Goal: Task Accomplishment & Management: Manage account settings

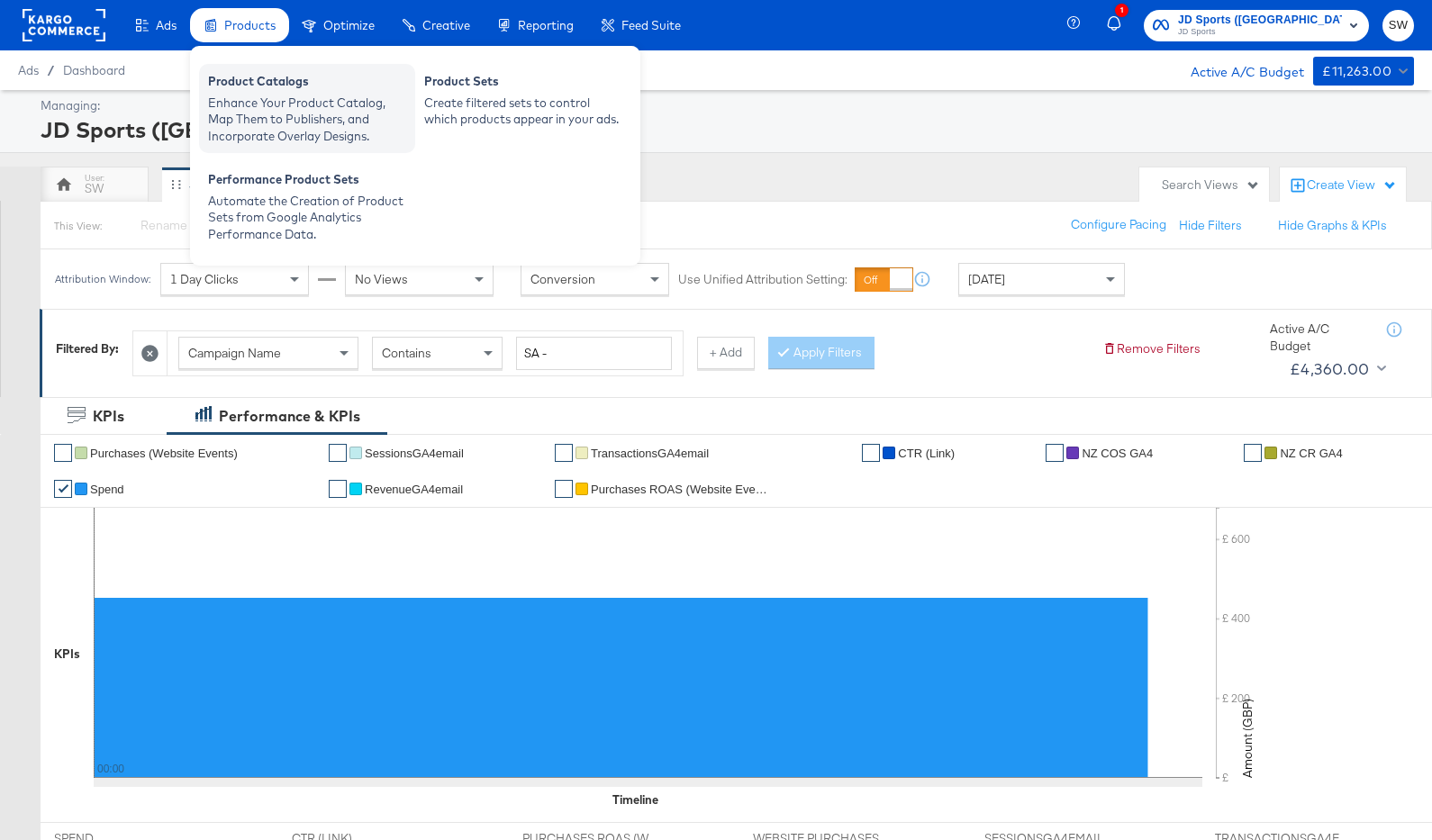
click at [246, 94] on div "Enhance Your Product Catalog, Map Them to Publishers, and Incorporate Overlay D…" at bounding box center [307, 120] width 198 height 51
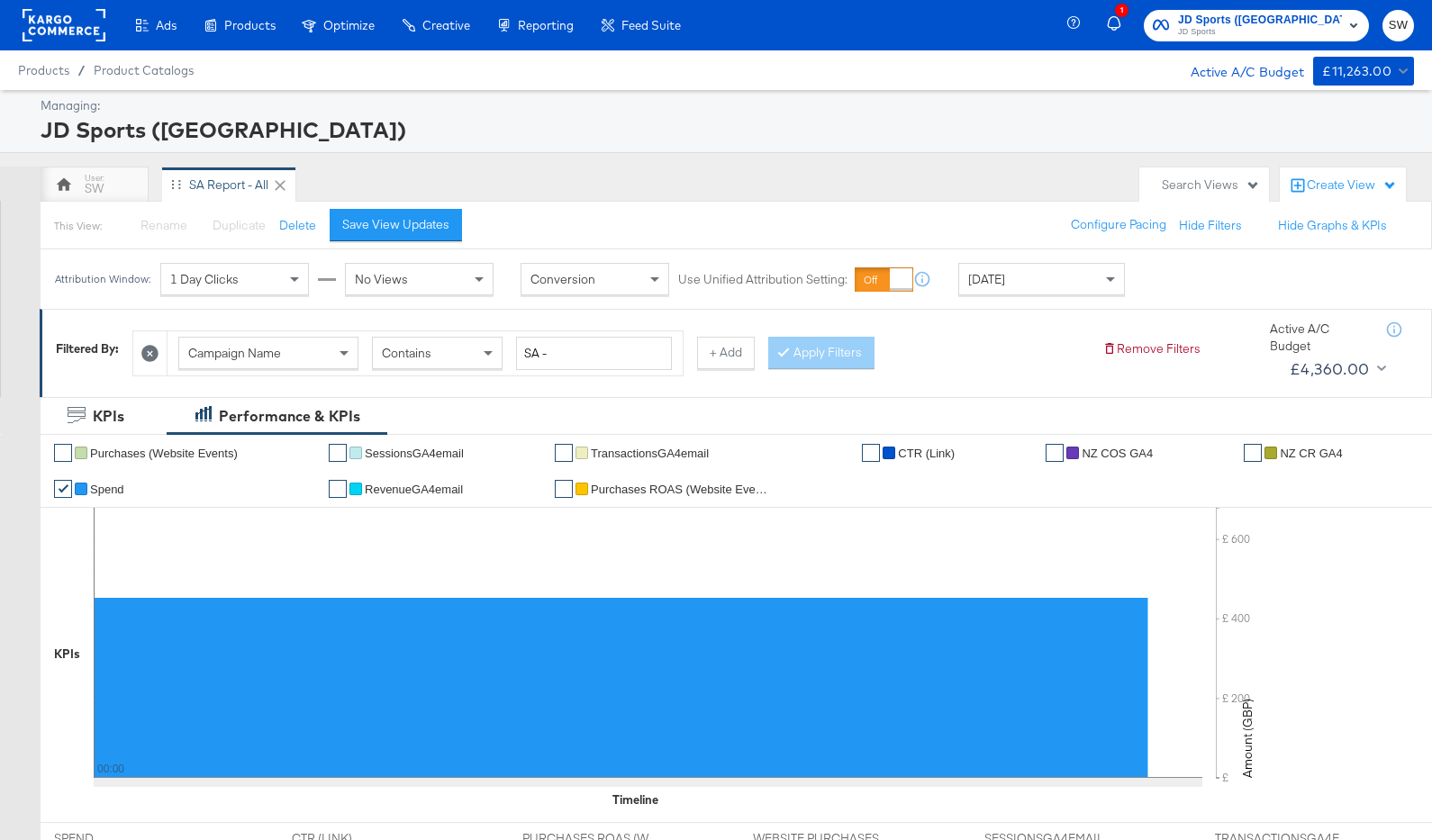
click at [0, 0] on div "Product Catalogs" at bounding box center [0, 0] width 0 height 0
click at [0, 0] on div "Enhance Your Product Catalog, Map Them to Publishers, and Incorporate Overlay D…" at bounding box center [0, 0] width 0 height 0
click at [83, 19] on rect at bounding box center [63, 24] width 83 height 32
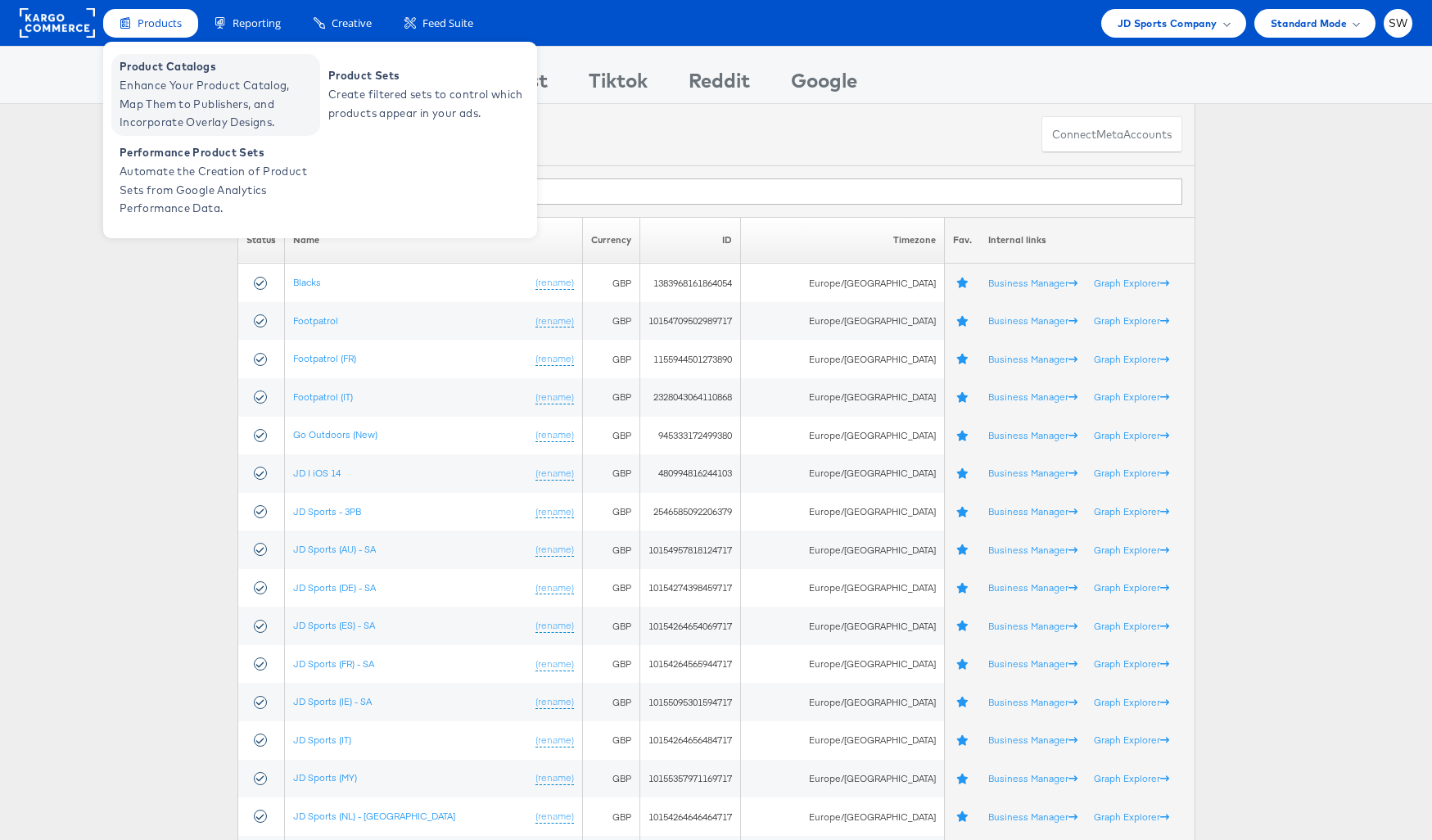
click at [186, 76] on span "Enhance Your Product Catalog, Map Them to Publishers, and Incorporate Overlay D…" at bounding box center [217, 103] width 196 height 56
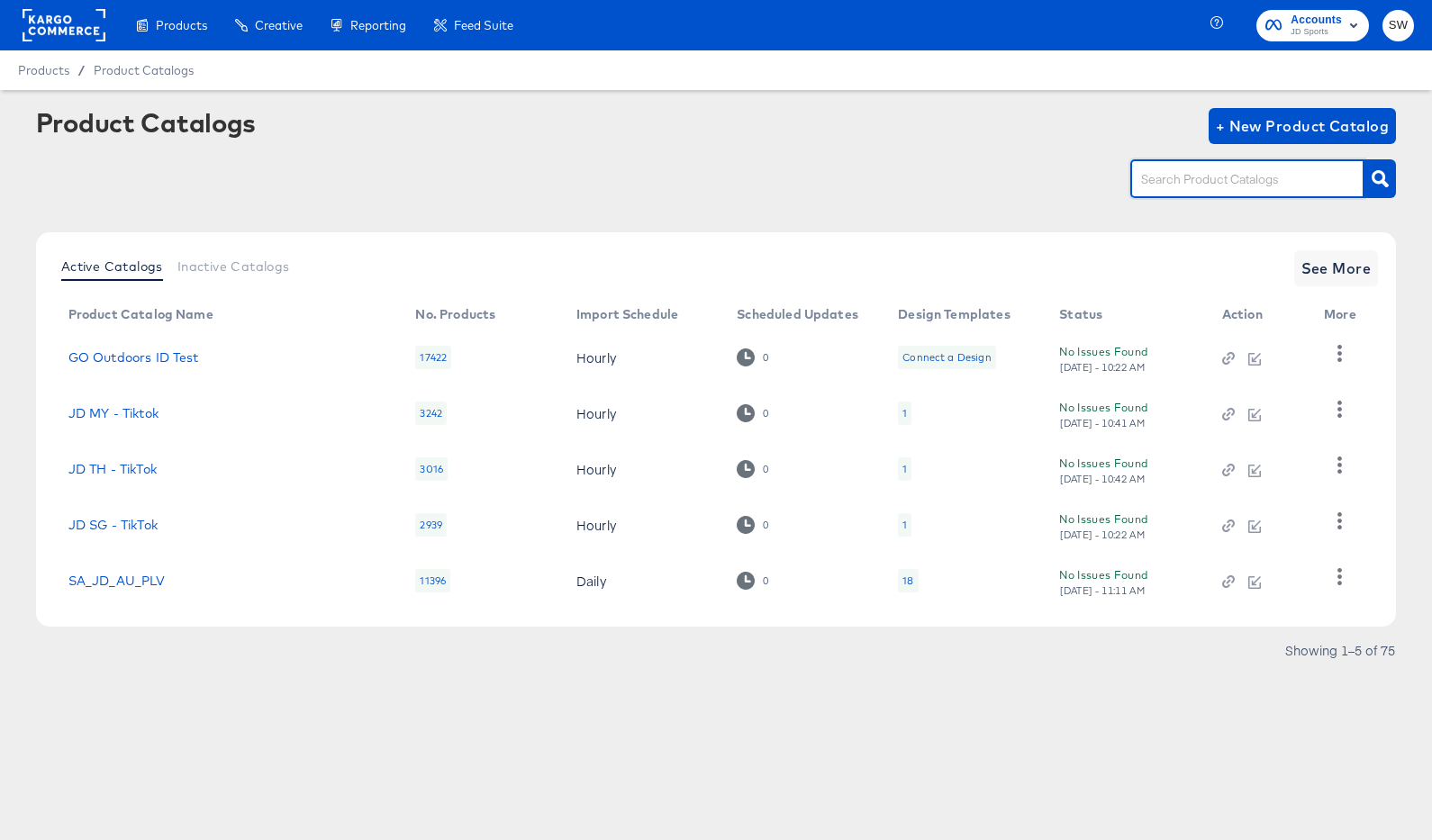
click at [1174, 180] on input "text" at bounding box center [1233, 179] width 192 height 20
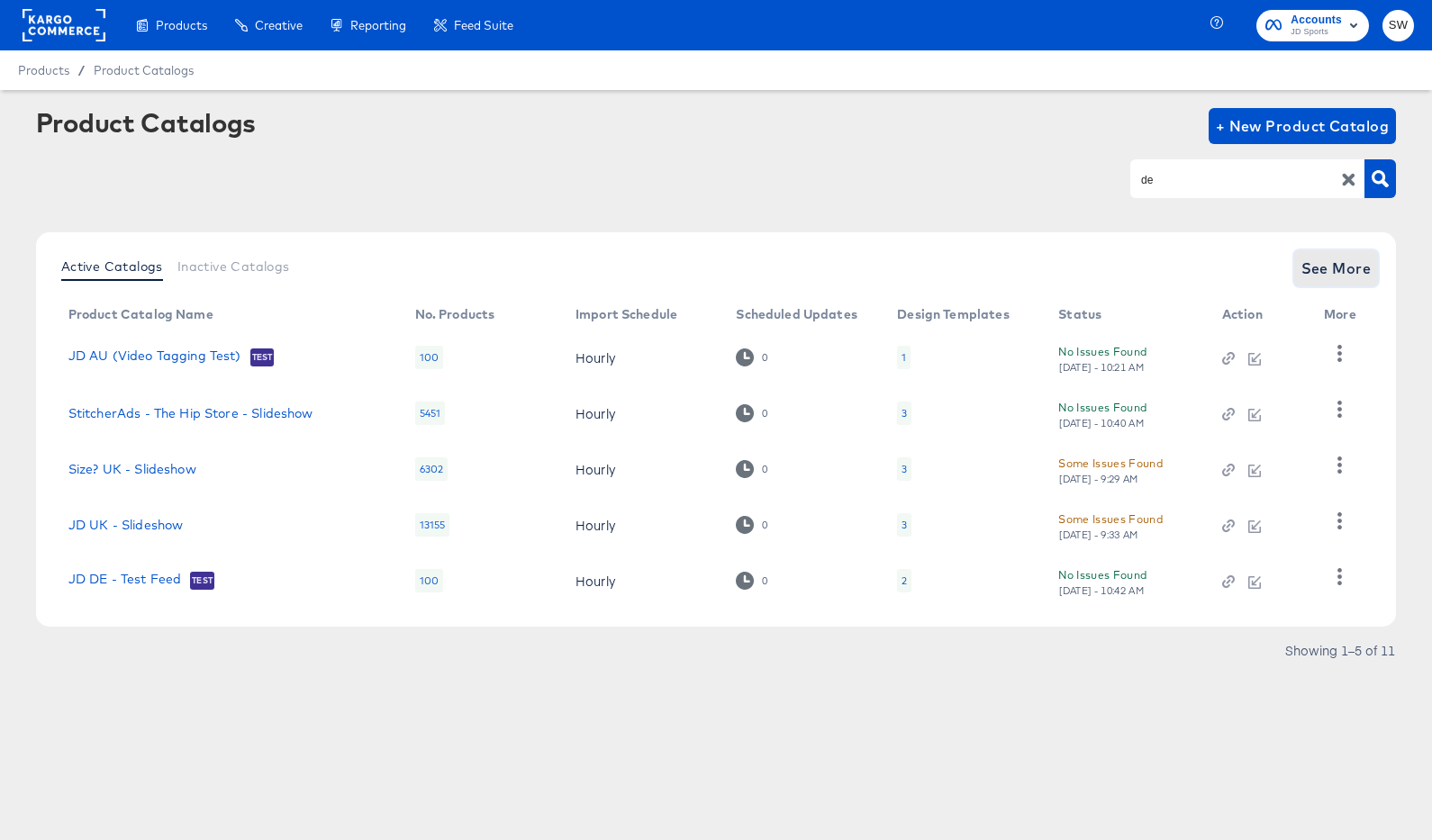
click at [1300, 261] on button "See More" at bounding box center [1336, 268] width 85 height 36
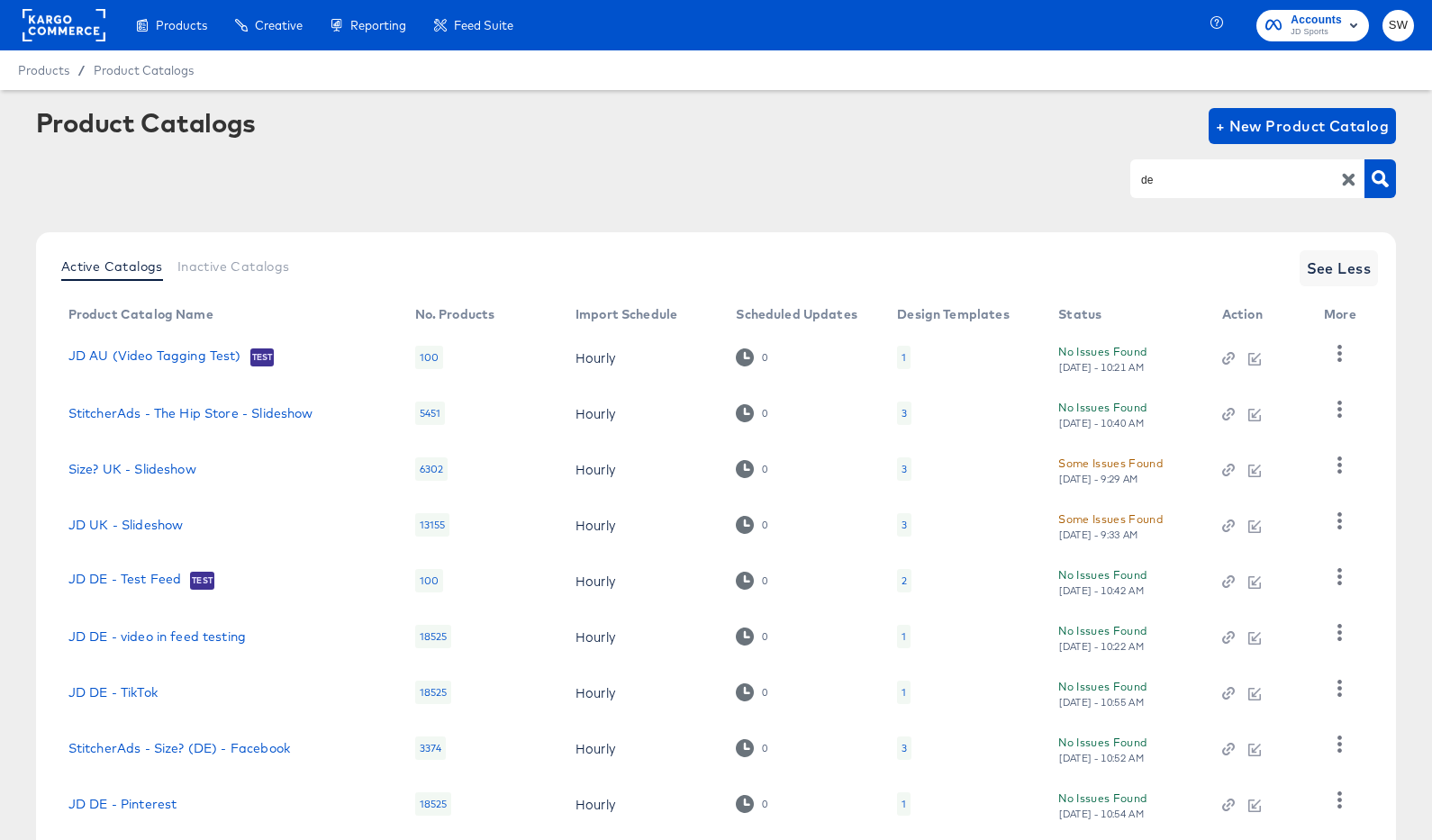
scroll to position [165, 0]
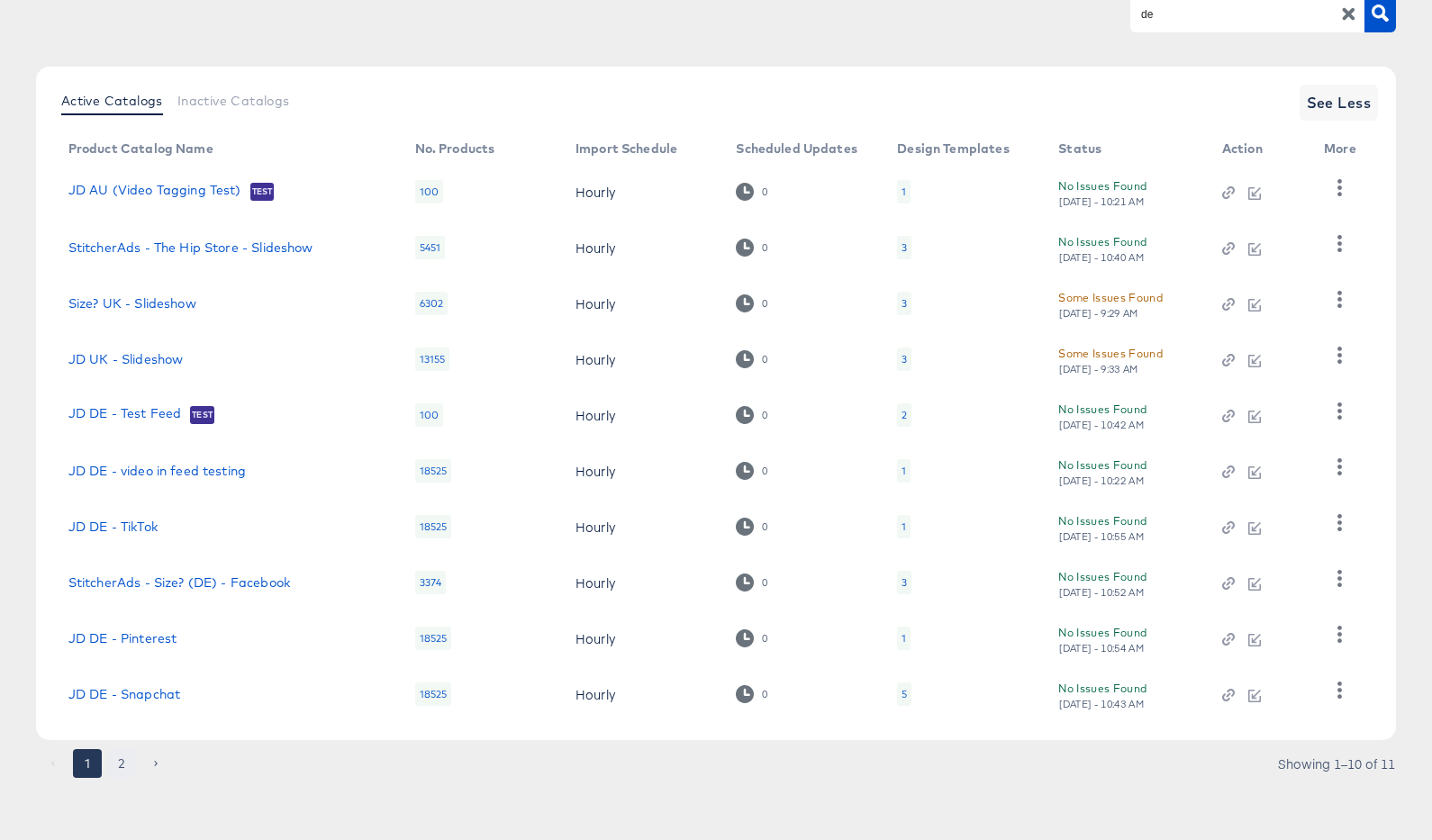
click at [119, 767] on button "2" at bounding box center [122, 764] width 29 height 29
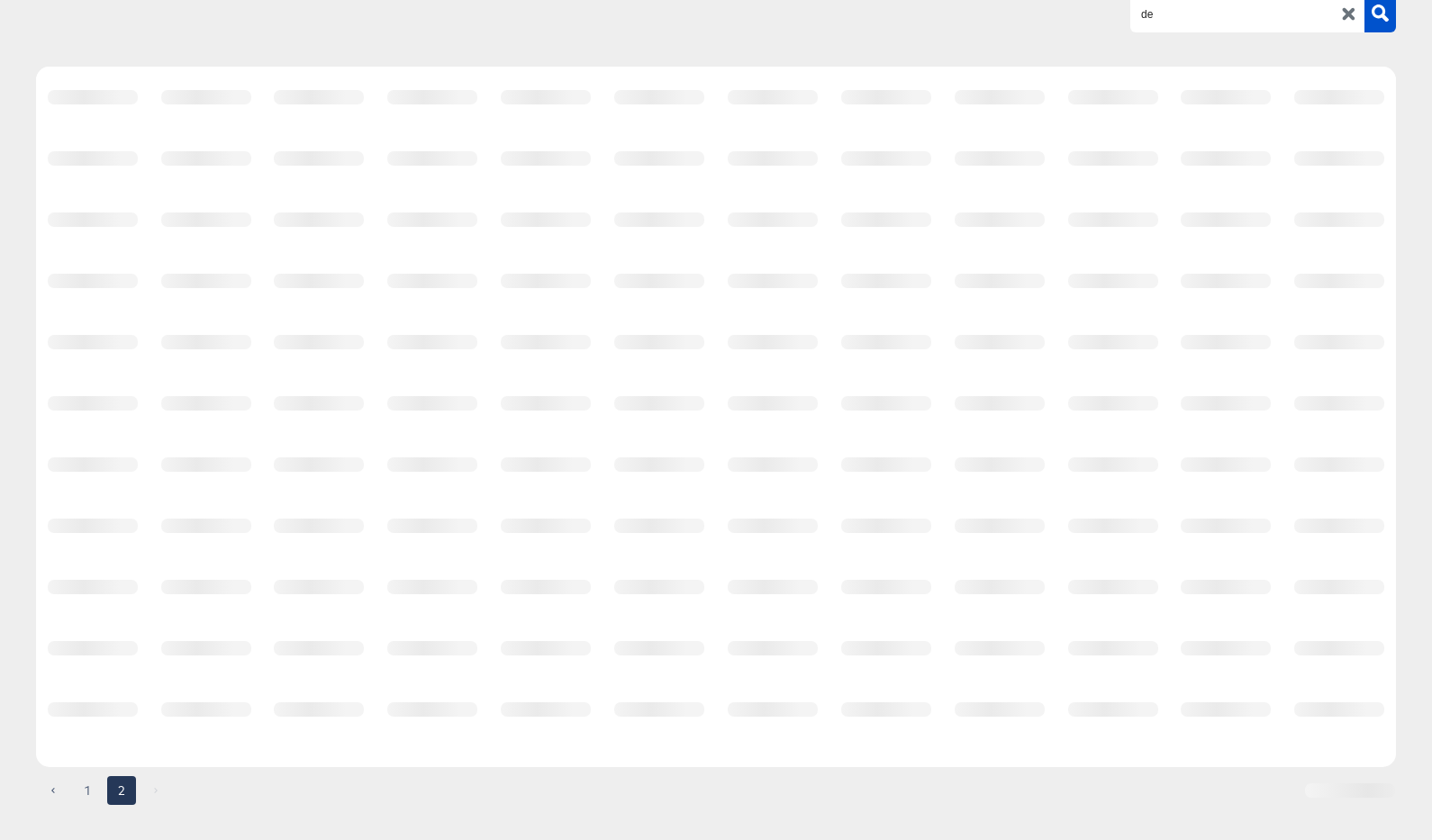
scroll to position [0, 0]
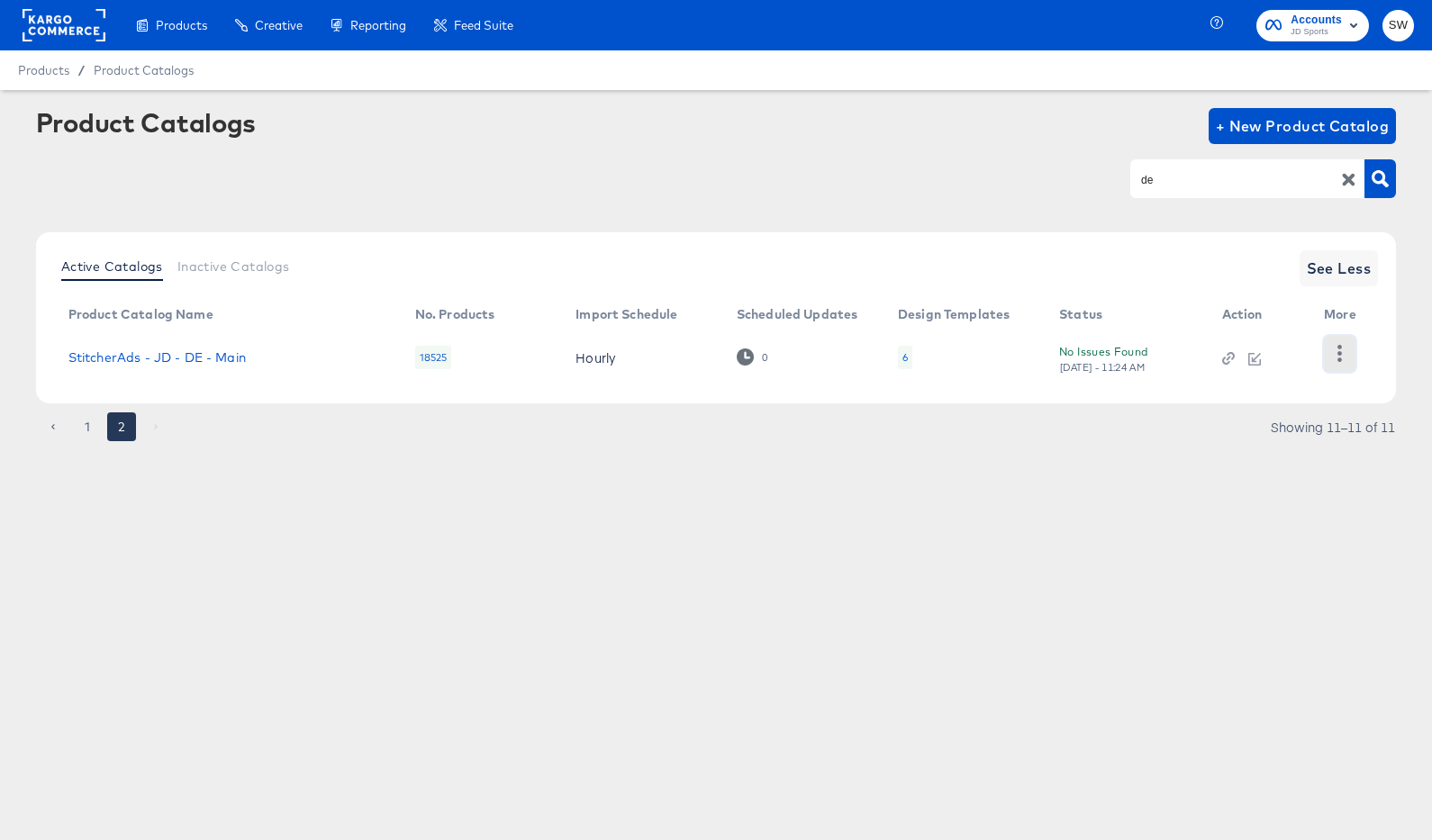
click at [1343, 353] on icon "button" at bounding box center [1340, 354] width 17 height 18
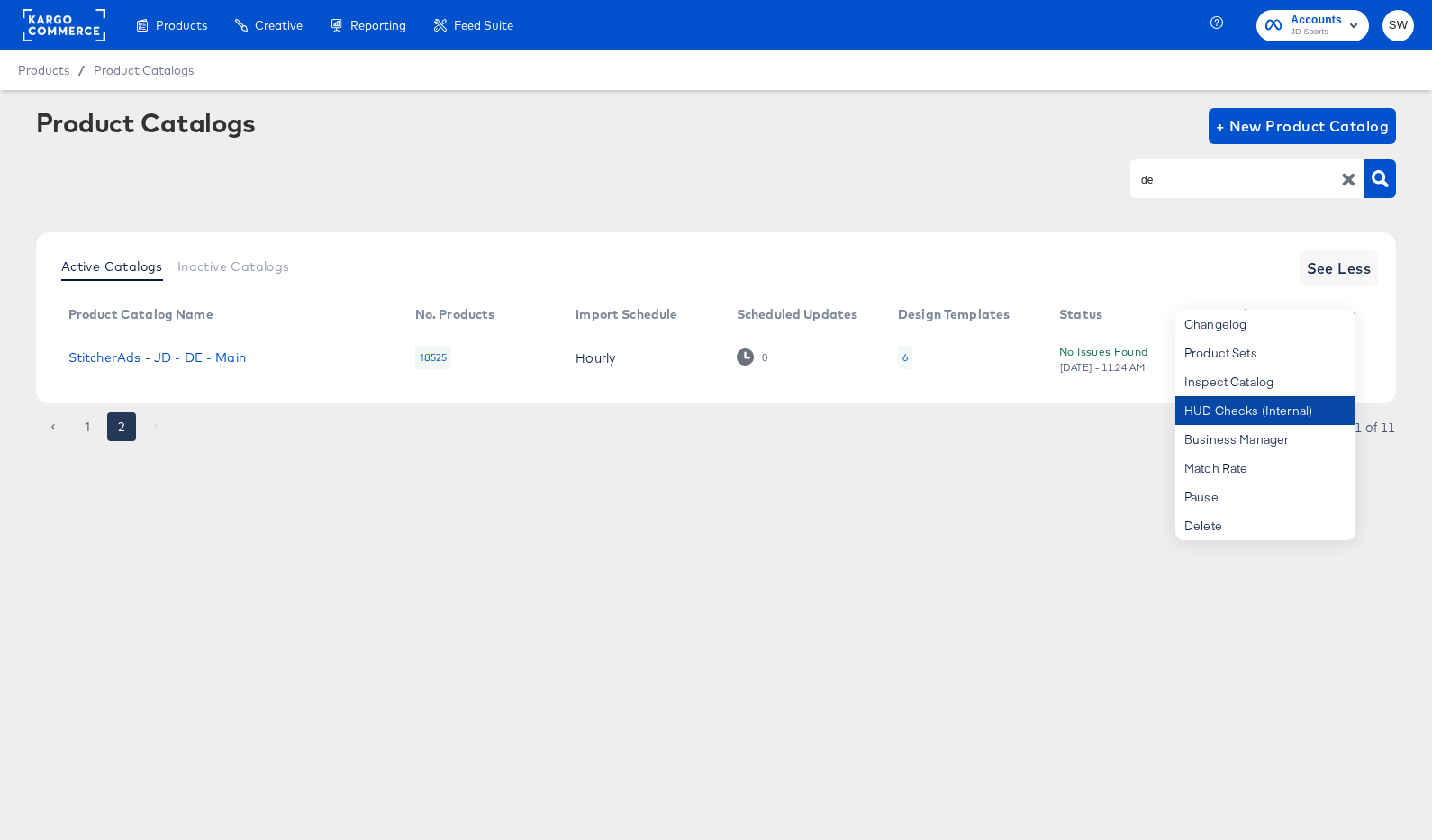
click at [1314, 408] on div "HUD Checks (Internal)" at bounding box center [1265, 411] width 180 height 29
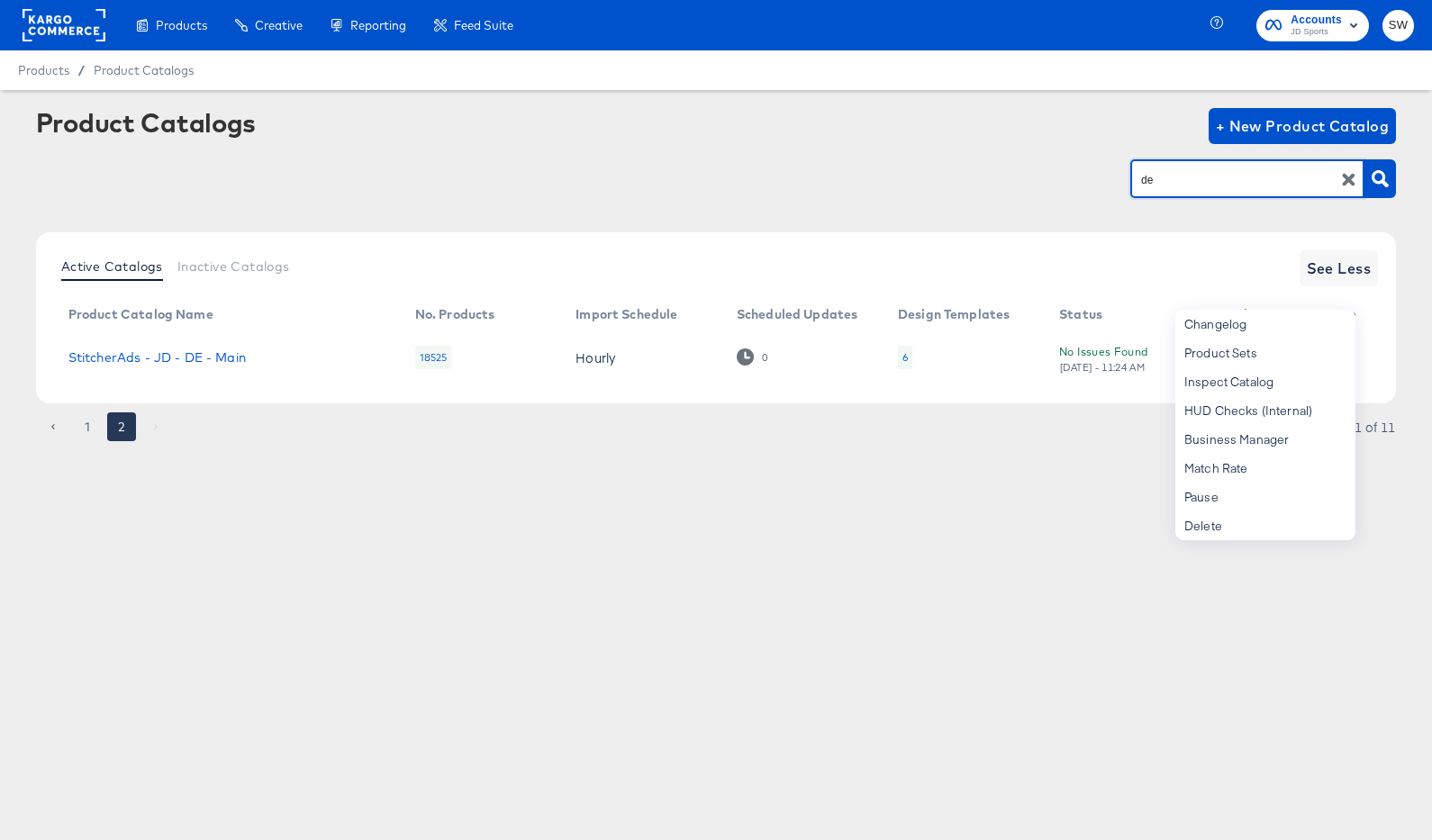
click at [1166, 180] on input "de" at bounding box center [1233, 179] width 192 height 20
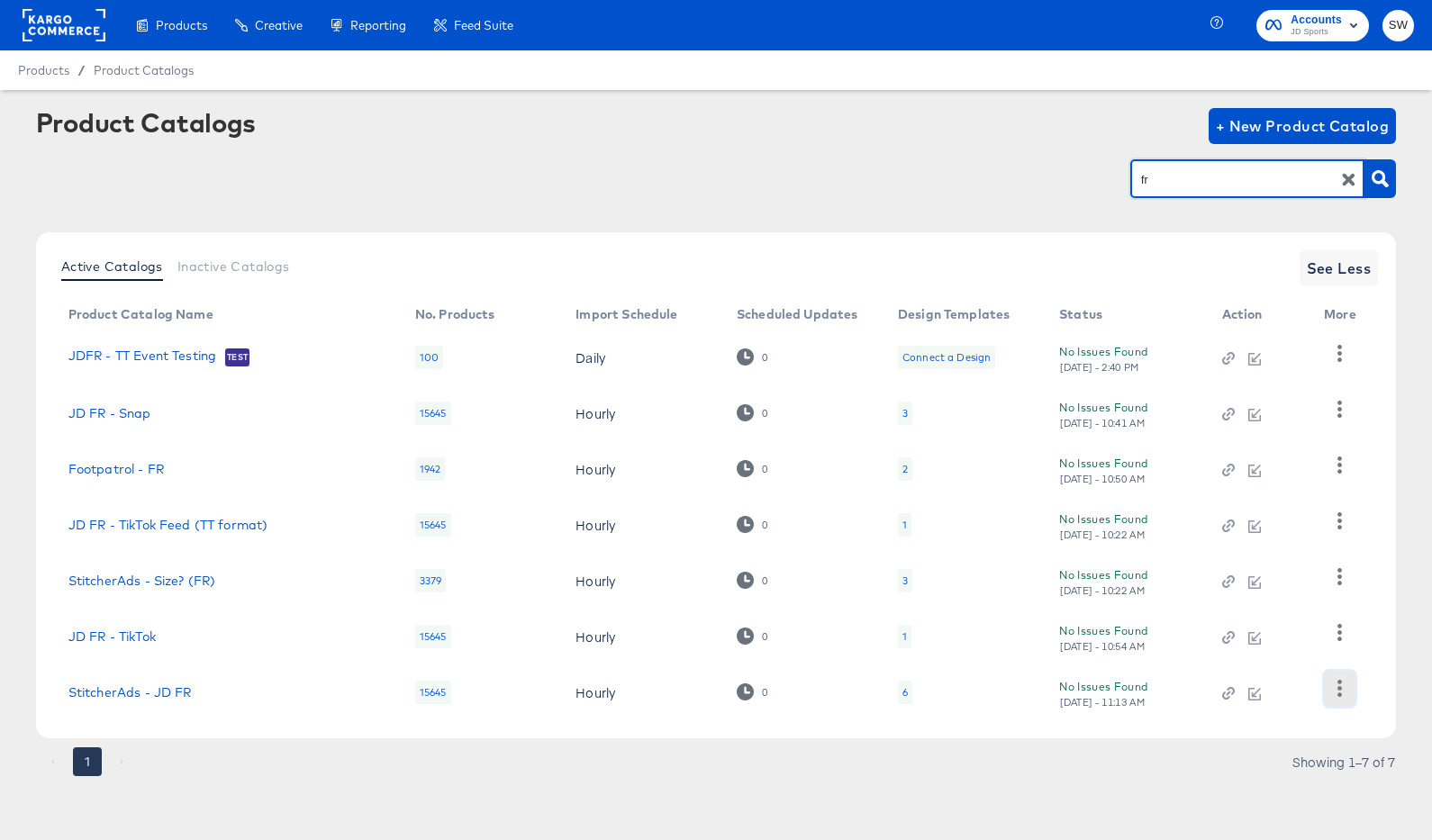
click at [1344, 698] on button "button" at bounding box center [1340, 688] width 31 height 36
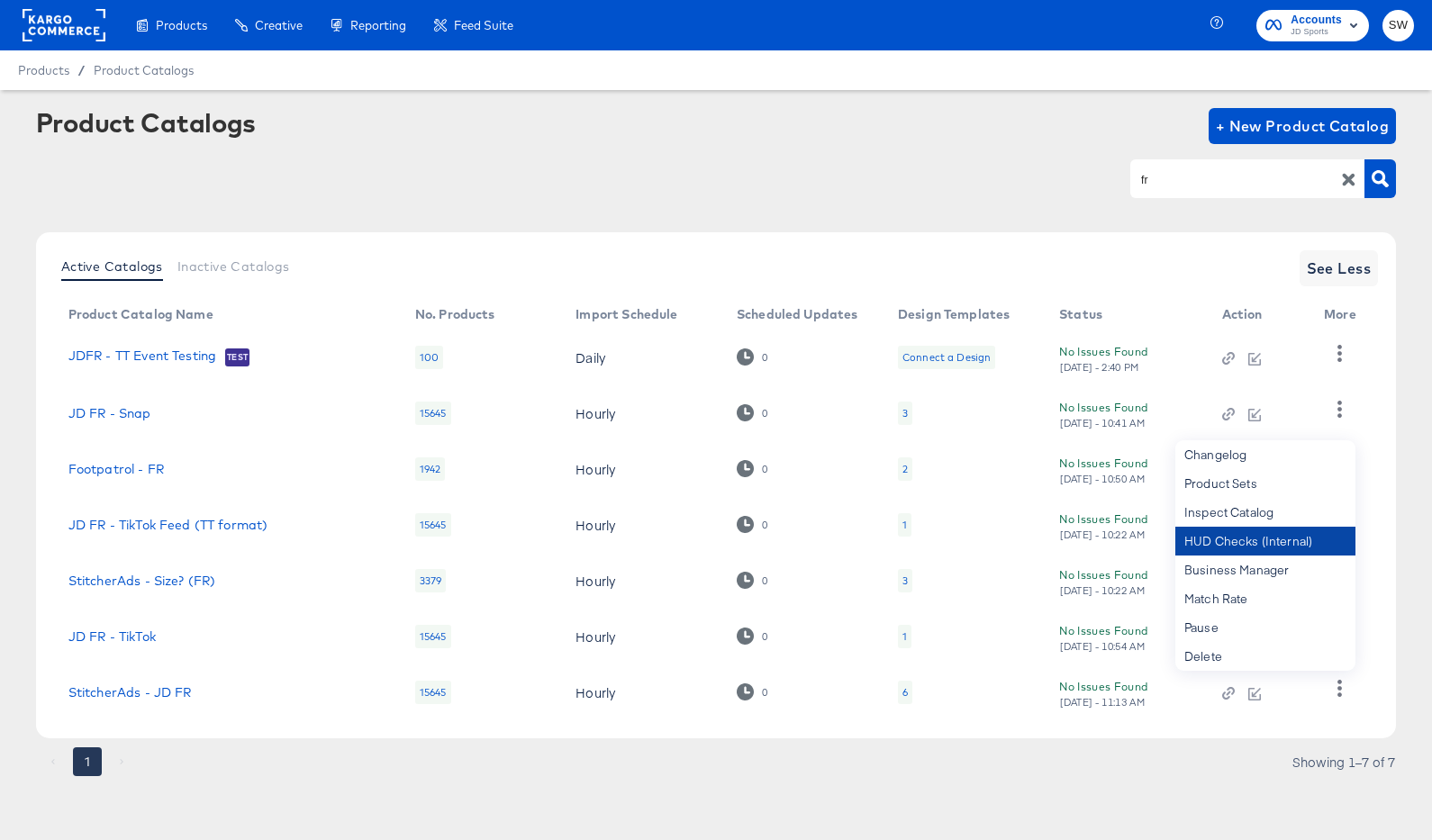
click at [1231, 553] on div "HUD Checks (Internal)" at bounding box center [1265, 542] width 180 height 29
click at [1173, 177] on input "fr" at bounding box center [1233, 179] width 192 height 20
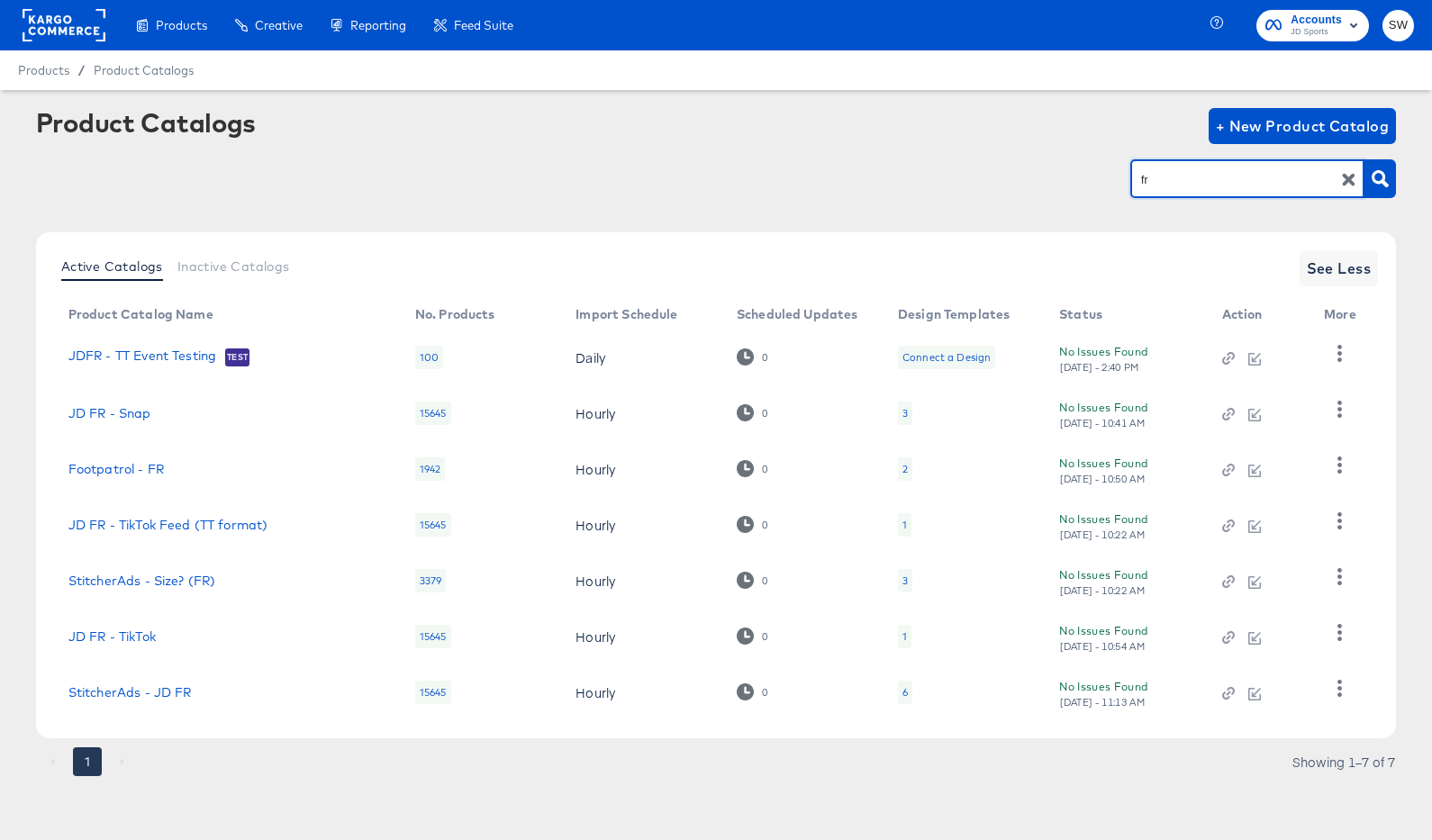
click at [1171, 178] on input "fr" at bounding box center [1233, 179] width 192 height 20
click at [1170, 178] on input "fr" at bounding box center [1233, 179] width 192 height 20
type input "nl"
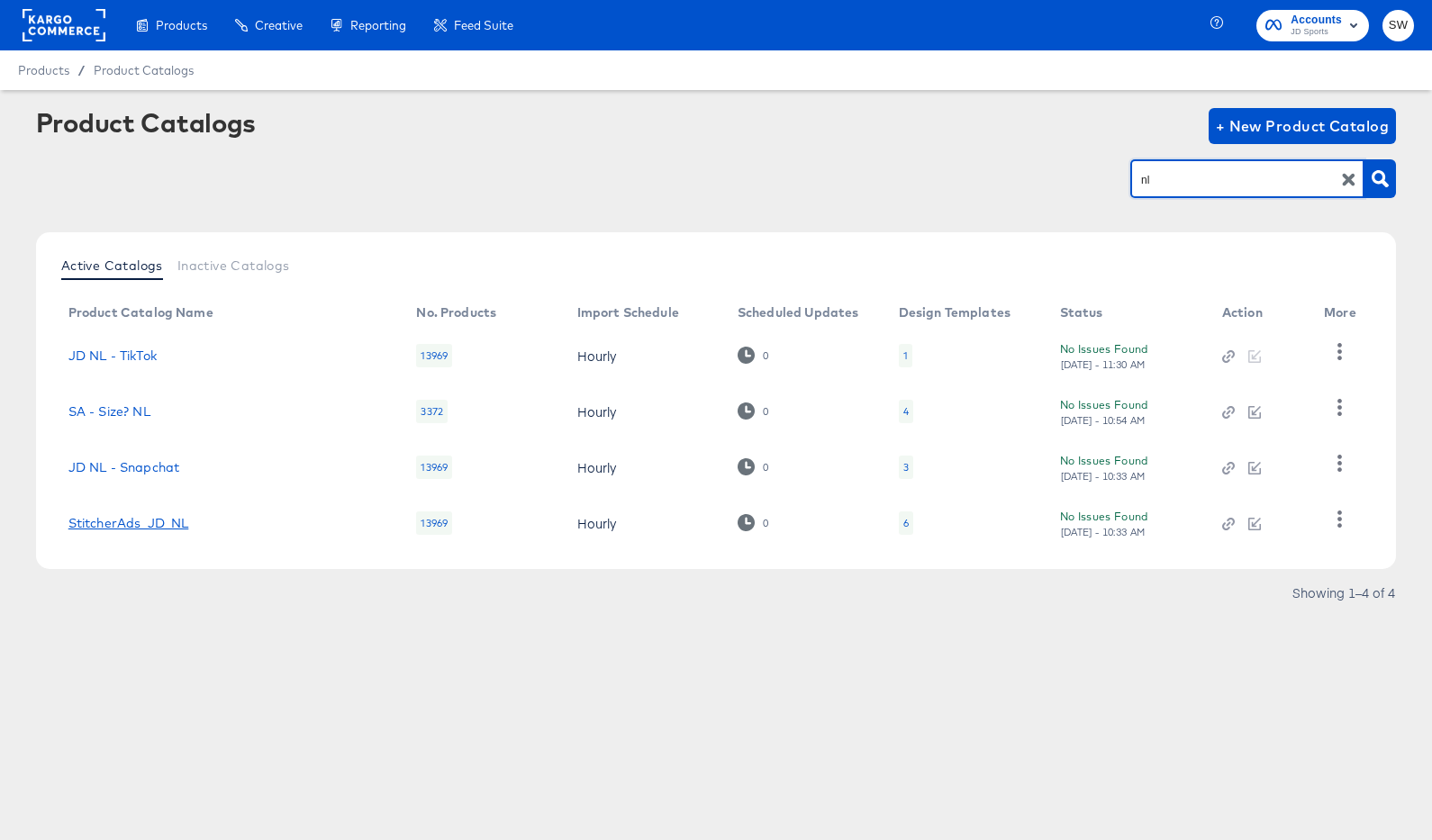
drag, startPoint x: 137, startPoint y: 527, endPoint x: 123, endPoint y: 525, distance: 14.1
click at [137, 527] on link "StitcherAds_JD_NL" at bounding box center [128, 523] width 121 height 15
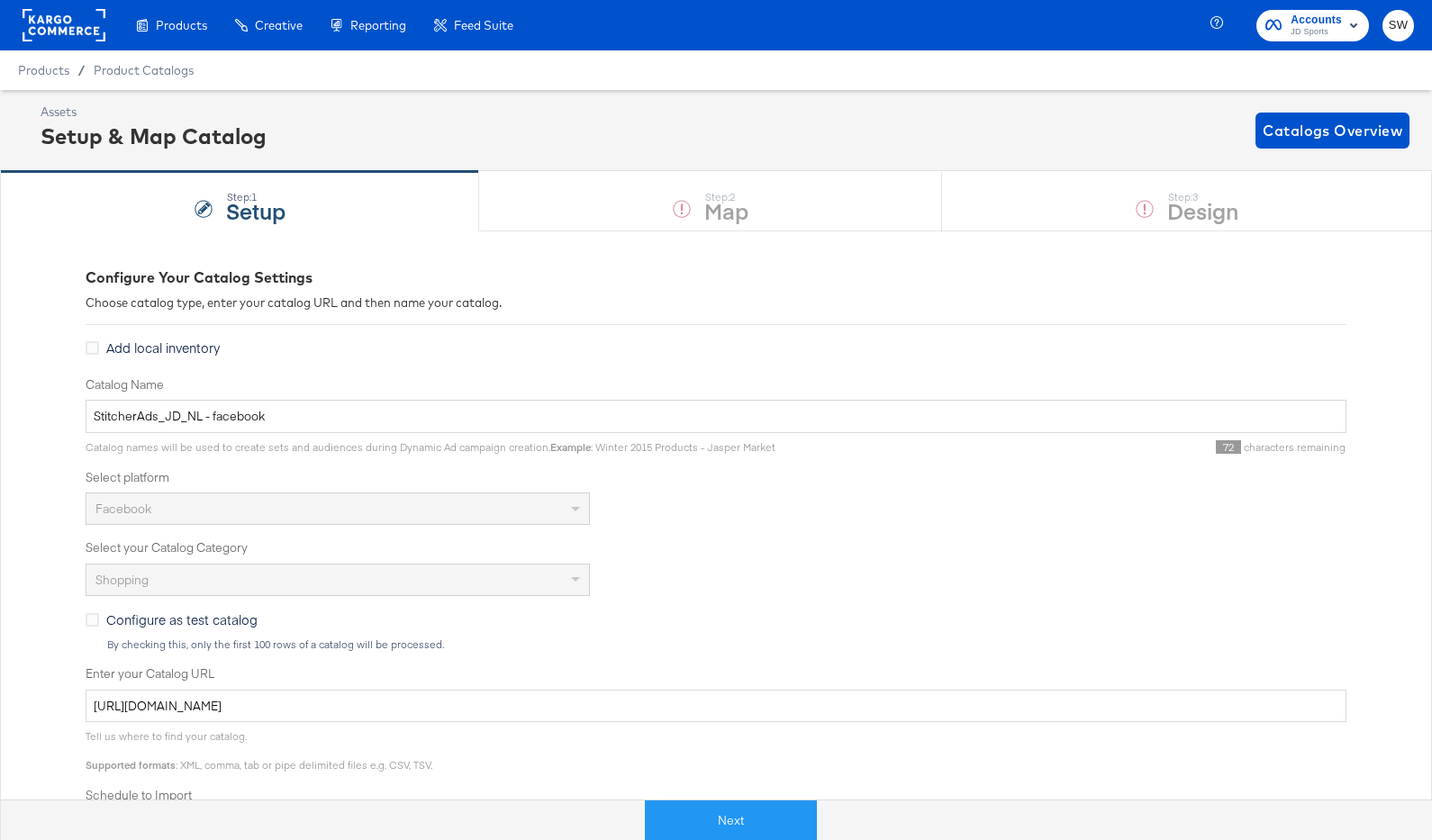
drag, startPoint x: 767, startPoint y: 811, endPoint x: 890, endPoint y: 684, distance: 176.8
click at [768, 809] on button "Next" at bounding box center [730, 822] width 172 height 41
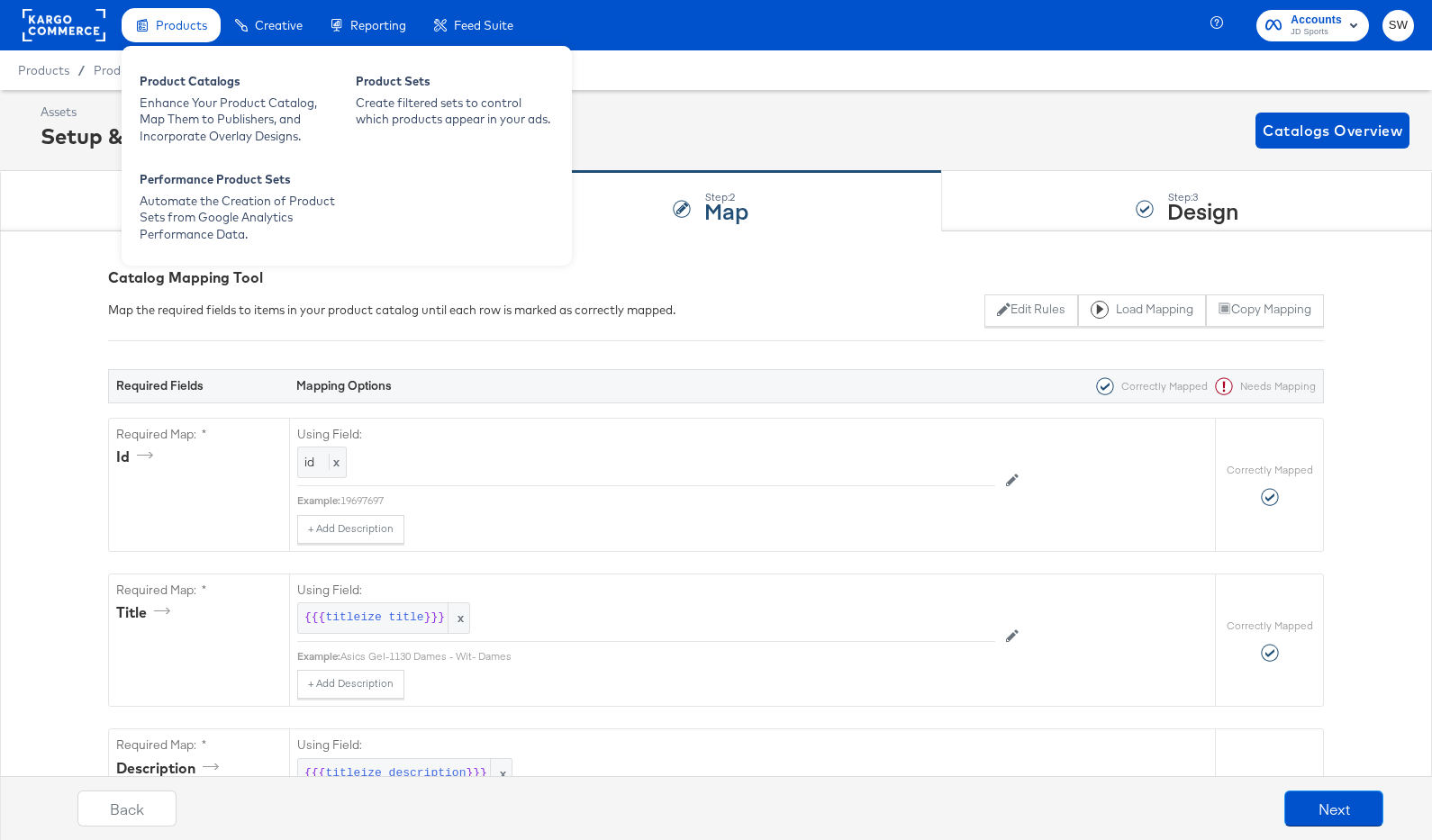
click at [172, 31] on span "Products" at bounding box center [181, 25] width 52 height 15
click at [192, 108] on div "Enhance Your Product Catalog, Map Them to Publishers, and Incorporate Overlay D…" at bounding box center [239, 120] width 198 height 51
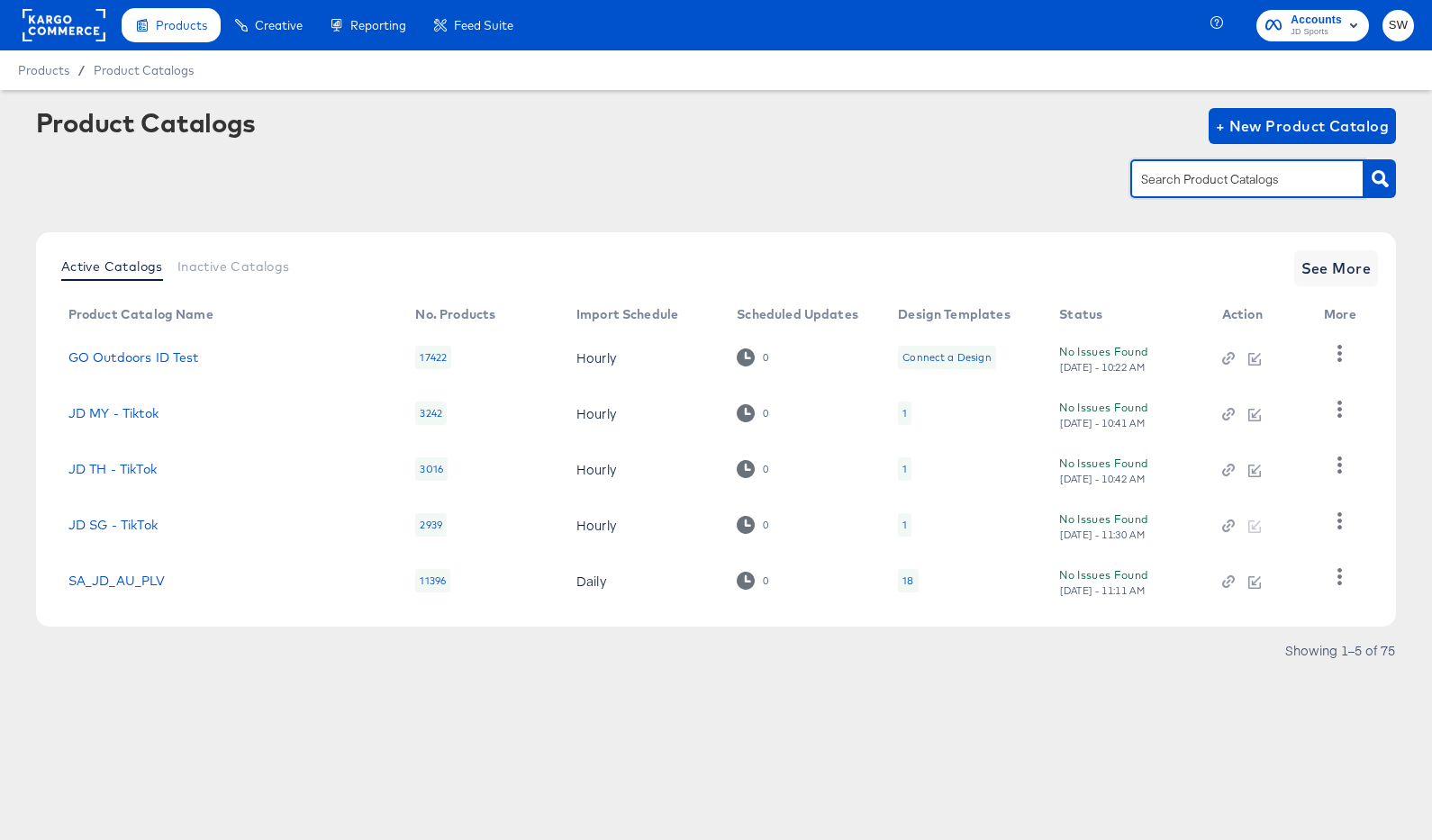
click at [1254, 186] on input "text" at bounding box center [1233, 179] width 192 height 20
type input "nl"
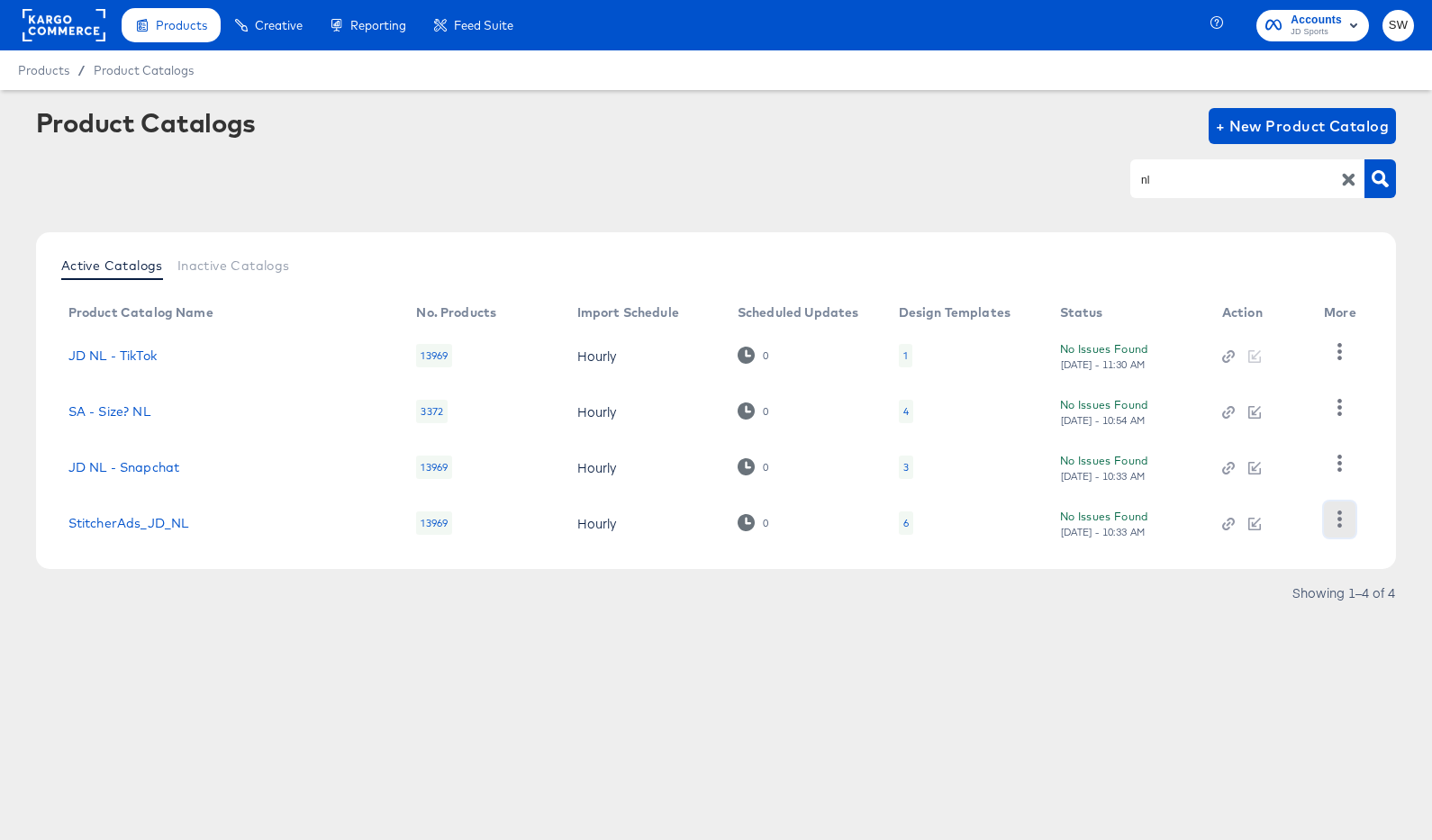
click at [1343, 519] on icon "button" at bounding box center [1340, 519] width 17 height 18
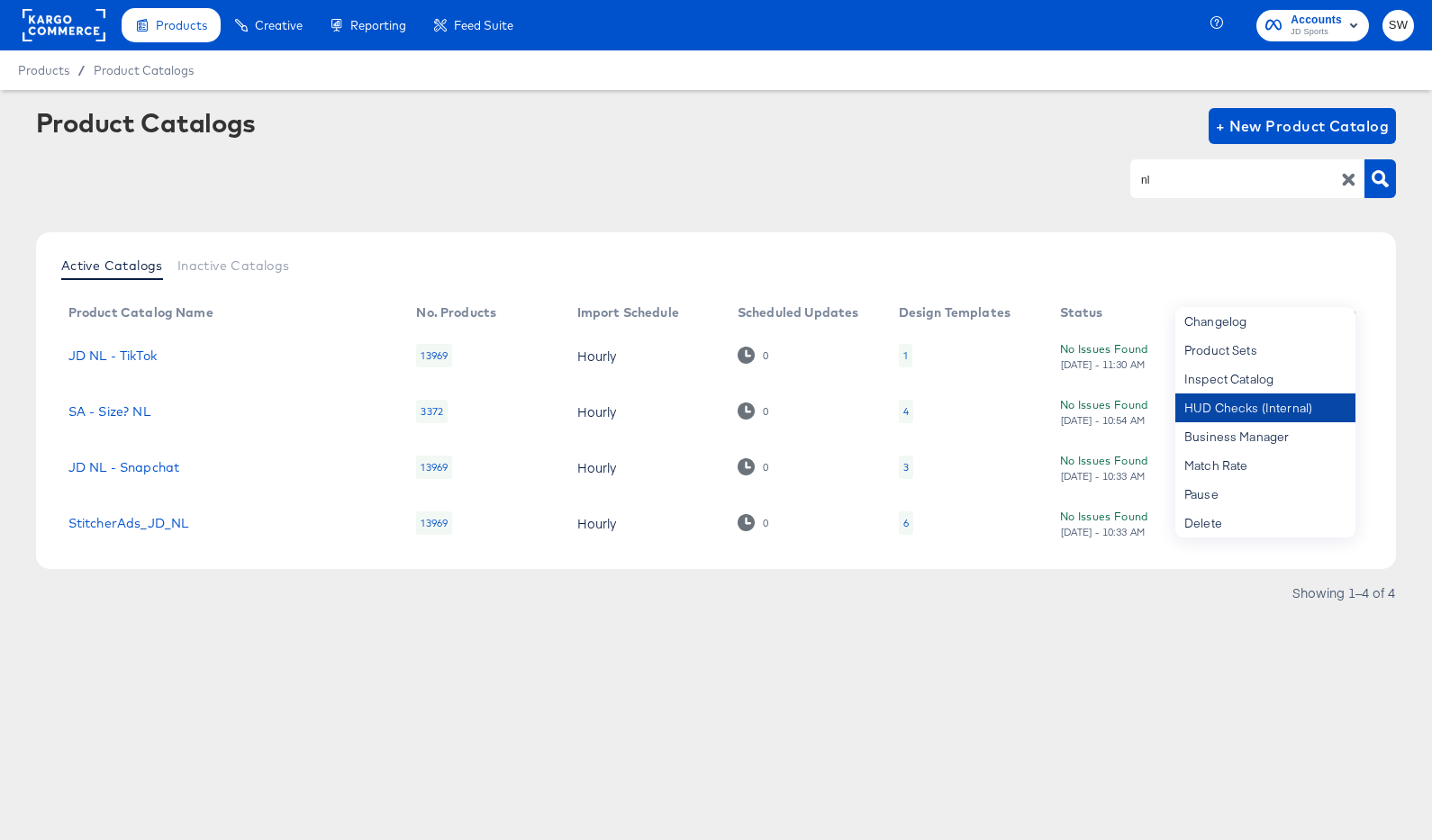
click at [1299, 403] on div "HUD Checks (Internal)" at bounding box center [1265, 408] width 180 height 29
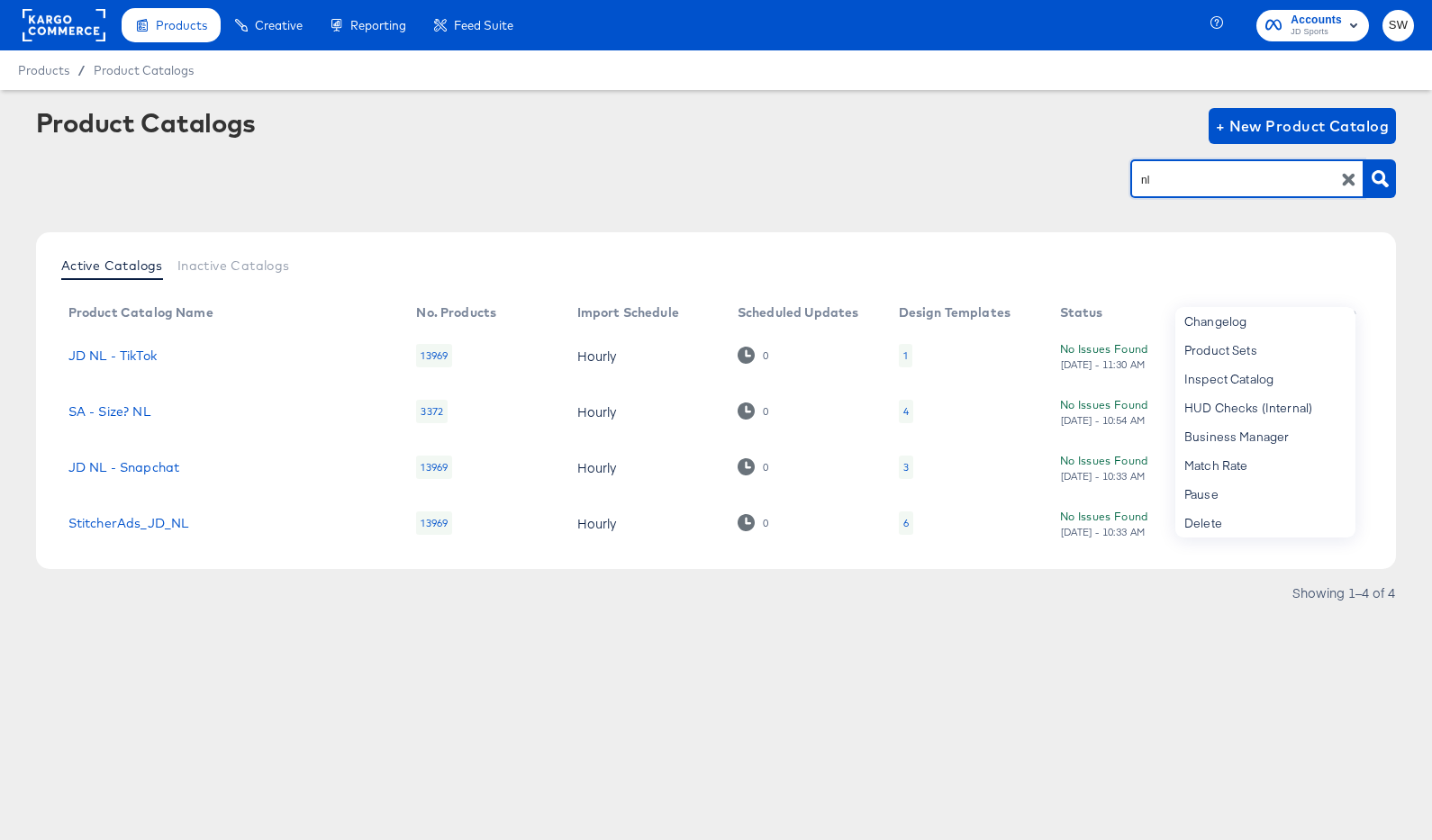
click at [1172, 182] on input "nl" at bounding box center [1233, 179] width 192 height 20
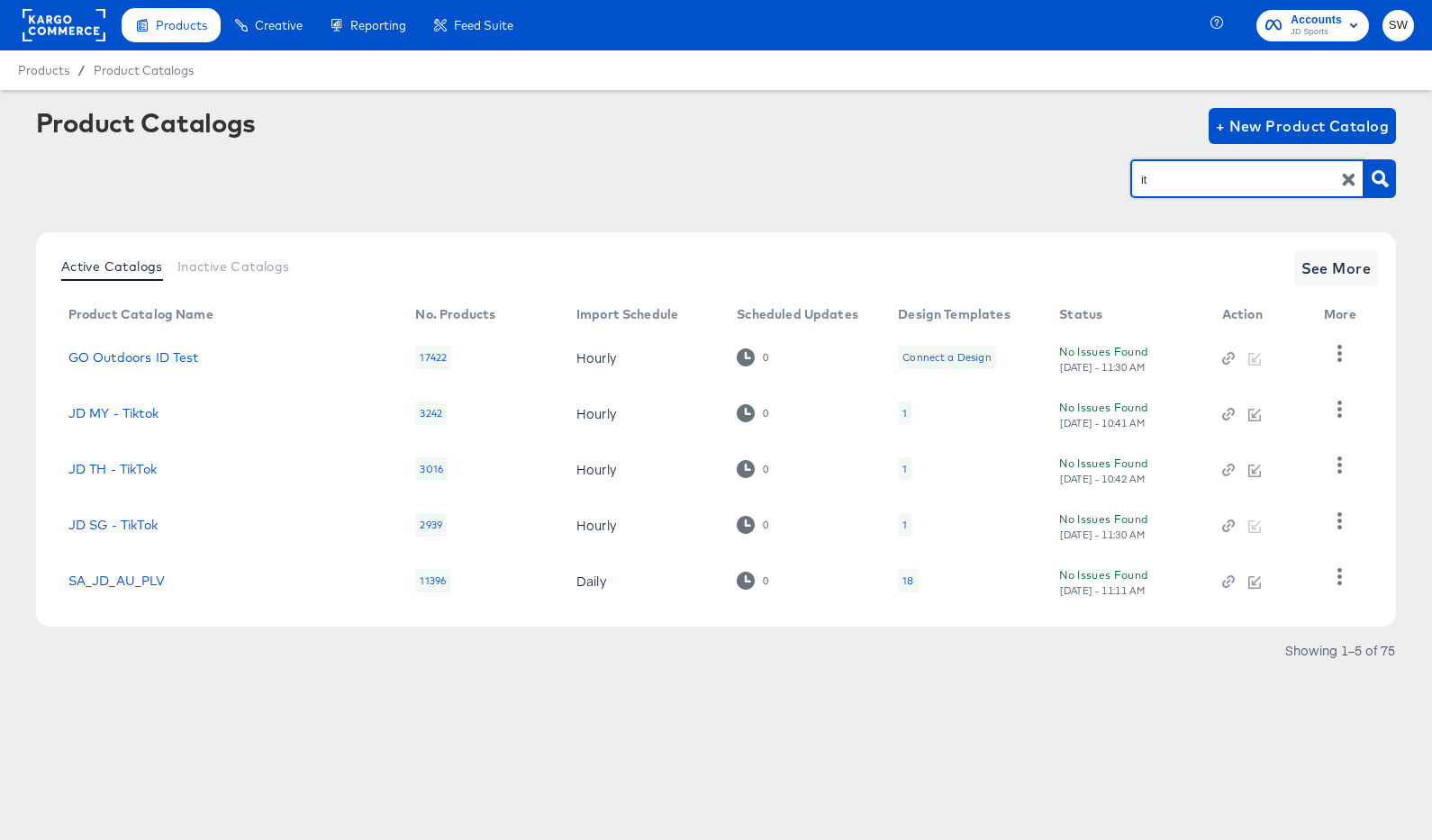
type input "it"
click at [1333, 276] on span "See More" at bounding box center [1337, 268] width 70 height 25
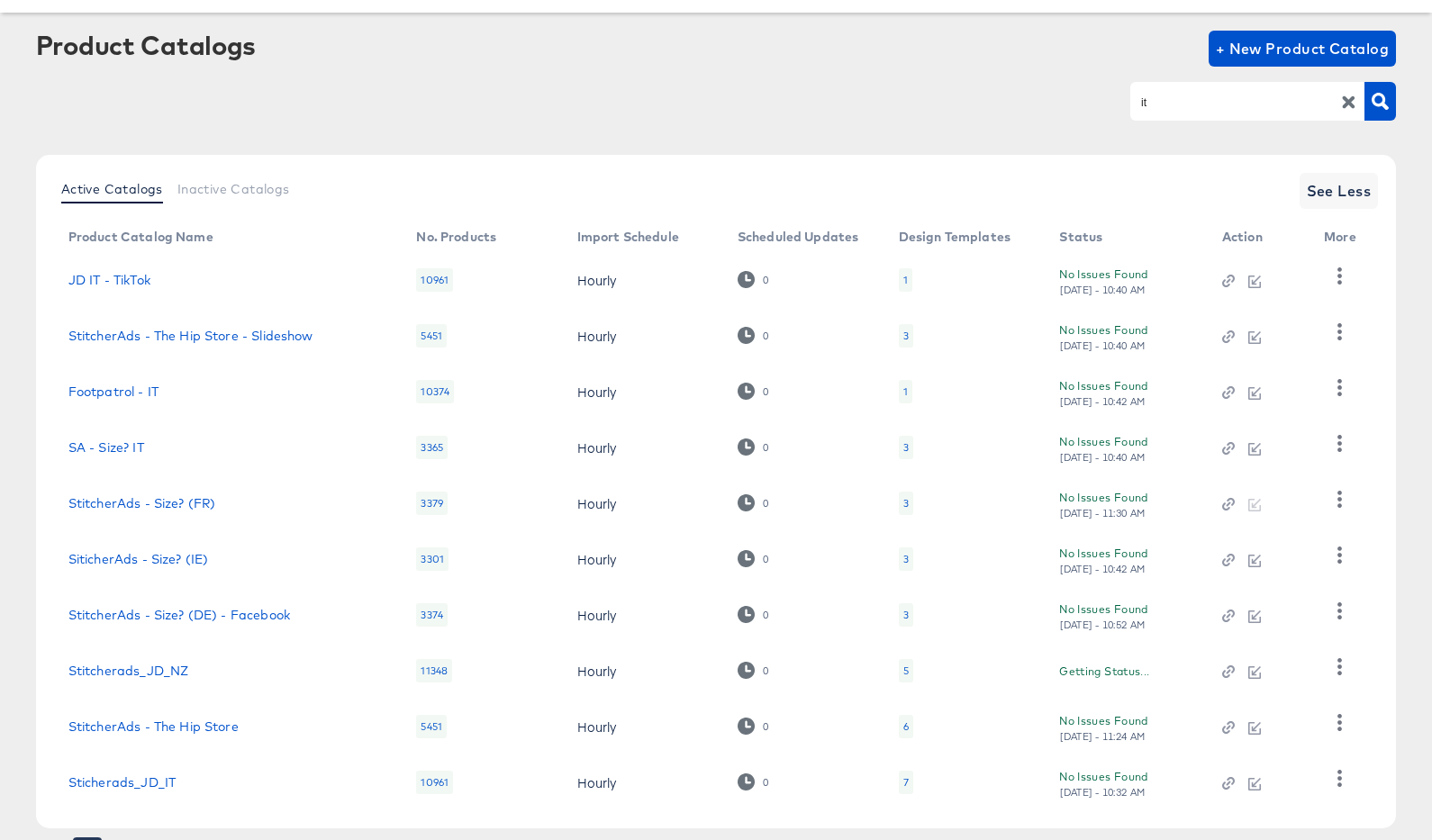
scroll to position [165, 0]
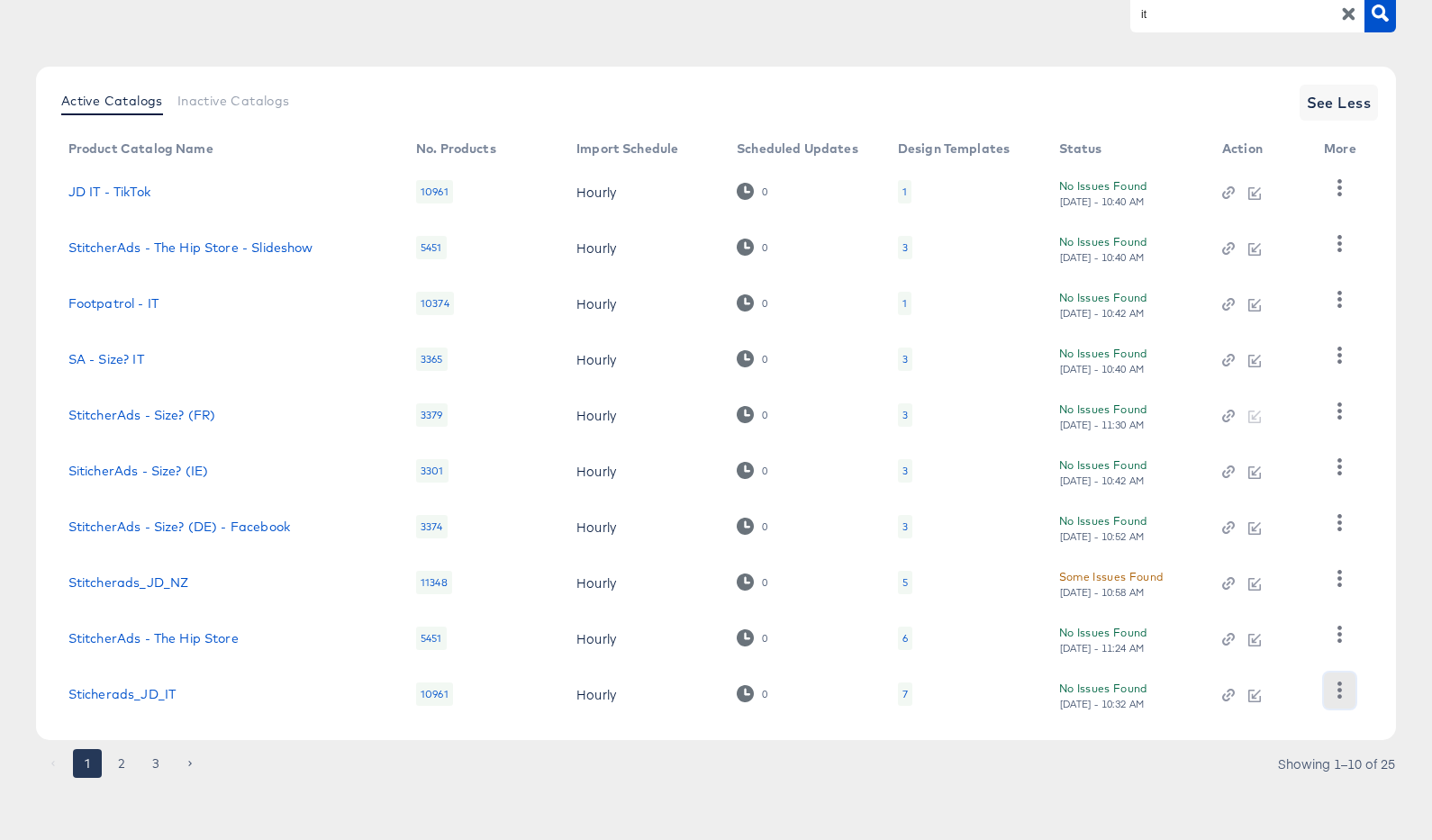
click at [1336, 692] on icon "button" at bounding box center [1340, 690] width 17 height 18
click at [1297, 608] on div "HUD Checks (Internal)" at bounding box center [1265, 601] width 180 height 29
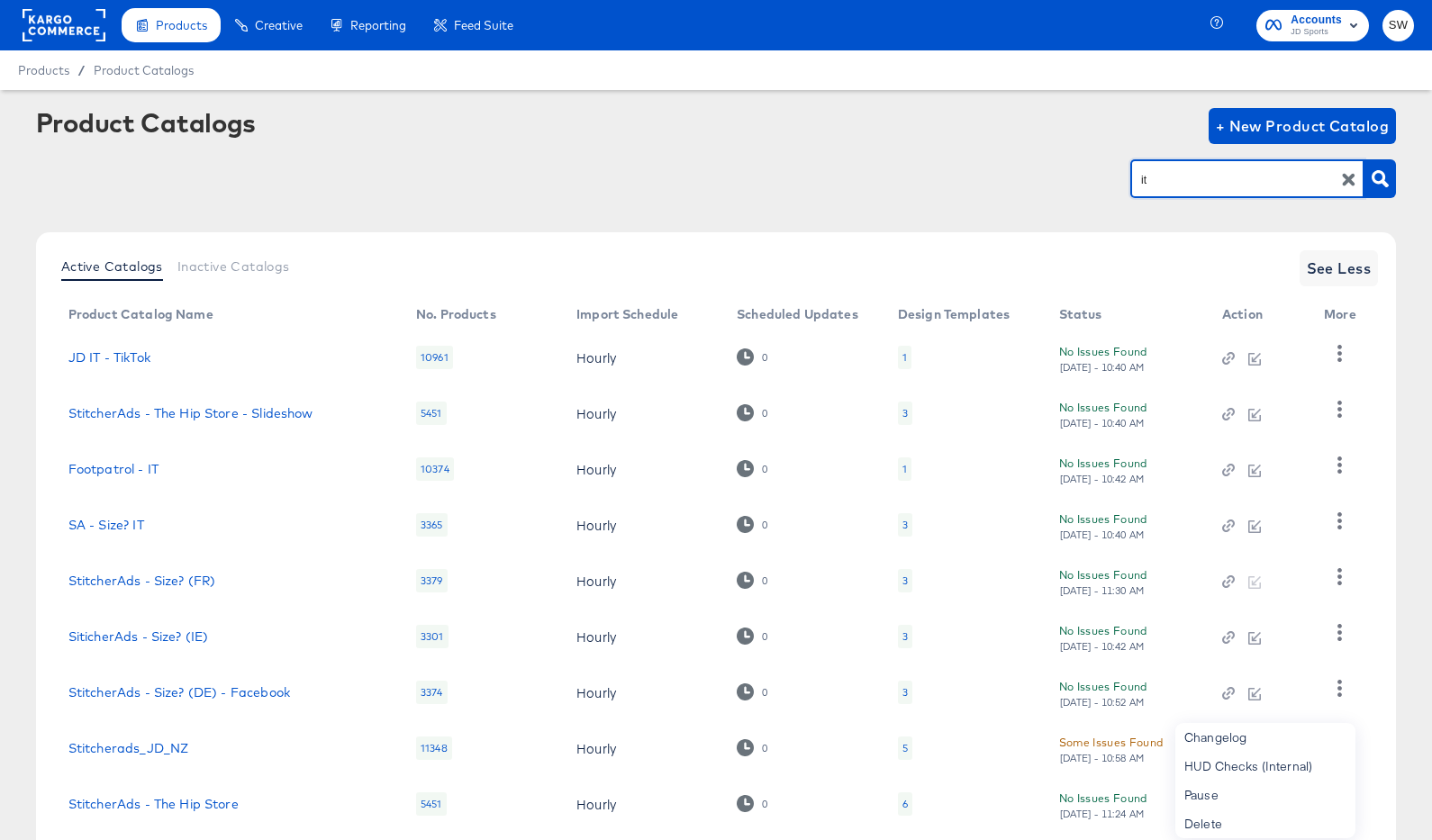
click at [1156, 174] on input "it" at bounding box center [1233, 179] width 192 height 20
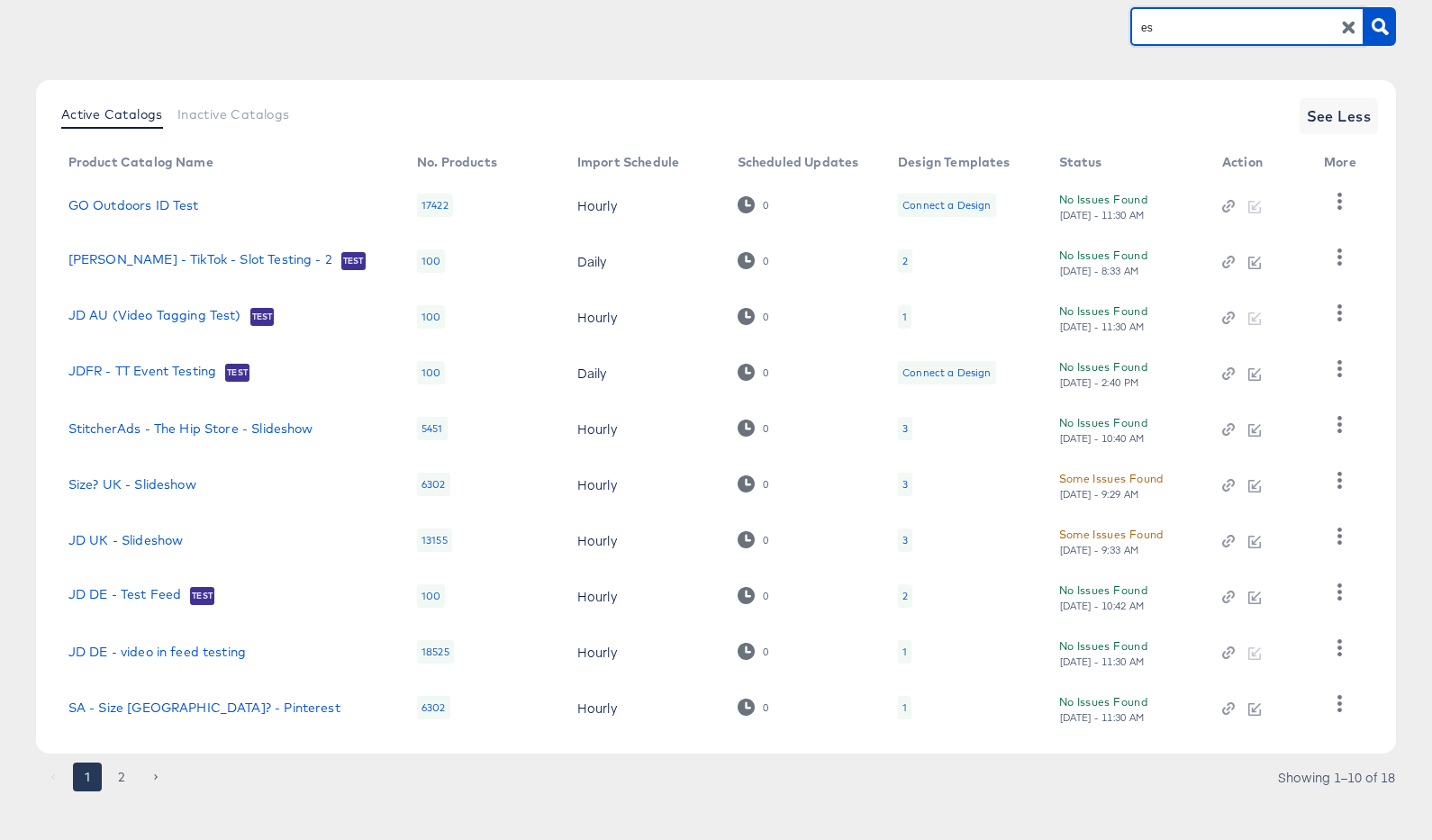
scroll to position [165, 0]
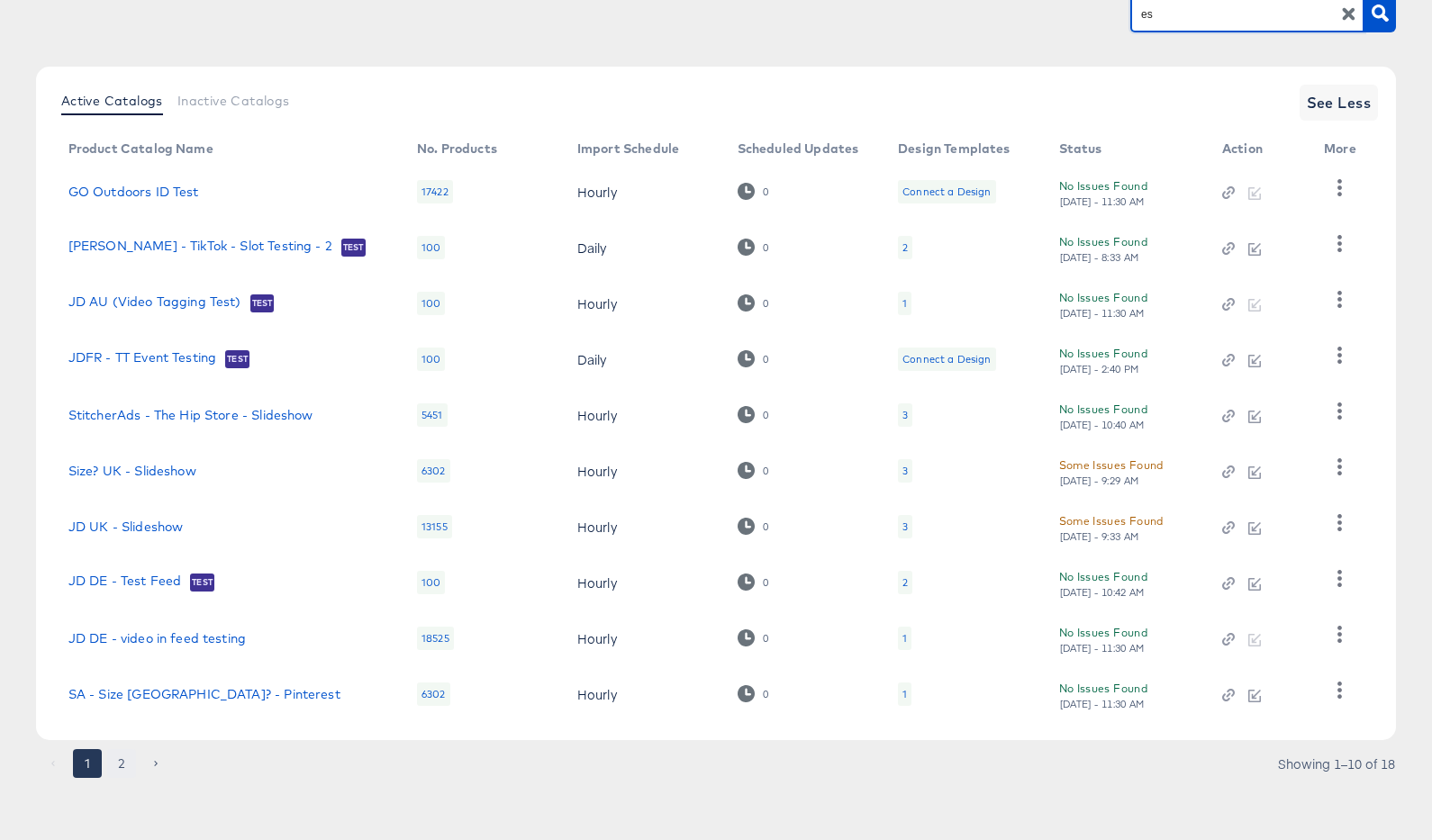
click at [109, 760] on button "2" at bounding box center [122, 764] width 29 height 29
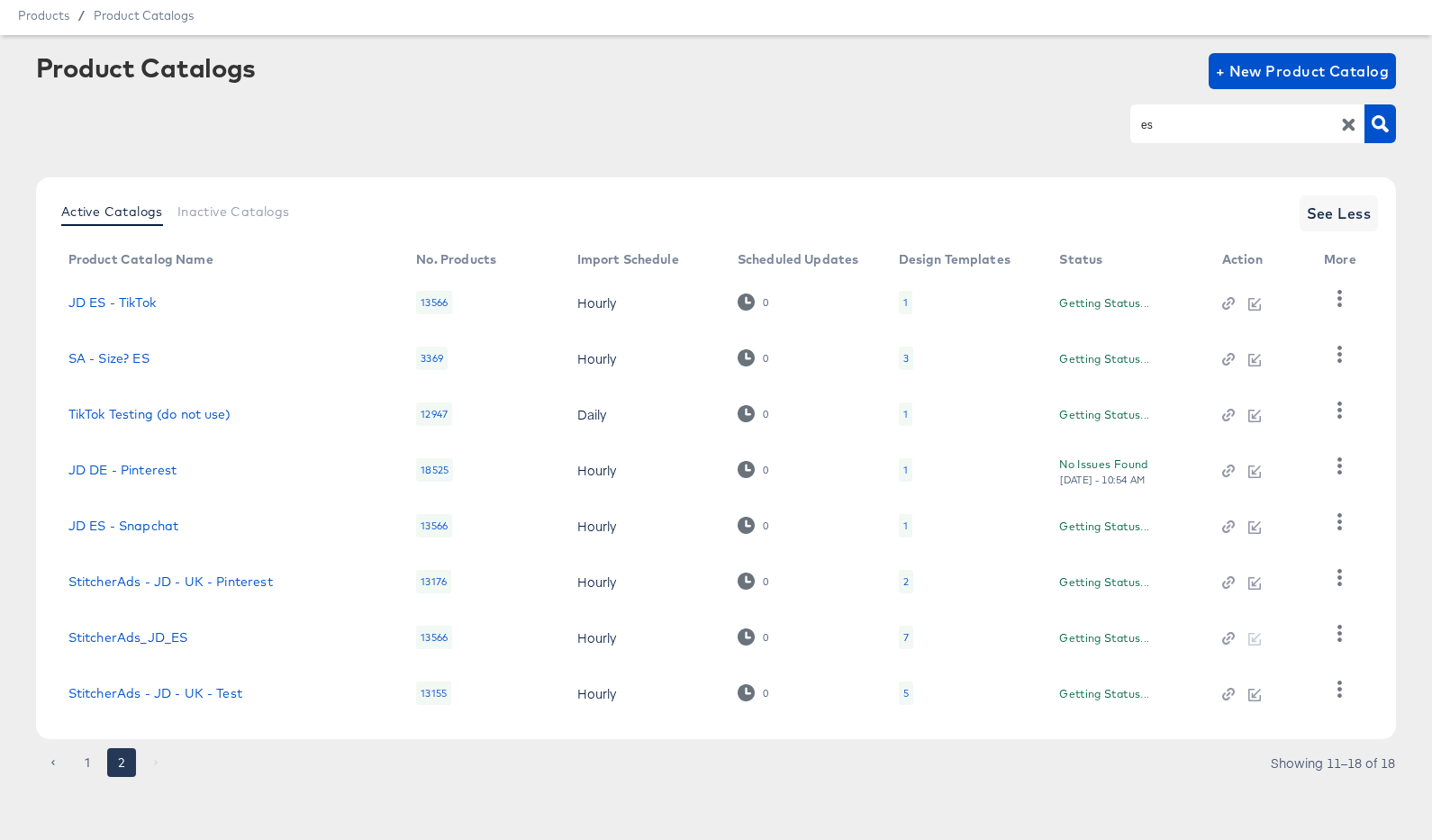
scroll to position [54, 0]
click at [1337, 635] on icon "button" at bounding box center [1340, 635] width 17 height 18
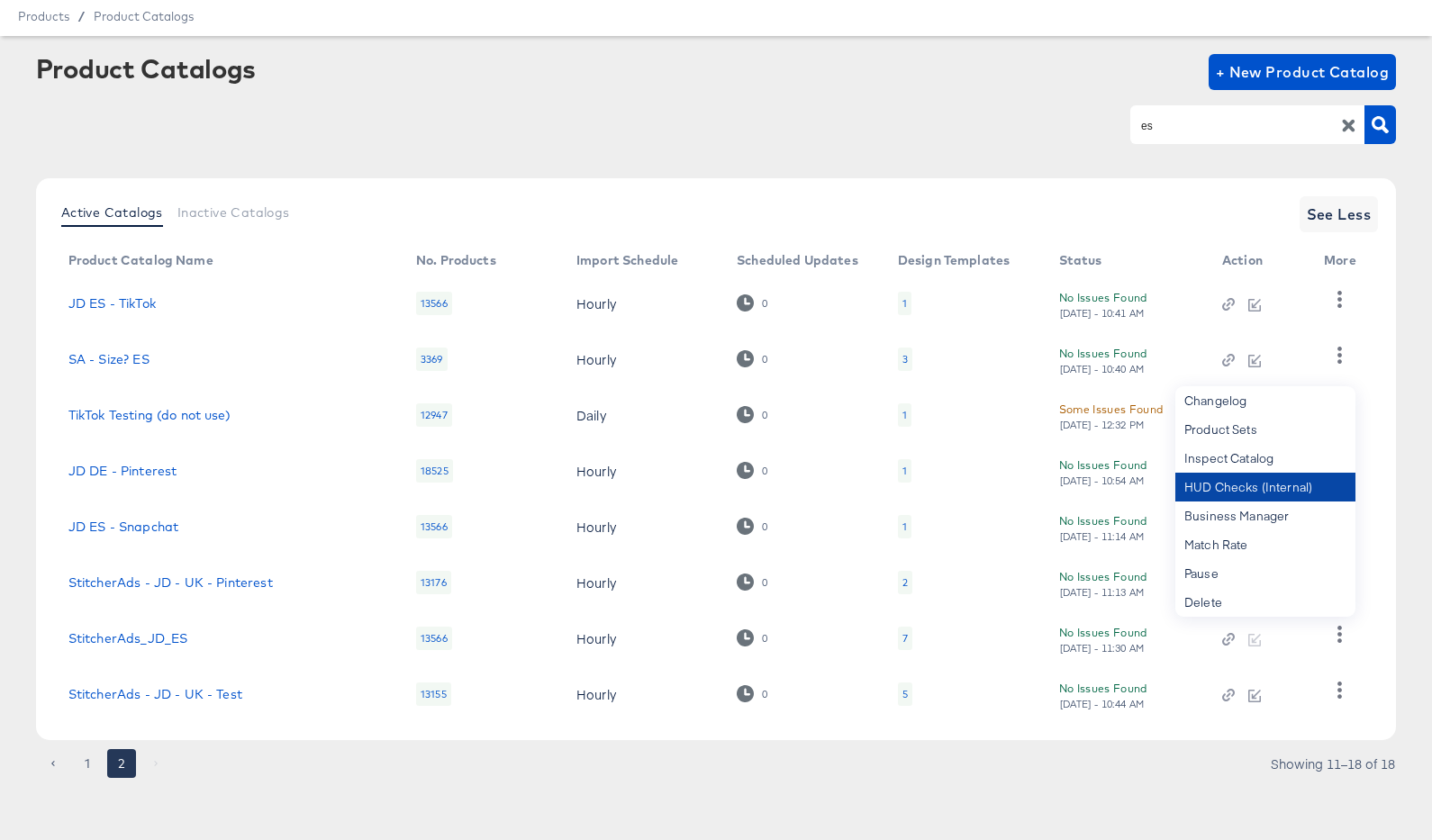
click at [1275, 485] on div "HUD Checks (Internal)" at bounding box center [1265, 487] width 180 height 29
click at [1189, 116] on input "es" at bounding box center [1233, 125] width 192 height 20
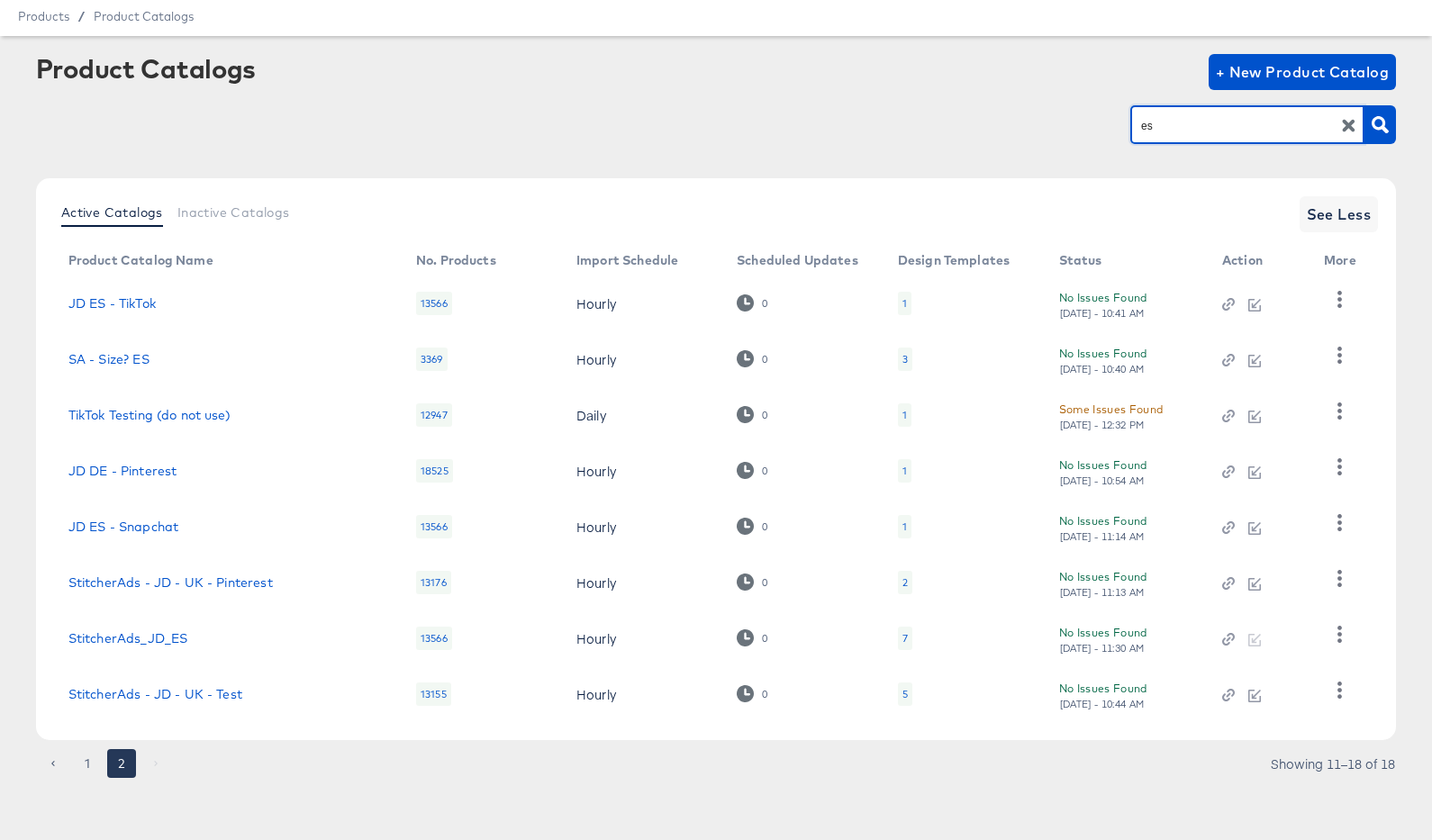
click at [1189, 116] on input "es" at bounding box center [1233, 125] width 192 height 20
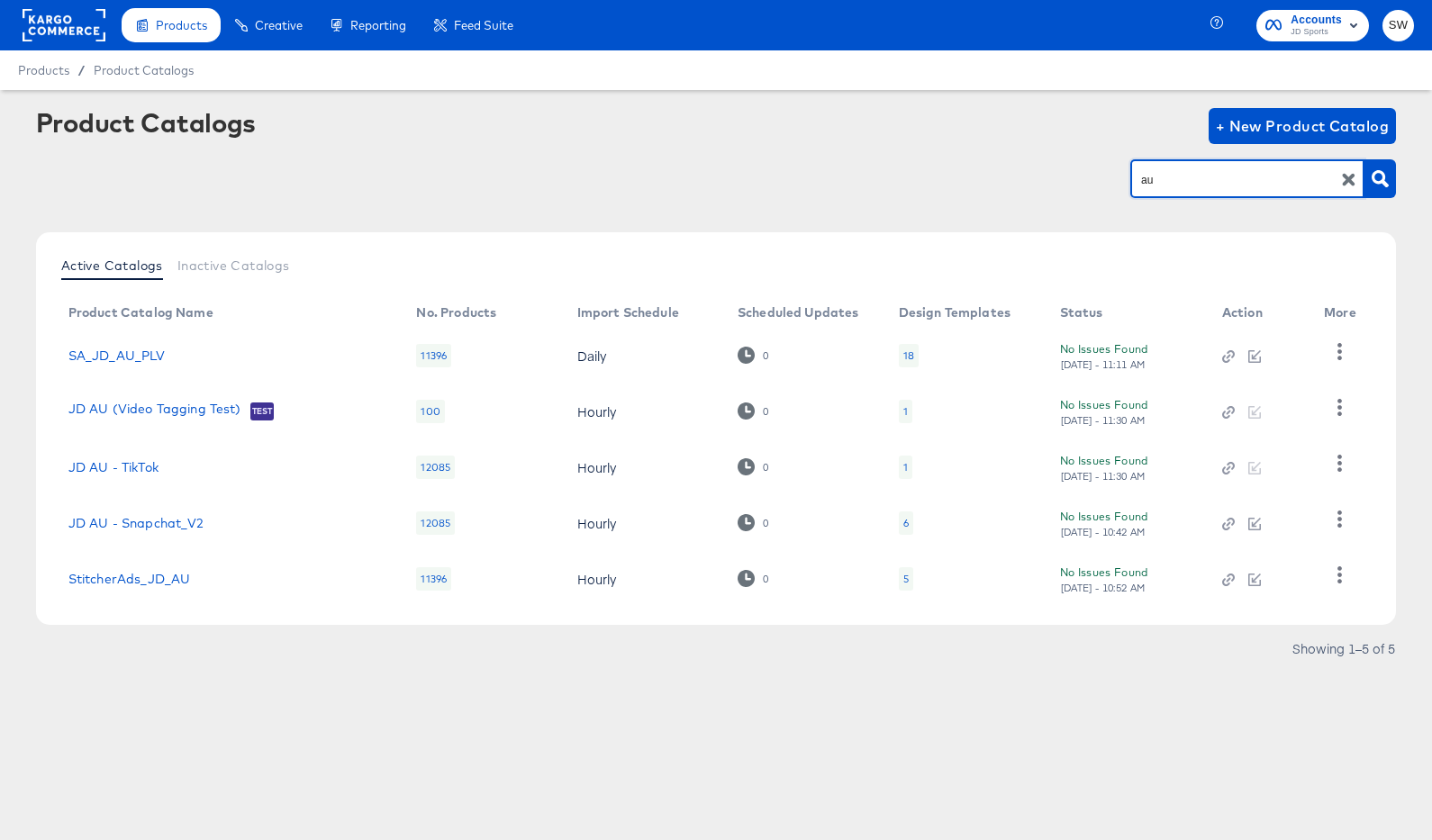
scroll to position [0, 0]
click at [1342, 568] on icon "button" at bounding box center [1340, 576] width 5 height 18
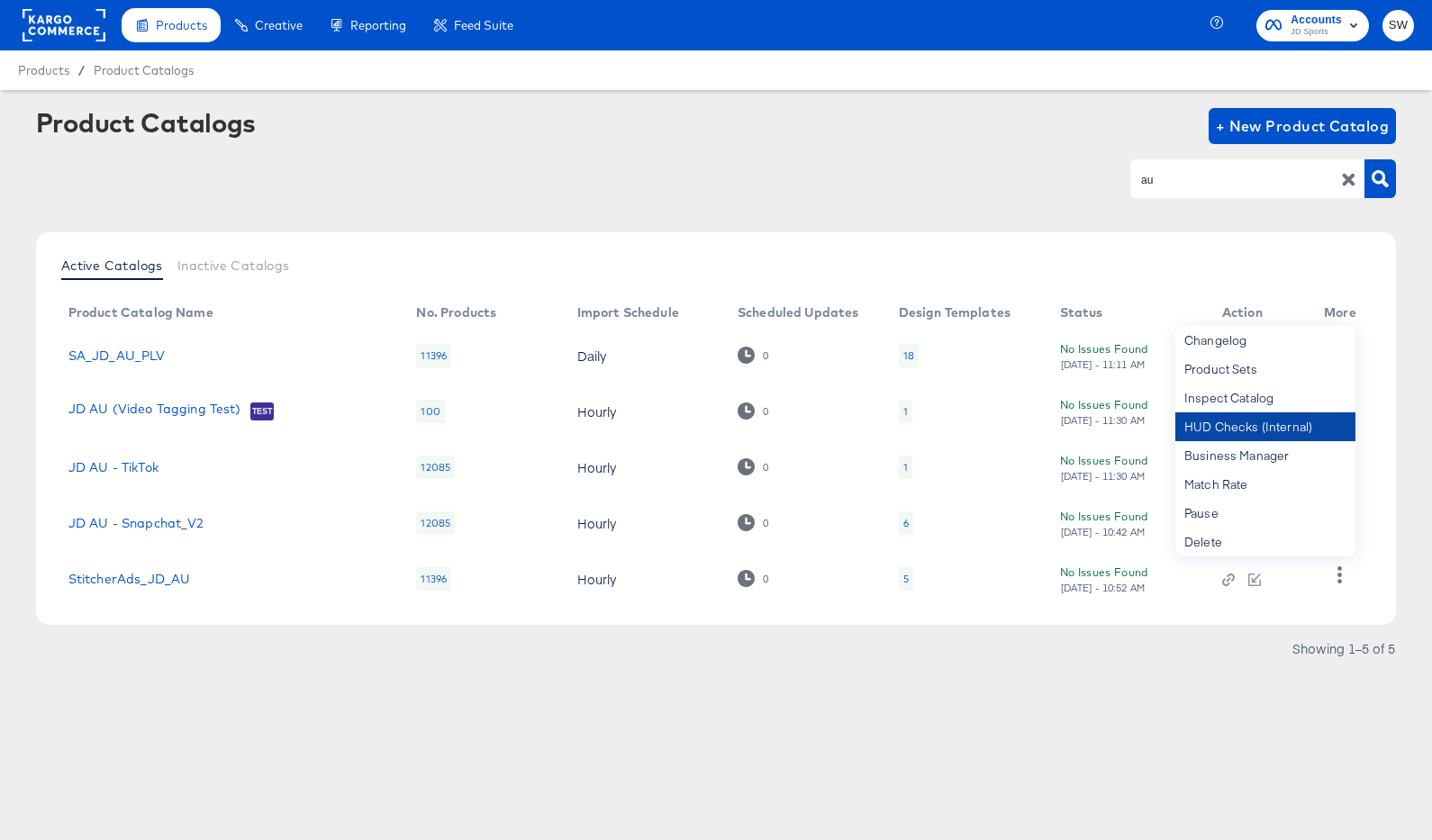
click at [1285, 430] on div "HUD Checks (Internal)" at bounding box center [1265, 427] width 180 height 29
click at [1173, 182] on input "au" at bounding box center [1233, 179] width 192 height 20
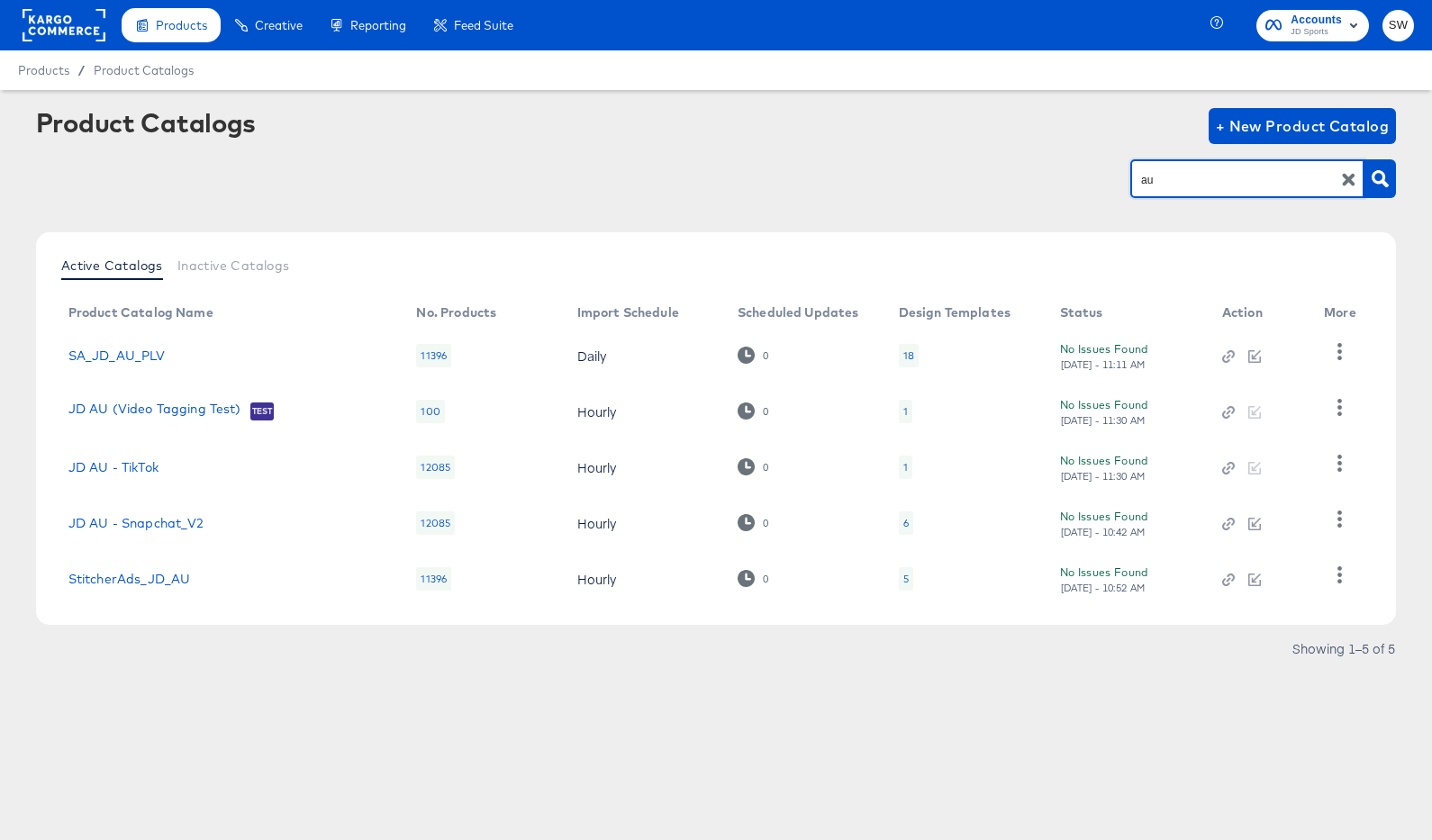
click at [1173, 182] on input "au" at bounding box center [1233, 179] width 192 height 20
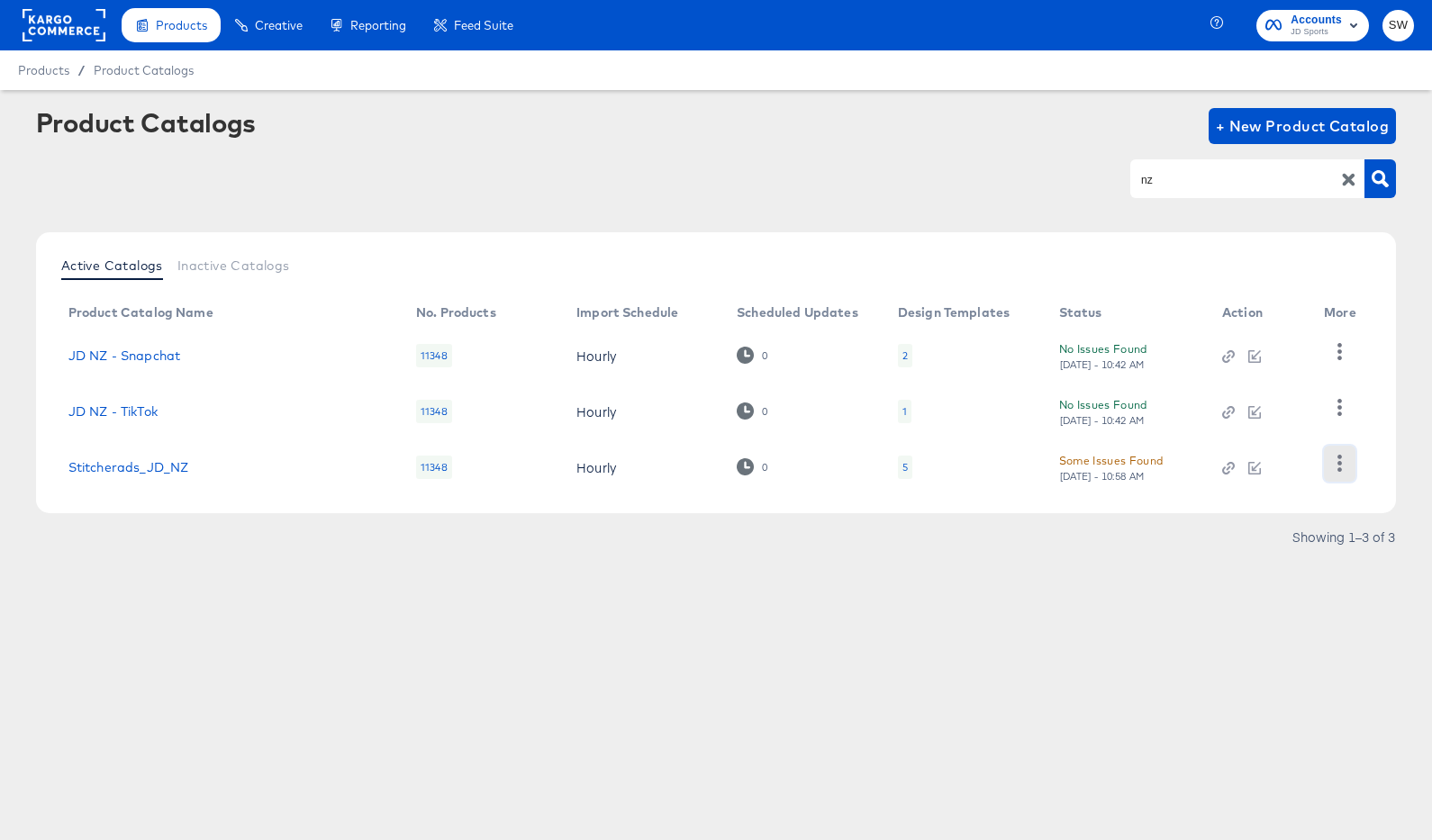
click at [1338, 464] on icon "button" at bounding box center [1340, 464] width 17 height 18
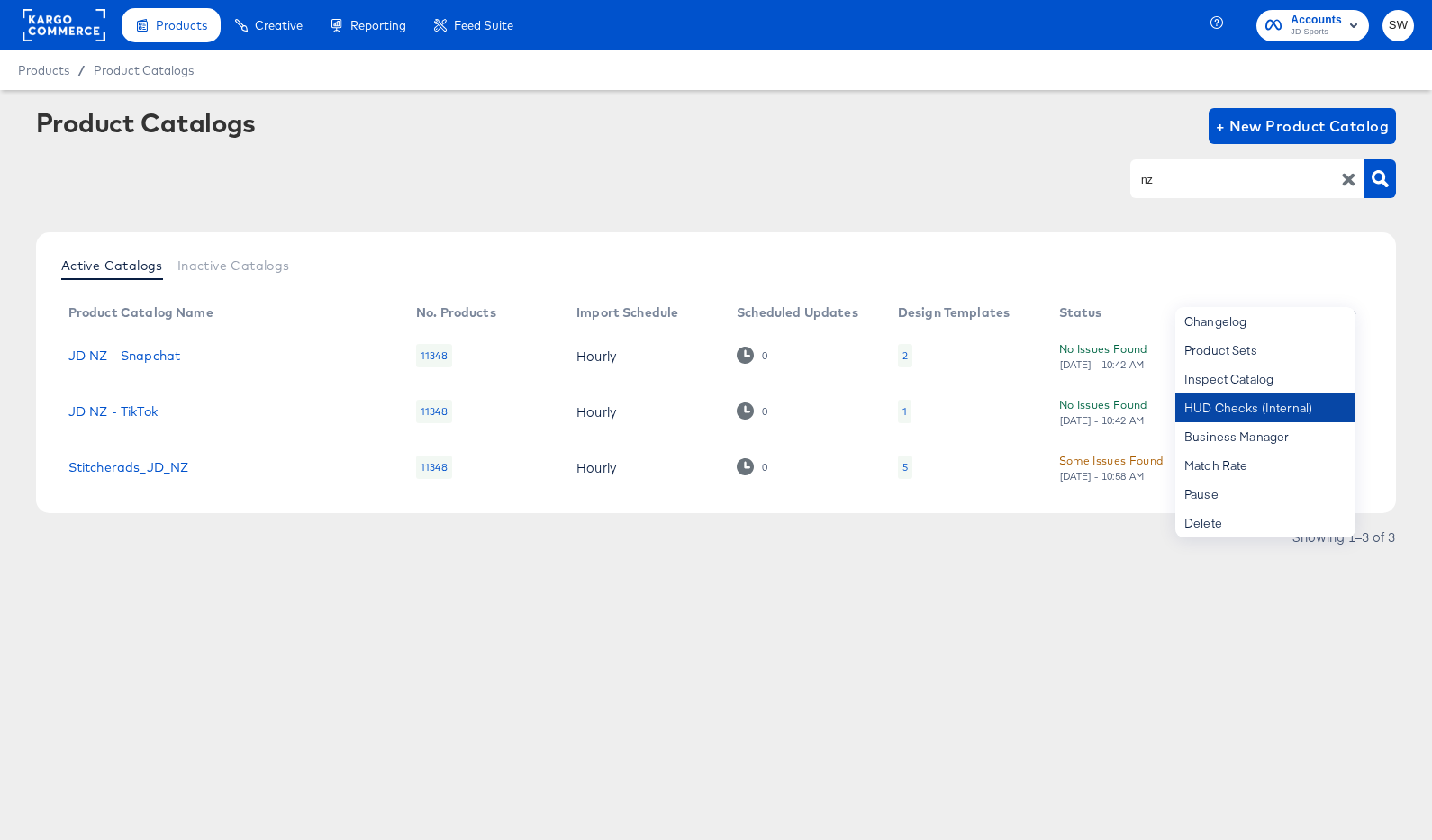
click at [1283, 408] on div "HUD Checks (Internal)" at bounding box center [1265, 408] width 180 height 29
click at [1135, 172] on div "nz" at bounding box center [1247, 178] width 234 height 38
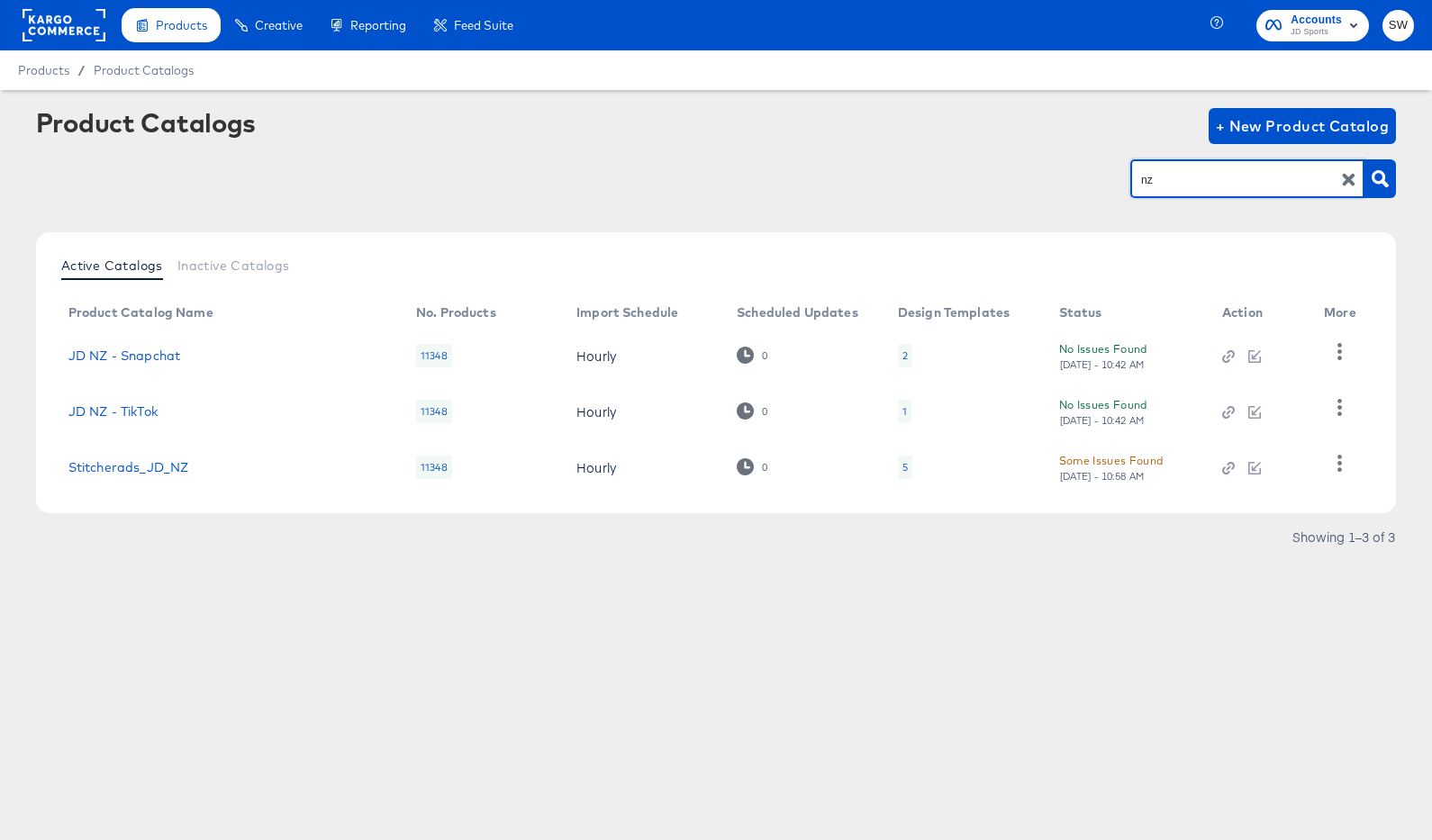
click at [1135, 172] on div "nz" at bounding box center [1247, 178] width 234 height 38
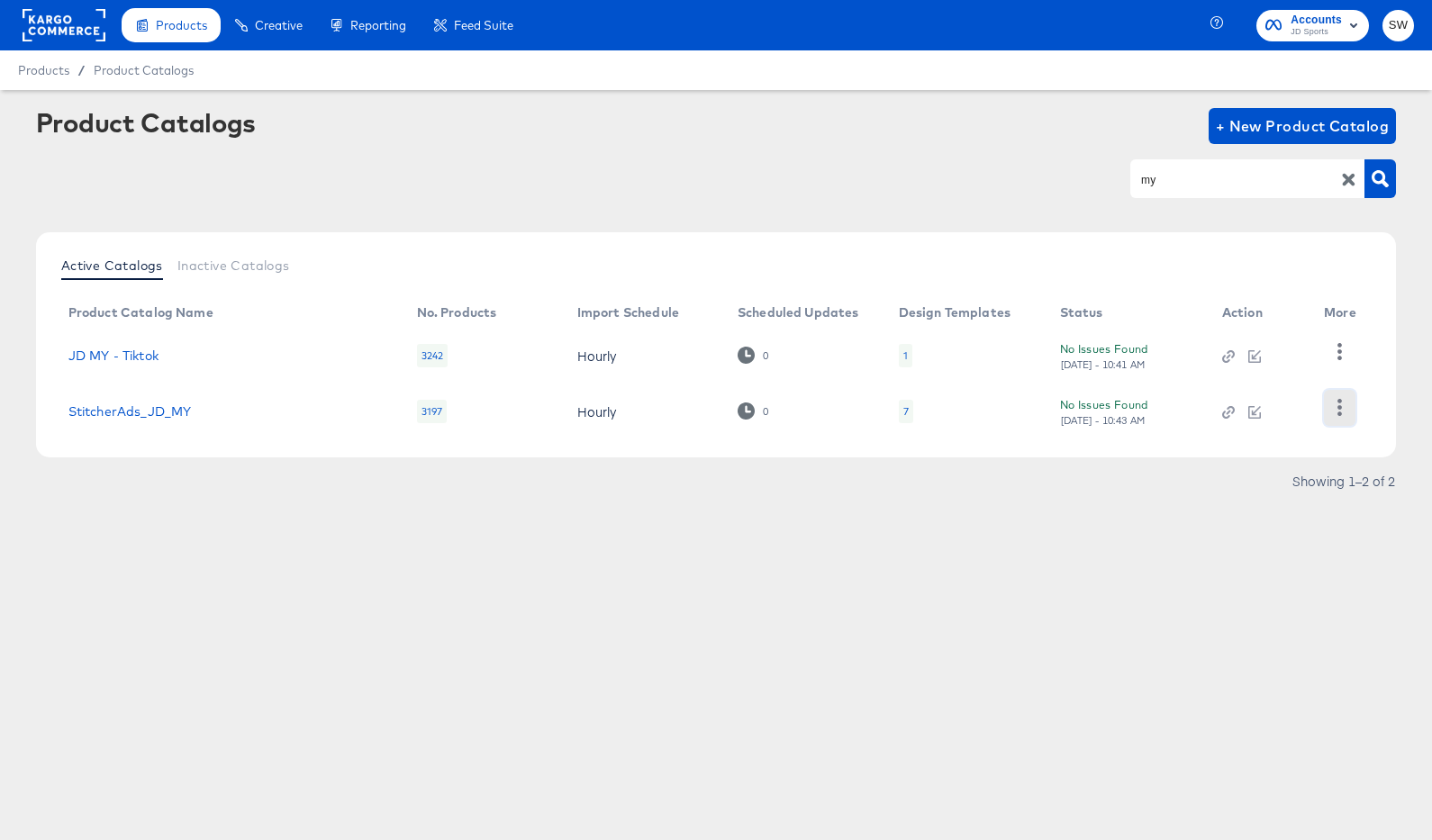
click at [1334, 407] on icon "button" at bounding box center [1340, 407] width 17 height 18
click at [1310, 353] on div "HUD Checks (Internal)" at bounding box center [1265, 351] width 180 height 29
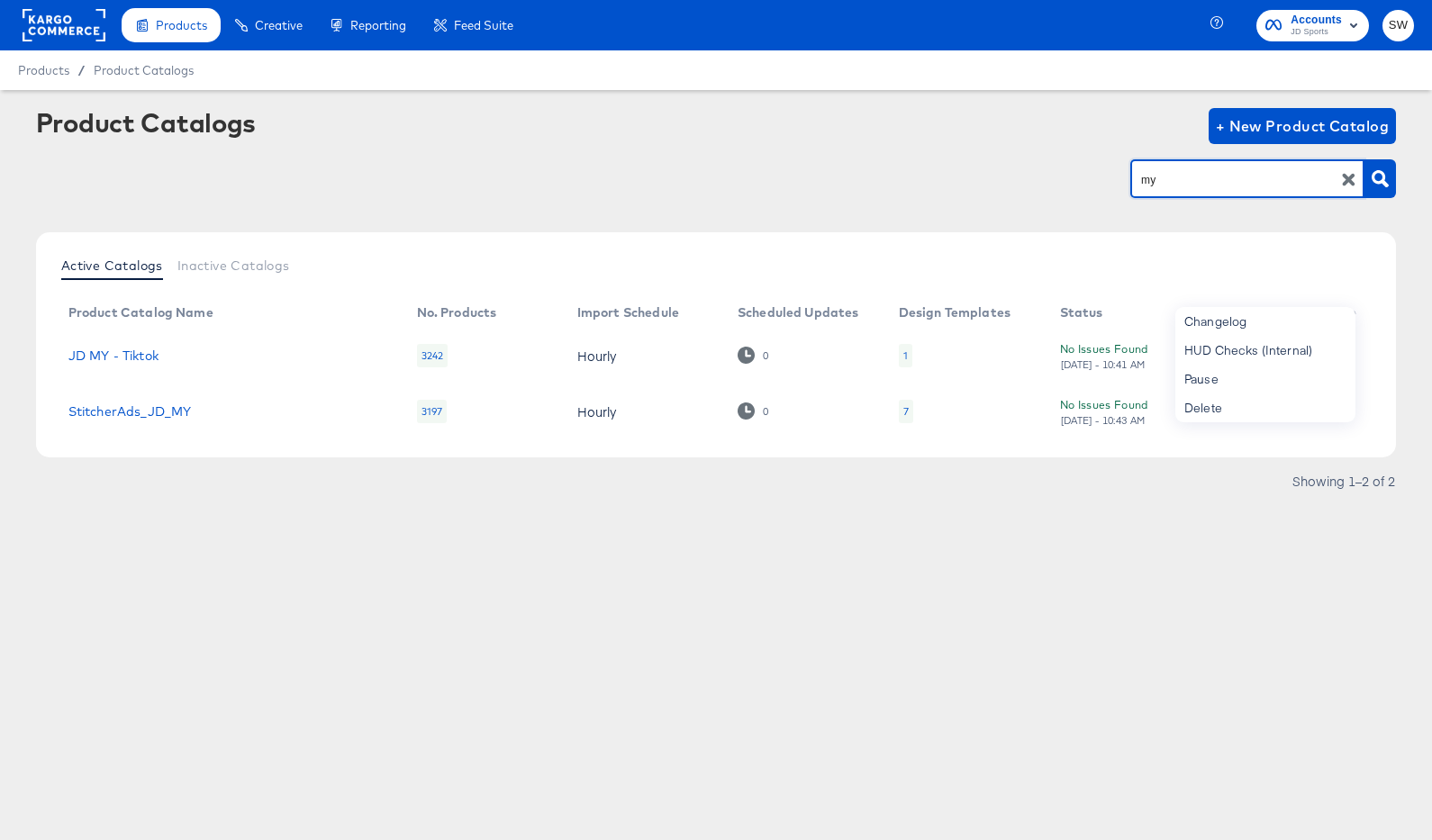
click at [1148, 179] on input "my" at bounding box center [1233, 179] width 192 height 20
type input "sg"
click at [1345, 406] on icon "button" at bounding box center [1340, 407] width 17 height 18
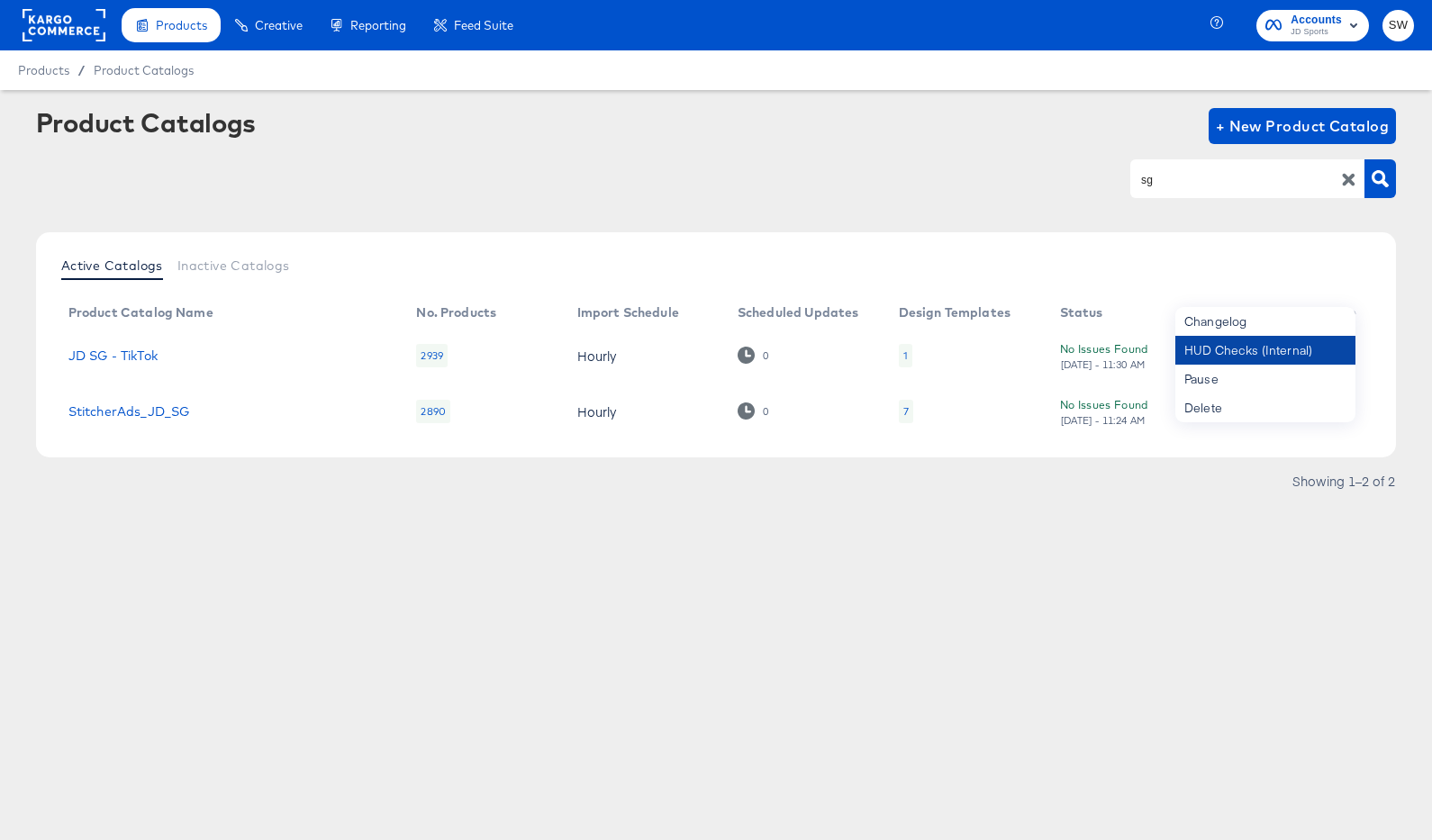
click at [1308, 353] on div "HUD Checks (Internal)" at bounding box center [1265, 351] width 180 height 29
click at [1171, 179] on input "sg" at bounding box center [1233, 179] width 192 height 20
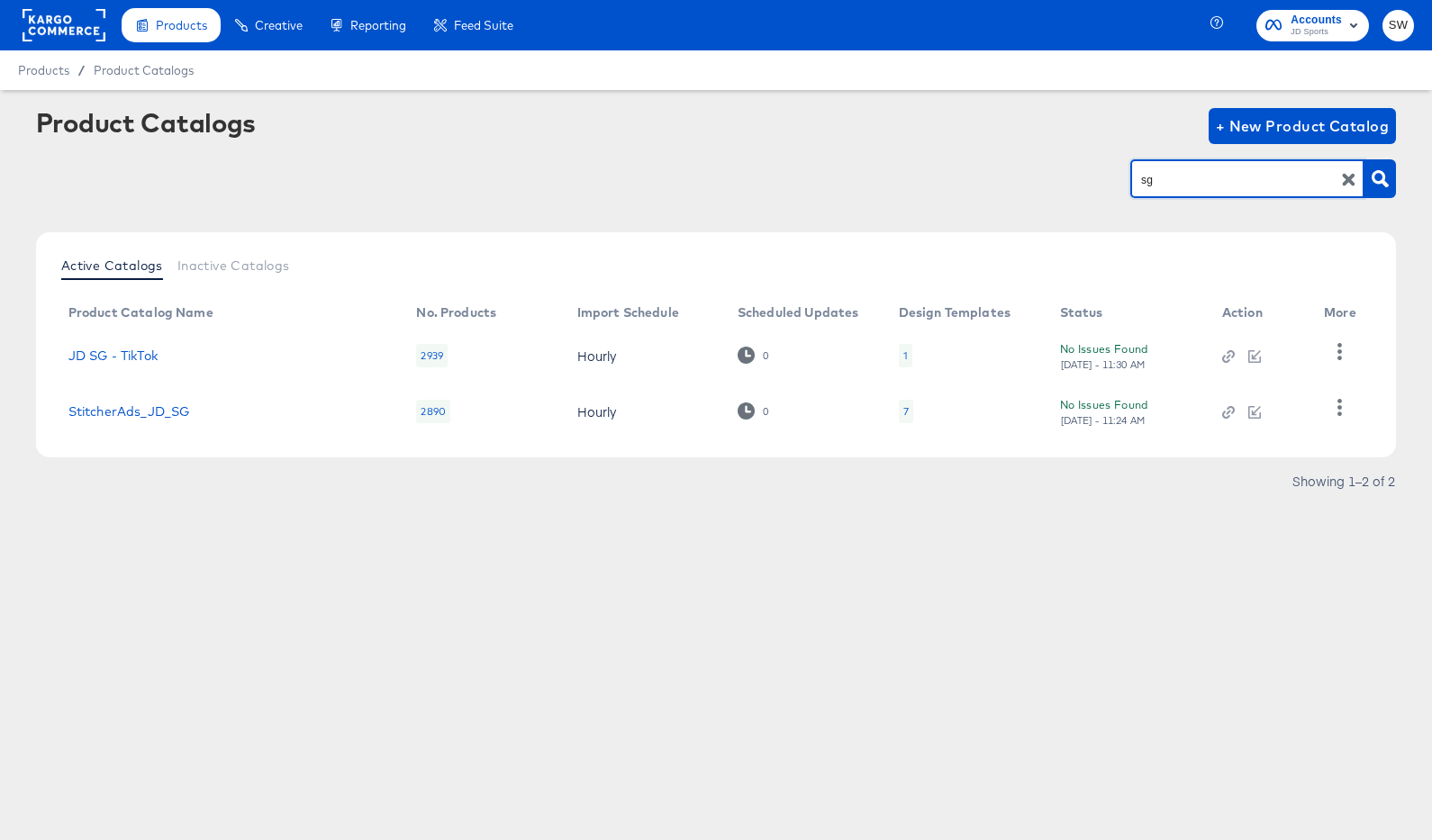
click at [1171, 179] on input "sg" at bounding box center [1233, 179] width 192 height 20
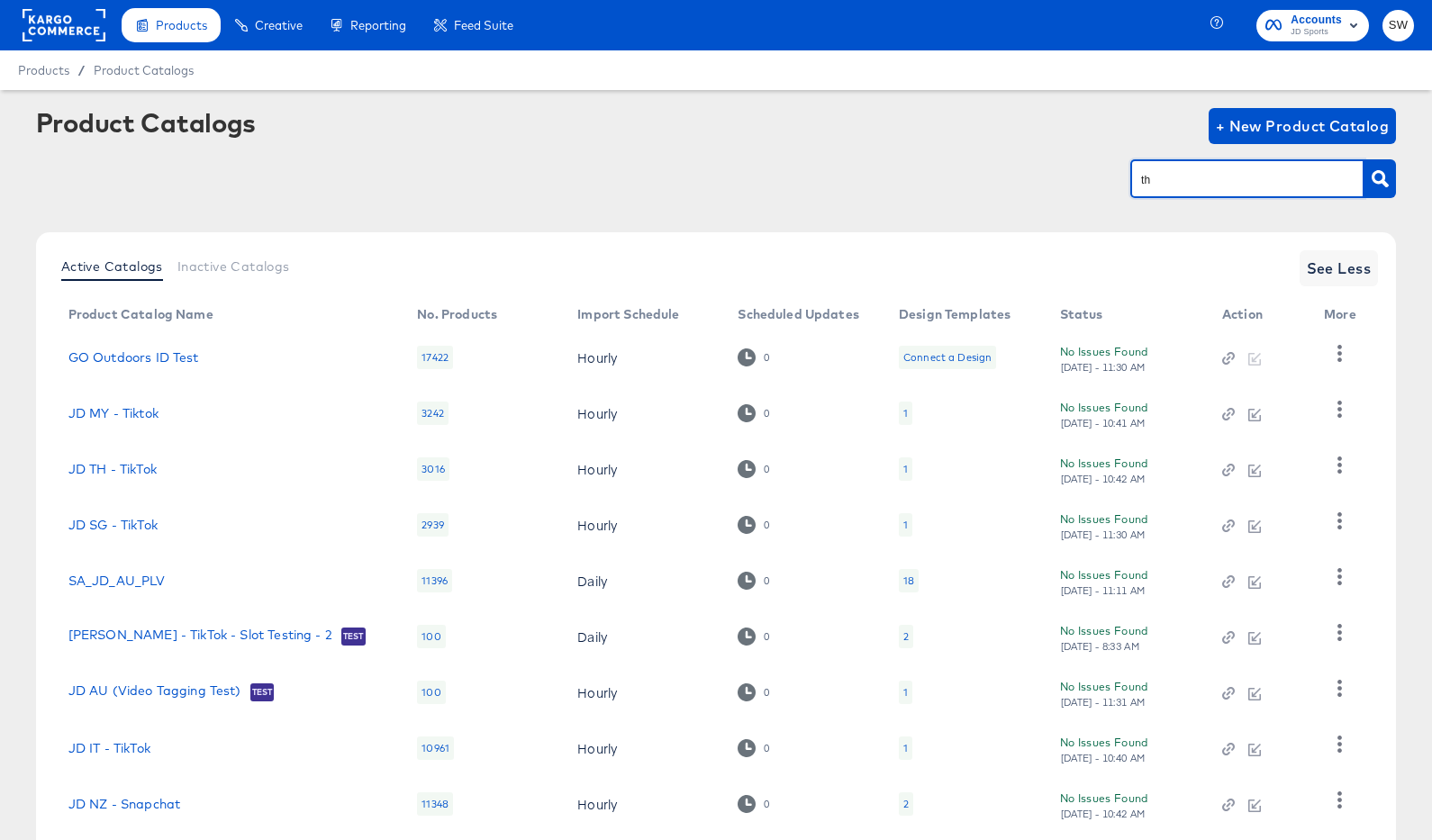
type input "th"
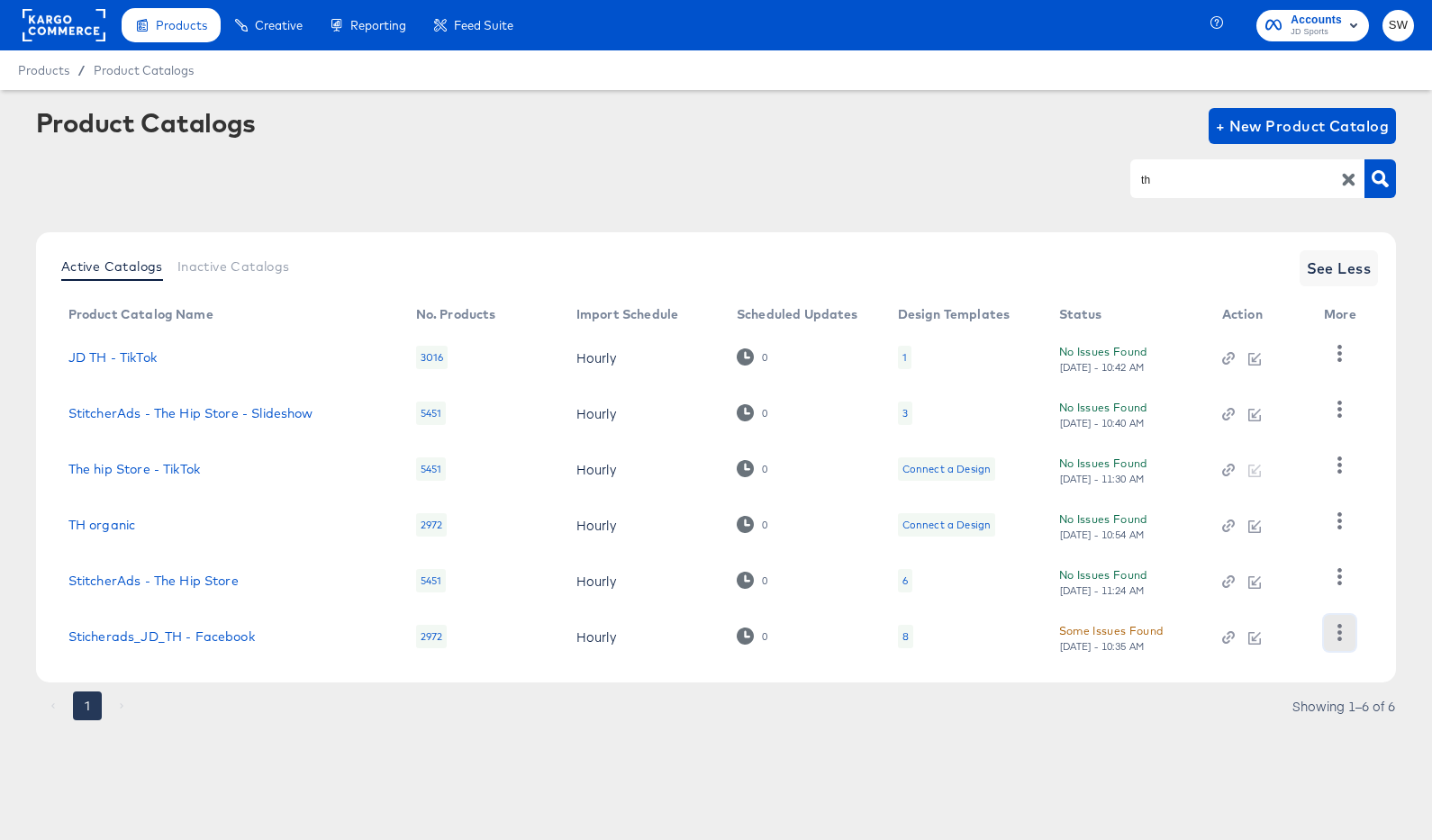
click at [1341, 629] on icon "button" at bounding box center [1340, 633] width 17 height 18
click at [1273, 545] on div "HUD Checks (Internal)" at bounding box center [1265, 543] width 180 height 29
click at [55, 6] on div at bounding box center [63, 25] width 83 height 51
click at [60, 16] on rect at bounding box center [63, 24] width 83 height 32
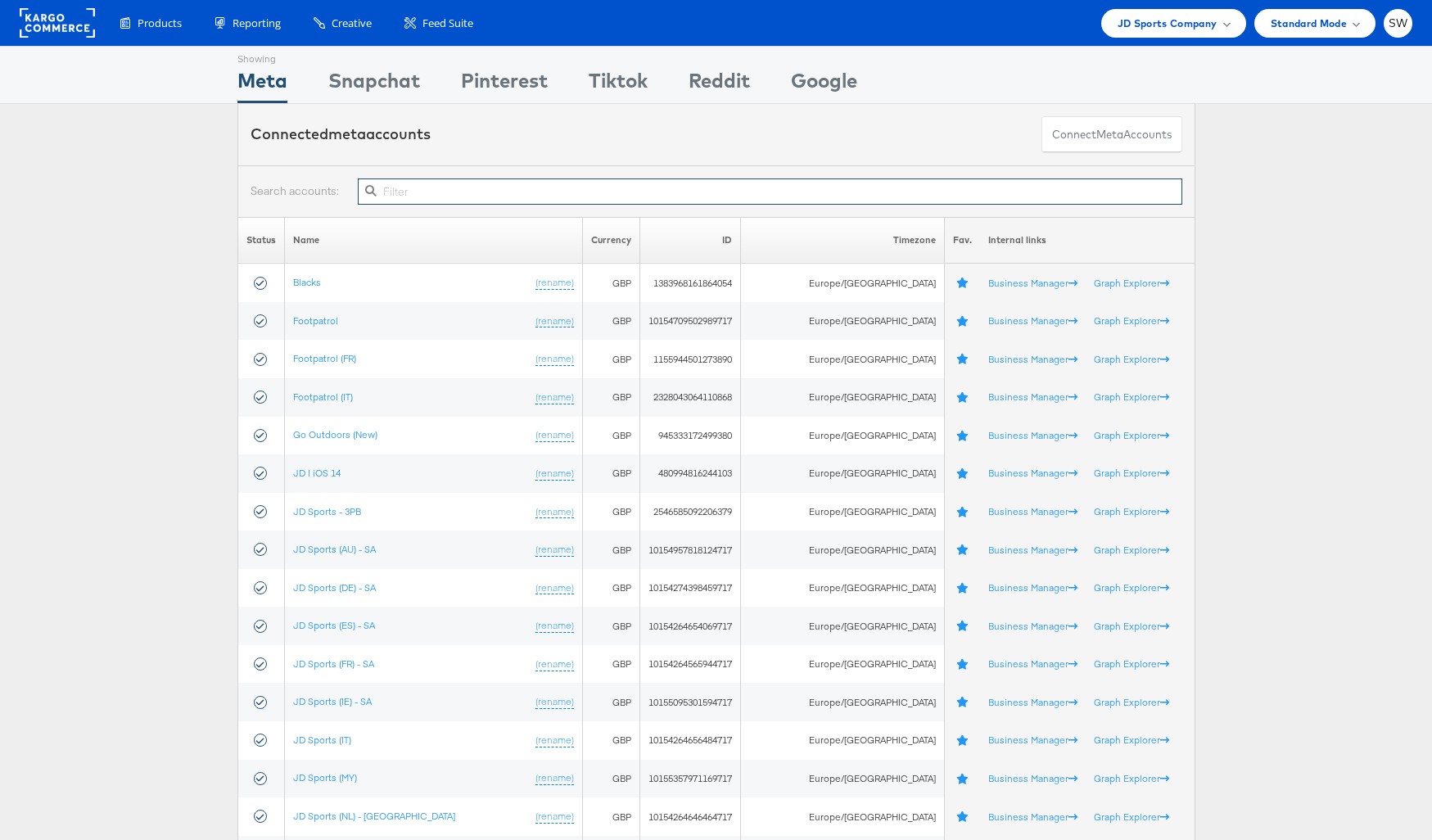
click at [409, 196] on input "text" at bounding box center [769, 192] width 823 height 26
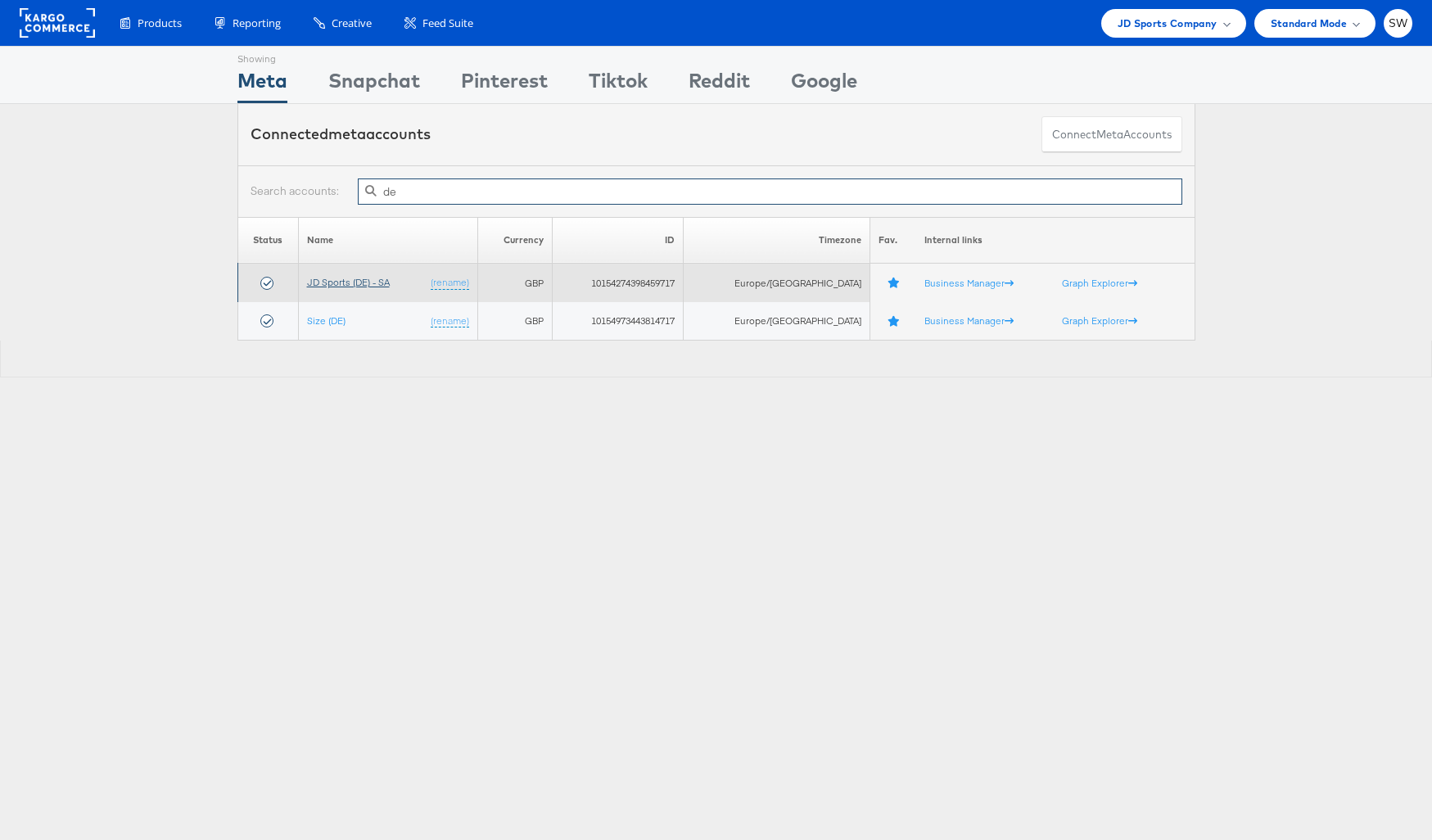
type input "de"
click at [348, 276] on link "JD Sports (DE) - SA" at bounding box center [348, 282] width 83 height 12
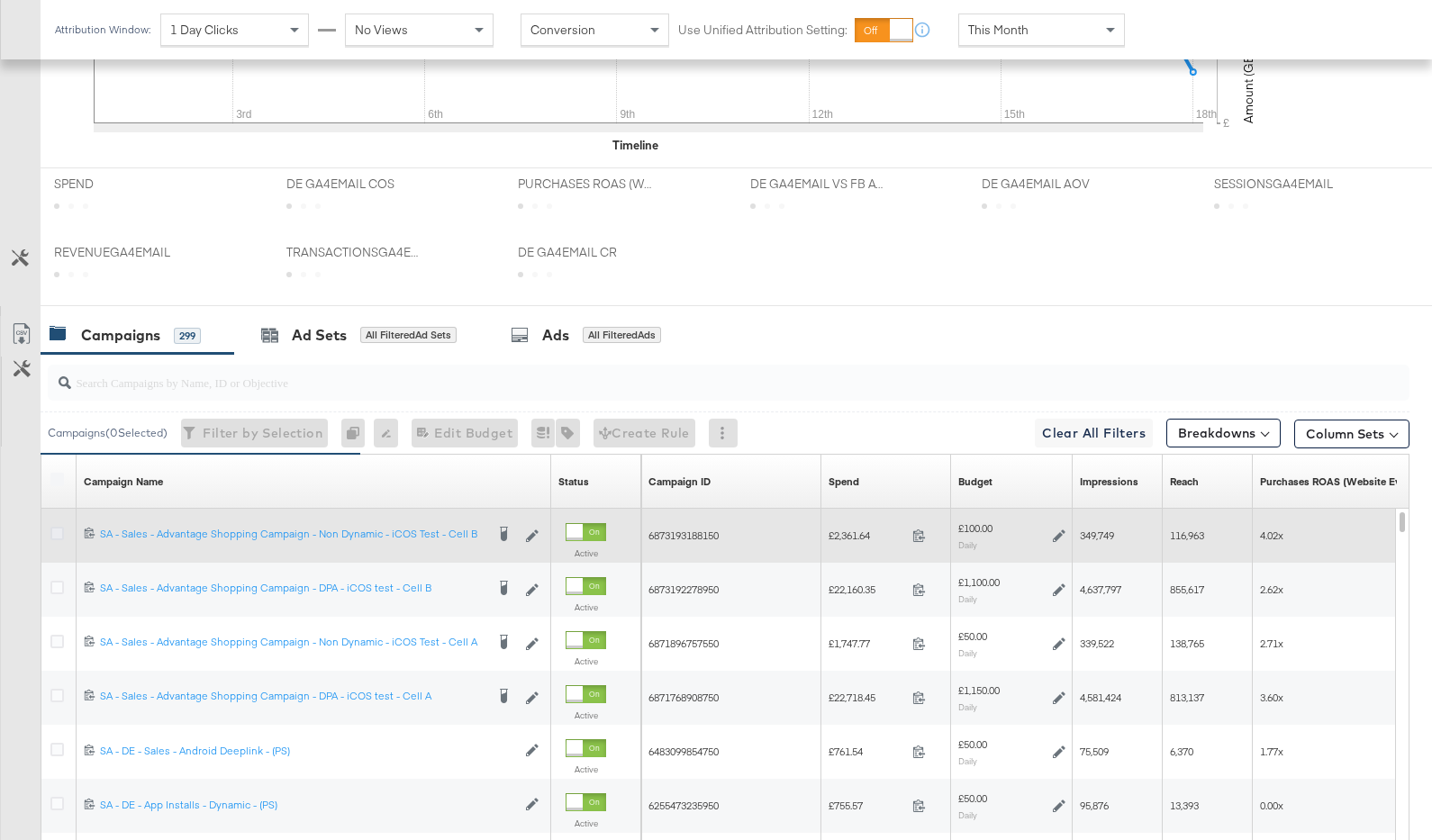
scroll to position [829, 0]
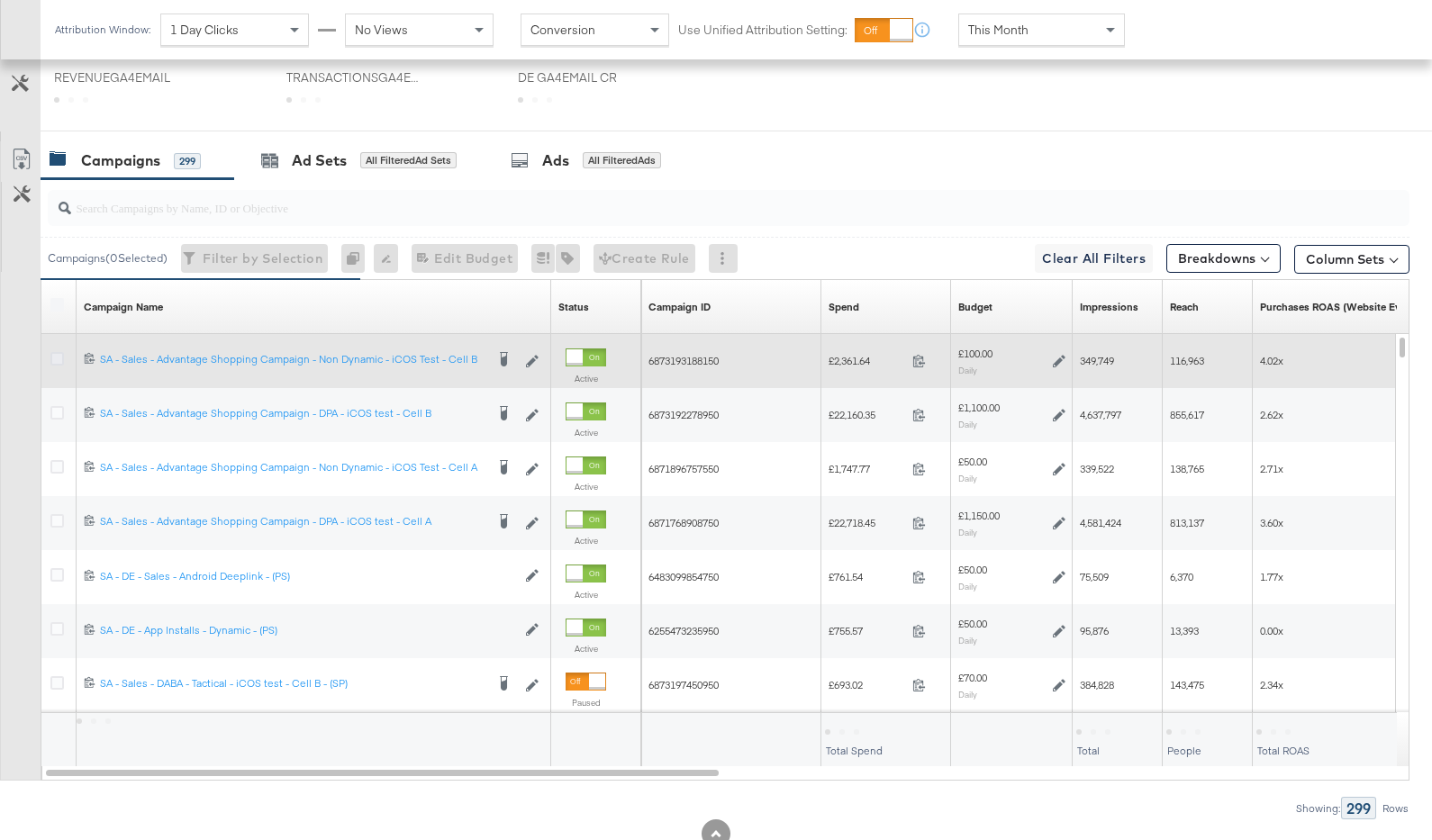
click at [62, 359] on icon at bounding box center [57, 359] width 14 height 14
click at [0, 0] on input "checkbox" at bounding box center [0, 0] width 0 height 0
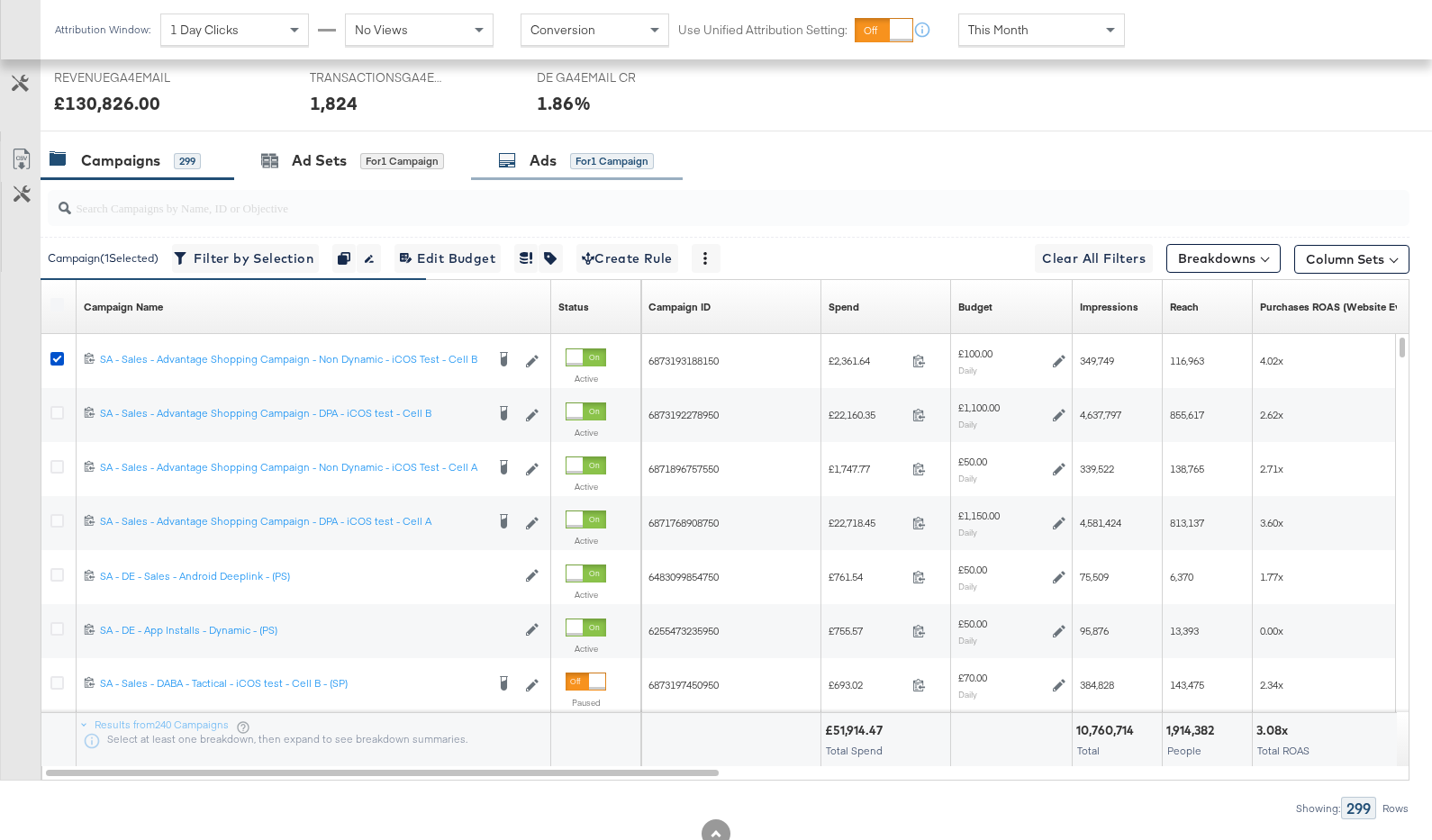
click at [599, 154] on div "for 1 Campaign" at bounding box center [612, 161] width 84 height 17
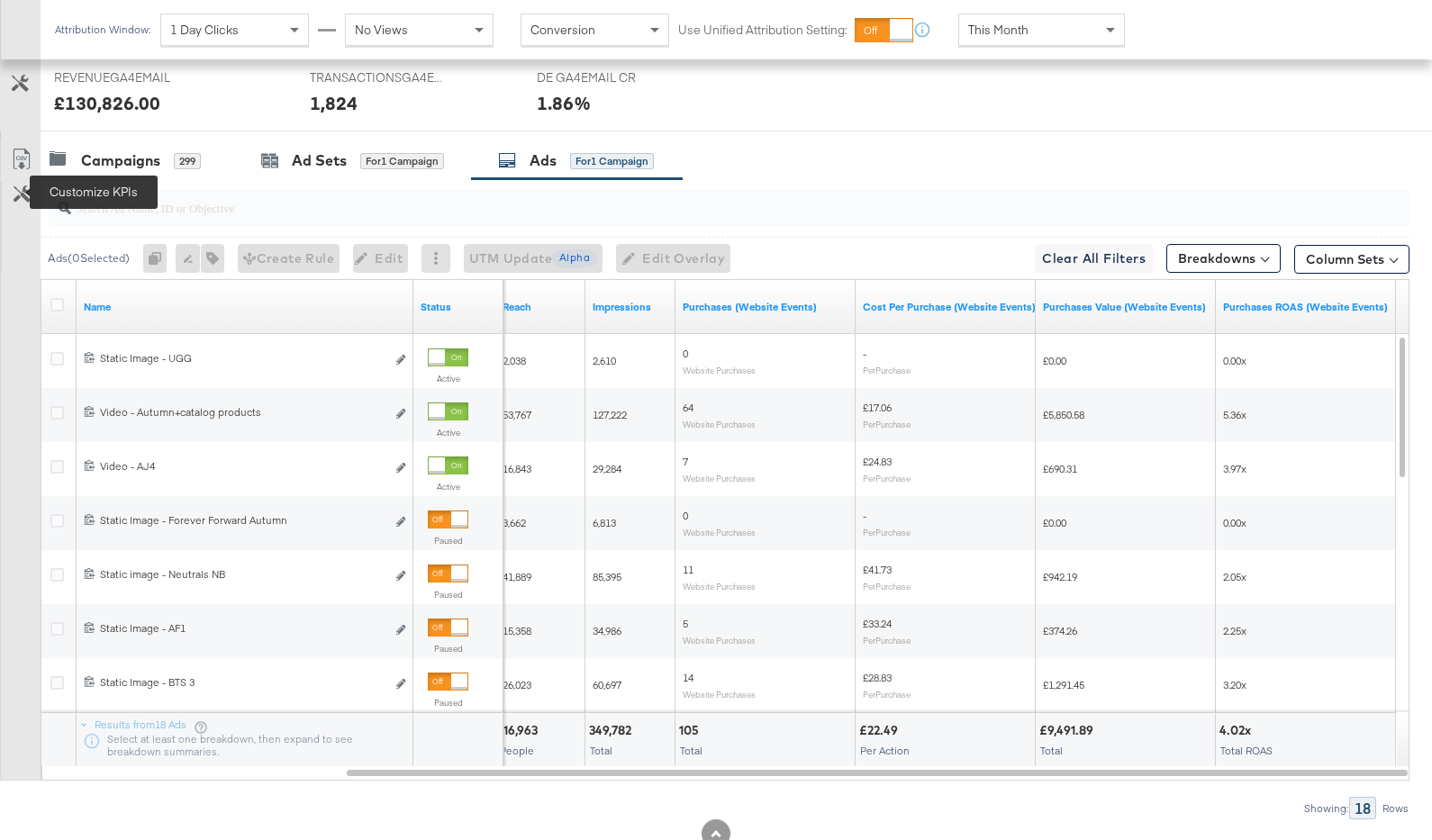
click at [13, 196] on button "Customize KPIs" at bounding box center [22, 195] width 41 height 27
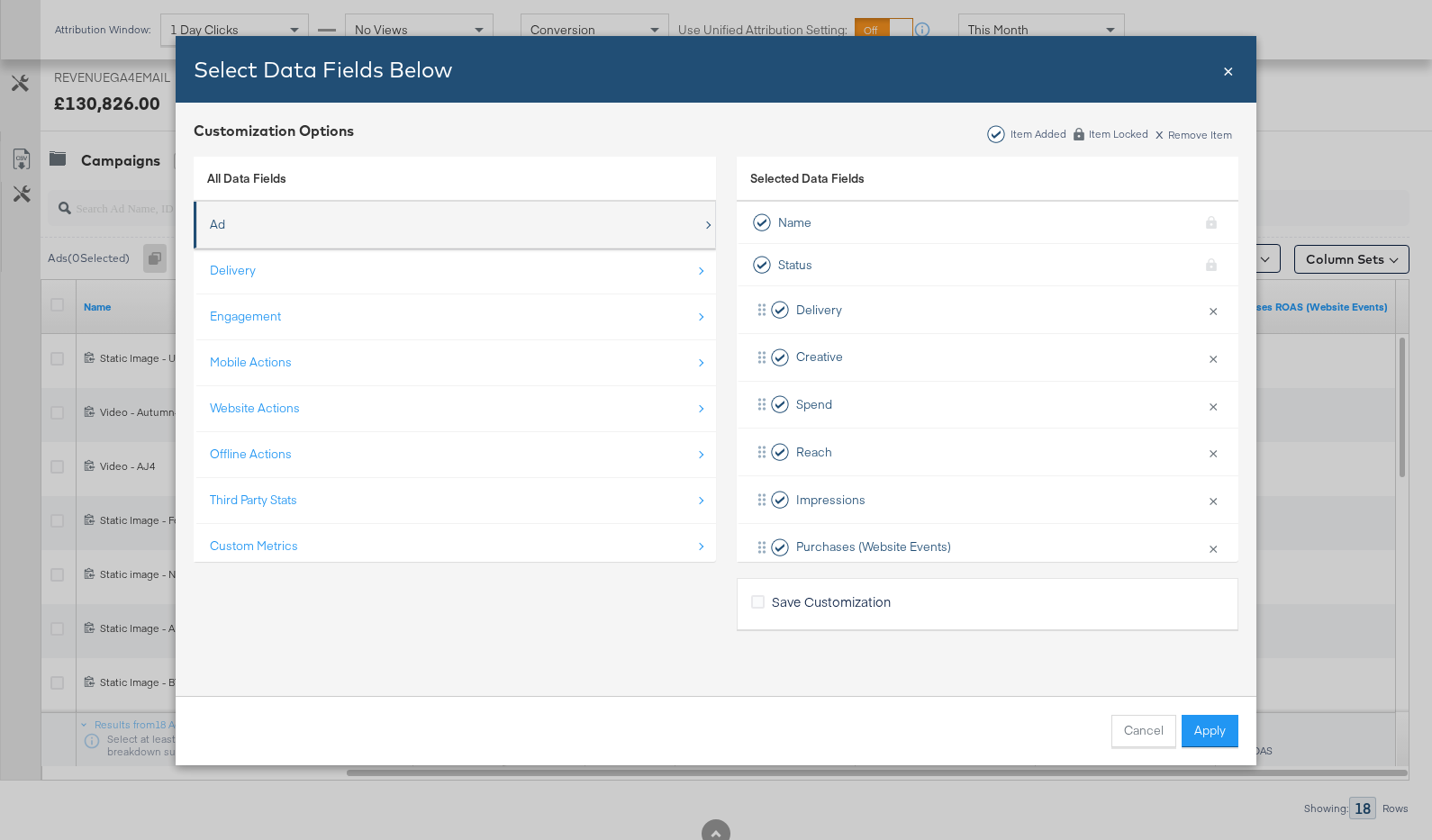
click at [264, 235] on div "Ad" at bounding box center [456, 225] width 493 height 37
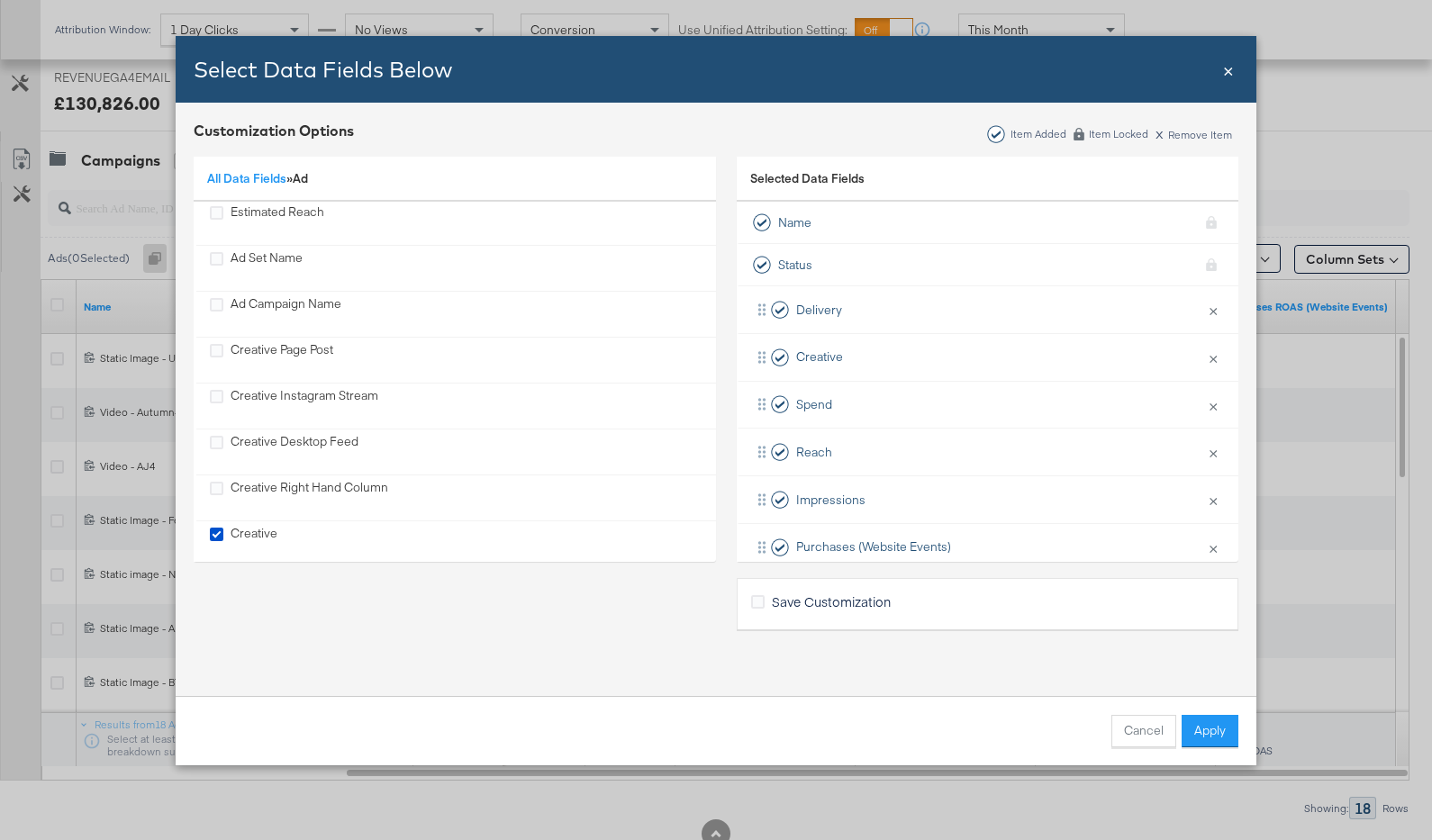
scroll to position [657, 0]
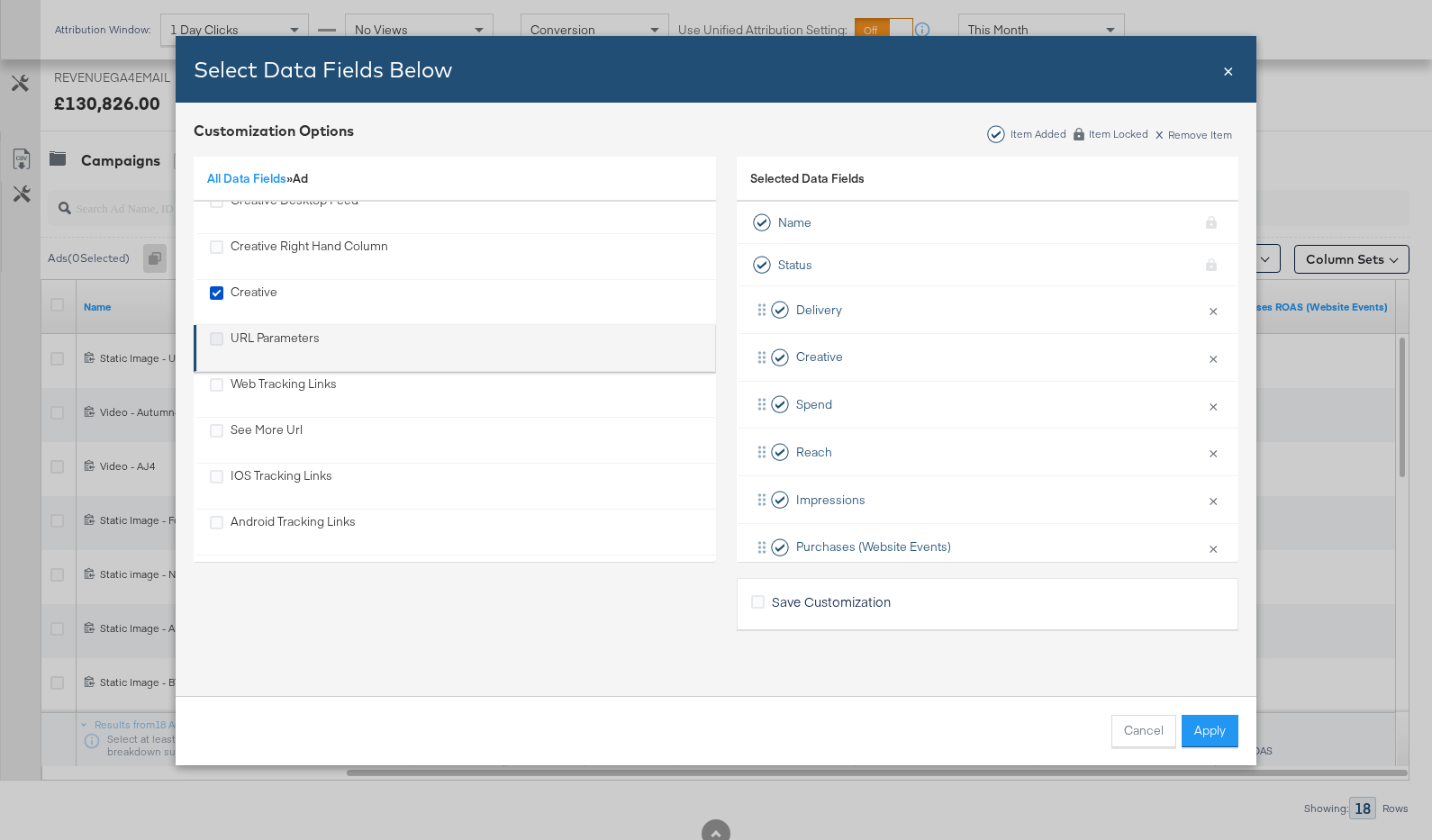
click at [215, 332] on icon "URL Parameters" at bounding box center [217, 339] width 14 height 14
click at [0, 0] on input "URL Parameters" at bounding box center [0, 0] width 0 height 0
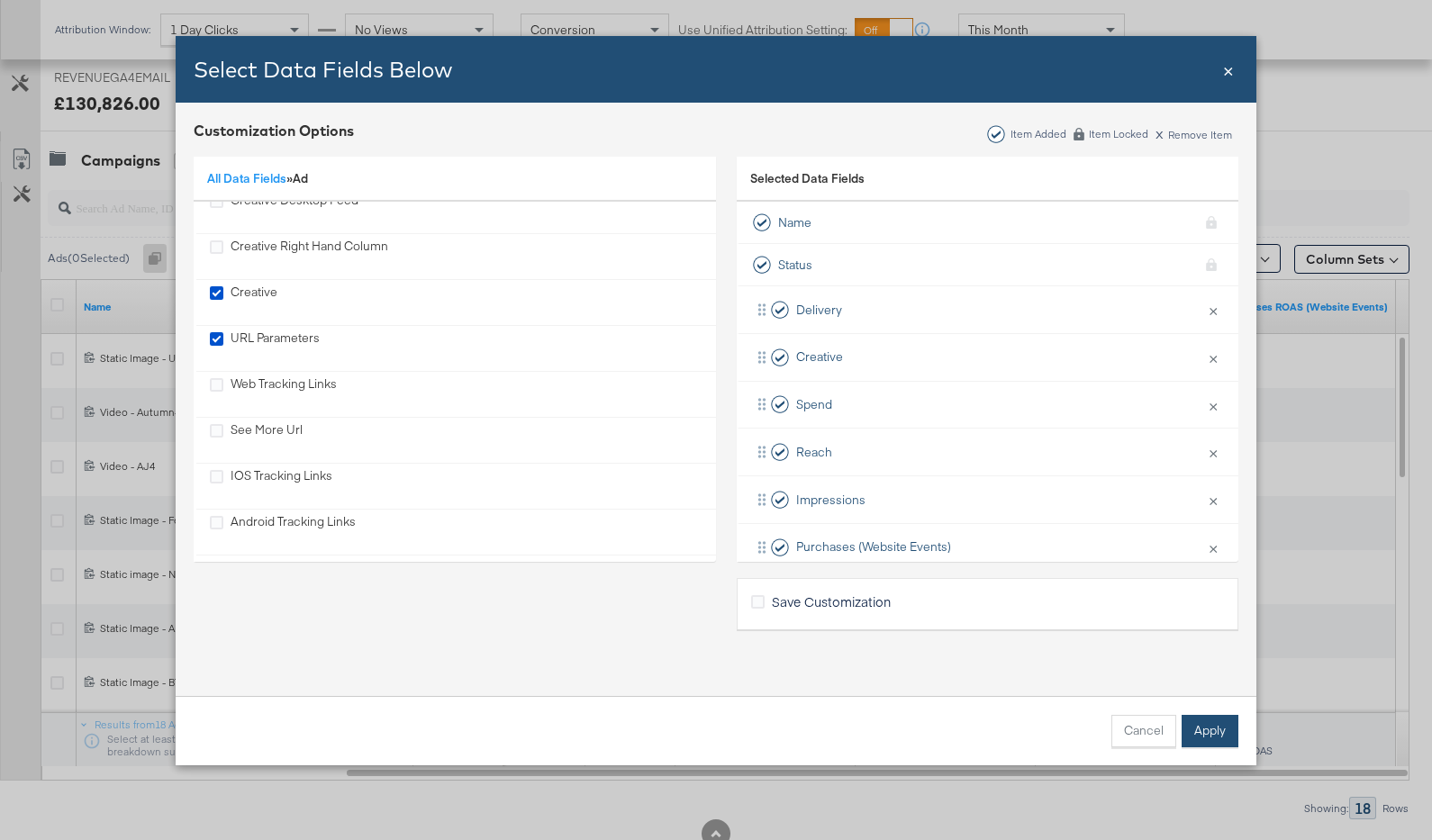
drag, startPoint x: 1205, startPoint y: 738, endPoint x: 1135, endPoint y: 589, distance: 164.6
click at [1205, 738] on button "Apply" at bounding box center [1210, 731] width 56 height 32
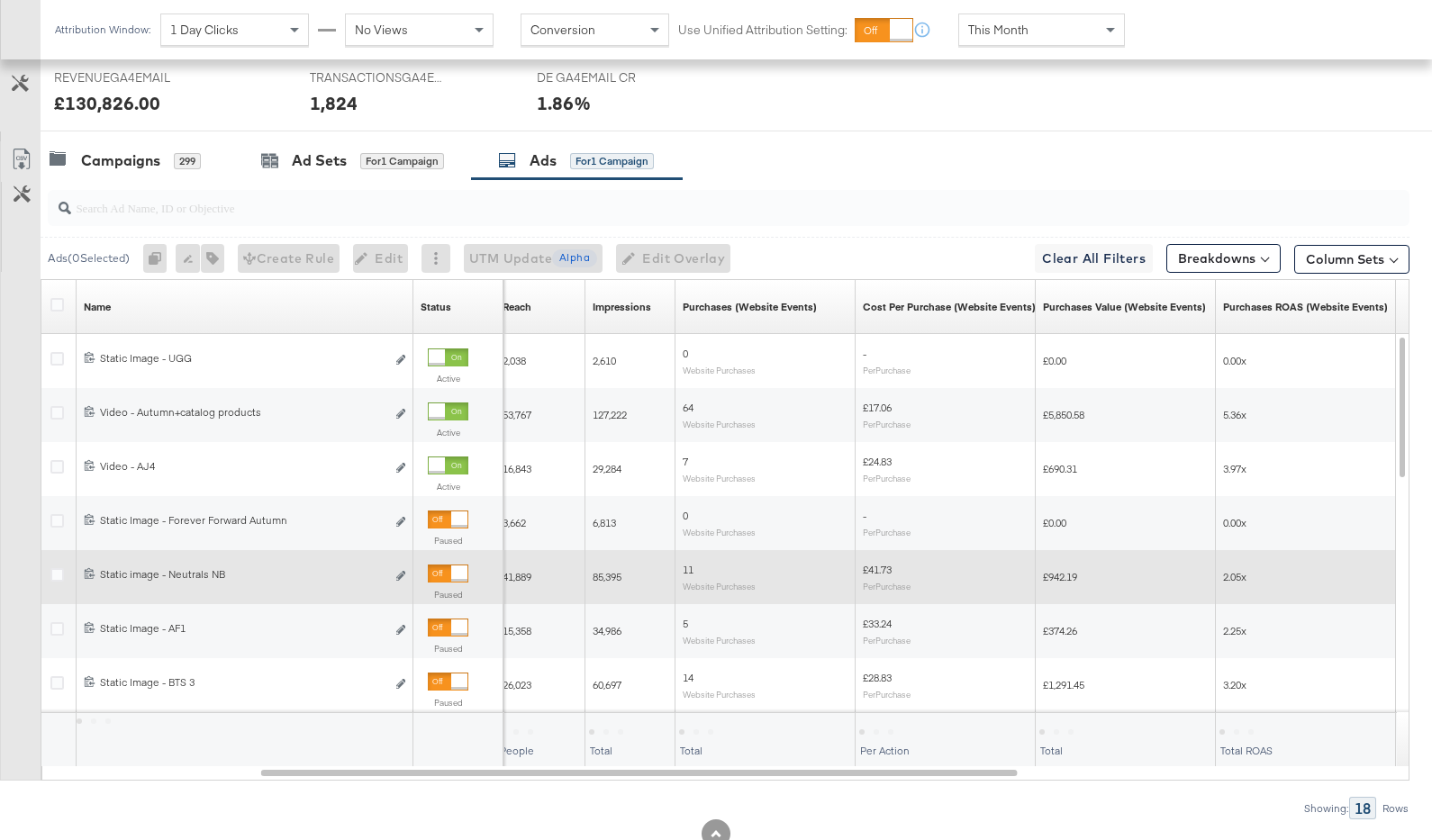
scroll to position [616, 0]
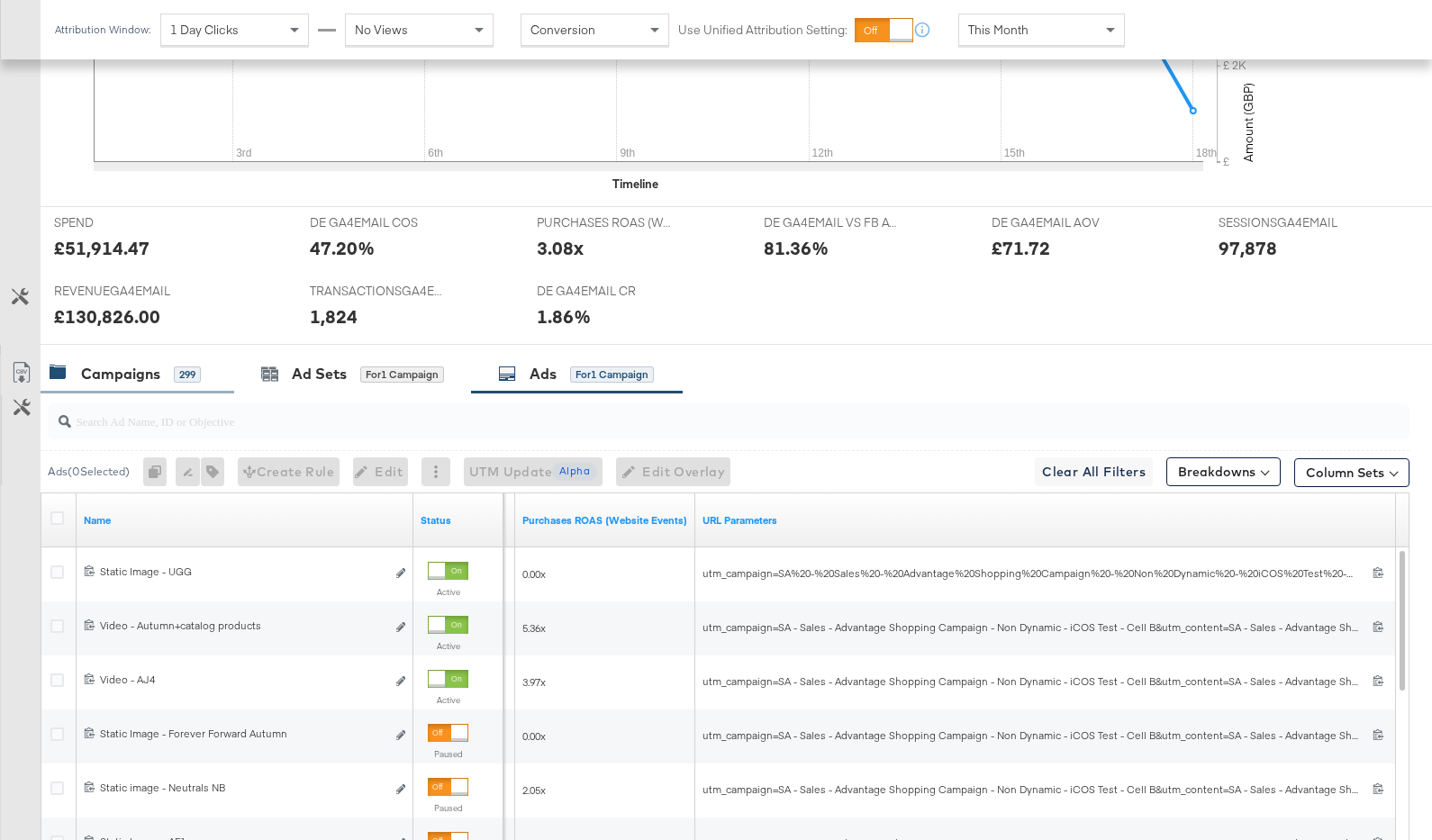
click at [120, 364] on div "Campaigns" at bounding box center [121, 373] width 80 height 20
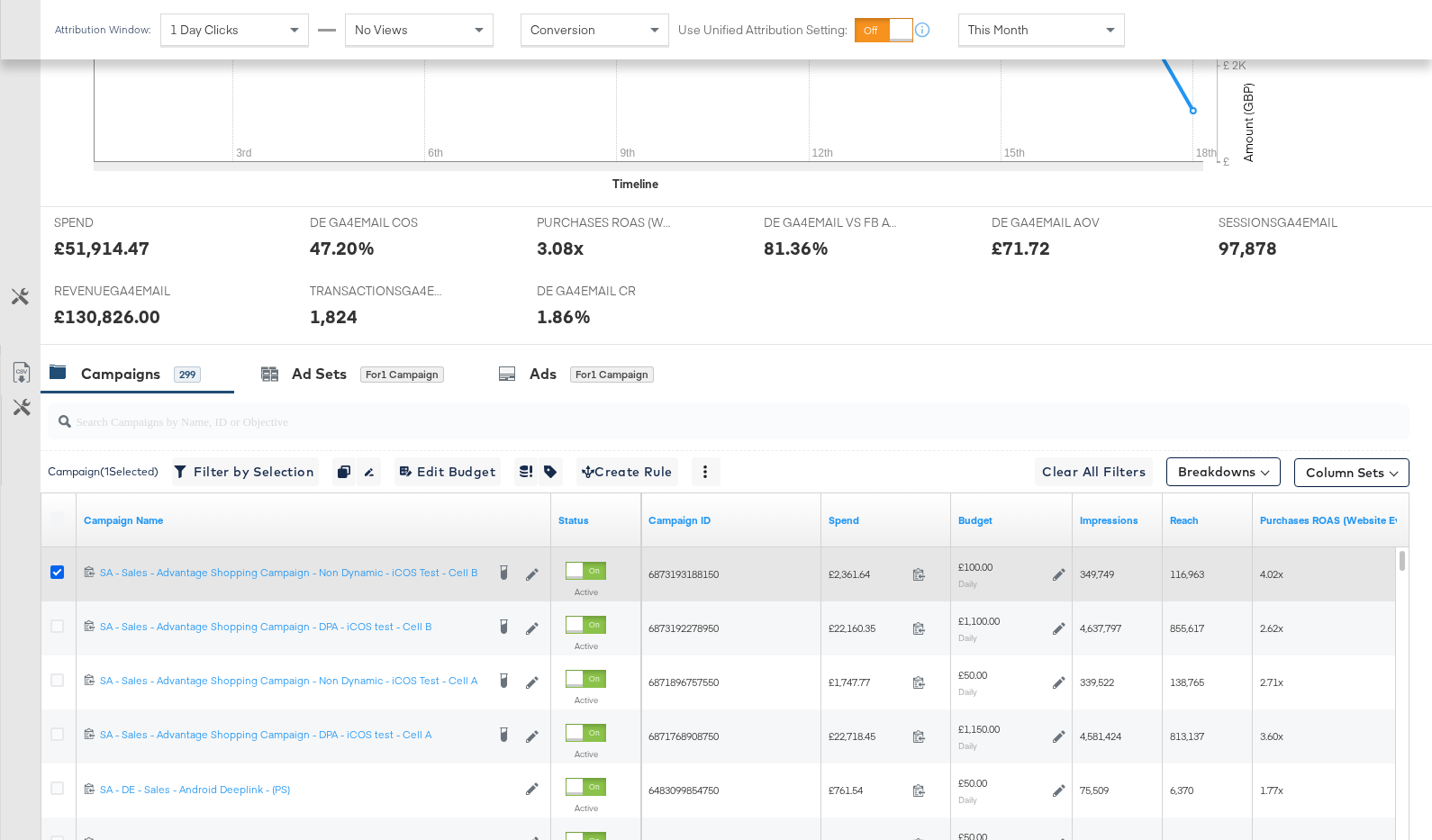
click at [52, 568] on icon at bounding box center [57, 573] width 14 height 14
click at [0, 0] on input "checkbox" at bounding box center [0, 0] width 0 height 0
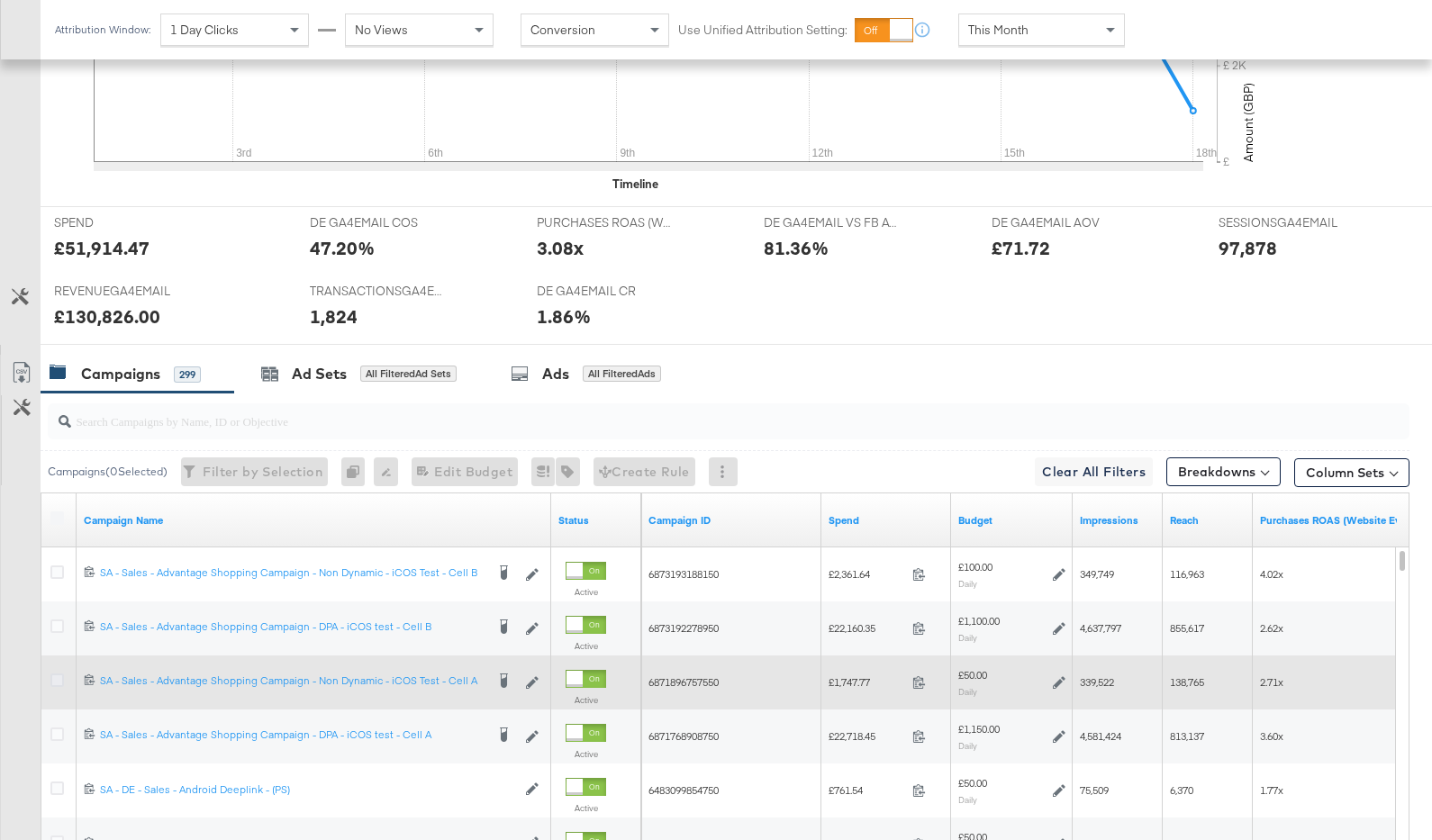
click at [52, 676] on icon at bounding box center [57, 681] width 14 height 14
click at [0, 0] on input "checkbox" at bounding box center [0, 0] width 0 height 0
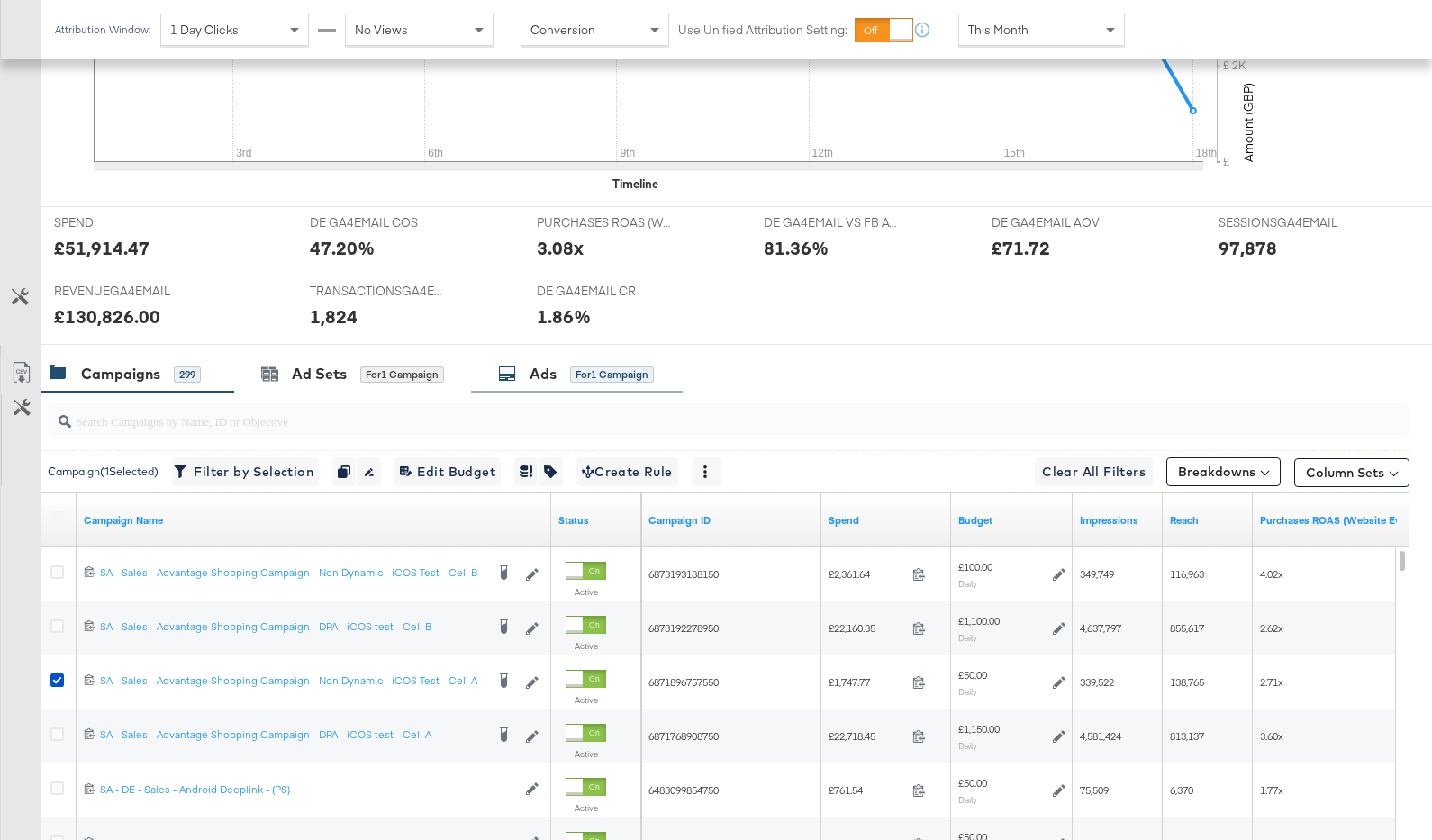
click at [594, 364] on div "Ads for 1 Campaign" at bounding box center [576, 373] width 156 height 20
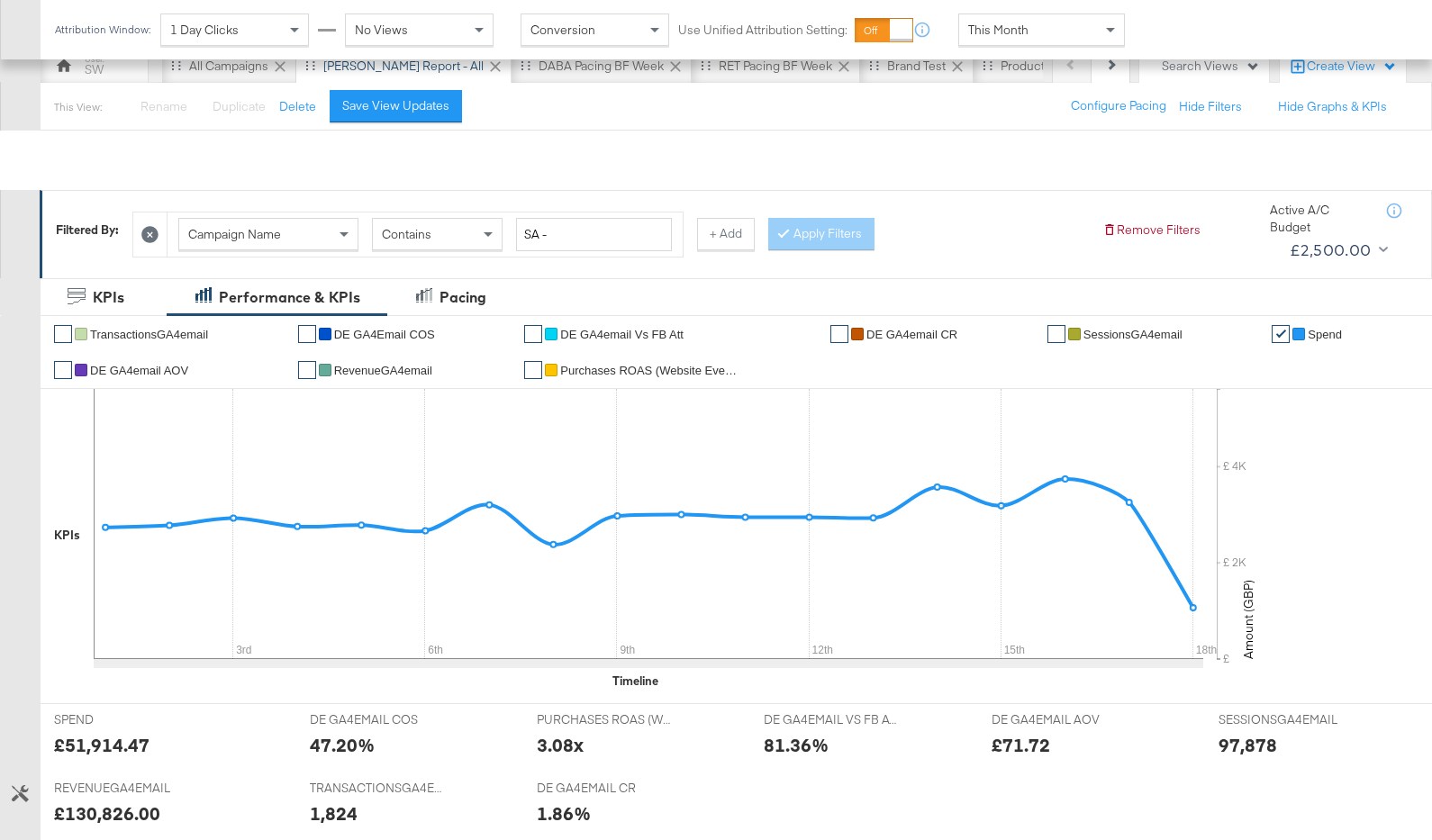
scroll to position [0, 0]
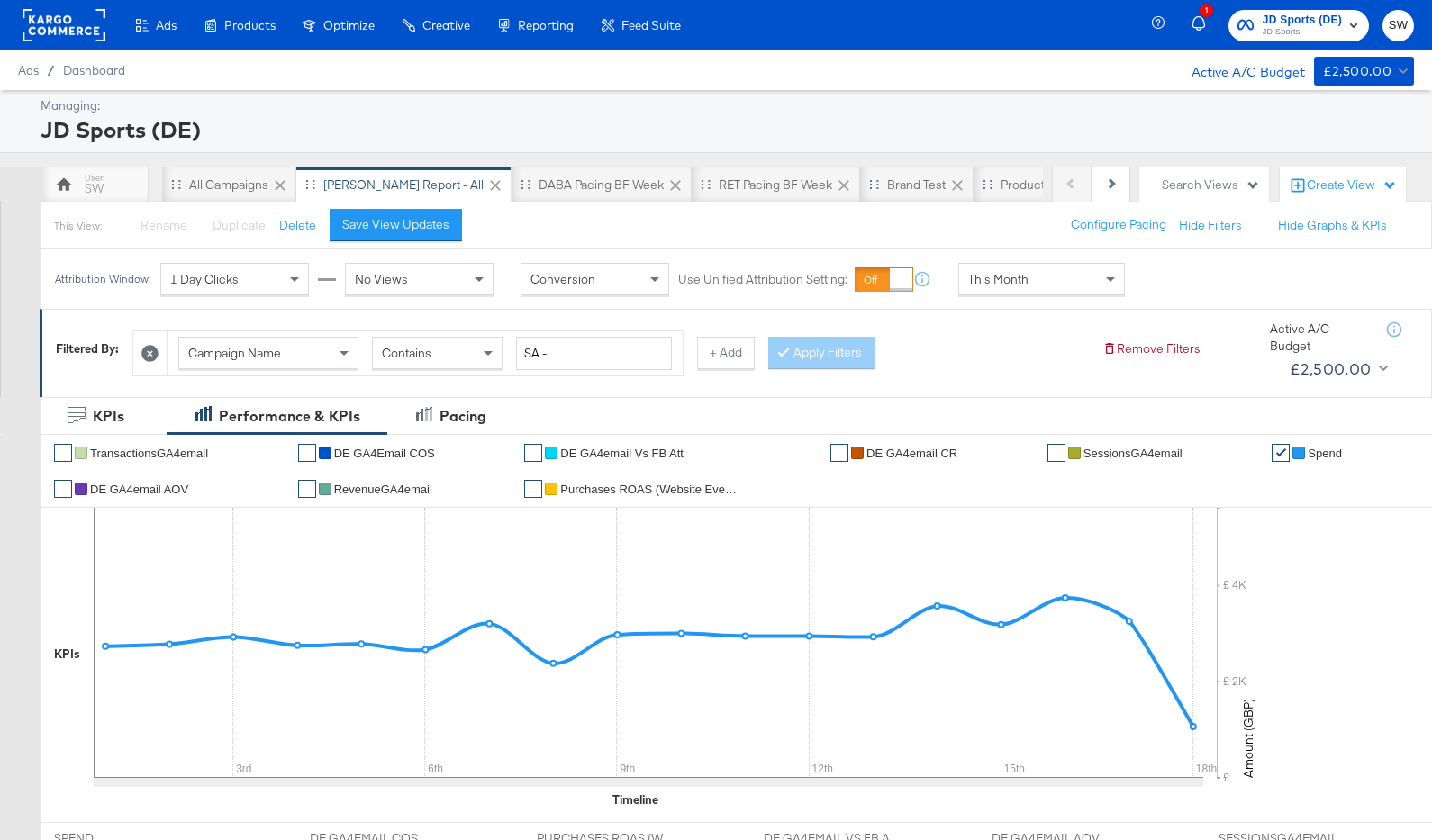
click at [1303, 15] on span "JD Sports (DE)" at bounding box center [1303, 19] width 80 height 18
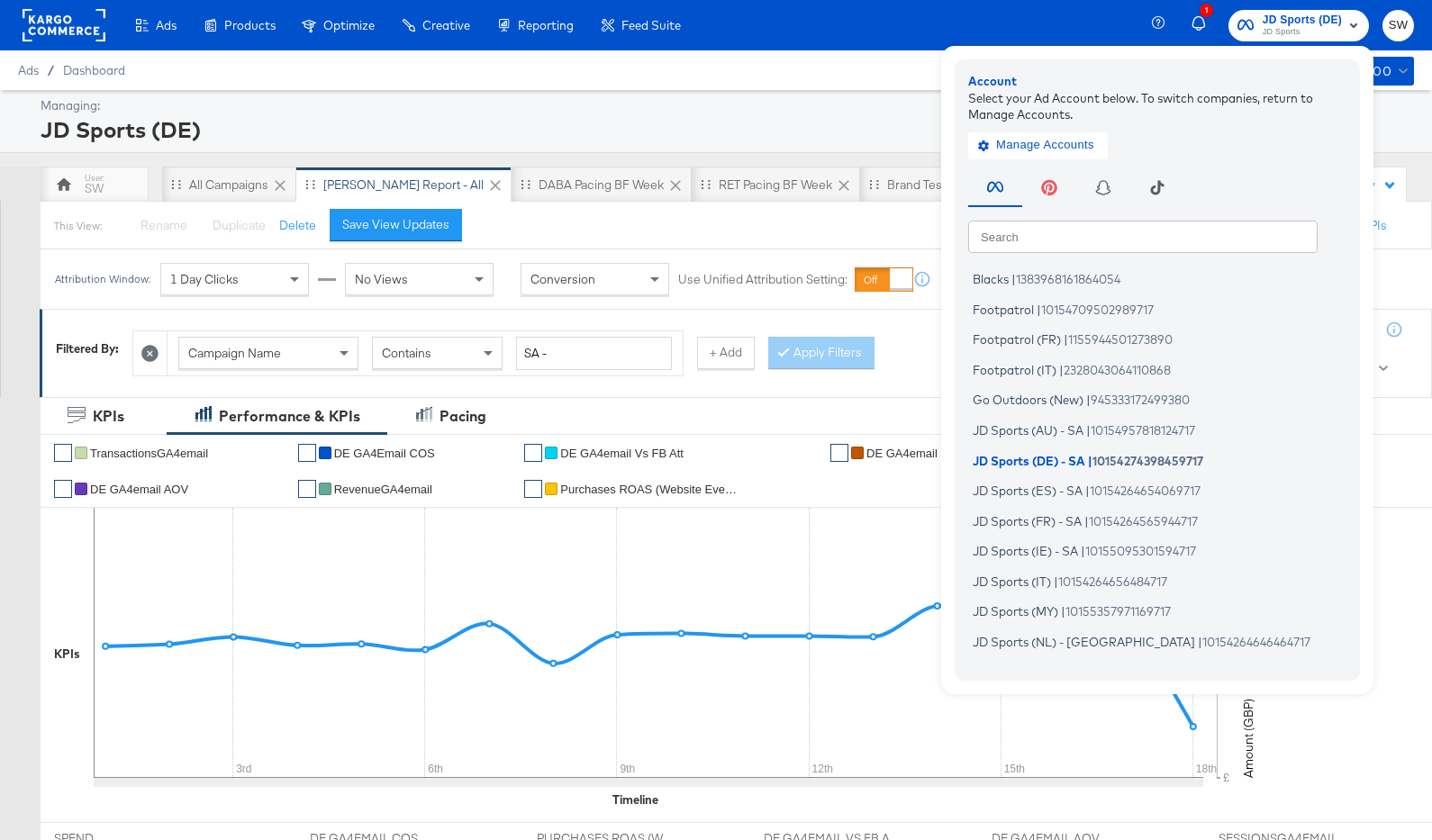
click at [1136, 227] on input "text" at bounding box center [1143, 235] width 350 height 32
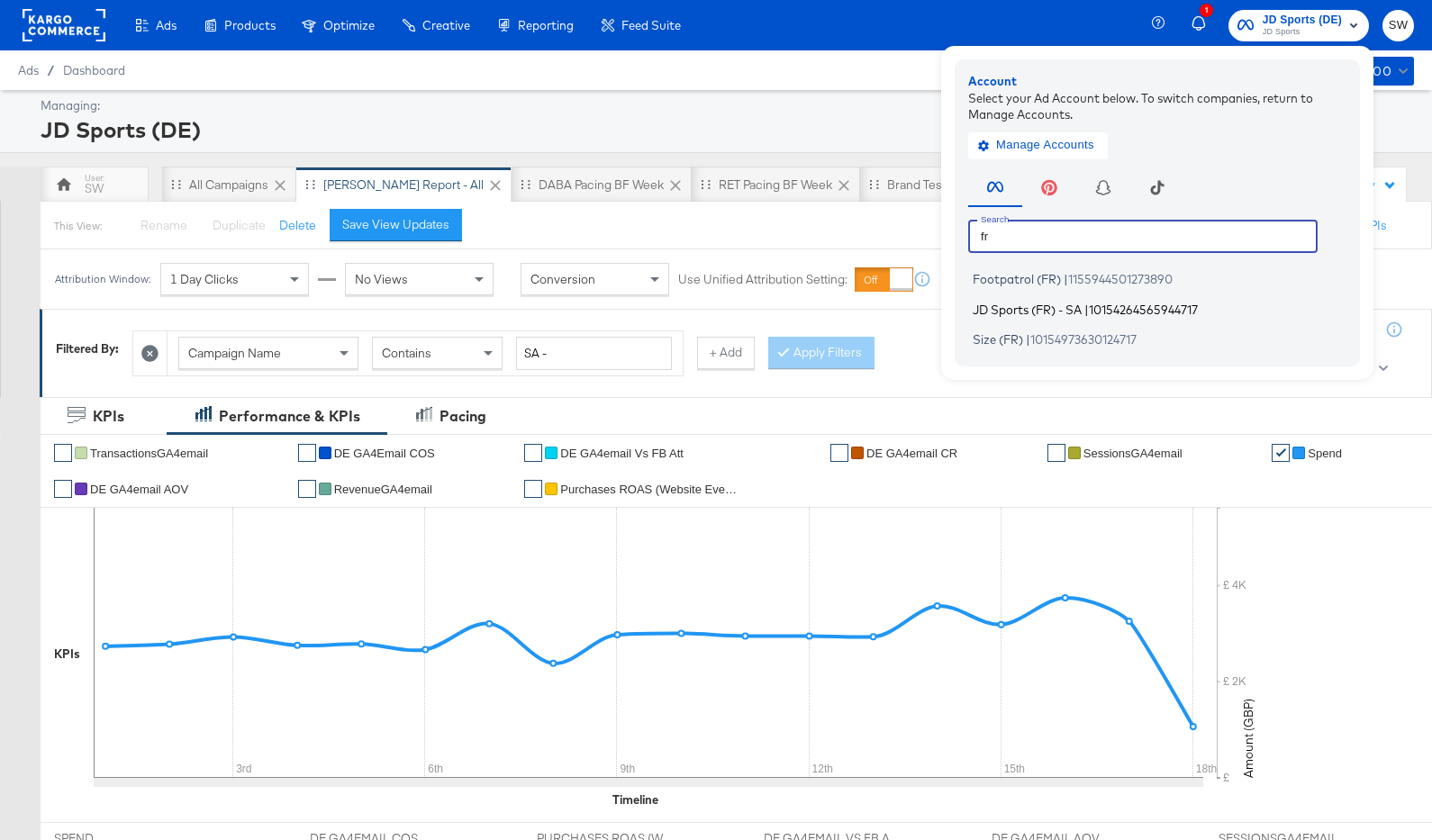
type input "fr"
click at [1121, 304] on span "10154264565944717" at bounding box center [1143, 308] width 109 height 15
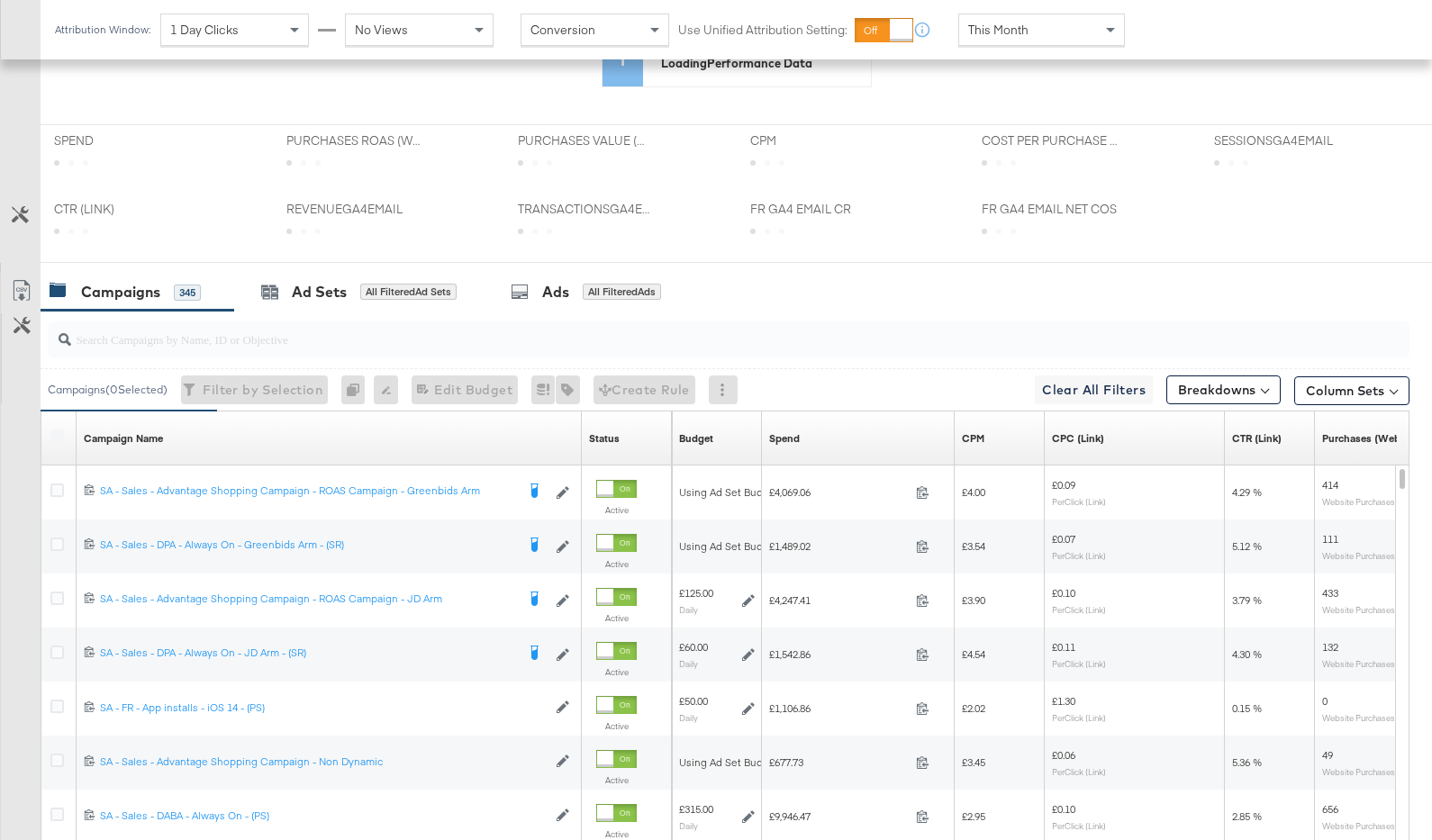
scroll to position [645, 0]
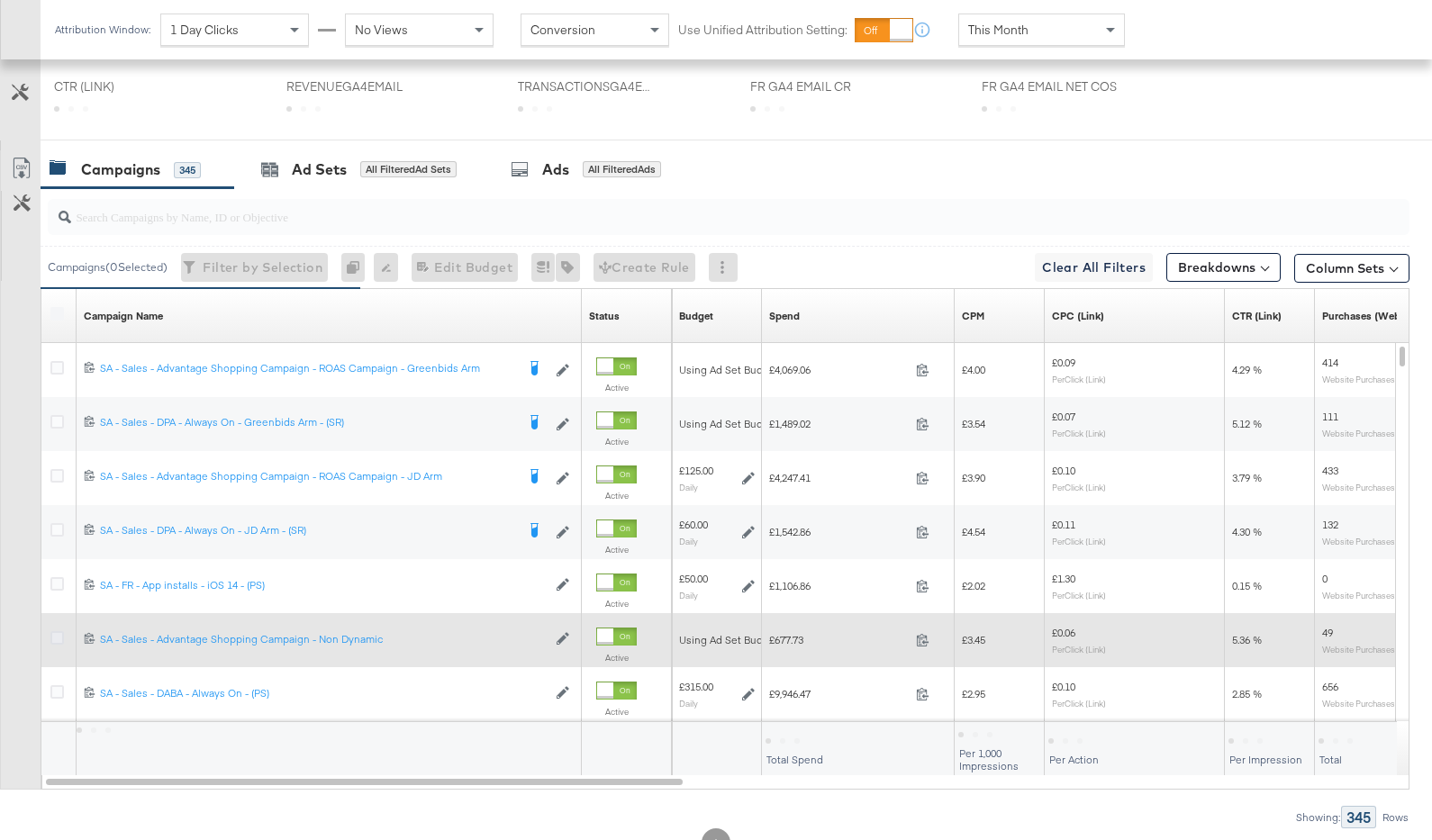
click at [58, 633] on icon at bounding box center [57, 639] width 14 height 14
click at [0, 0] on input "checkbox" at bounding box center [0, 0] width 0 height 0
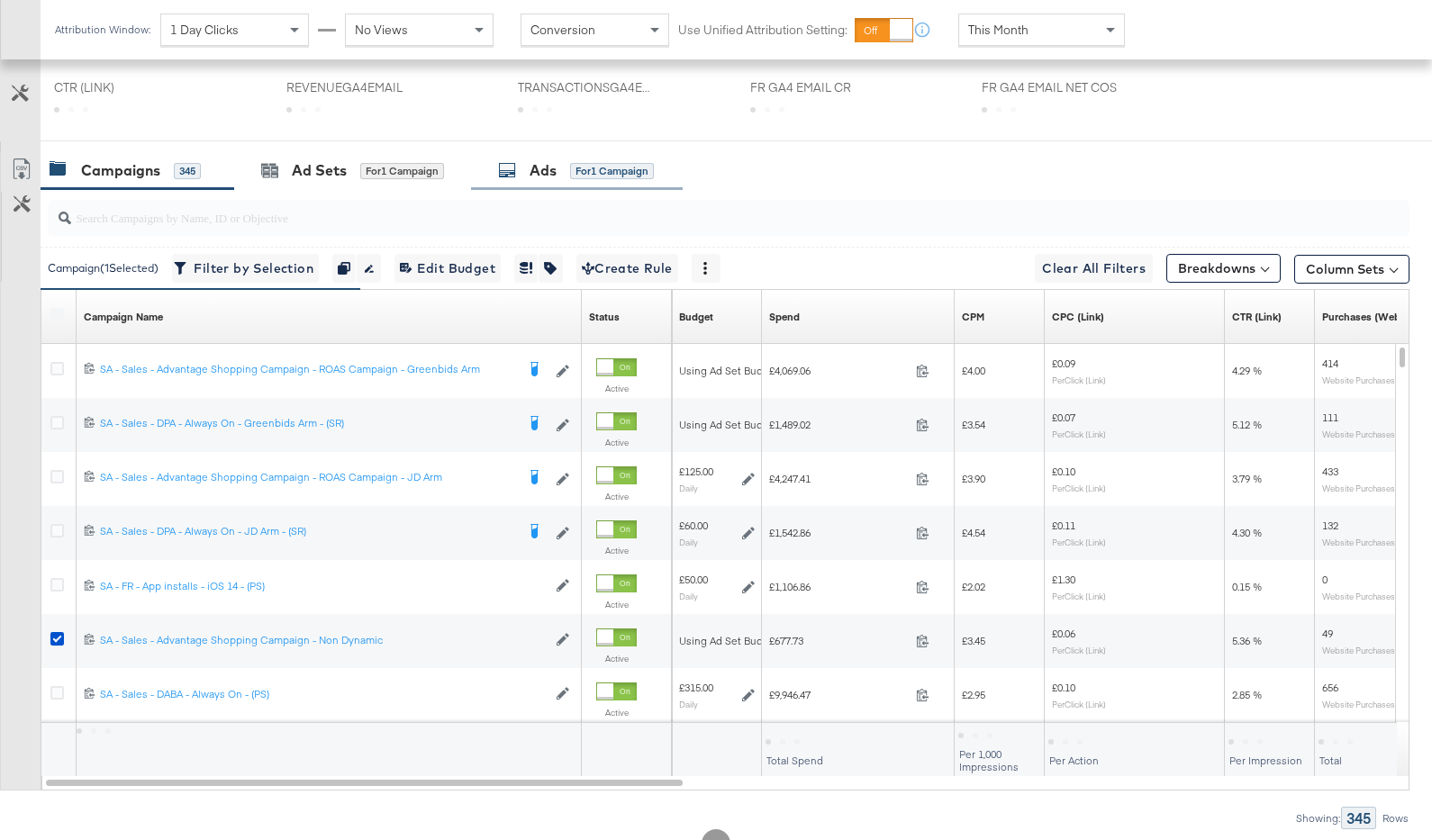
click at [564, 174] on div "Ads for 1 Campaign" at bounding box center [576, 170] width 156 height 20
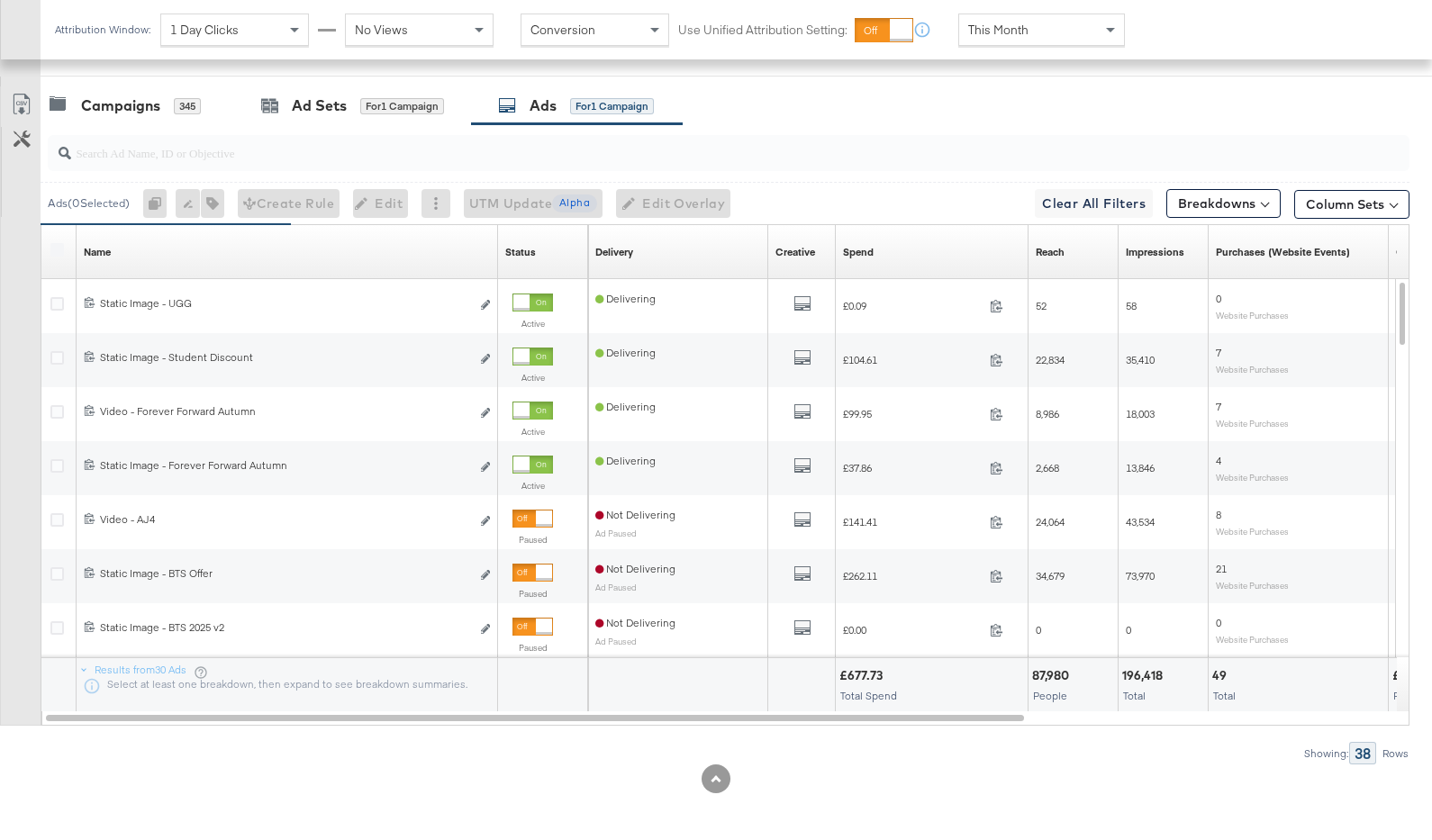
scroll to position [887, 0]
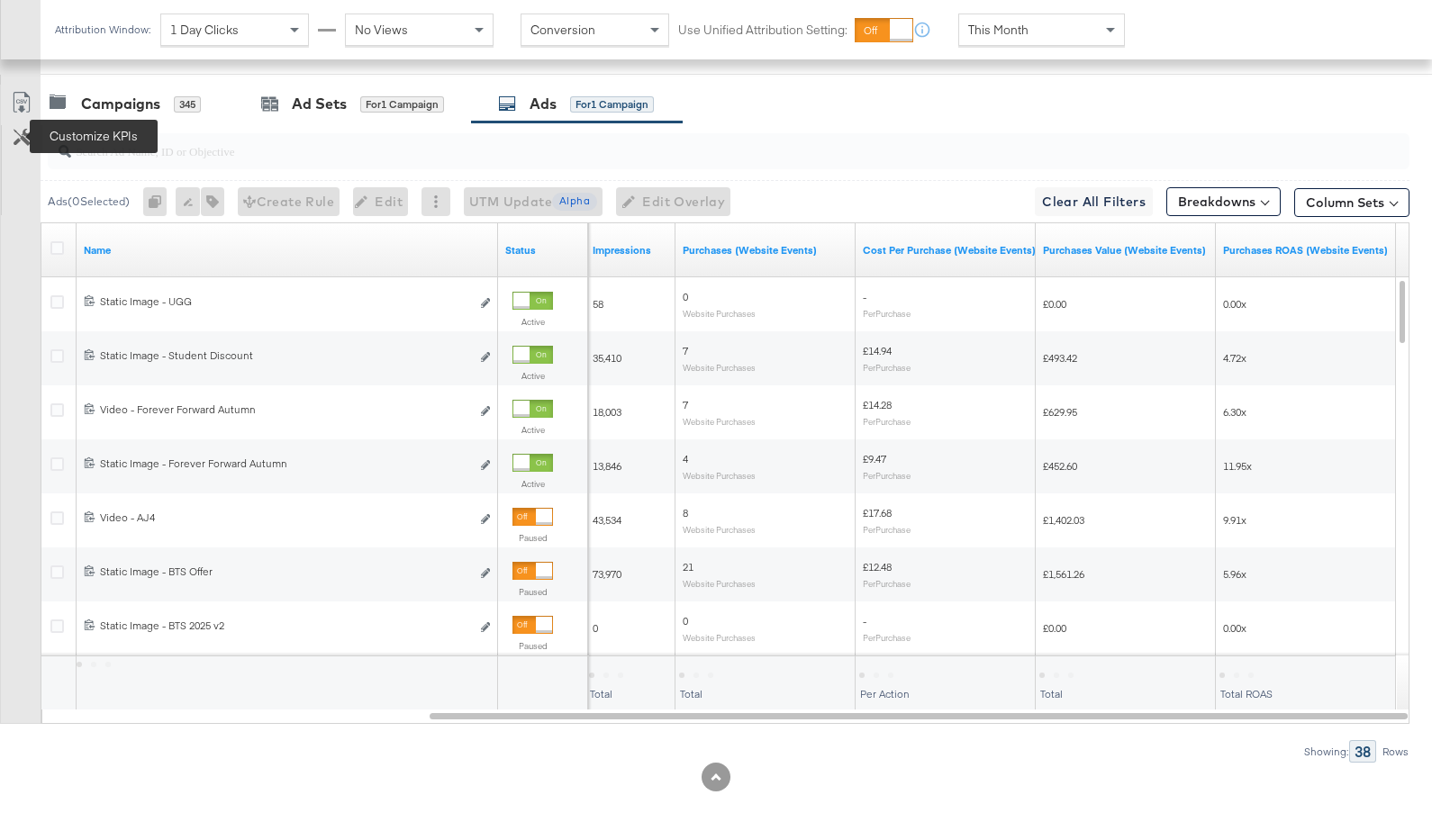
click at [28, 142] on icon at bounding box center [22, 137] width 17 height 18
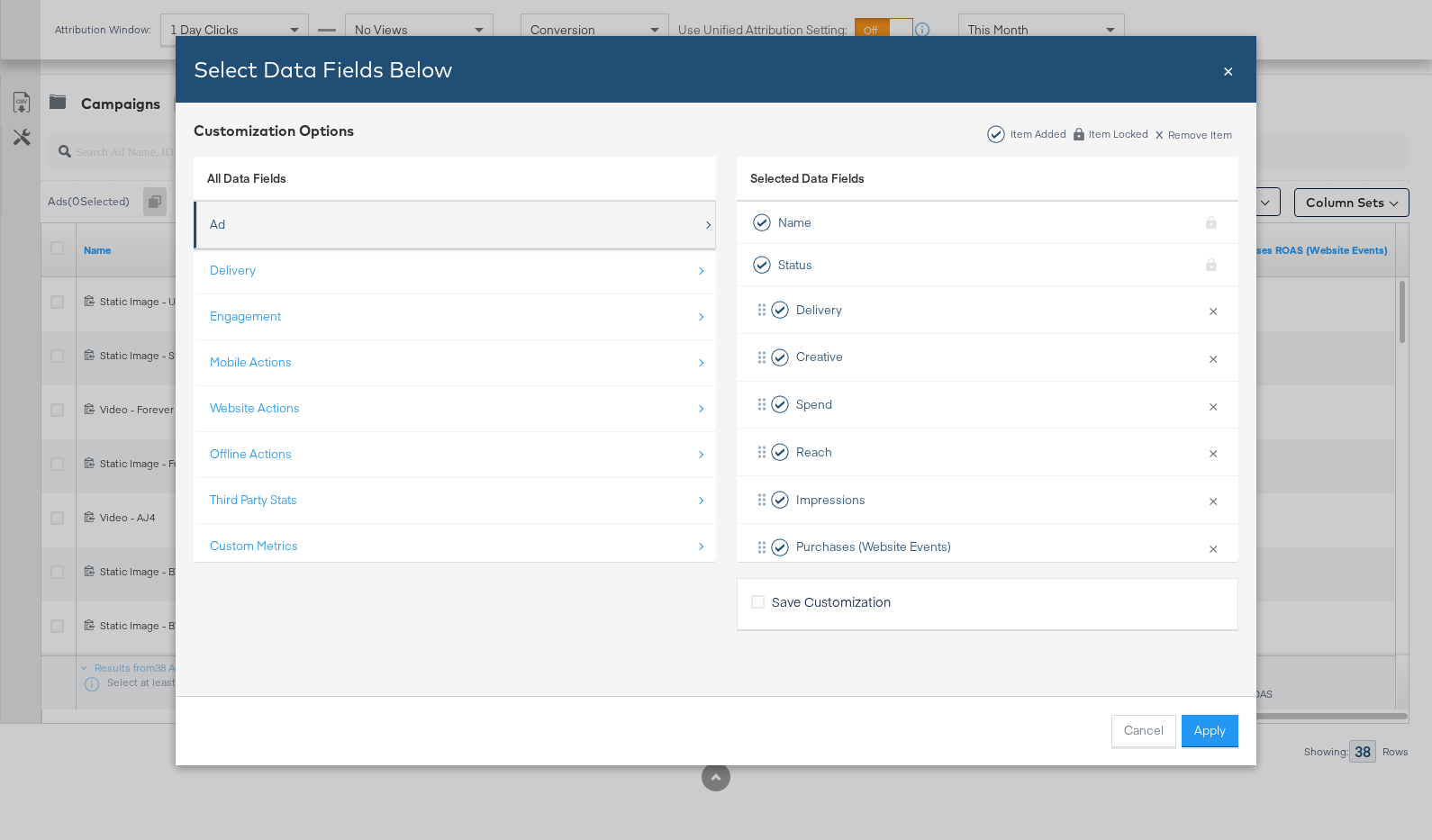
click at [259, 218] on div "Ad" at bounding box center [456, 225] width 493 height 37
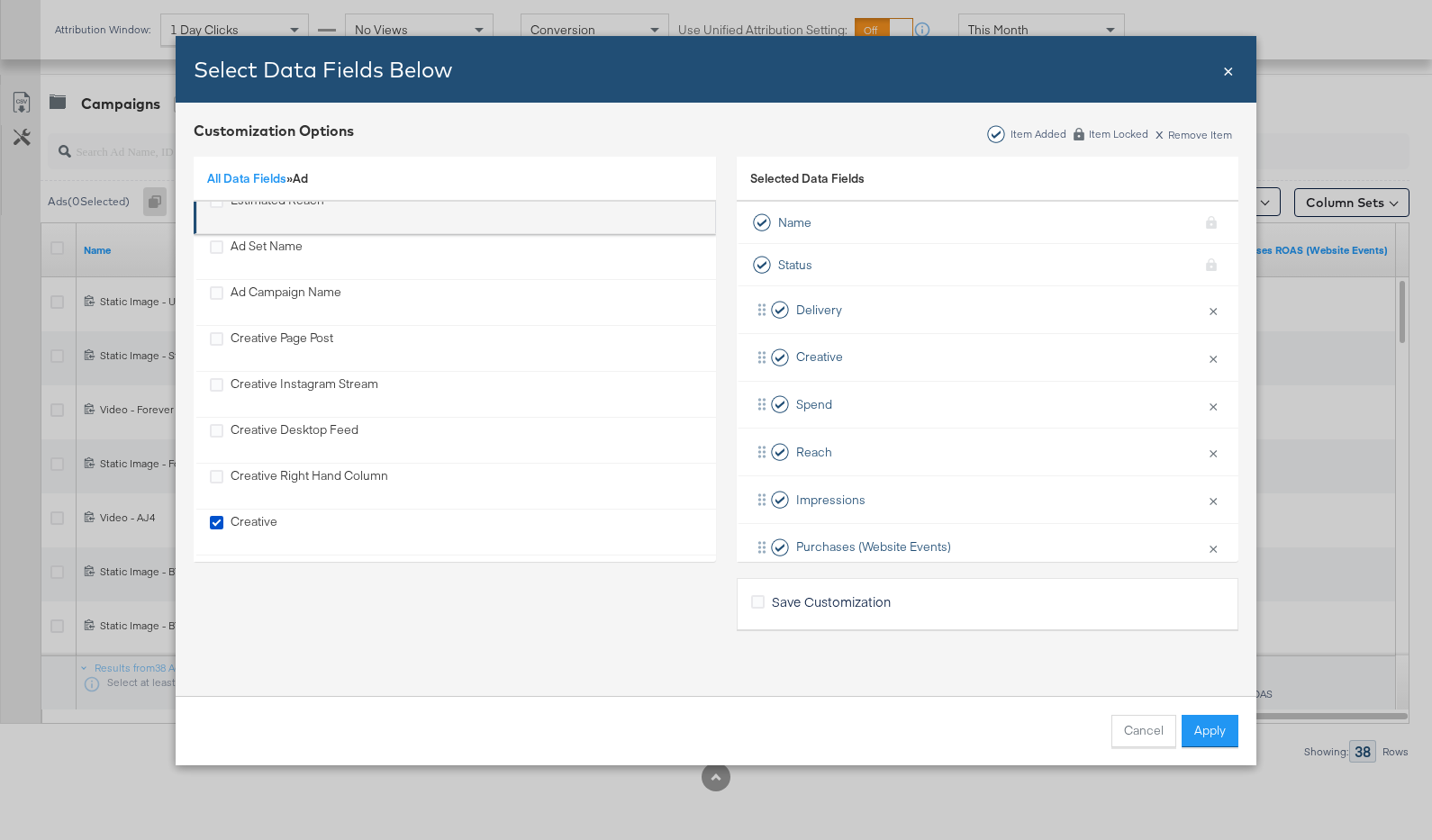
scroll to position [505, 0]
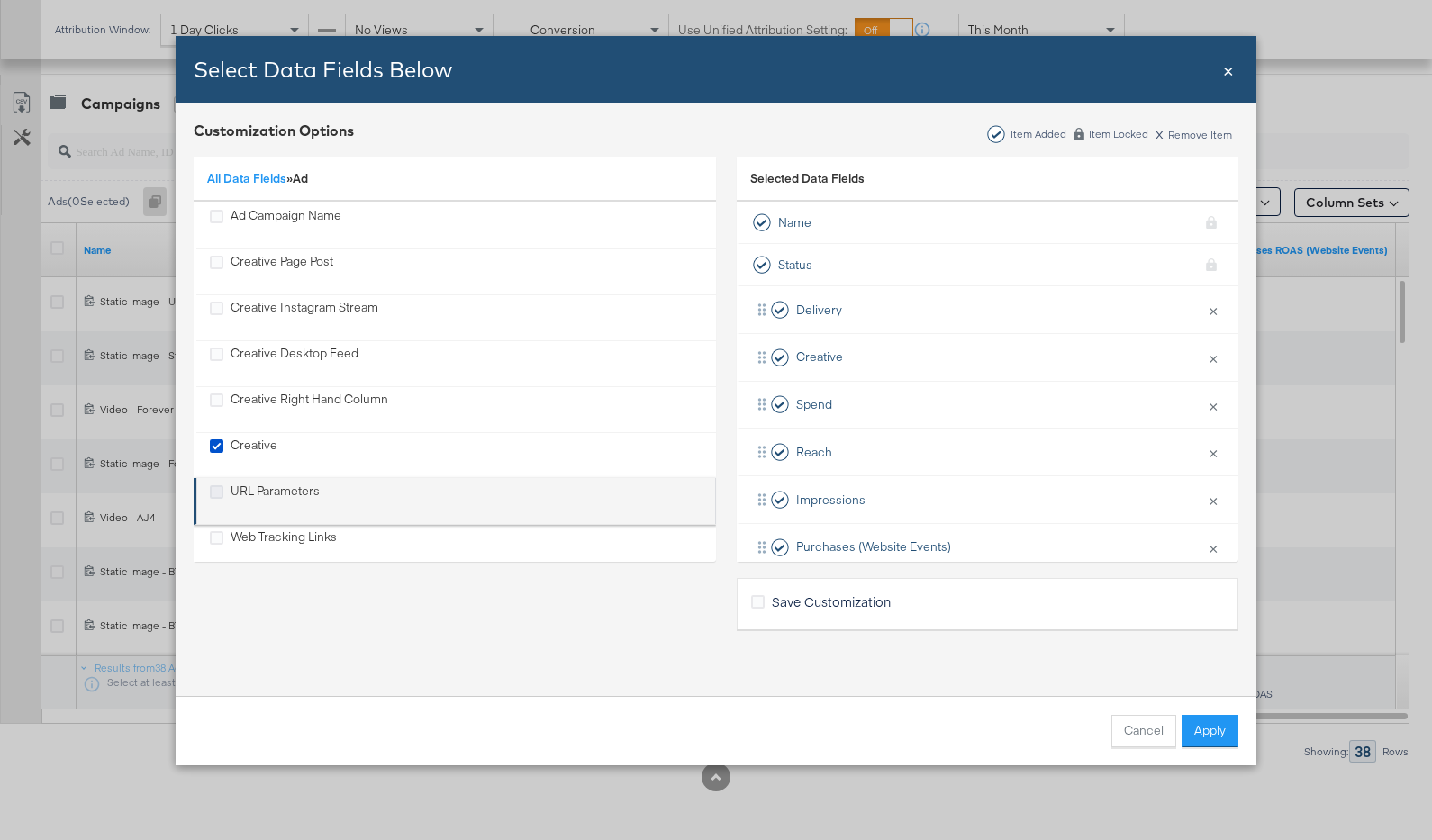
click at [217, 489] on icon "URL Parameters" at bounding box center [217, 492] width 14 height 14
click at [0, 0] on input "URL Parameters" at bounding box center [0, 0] width 0 height 0
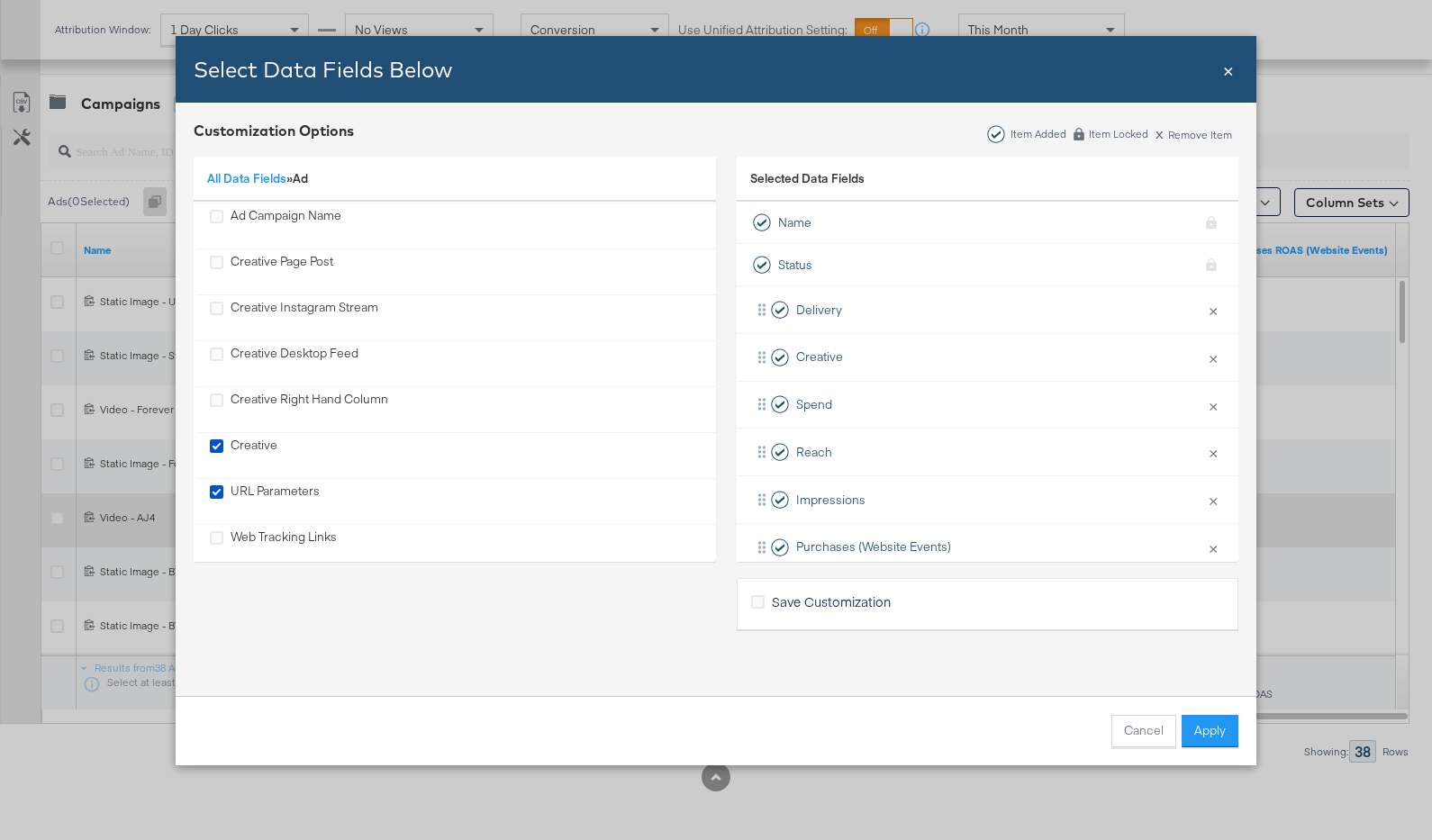
drag, startPoint x: 1219, startPoint y: 730, endPoint x: 1135, endPoint y: 523, distance: 223.4
click at [1218, 729] on button "Apply" at bounding box center [1210, 731] width 56 height 32
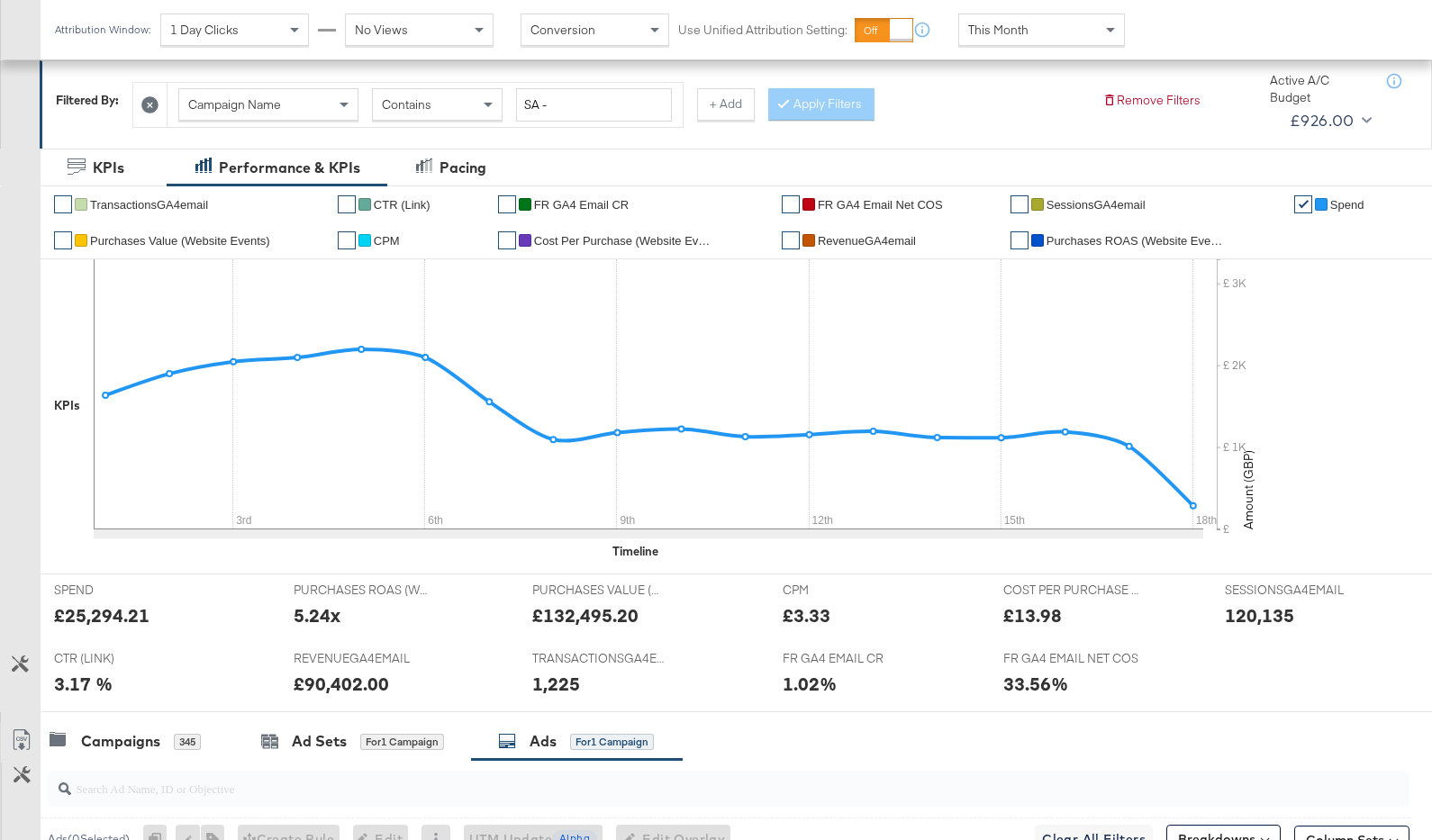
scroll to position [0, 0]
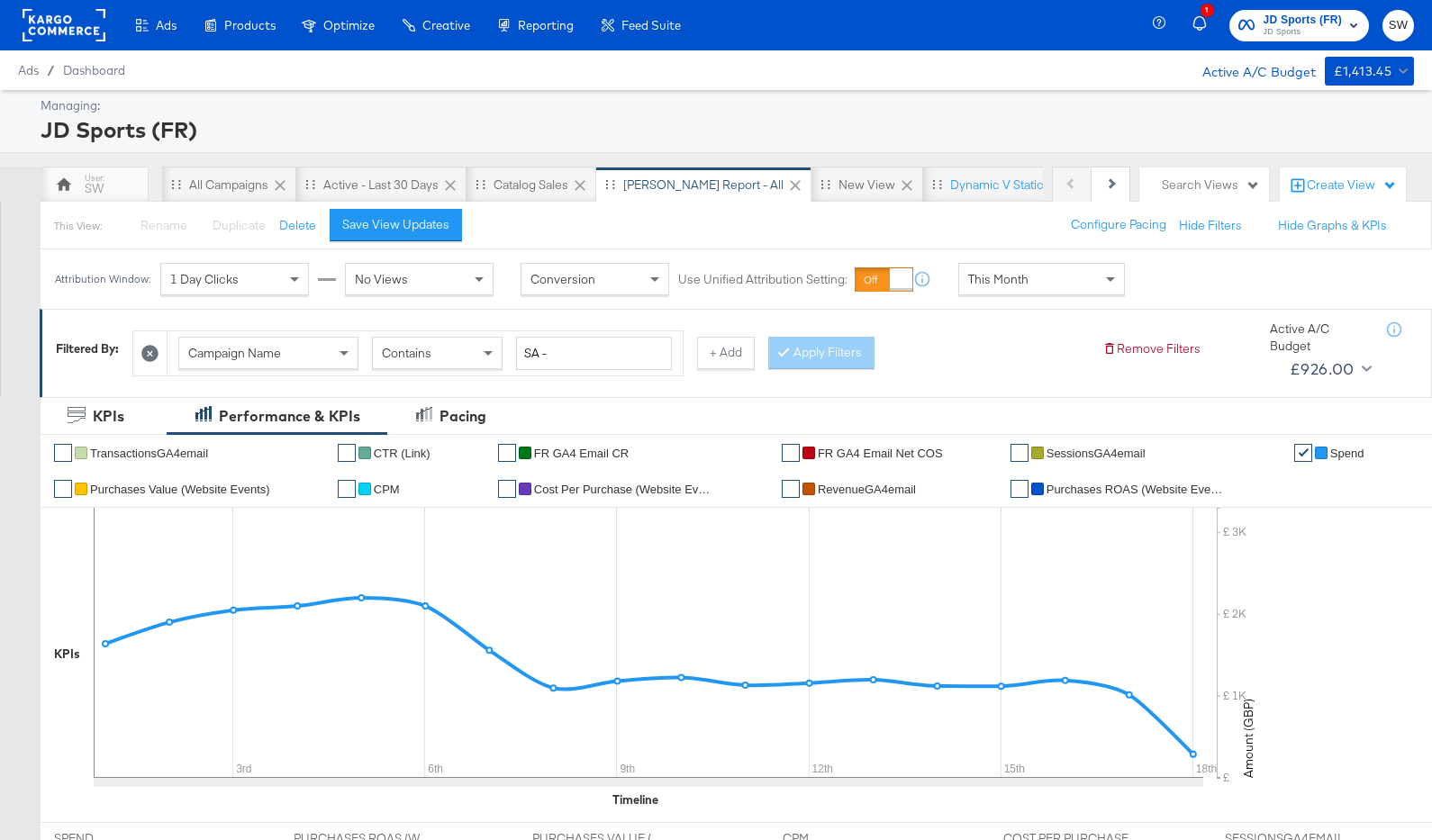
click at [1280, 28] on span "JD Sports" at bounding box center [1304, 32] width 80 height 15
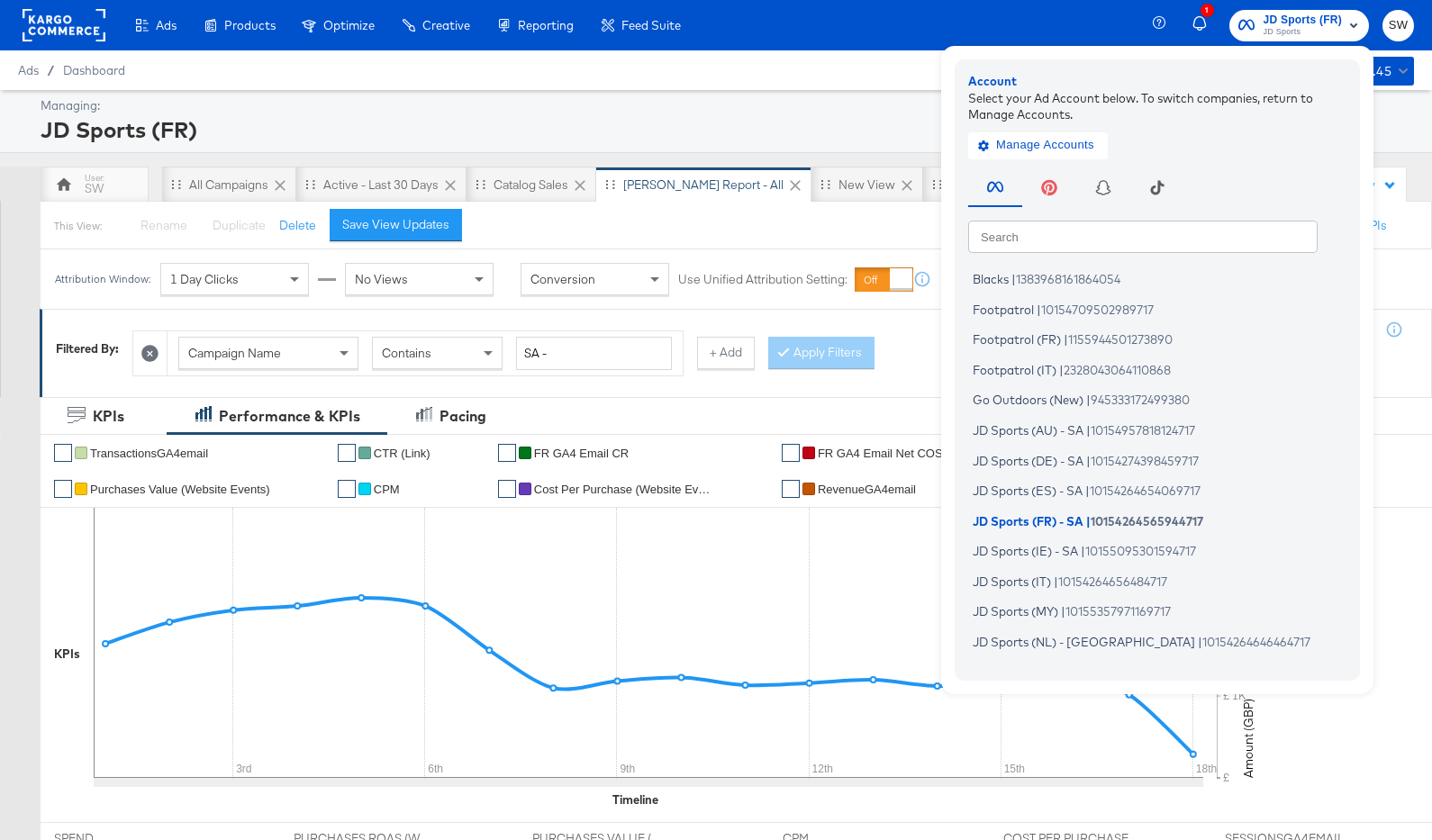
click at [1137, 224] on input "text" at bounding box center [1143, 235] width 350 height 32
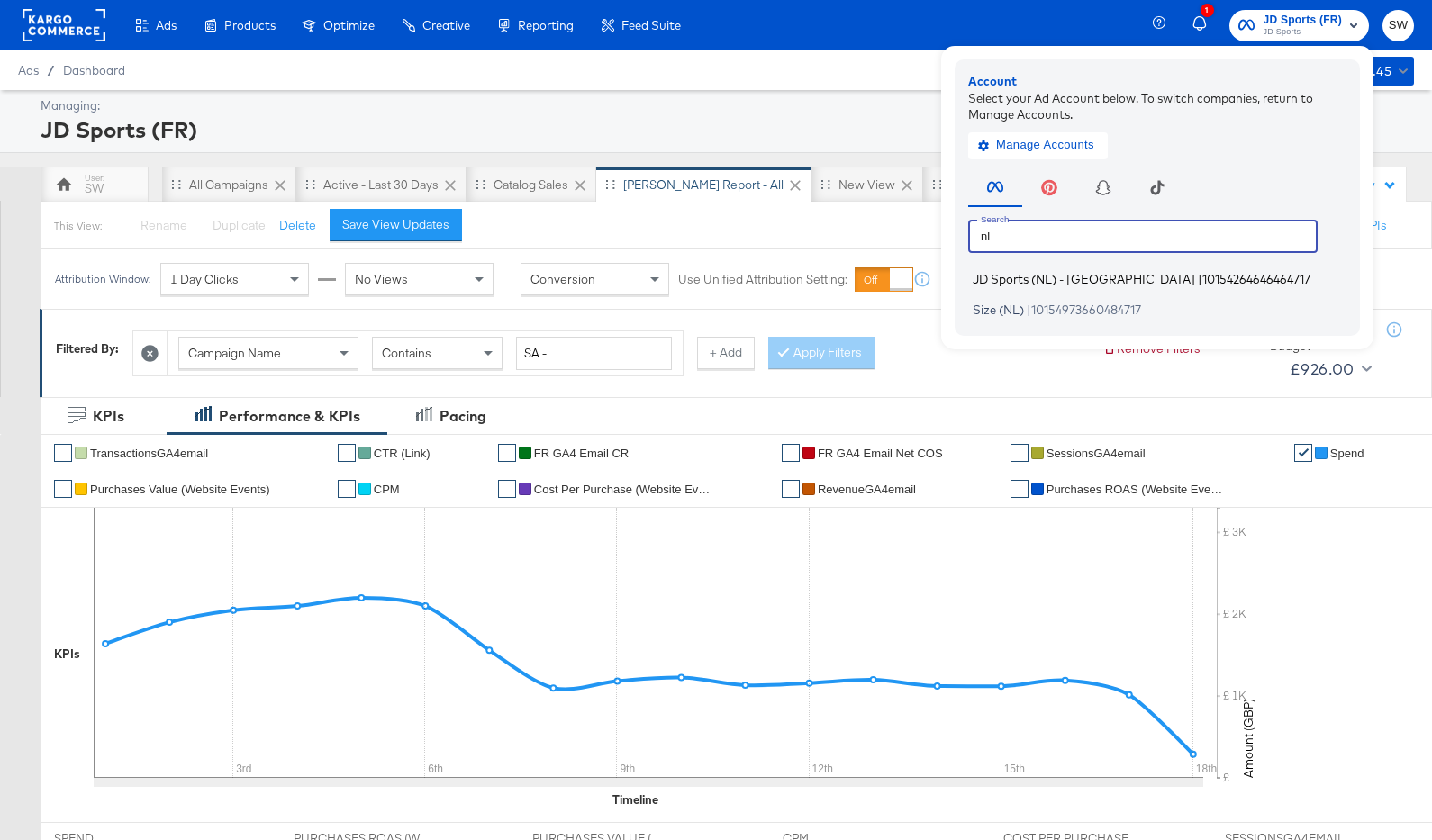
type input "nl"
click at [1203, 276] on span "10154264646464717" at bounding box center [1256, 279] width 108 height 15
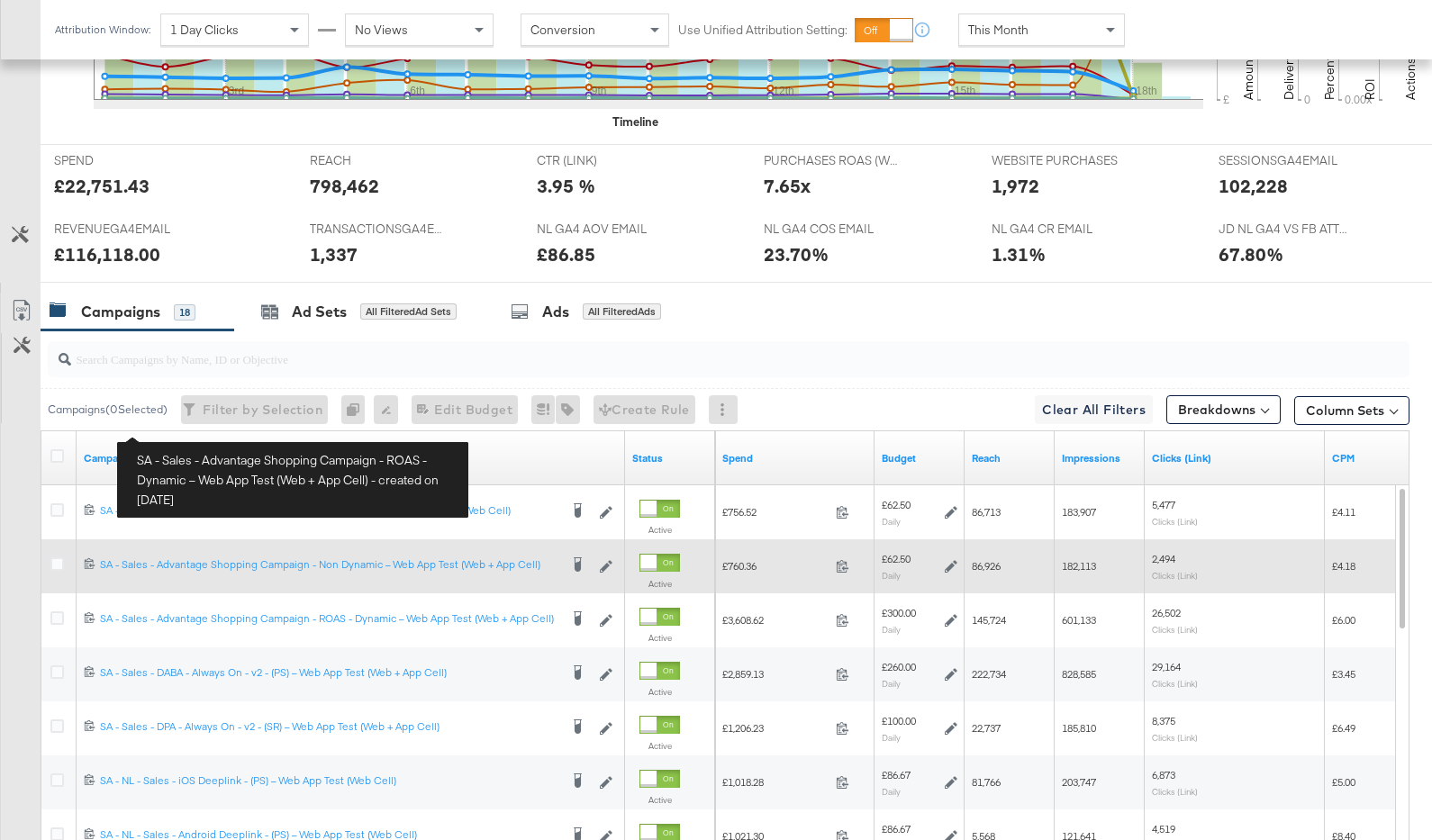
scroll to position [894, 0]
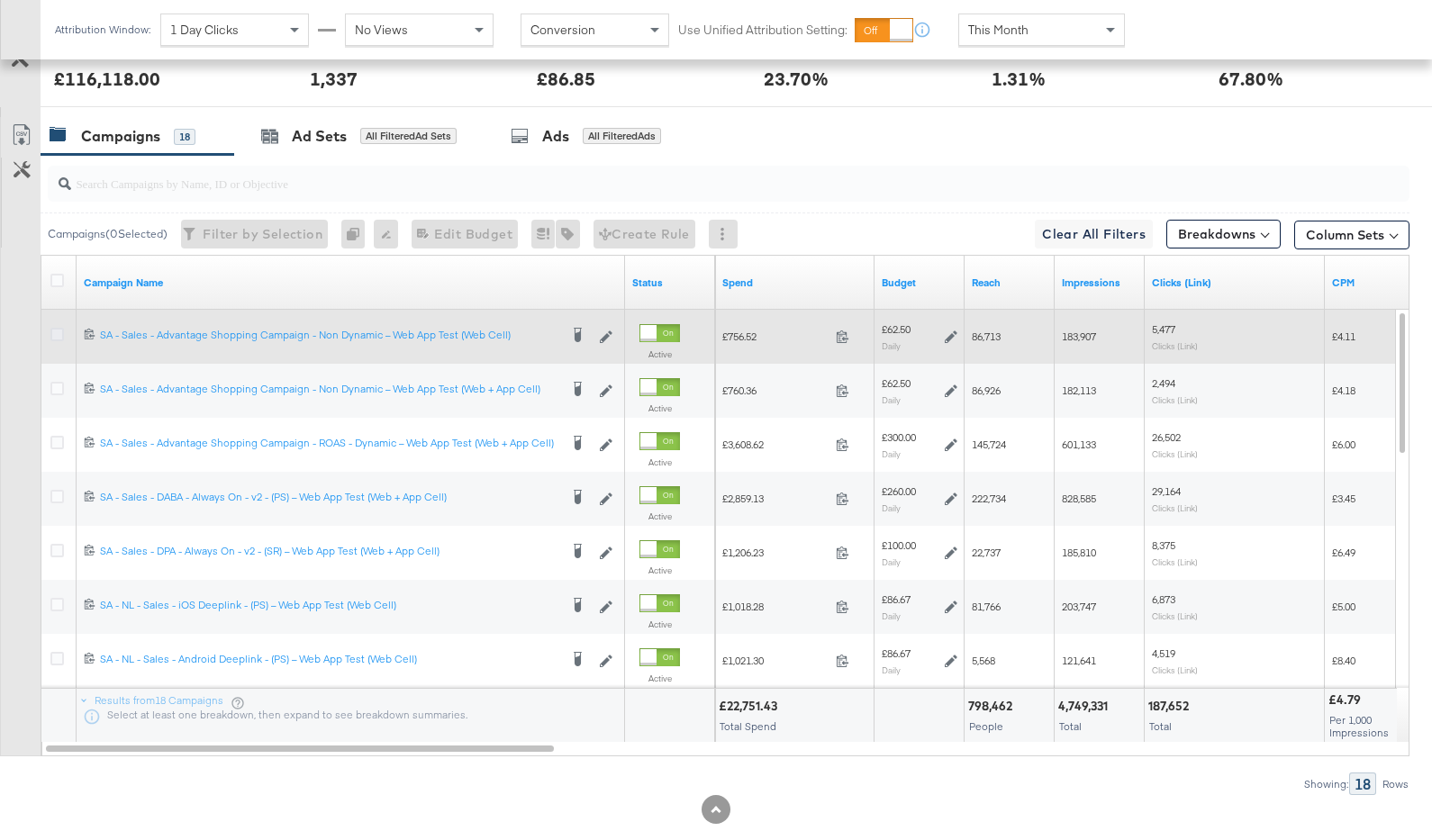
click at [55, 328] on icon at bounding box center [57, 334] width 14 height 14
click at [0, 0] on input "checkbox" at bounding box center [0, 0] width 0 height 0
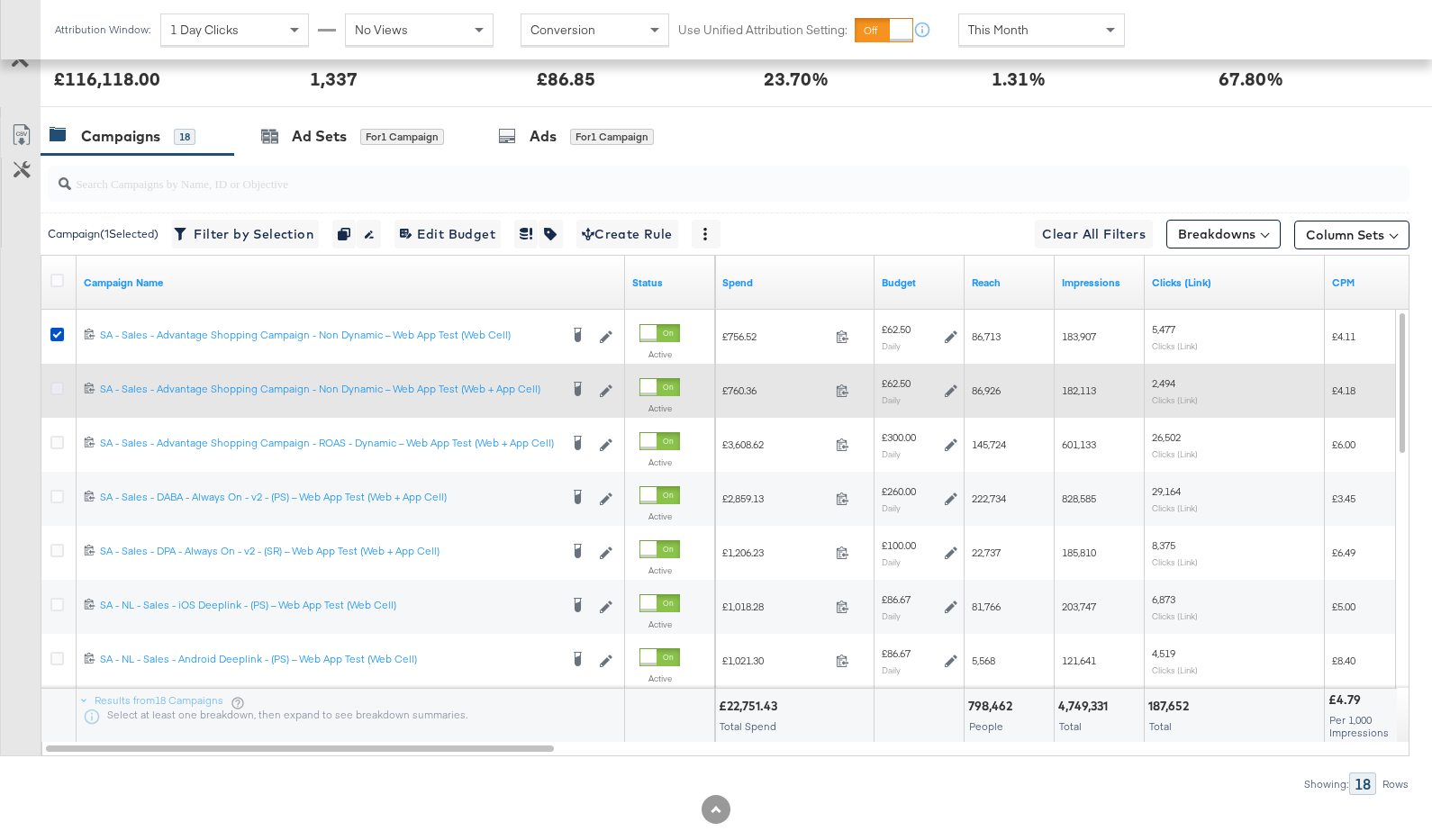
click at [56, 386] on icon at bounding box center [57, 389] width 14 height 14
click at [0, 0] on input "checkbox" at bounding box center [0, 0] width 0 height 0
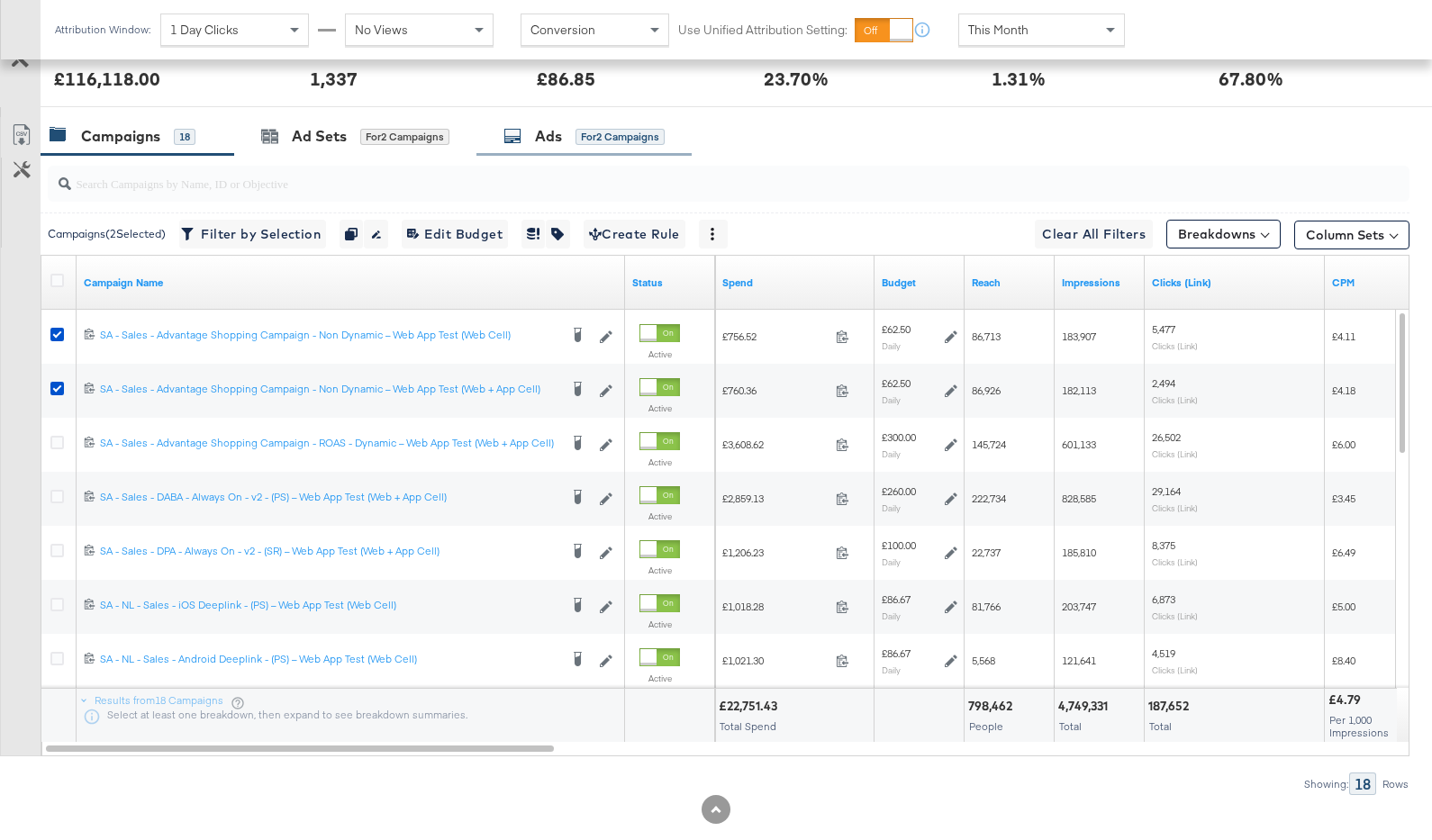
click at [637, 129] on div "for 2 Campaigns" at bounding box center [620, 136] width 89 height 17
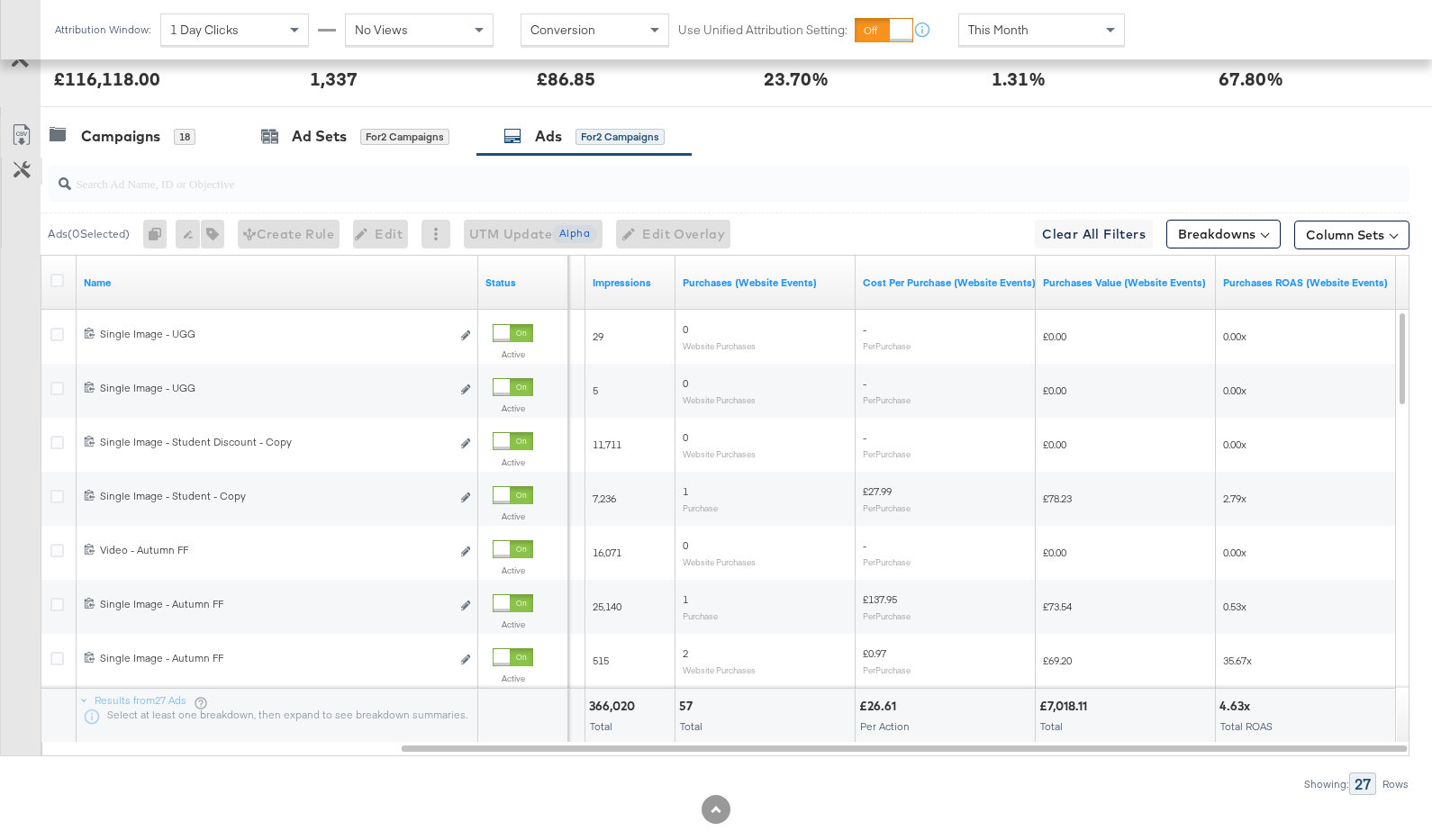
click at [14, 161] on icon at bounding box center [22, 170] width 17 height 18
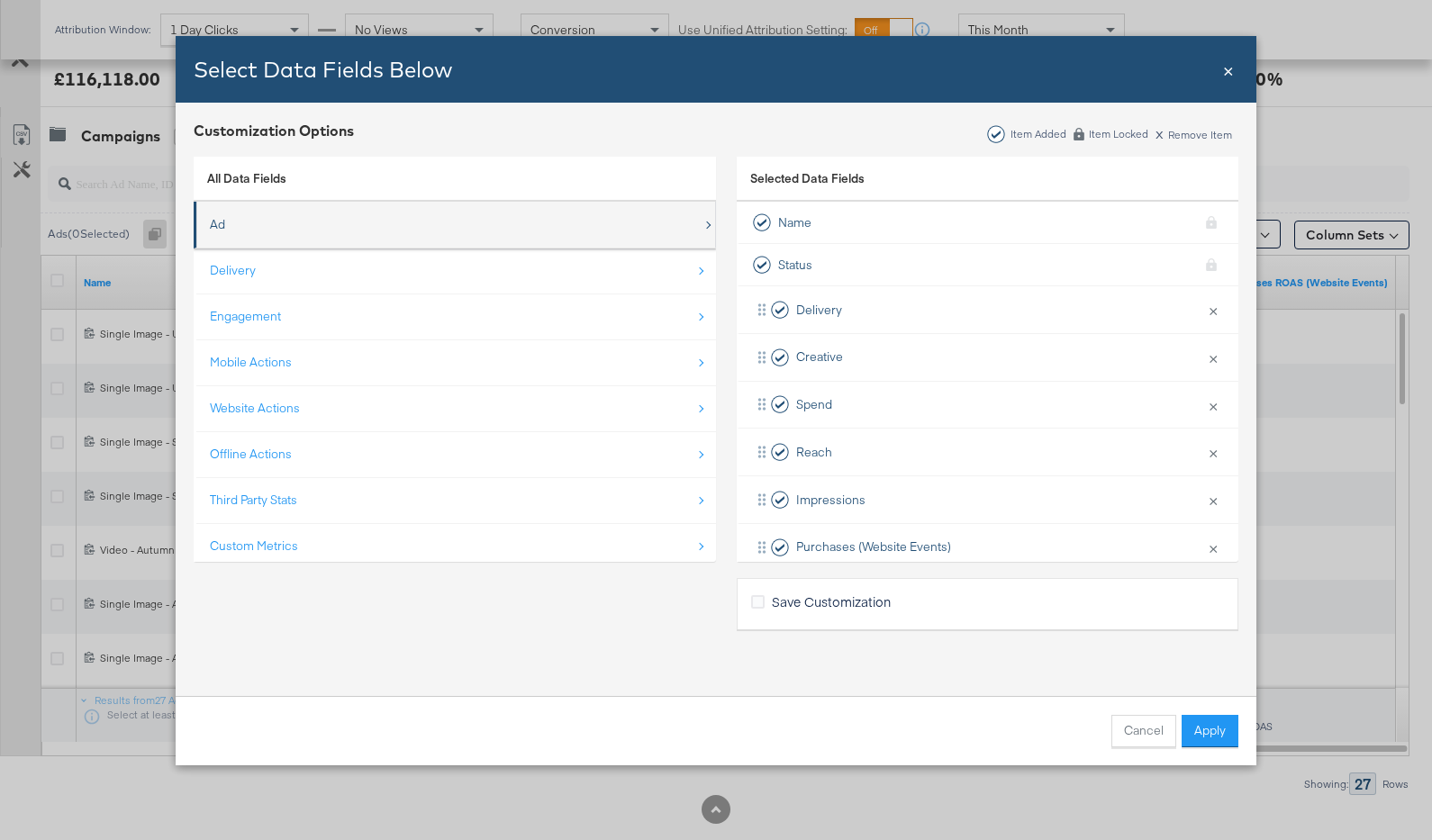
click at [320, 238] on div "Ad" at bounding box center [456, 225] width 493 height 37
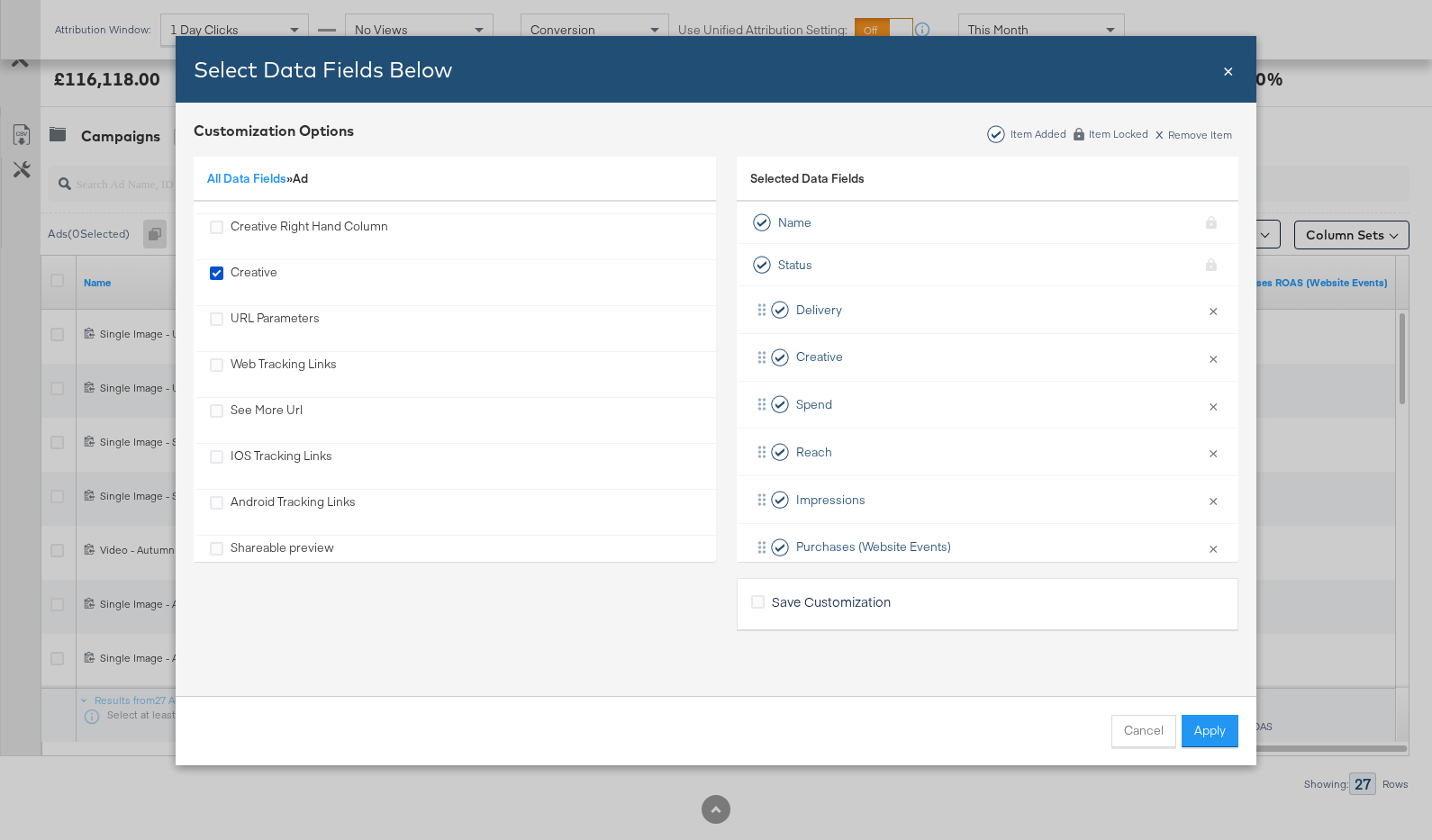
scroll to position [682, 0]
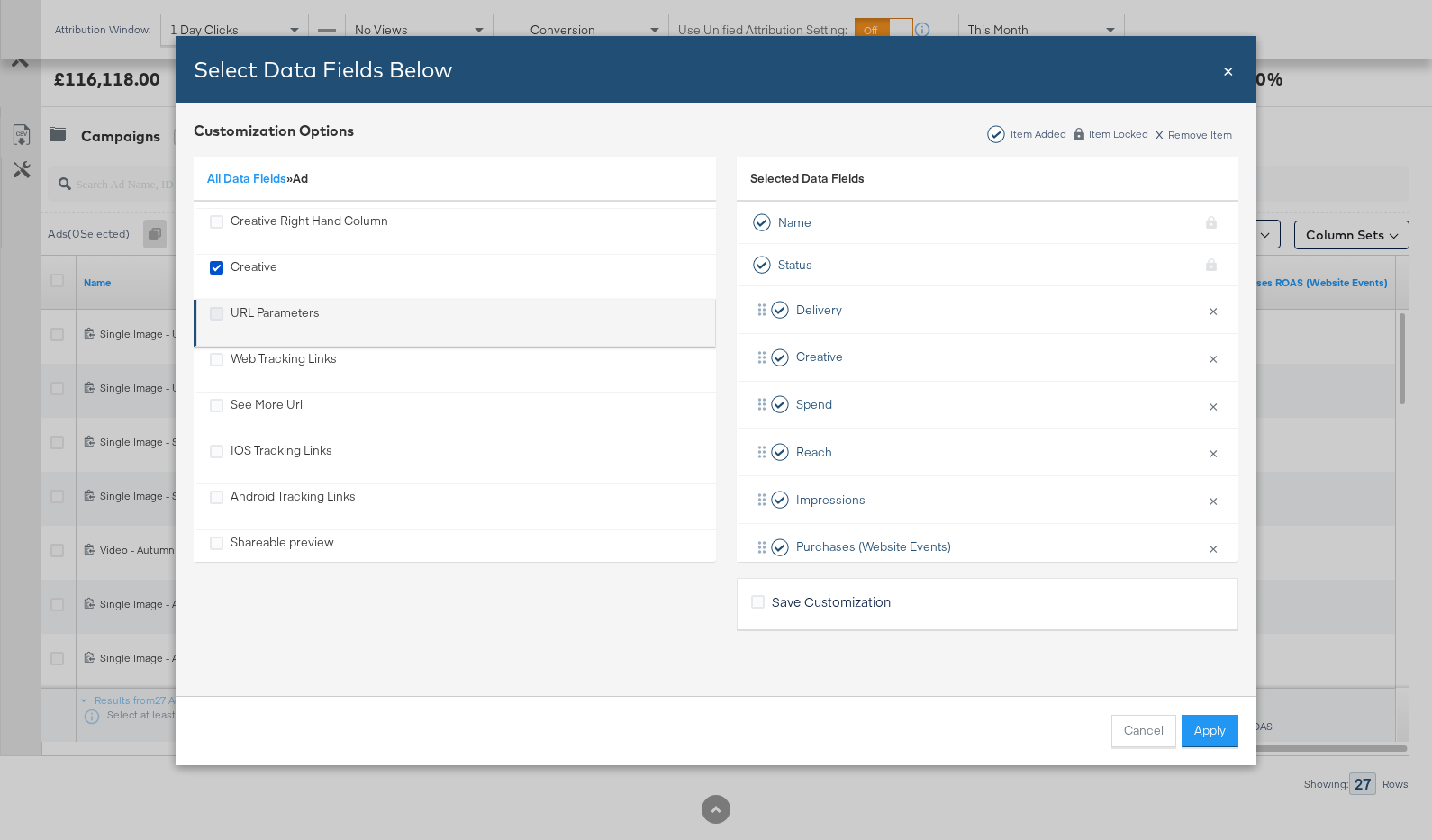
click at [221, 313] on icon "URL Parameters" at bounding box center [217, 314] width 14 height 14
click at [0, 0] on input "URL Parameters" at bounding box center [0, 0] width 0 height 0
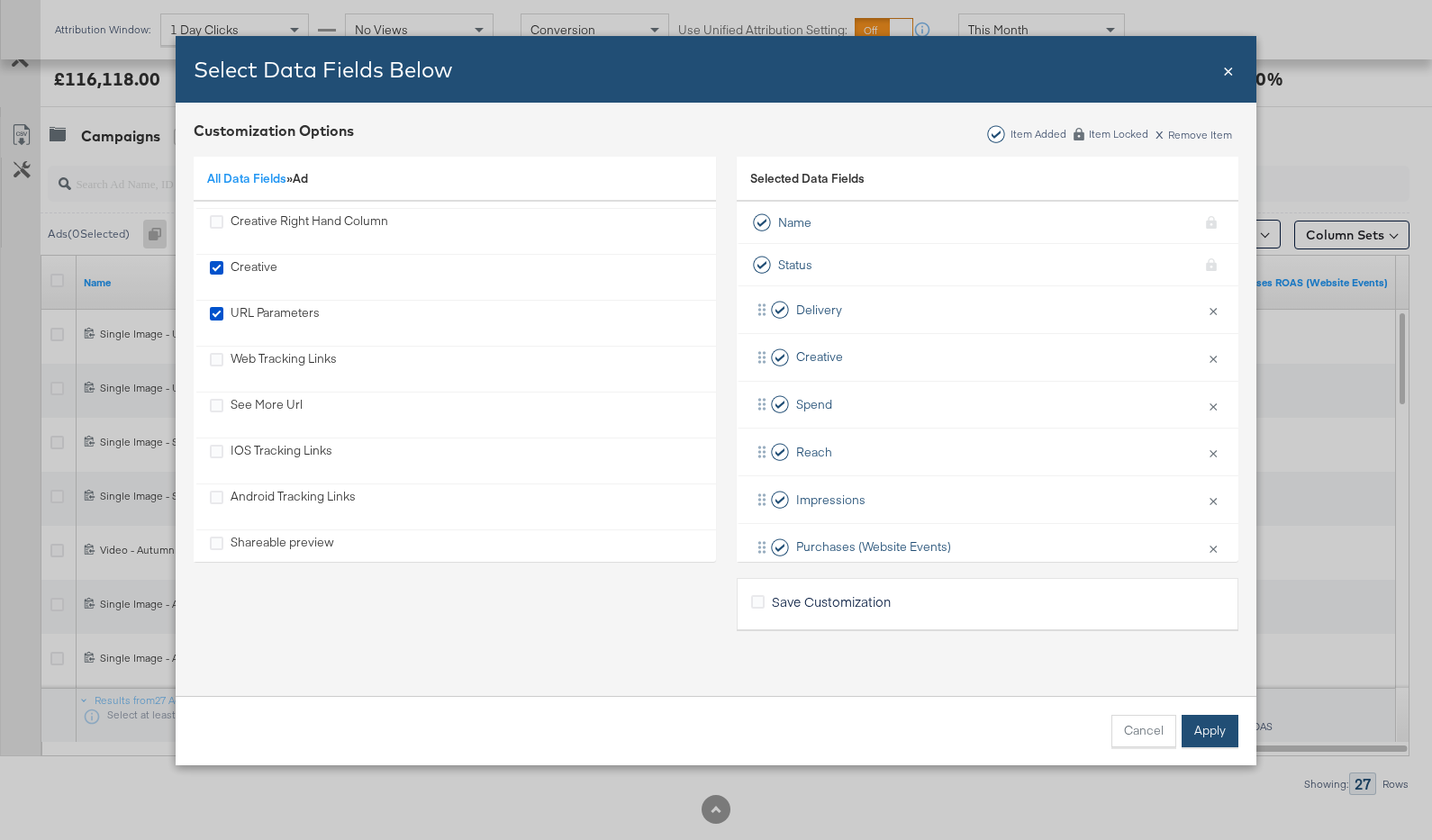
click at [1209, 719] on button "Apply" at bounding box center [1210, 731] width 56 height 32
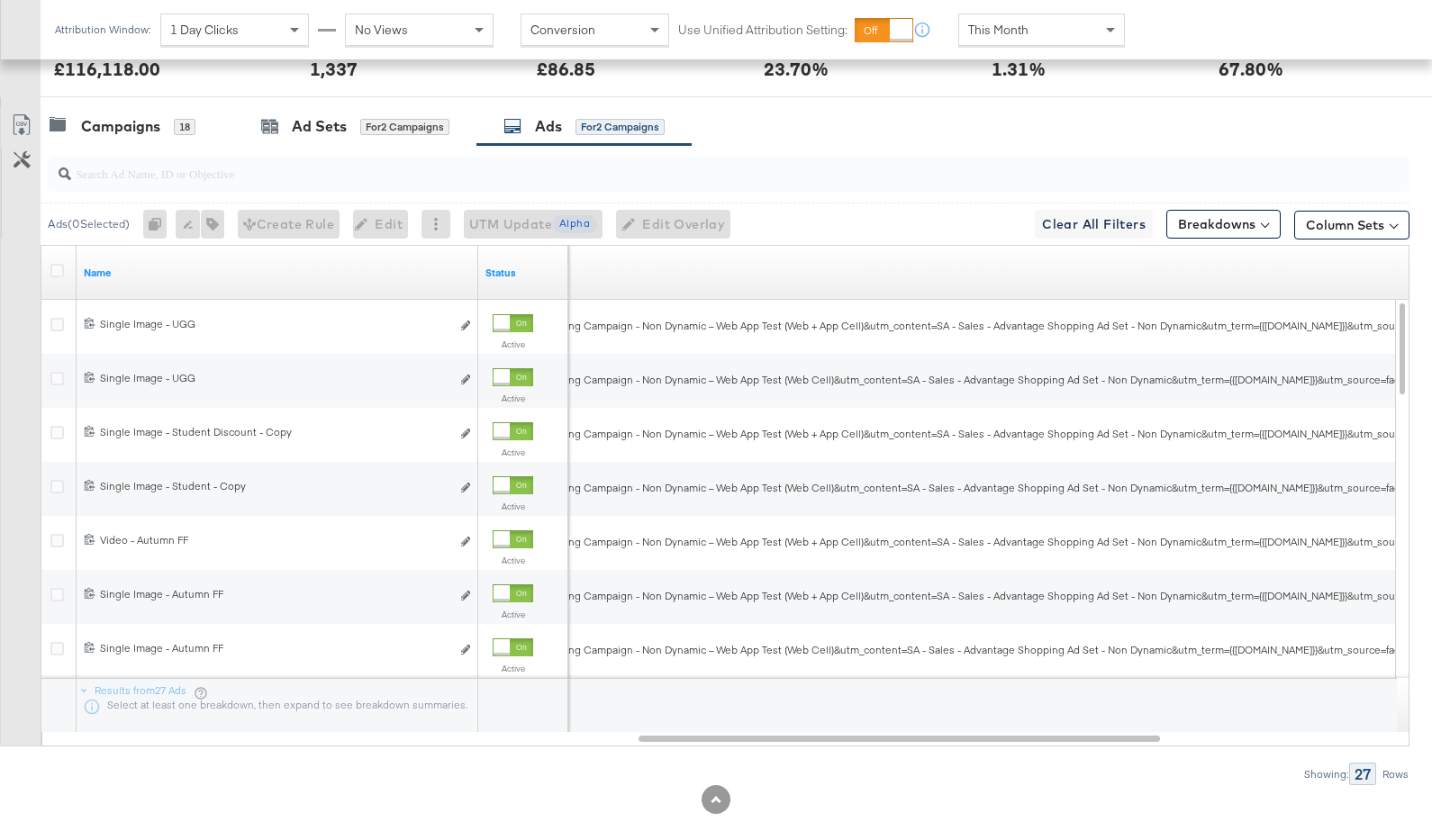
scroll to position [921, 0]
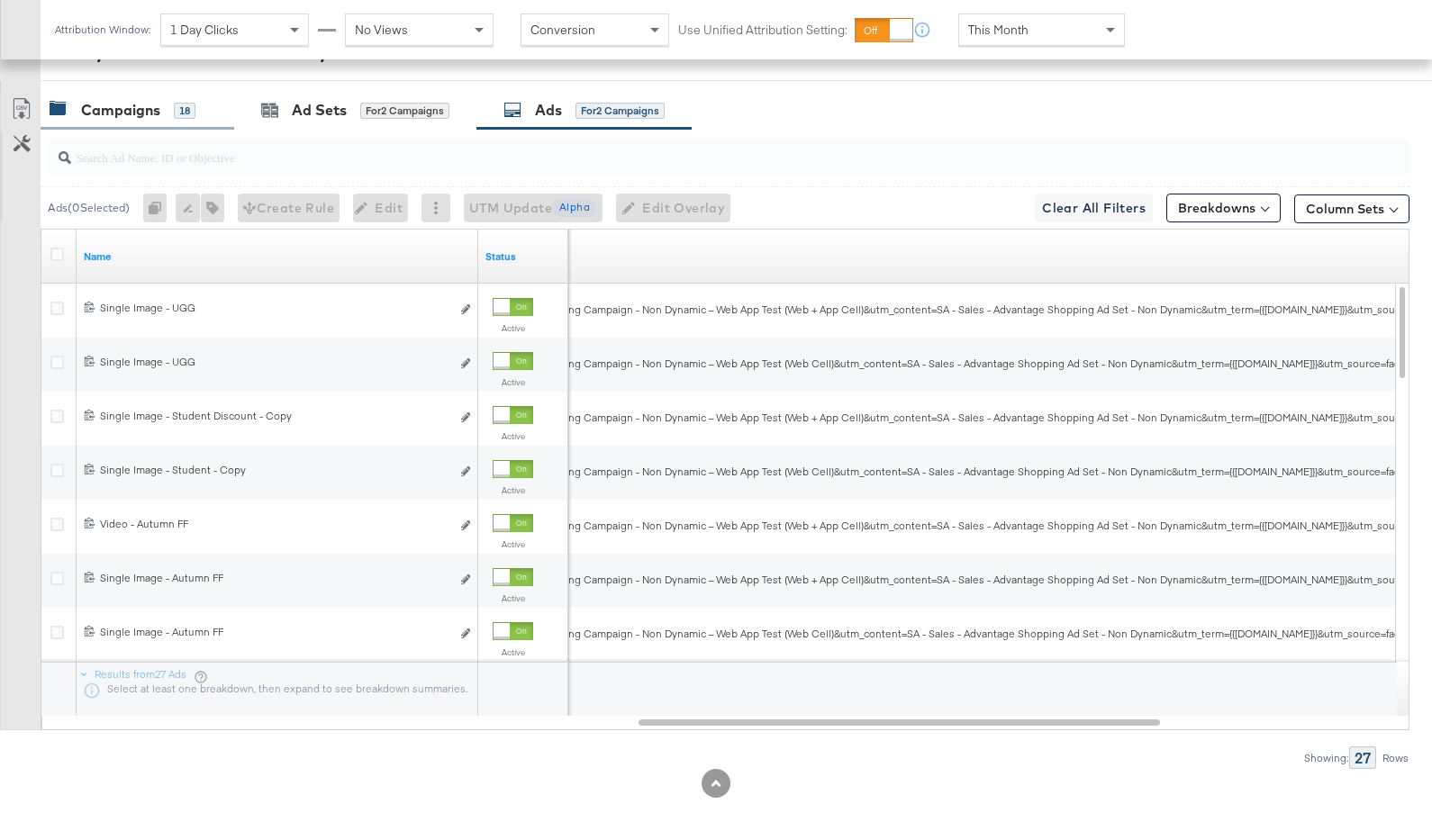
click at [151, 109] on div "Campaigns" at bounding box center [121, 110] width 80 height 20
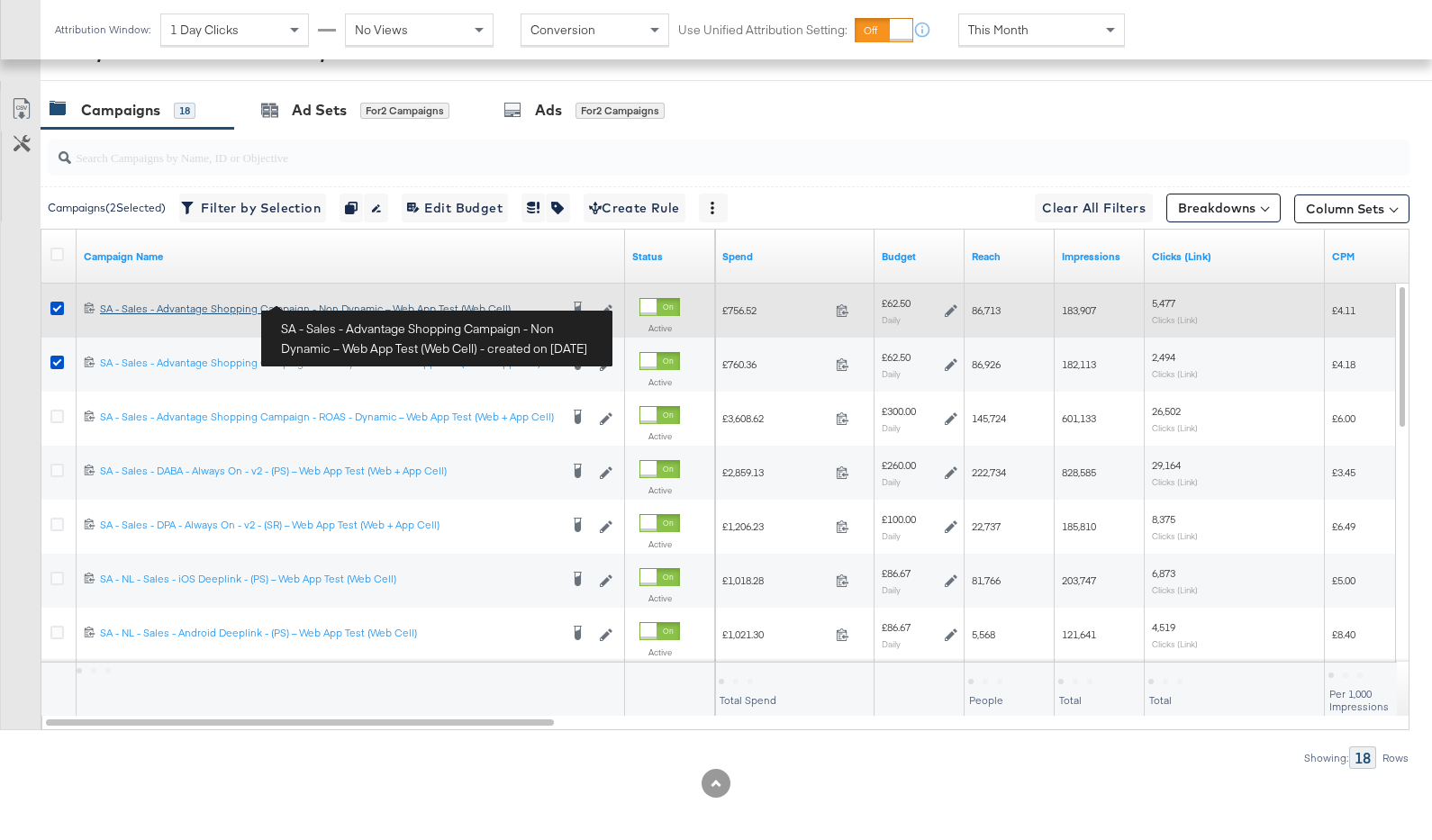
click at [168, 308] on div "SA - Sales - Advantage Shopping Campaign - Non Dynamic – Web App Test (Web Cell…" at bounding box center [330, 308] width 459 height 15
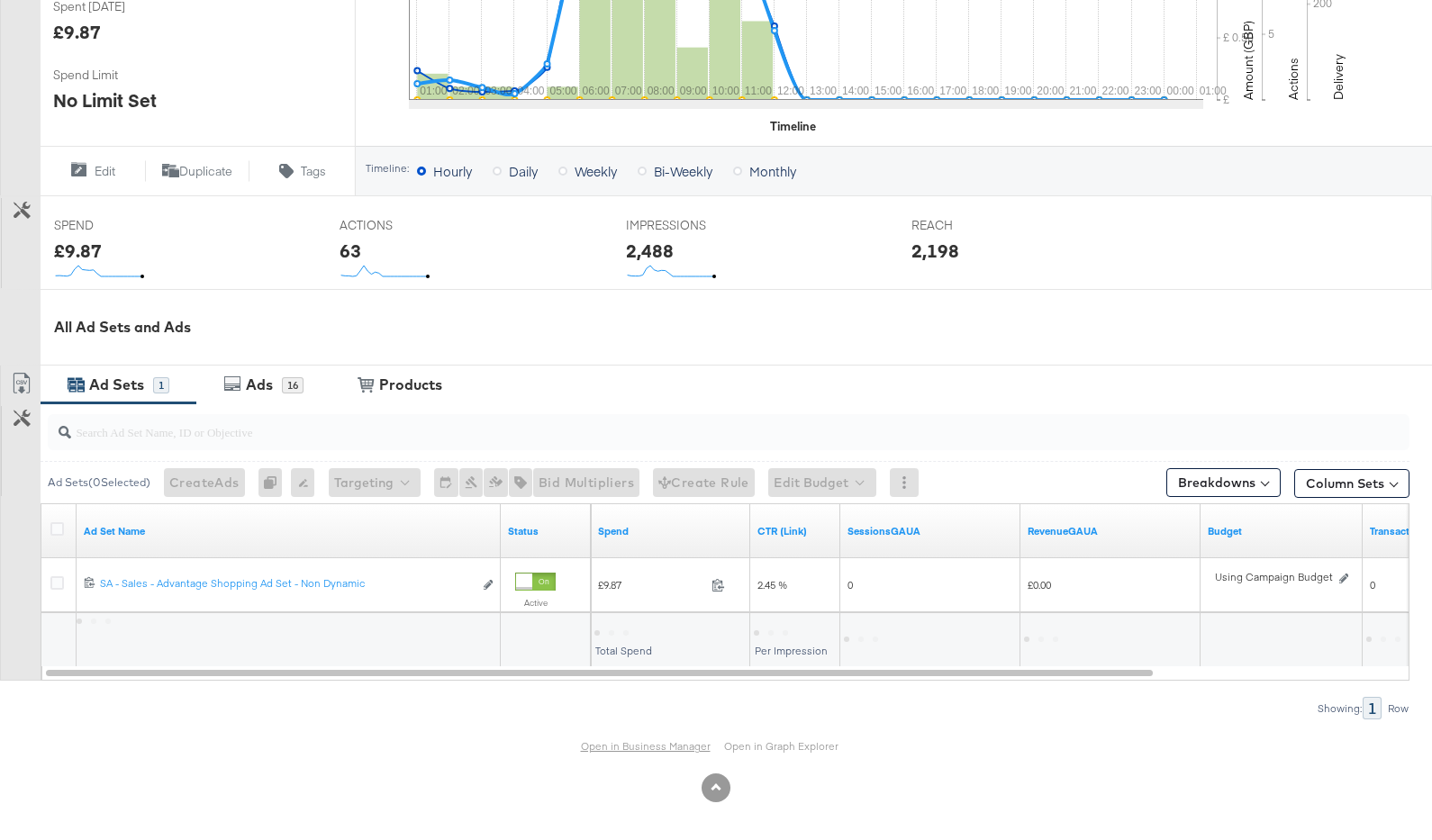
scroll to position [536, 0]
click at [642, 742] on link "Open in Business Manager" at bounding box center [646, 745] width 129 height 14
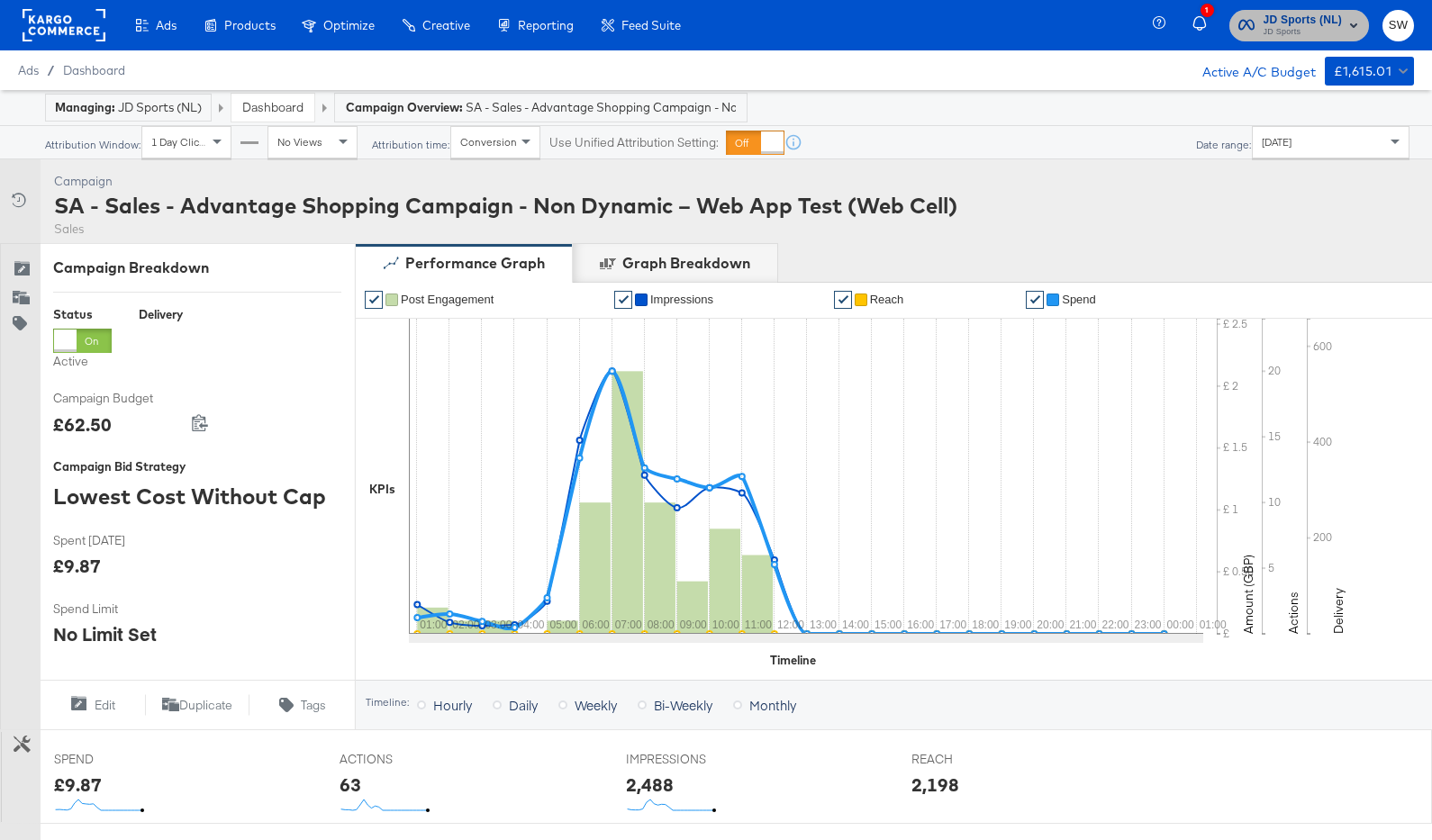
click at [1338, 26] on span "JD Sports" at bounding box center [1304, 32] width 80 height 15
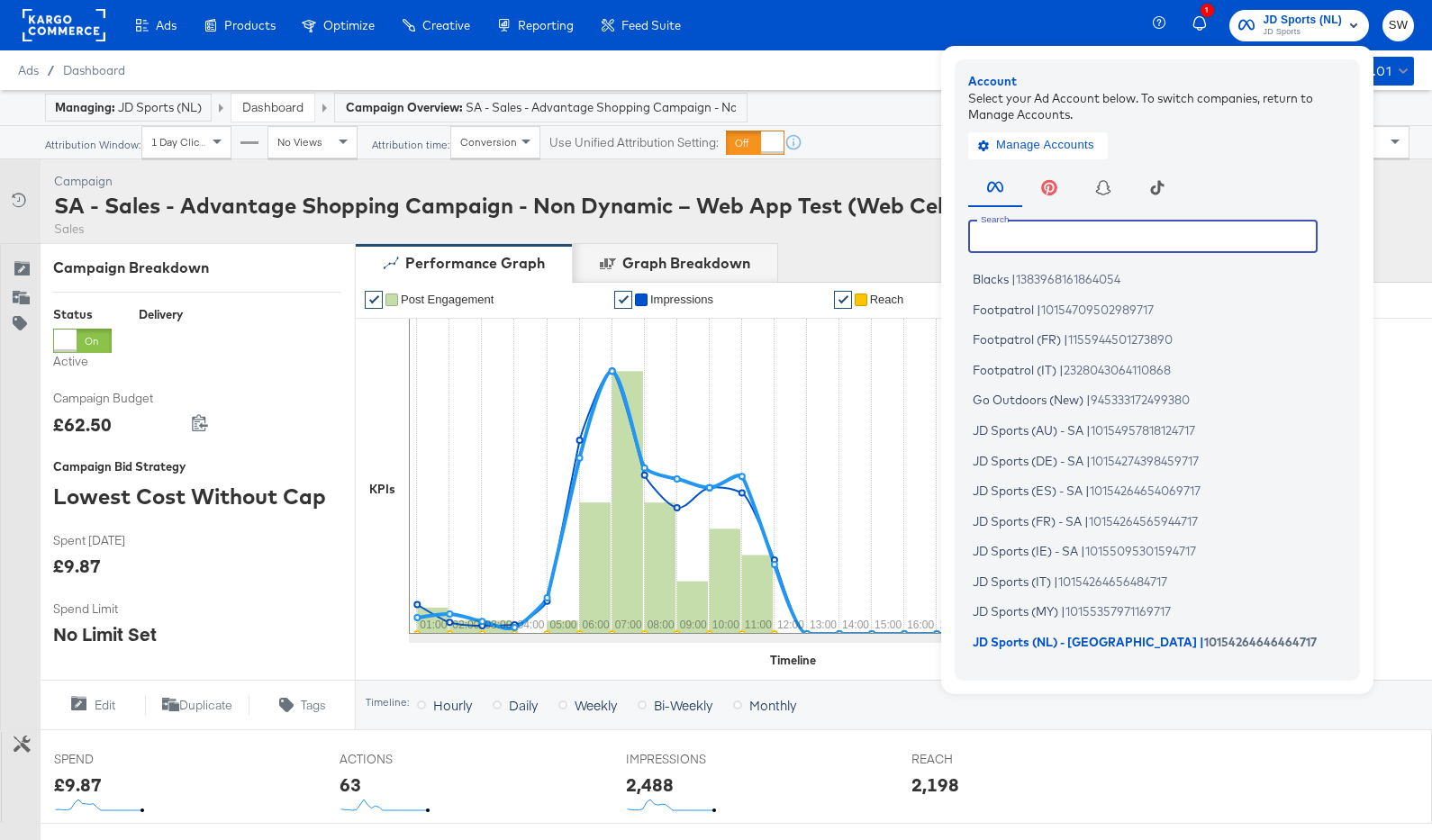
click at [1167, 229] on input "text" at bounding box center [1143, 235] width 350 height 32
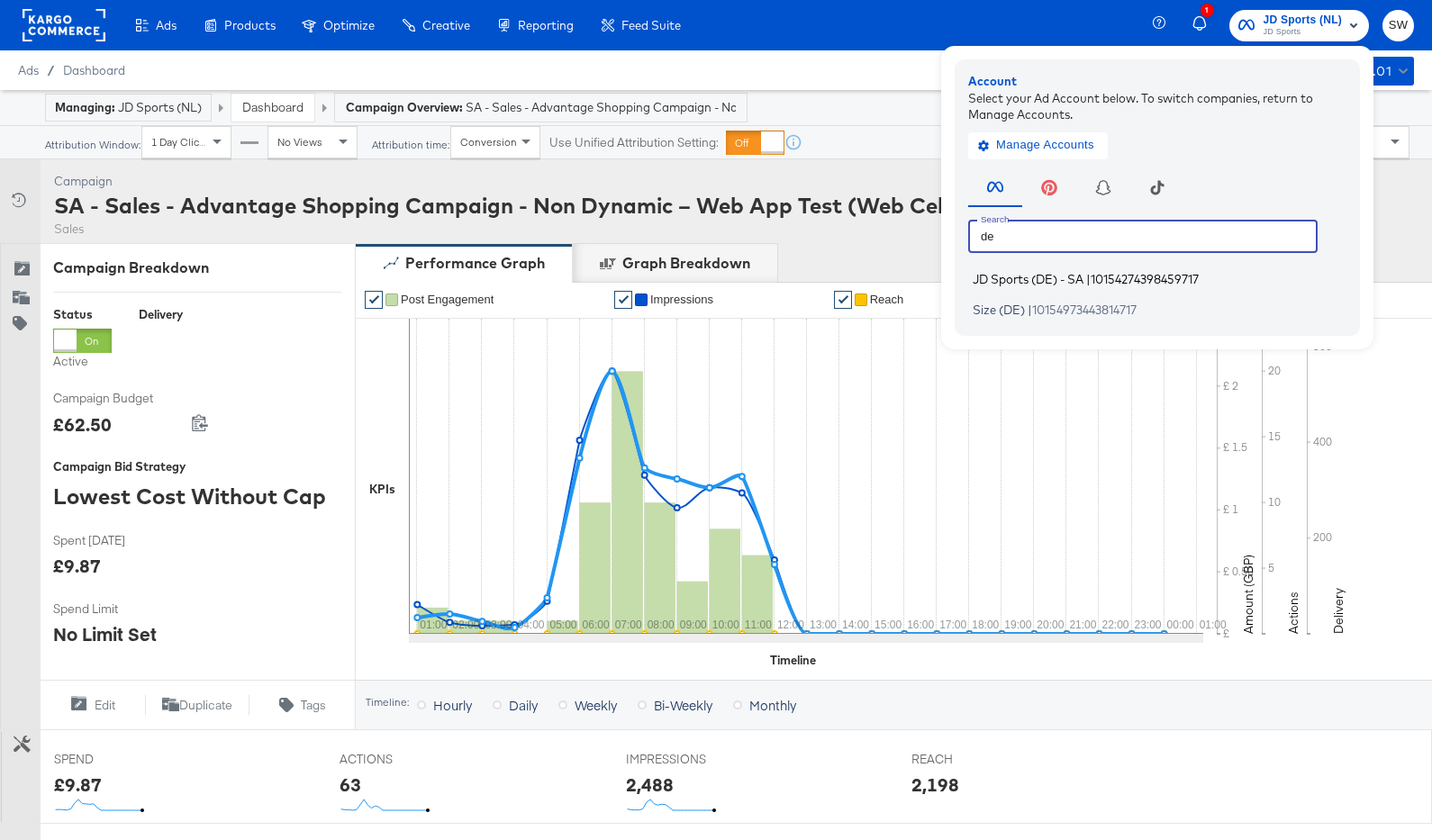
type input "de"
click at [1135, 281] on span "10154274398459717" at bounding box center [1144, 279] width 108 height 15
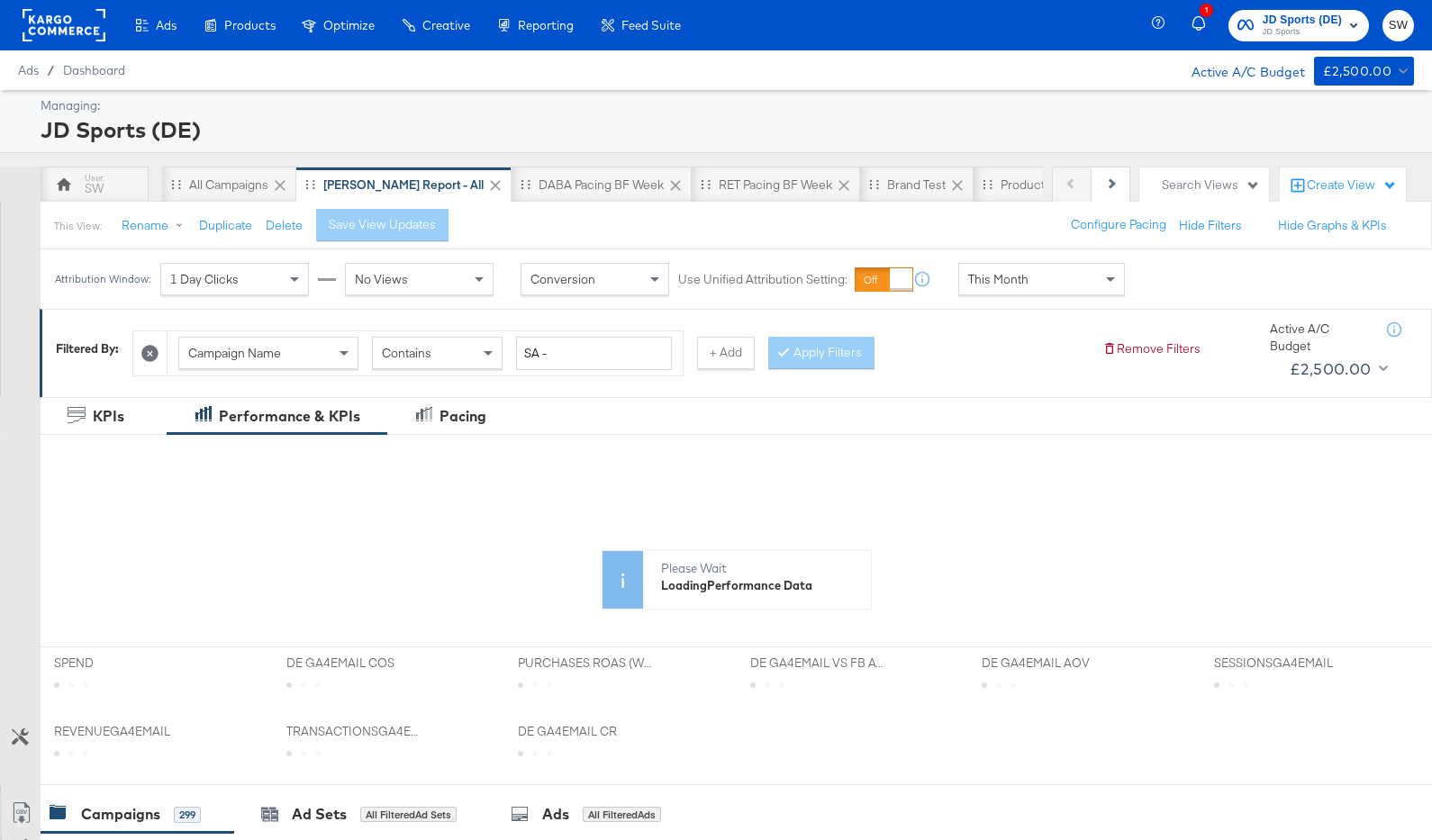
scroll to position [712, 0]
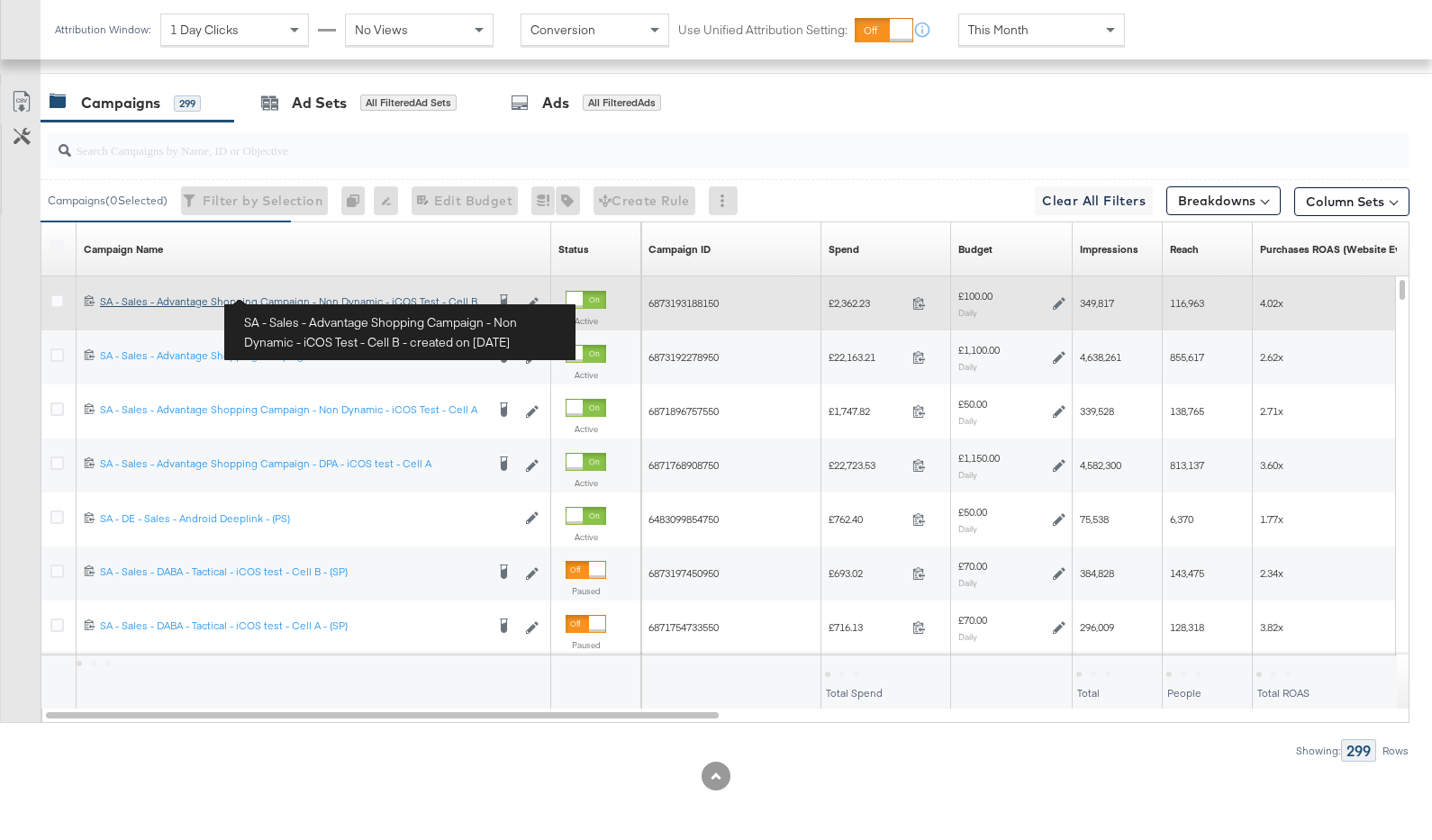
click at [178, 295] on div "SA - Sales - Advantage Shopping Campaign - Non Dynamic - iCOS Test - Cell B SA …" at bounding box center [293, 301] width 385 height 15
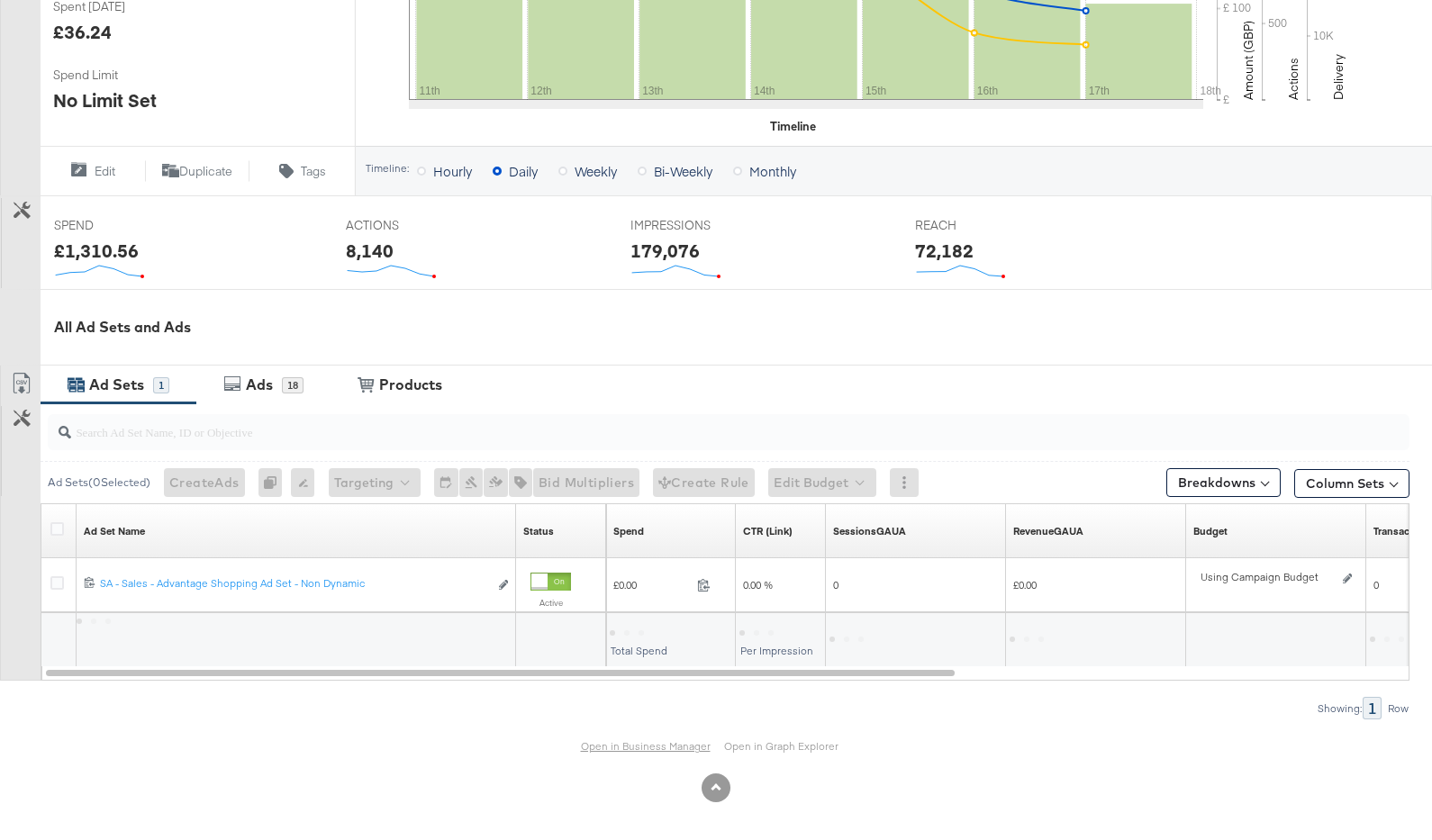
scroll to position [536, 0]
click at [623, 738] on link "Open in Business Manager" at bounding box center [646, 745] width 129 height 14
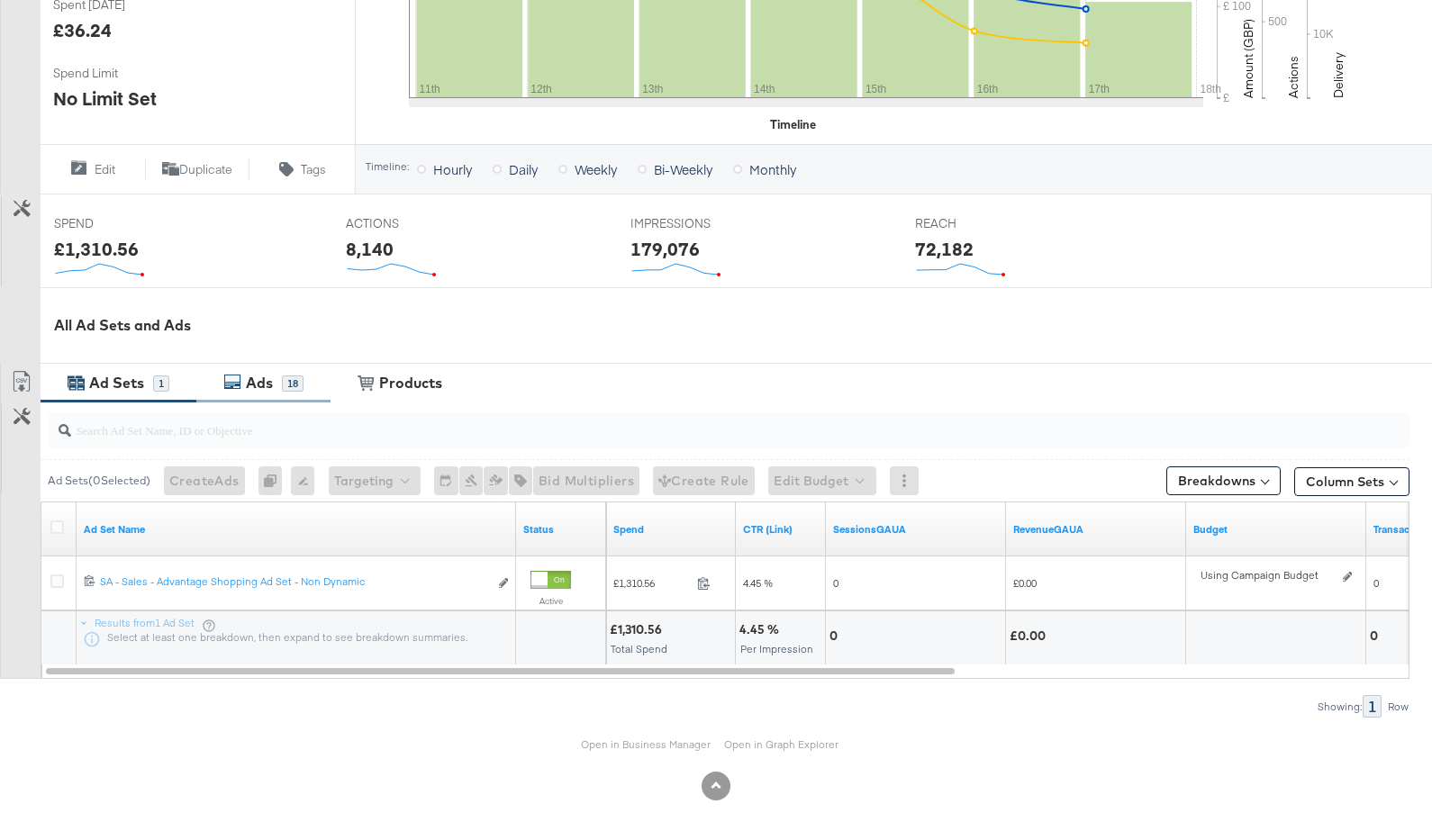
click at [258, 388] on div "Ads" at bounding box center [260, 383] width 27 height 20
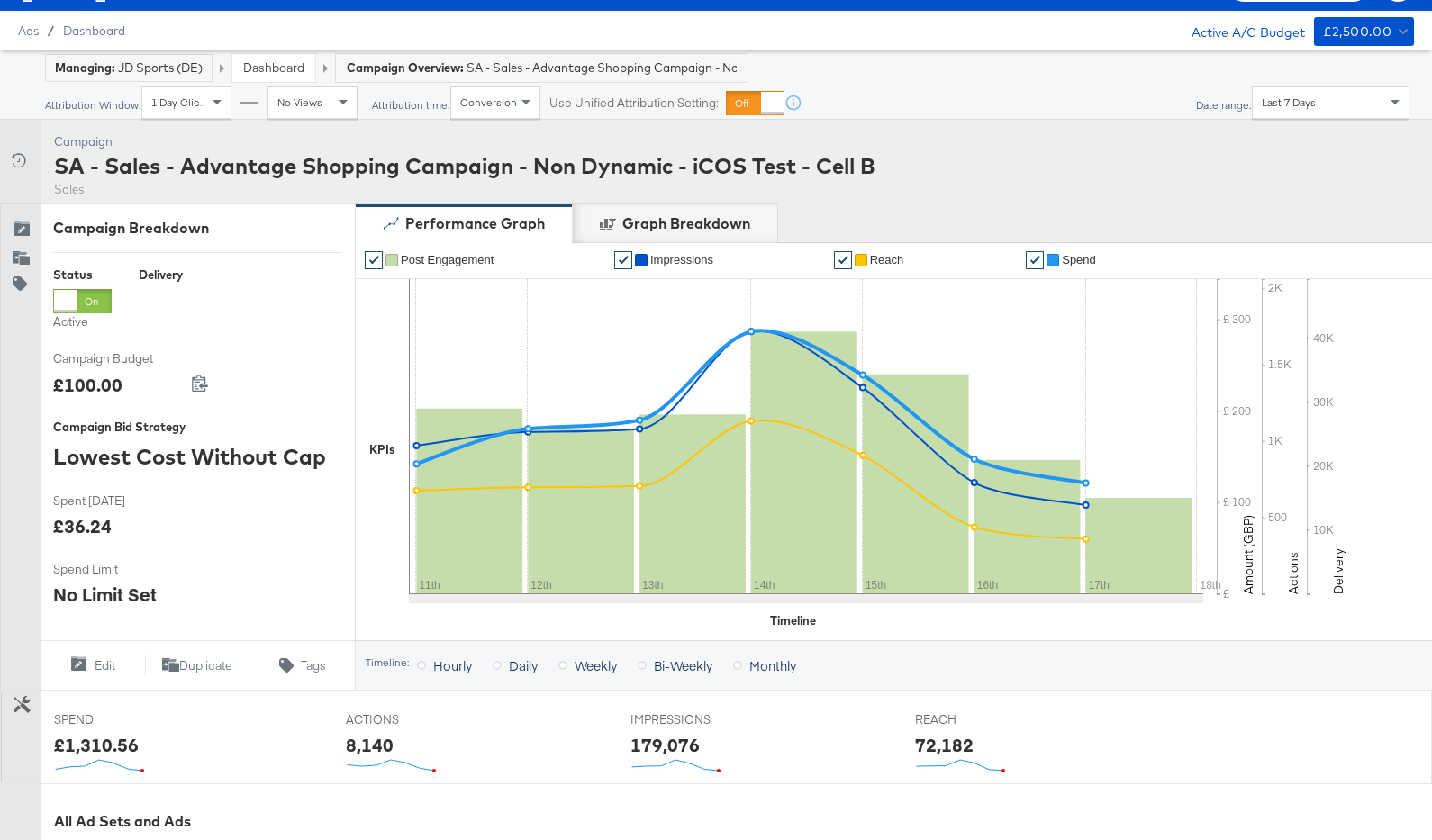
scroll to position [0, 0]
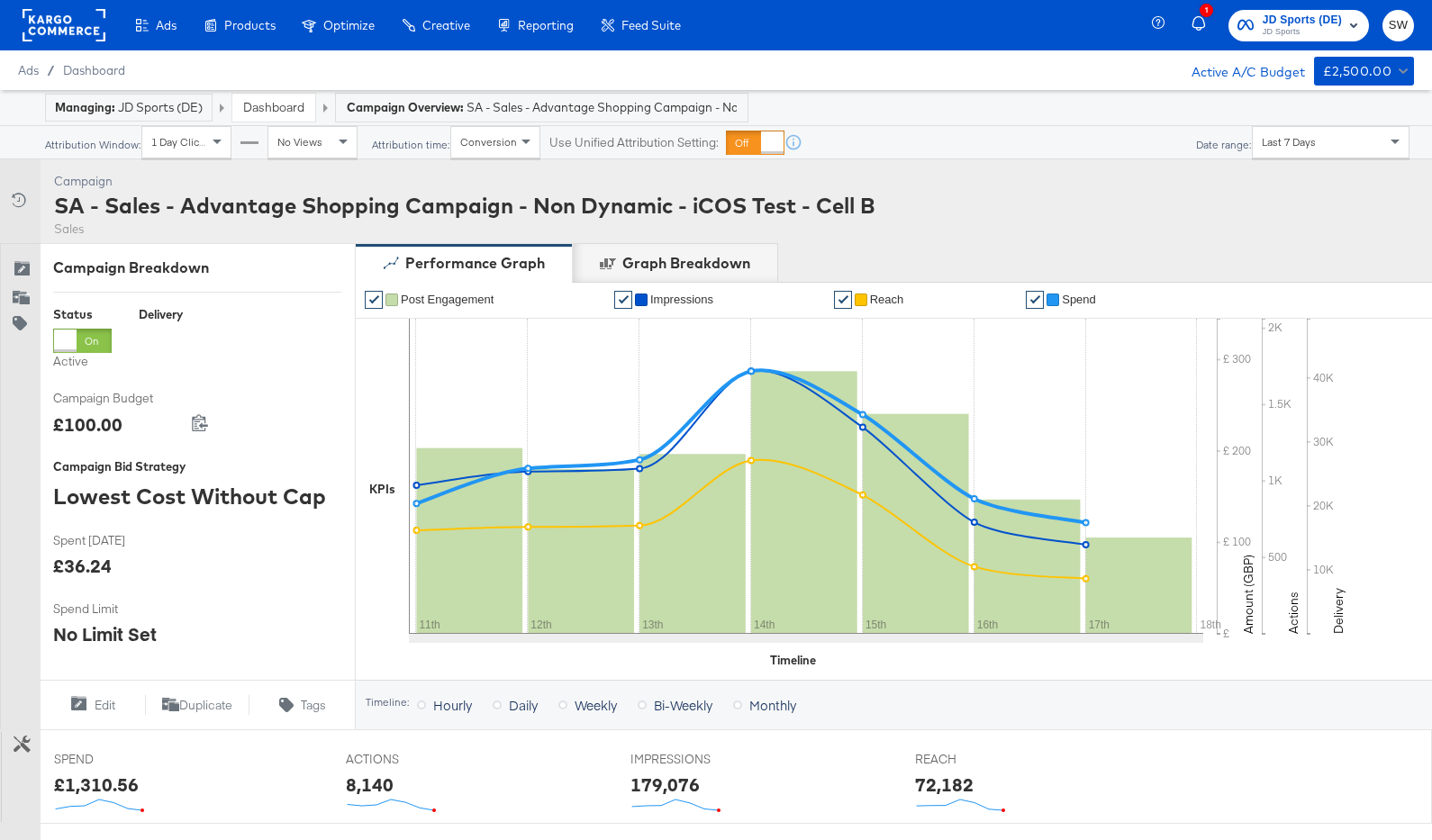
click at [279, 105] on link "Dashboard" at bounding box center [273, 107] width 61 height 17
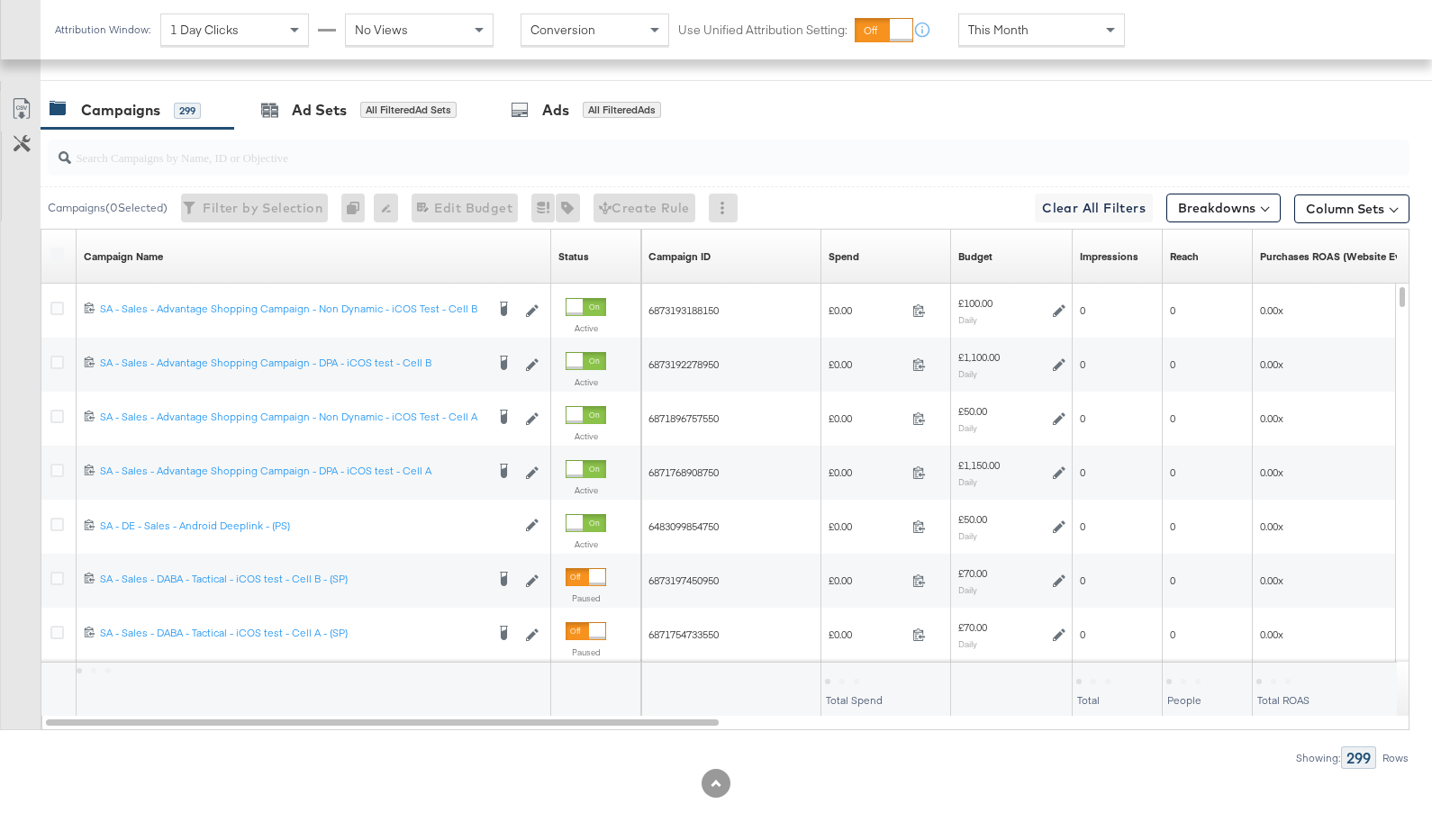
scroll to position [712, 0]
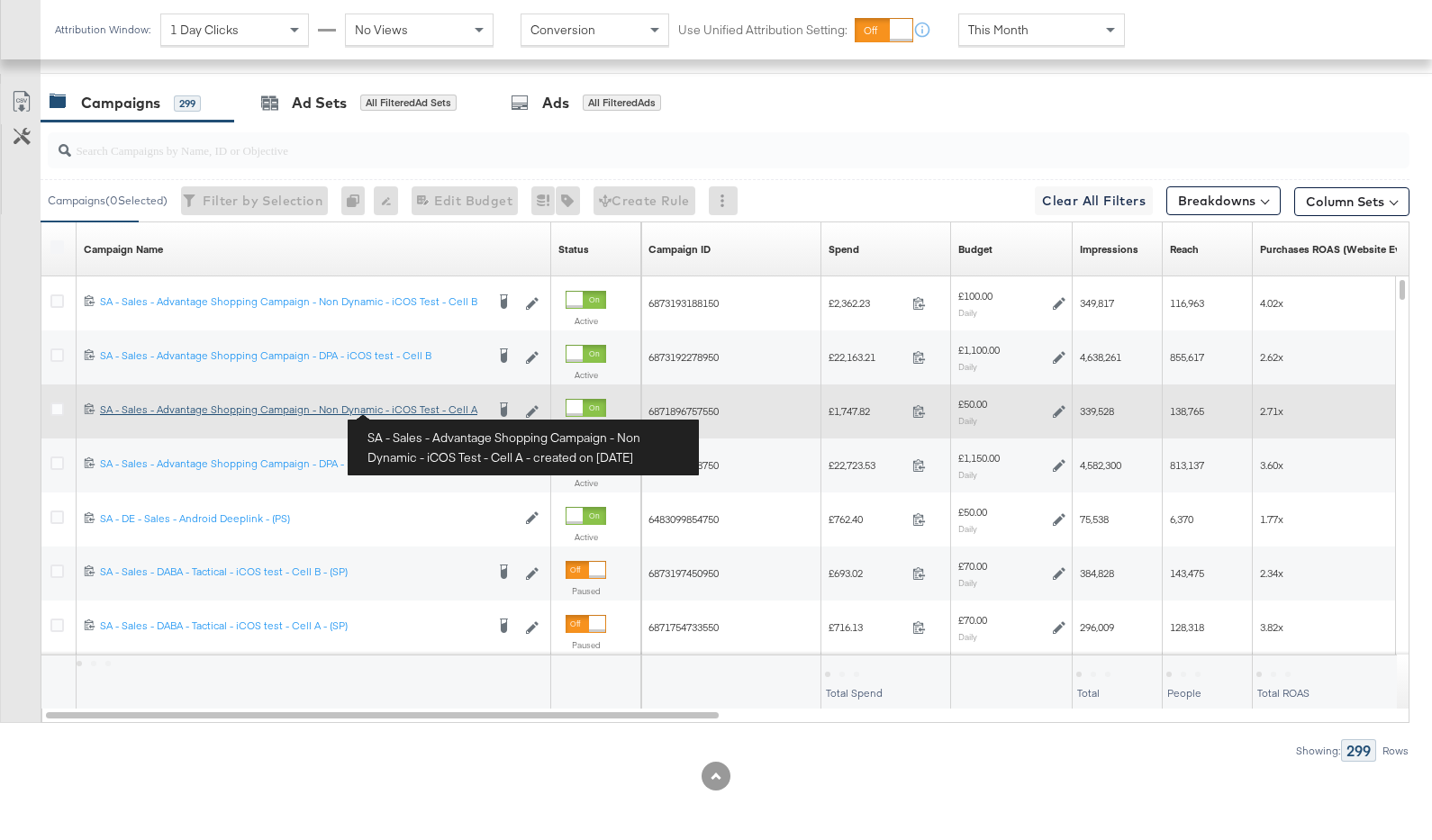
click at [415, 411] on div "SA - Sales - Advantage Shopping Campaign - Non Dynamic - iCOS Test - Cell A SA …" at bounding box center [293, 409] width 385 height 15
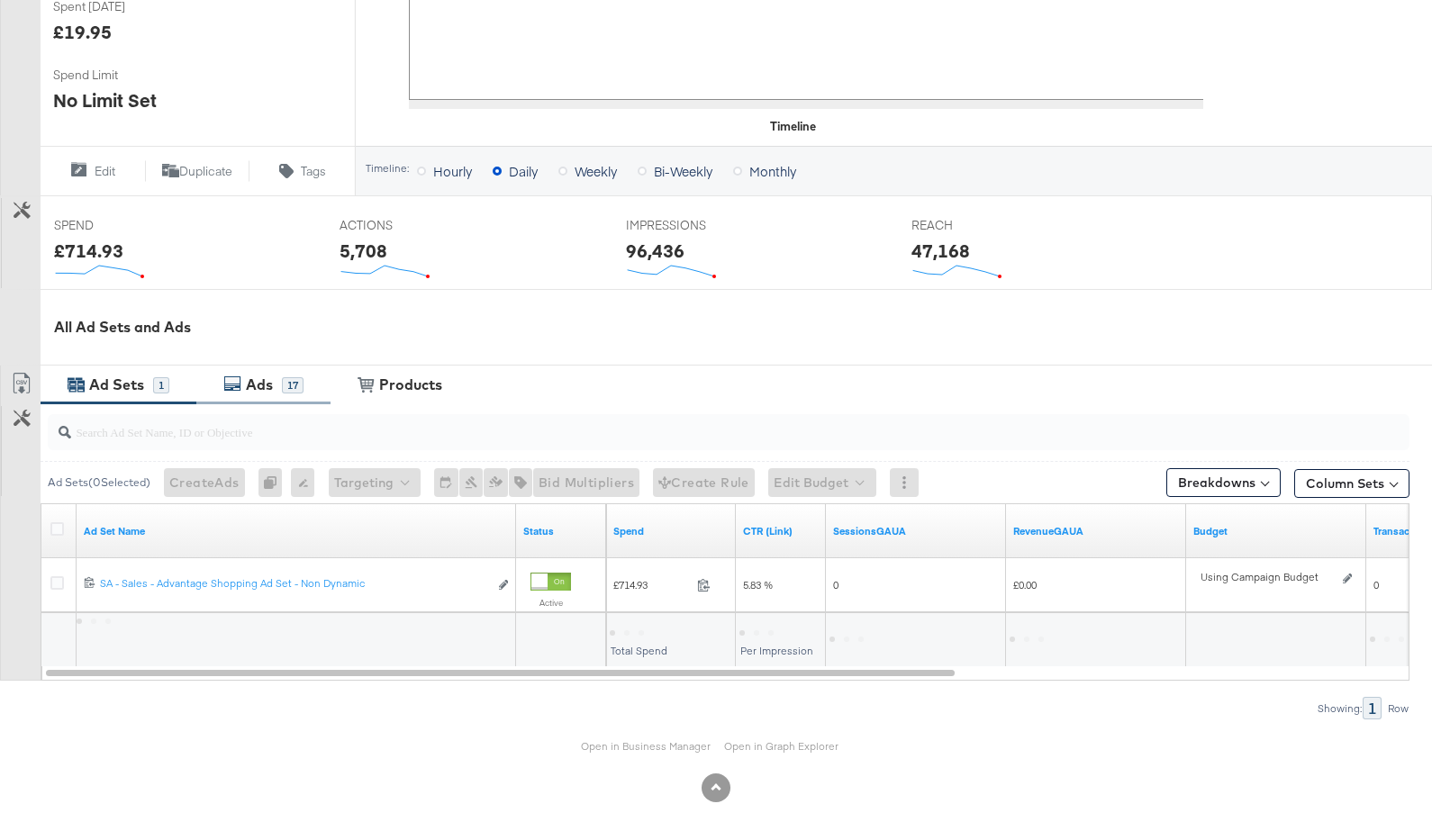
scroll to position [536, 0]
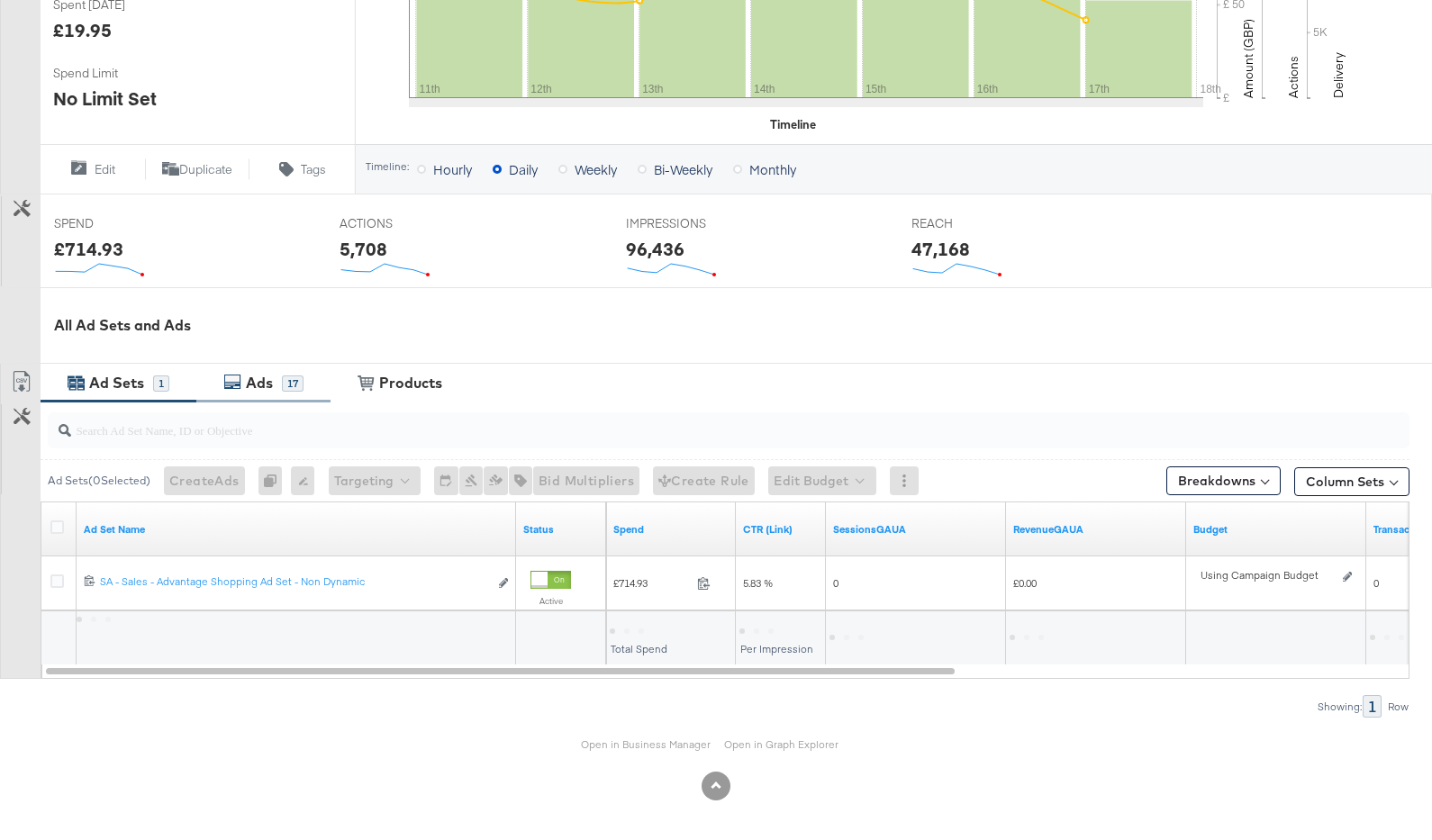
click at [259, 373] on div "Ads" at bounding box center [260, 383] width 27 height 20
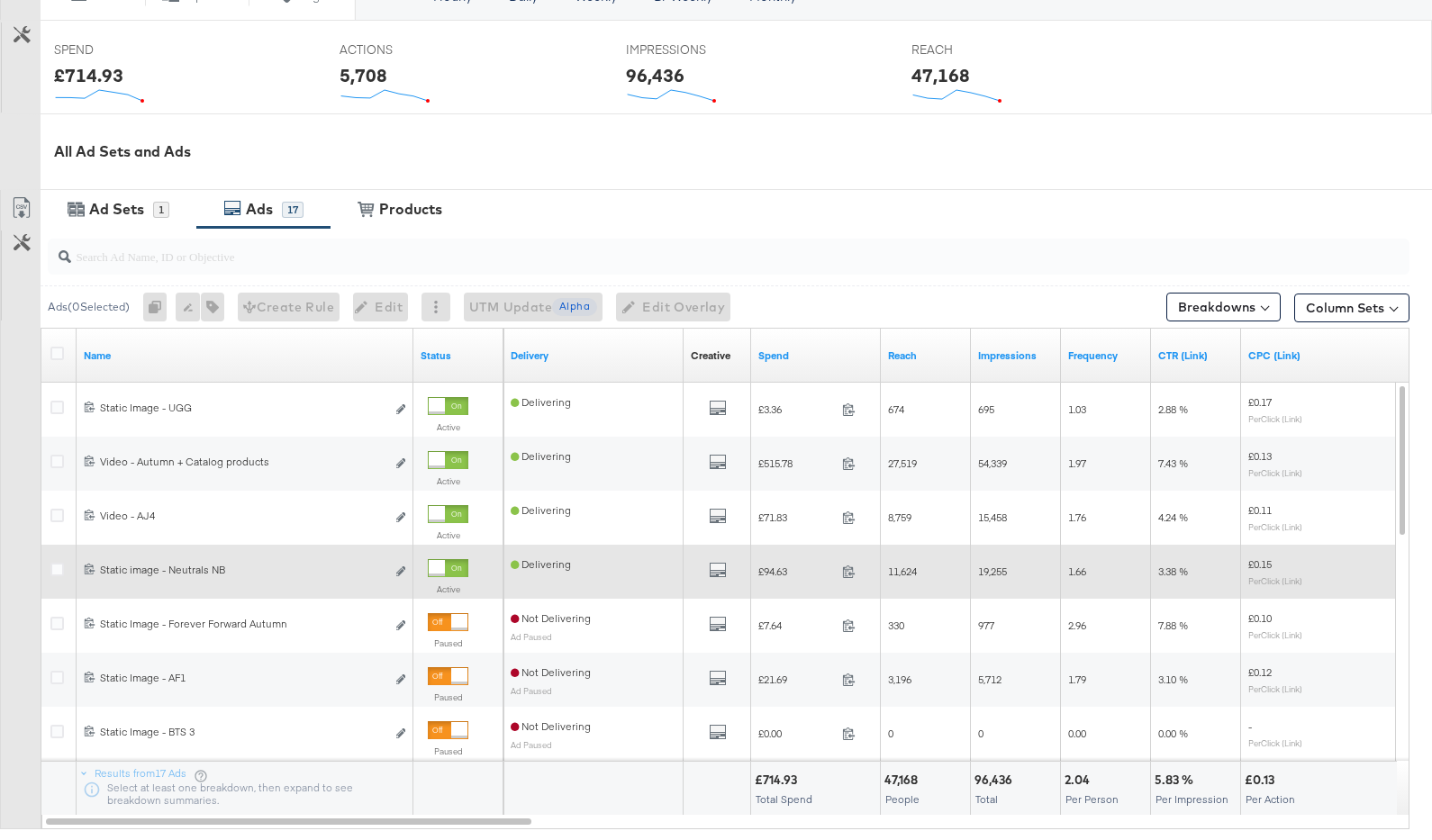
scroll to position [770, 0]
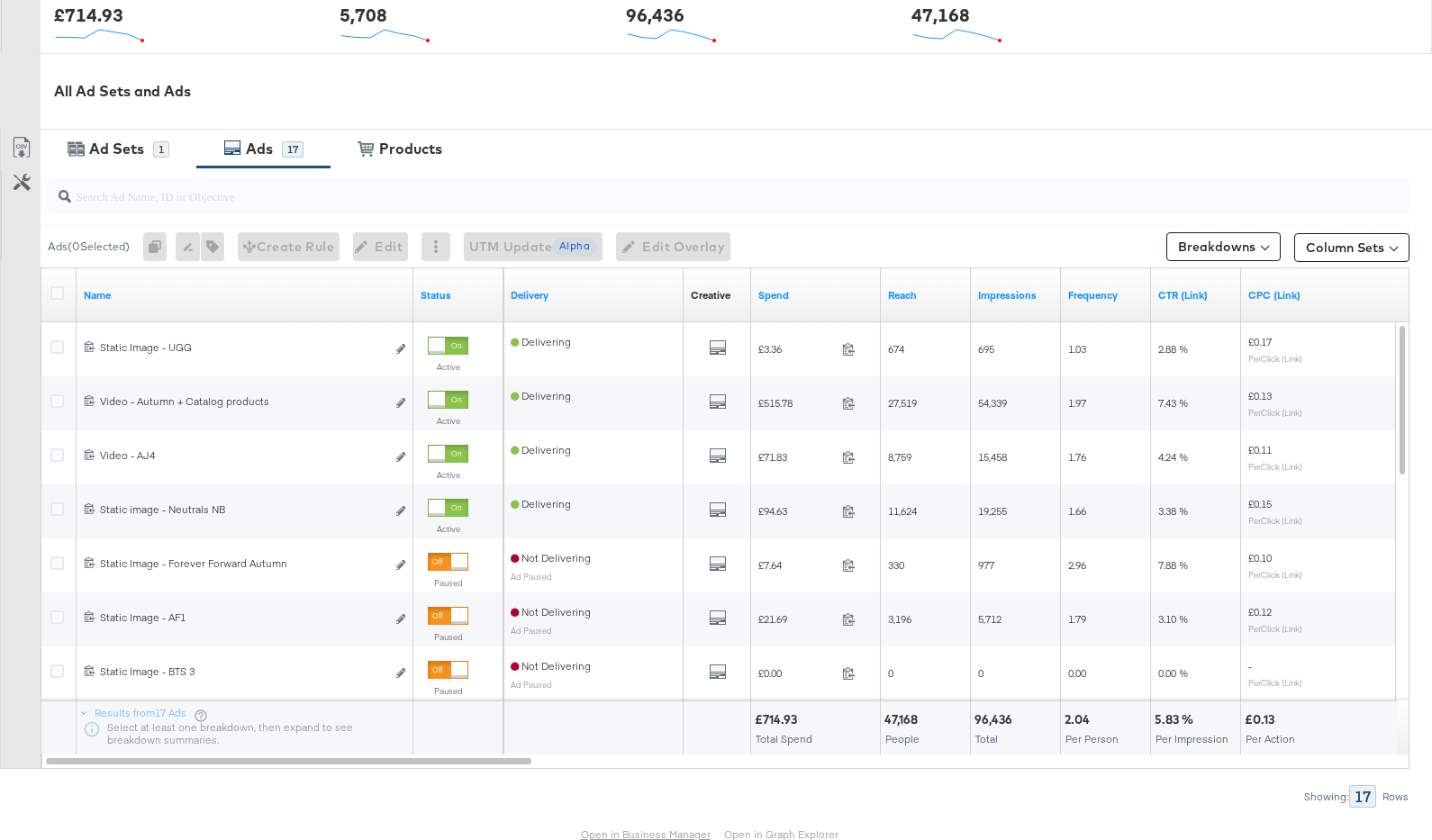
click at [678, 835] on link "Open in Business Manager" at bounding box center [646, 835] width 129 height 14
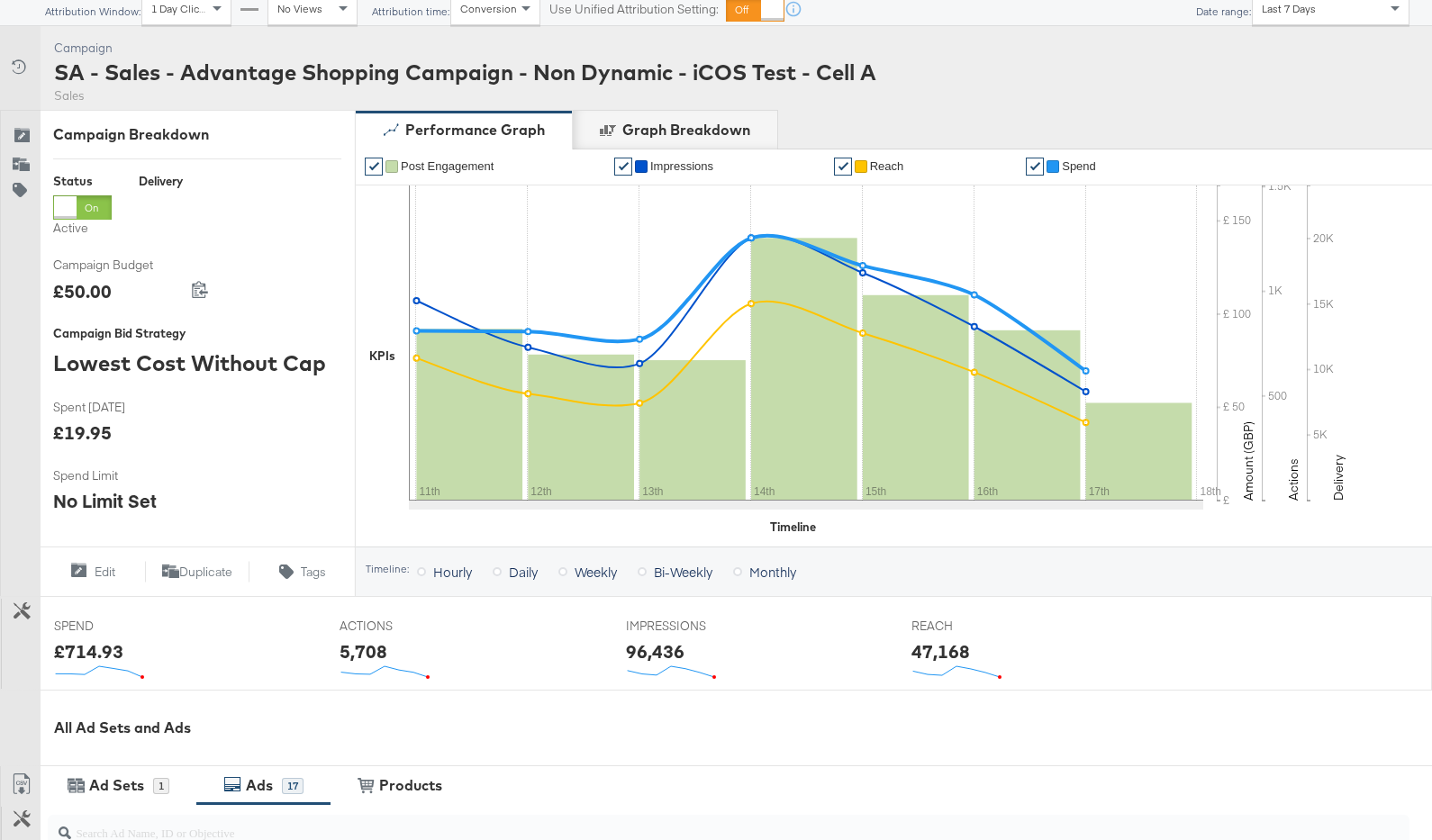
scroll to position [0, 0]
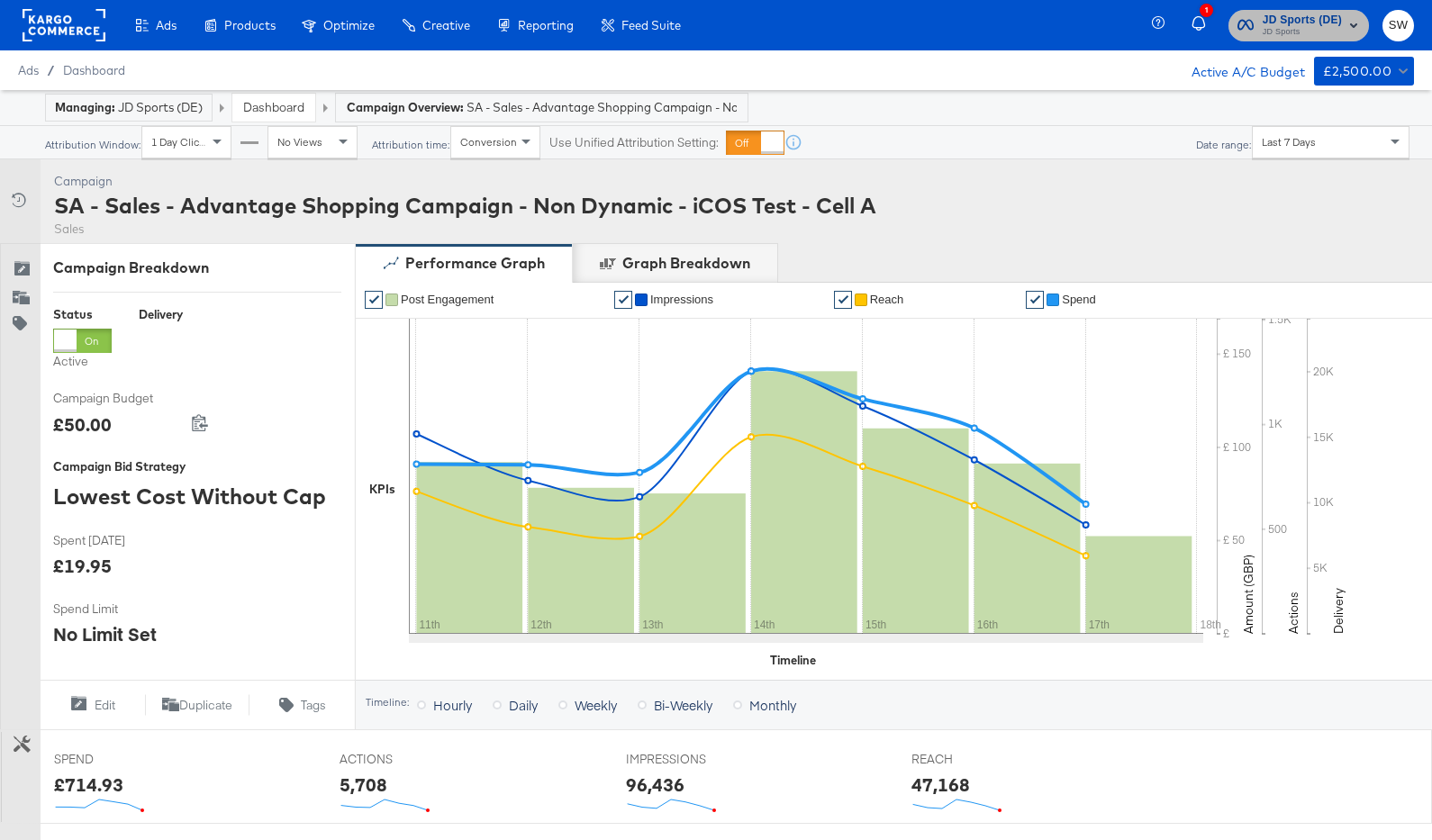
click at [1320, 25] on span "JD Sports" at bounding box center [1303, 32] width 80 height 15
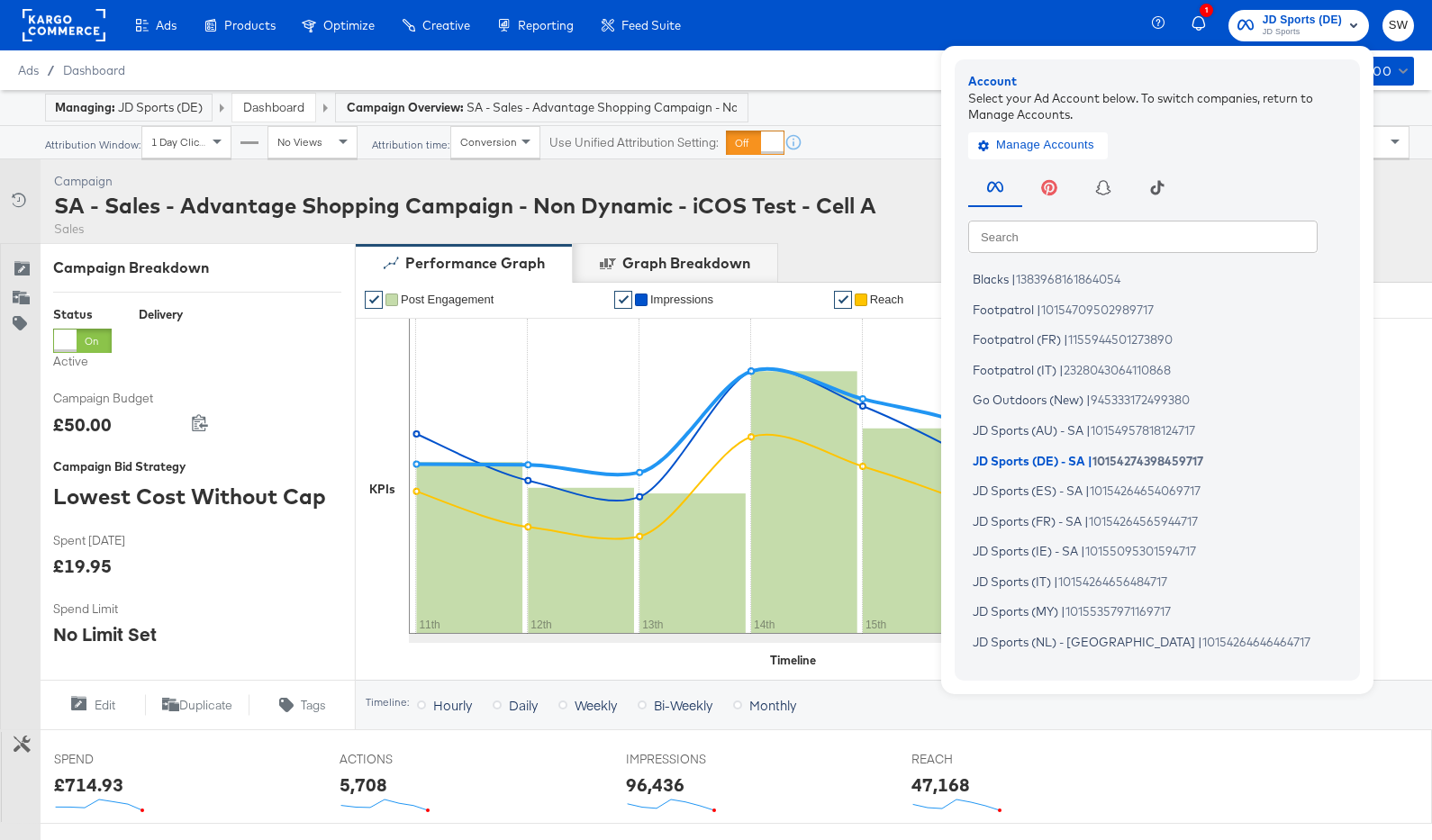
click at [1107, 241] on input "text" at bounding box center [1143, 235] width 350 height 32
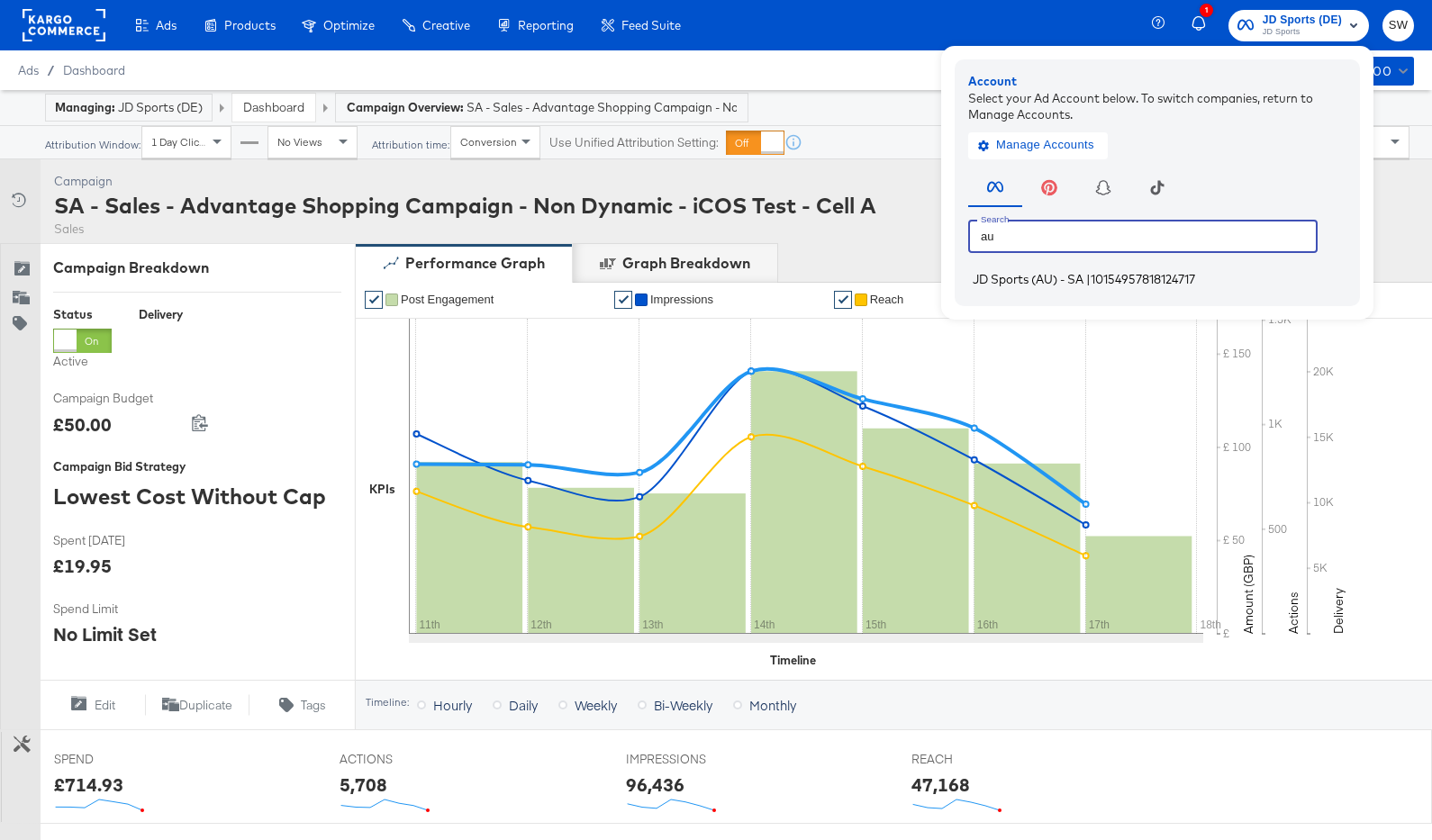
type input "au"
click at [1100, 279] on span "10154957818124717" at bounding box center [1142, 279] width 104 height 15
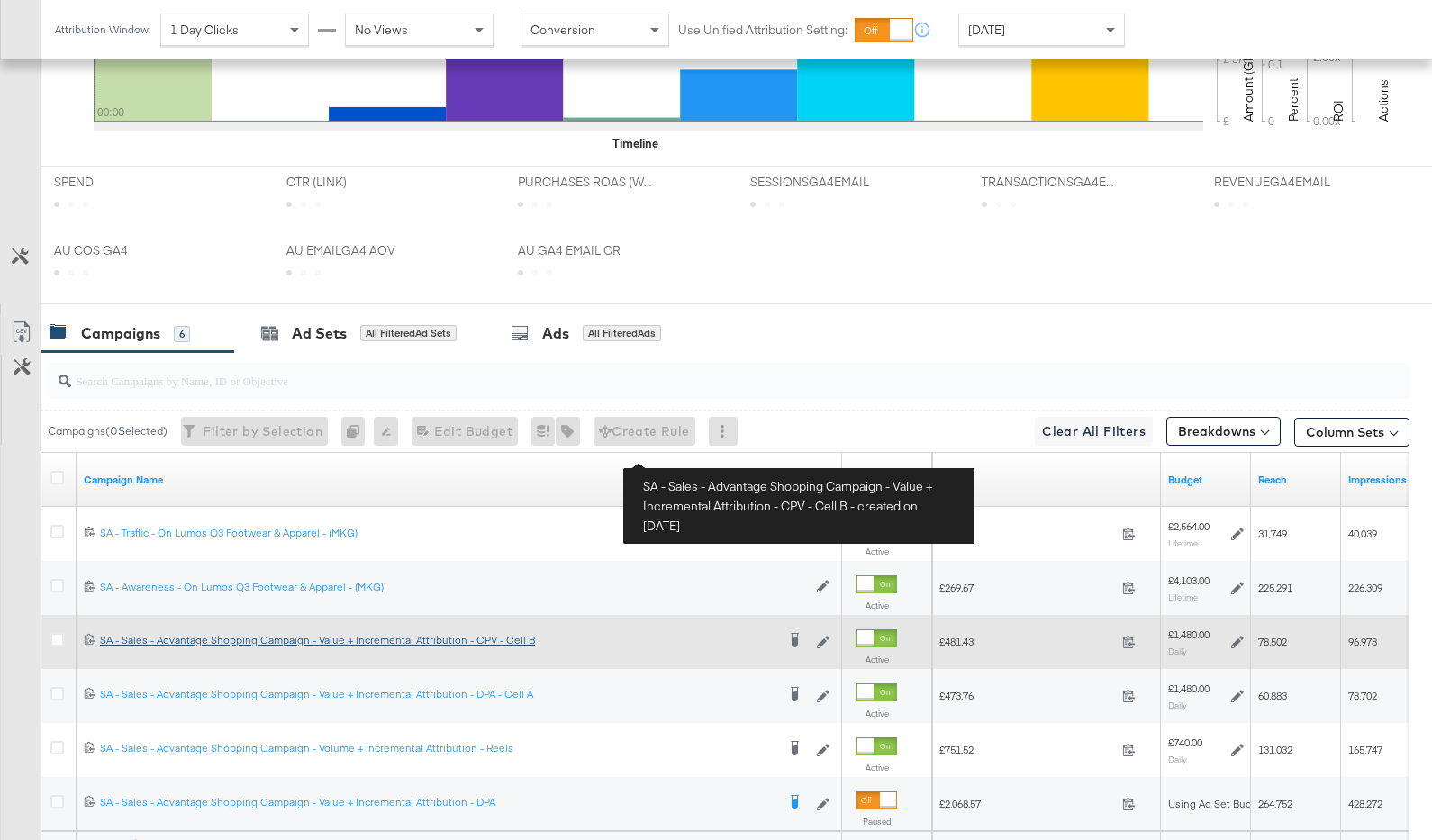
scroll to position [873, 0]
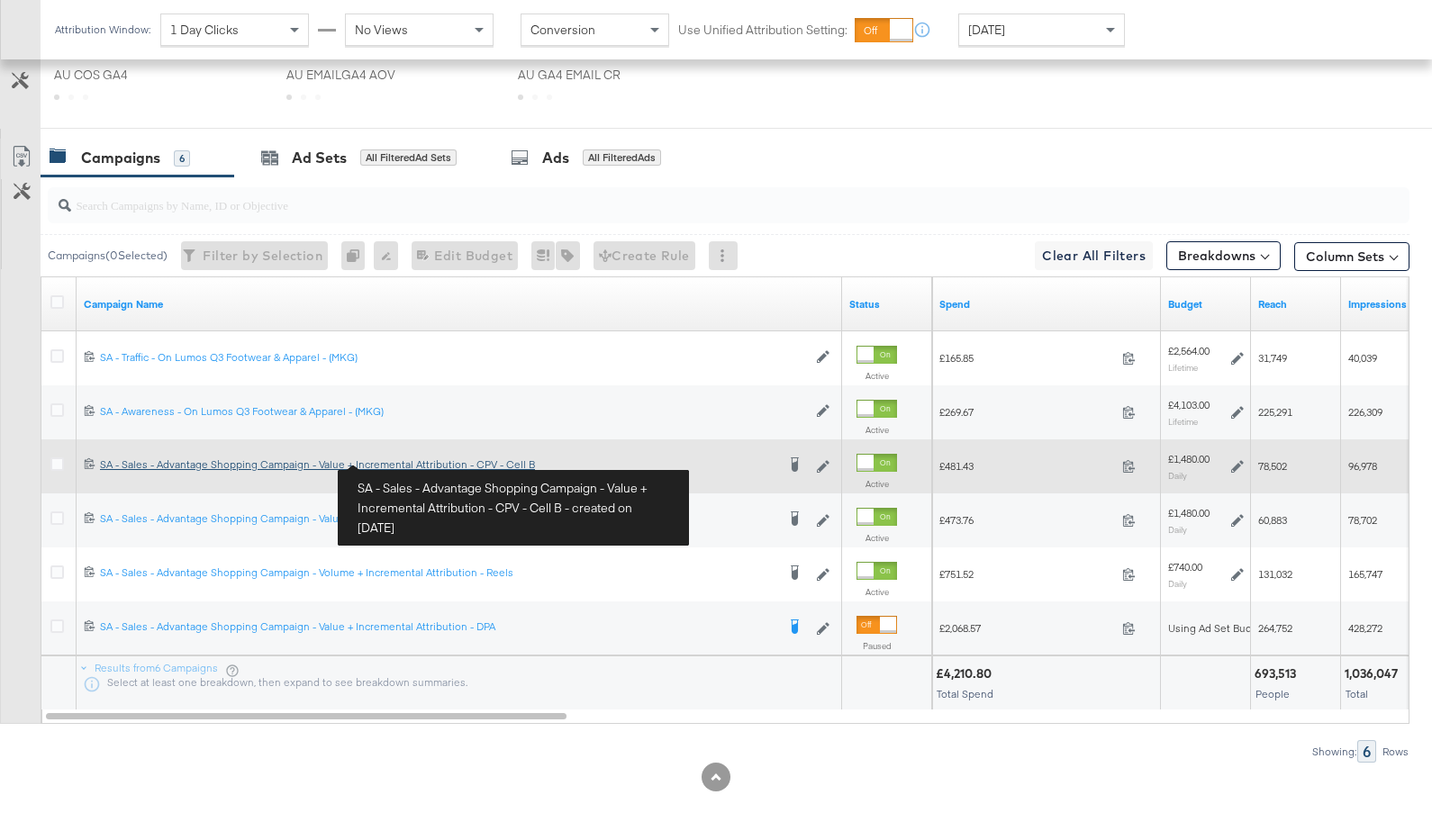
click at [405, 461] on div "SA - Sales - Advantage Shopping Campaign - Value + Incremental Attribution - CP…" at bounding box center [437, 465] width 676 height 15
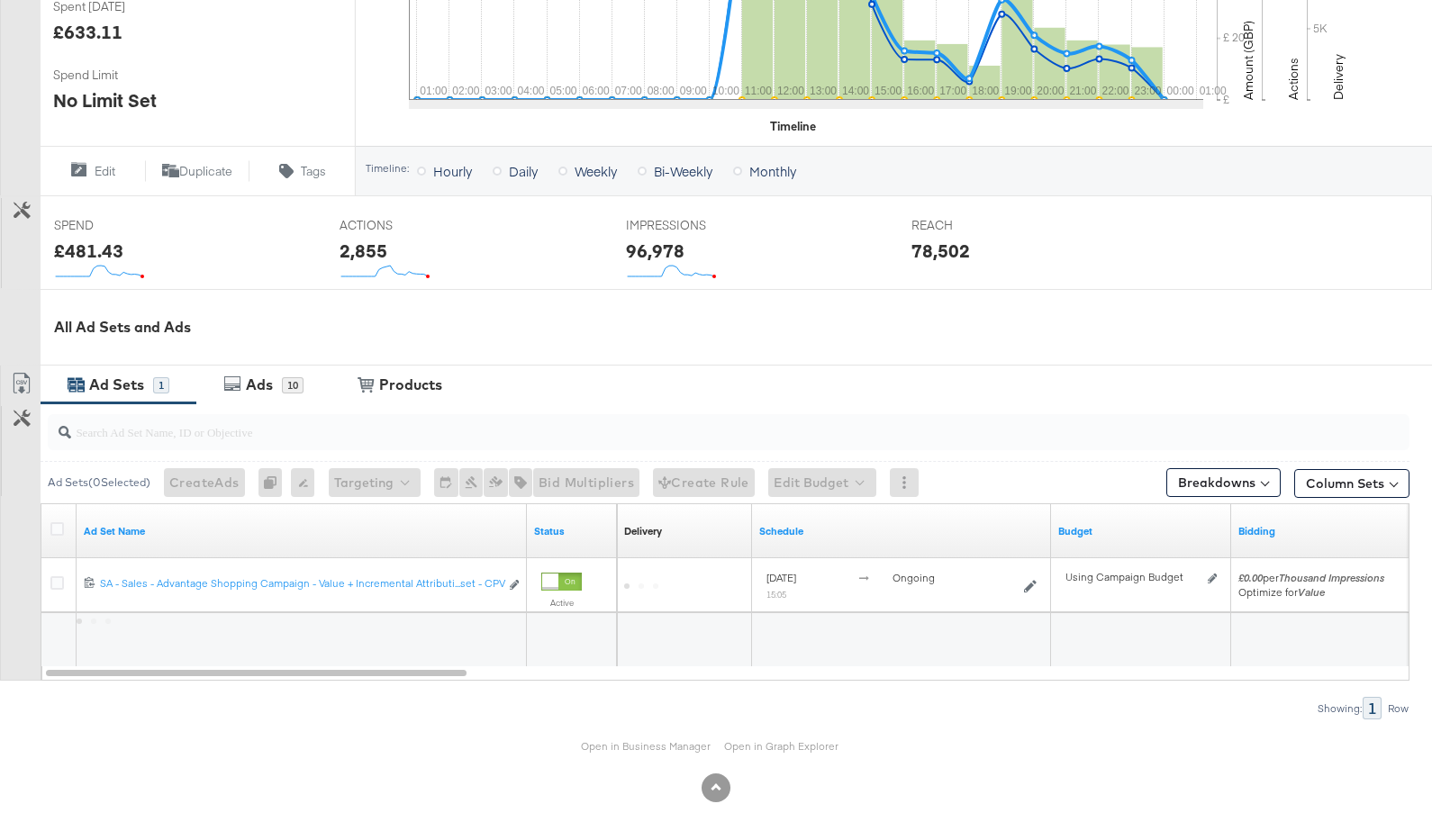
scroll to position [536, 0]
click at [635, 742] on link "Open in Business Manager" at bounding box center [646, 745] width 129 height 14
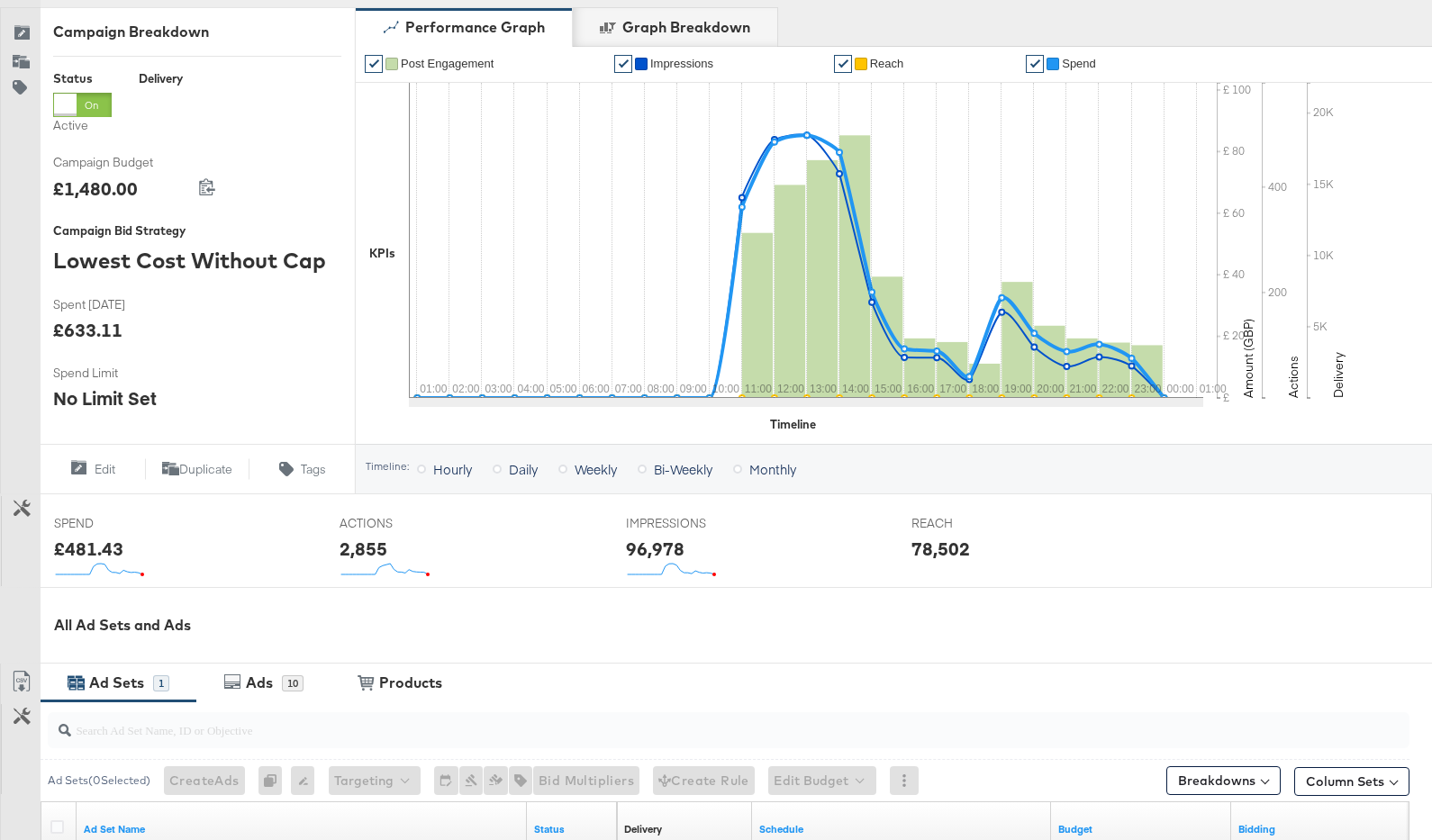
scroll to position [255, 0]
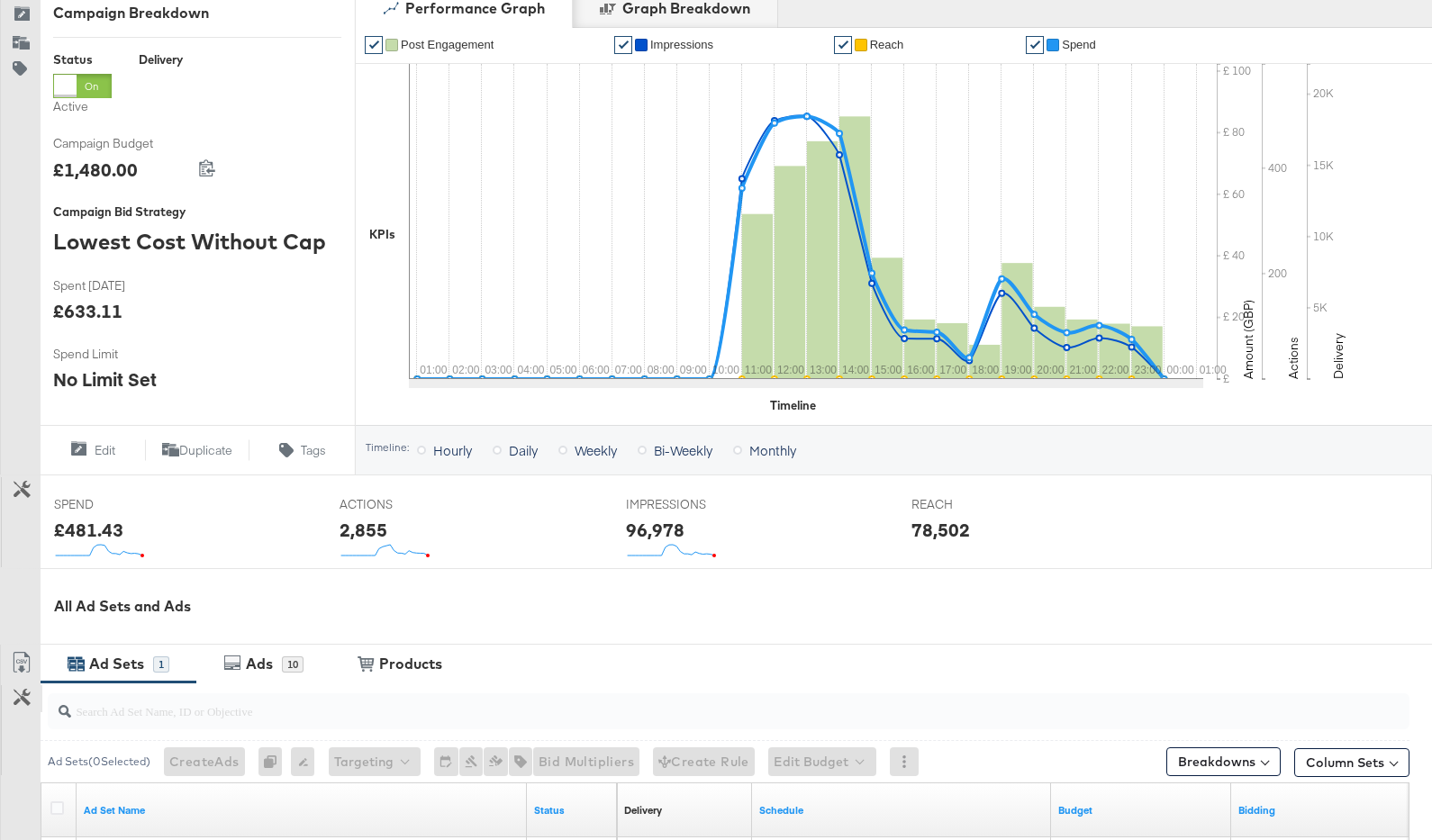
click at [15, 686] on button "Customize KPIs" at bounding box center [22, 699] width 41 height 27
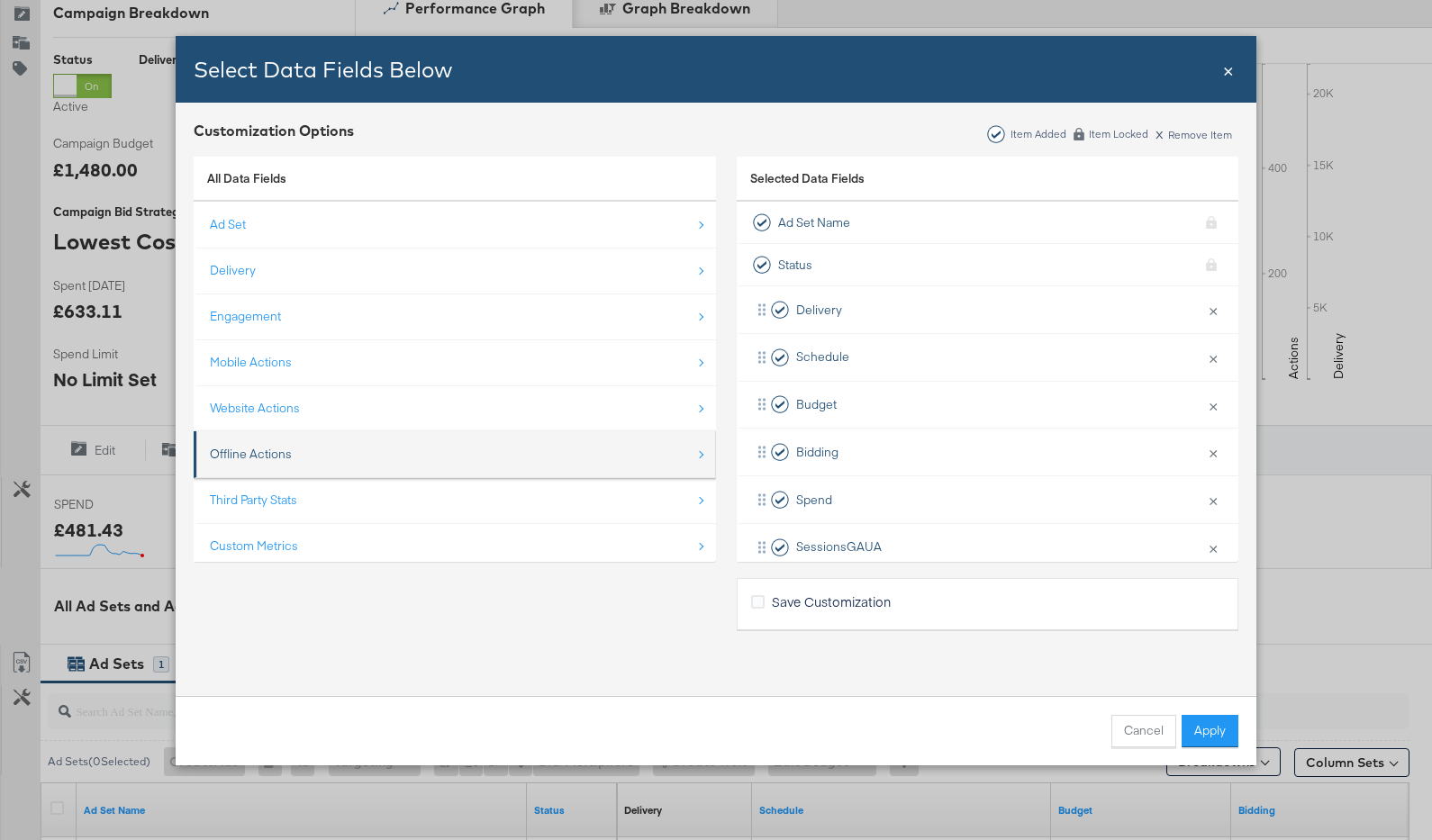
scroll to position [25, 0]
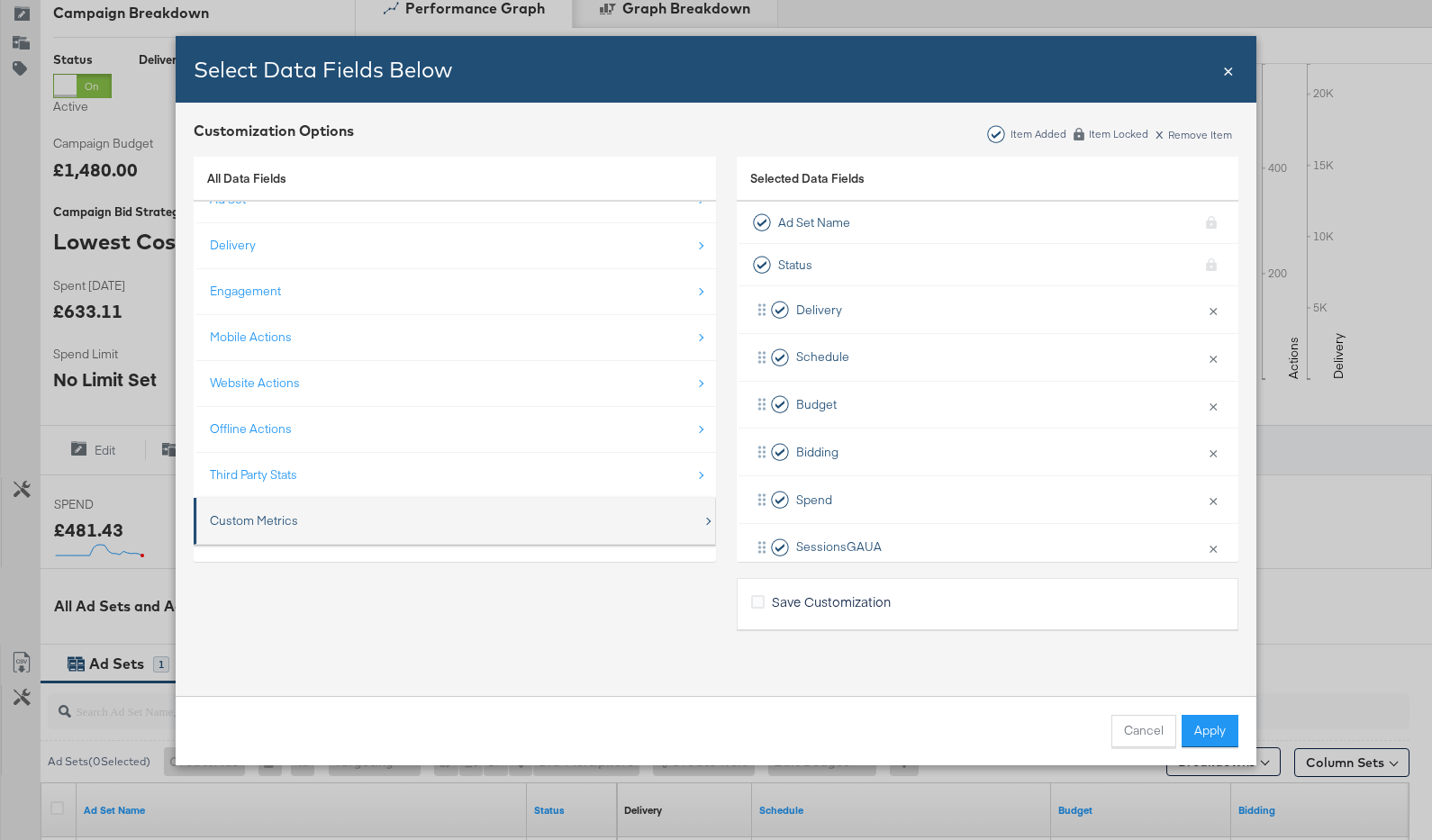
click at [329, 530] on div "Custom Metrics" at bounding box center [456, 521] width 493 height 37
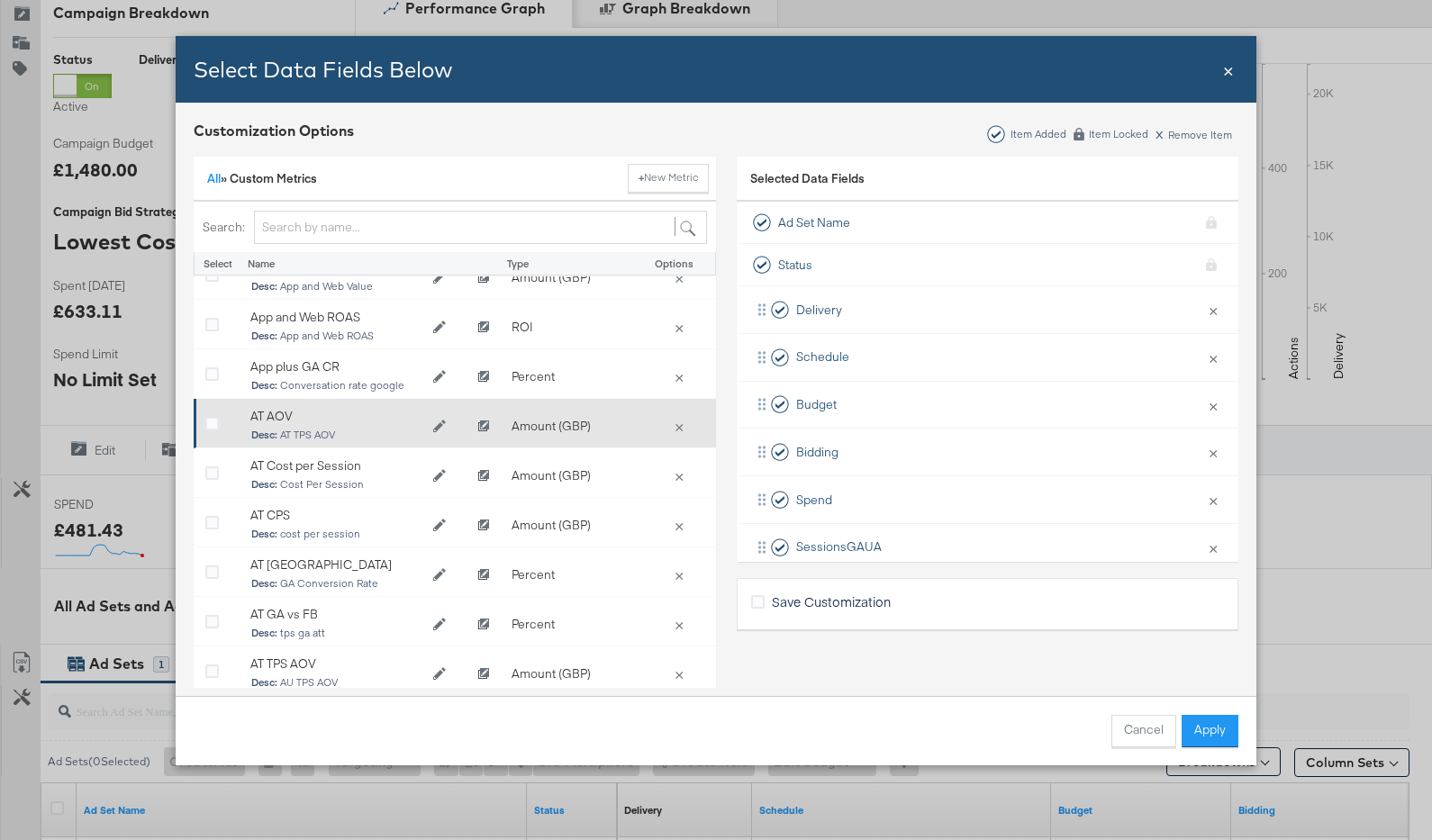
scroll to position [19, 0]
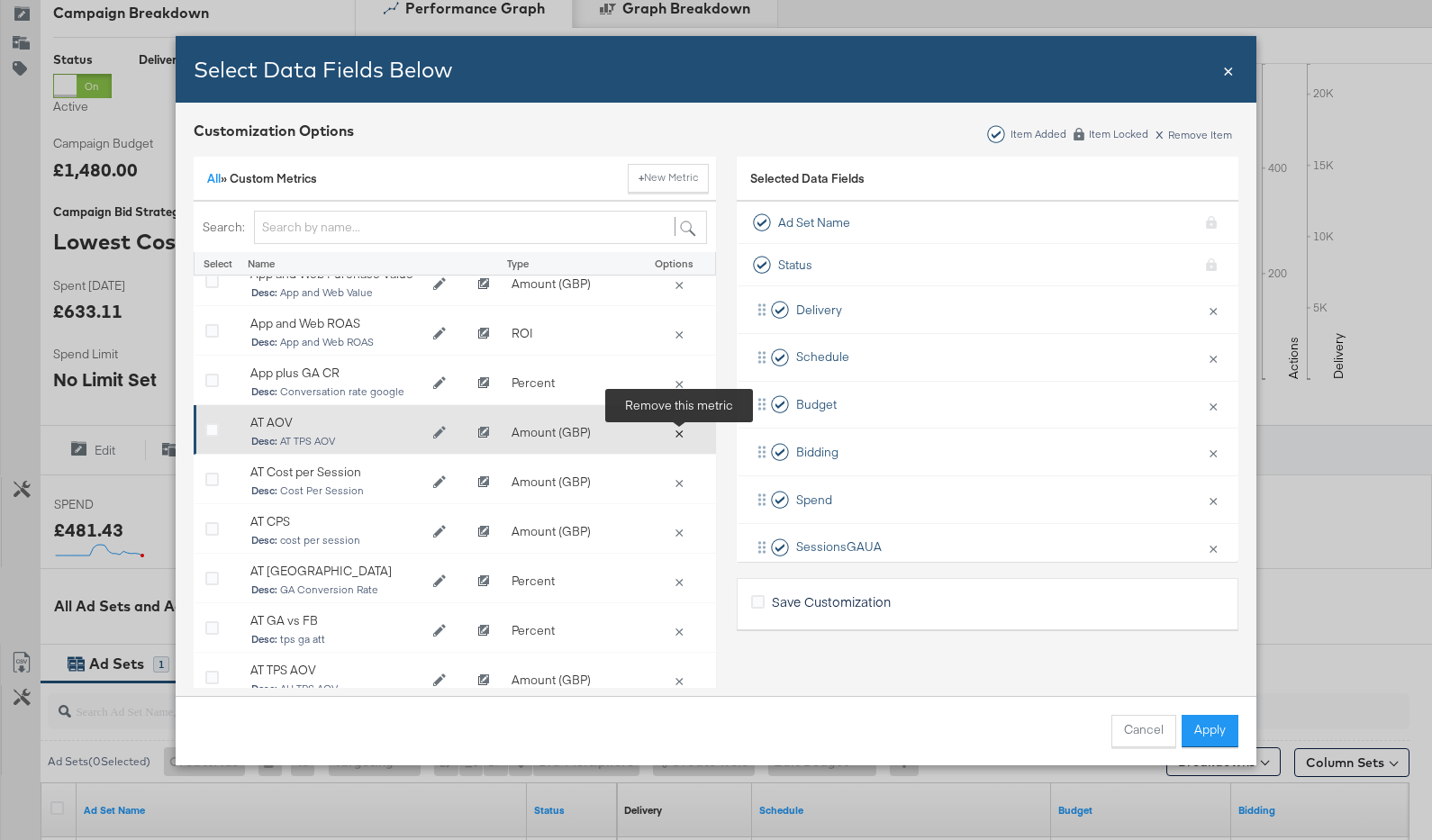
click at [677, 436] on button "×" at bounding box center [680, 432] width 25 height 17
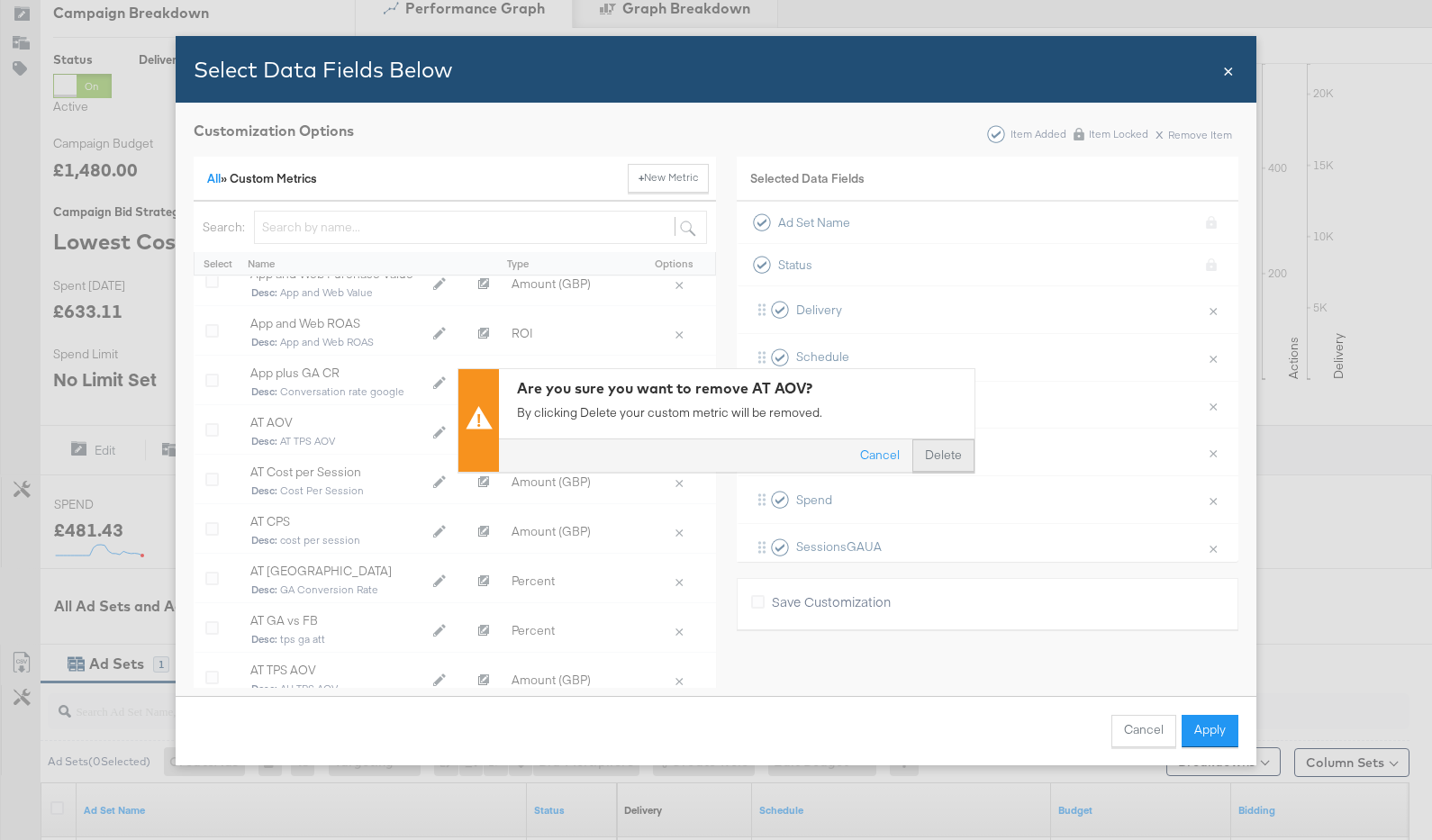
click at [938, 454] on button "Delete" at bounding box center [944, 455] width 62 height 32
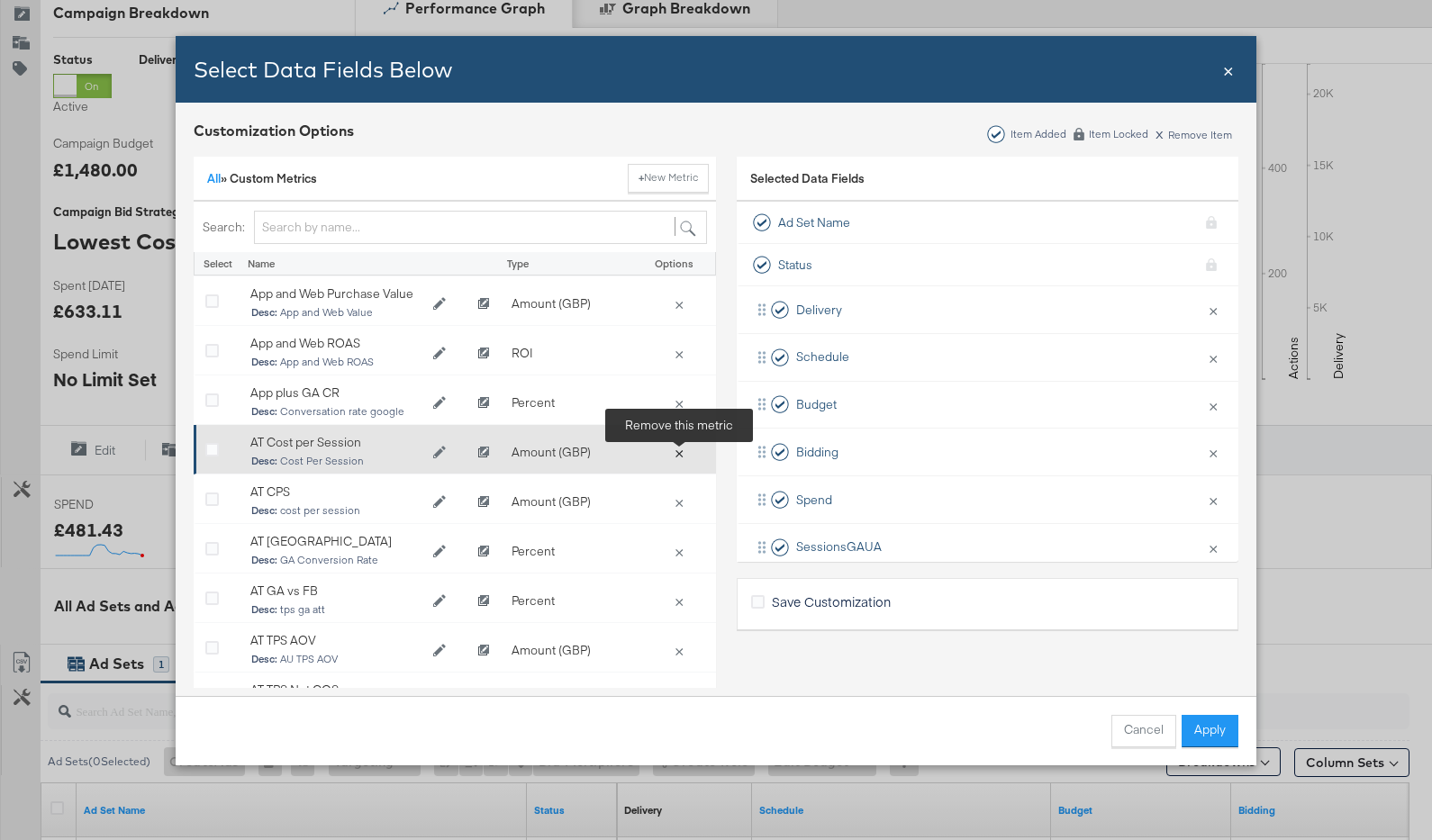
click at [681, 451] on button "×" at bounding box center [680, 452] width 25 height 17
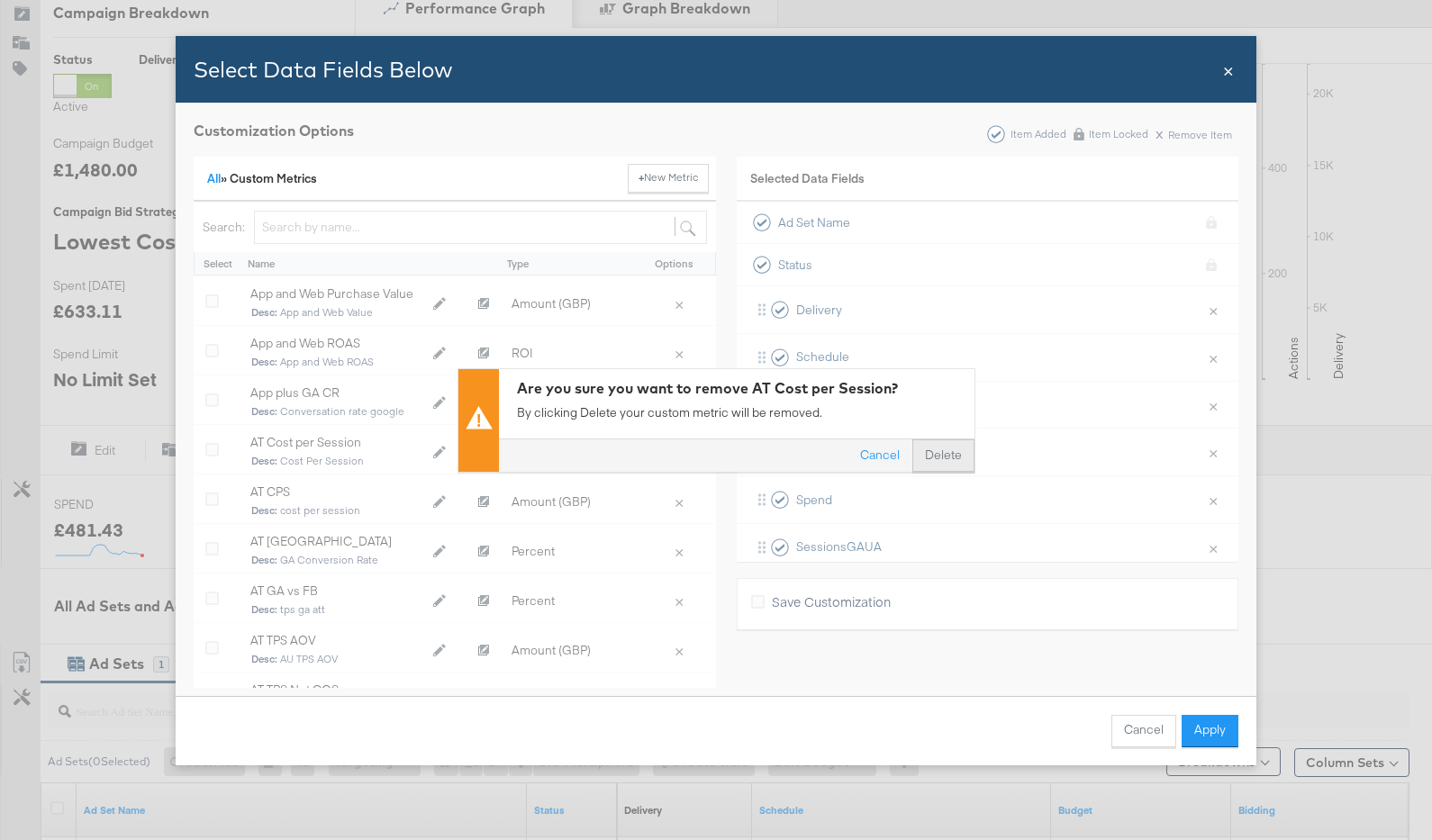
click at [935, 453] on button "Delete" at bounding box center [944, 455] width 62 height 32
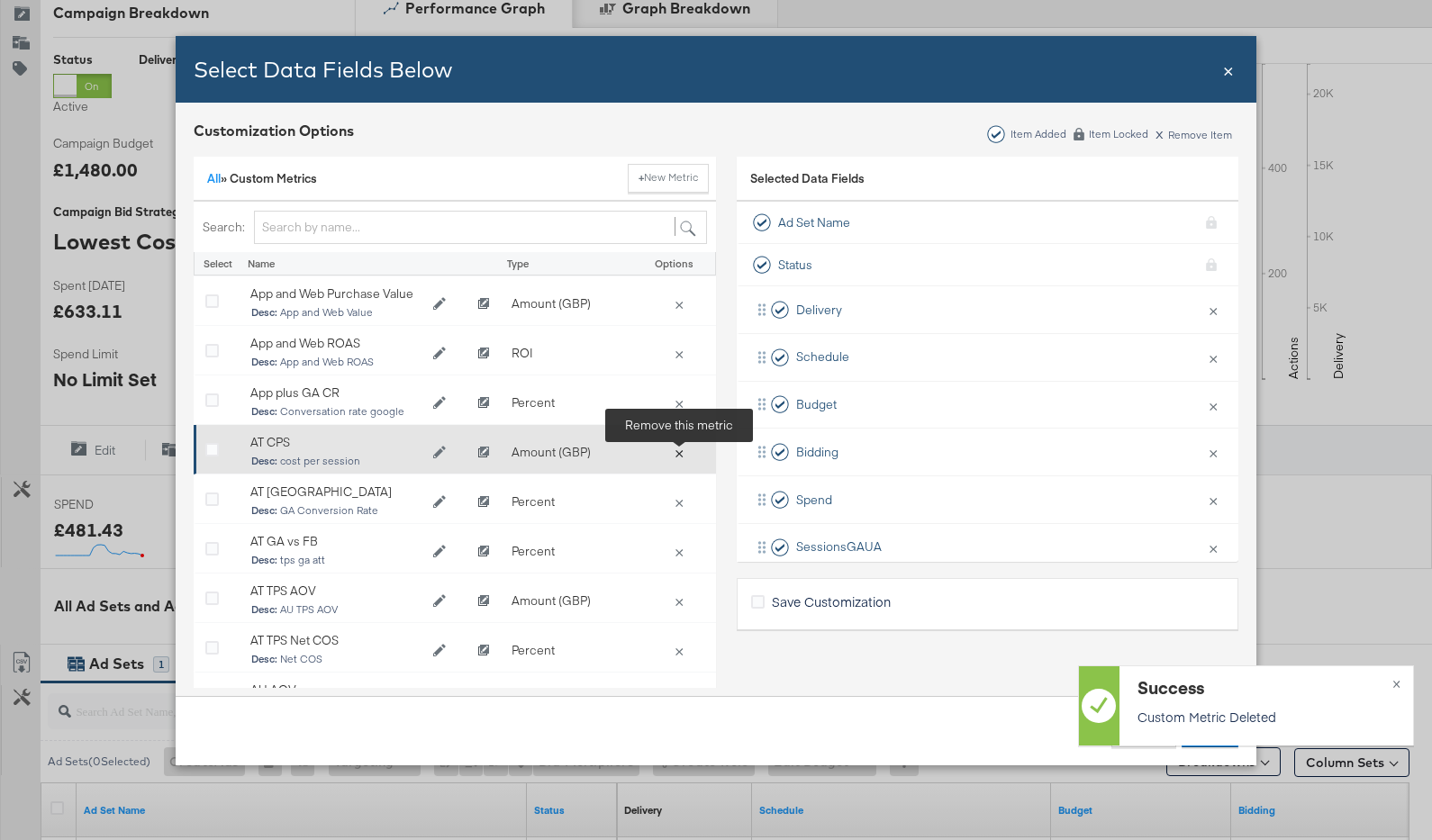
click at [681, 450] on button "×" at bounding box center [680, 452] width 25 height 17
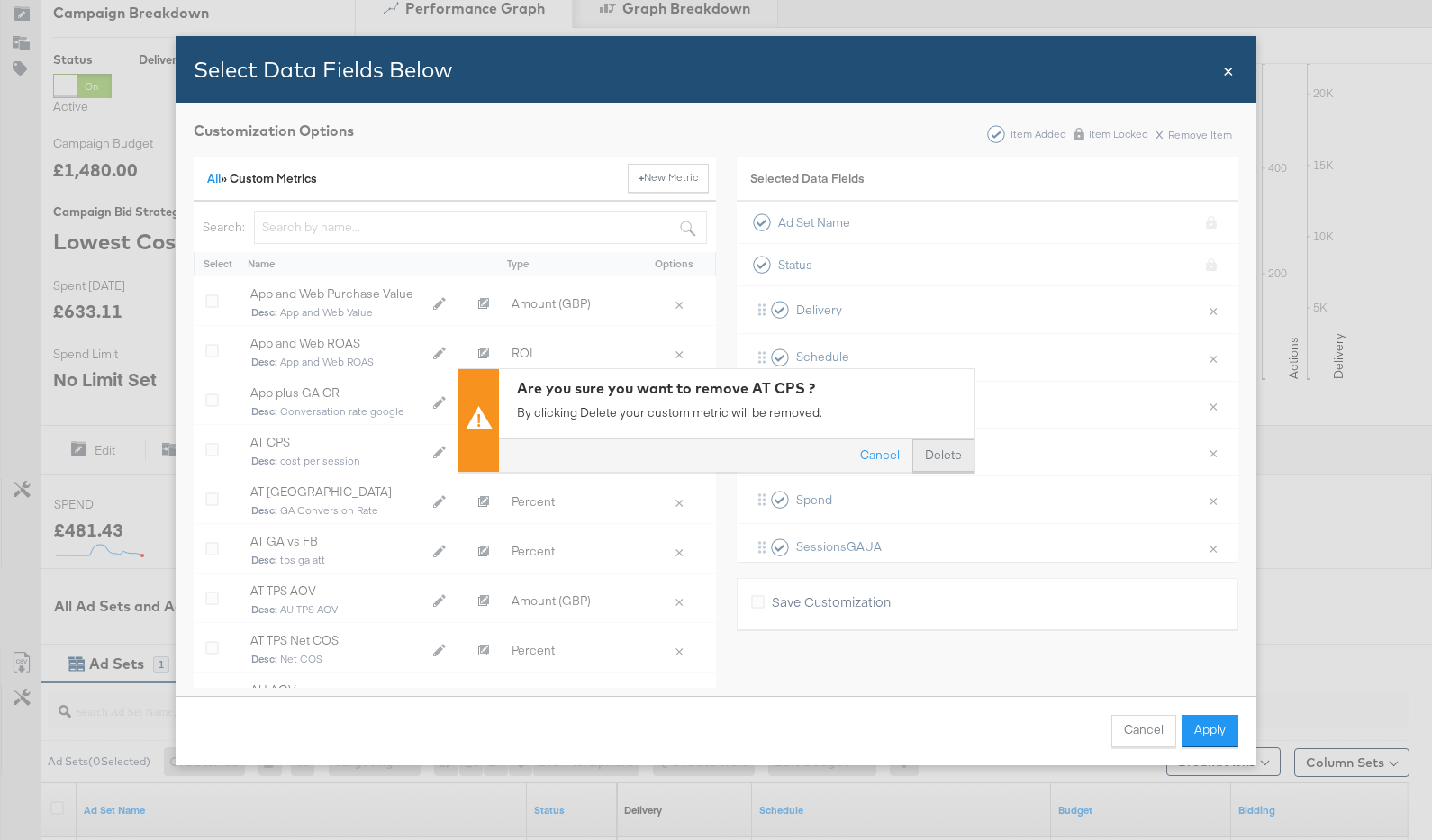
click at [948, 454] on button "Delete" at bounding box center [944, 455] width 62 height 32
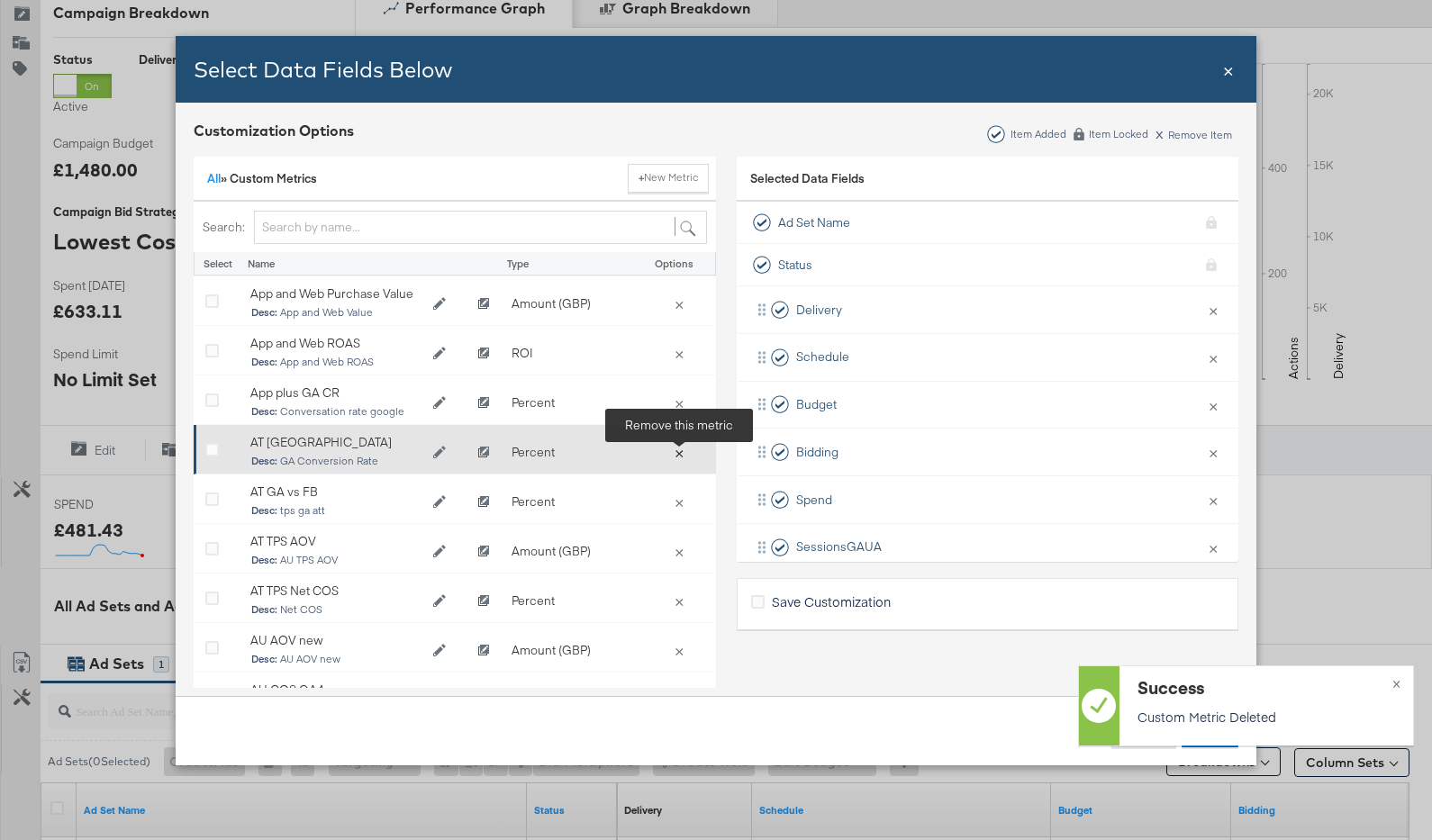
click at [685, 451] on button "×" at bounding box center [680, 452] width 25 height 17
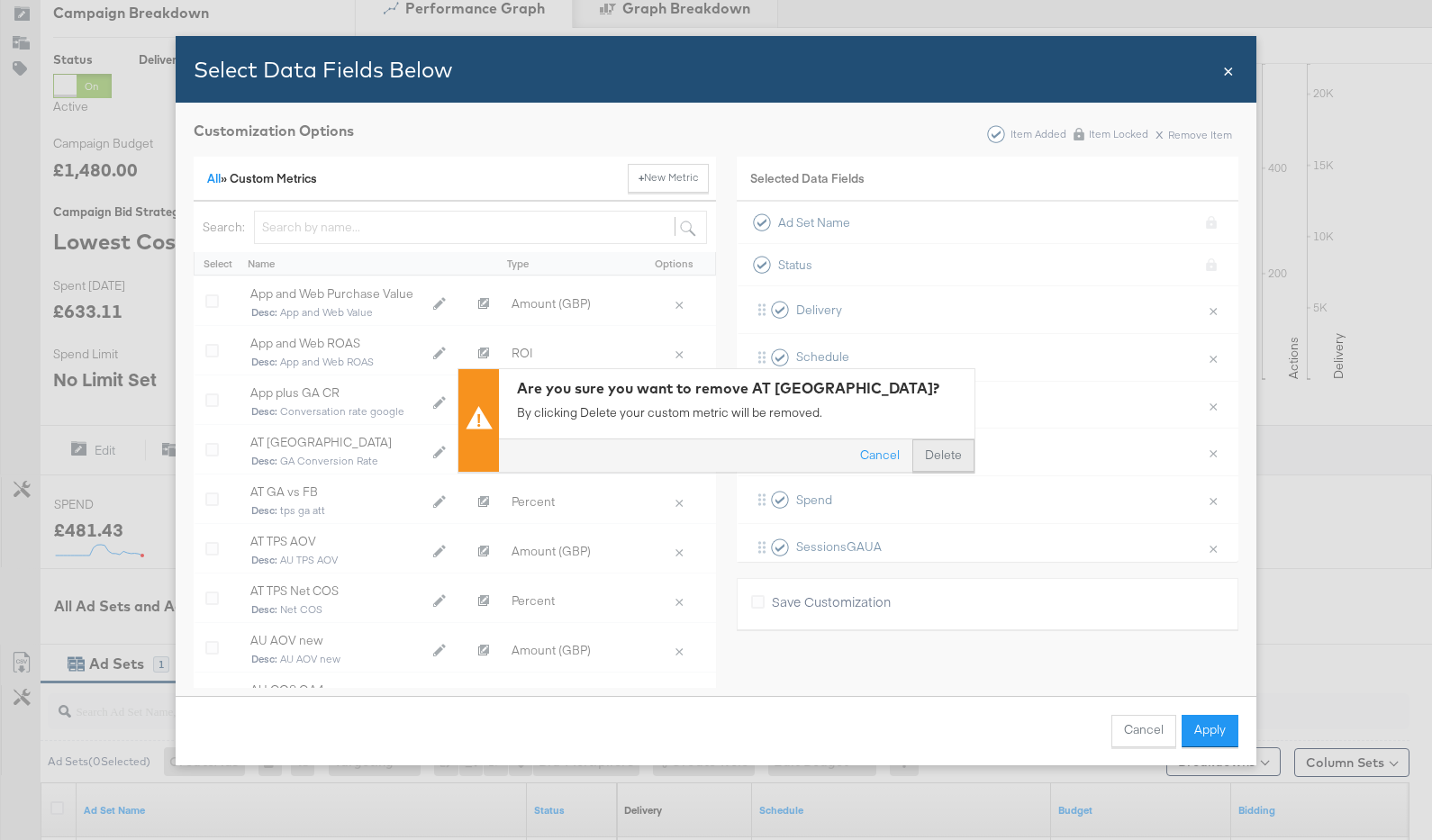
click at [924, 450] on button "Delete" at bounding box center [944, 455] width 62 height 32
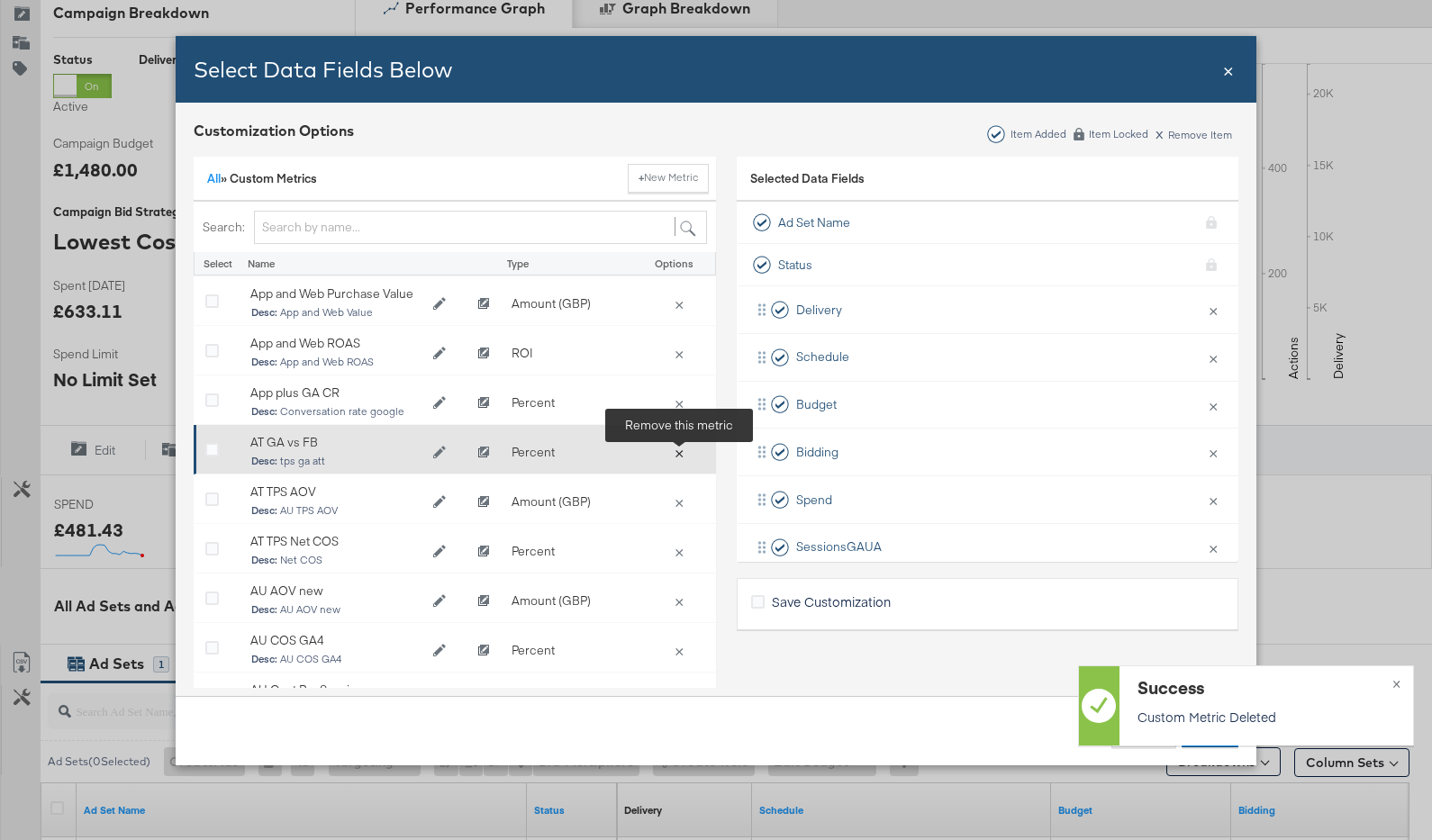
click at [680, 448] on button "×" at bounding box center [680, 452] width 25 height 17
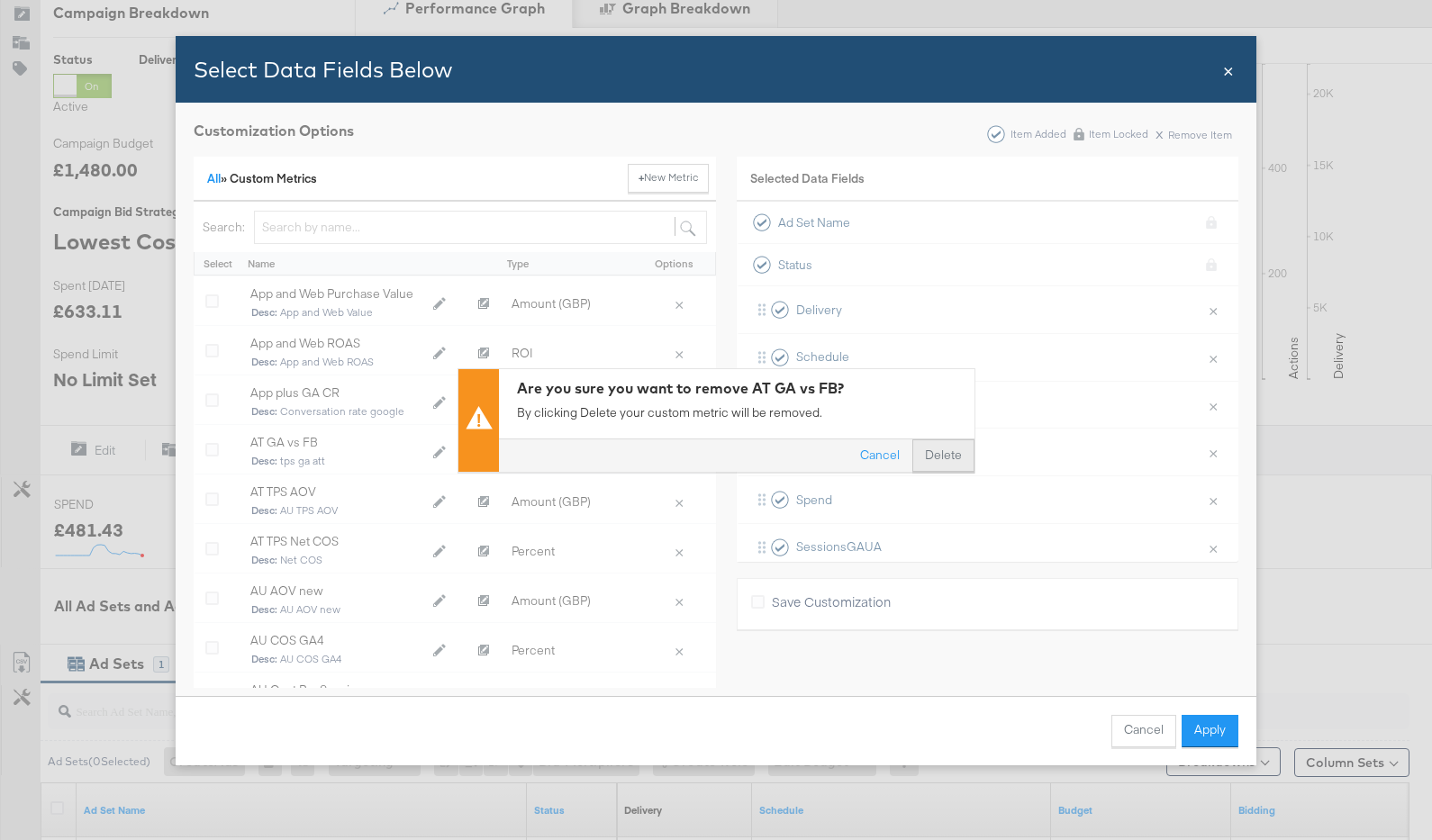
click at [954, 454] on button "Delete" at bounding box center [944, 455] width 62 height 32
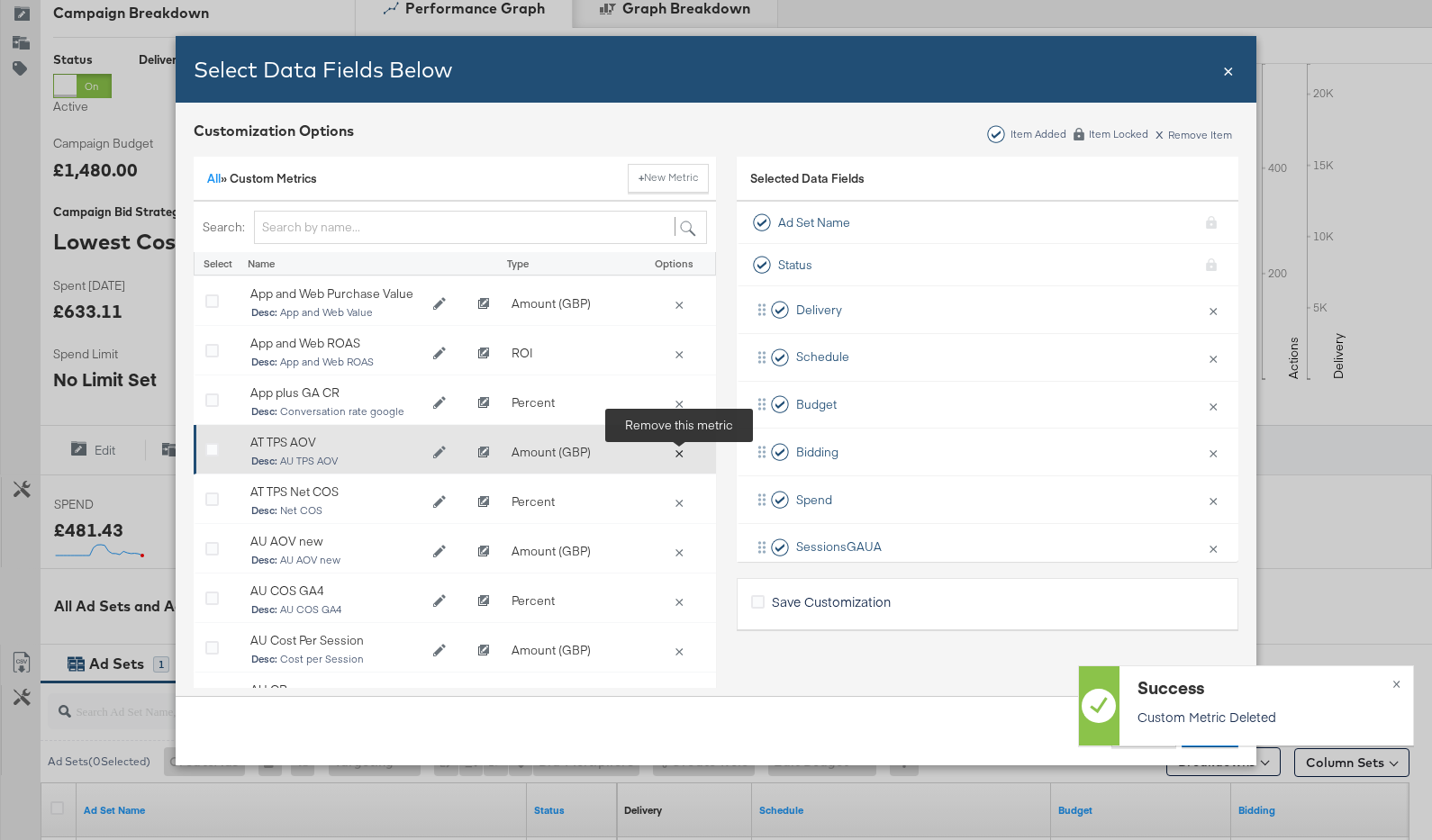
click at [681, 448] on button "×" at bounding box center [680, 452] width 25 height 17
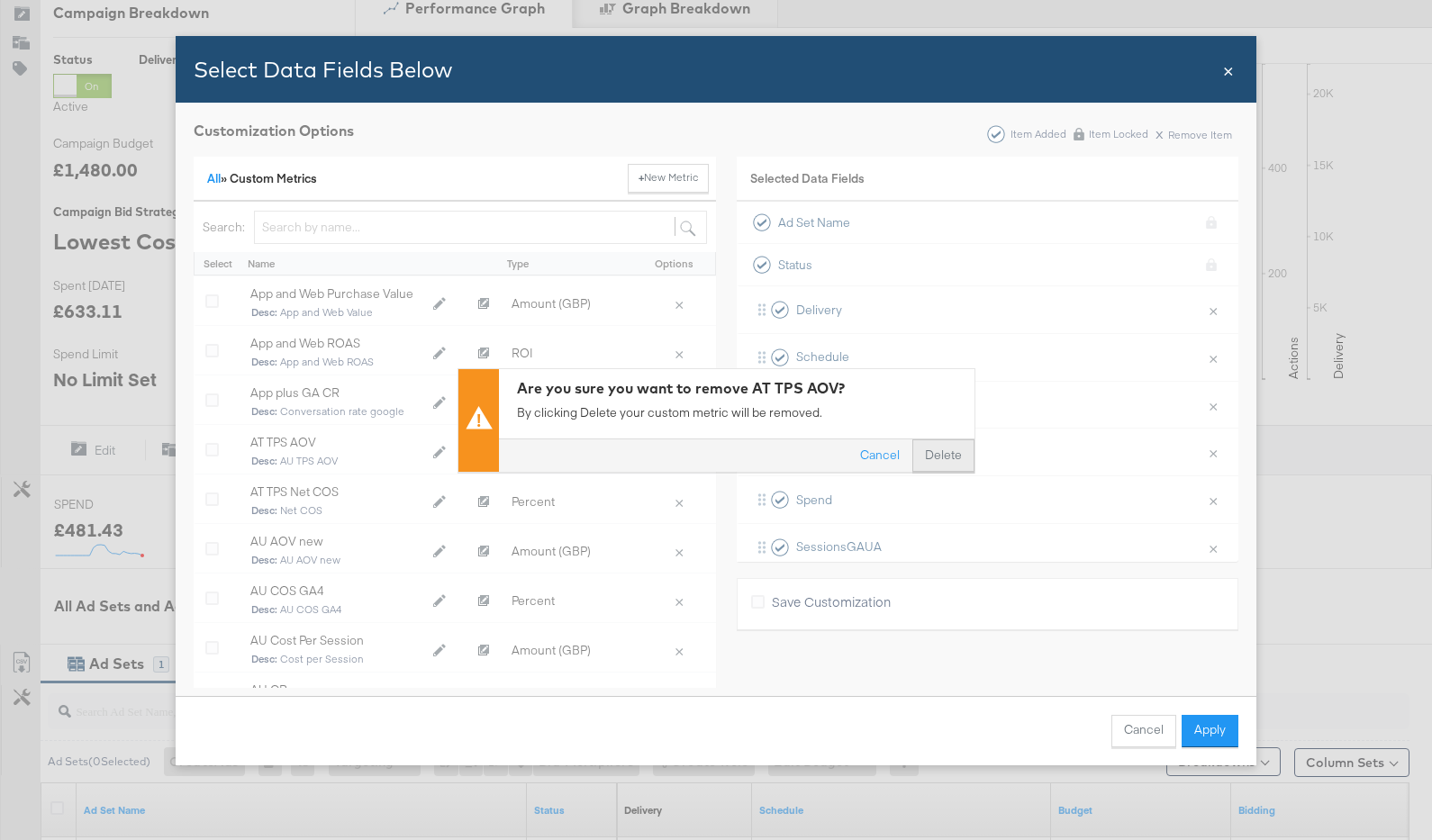
click at [930, 454] on button "Delete" at bounding box center [944, 455] width 62 height 32
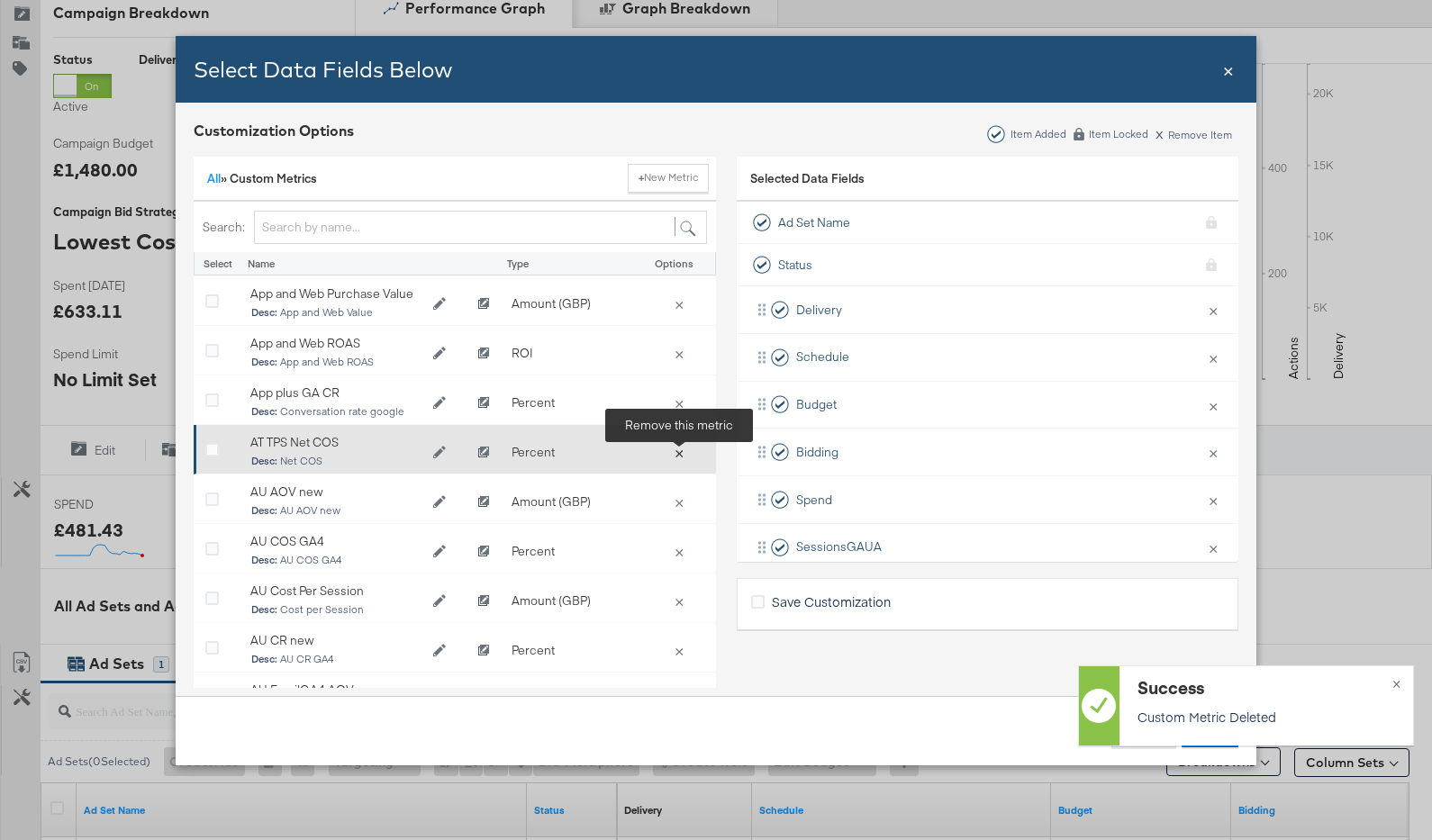
click at [677, 458] on button "×" at bounding box center [680, 452] width 25 height 17
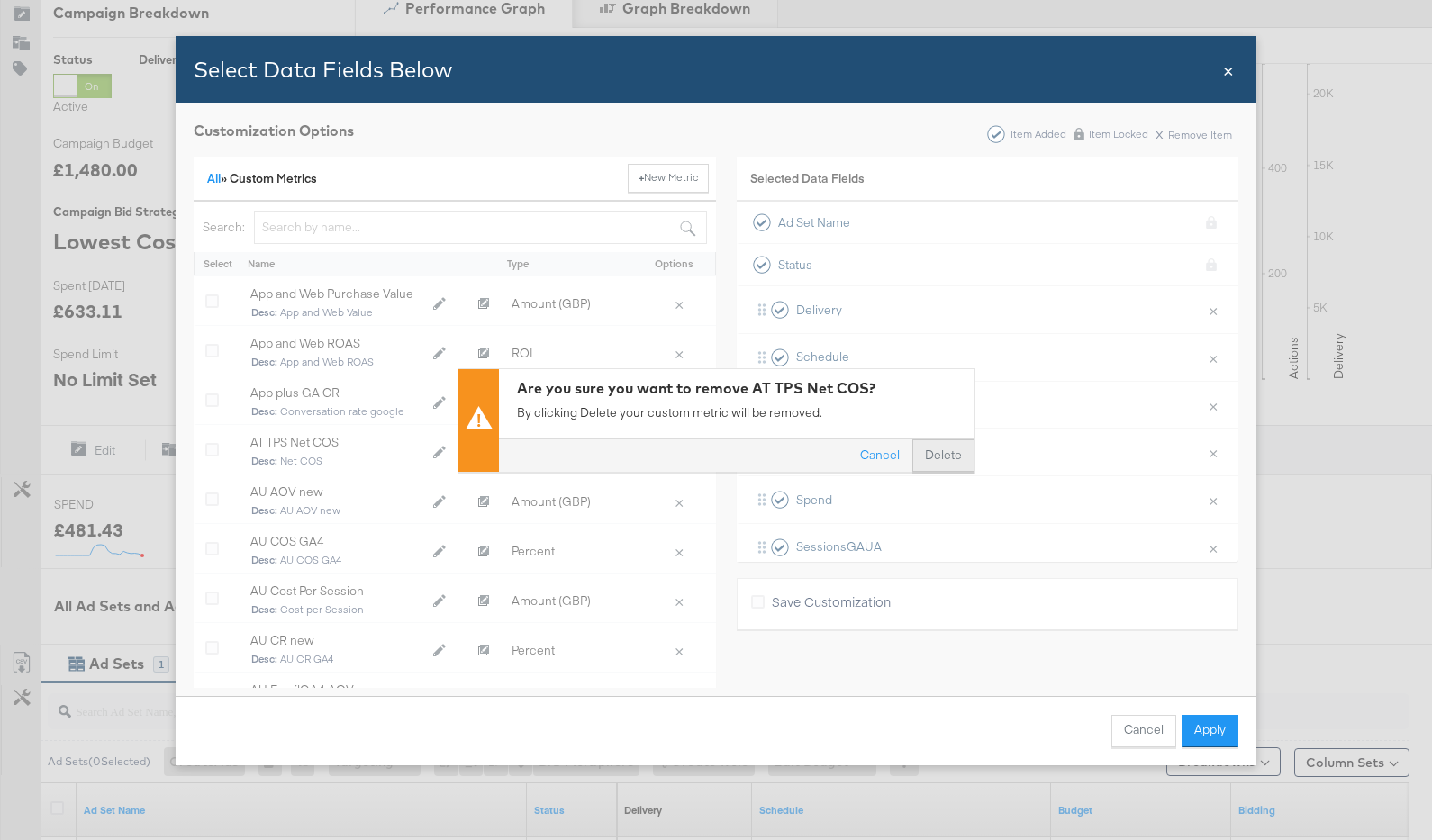
click at [939, 450] on button "Delete" at bounding box center [944, 455] width 62 height 32
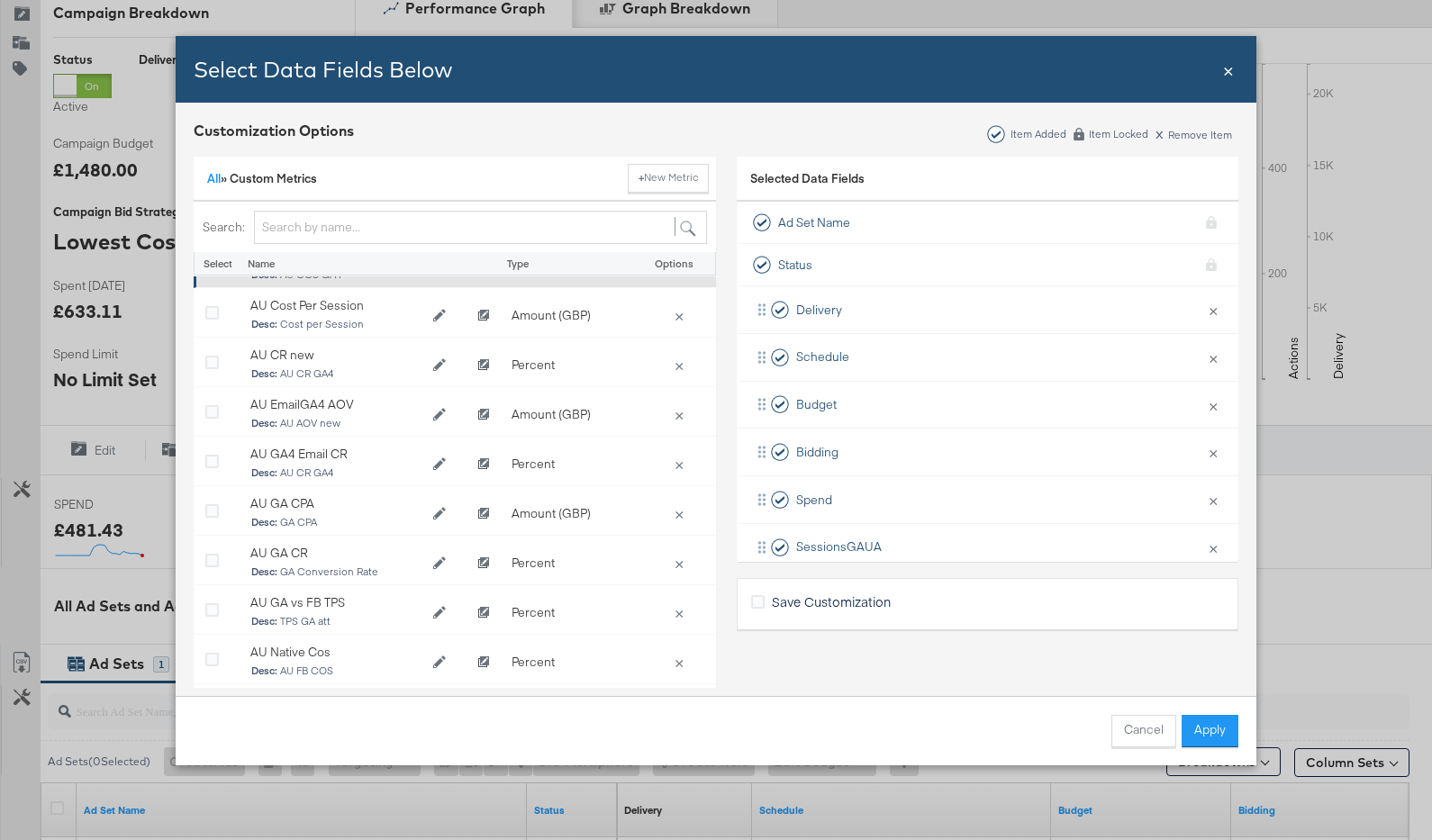
scroll to position [303, 0]
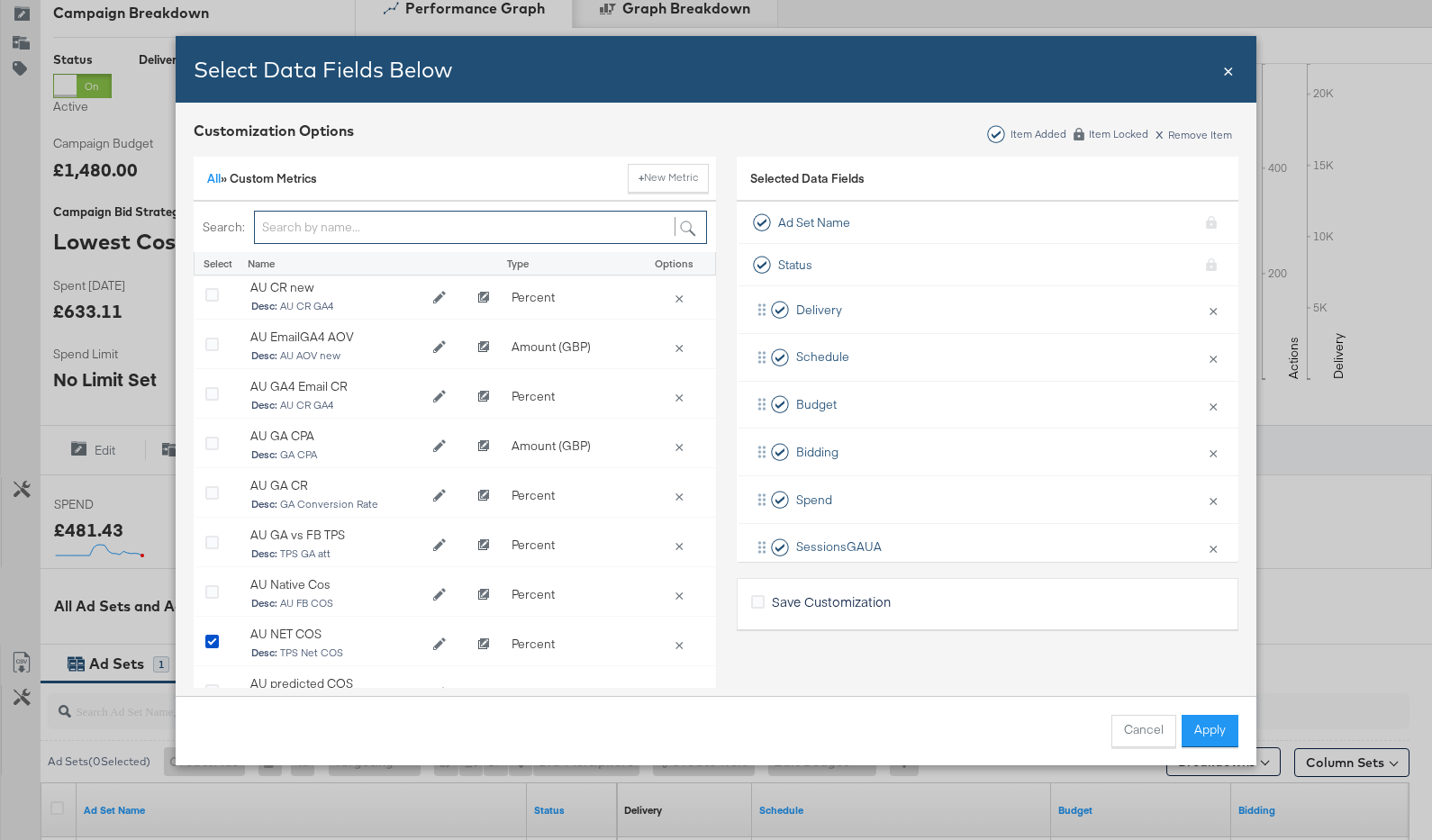
click at [554, 227] on input "Bulk Add Locations Modal" at bounding box center [480, 228] width 453 height 33
type input "au"
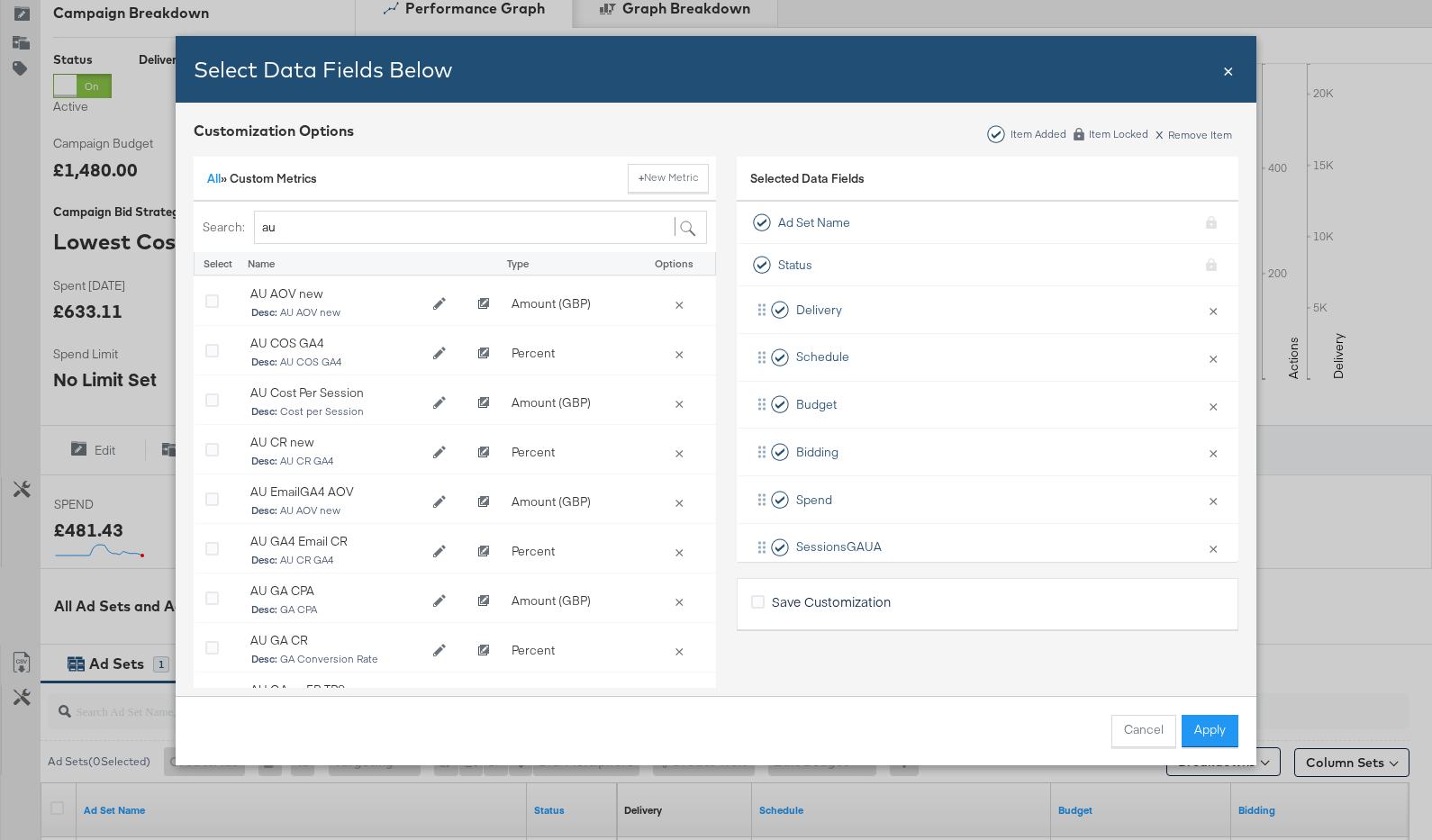
scroll to position [252, 0]
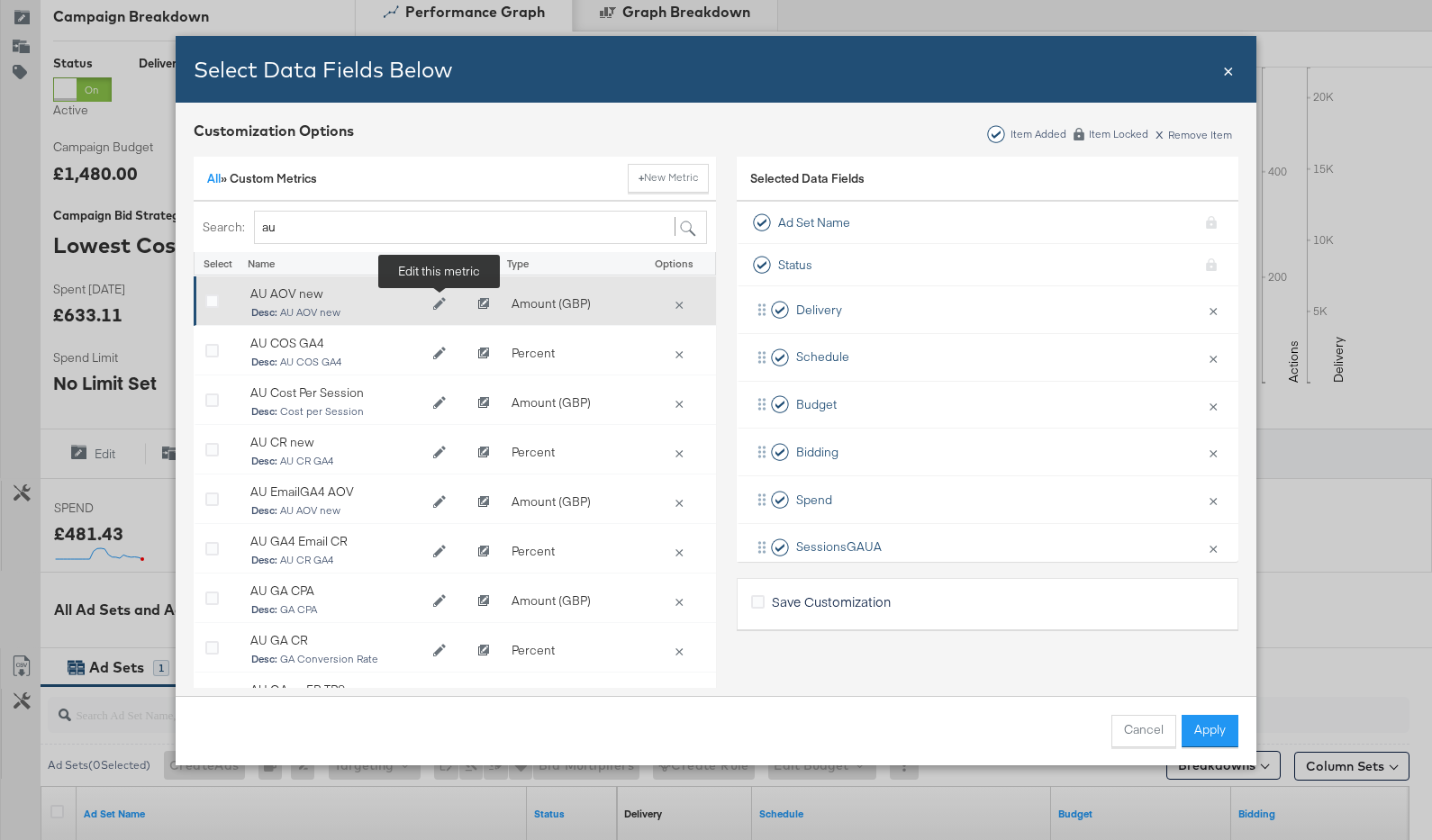
click at [437, 301] on icon "Edit AU AOV new" at bounding box center [439, 303] width 13 height 13
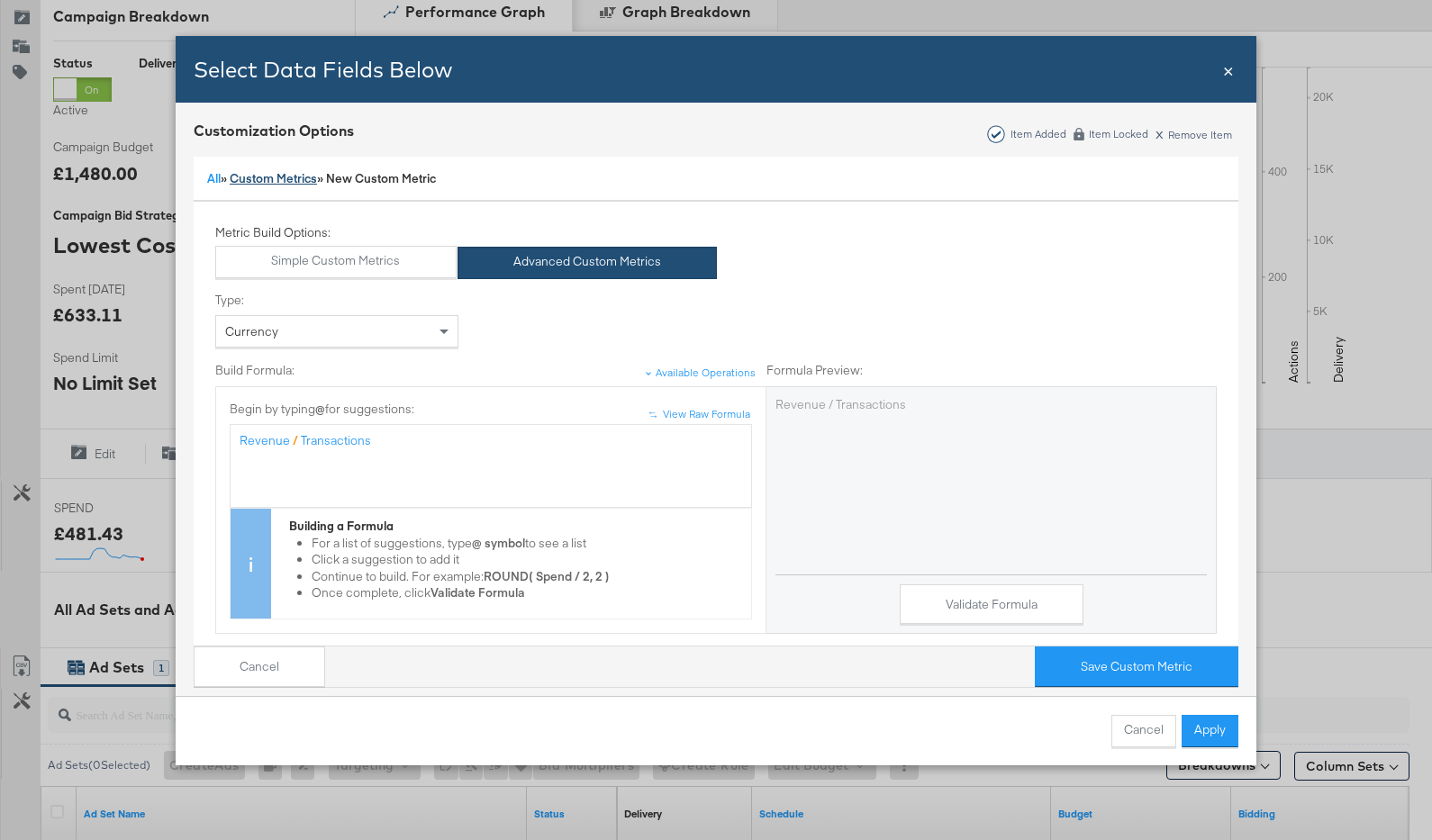
click at [277, 181] on link "Custom Metrics" at bounding box center [273, 178] width 87 height 17
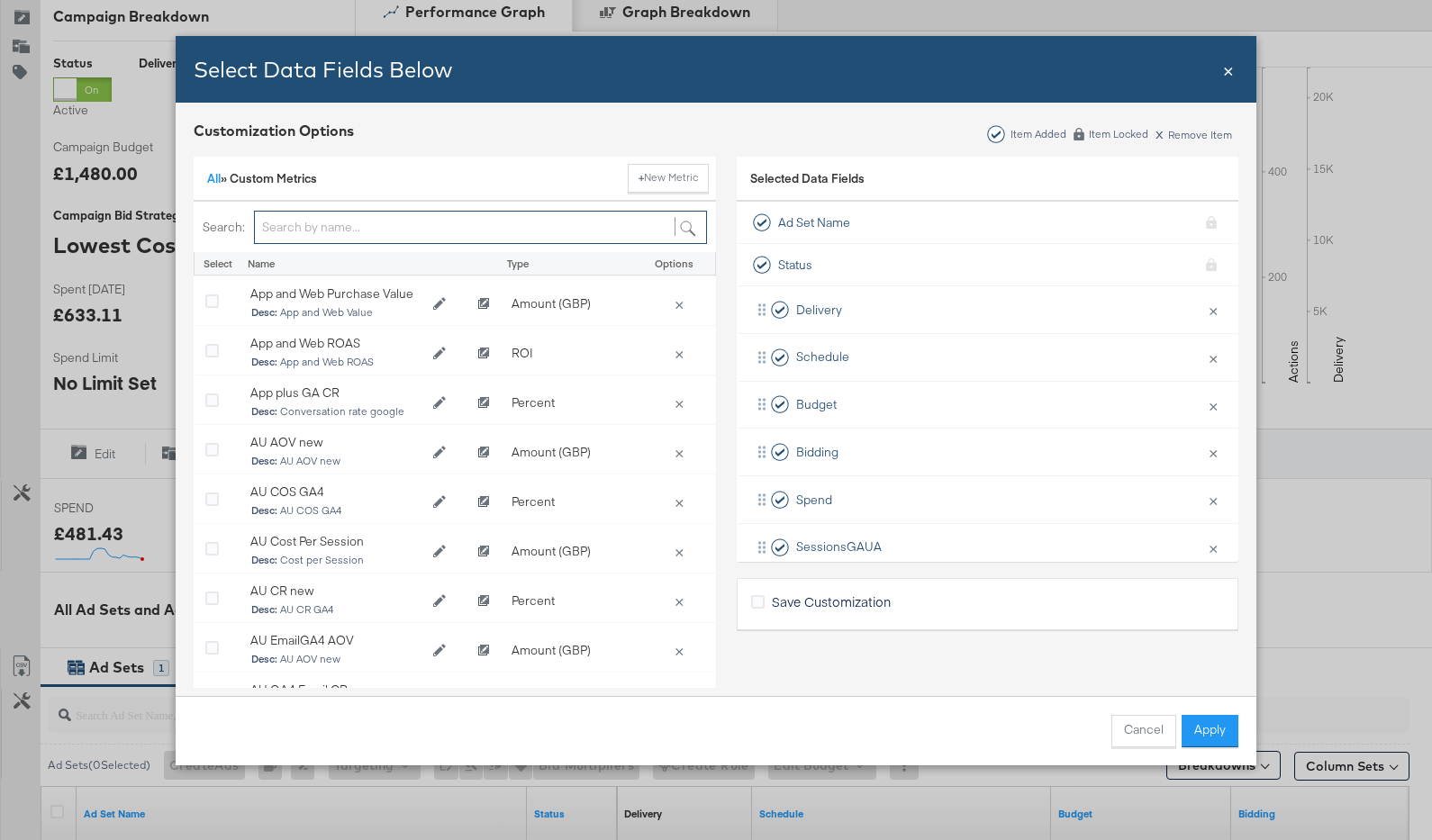
click at [321, 227] on input "Bulk Add Locations Modal" at bounding box center [480, 228] width 453 height 33
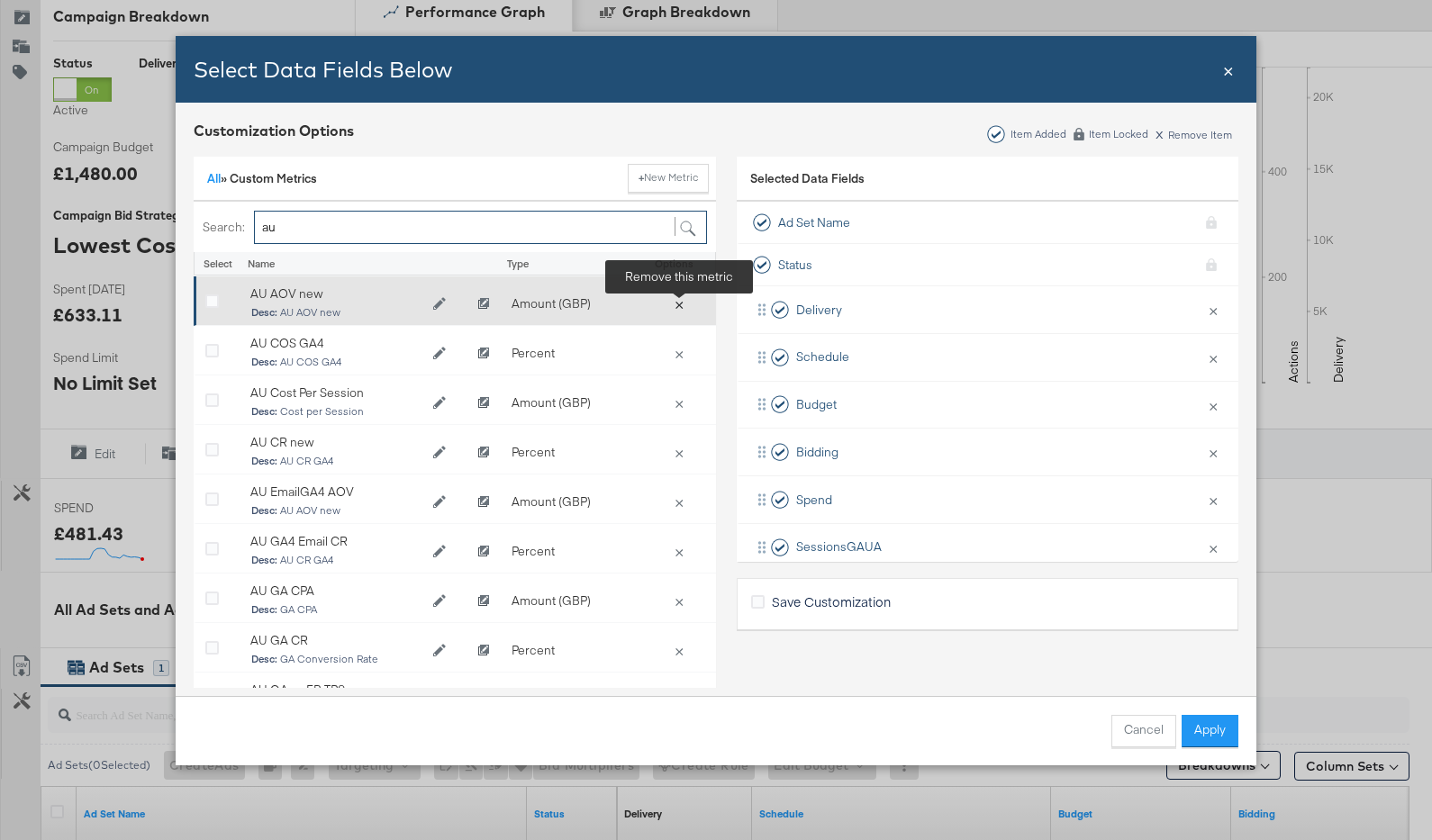
type input "au"
click at [679, 301] on button "×" at bounding box center [680, 303] width 25 height 17
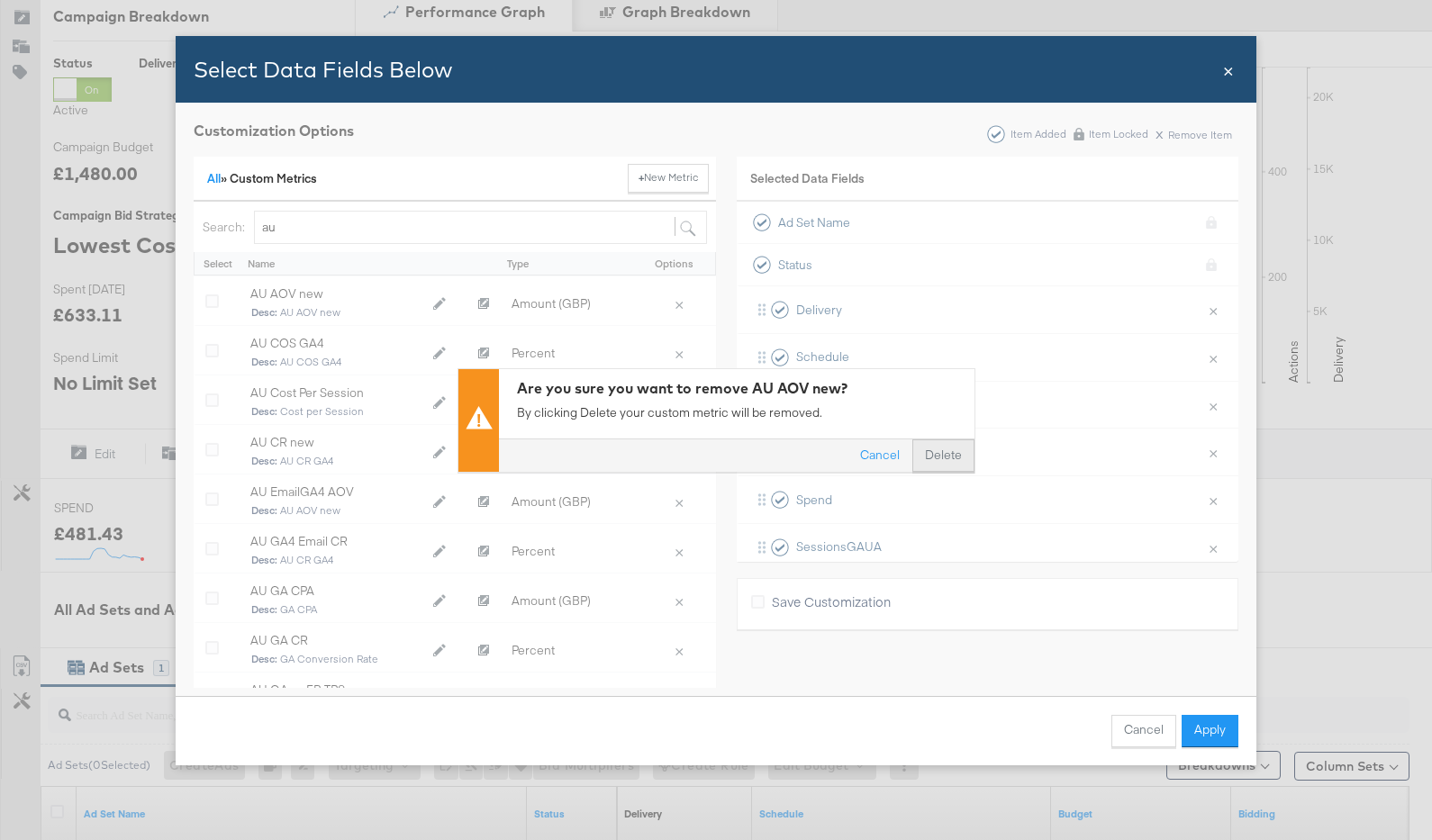
click at [920, 456] on button "Delete" at bounding box center [944, 455] width 62 height 32
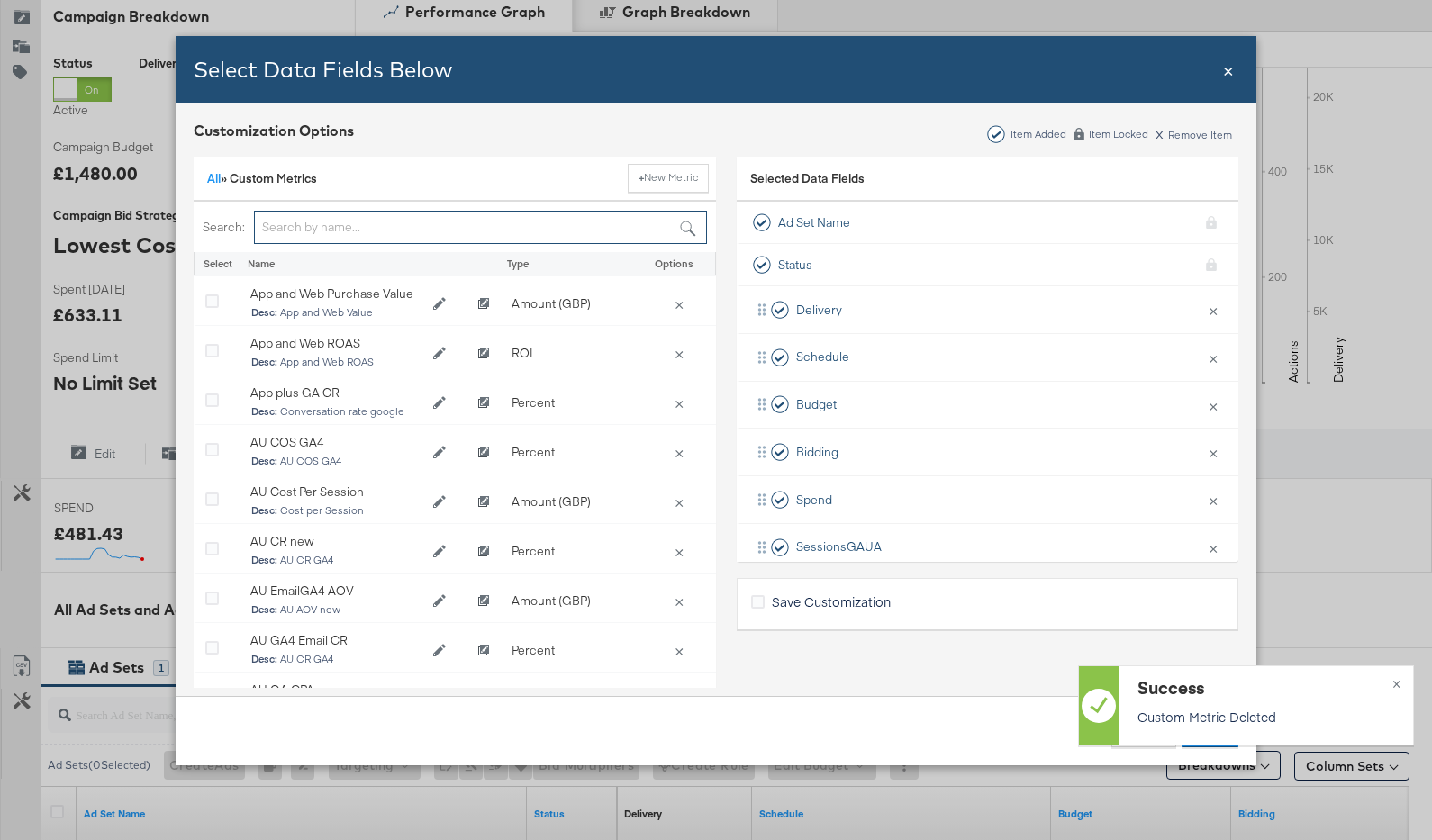
click at [380, 227] on input "Bulk Add Locations Modal" at bounding box center [480, 228] width 453 height 33
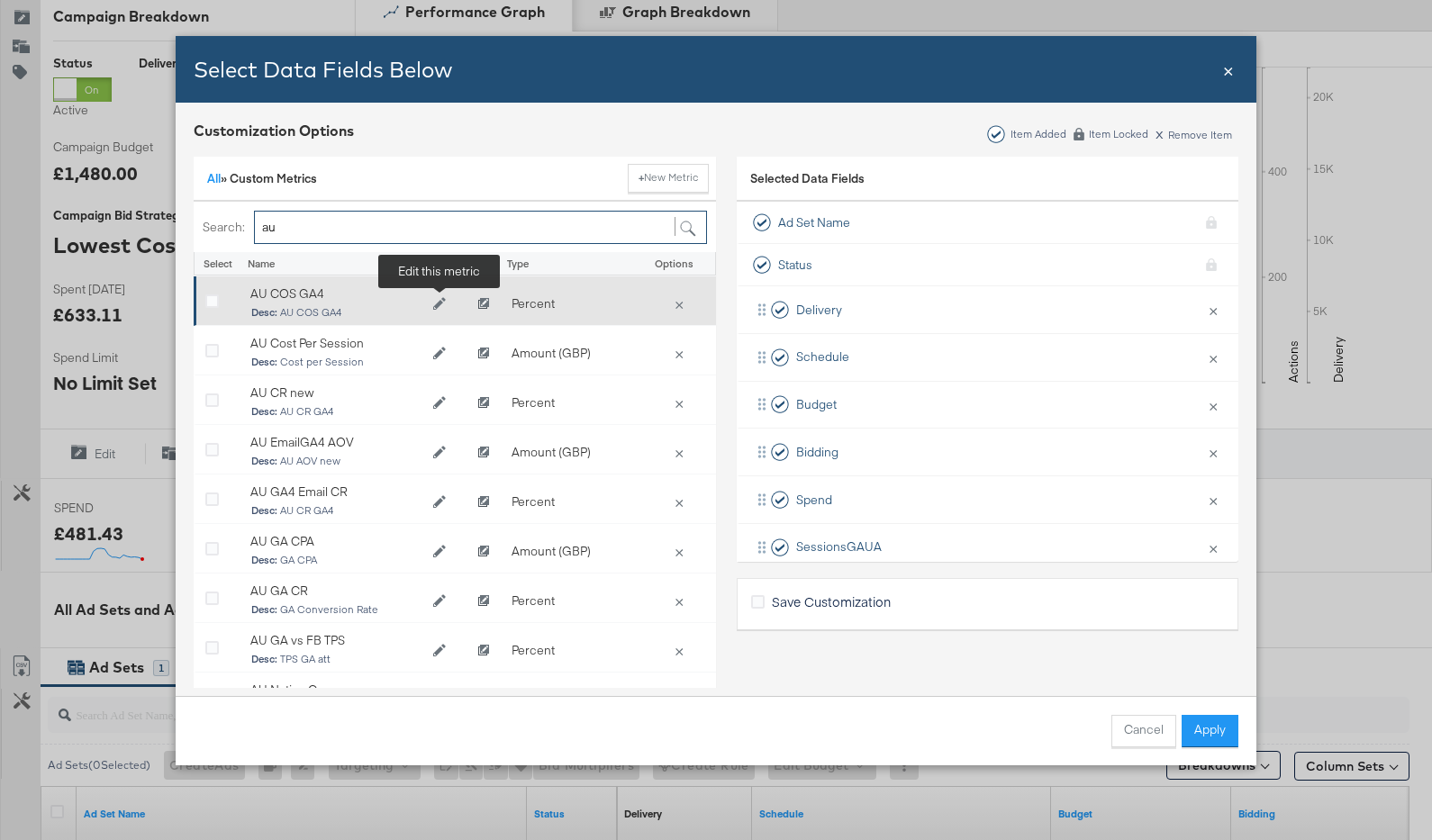
type input "au"
click at [437, 305] on icon "Edit AU COS GA4" at bounding box center [439, 304] width 13 height 13
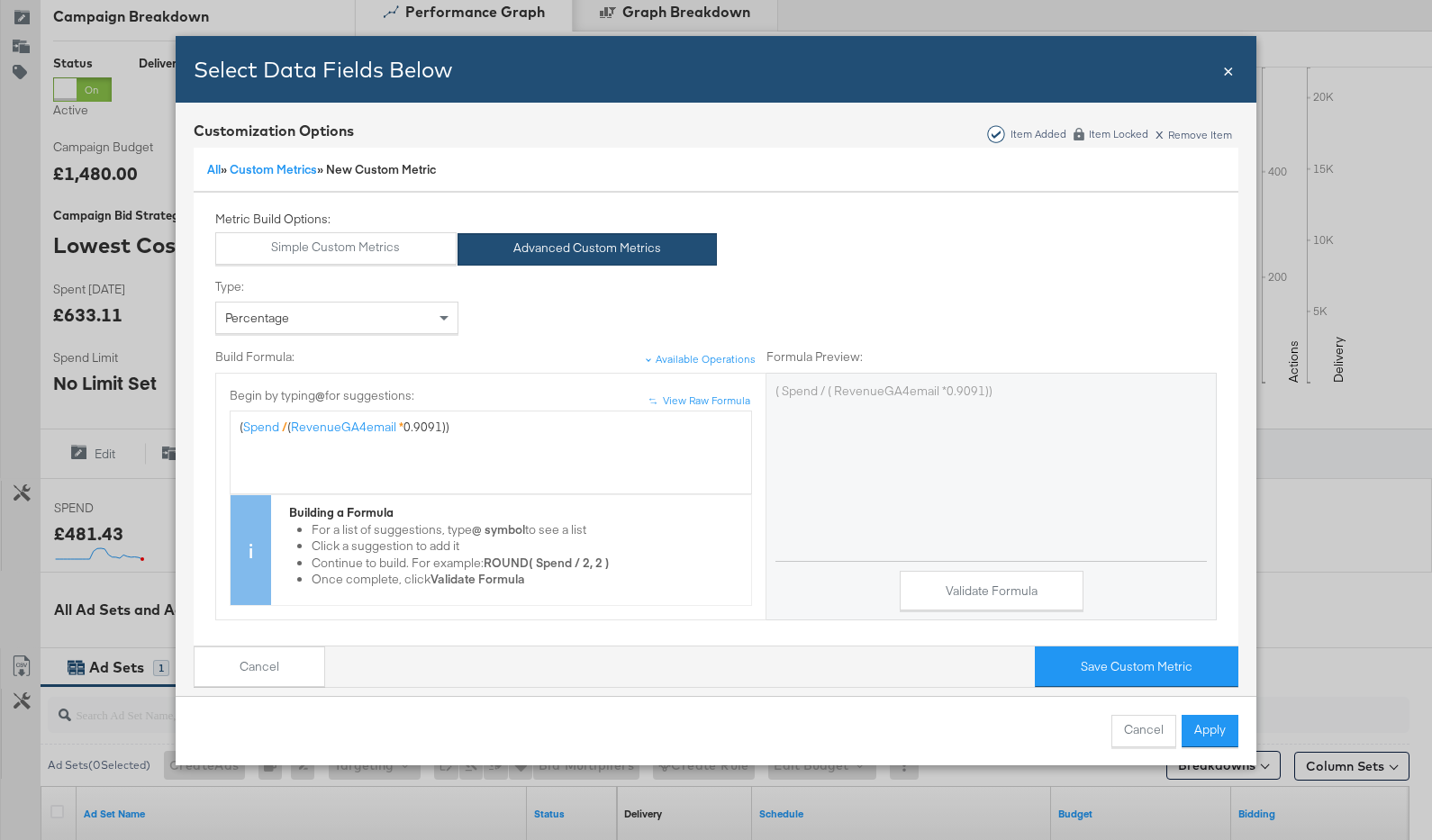
scroll to position [0, 0]
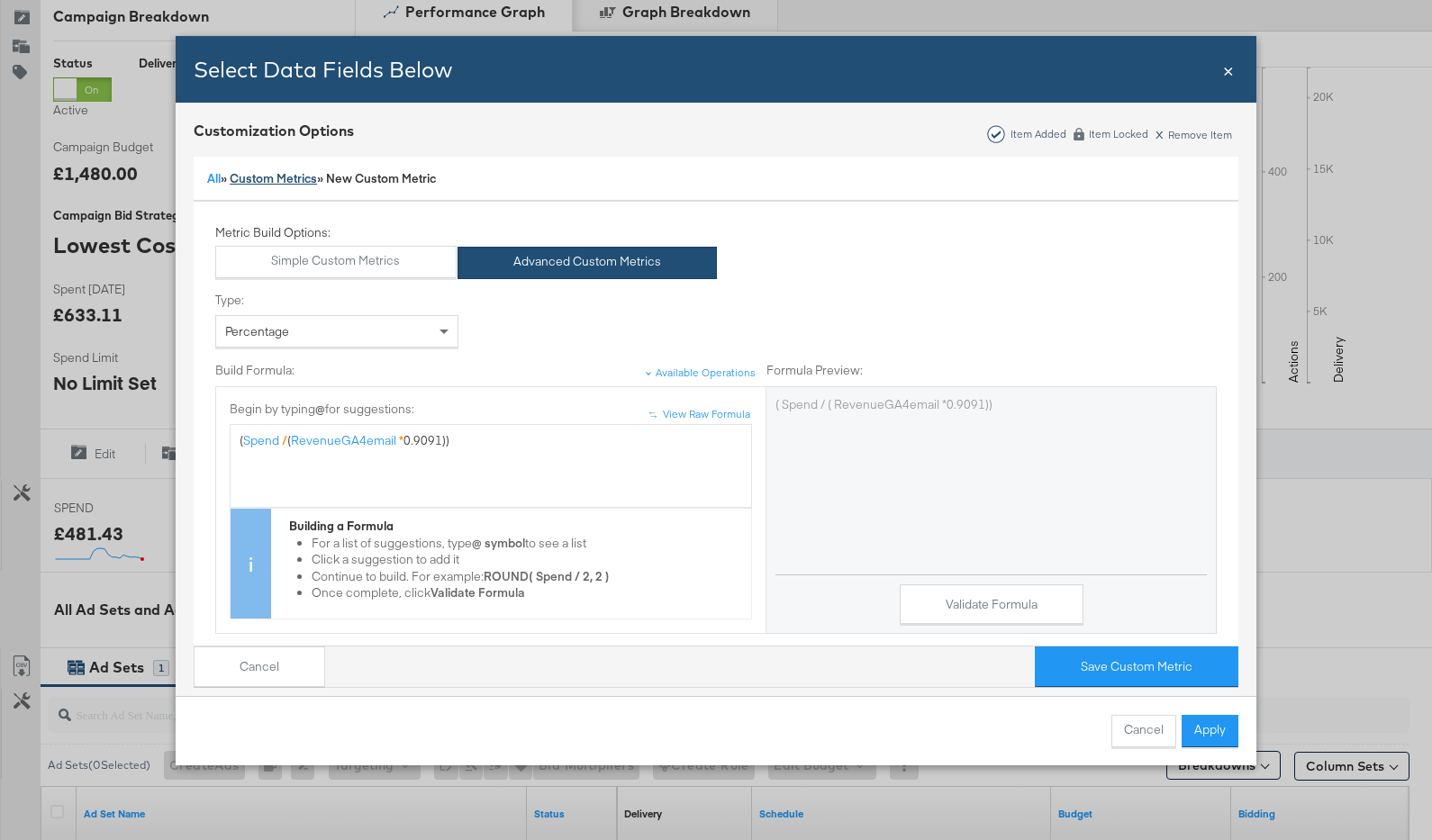
click at [275, 177] on link "Custom Metrics" at bounding box center [273, 178] width 87 height 17
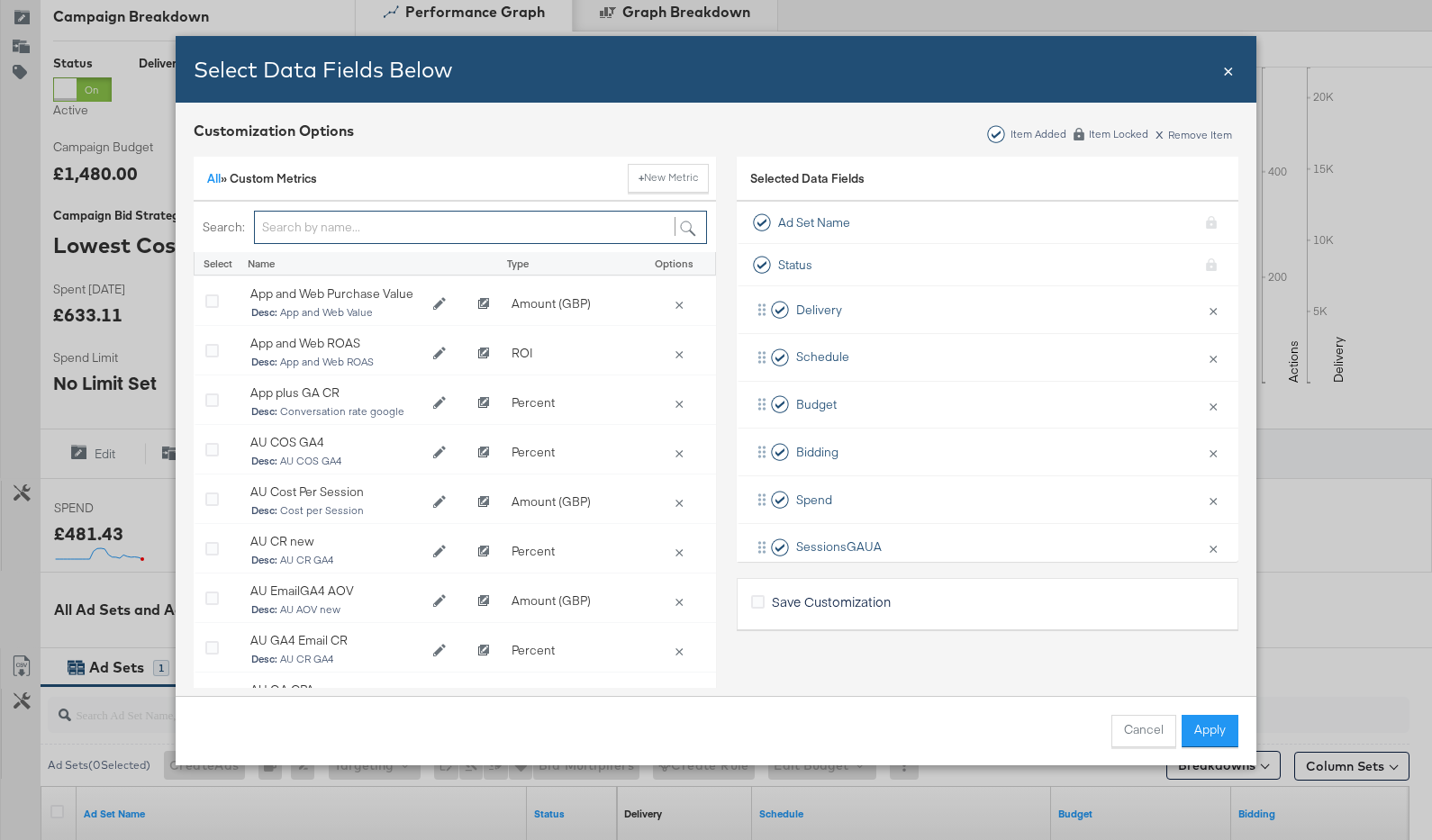
click at [328, 236] on input "Bulk Add Locations Modal" at bounding box center [480, 228] width 453 height 33
type input "au"
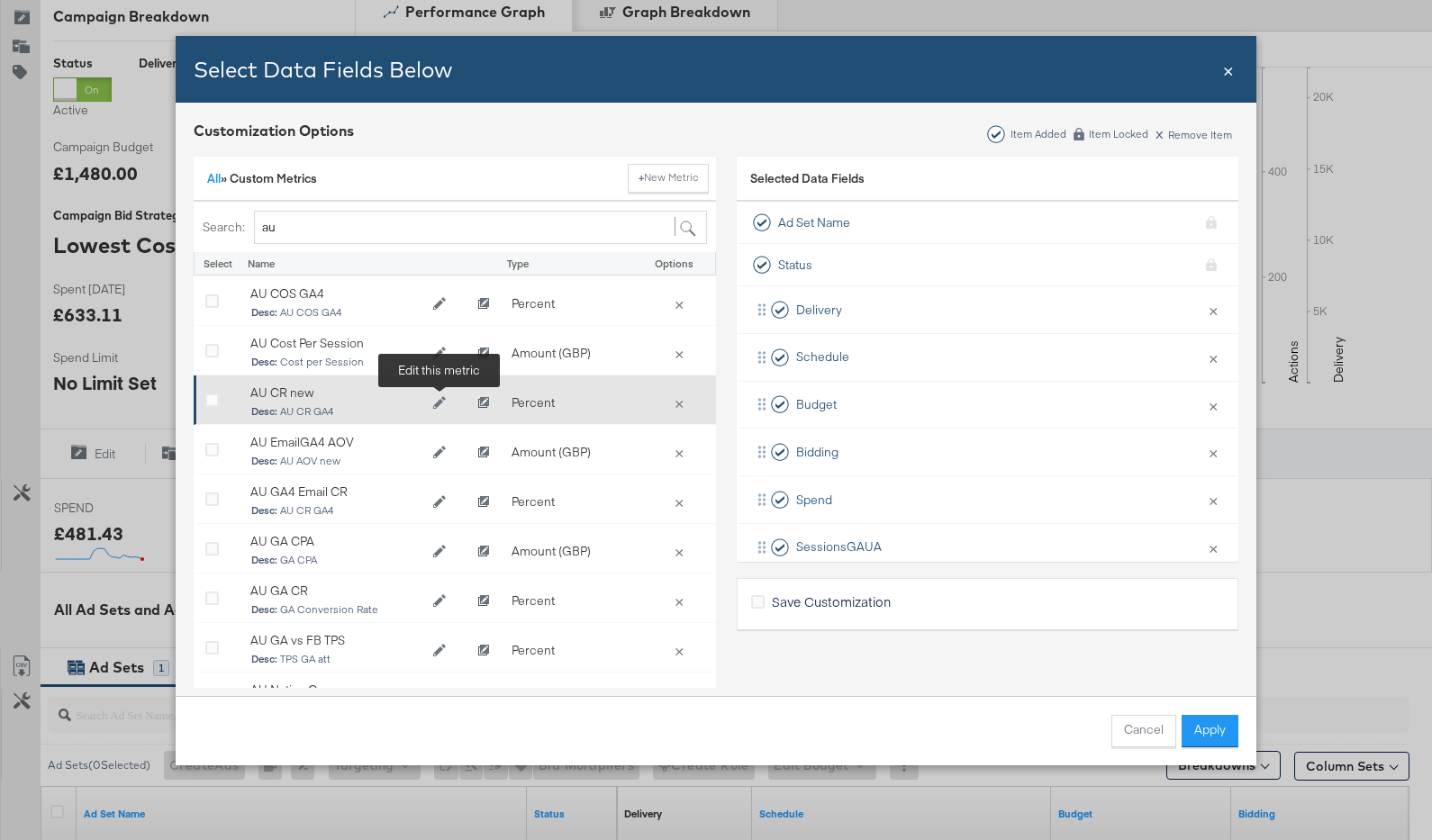
click at [437, 404] on icon "Edit AU CR new" at bounding box center [439, 403] width 13 height 13
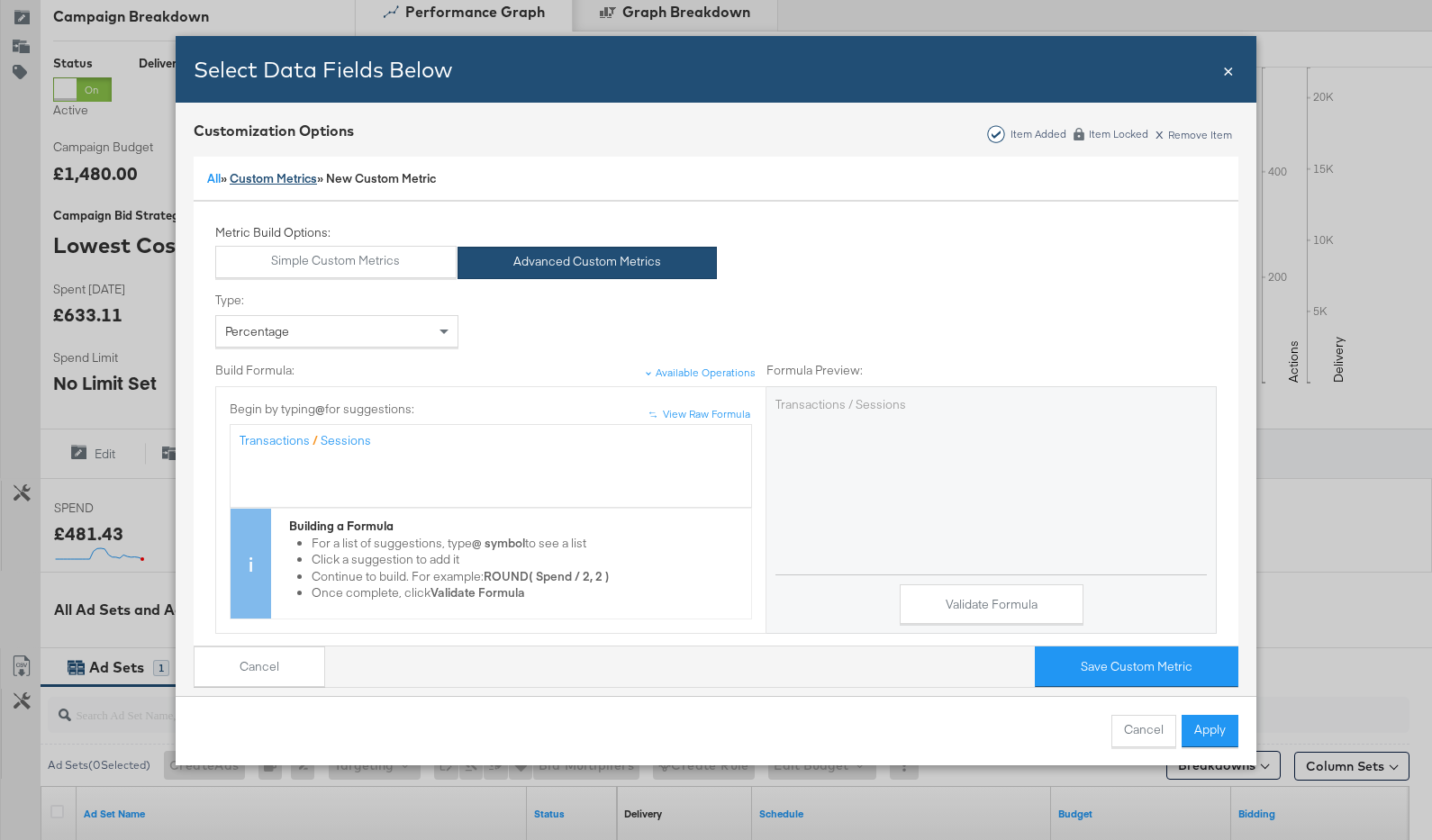
click at [303, 171] on link "Custom Metrics" at bounding box center [273, 178] width 87 height 17
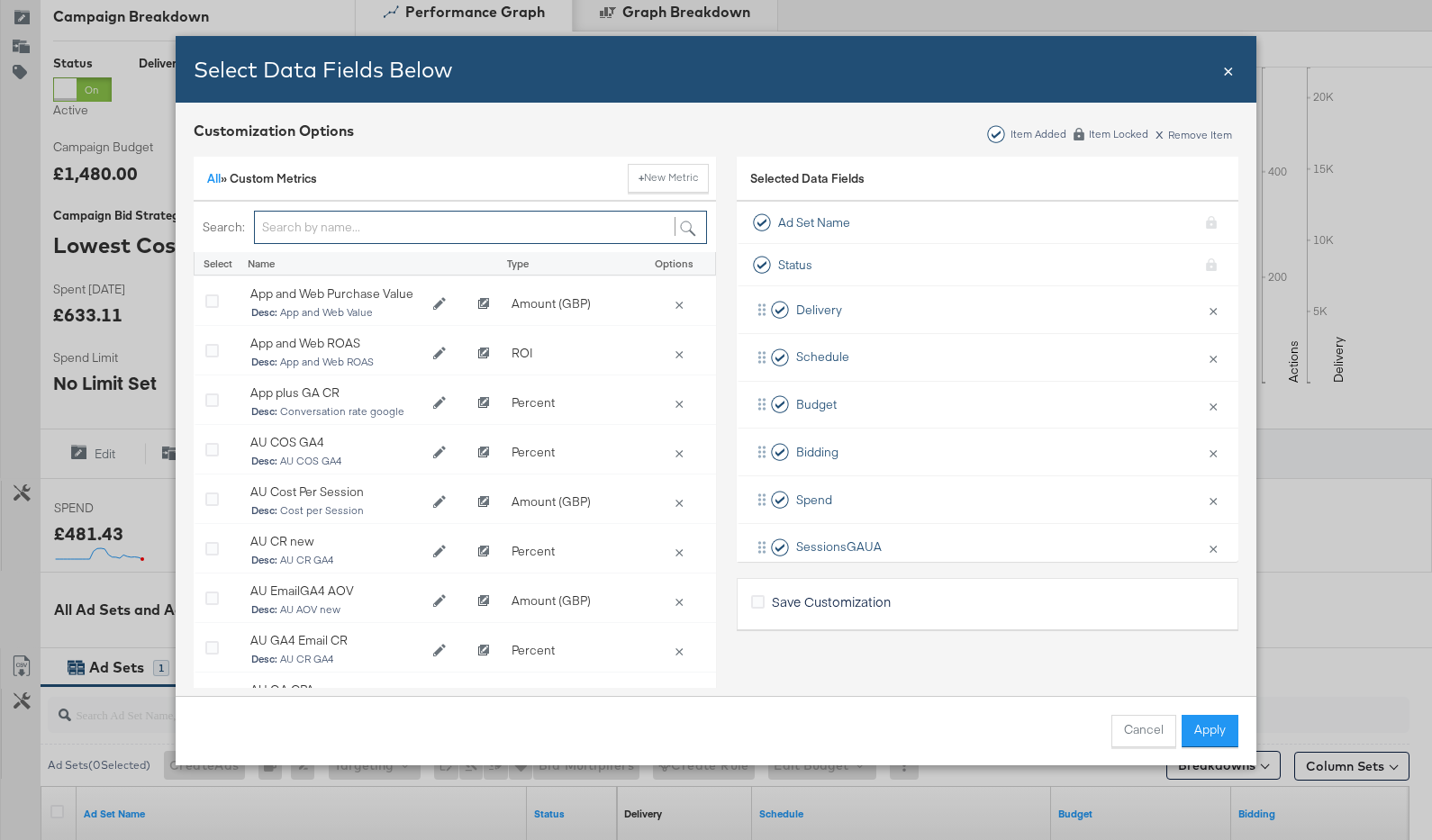
click at [354, 214] on input "Bulk Add Locations Modal" at bounding box center [480, 228] width 453 height 33
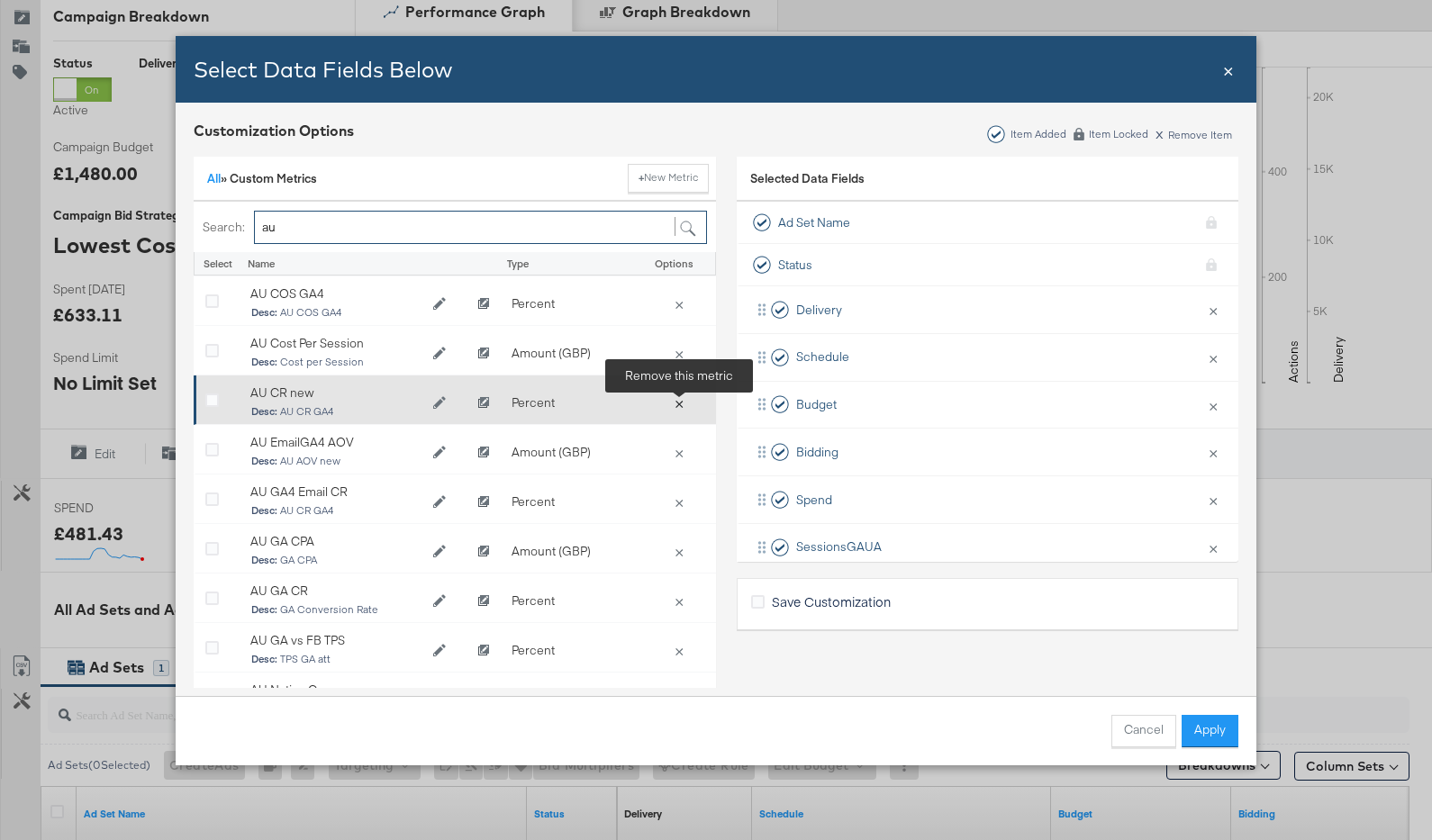
type input "au"
click at [679, 402] on button "×" at bounding box center [680, 402] width 25 height 17
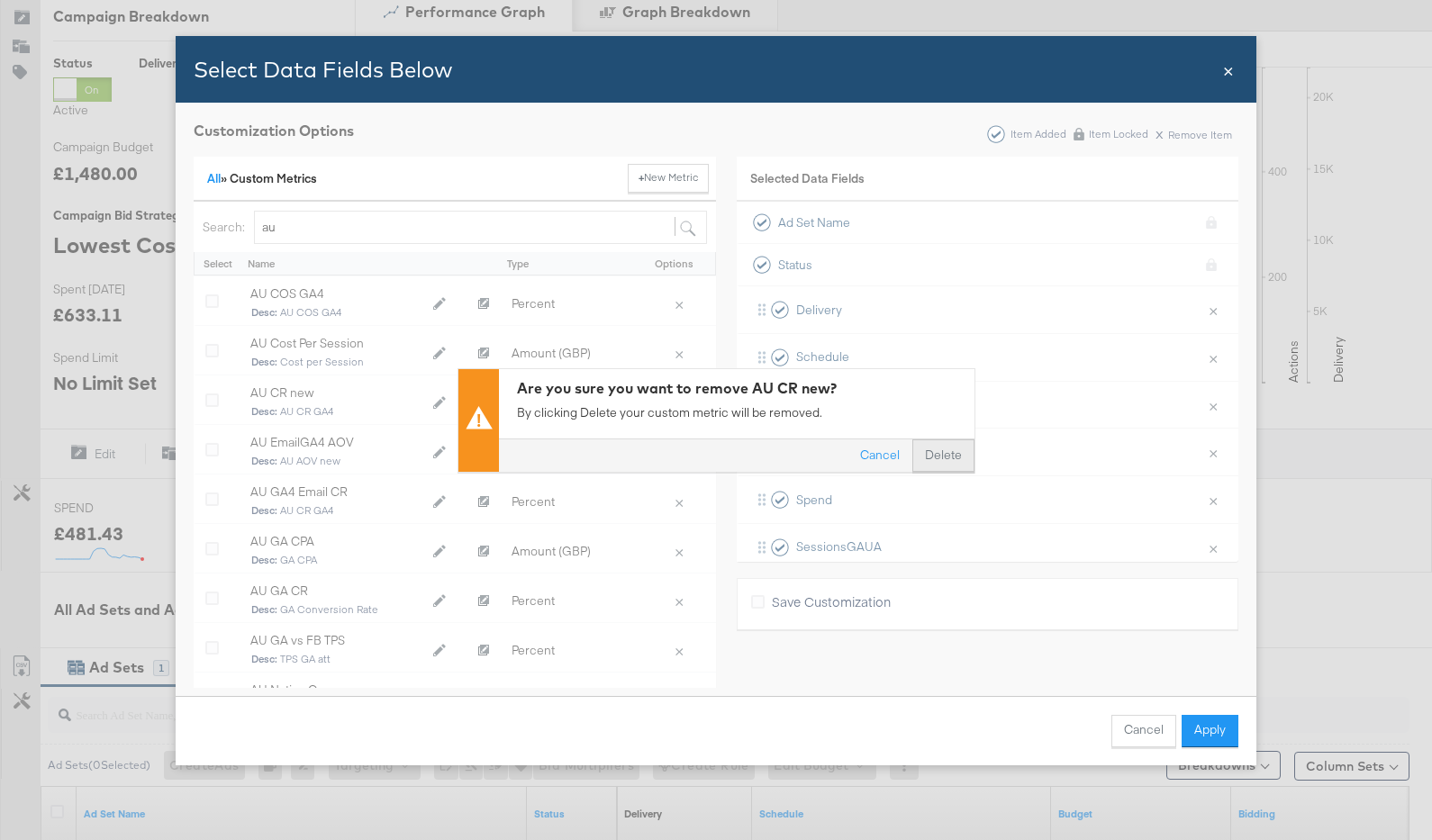
click at [951, 448] on button "Delete" at bounding box center [944, 455] width 62 height 32
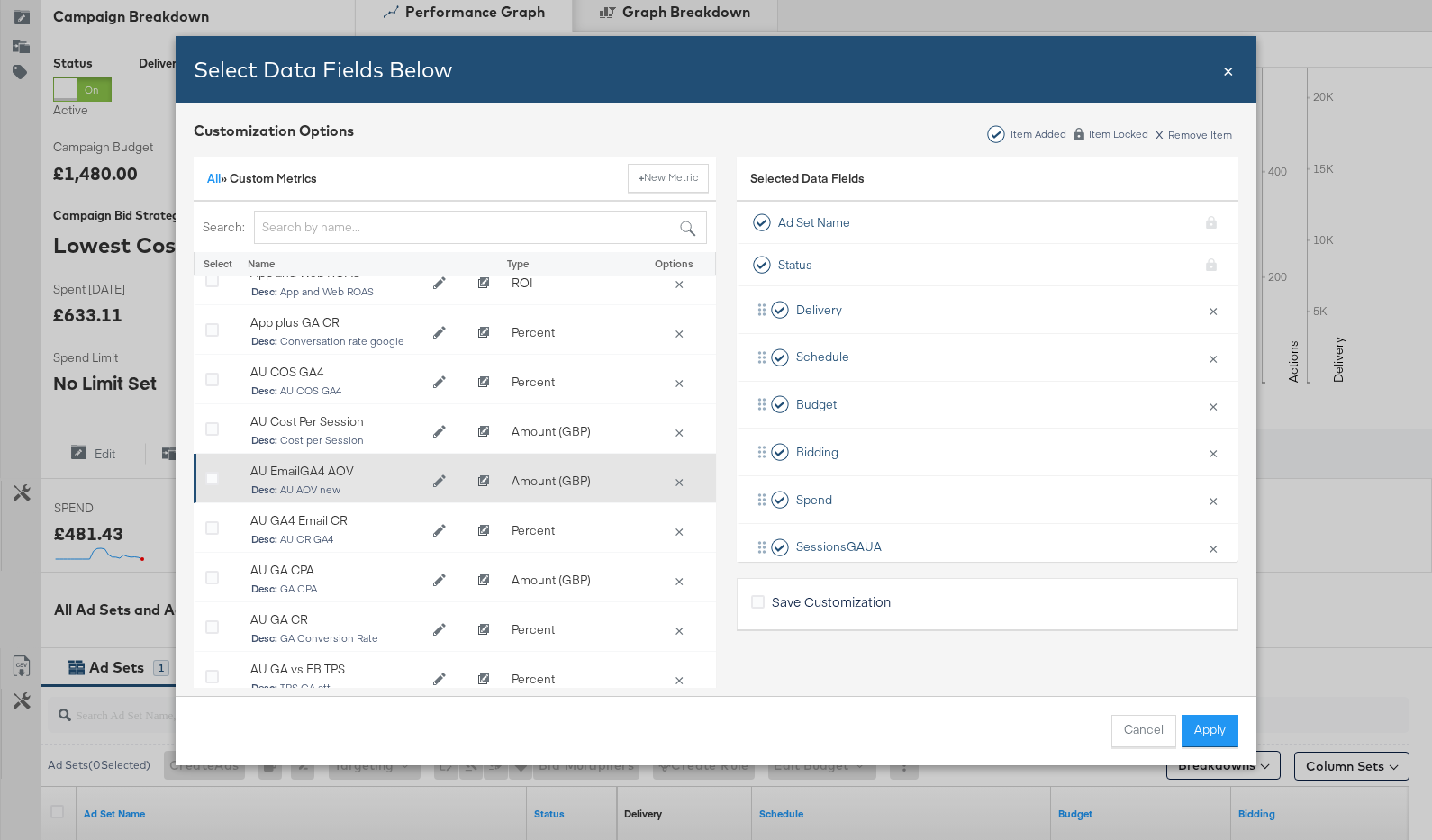
scroll to position [73, 0]
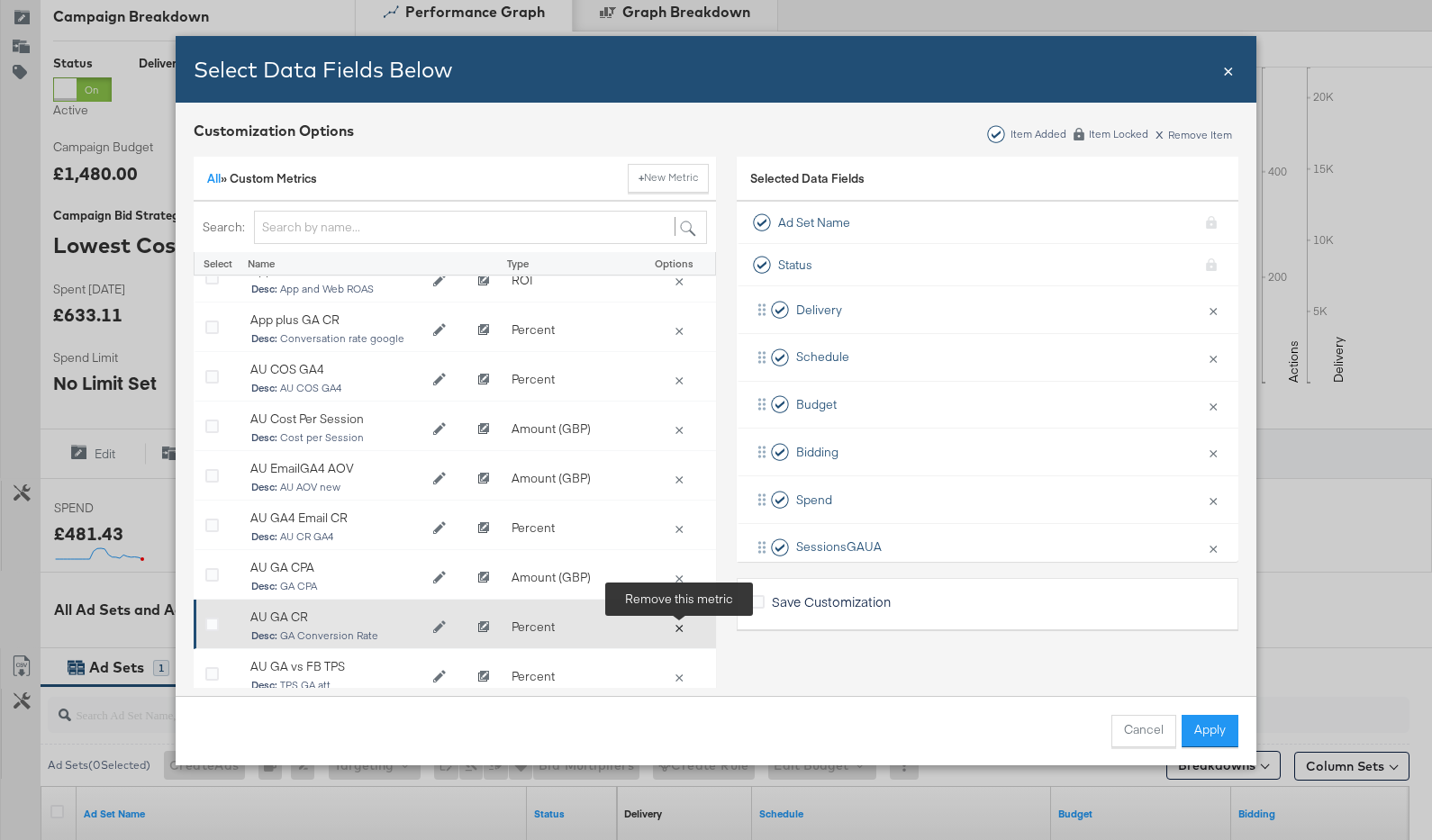
click at [681, 623] on button "×" at bounding box center [680, 627] width 25 height 17
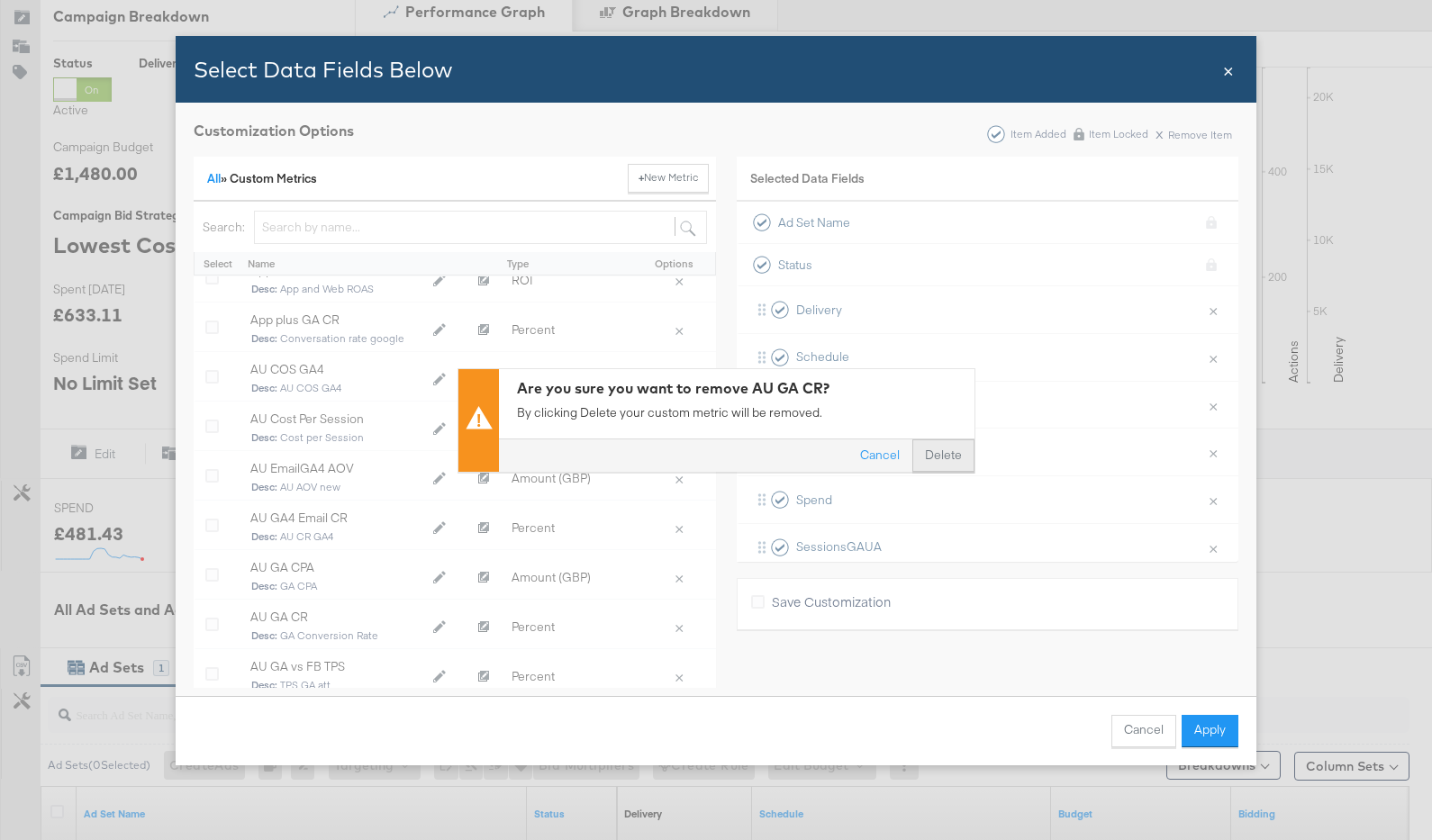
click at [925, 463] on button "Delete" at bounding box center [944, 455] width 62 height 32
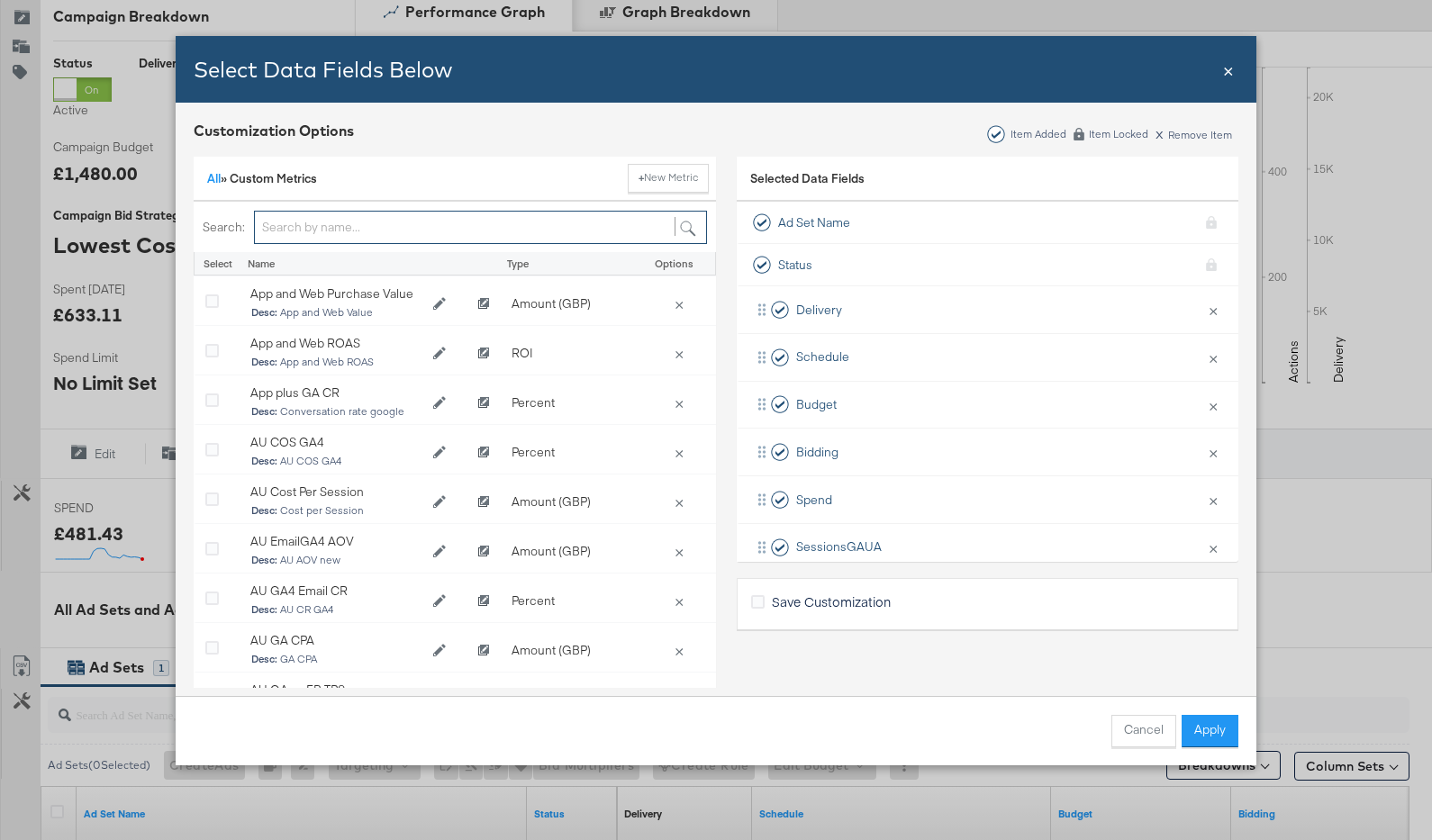
click at [318, 218] on input "Bulk Add Locations Modal" at bounding box center [480, 228] width 453 height 33
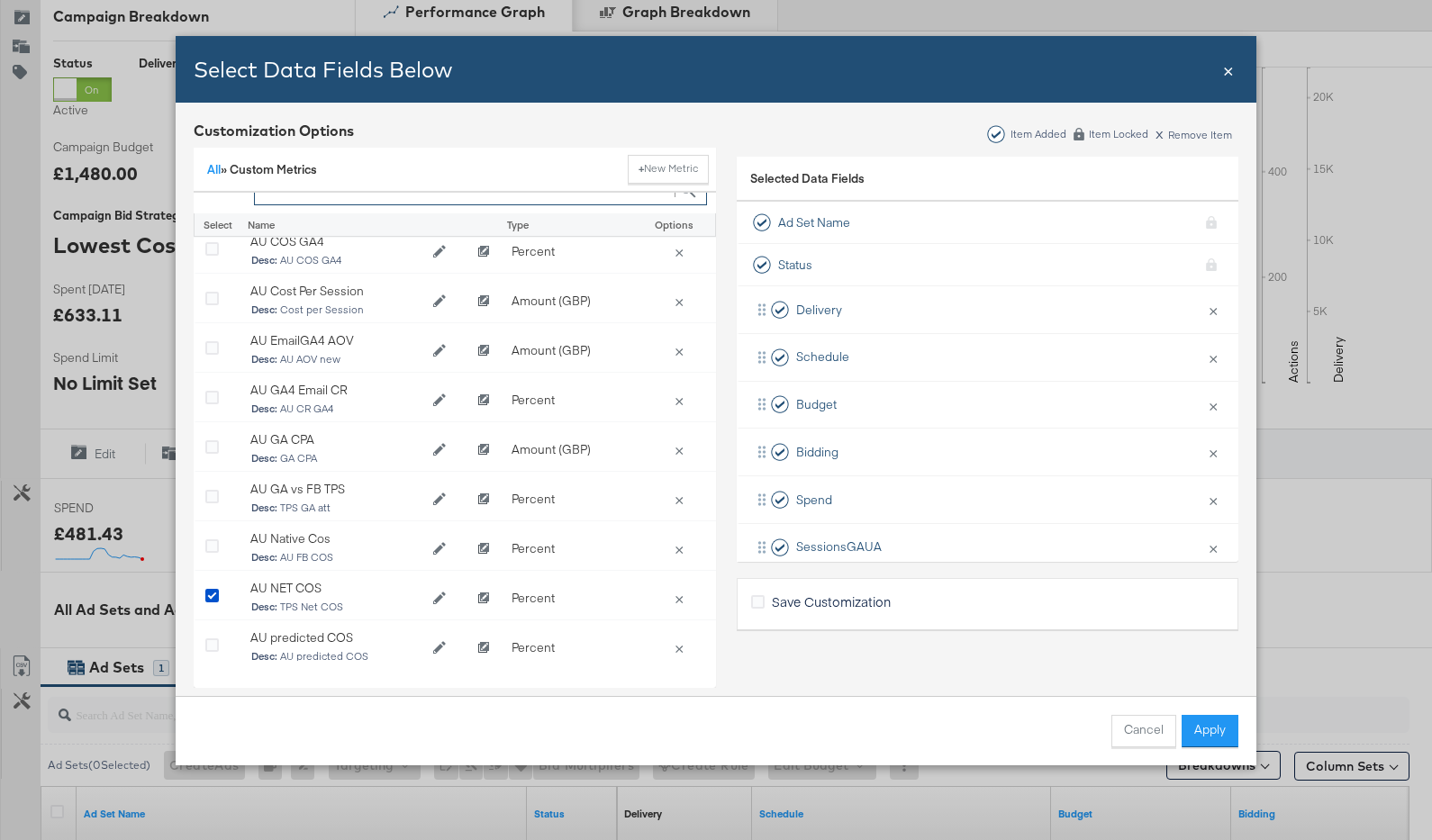
scroll to position [0, 0]
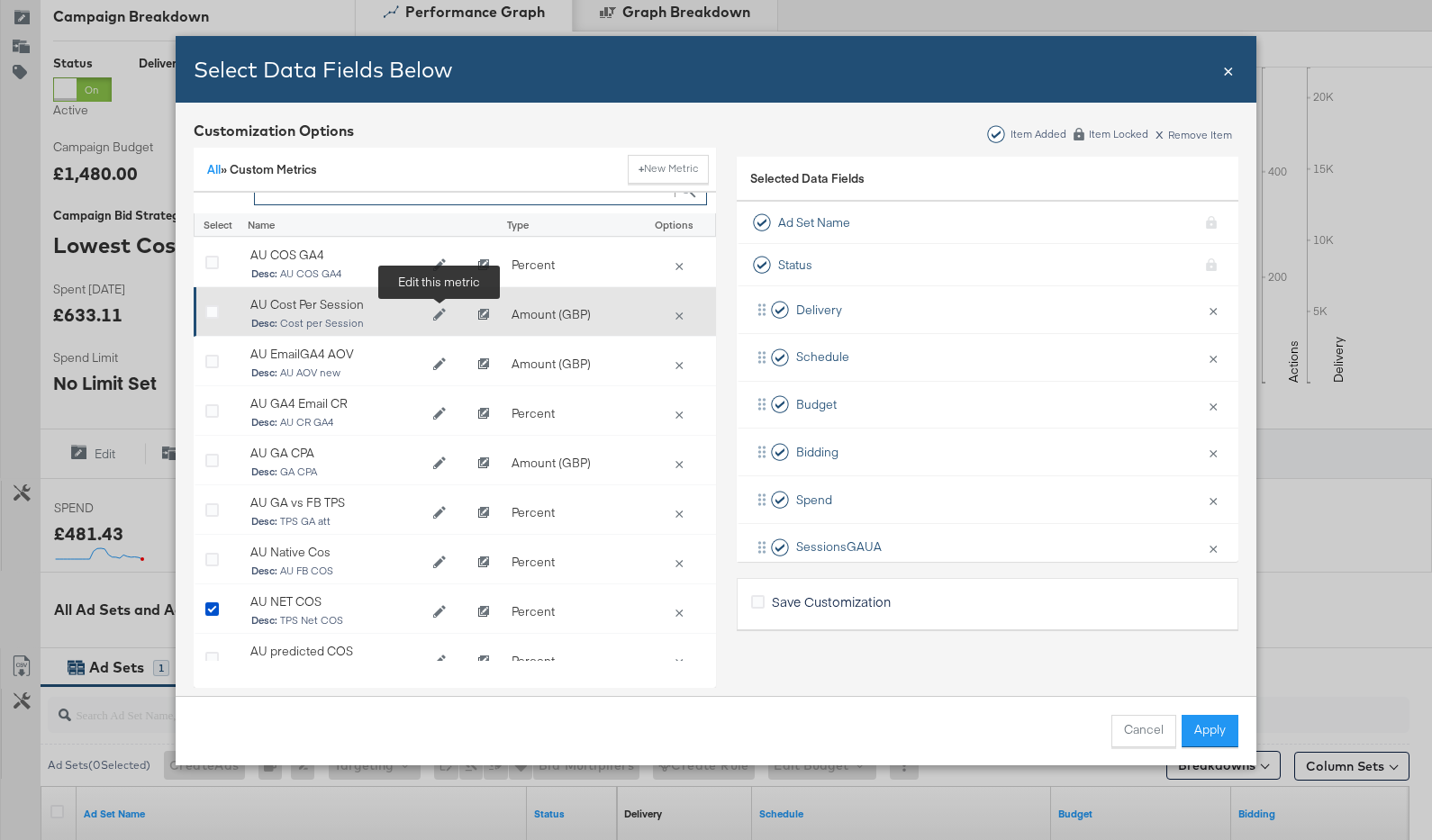
type input "au"
click at [441, 311] on icon "Edit AU Cost Per Session" at bounding box center [439, 314] width 13 height 13
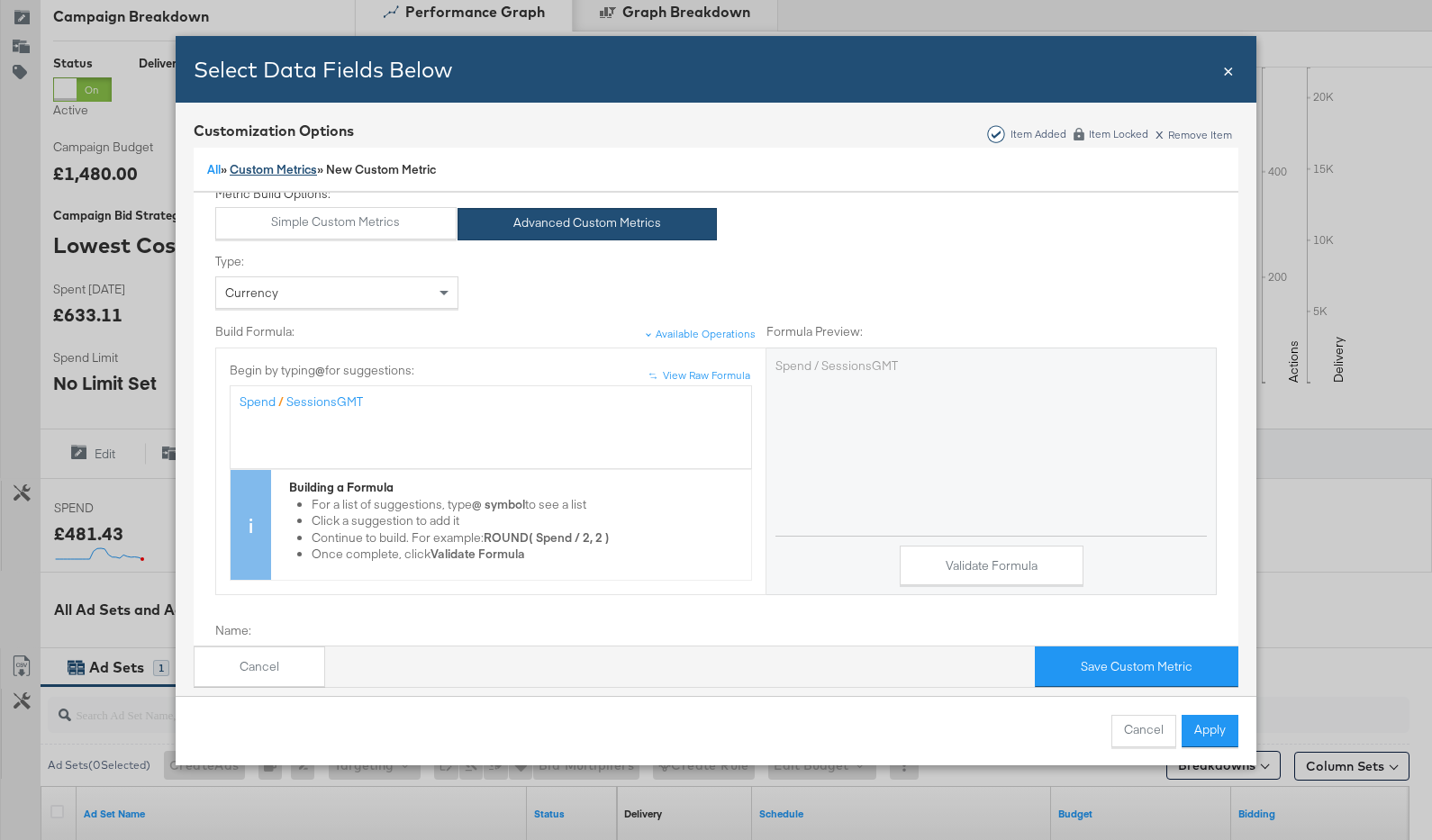
click at [304, 169] on link "Custom Metrics" at bounding box center [273, 169] width 87 height 17
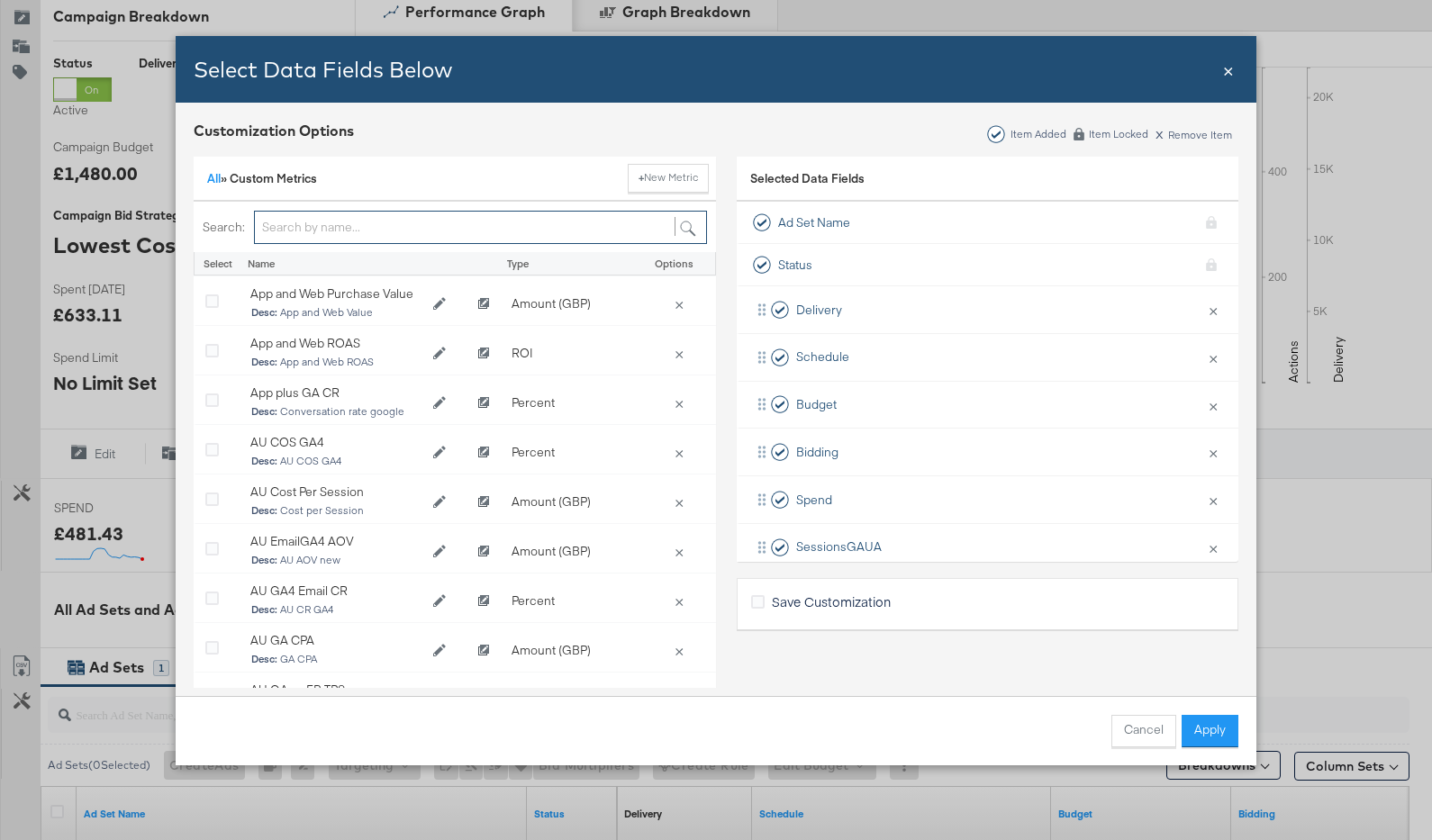
click at [322, 217] on input "Bulk Add Locations Modal" at bounding box center [480, 228] width 453 height 33
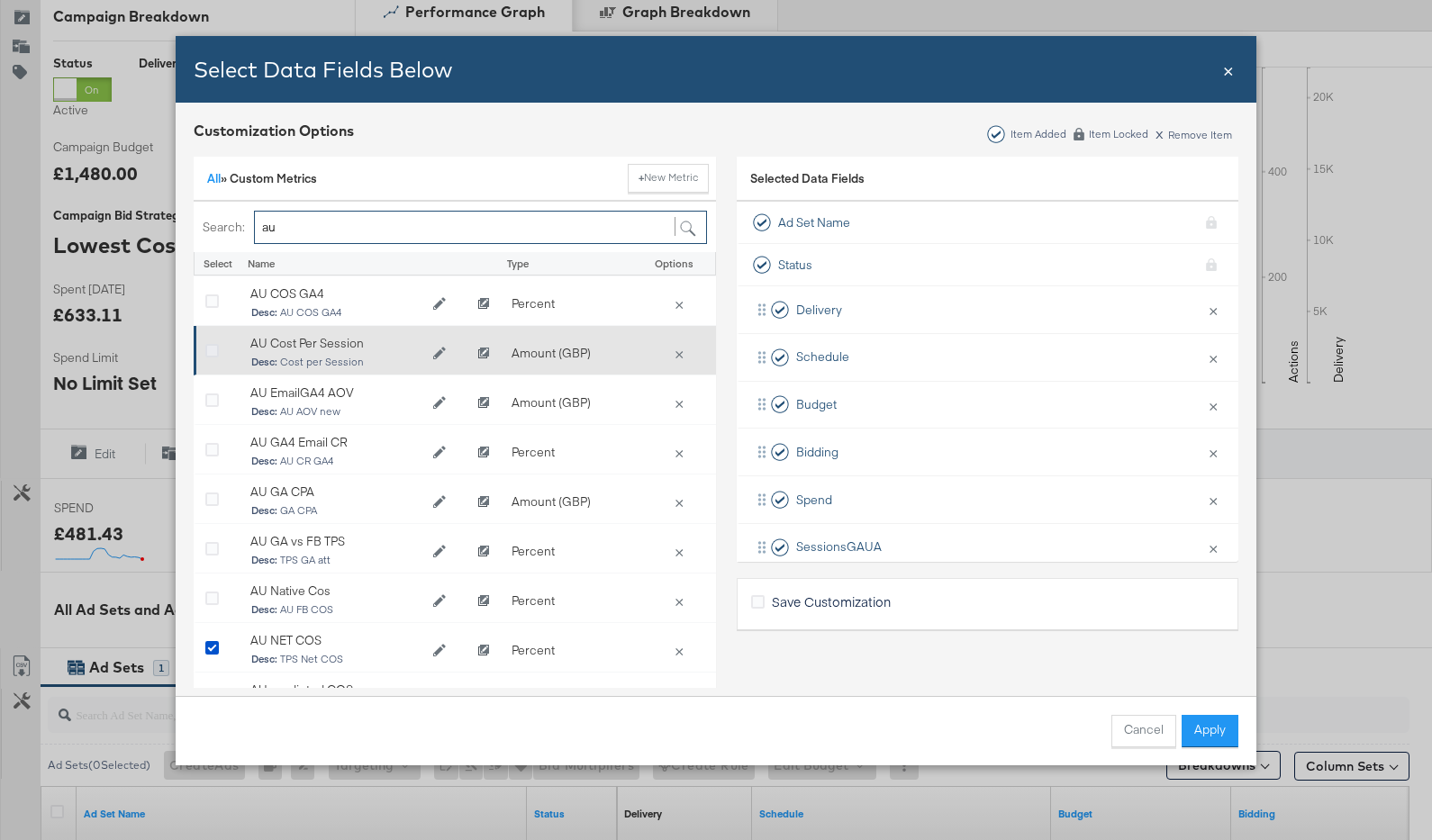
type input "au"
click at [215, 352] on icon "Bulk Add Locations Modal" at bounding box center [212, 352] width 14 height 14
click at [0, 0] on input "Bulk Add Locations Modal" at bounding box center [0, 0] width 0 height 0
click at [681, 353] on button "×" at bounding box center [680, 353] width 25 height 17
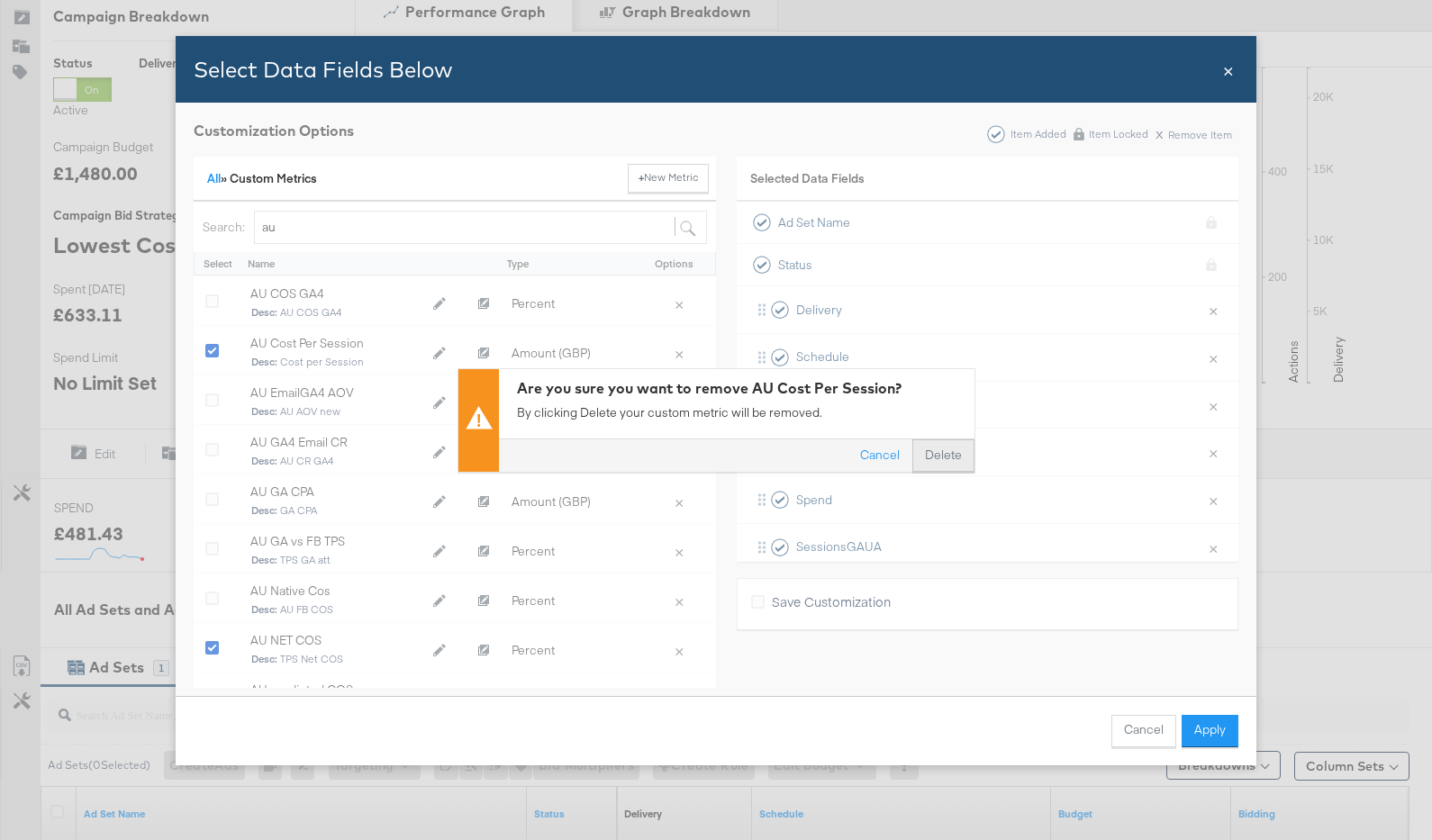
click at [938, 455] on button "Delete" at bounding box center [944, 455] width 62 height 32
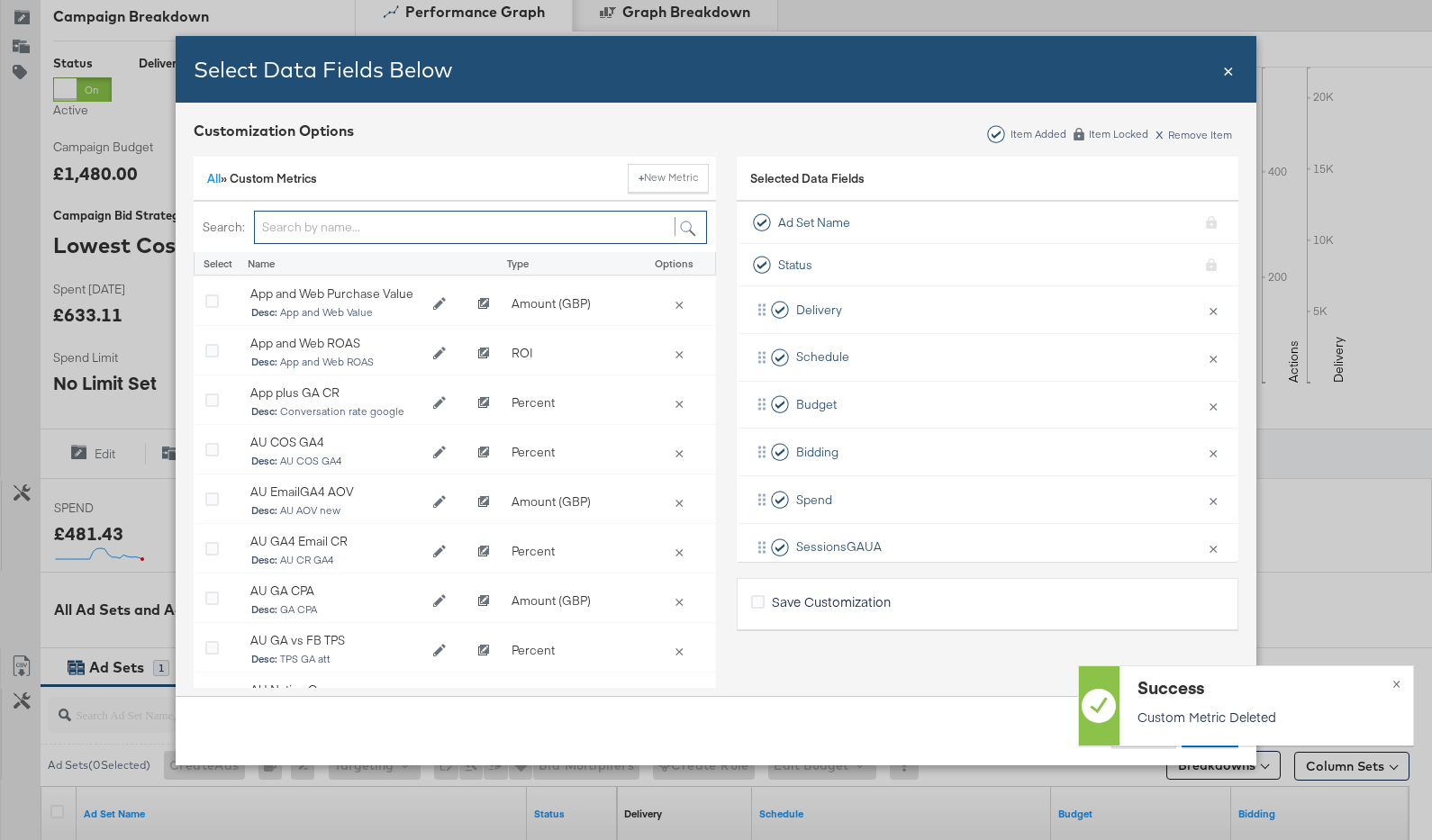
click at [302, 233] on input "Bulk Add Locations Modal" at bounding box center [480, 228] width 453 height 33
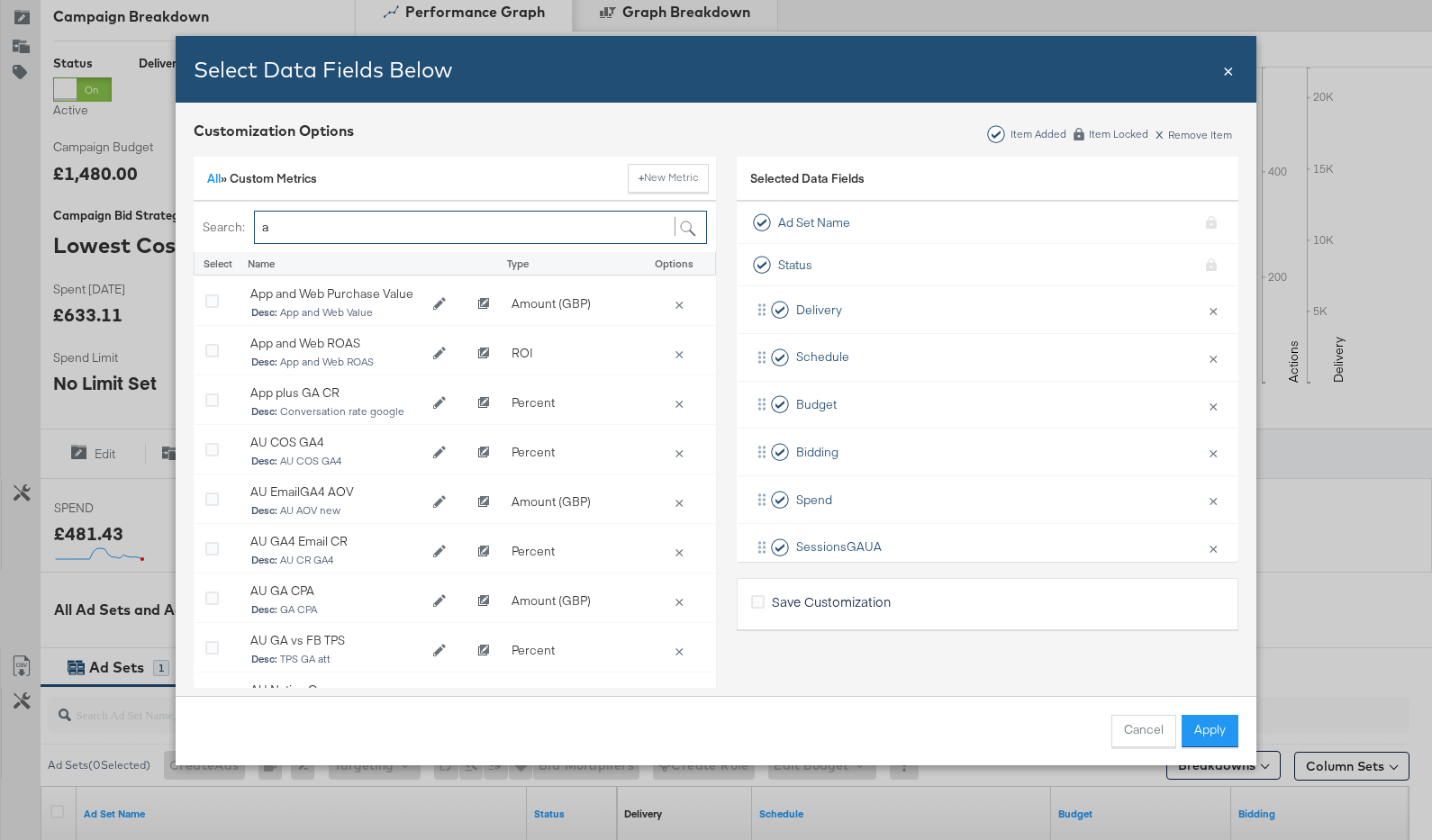
type input "au"
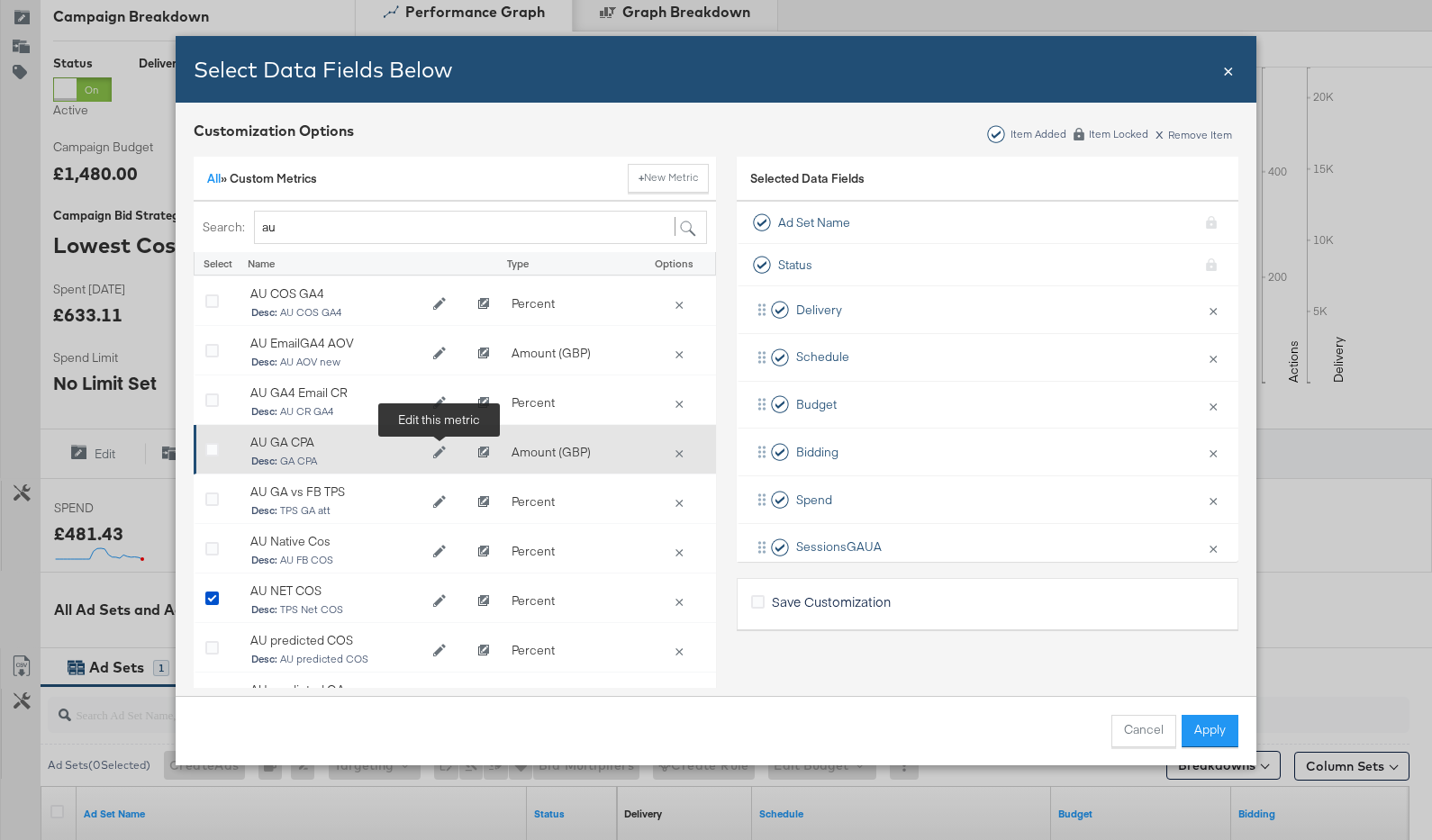
click at [443, 449] on icon "Edit AU GA CPA" at bounding box center [439, 452] width 13 height 13
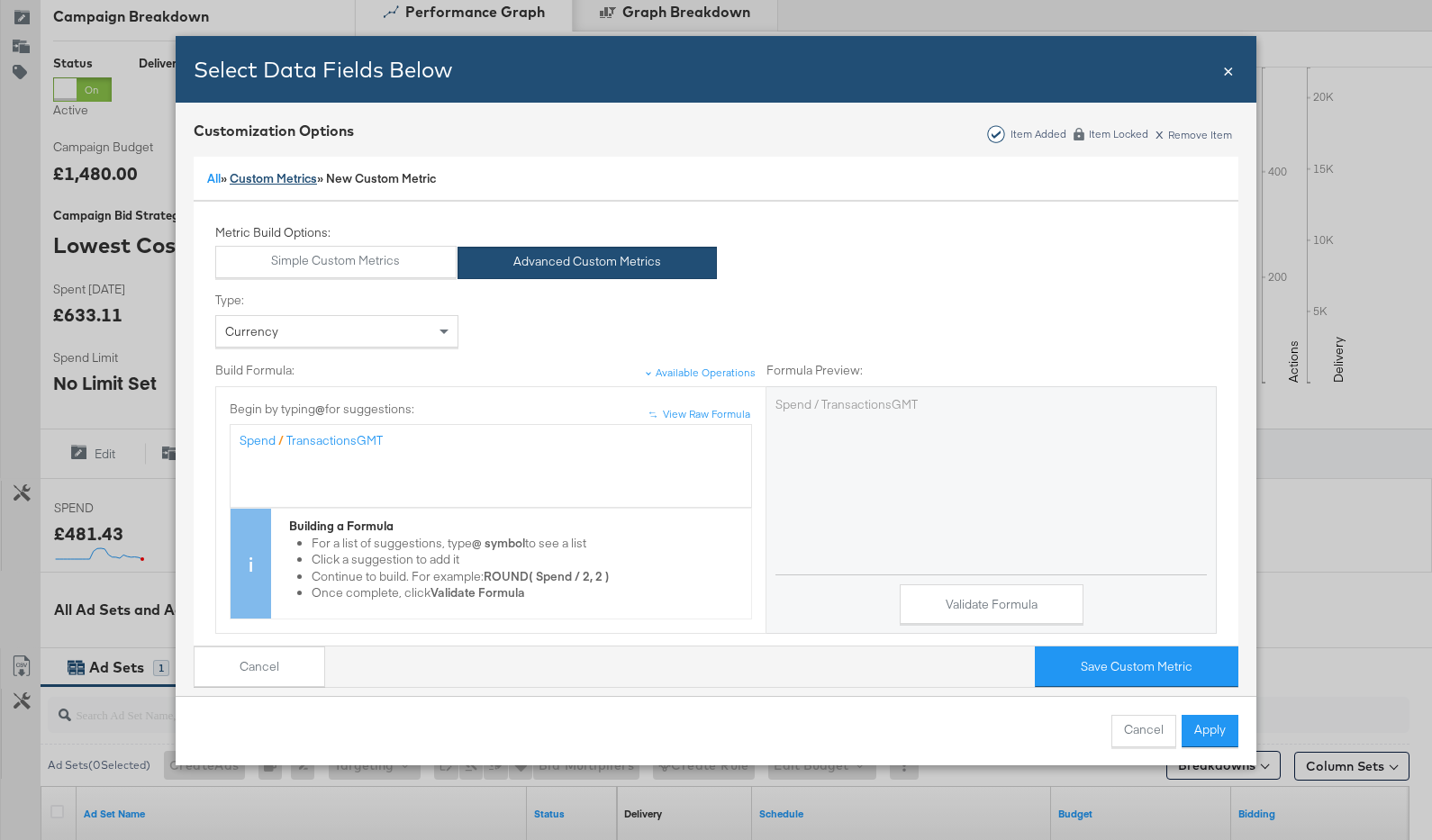
click at [299, 179] on link "Custom Metrics" at bounding box center [273, 178] width 87 height 17
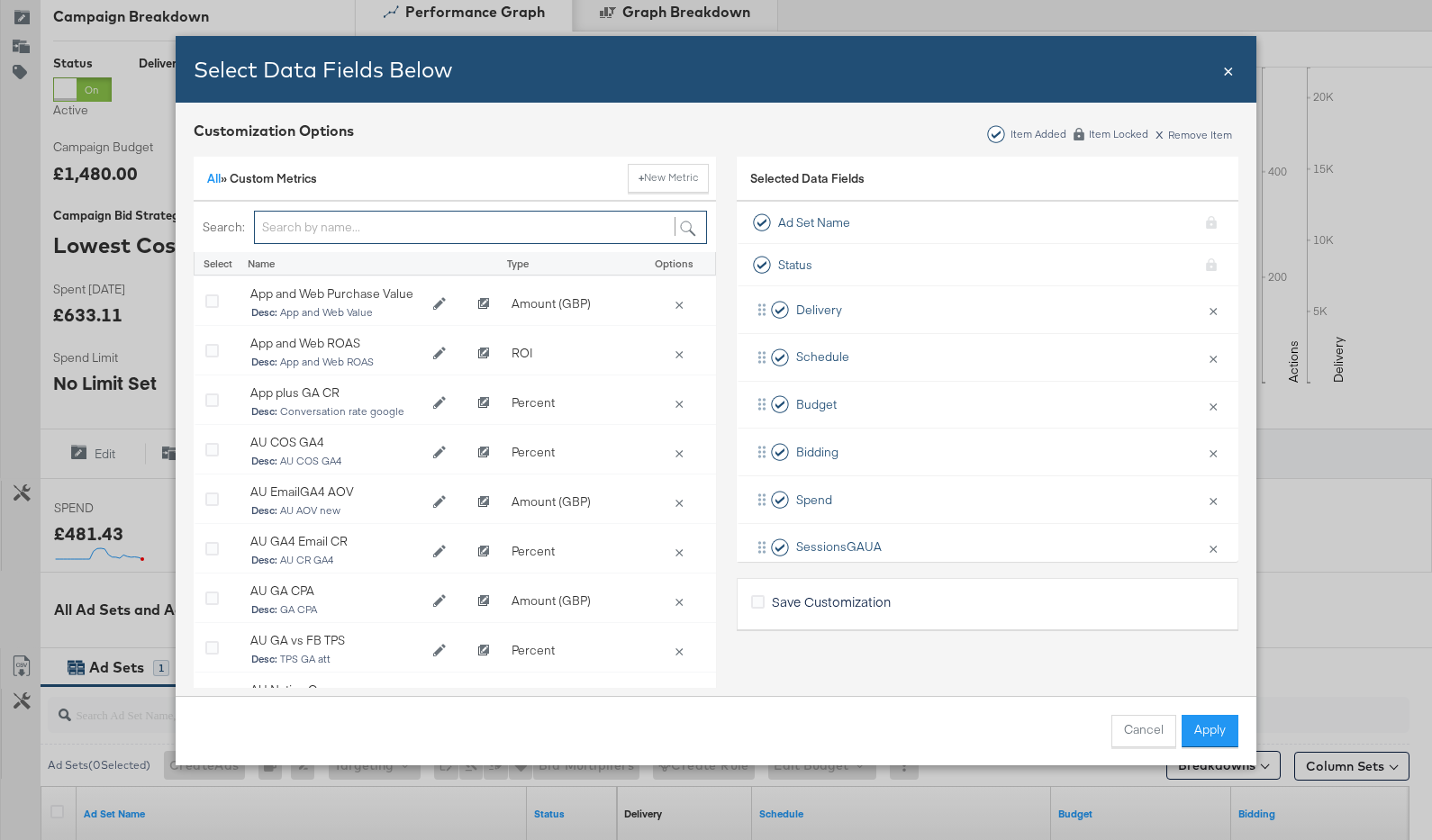
click at [330, 228] on input "Bulk Add Locations Modal" at bounding box center [480, 228] width 453 height 33
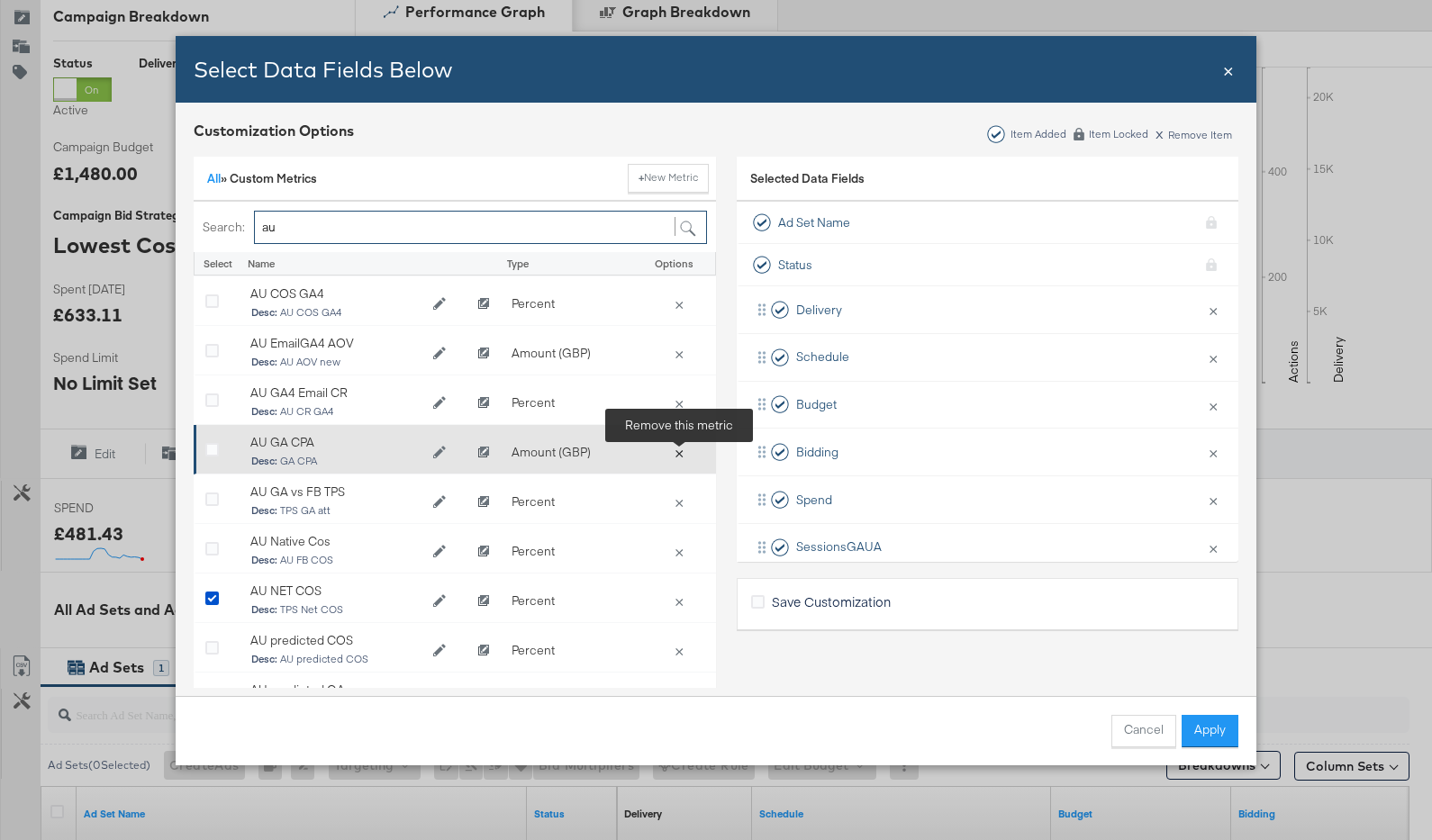
type input "au"
click at [681, 453] on button "×" at bounding box center [680, 452] width 25 height 17
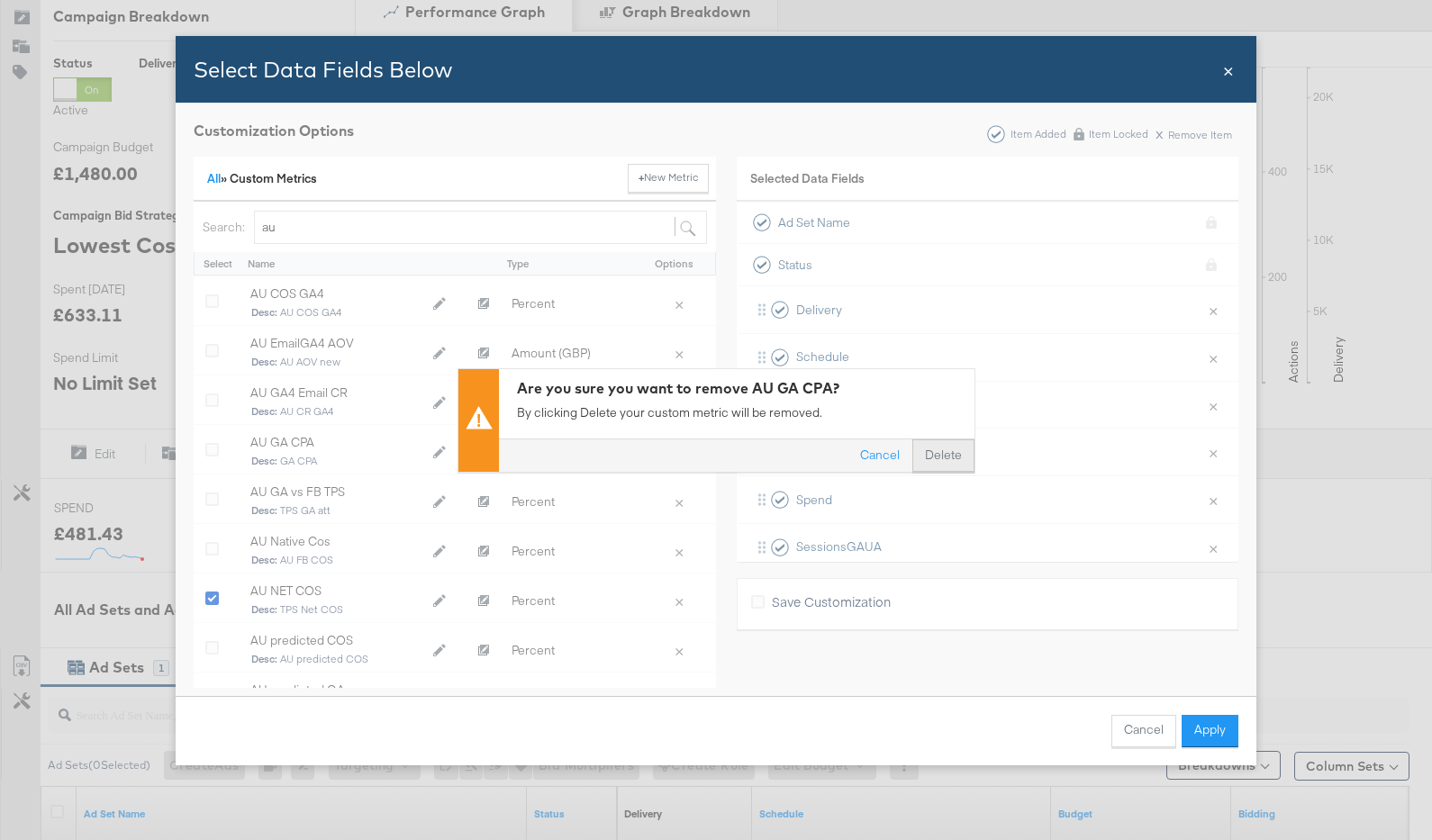
click at [936, 453] on button "Delete" at bounding box center [944, 455] width 62 height 32
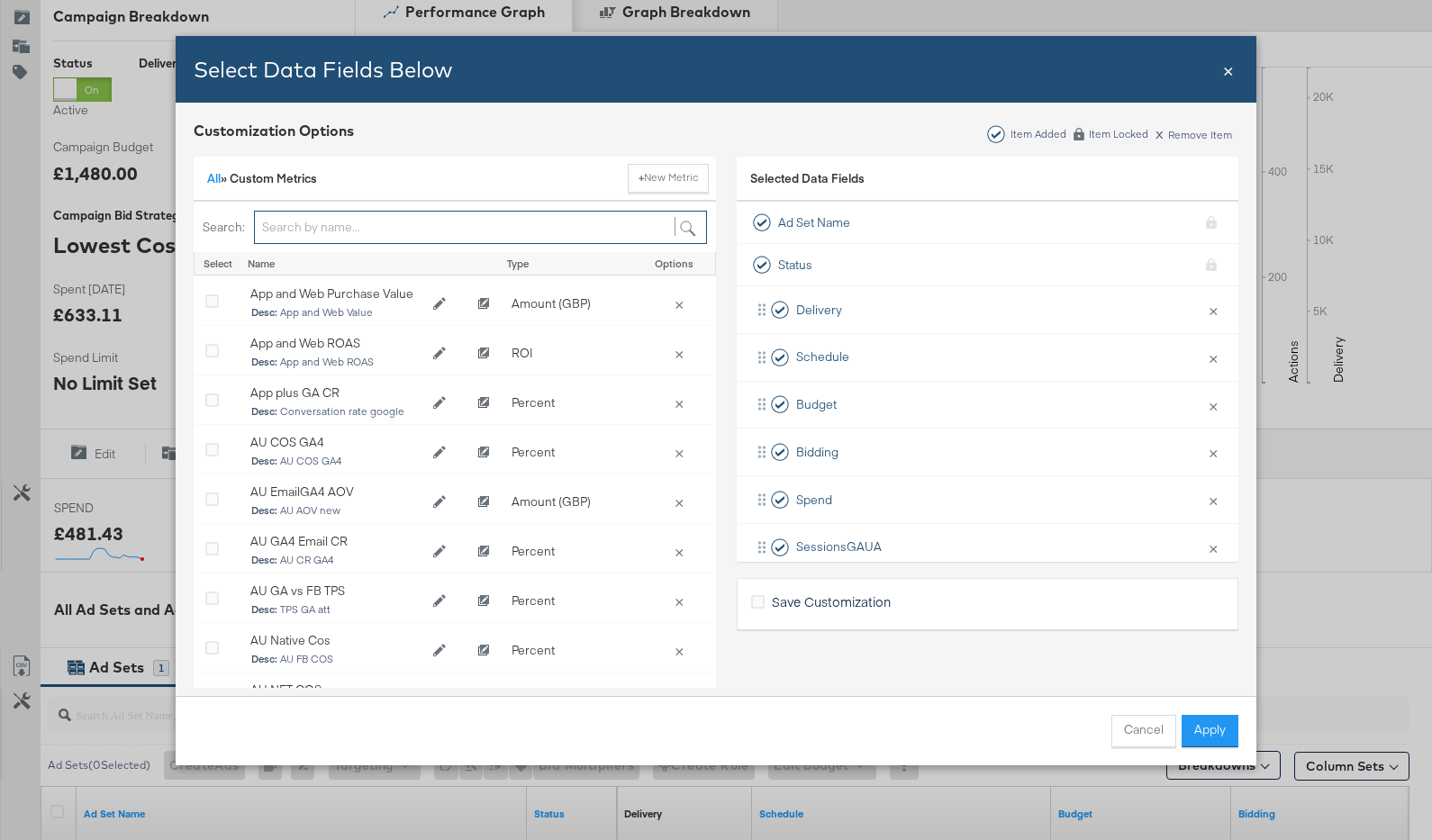
click at [333, 222] on input "Bulk Add Locations Modal" at bounding box center [480, 228] width 453 height 33
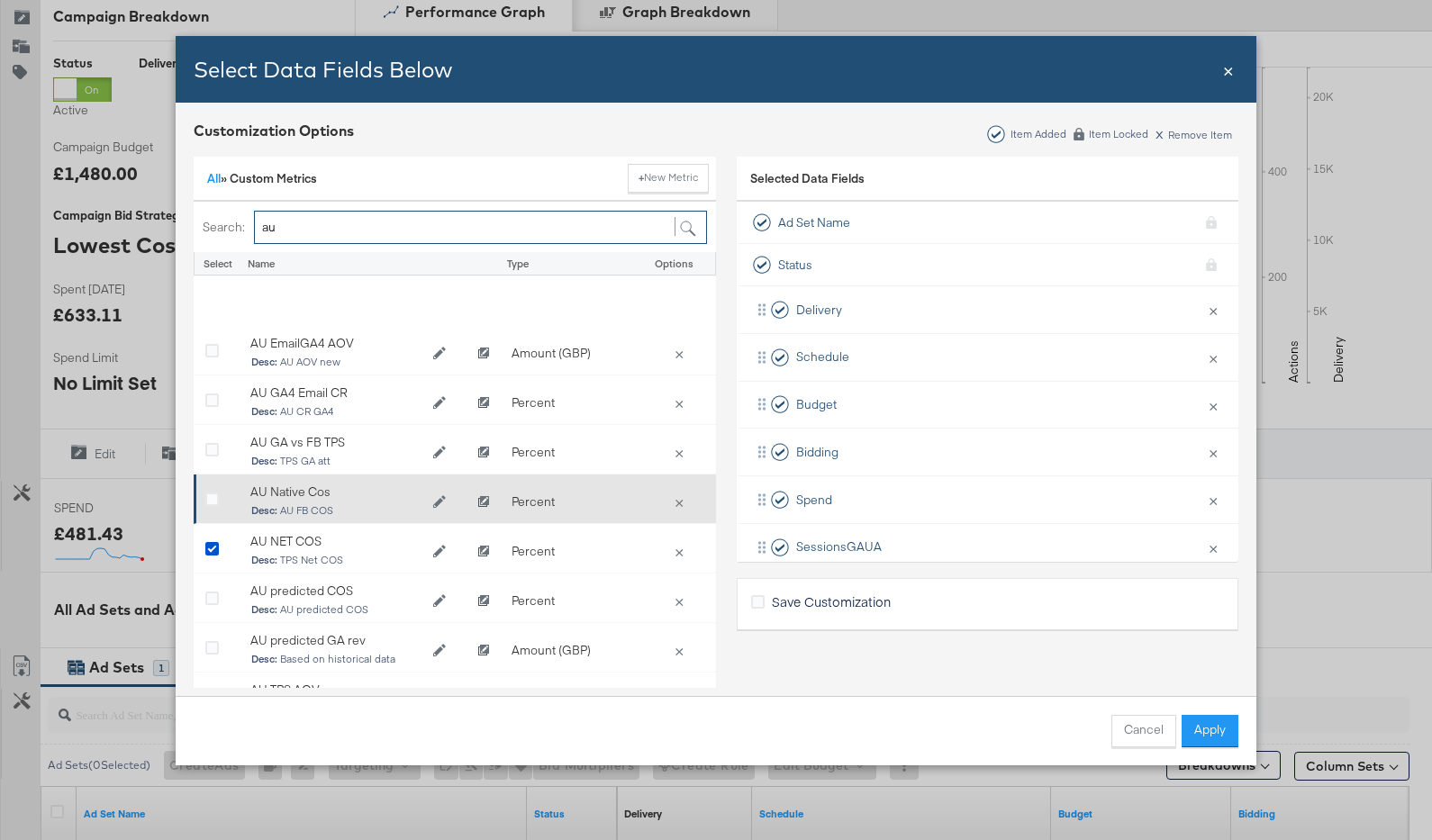
scroll to position [126, 0]
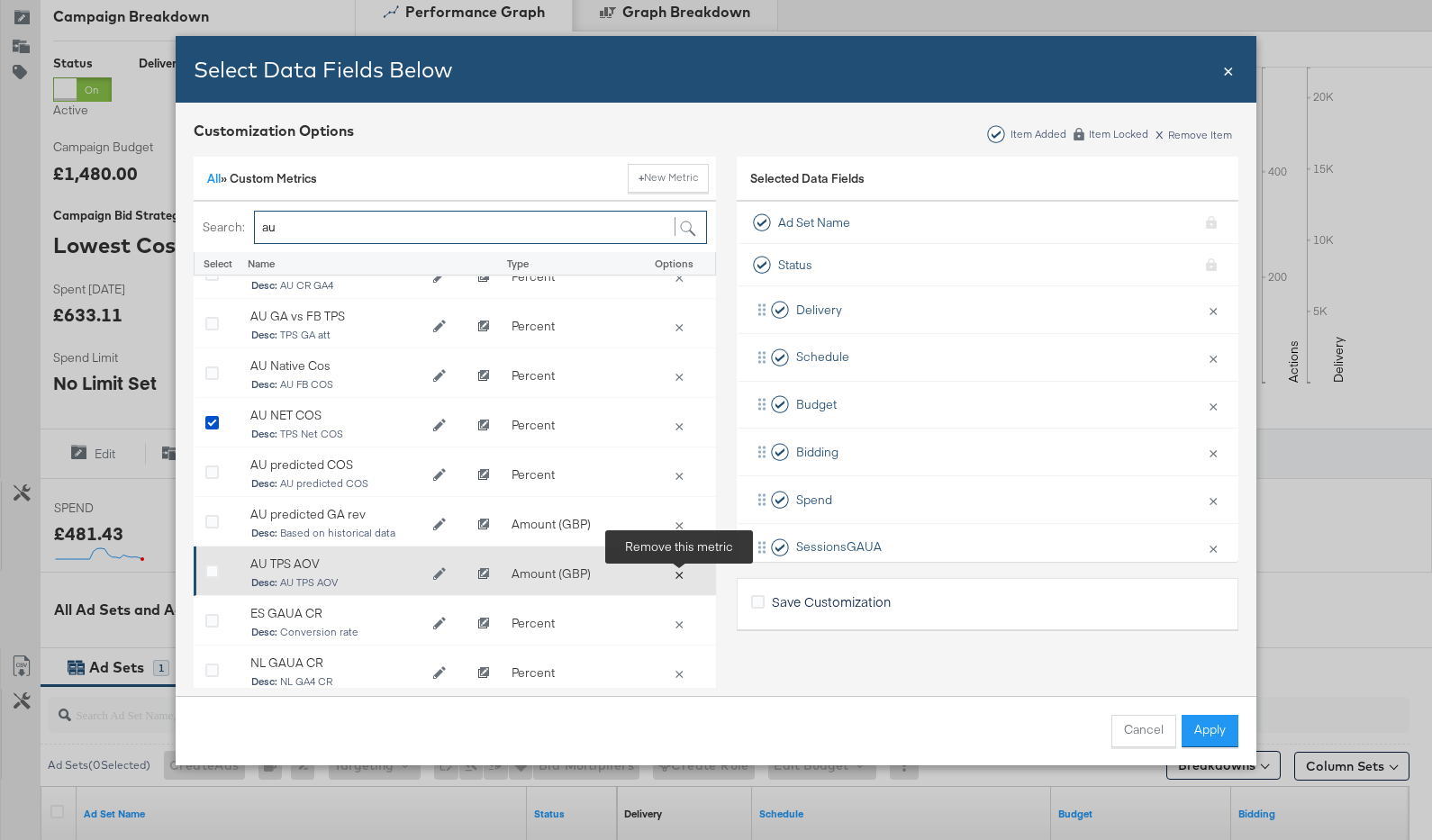
type input "au"
click at [684, 577] on button "×" at bounding box center [680, 574] width 25 height 17
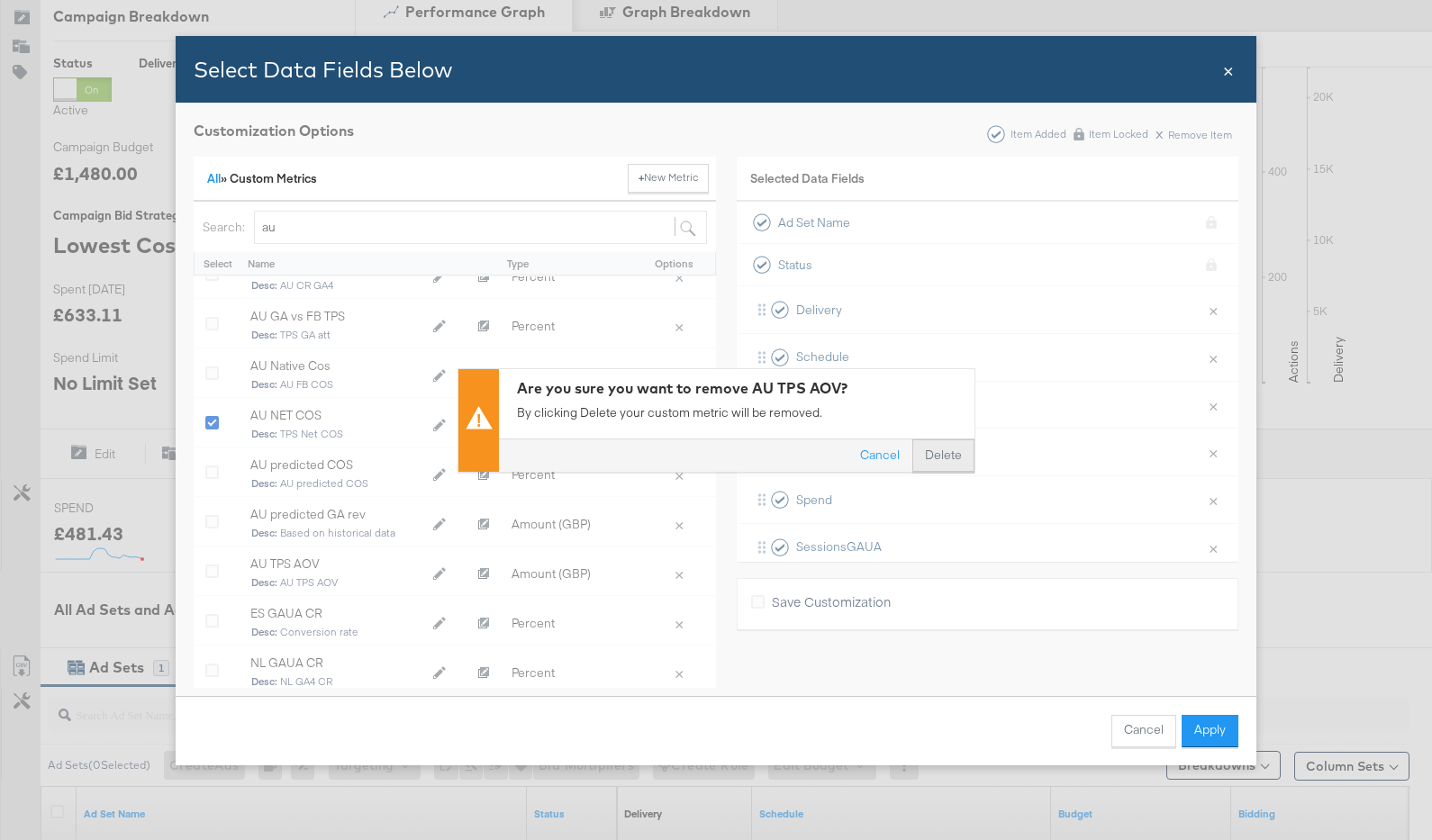
click at [953, 464] on button "Delete" at bounding box center [944, 455] width 62 height 32
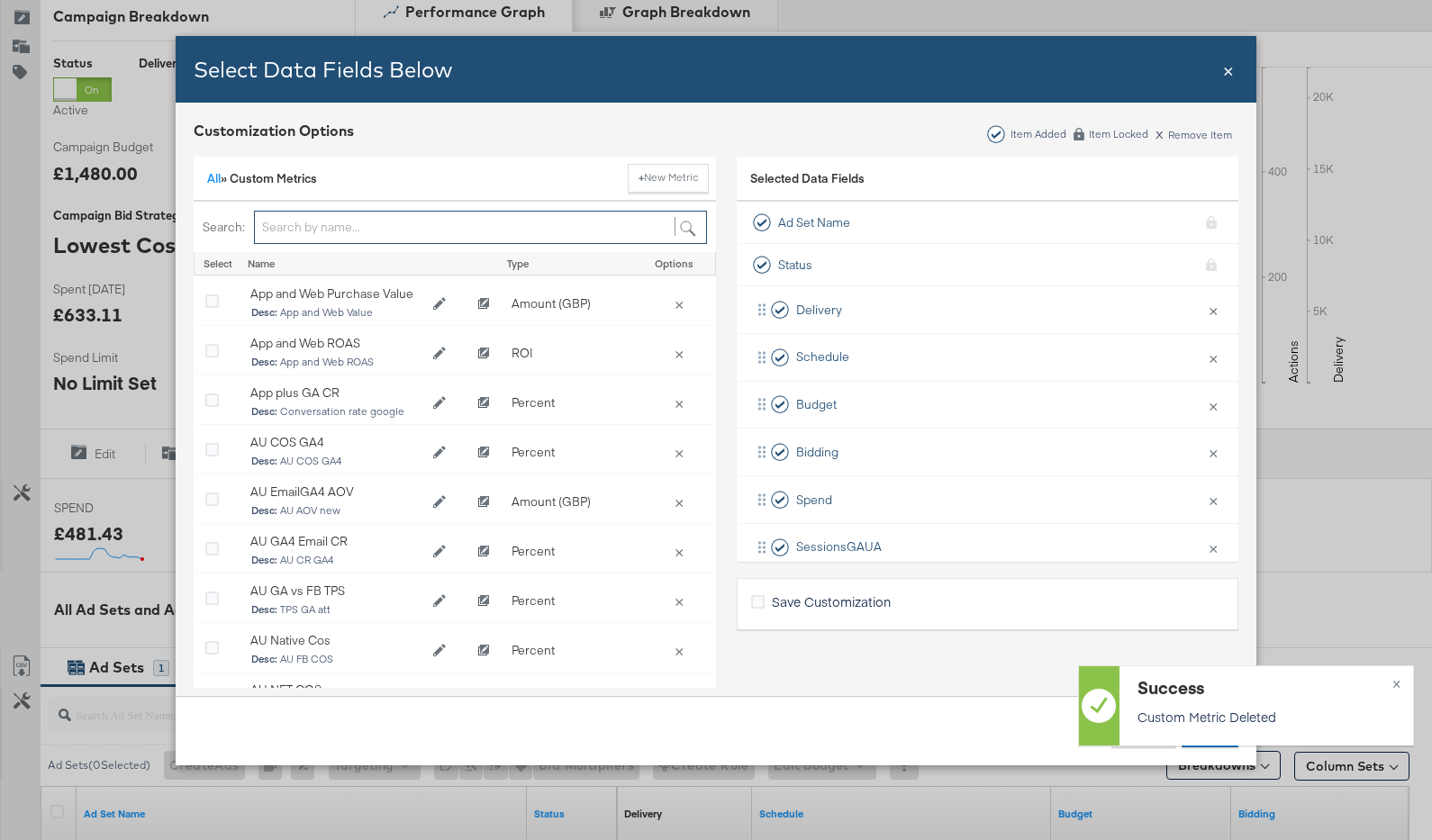
click at [332, 214] on input "Bulk Add Locations Modal" at bounding box center [480, 228] width 453 height 33
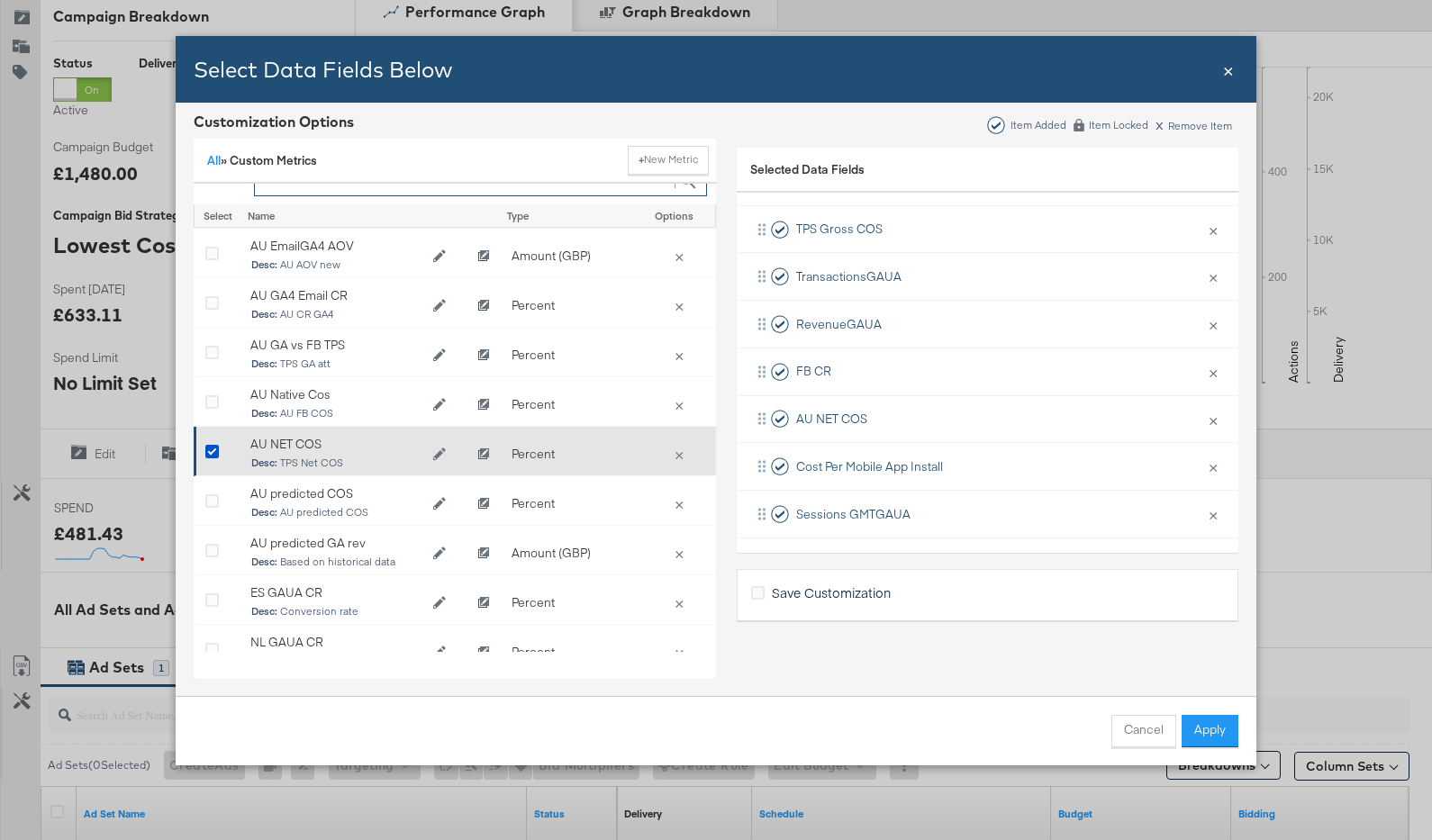
scroll to position [48, 0]
type input "au"
click at [437, 449] on icon "Edit AU NET COS" at bounding box center [439, 455] width 13 height 13
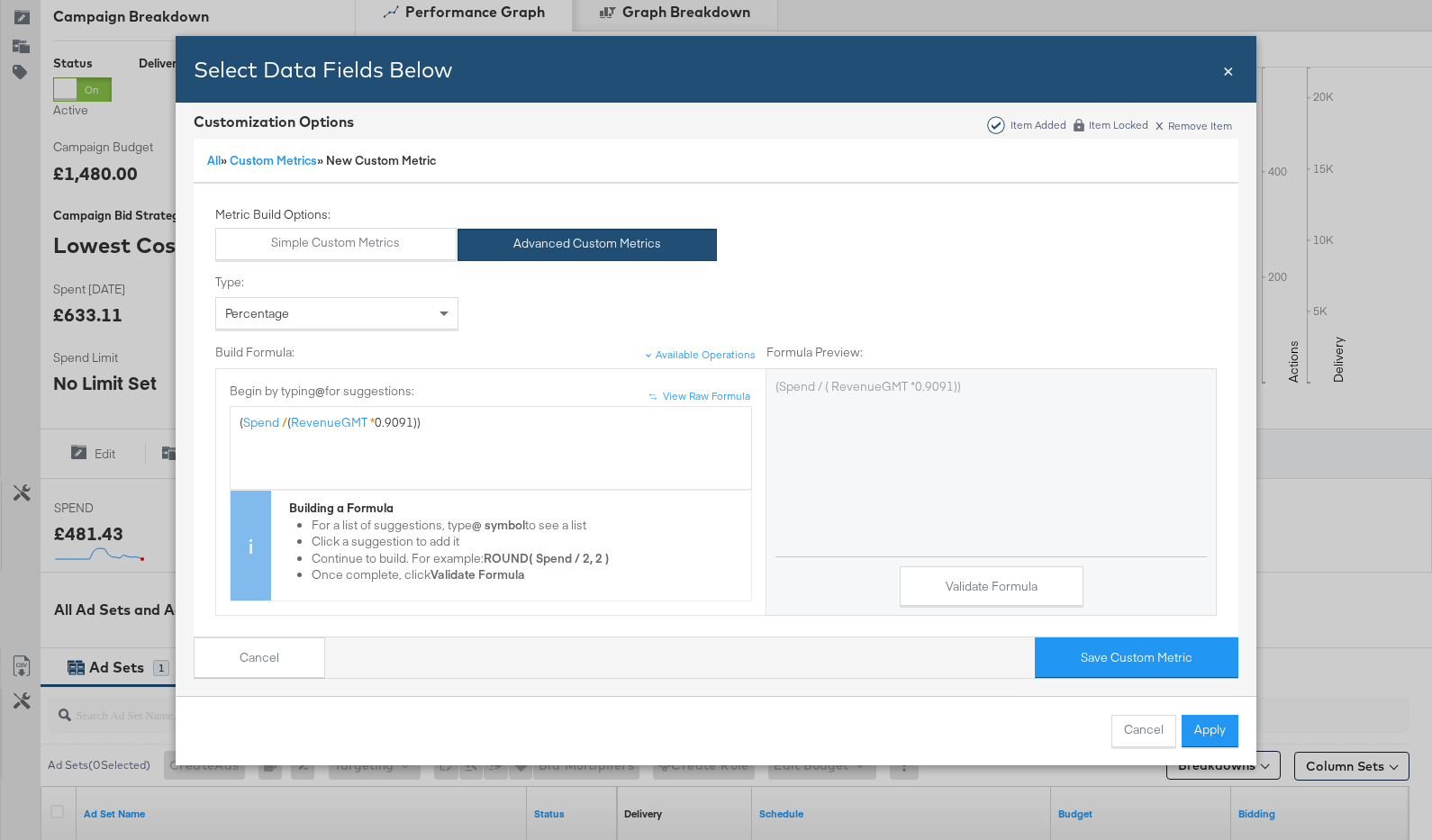
scroll to position [0, 0]
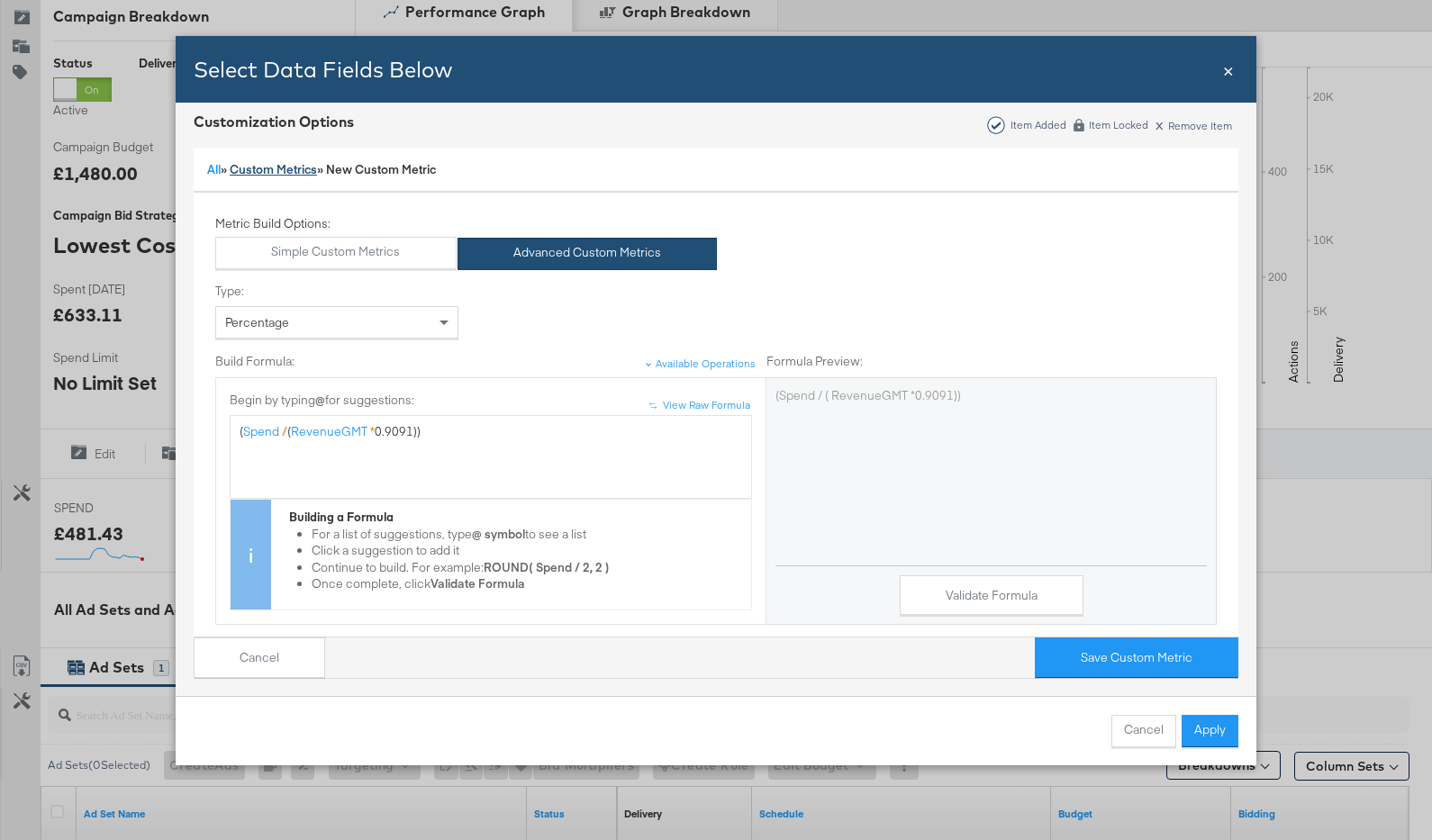
click at [284, 172] on link "Custom Metrics" at bounding box center [273, 169] width 87 height 17
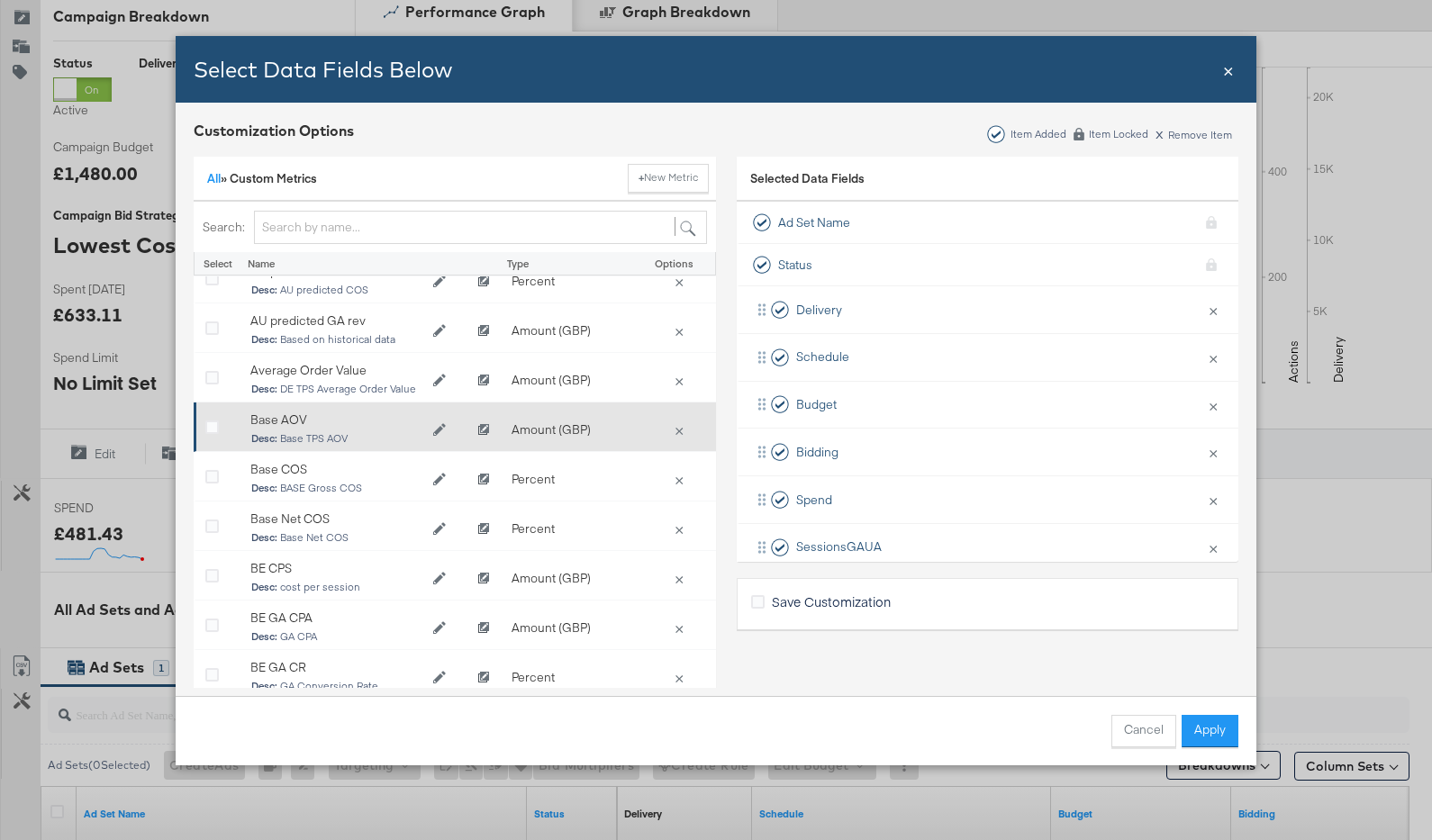
scroll to position [328, 0]
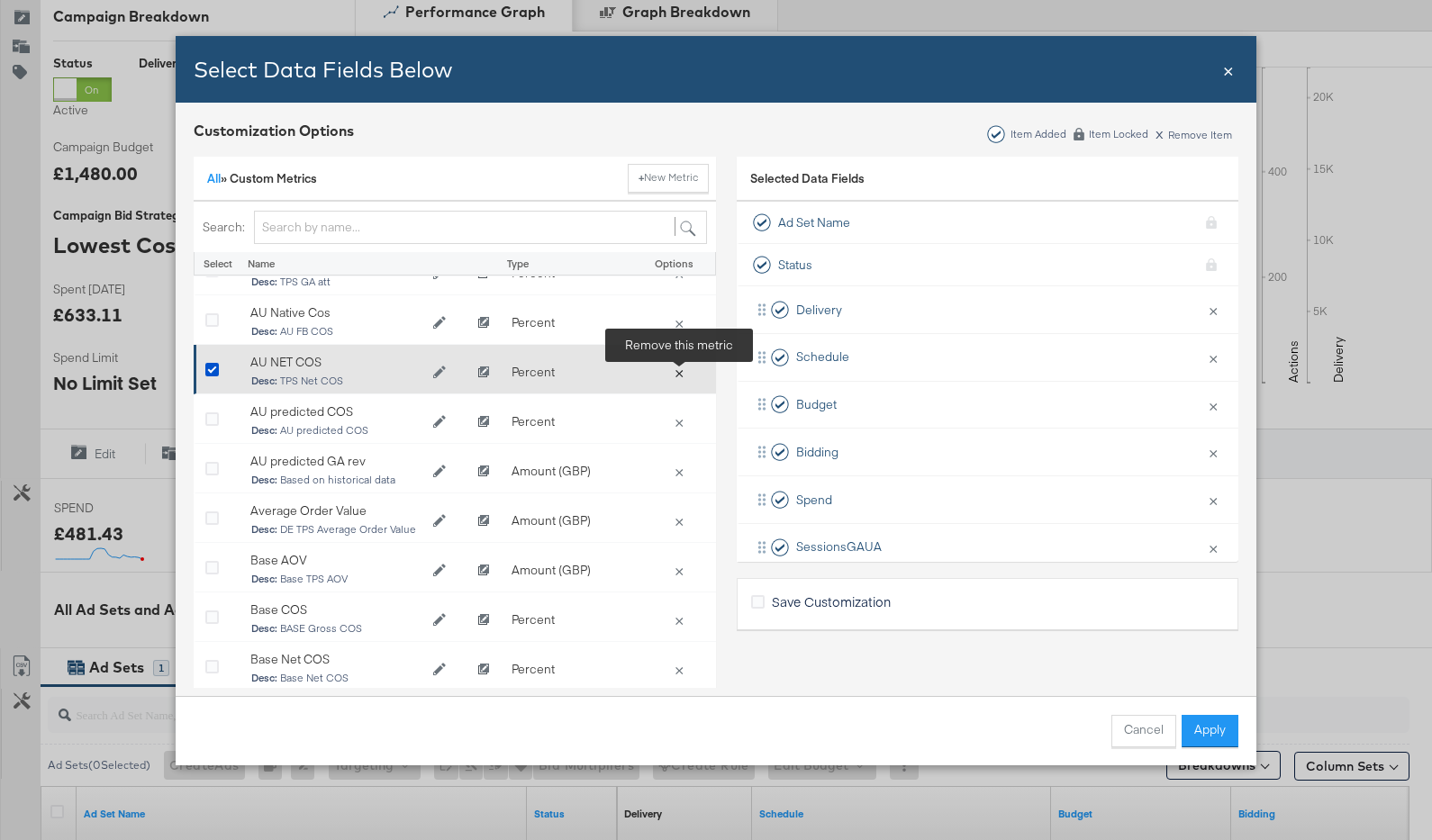
click at [679, 370] on button "×" at bounding box center [680, 371] width 25 height 17
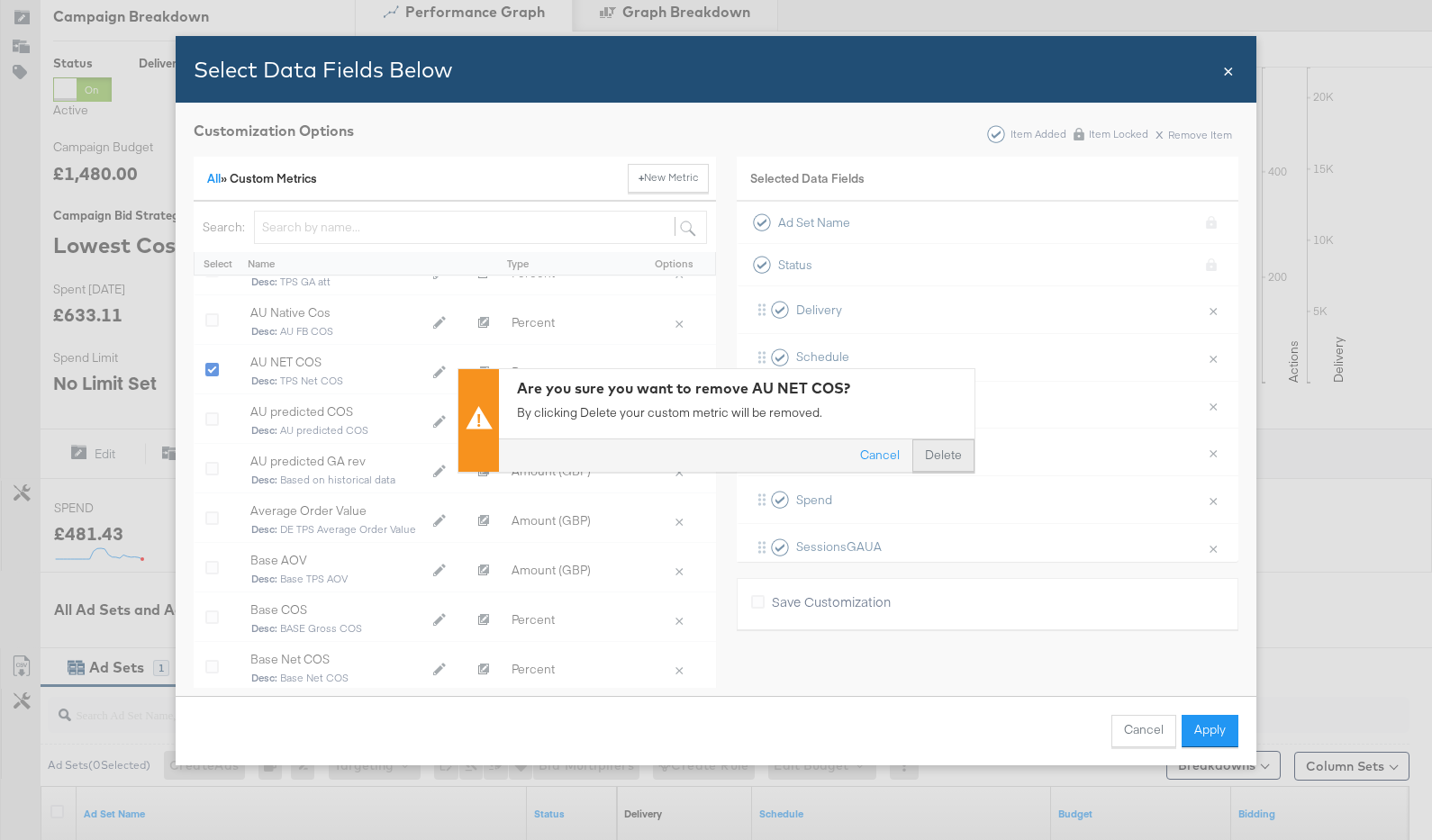
click at [934, 455] on button "Delete" at bounding box center [944, 455] width 62 height 32
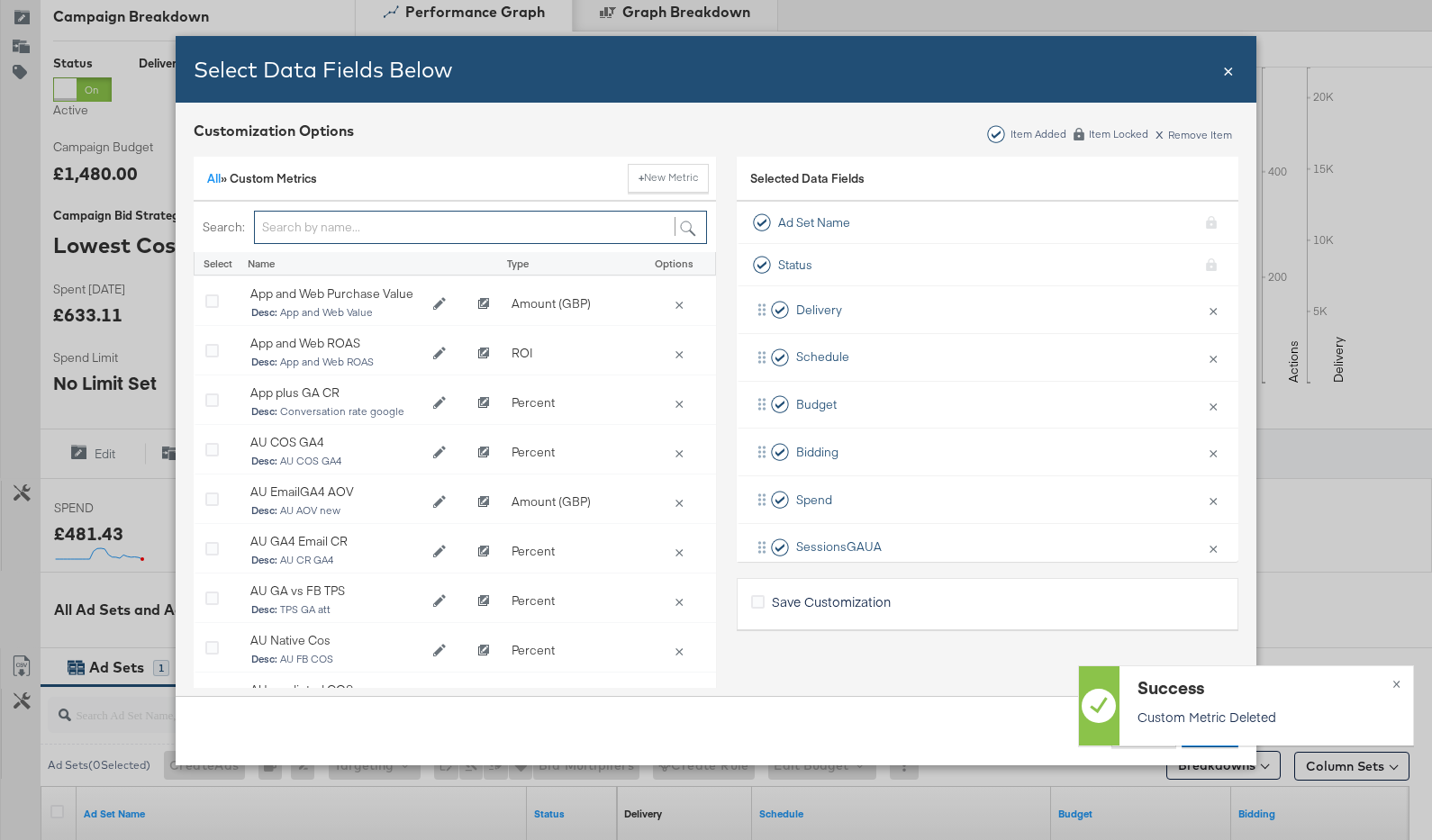
click at [361, 231] on input "Bulk Add Locations Modal" at bounding box center [480, 228] width 453 height 33
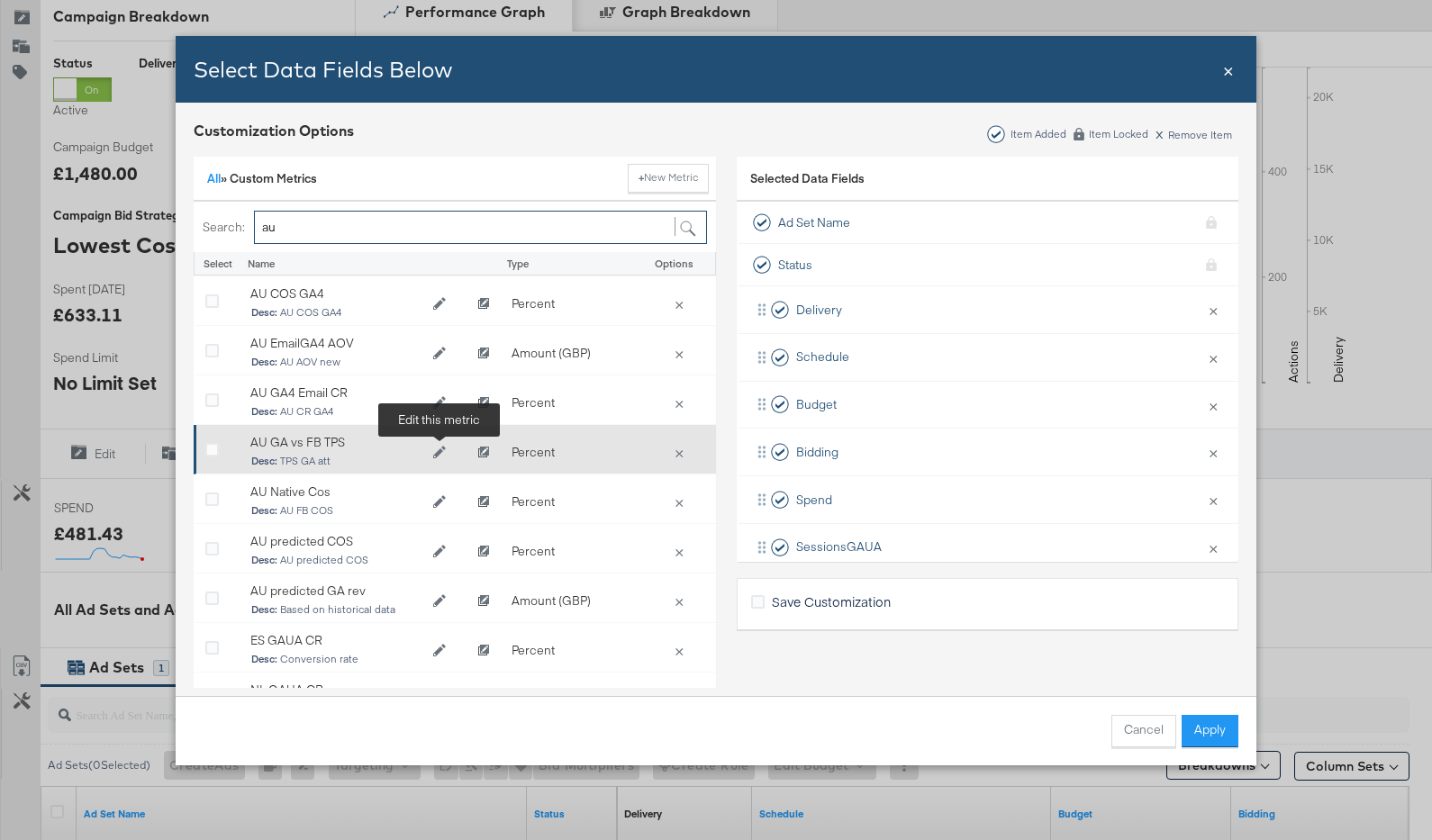
type input "au"
click at [442, 451] on icon "Edit AU GA vs FB TPS" at bounding box center [439, 453] width 13 height 13
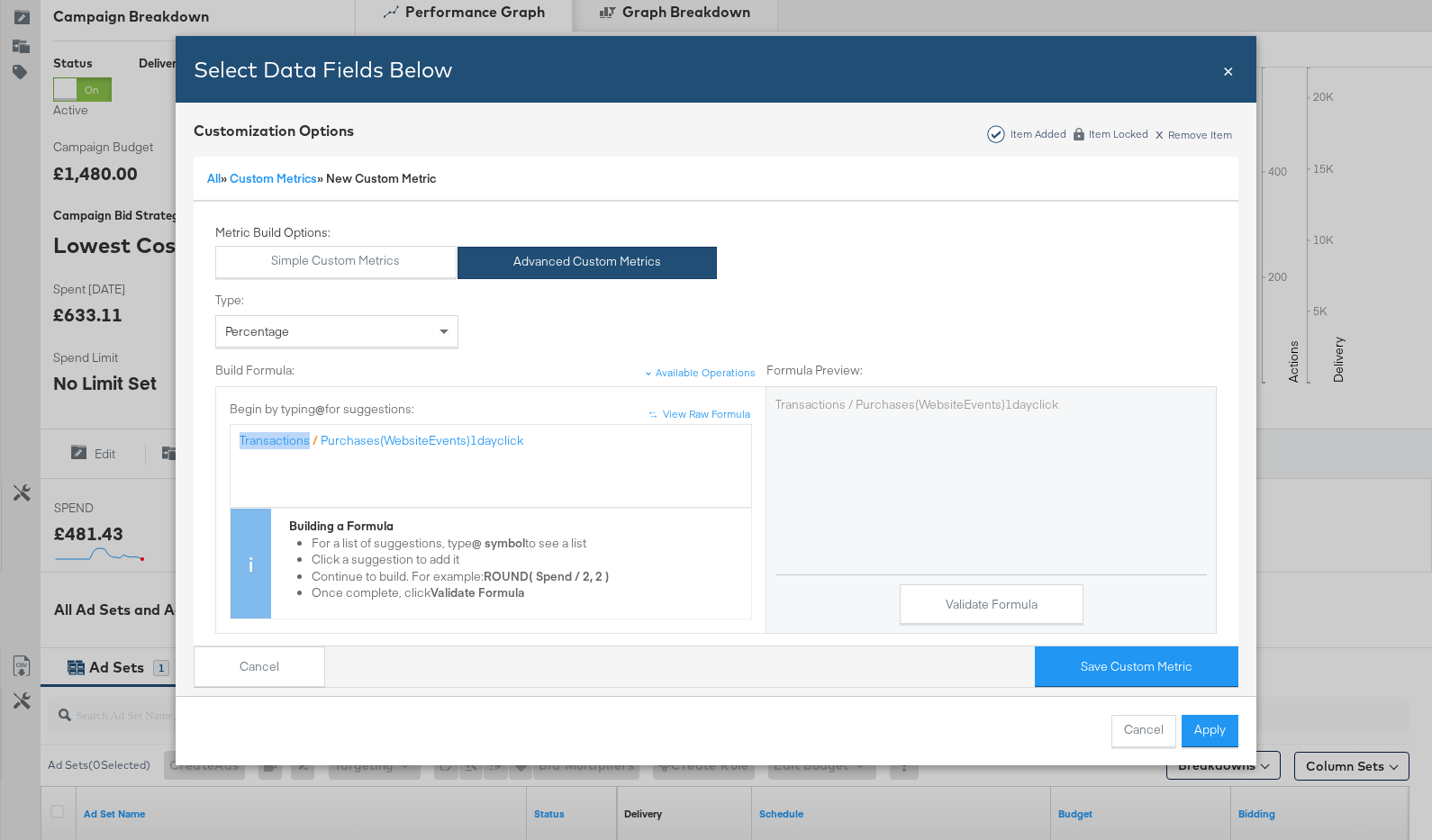
drag, startPoint x: 307, startPoint y: 442, endPoint x: 217, endPoint y: 436, distance: 90.2
click at [217, 436] on div "↑ ↑ View Raw Formula Begin by typing @ for suggestions: Transactions / Purchase…" at bounding box center [490, 509] width 549 height 219
click at [961, 605] on button "Validate Formula" at bounding box center [992, 605] width 184 height 41
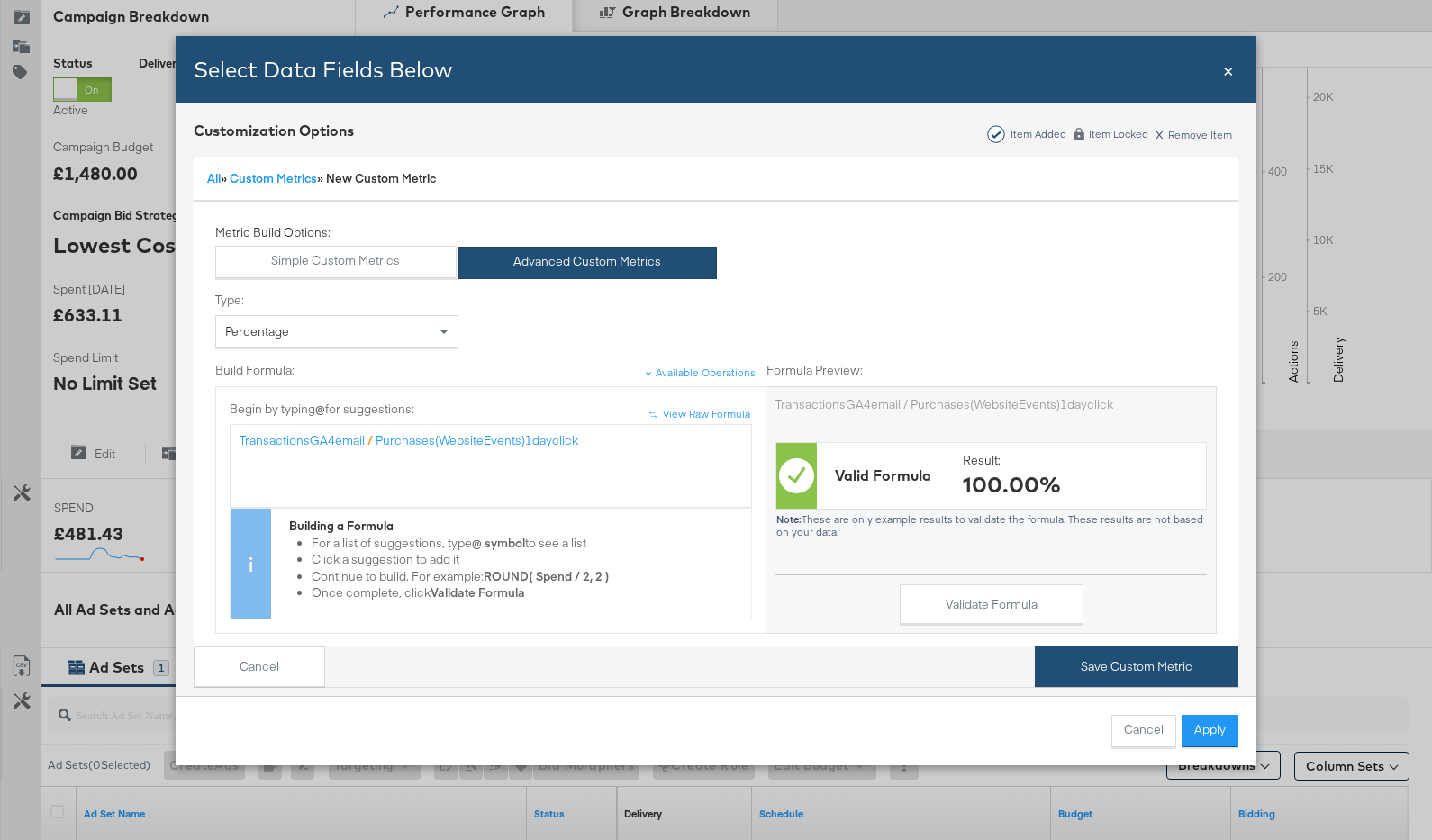
click at [1068, 667] on button "Save Custom Metric" at bounding box center [1136, 667] width 203 height 41
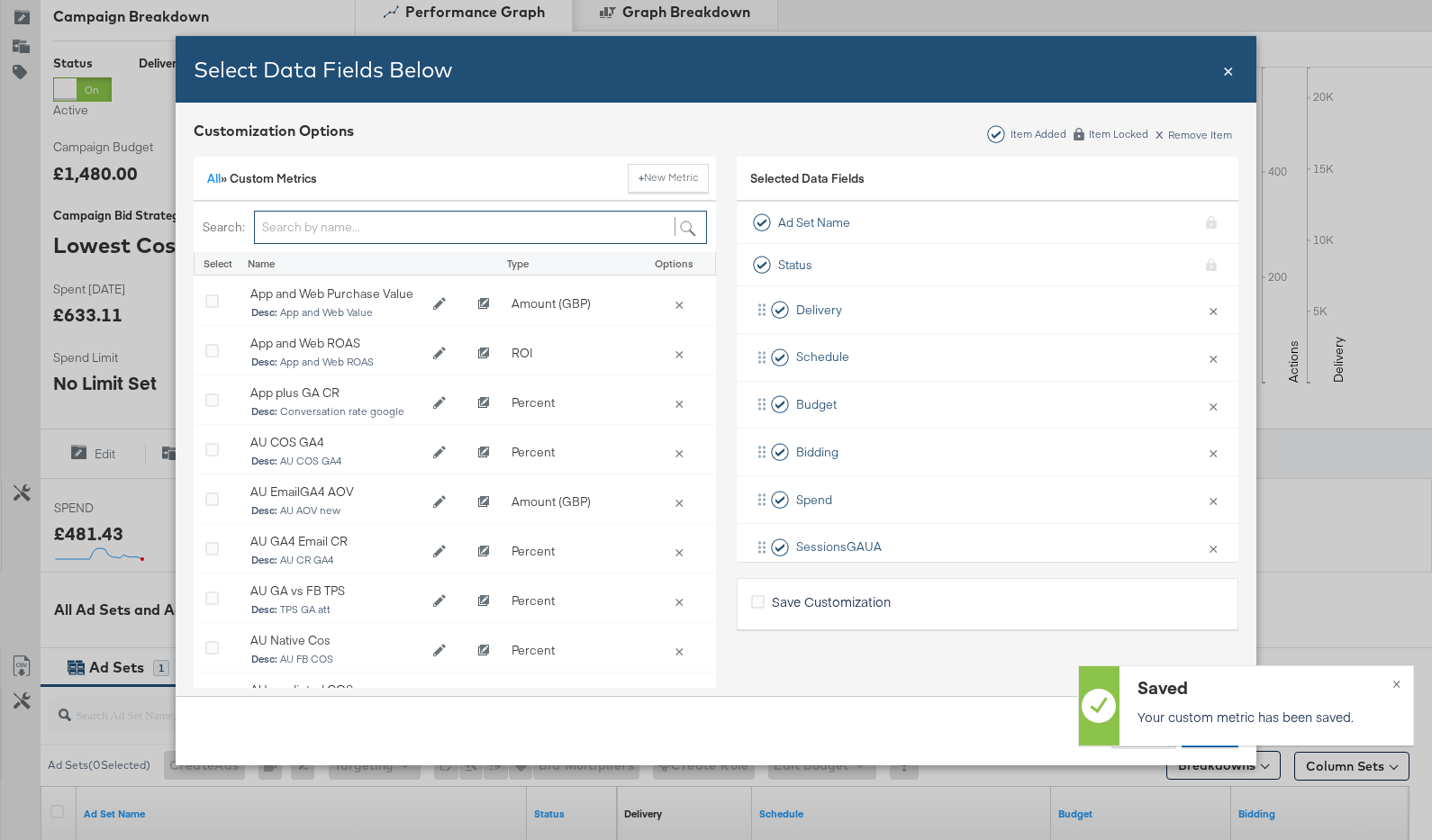
click at [402, 237] on input "Bulk Add Locations Modal" at bounding box center [480, 228] width 453 height 33
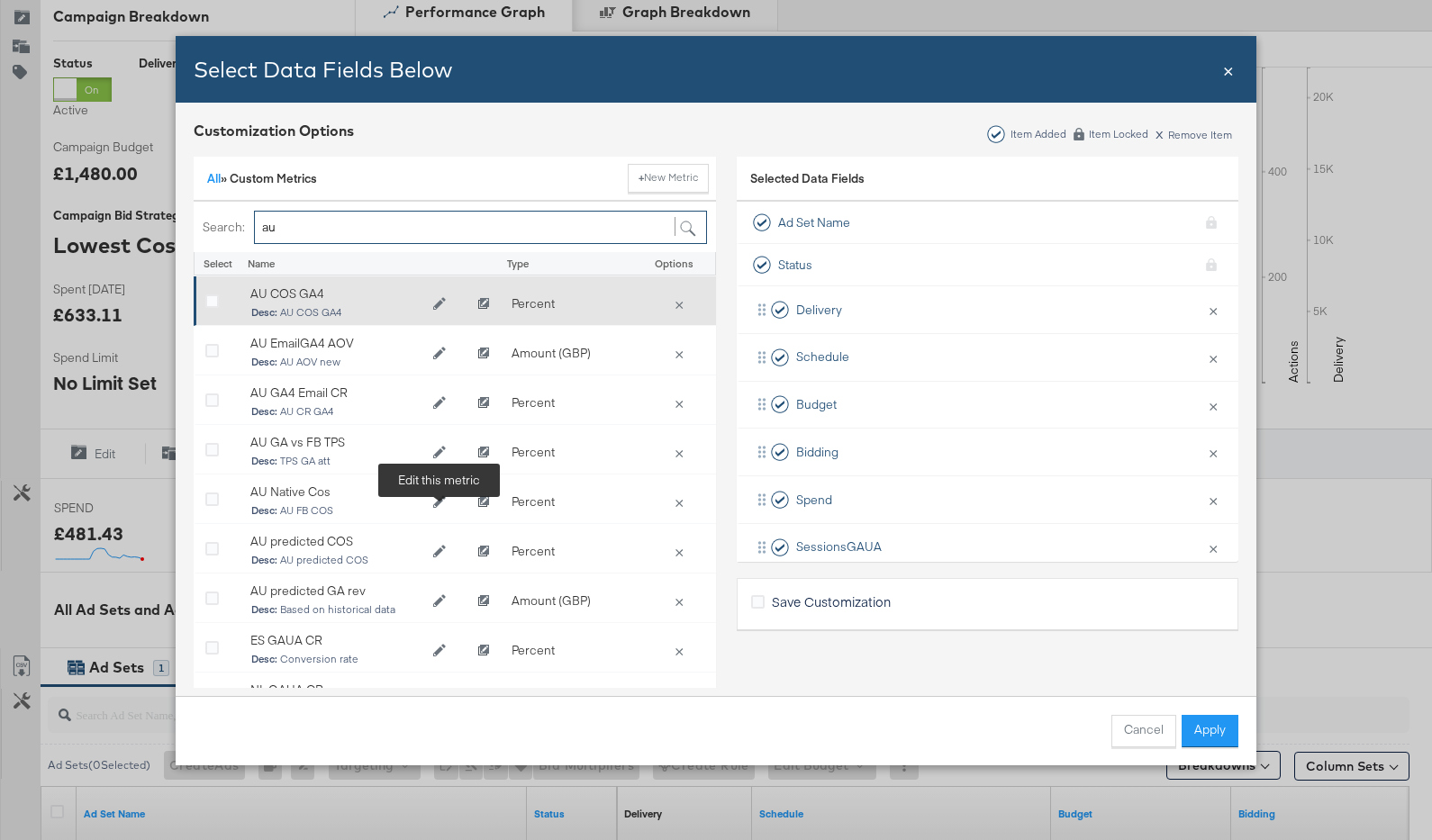
scroll to position [2, 0]
type input "a"
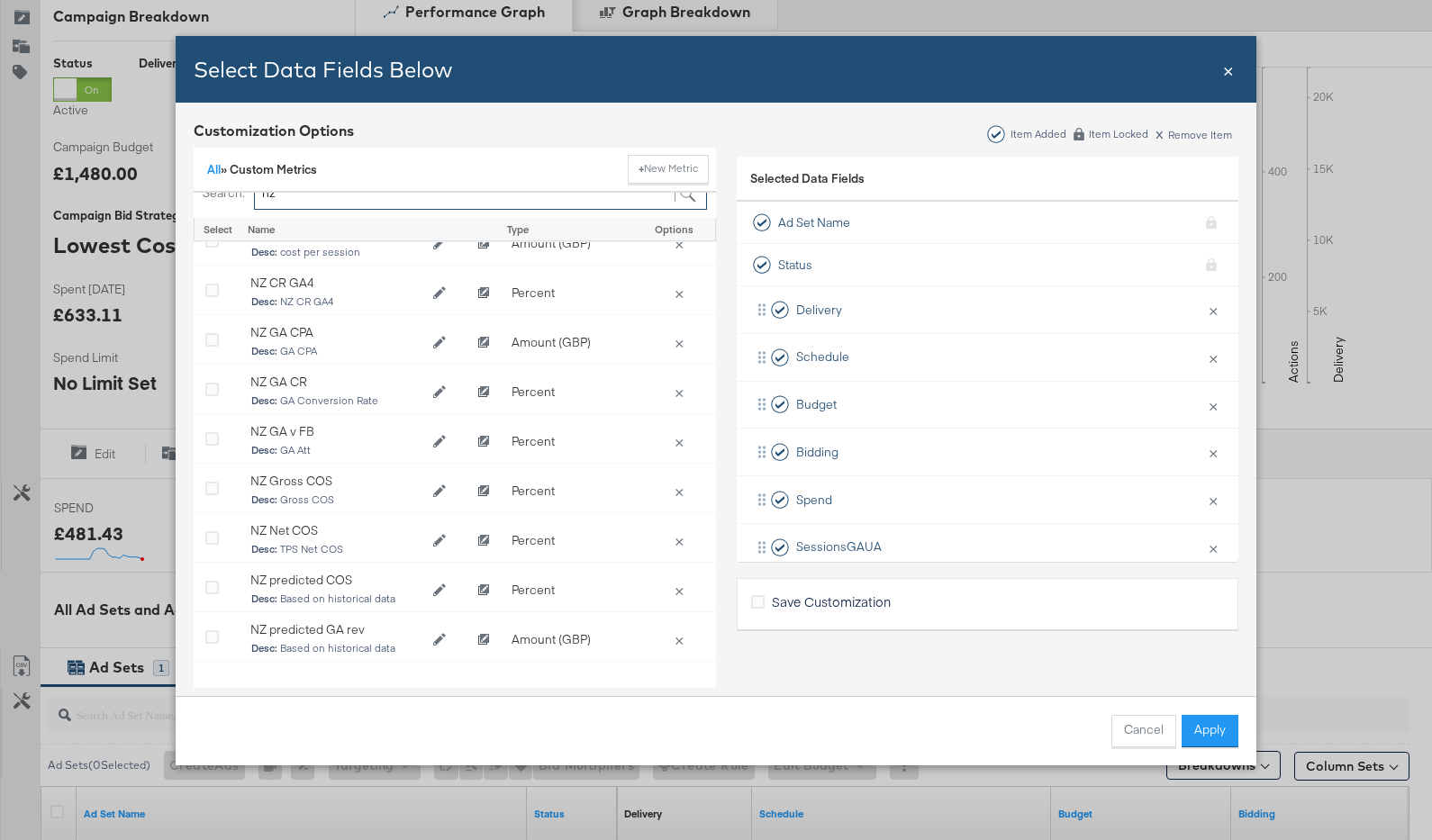
scroll to position [39, 0]
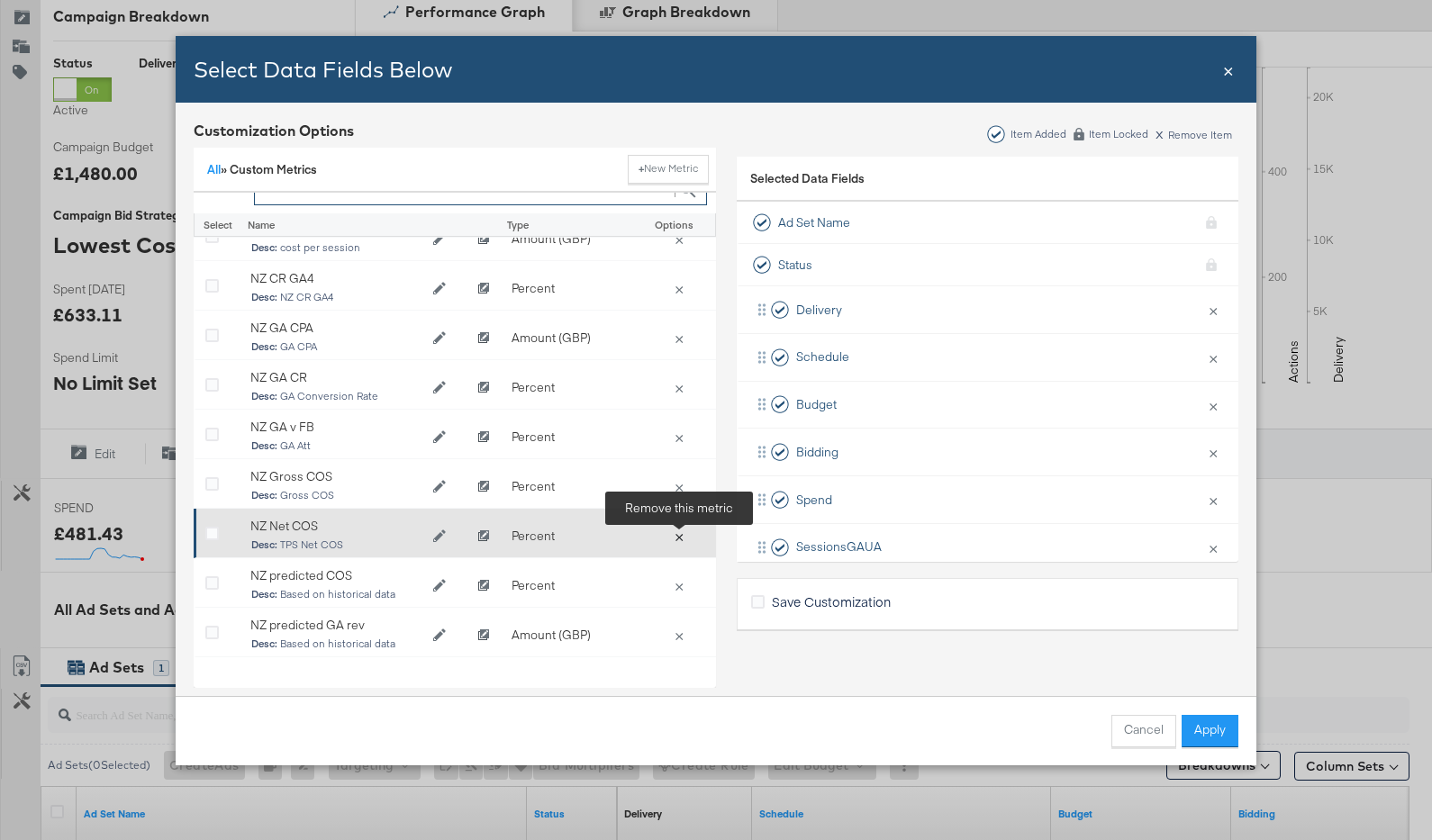
type input "nz"
click at [678, 536] on button "×" at bounding box center [680, 536] width 25 height 17
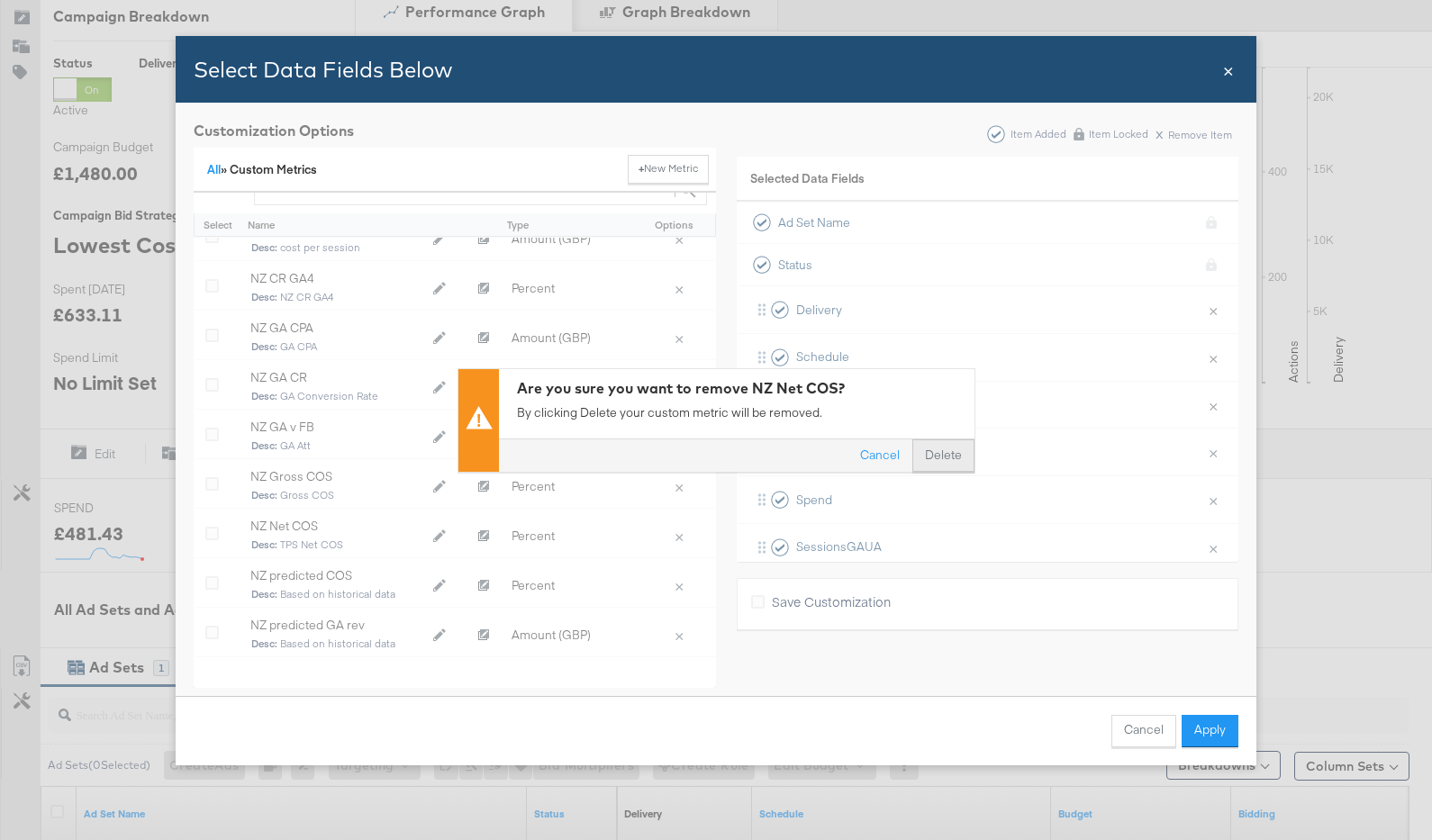
click at [942, 451] on button "Delete" at bounding box center [944, 455] width 62 height 32
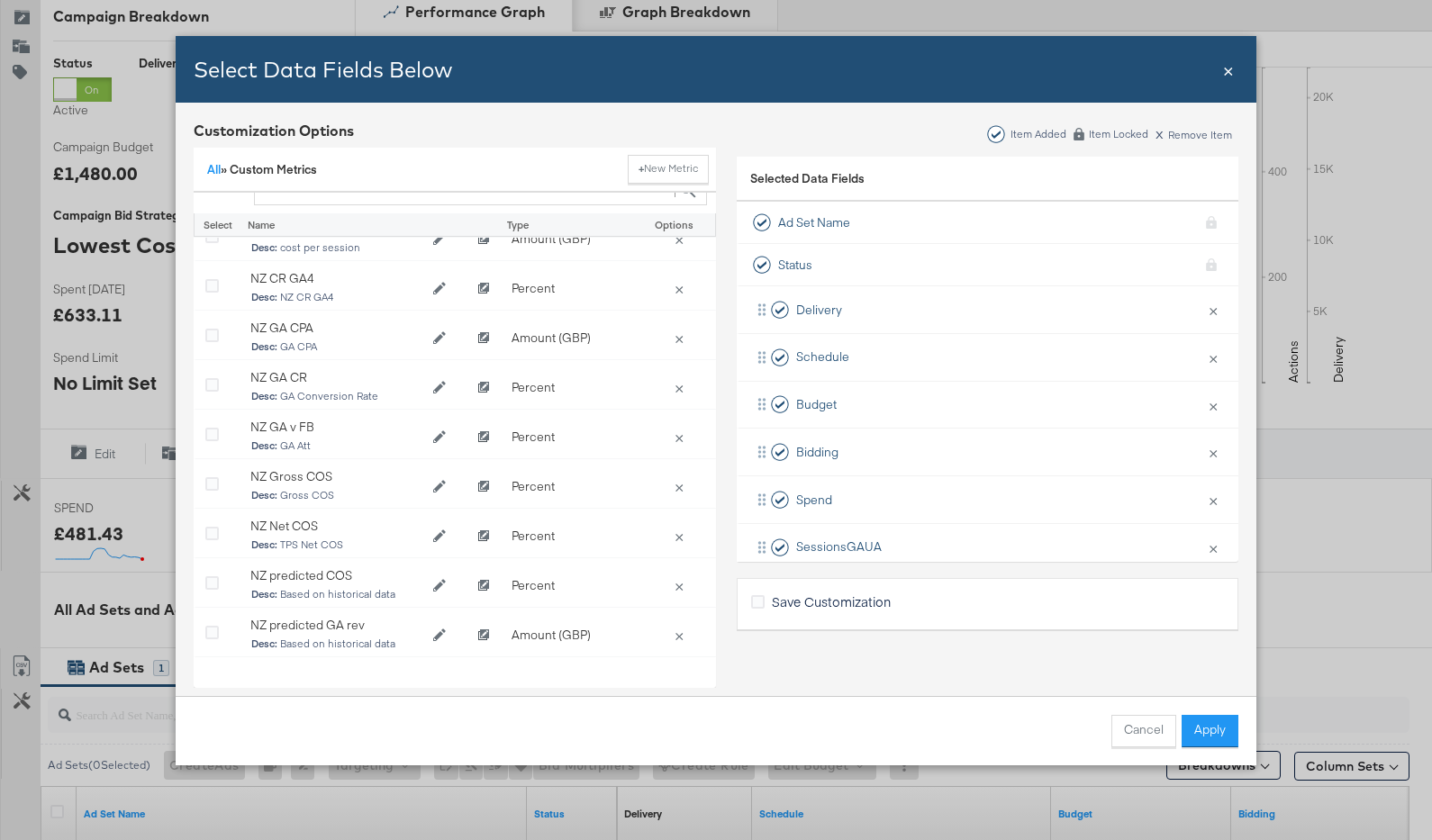
scroll to position [0, 0]
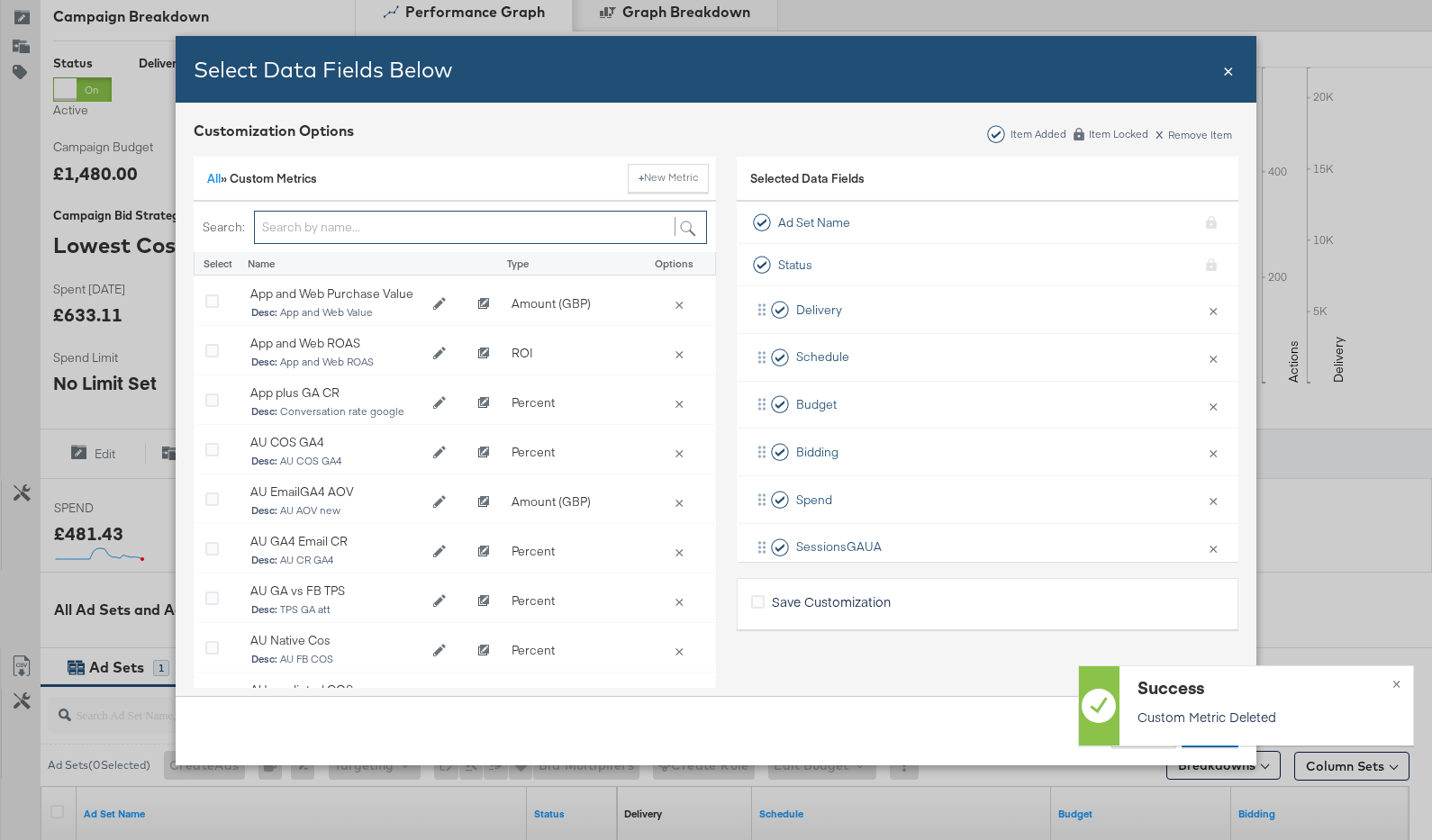
click at [391, 227] on input "Bulk Add Locations Modal" at bounding box center [480, 228] width 453 height 33
type input "b"
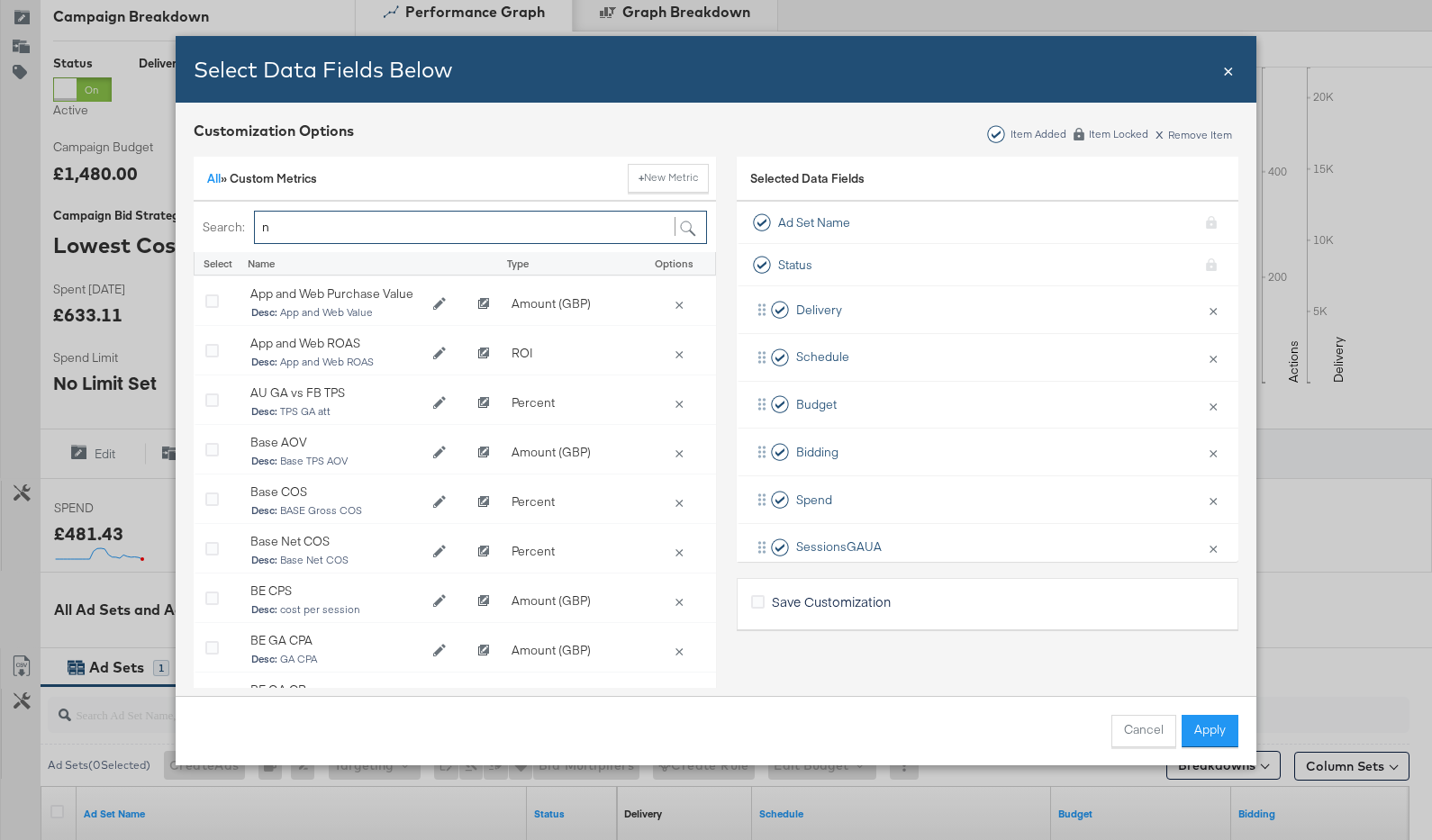
type input "nz"
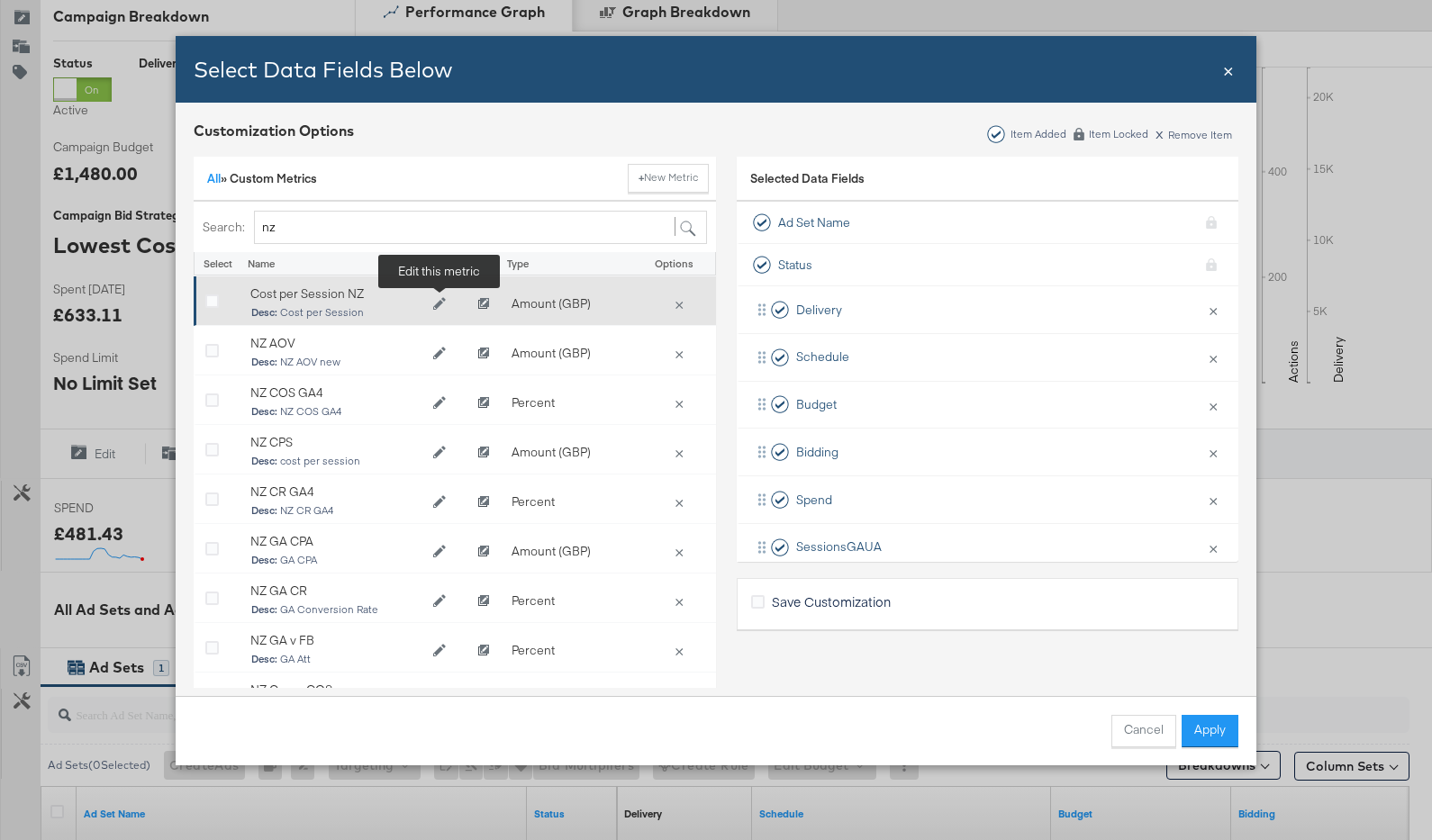
click at [437, 302] on icon "Edit Cost per Session NZ" at bounding box center [439, 303] width 13 height 13
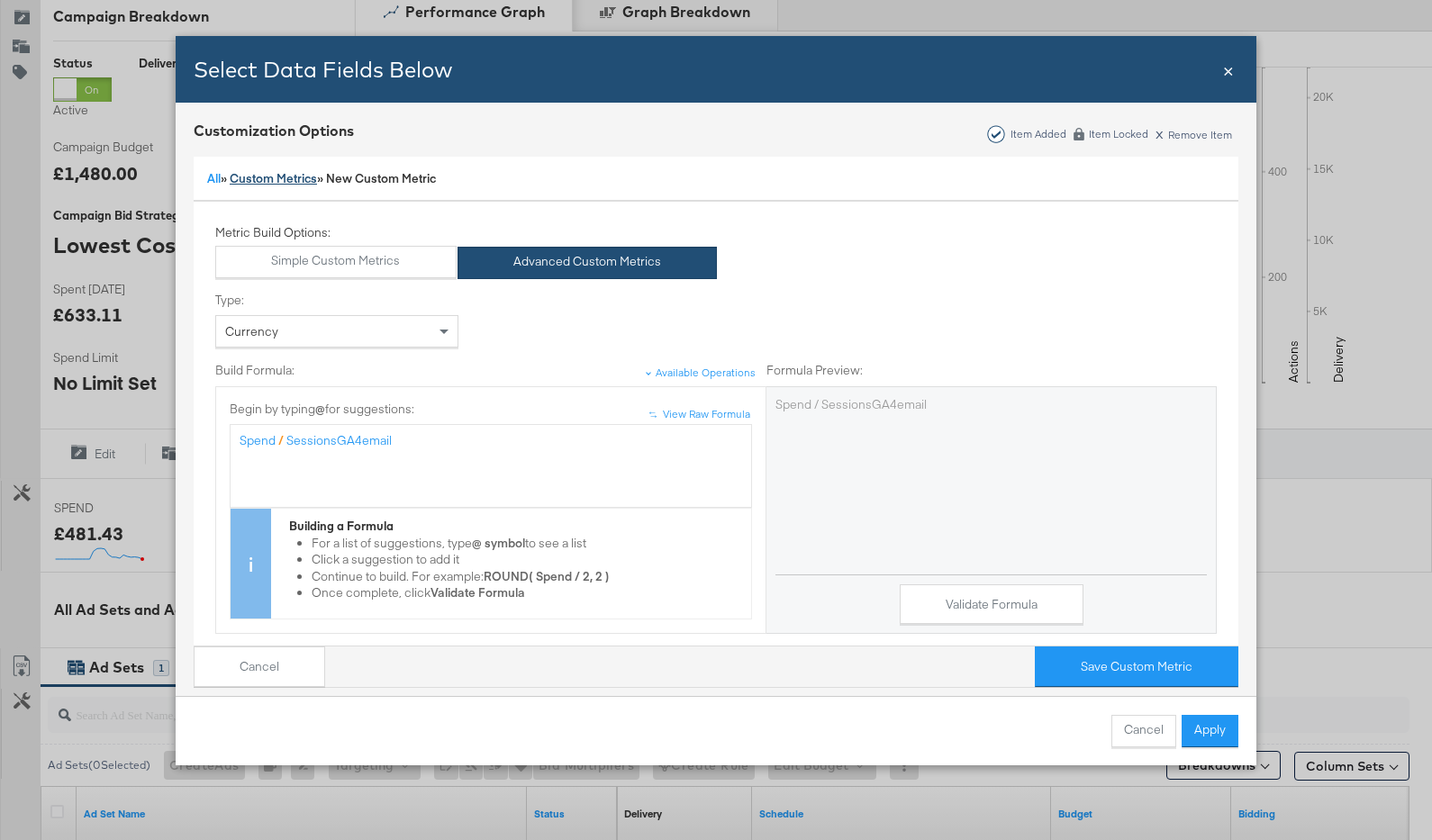
click at [303, 171] on link "Custom Metrics" at bounding box center [273, 178] width 87 height 17
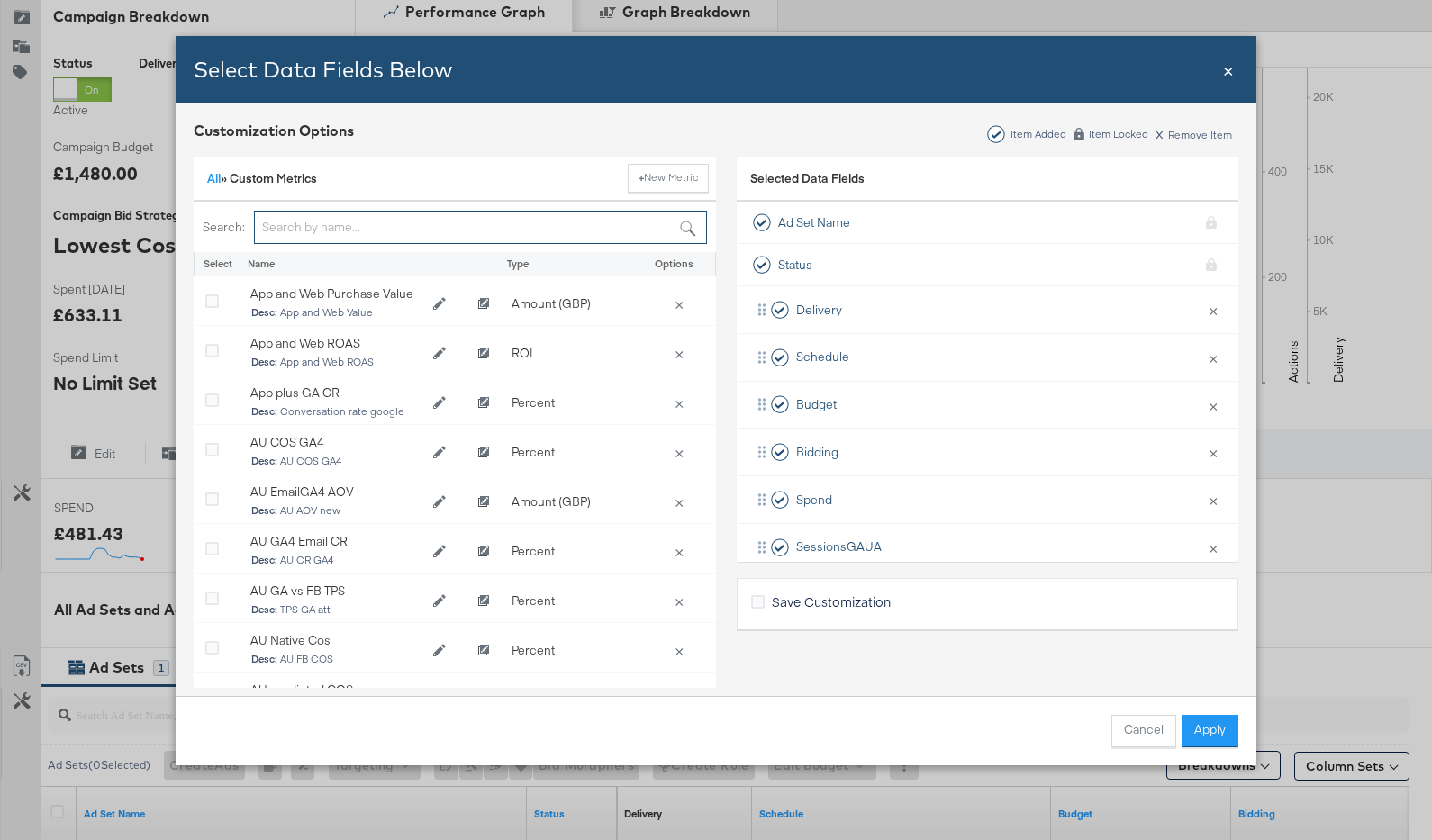
click at [418, 221] on input "Bulk Add Locations Modal" at bounding box center [480, 228] width 453 height 33
type input "nz"
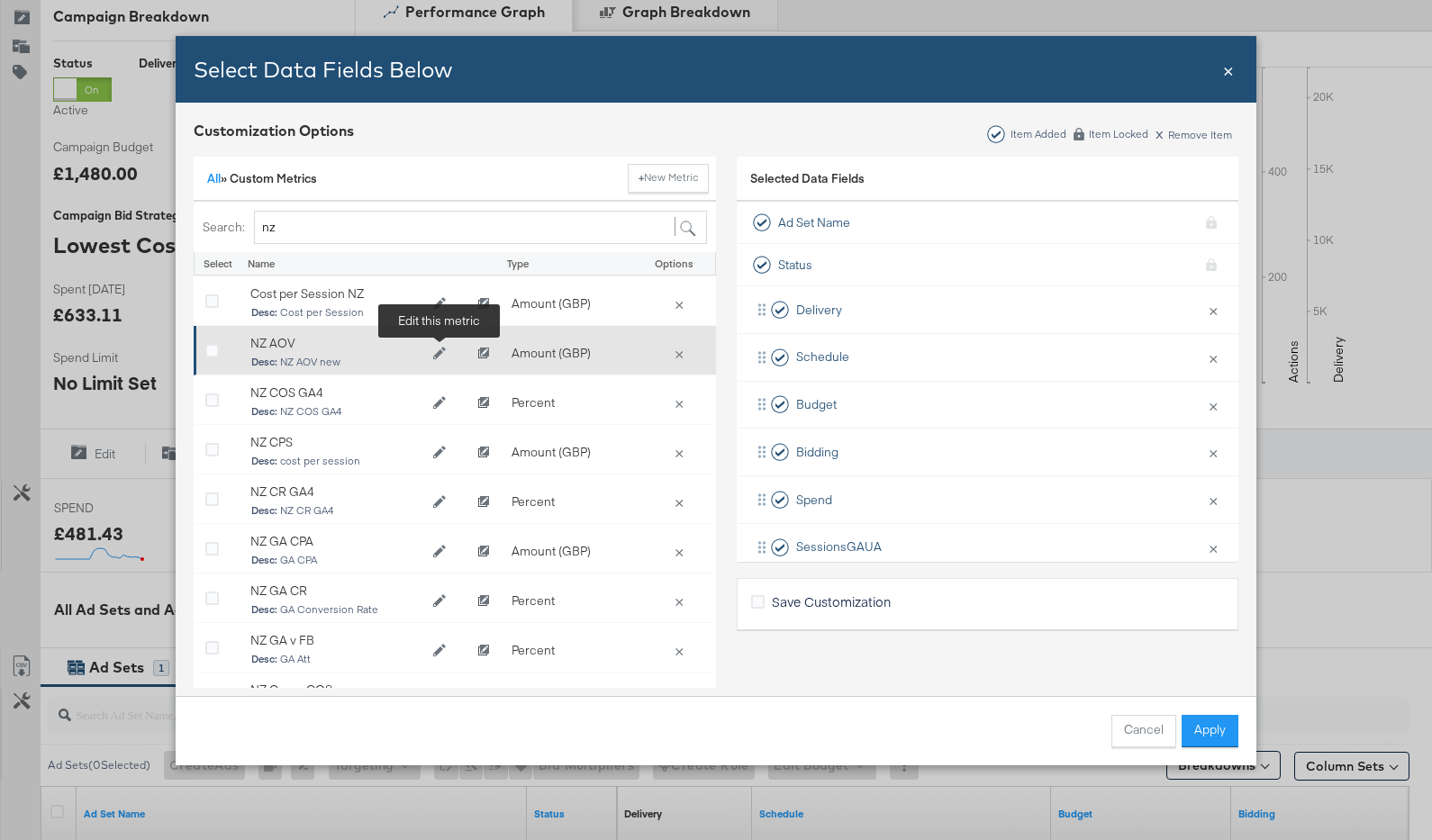
click at [437, 352] on icon "Edit NZ AOV" at bounding box center [439, 353] width 13 height 13
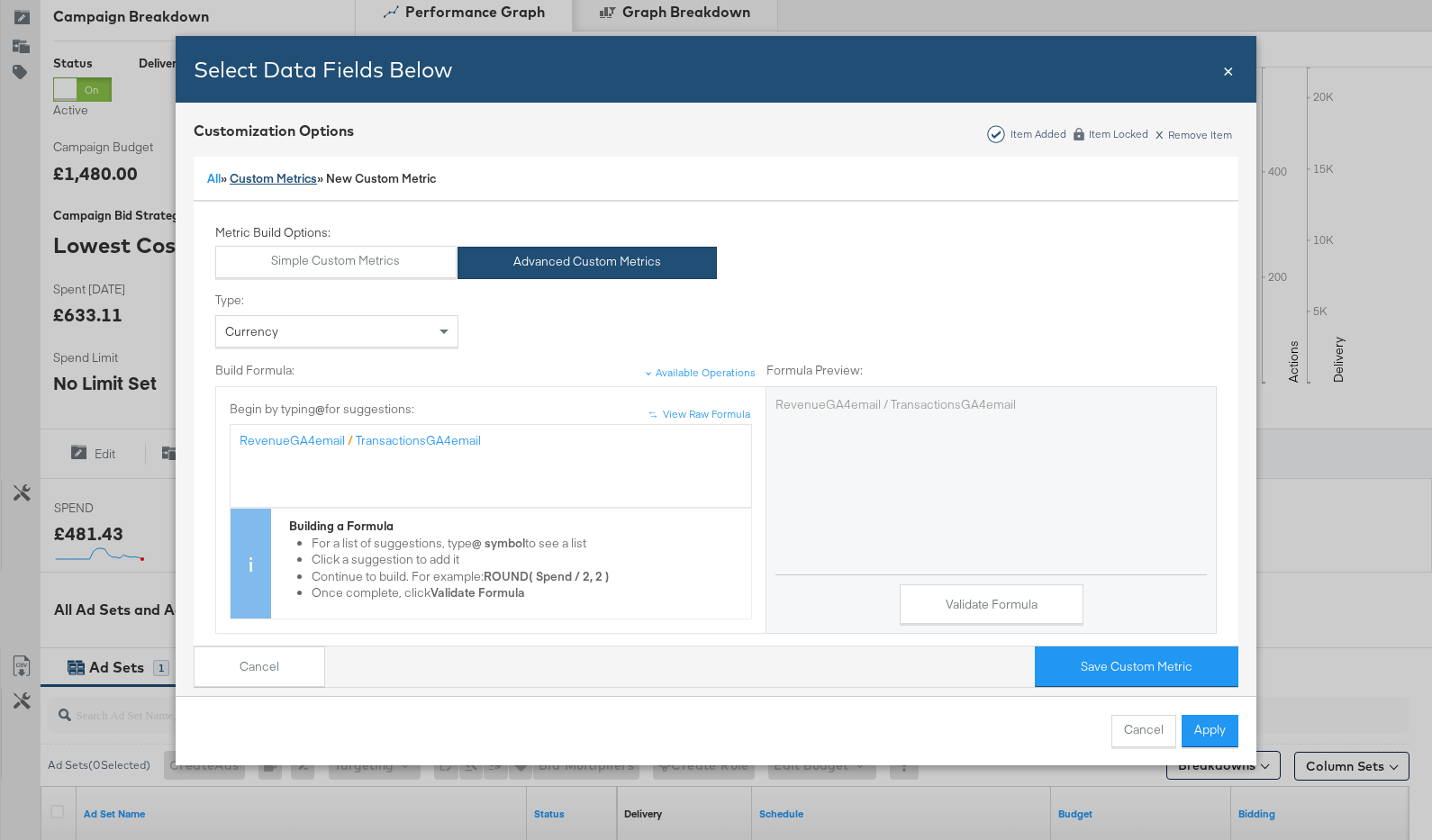
click at [287, 183] on link "Custom Metrics" at bounding box center [273, 178] width 87 height 17
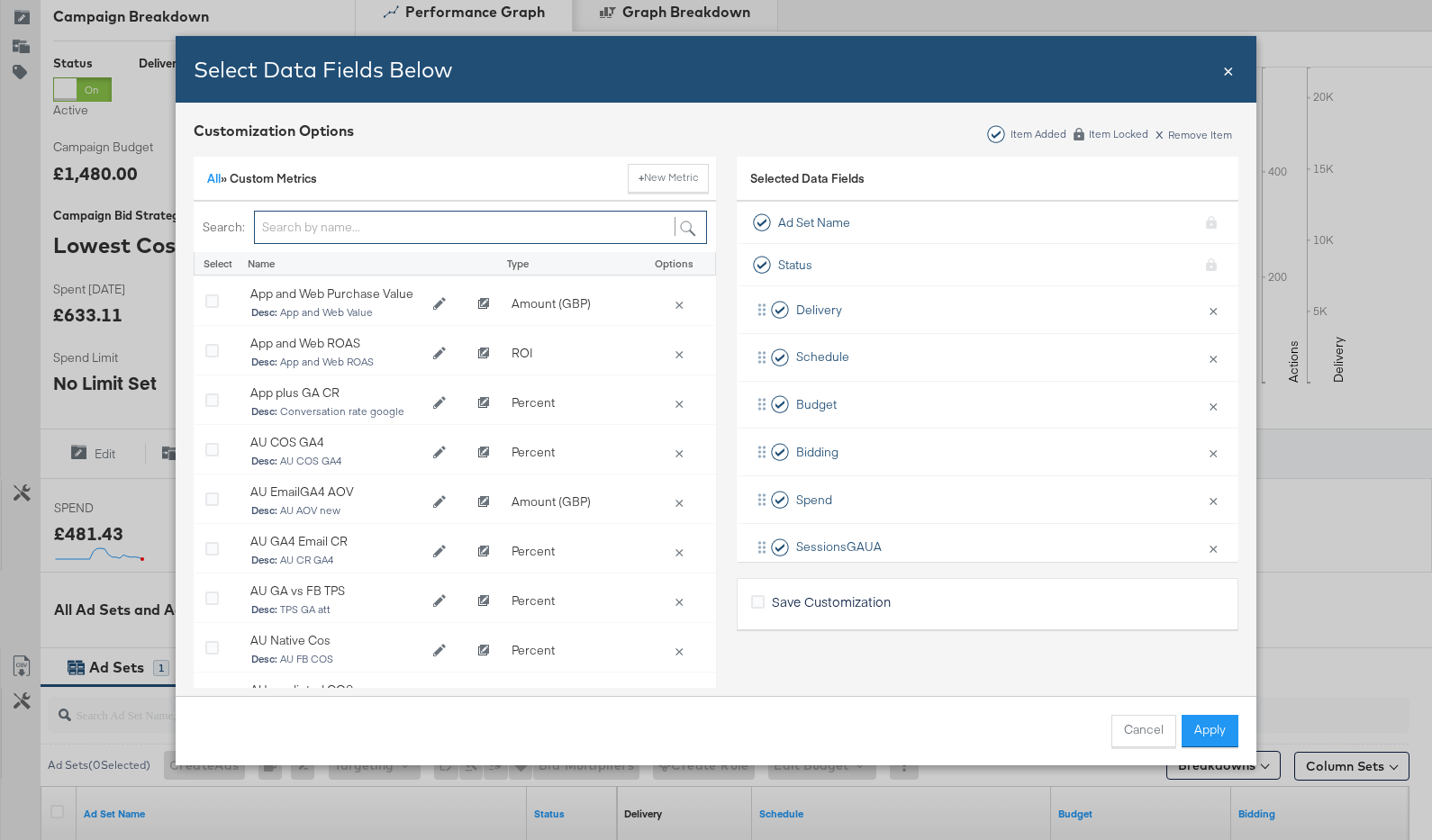
click at [312, 222] on input "Bulk Add Locations Modal" at bounding box center [480, 228] width 453 height 33
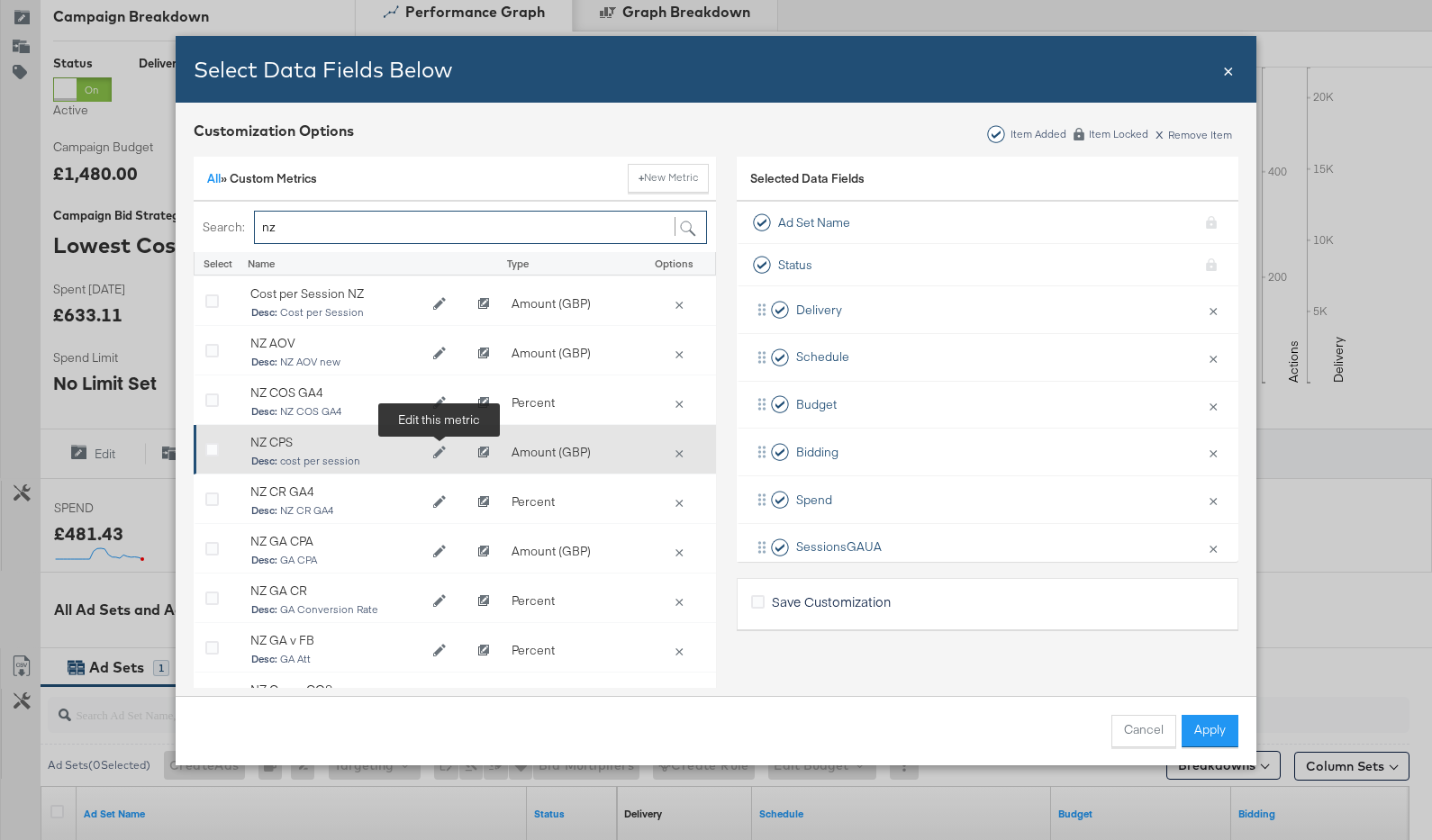
type input "nz"
click at [444, 457] on icon "Edit NZ CPS" at bounding box center [439, 452] width 13 height 13
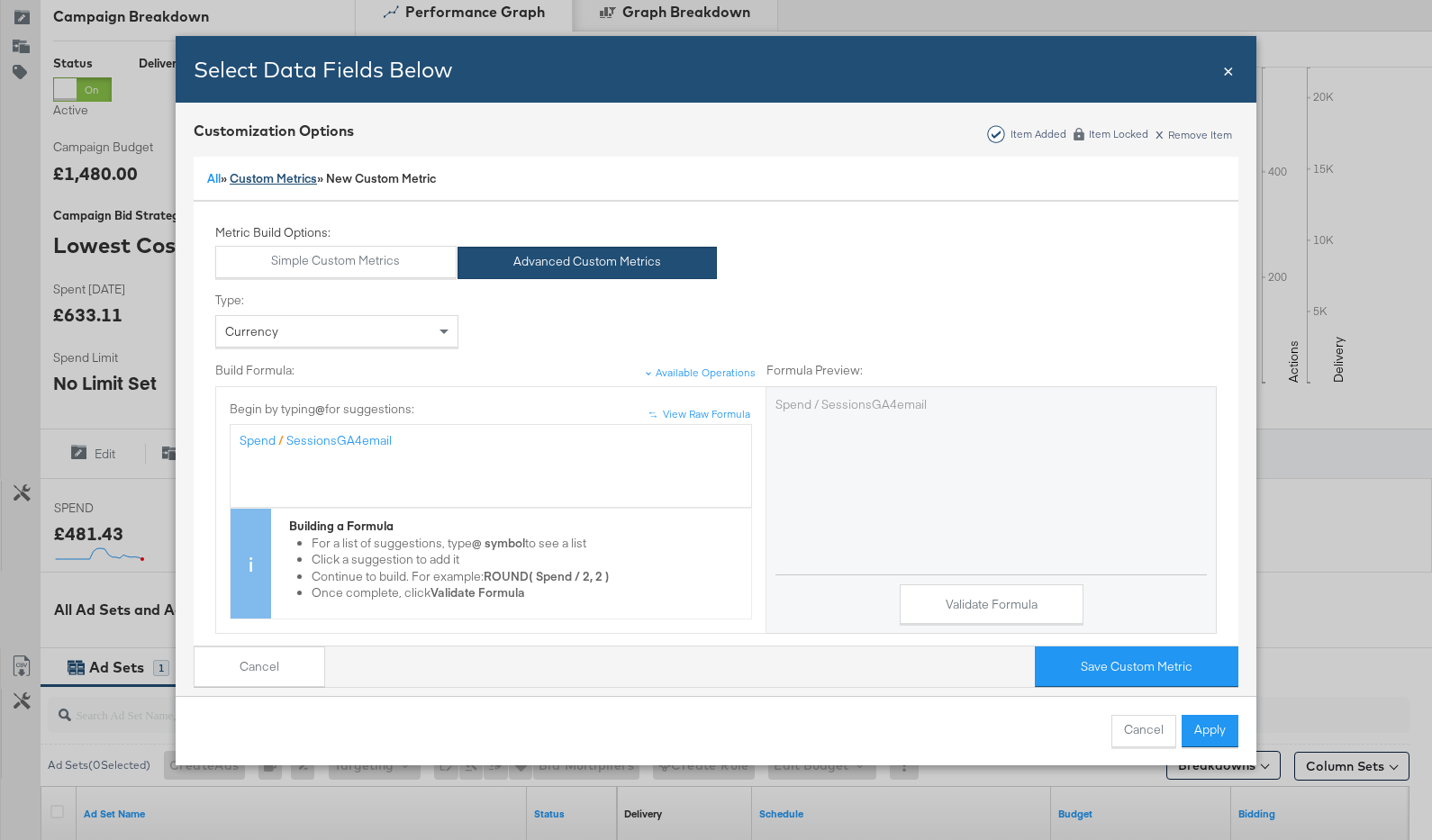
click at [260, 170] on link "Custom Metrics" at bounding box center [273, 178] width 87 height 17
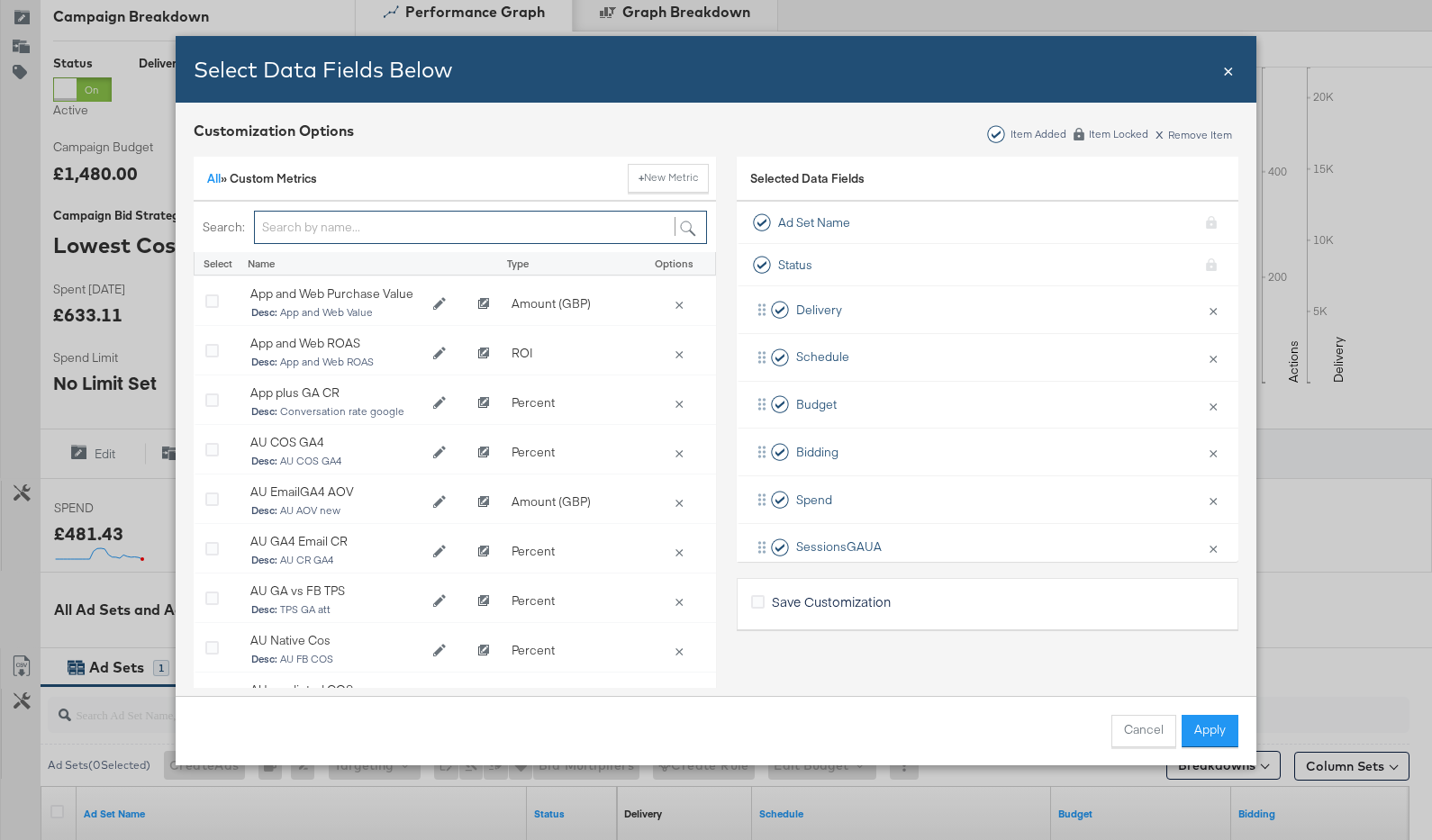
click at [319, 227] on input "Bulk Add Locations Modal" at bounding box center [480, 228] width 453 height 33
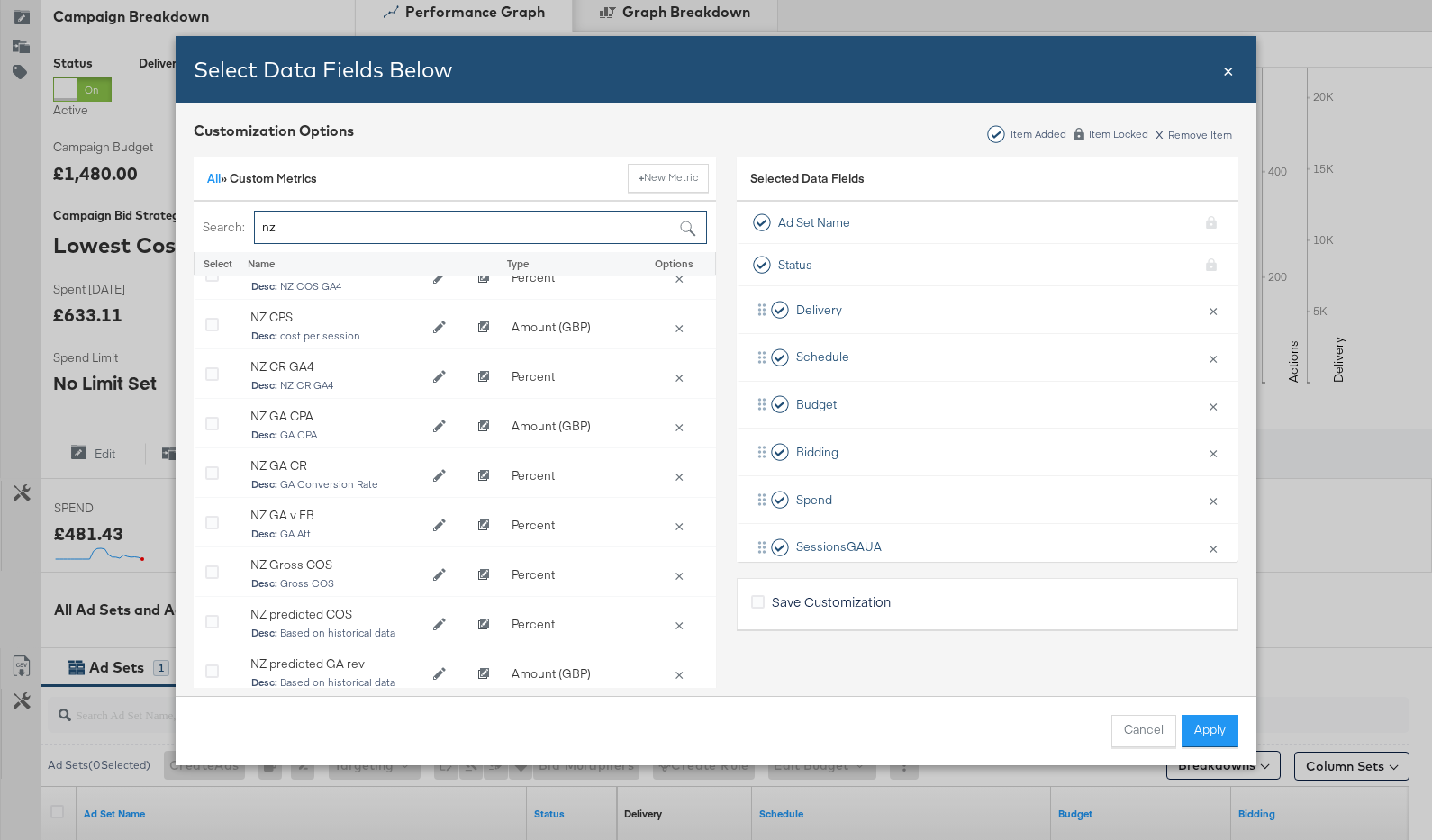
scroll to position [126, 0]
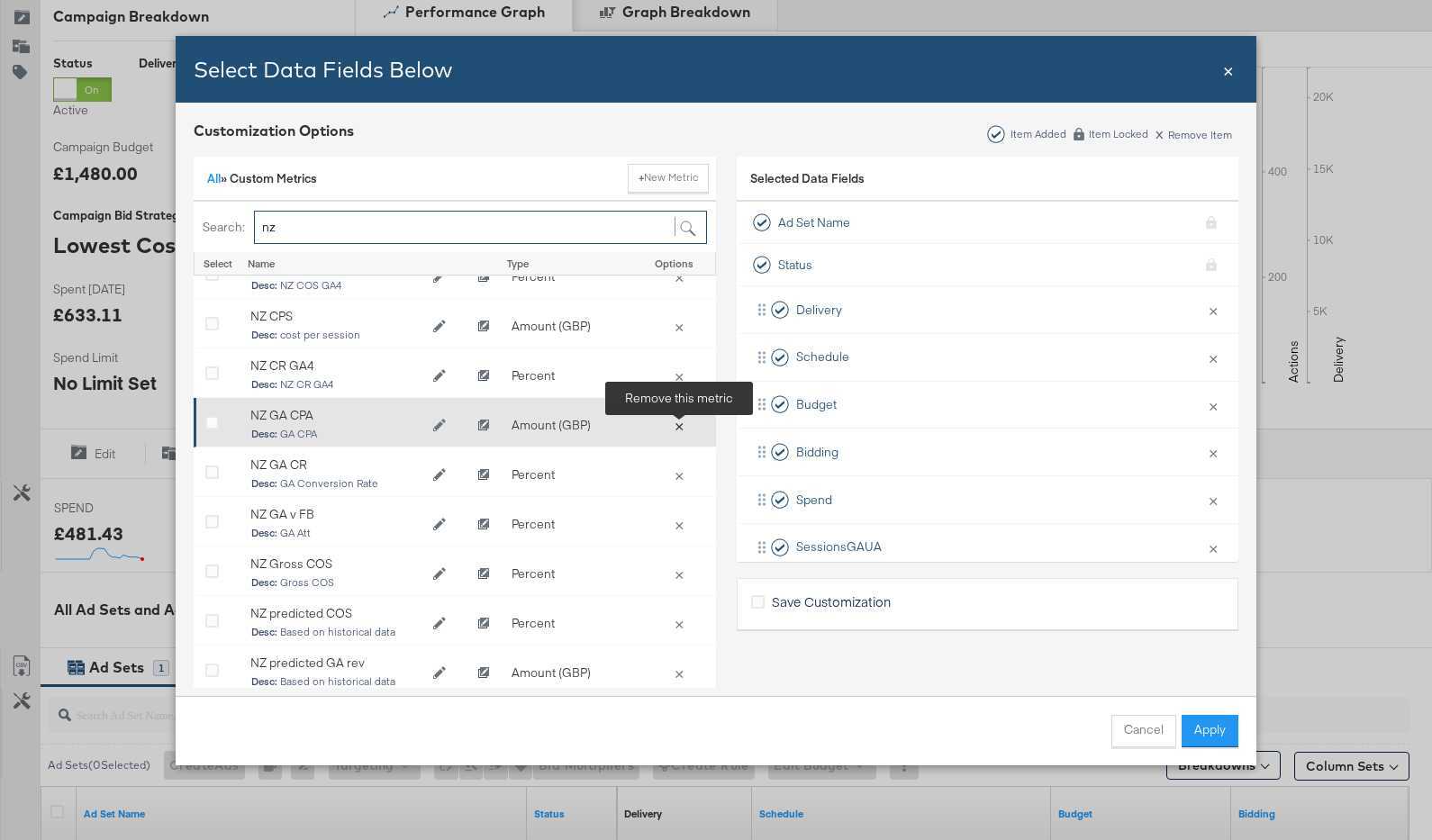
type input "nz"
click at [680, 426] on button "×" at bounding box center [680, 425] width 25 height 17
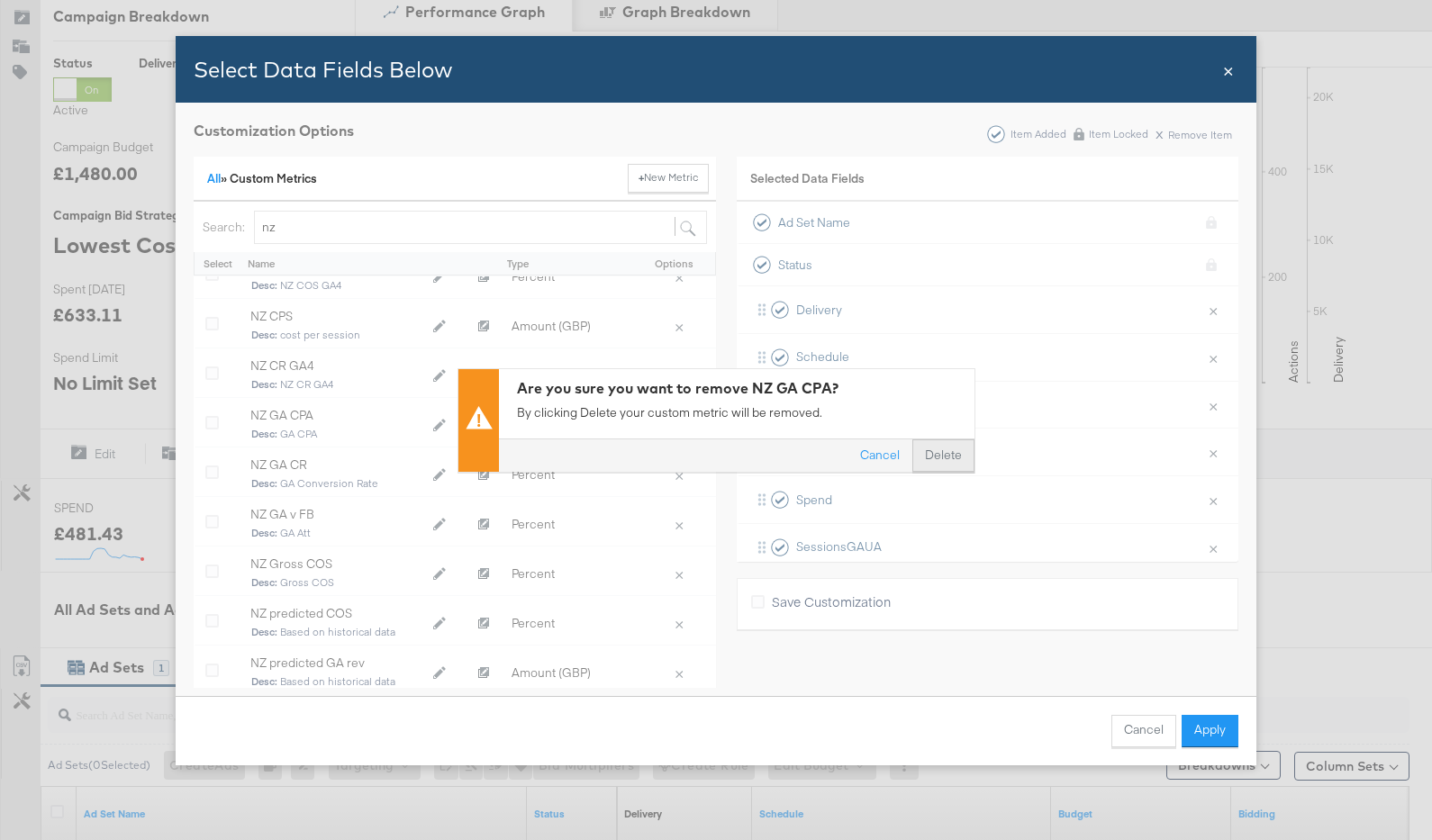
click at [924, 454] on button "Delete" at bounding box center [944, 455] width 62 height 32
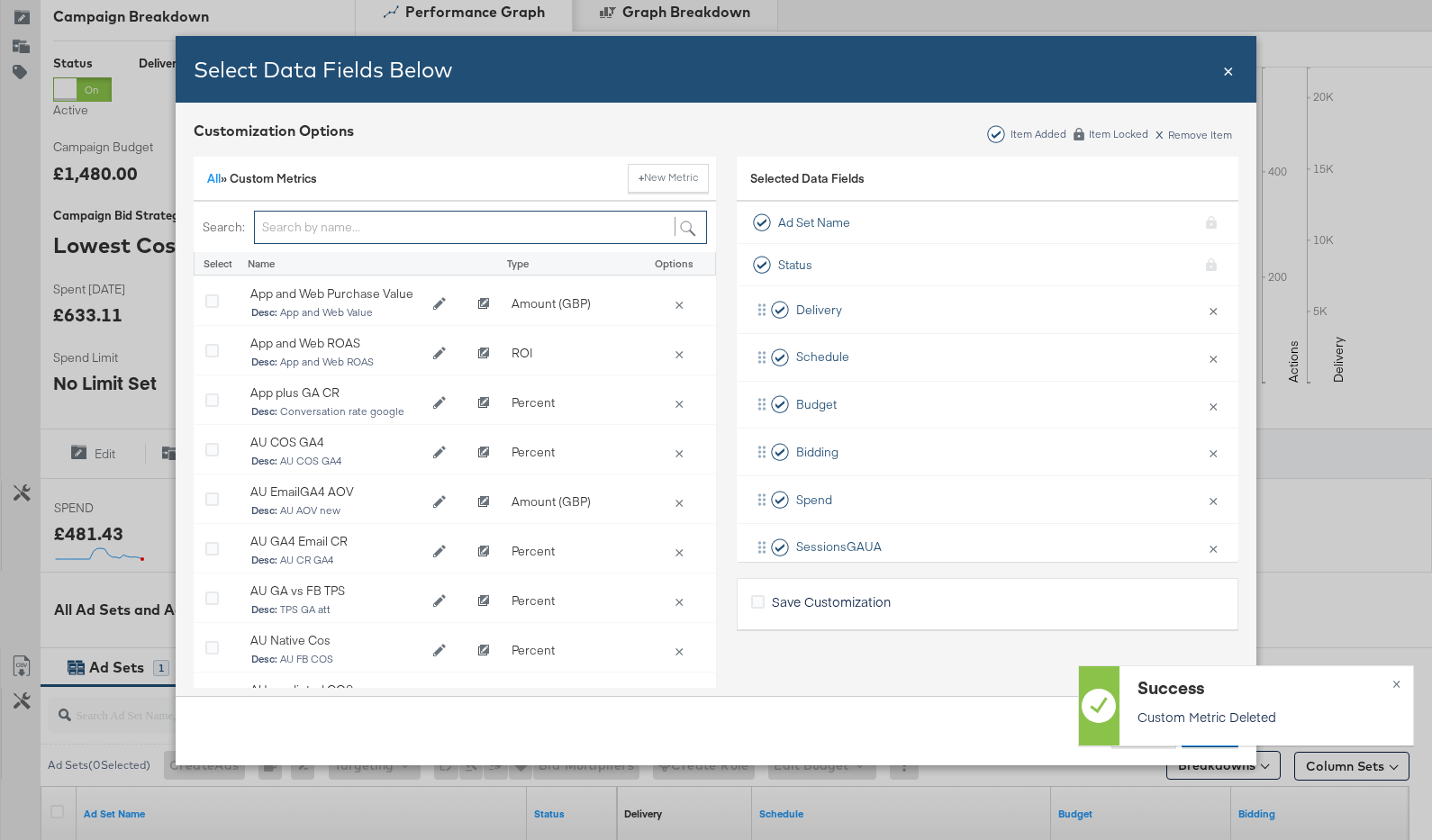
click at [333, 231] on input "Bulk Add Locations Modal" at bounding box center [480, 228] width 453 height 33
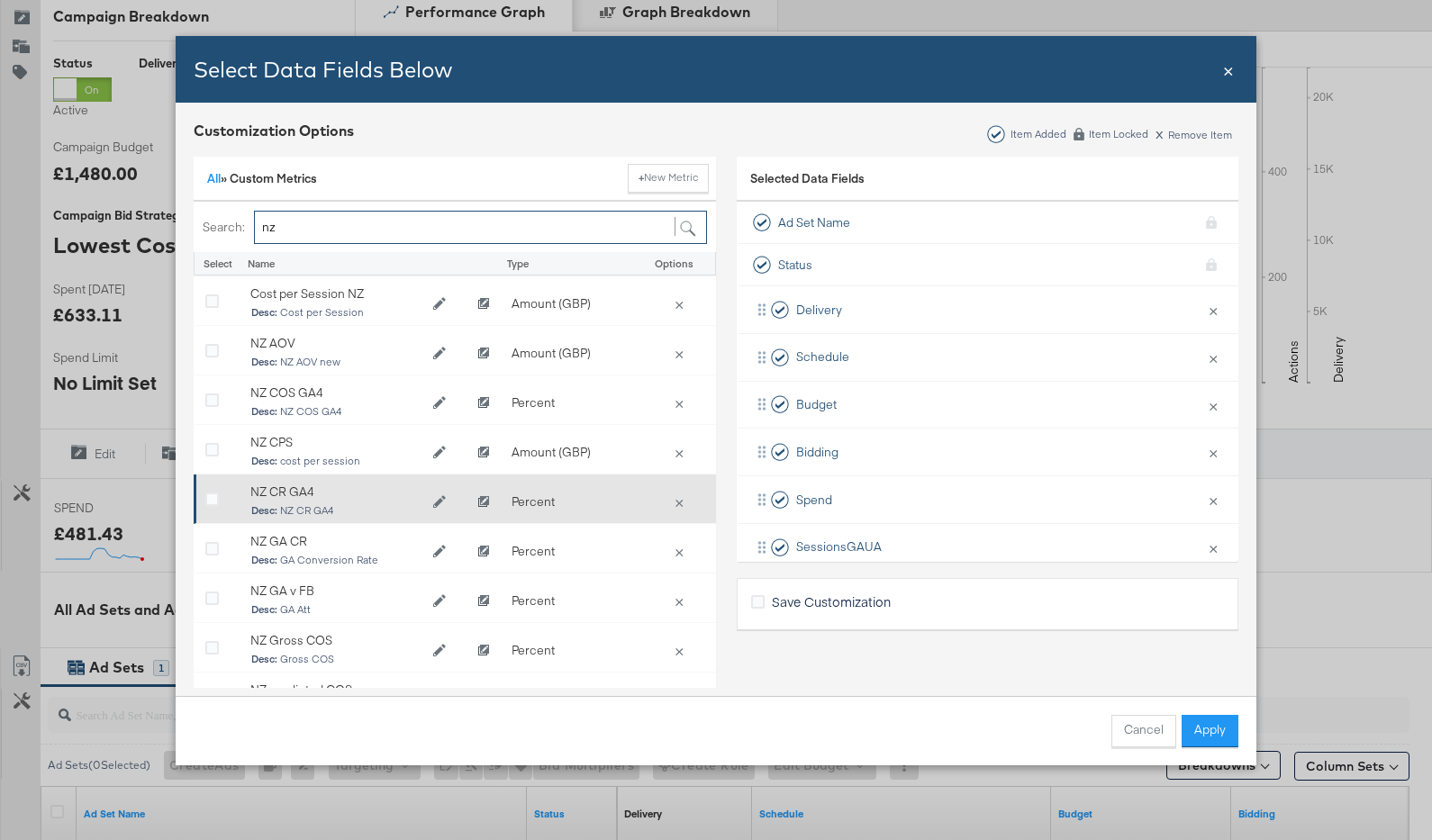
scroll to position [1, 0]
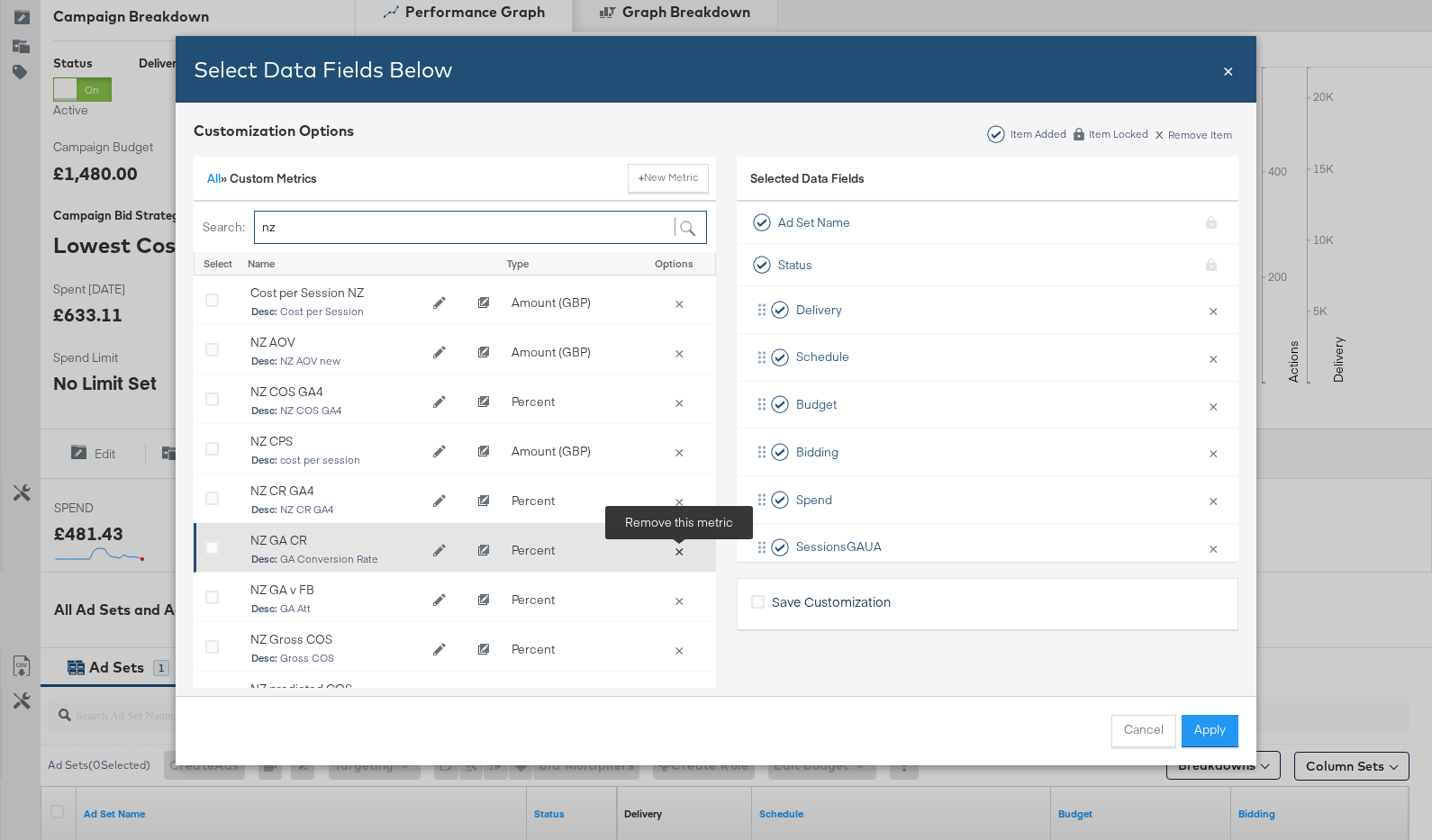
type input "nz"
click at [680, 548] on button "×" at bounding box center [680, 550] width 25 height 17
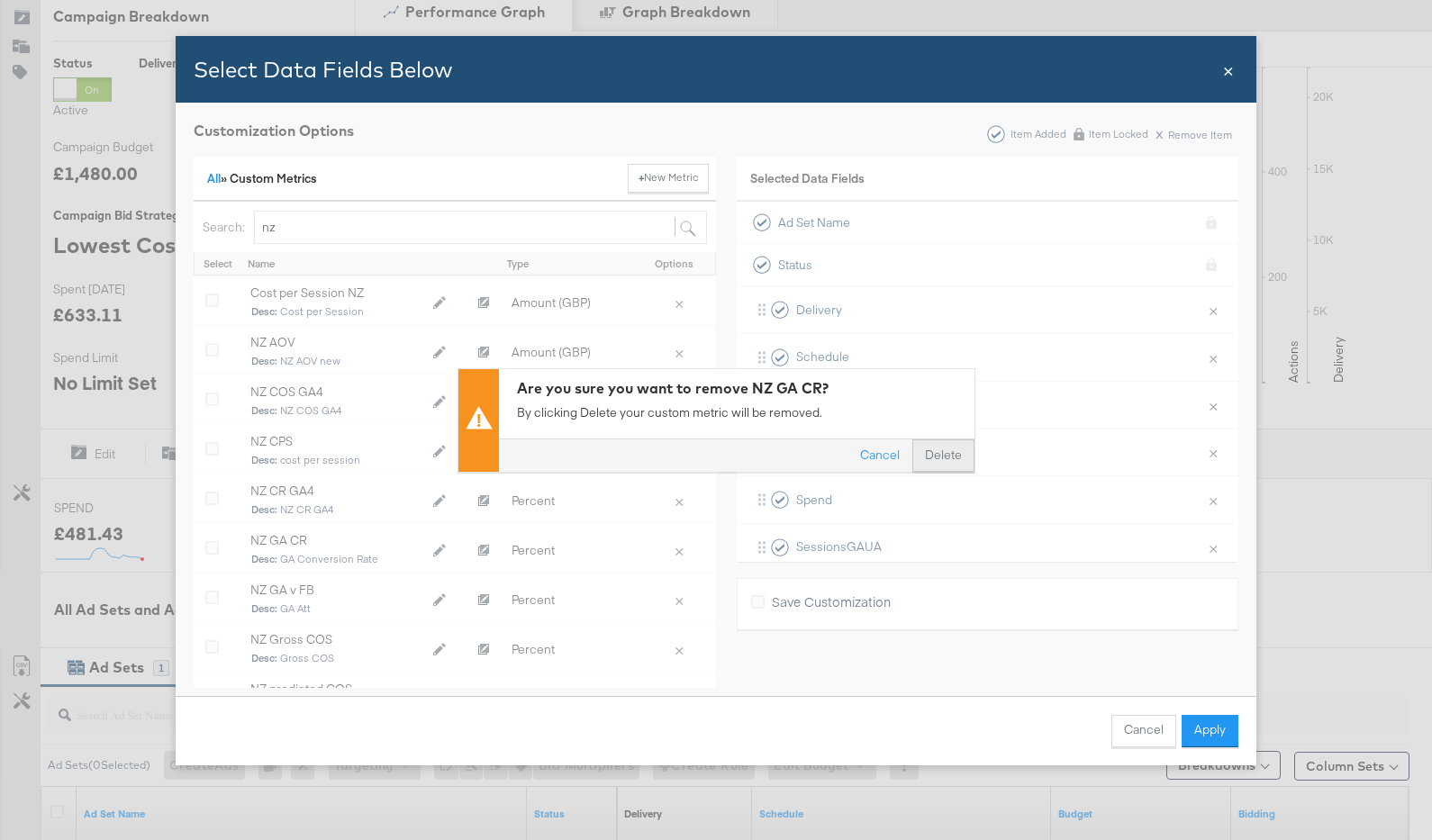
click at [931, 446] on button "Delete" at bounding box center [944, 455] width 62 height 32
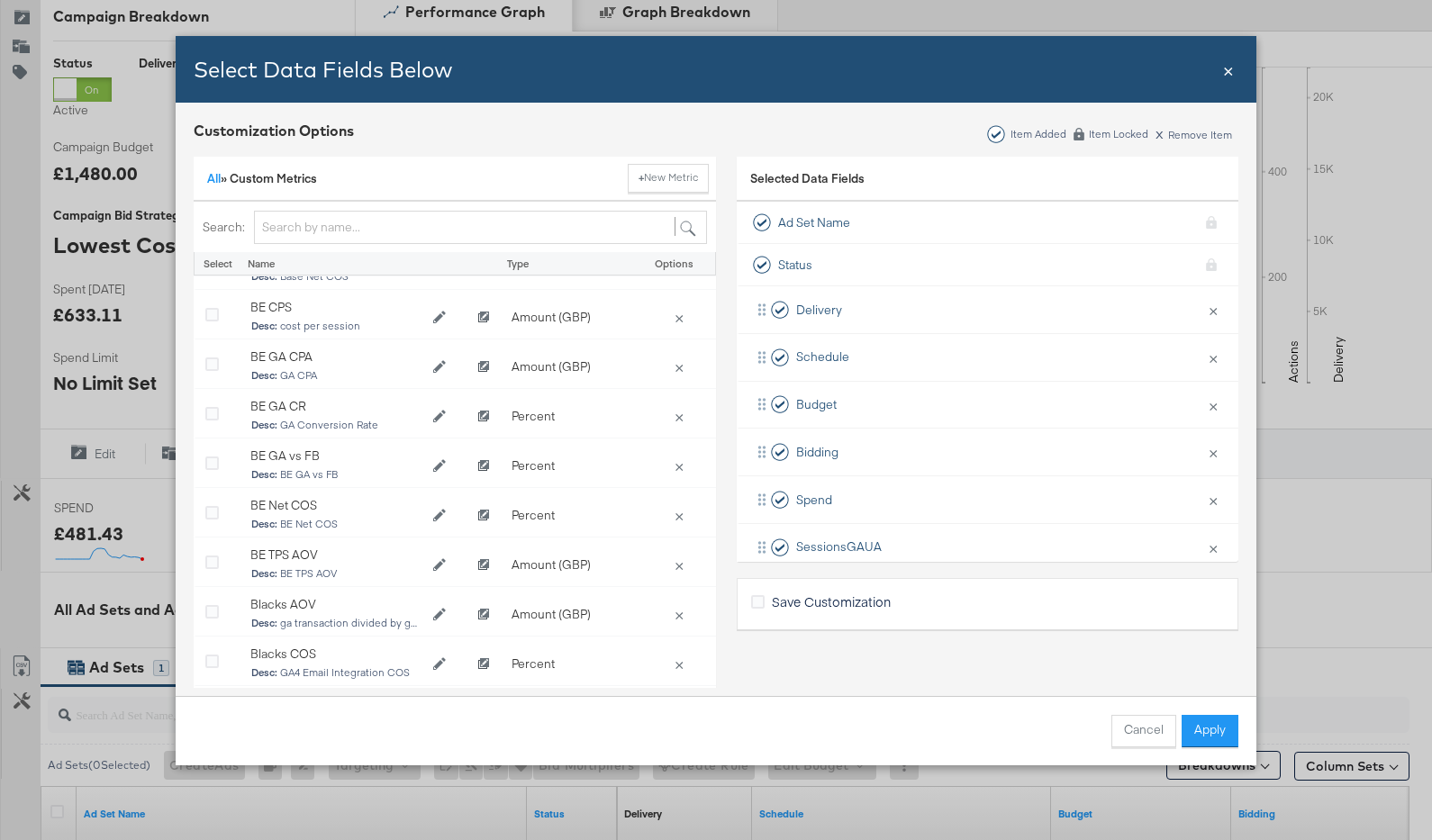
scroll to position [592, 0]
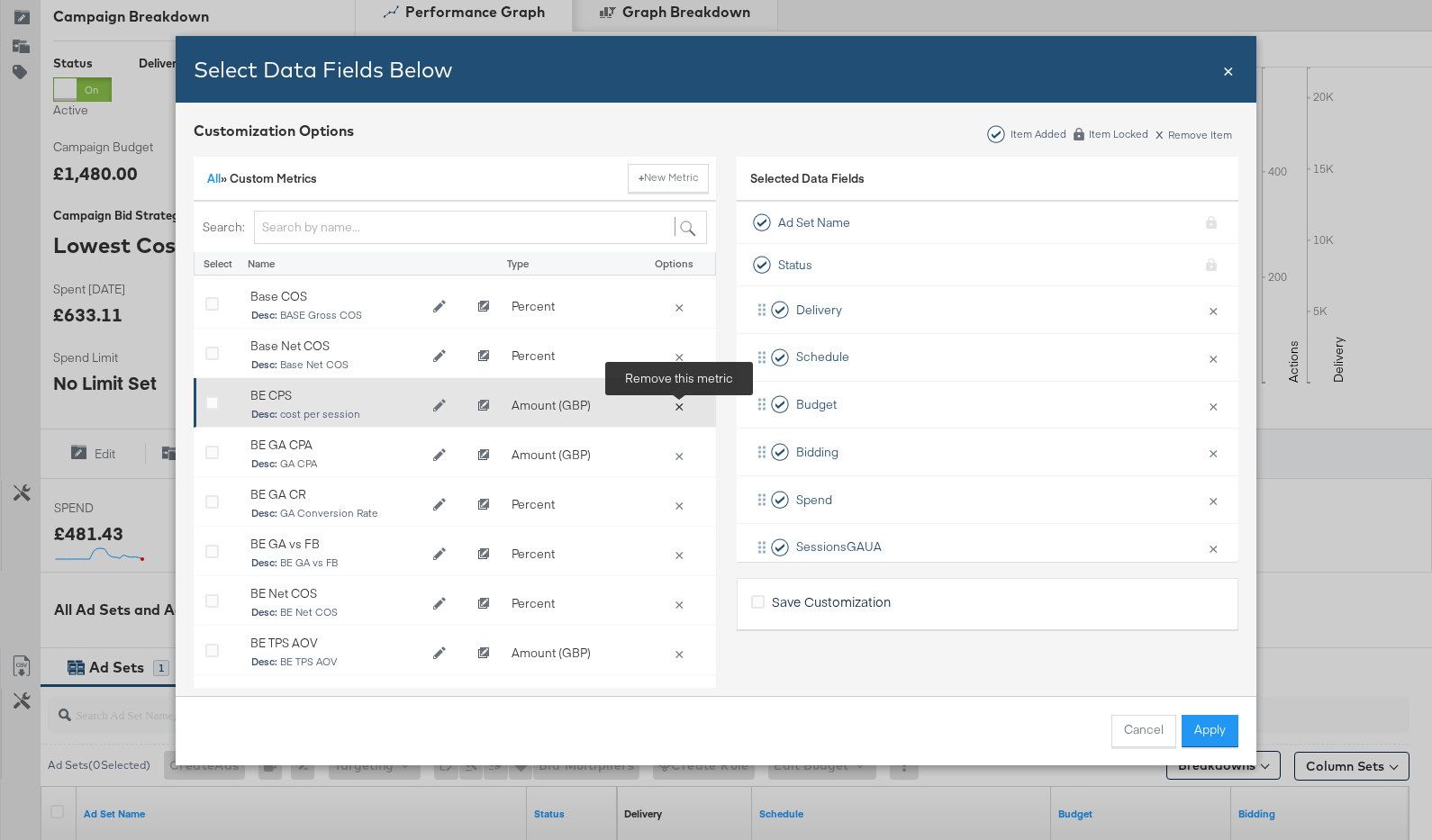
click at [680, 406] on button "×" at bounding box center [680, 405] width 25 height 17
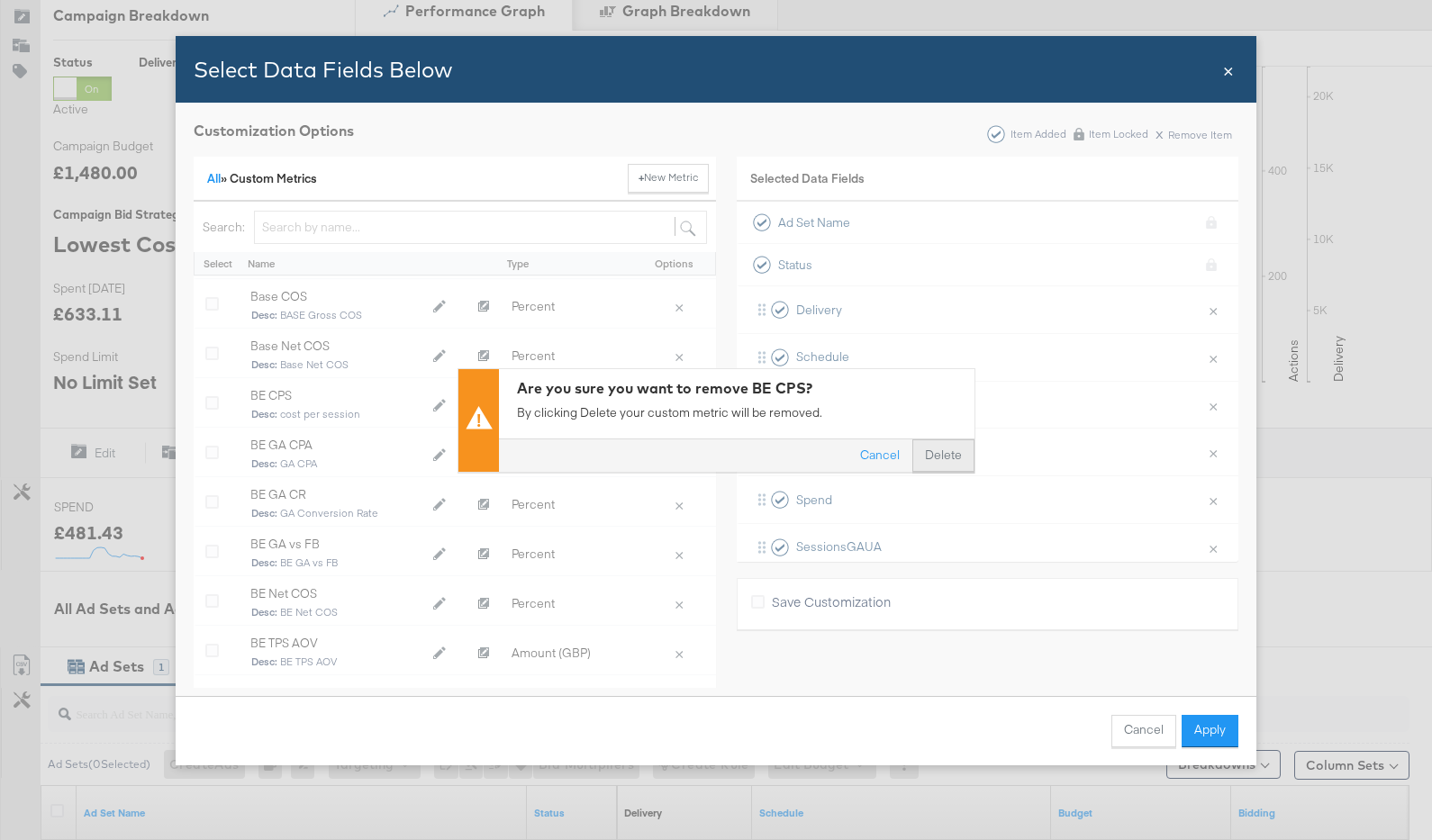
click at [936, 452] on button "Delete" at bounding box center [944, 455] width 62 height 32
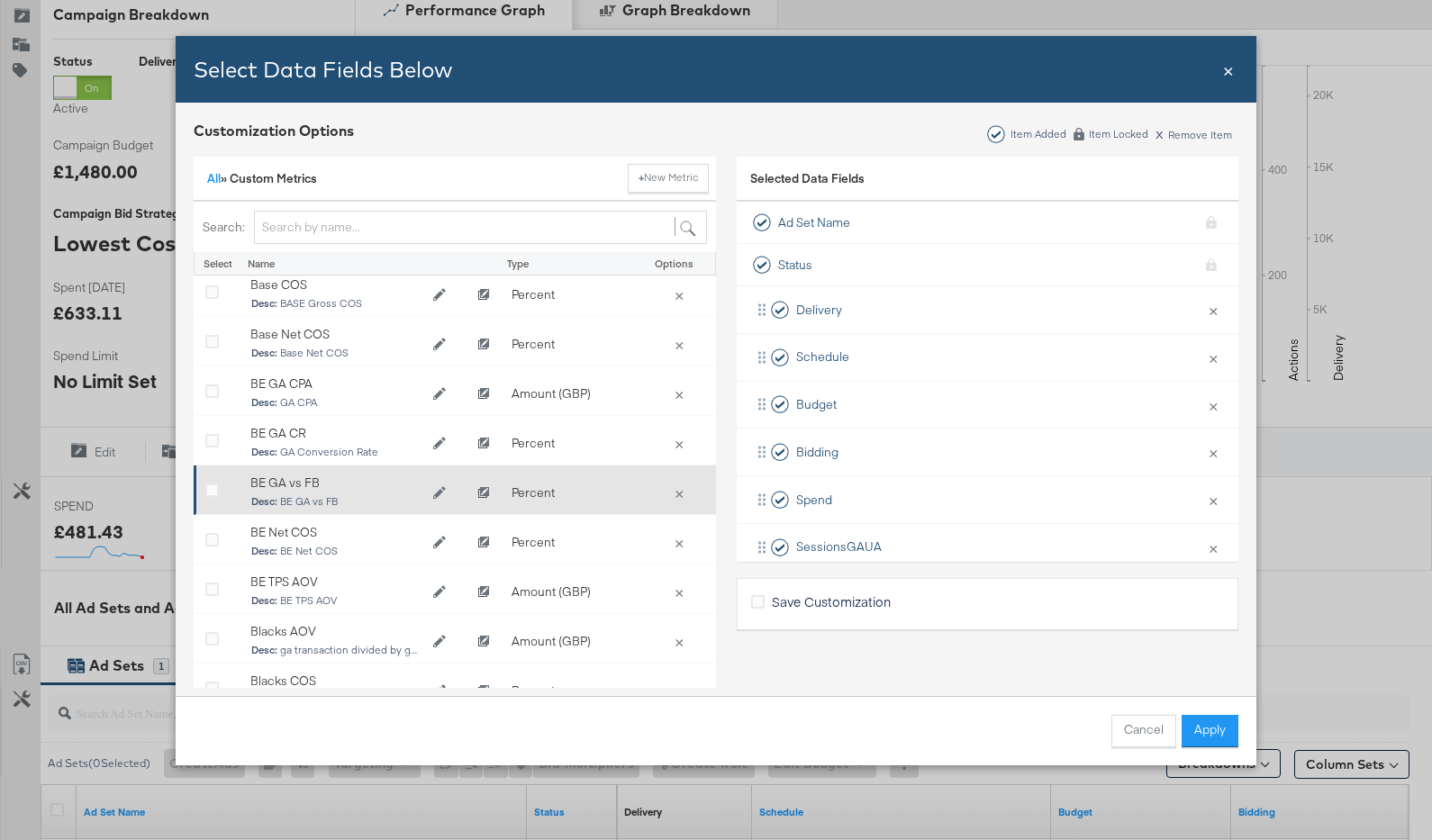
scroll to position [541, 0]
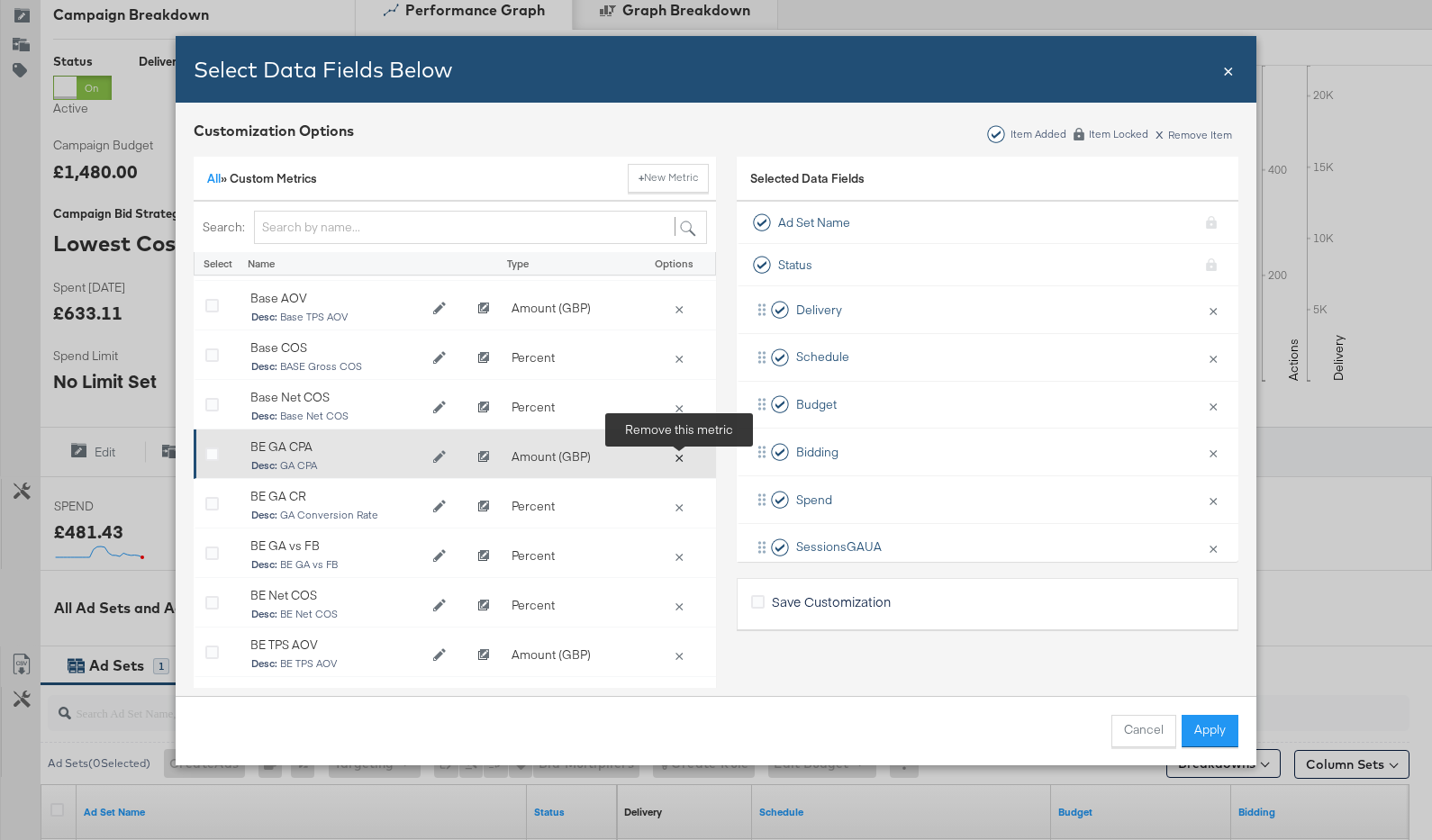
click at [681, 456] on button "×" at bounding box center [680, 456] width 25 height 17
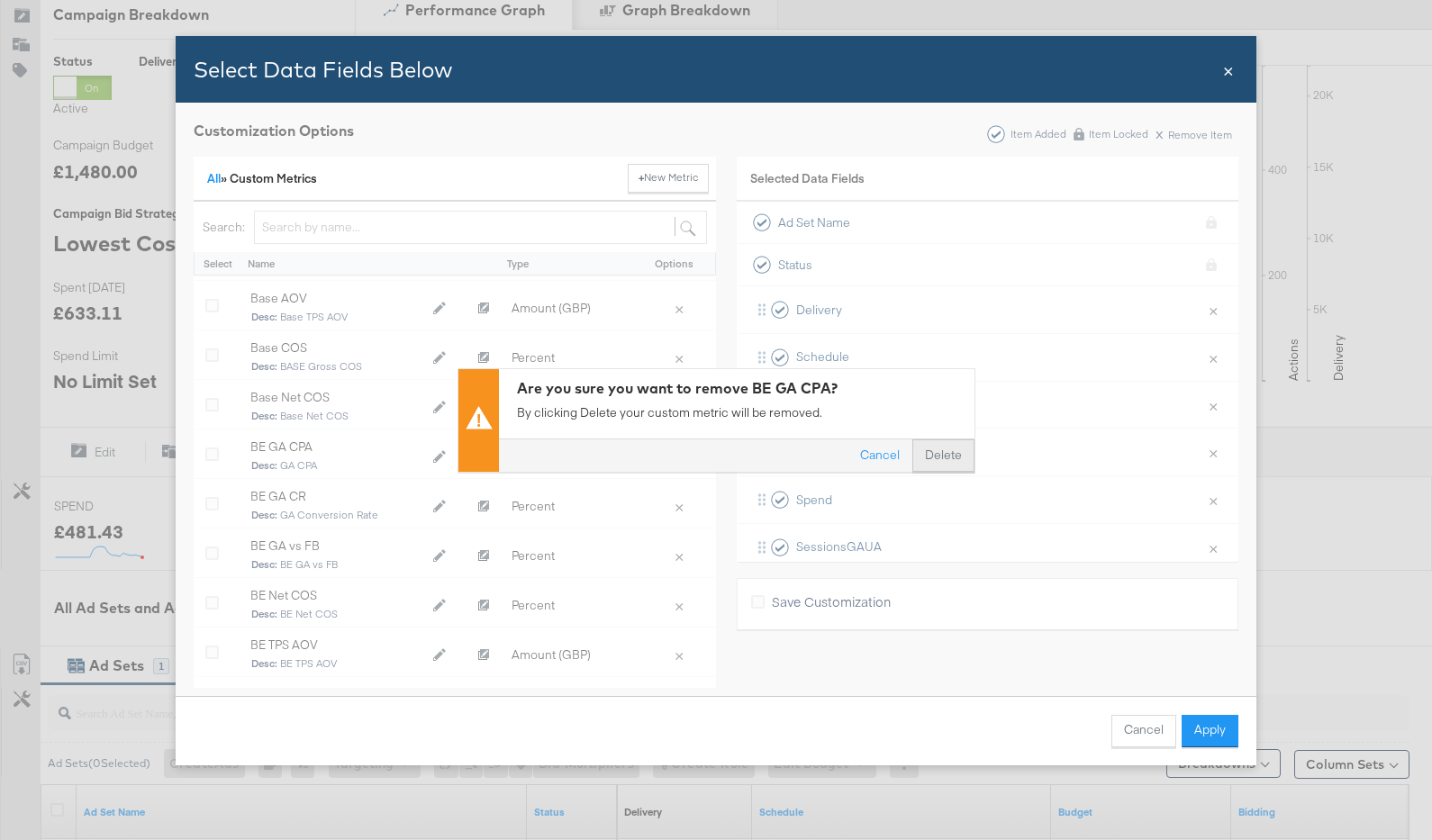
click at [965, 455] on button "Delete" at bounding box center [944, 455] width 62 height 32
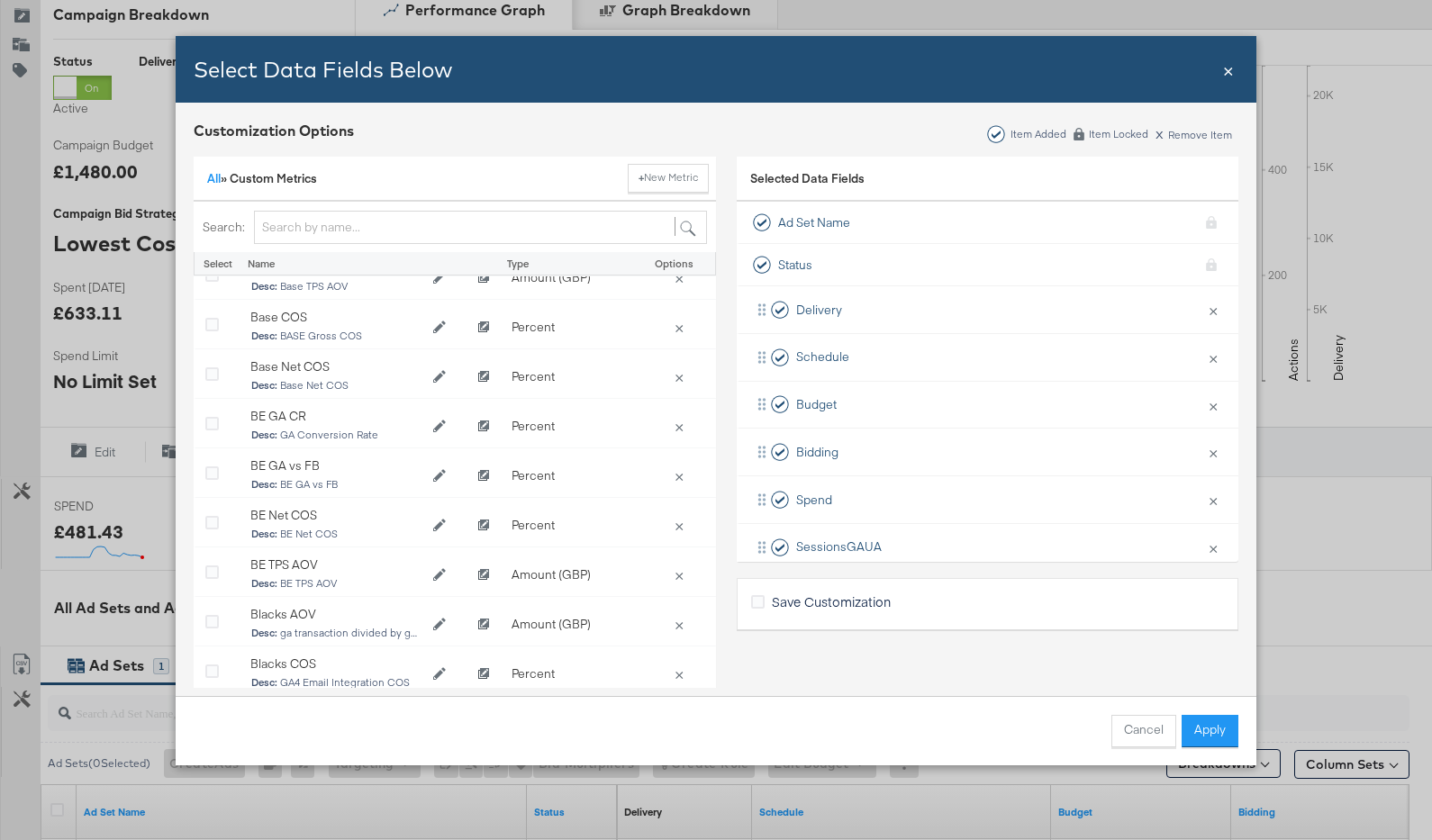
scroll to position [574, 0]
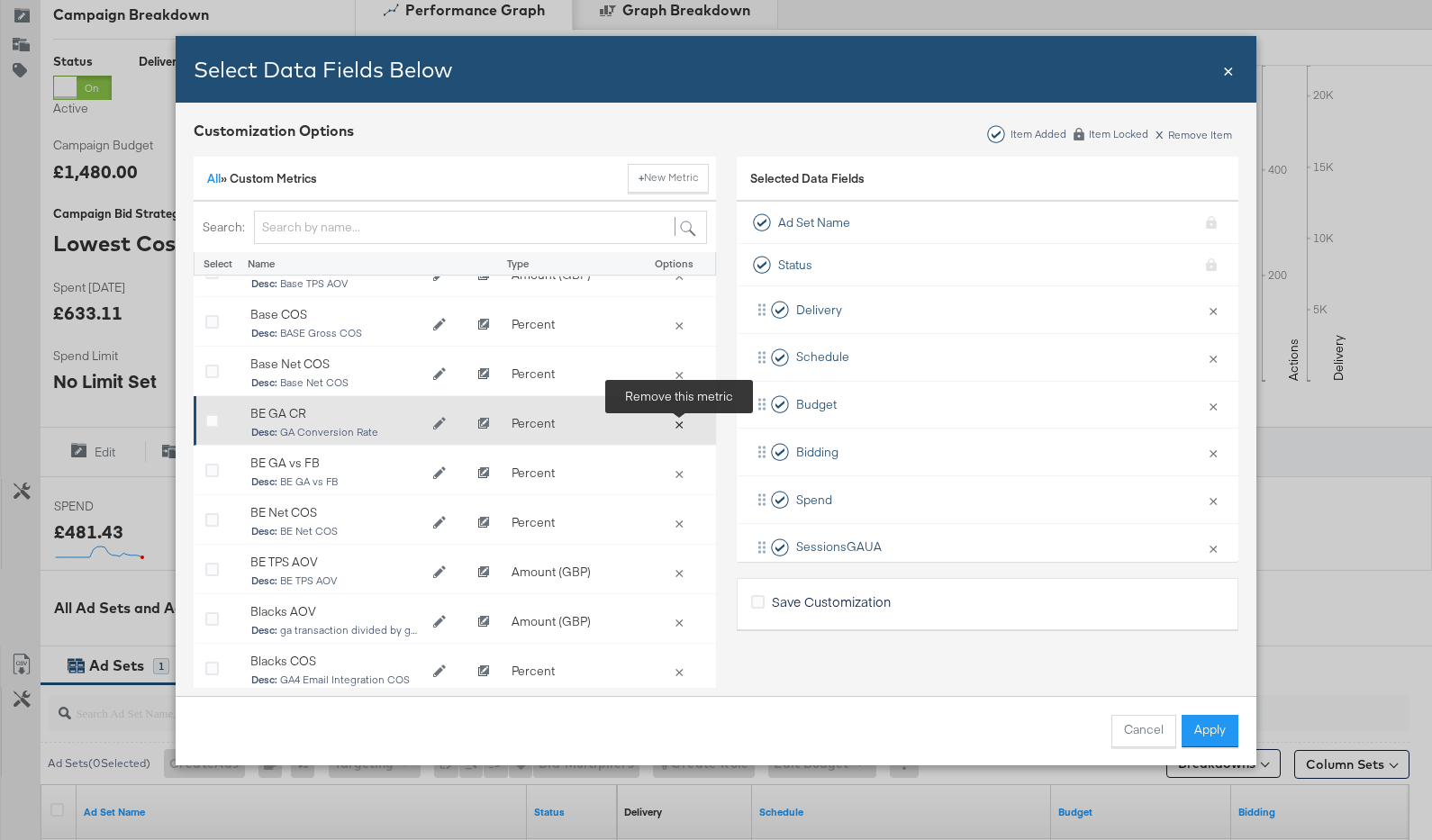
click at [682, 423] on button "×" at bounding box center [680, 423] width 25 height 17
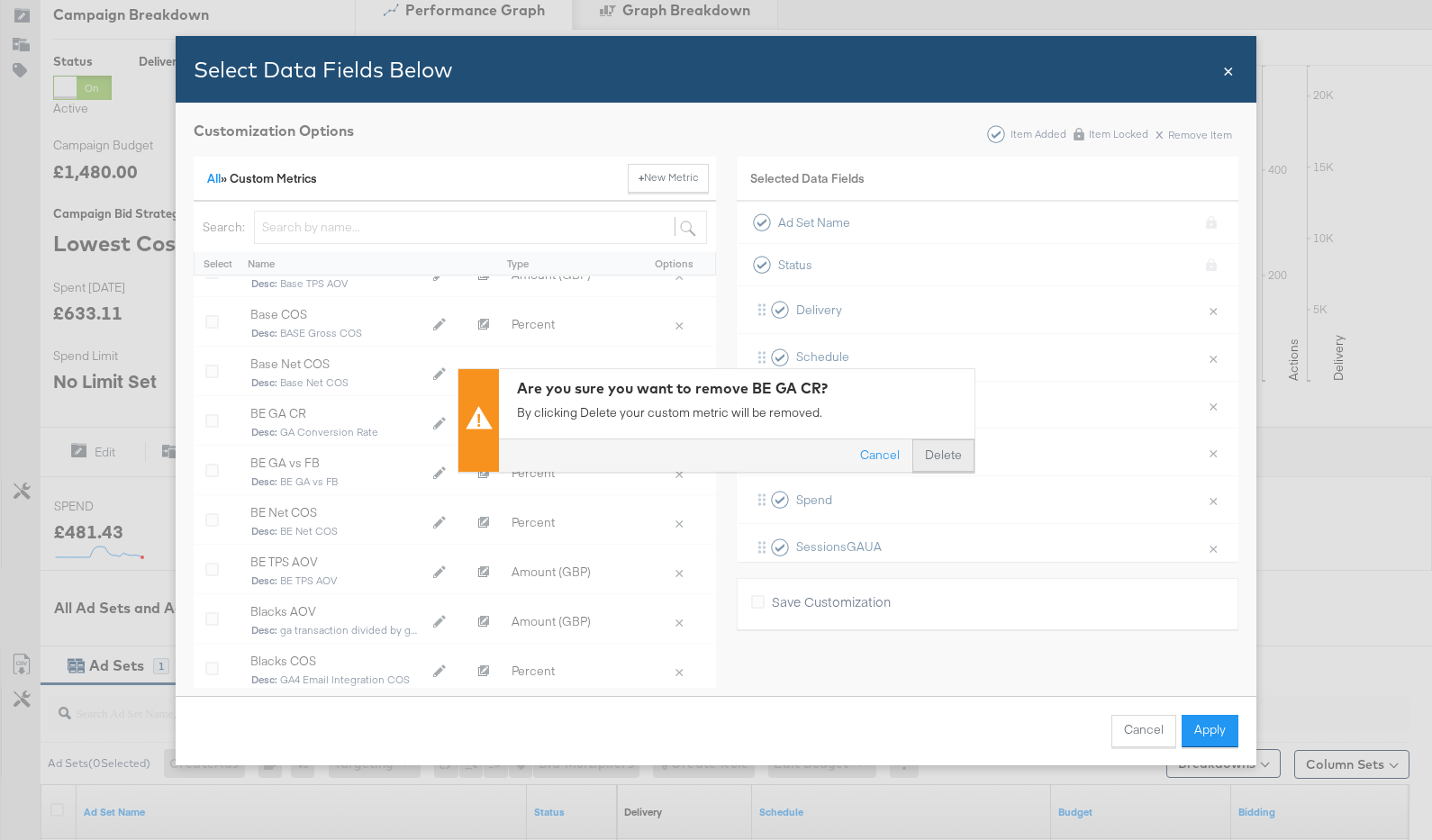
click at [958, 460] on button "Delete" at bounding box center [944, 455] width 62 height 32
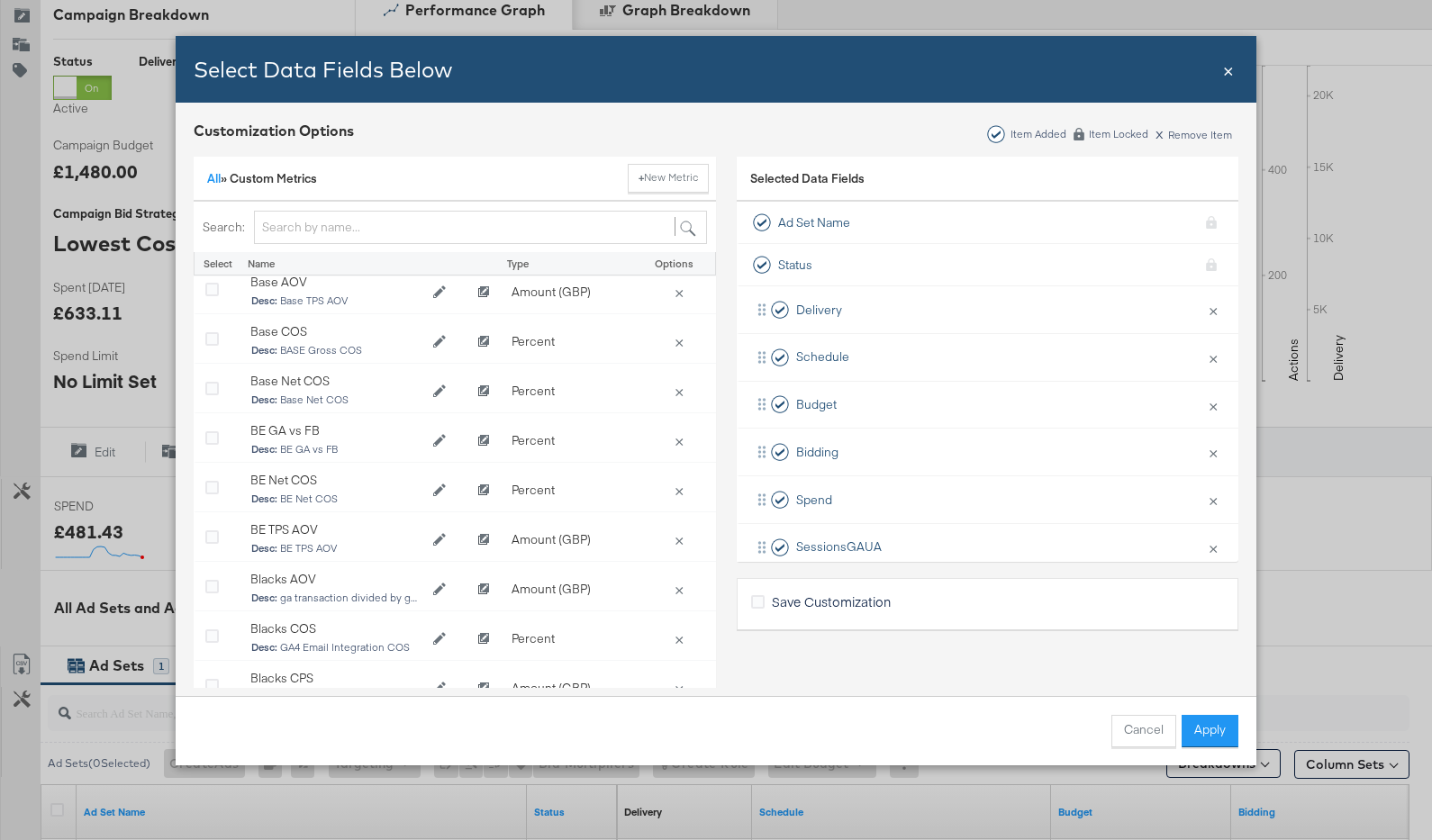
scroll to position [550, 0]
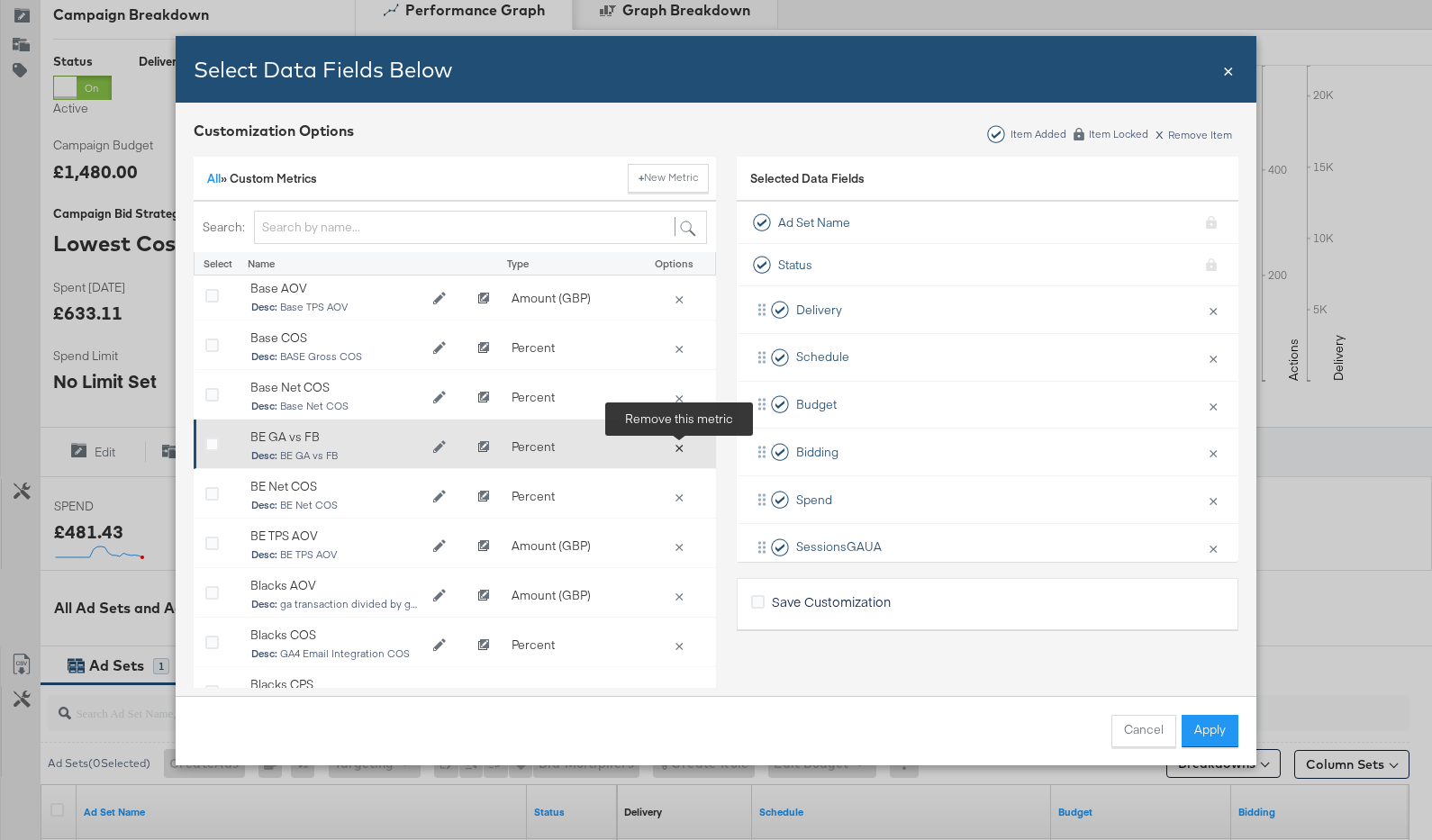
click at [681, 450] on button "×" at bounding box center [680, 446] width 25 height 17
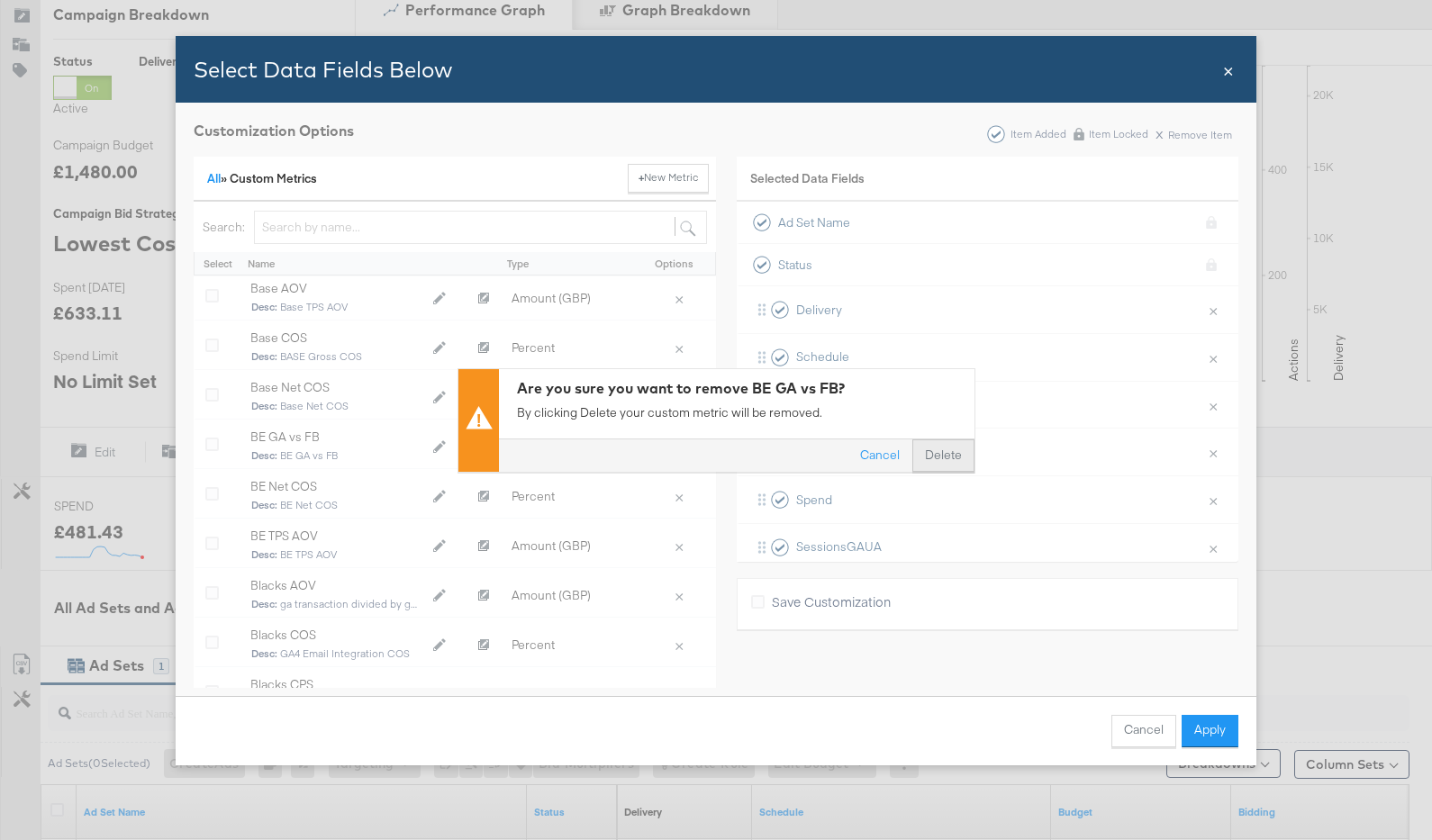
click at [928, 454] on button "Delete" at bounding box center [944, 455] width 62 height 32
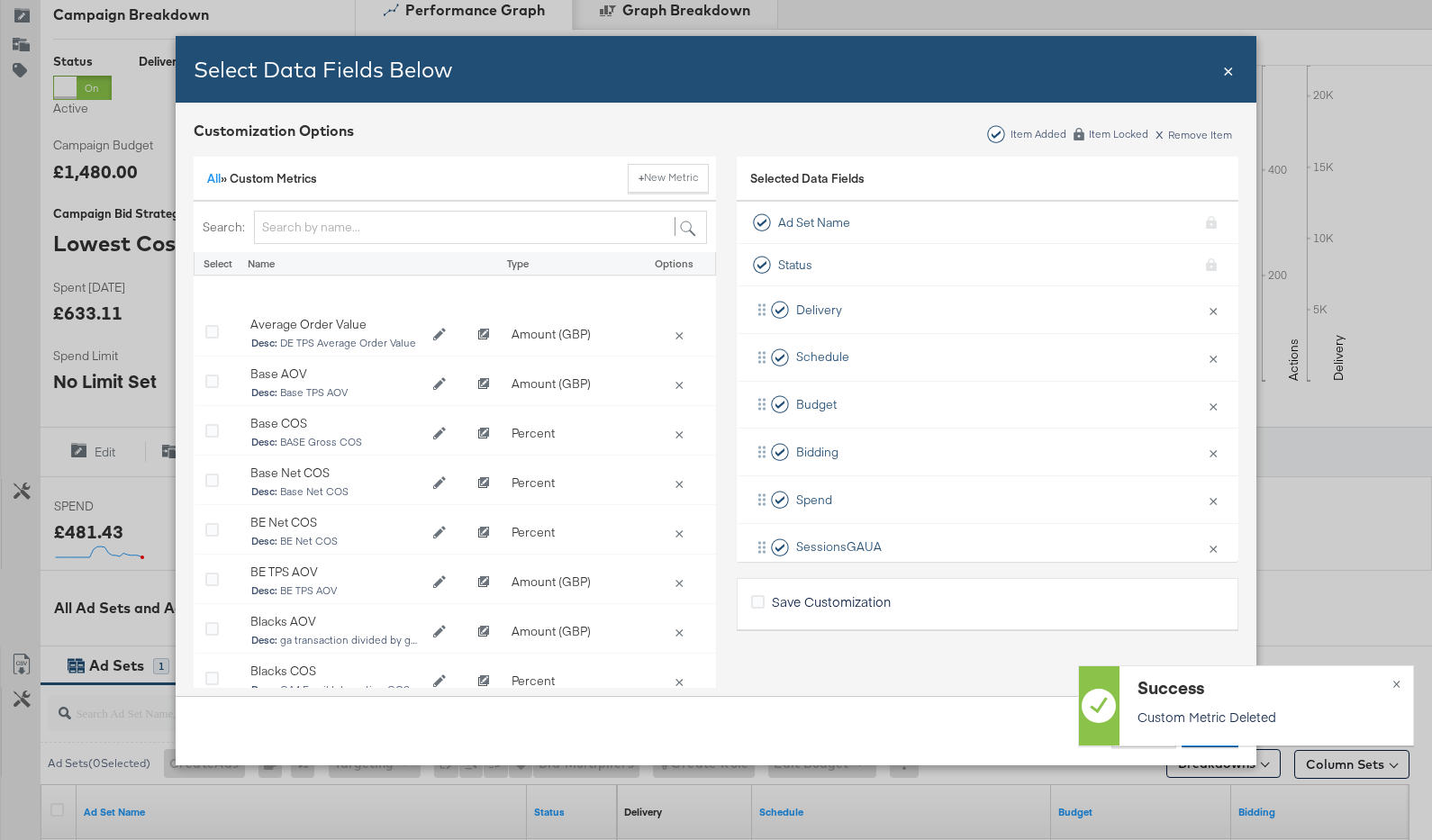
scroll to position [600, 0]
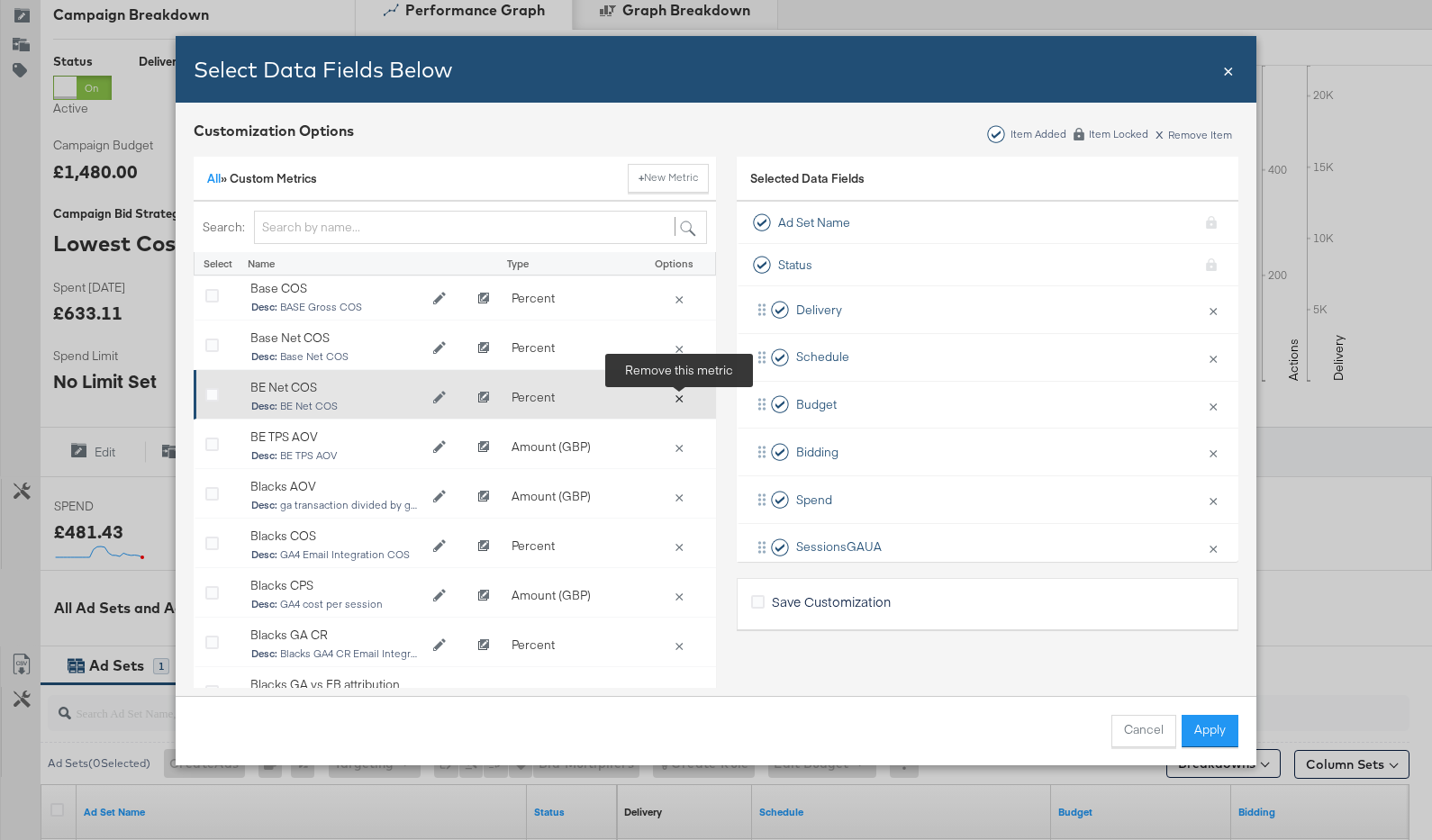
click at [678, 405] on button "×" at bounding box center [680, 397] width 25 height 17
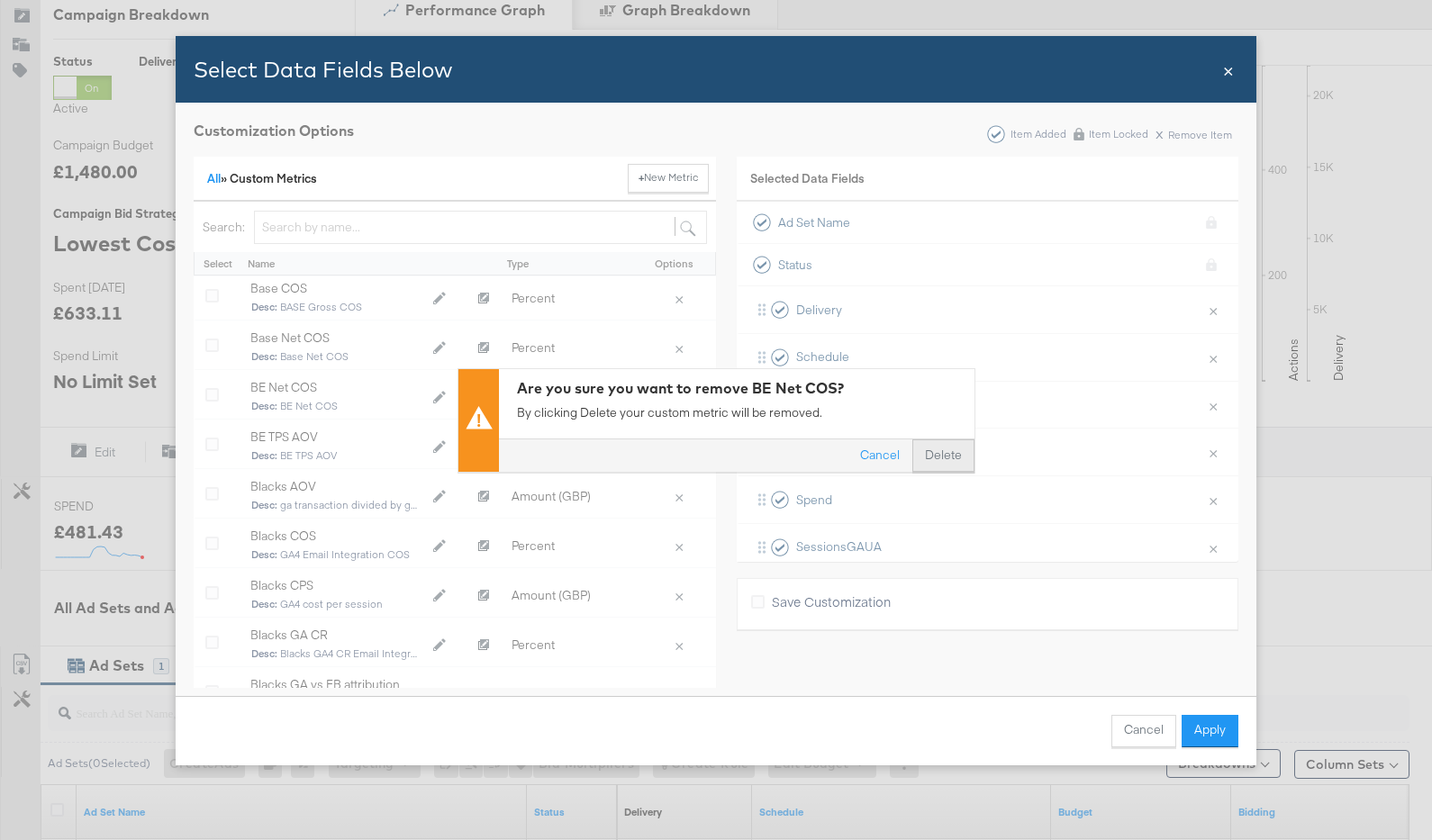
click at [927, 458] on button "Delete" at bounding box center [944, 455] width 62 height 32
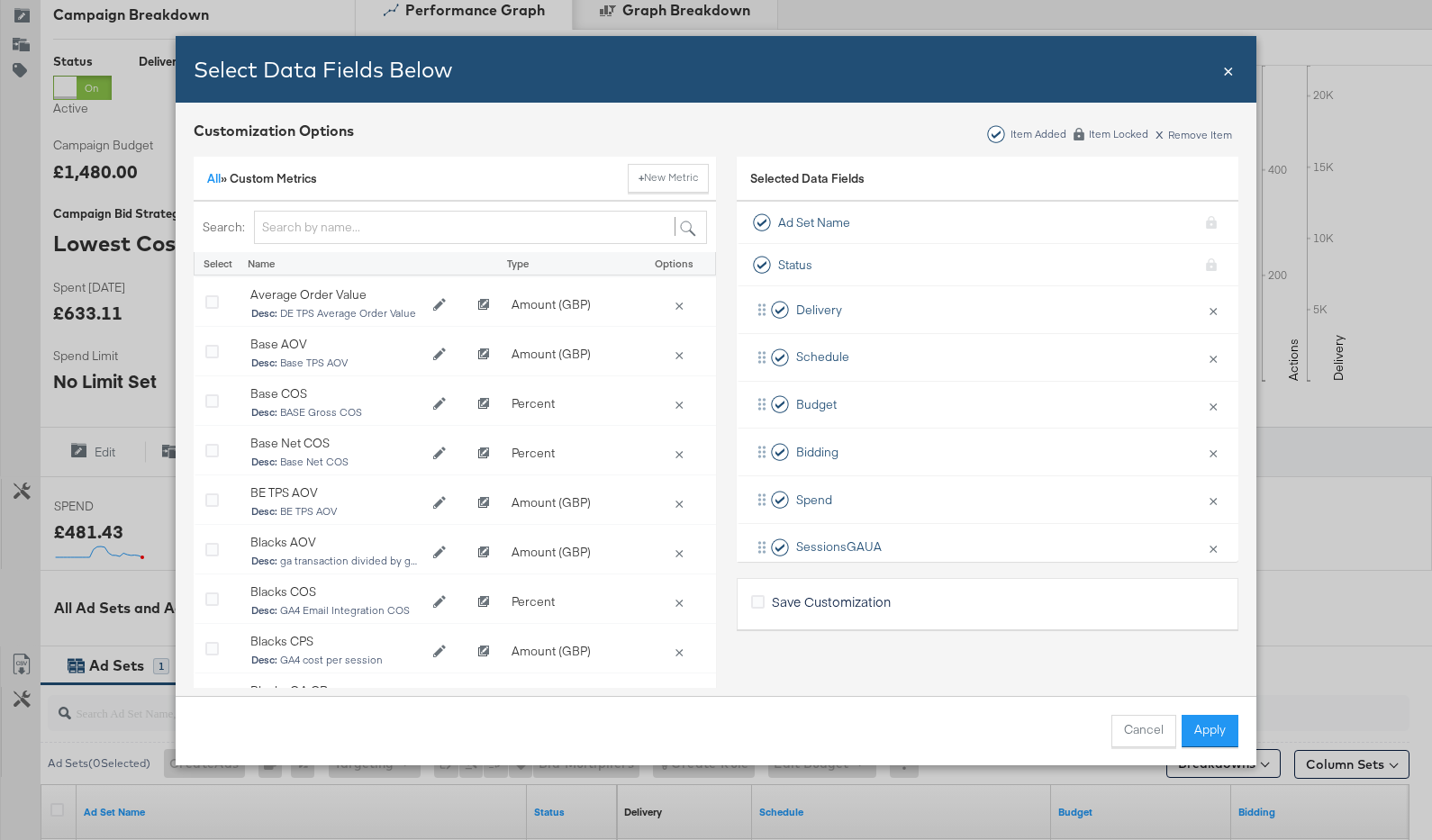
scroll to position [595, 0]
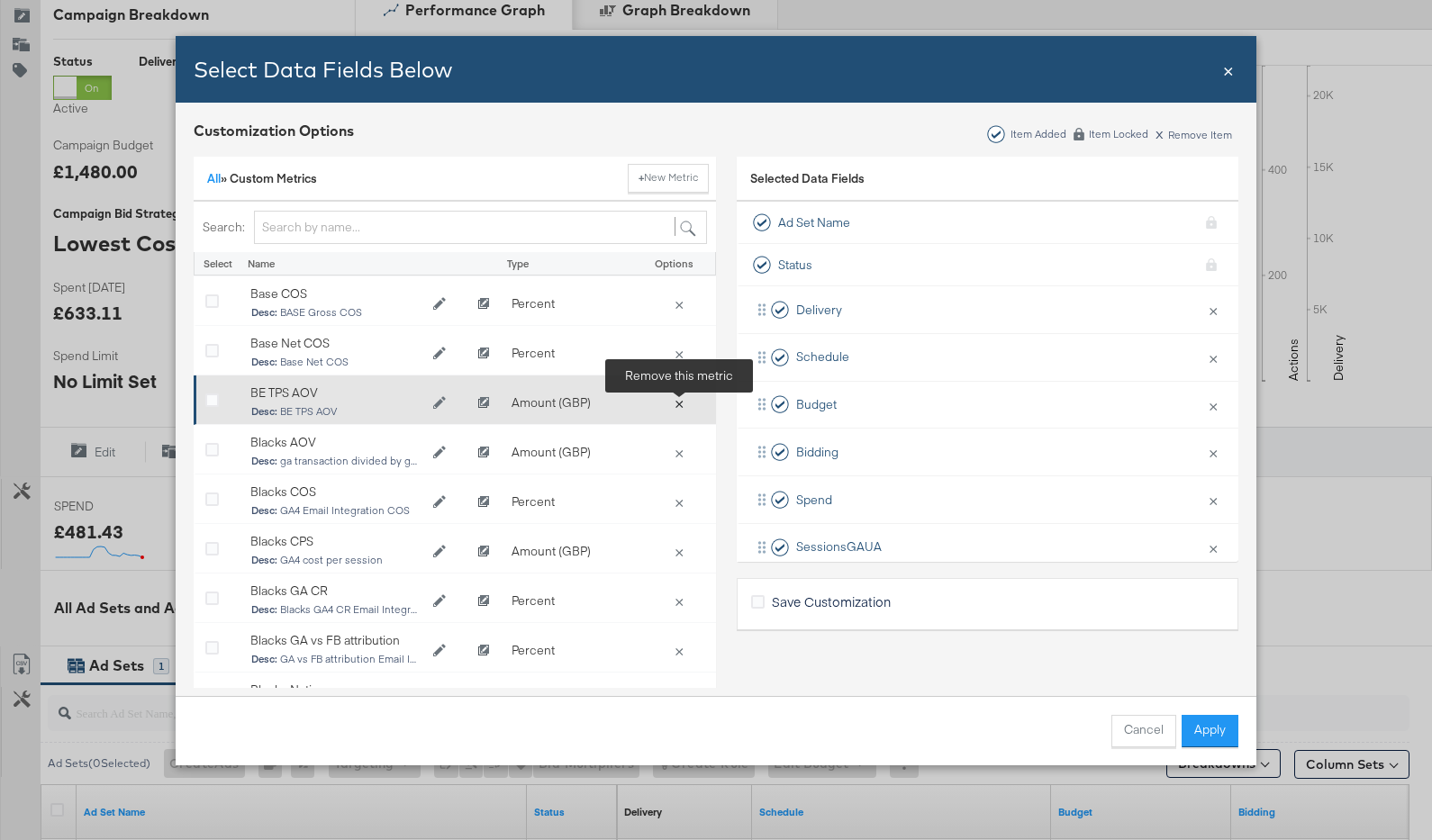
click at [684, 405] on button "×" at bounding box center [680, 402] width 25 height 17
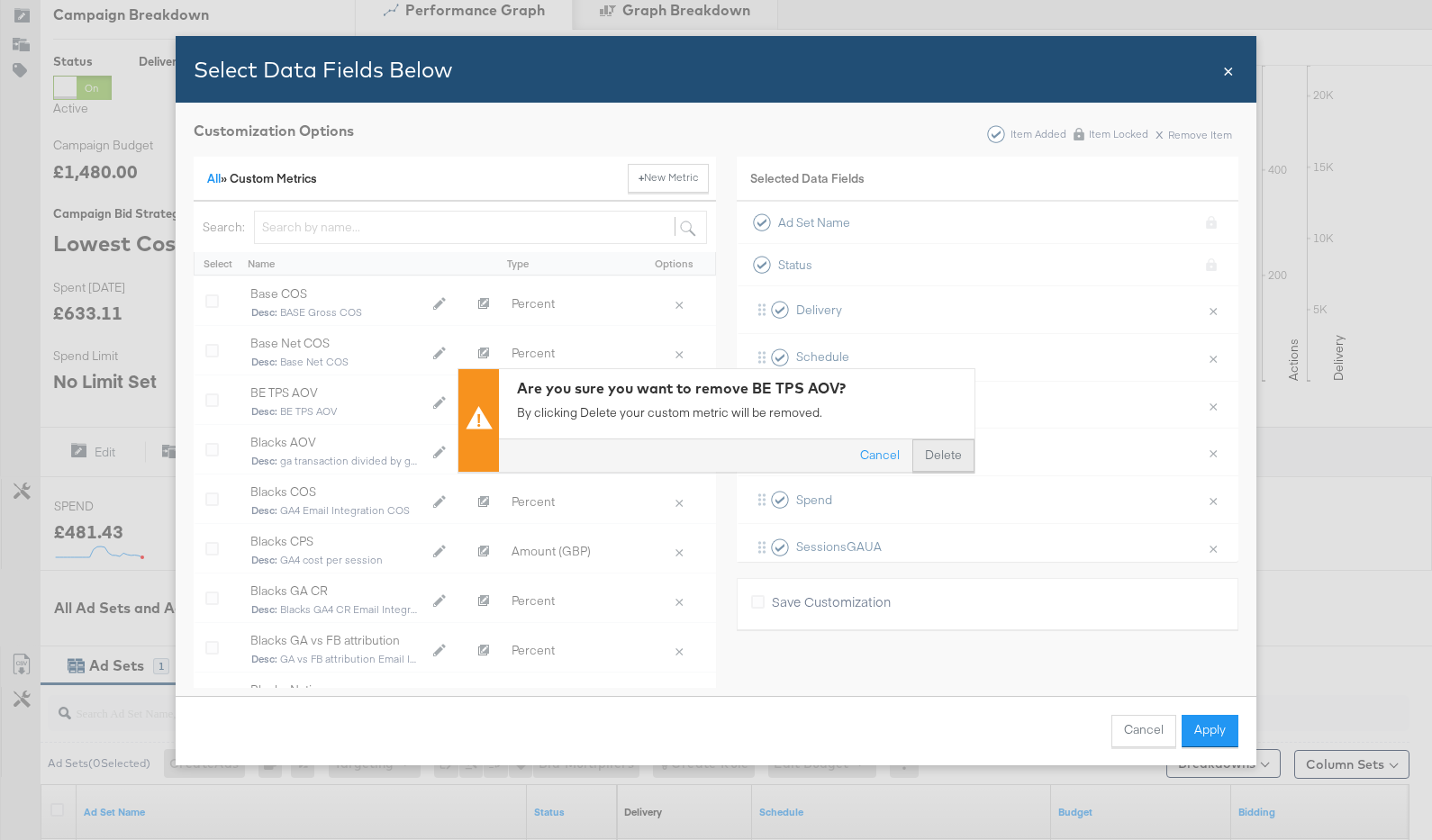
click at [951, 453] on button "Delete" at bounding box center [944, 455] width 62 height 32
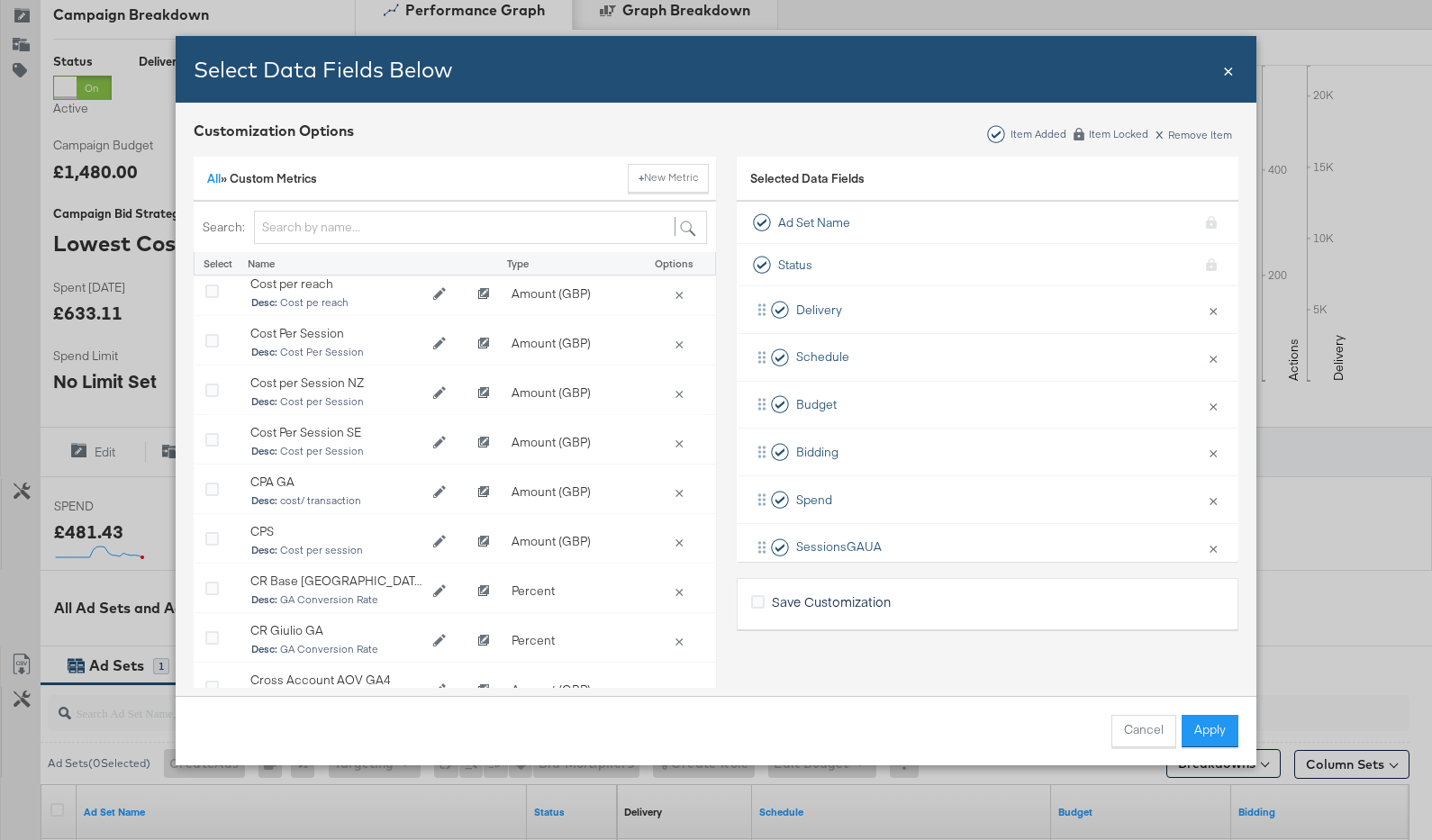
scroll to position [1879, 0]
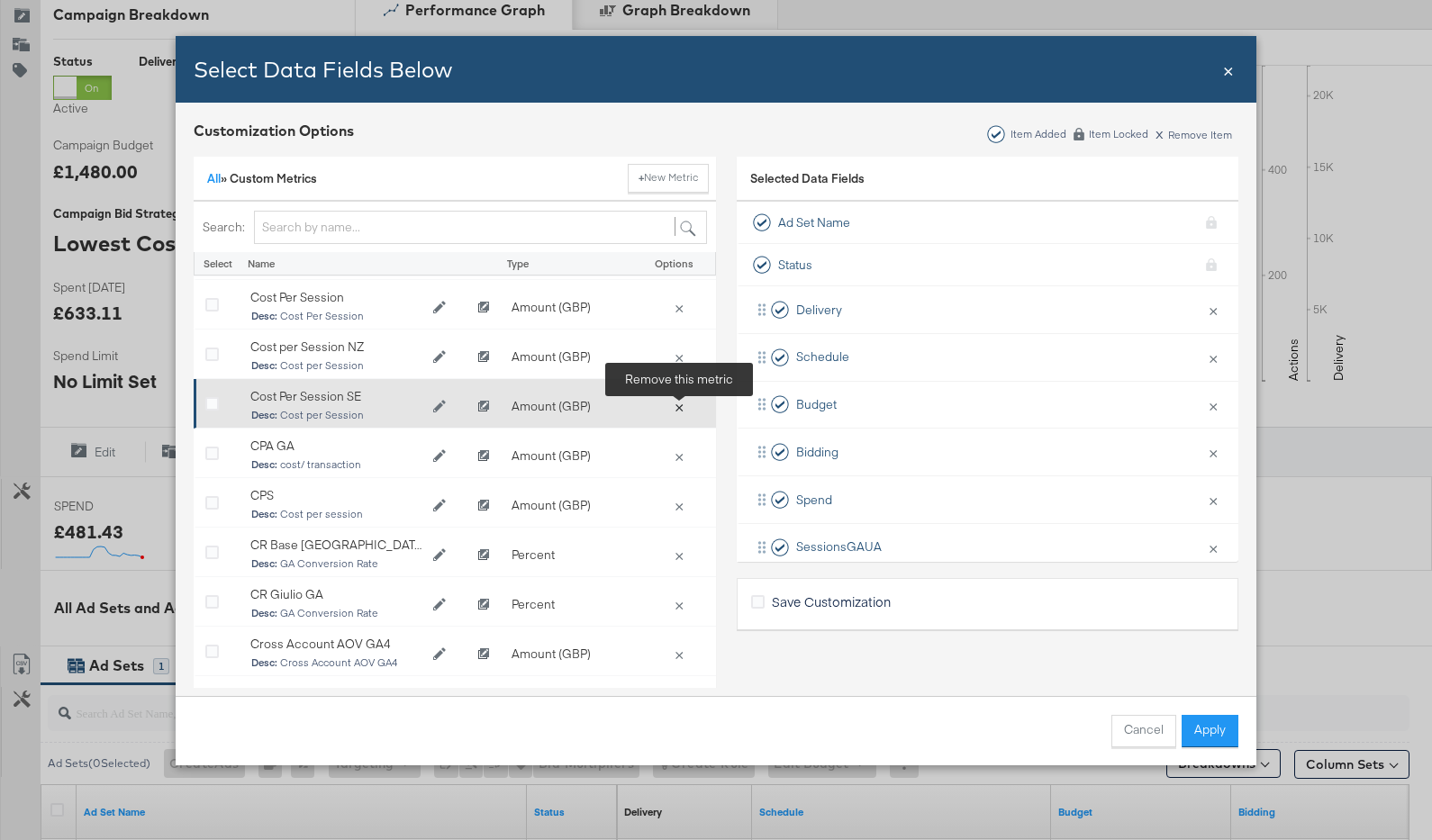
click at [682, 405] on button "×" at bounding box center [680, 406] width 25 height 17
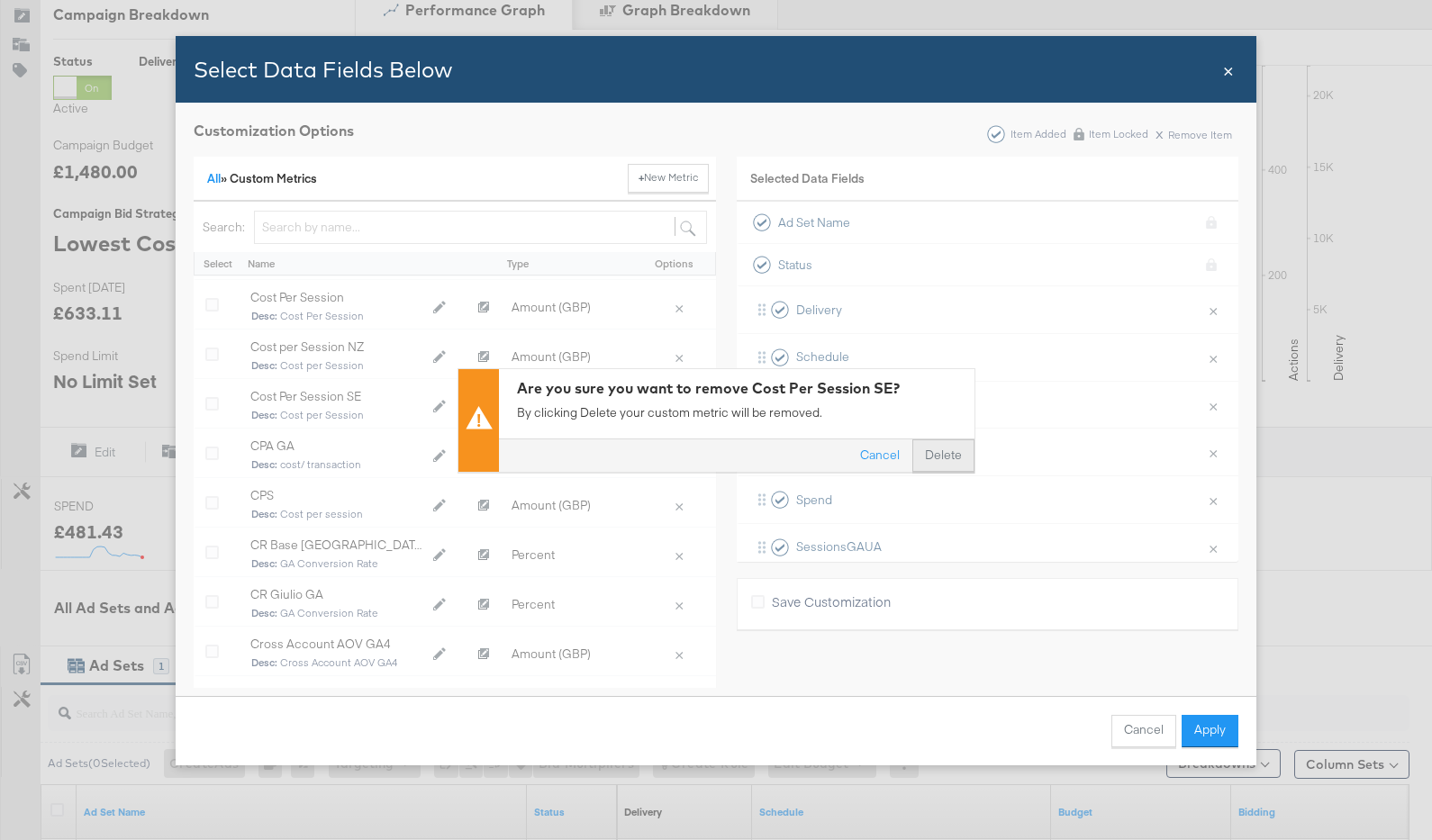
click at [940, 448] on button "Delete" at bounding box center [944, 455] width 62 height 32
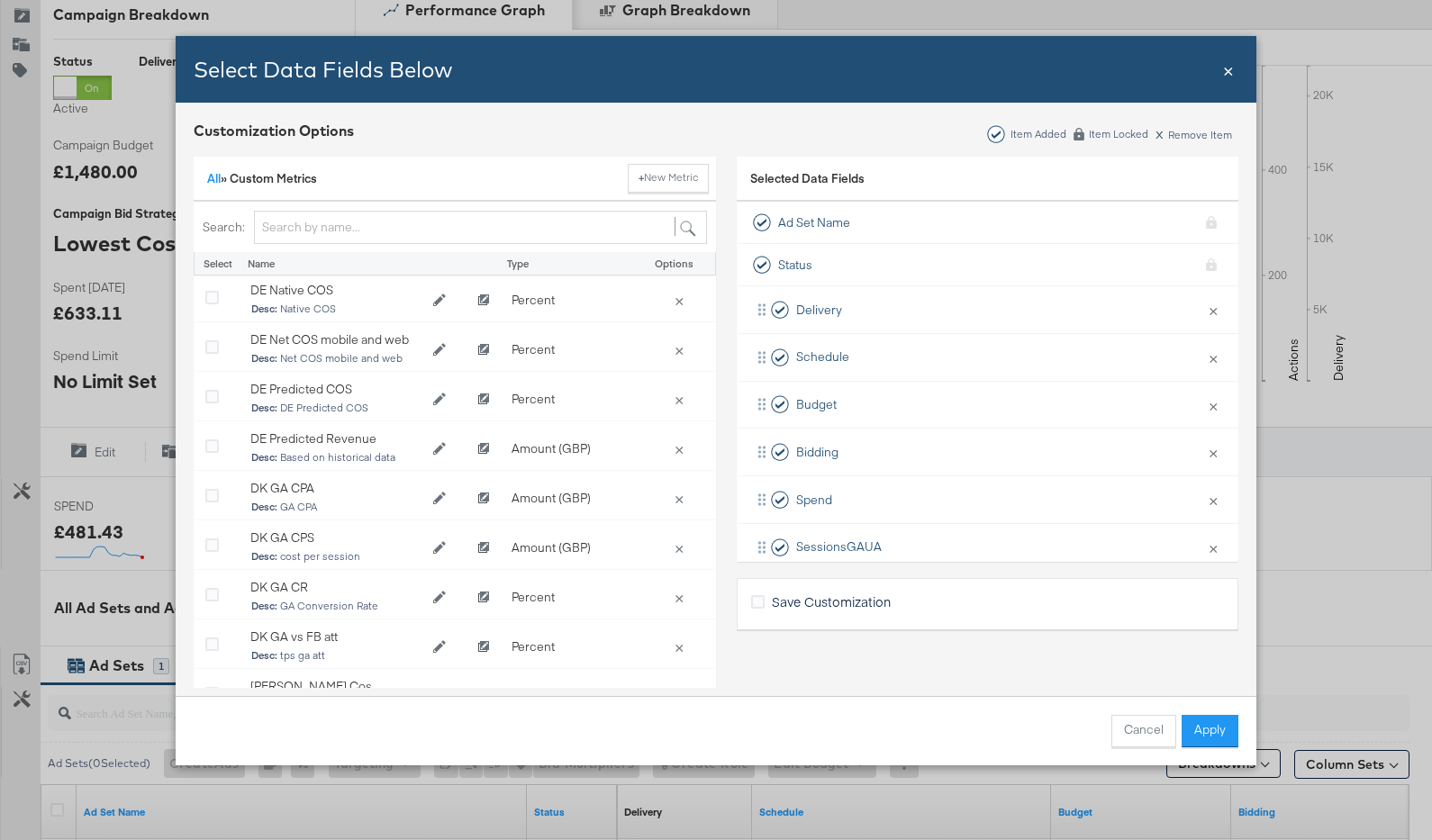
scroll to position [3324, 0]
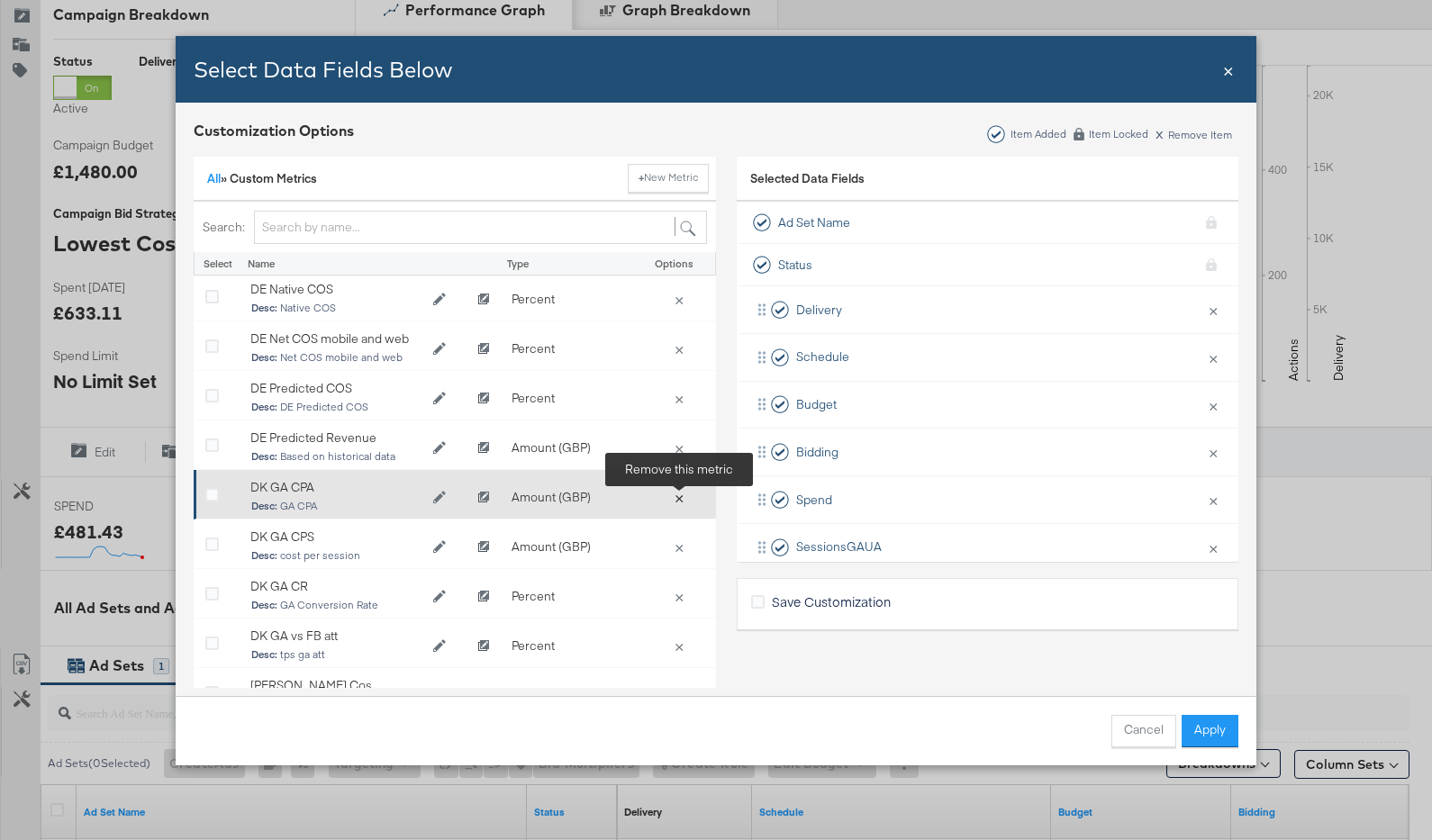
click at [681, 491] on button "×" at bounding box center [680, 497] width 25 height 17
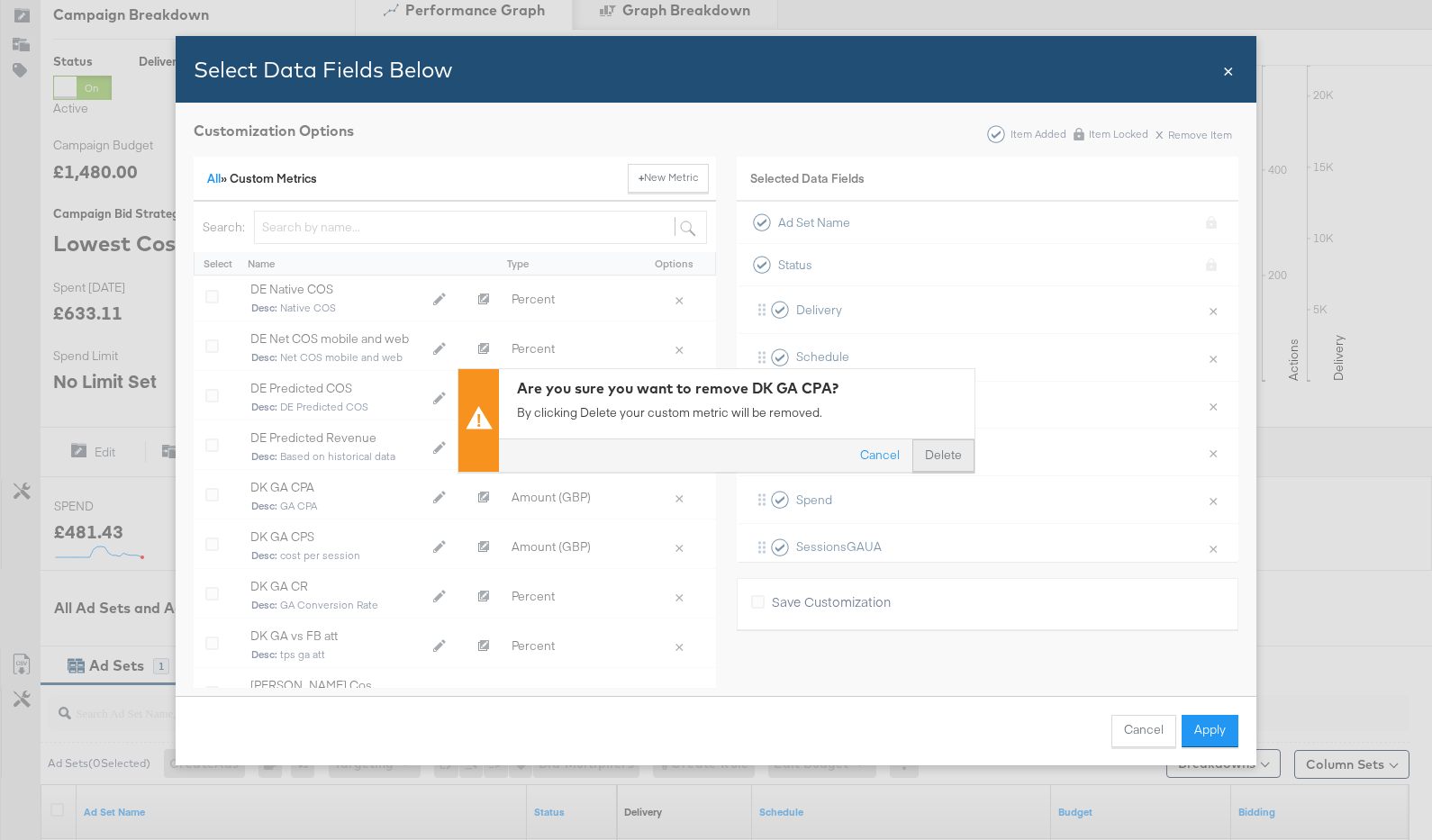
click at [949, 466] on button "Delete" at bounding box center [944, 455] width 62 height 32
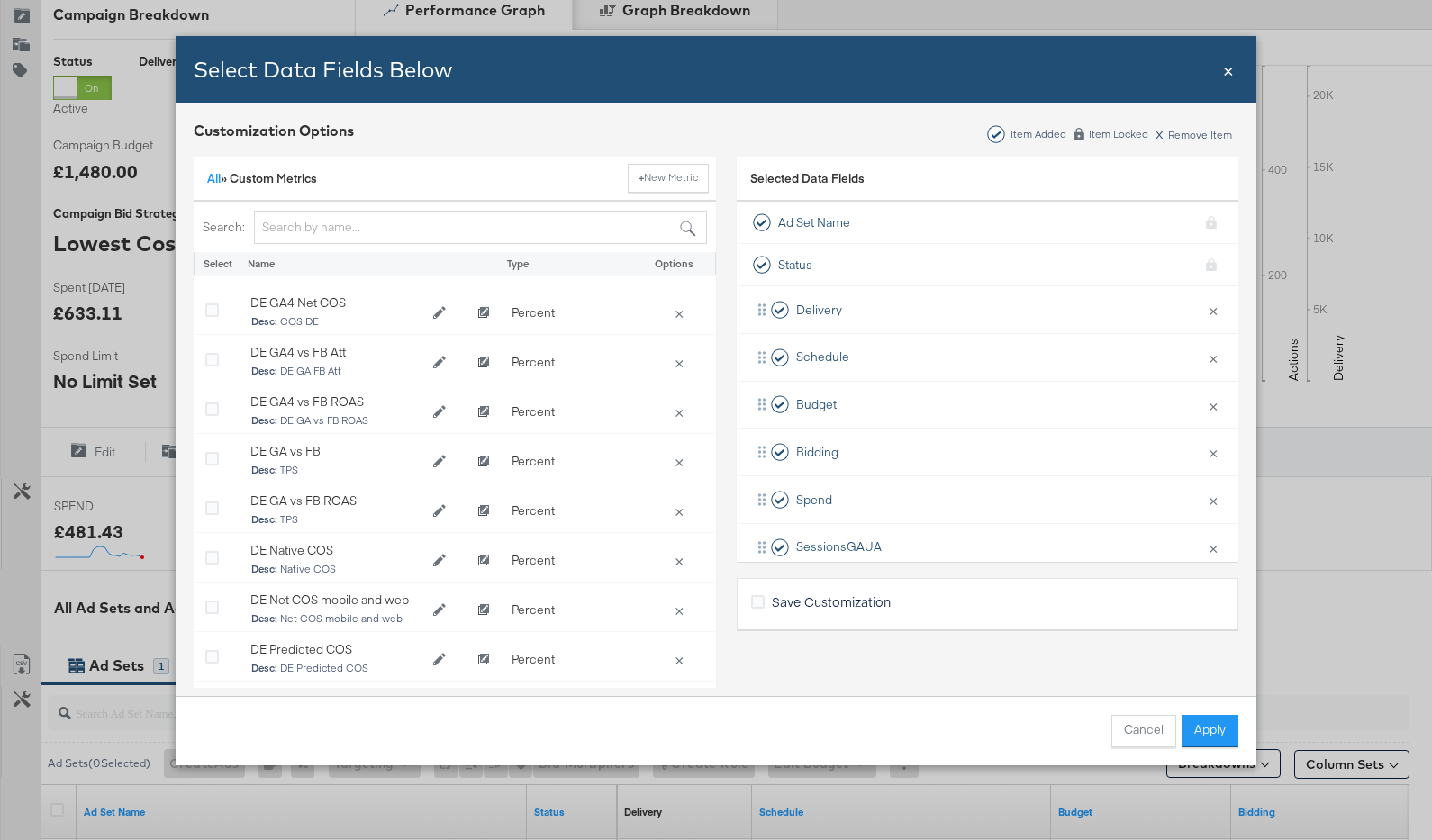
scroll to position [3209, 0]
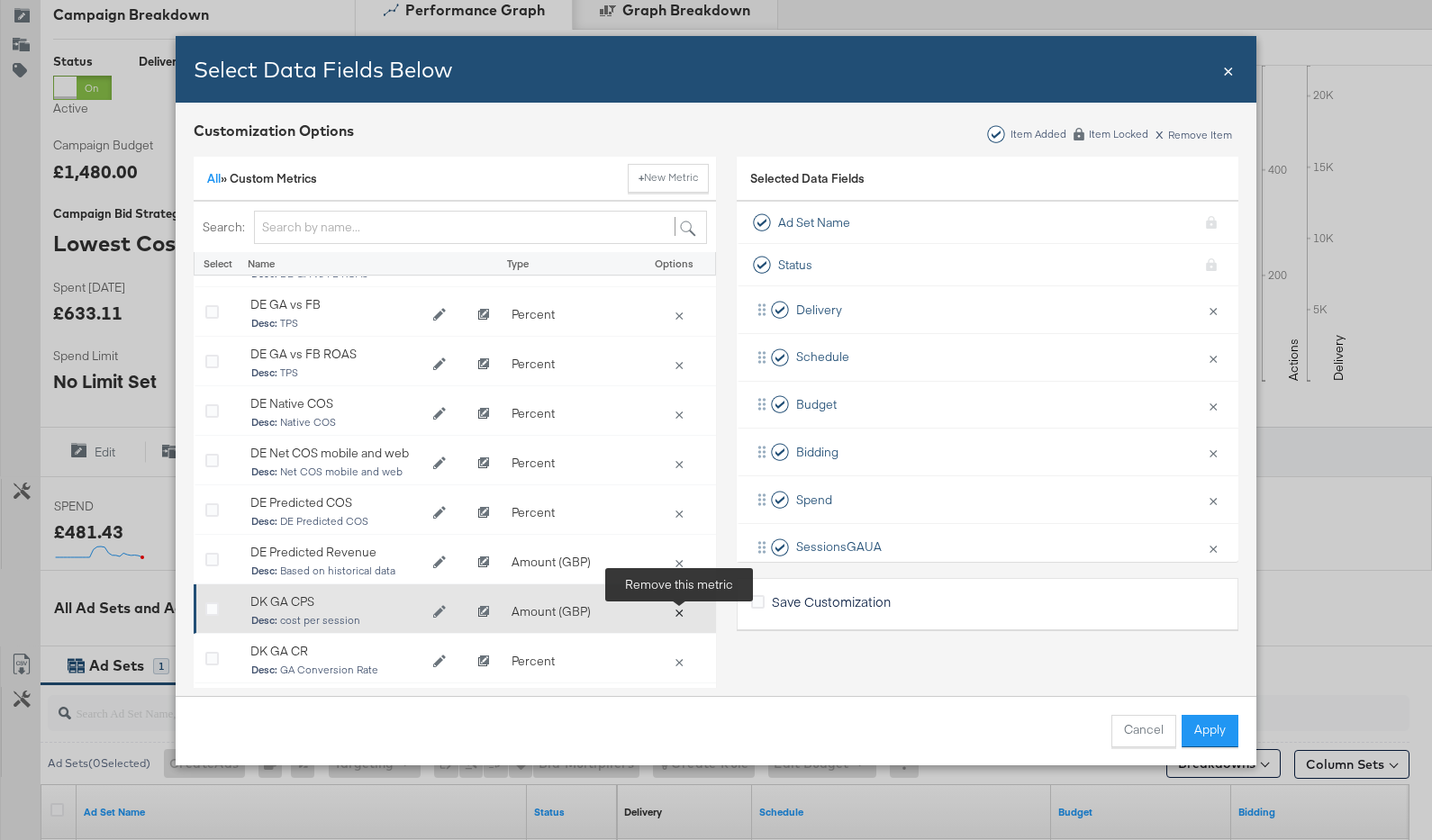
click at [680, 606] on button "×" at bounding box center [680, 612] width 25 height 17
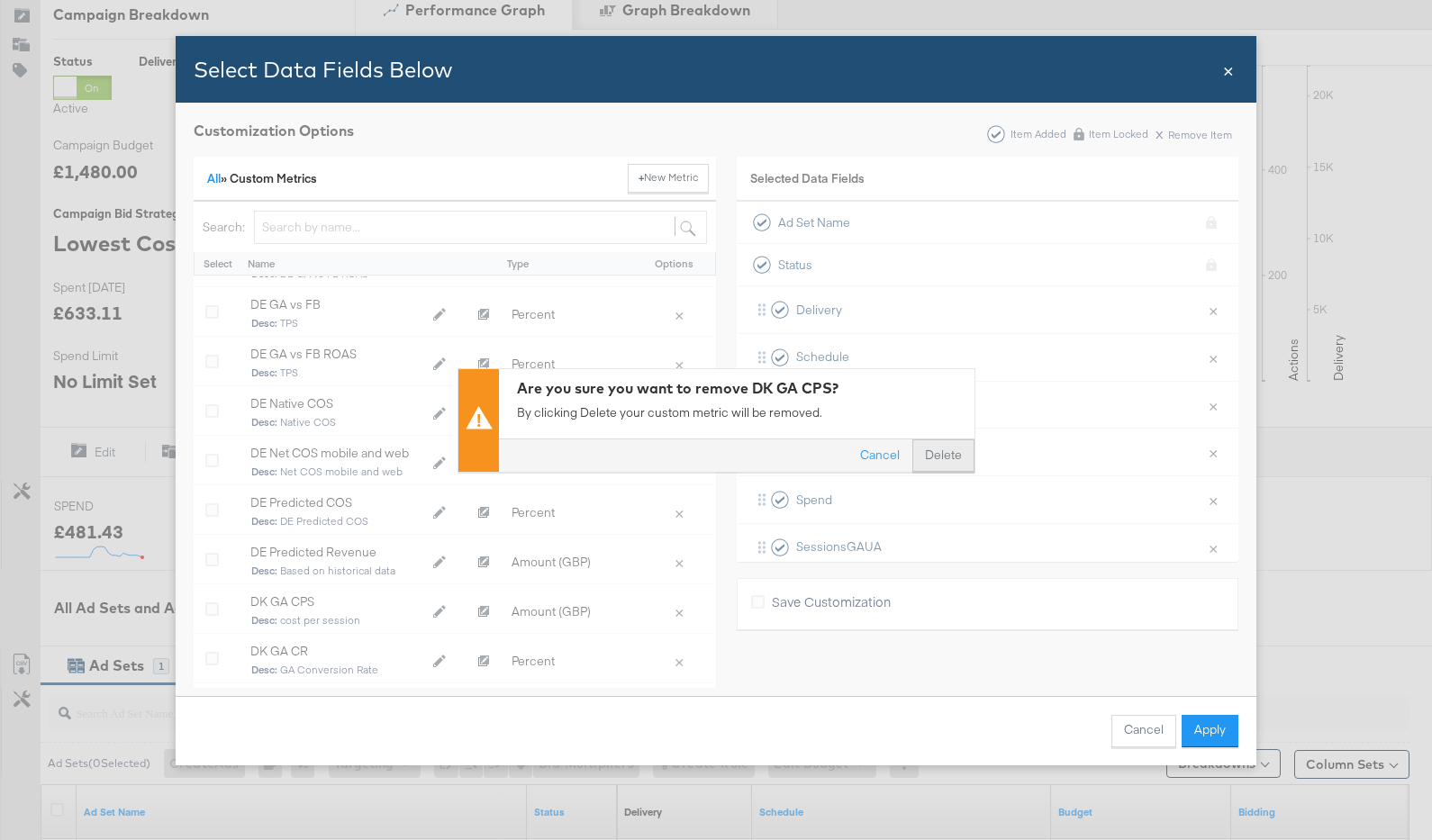
click at [927, 452] on button "Delete" at bounding box center [944, 455] width 62 height 32
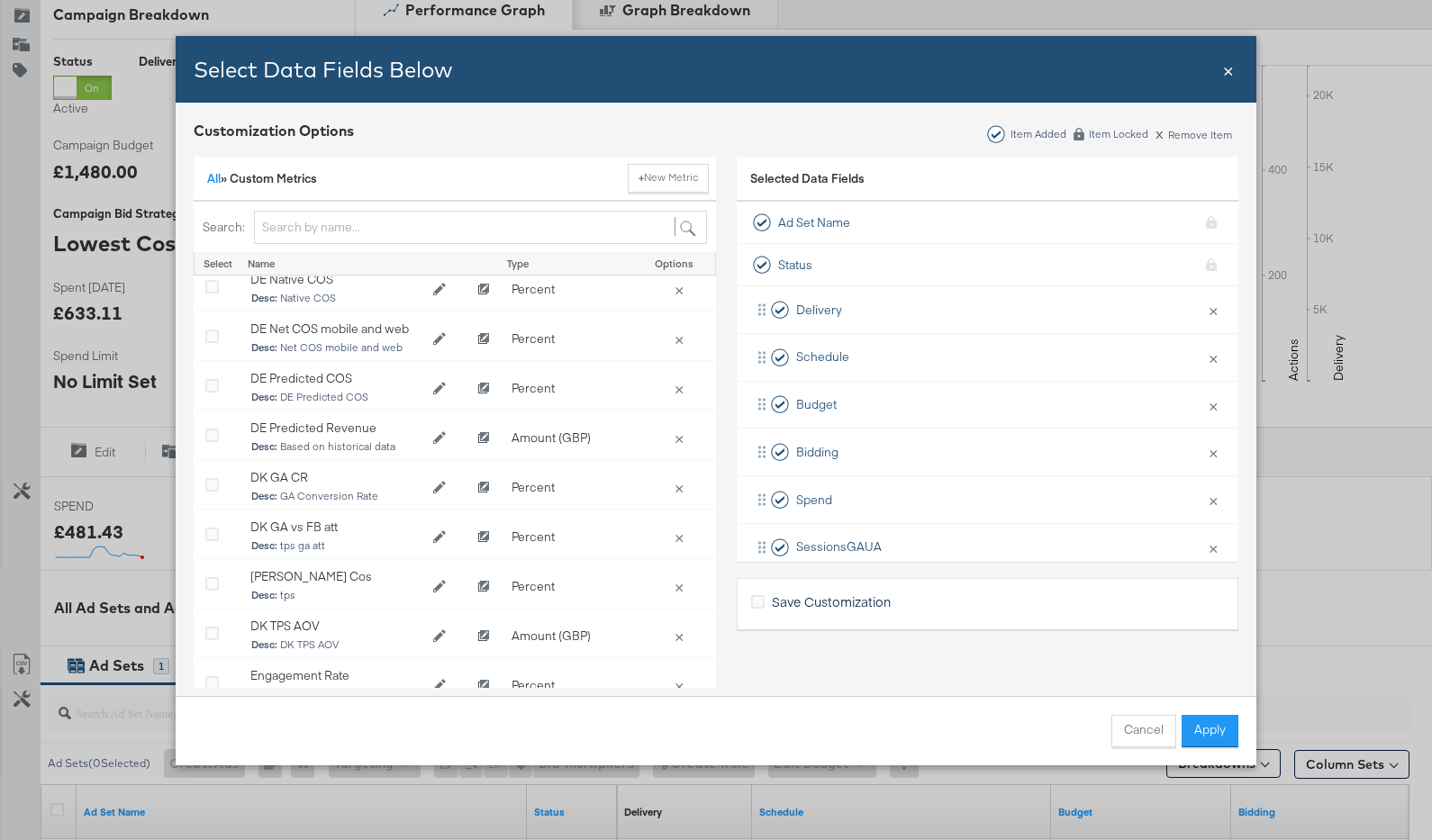
scroll to position [3335, 0]
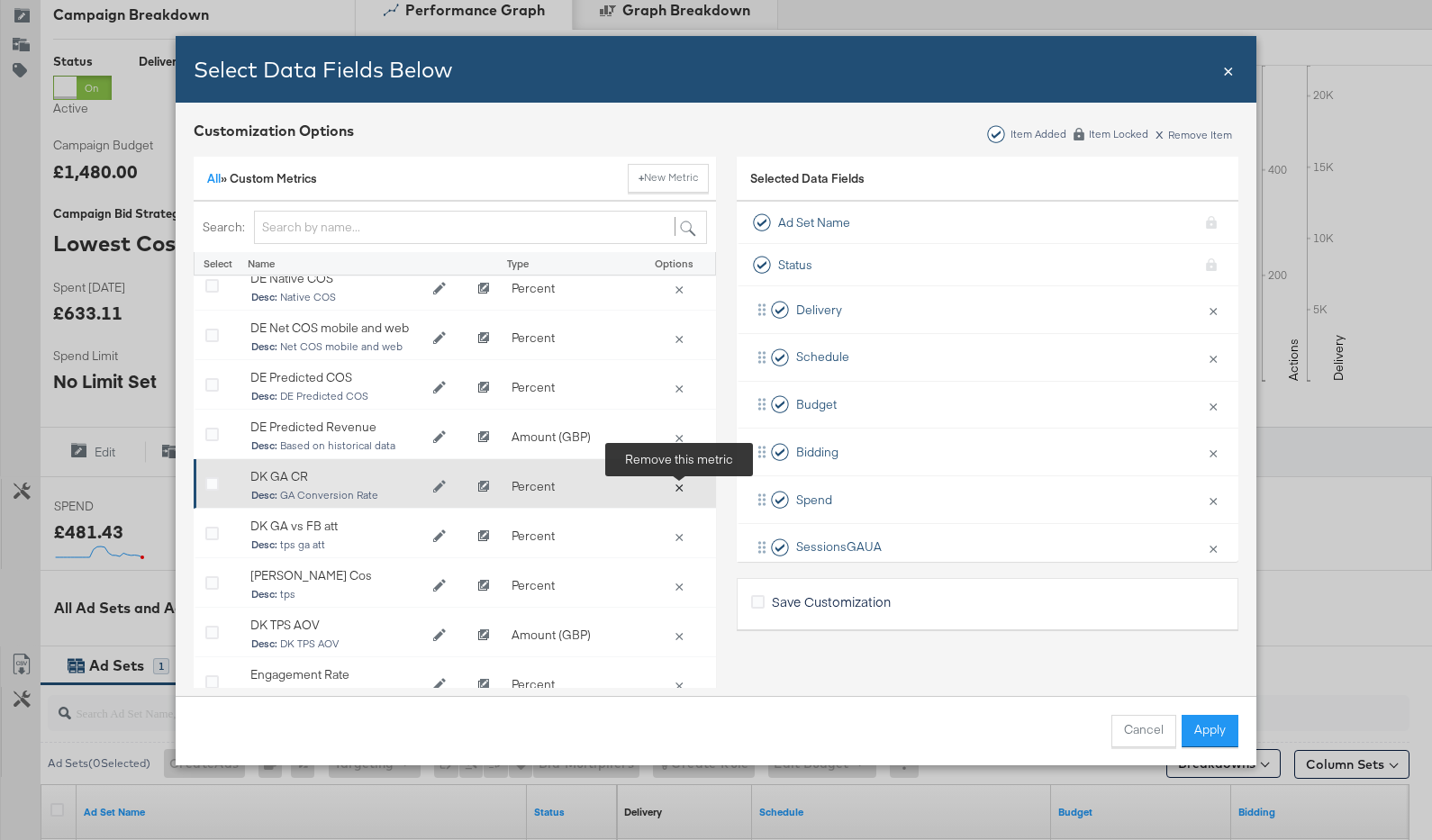
click at [684, 486] on button "×" at bounding box center [680, 486] width 25 height 17
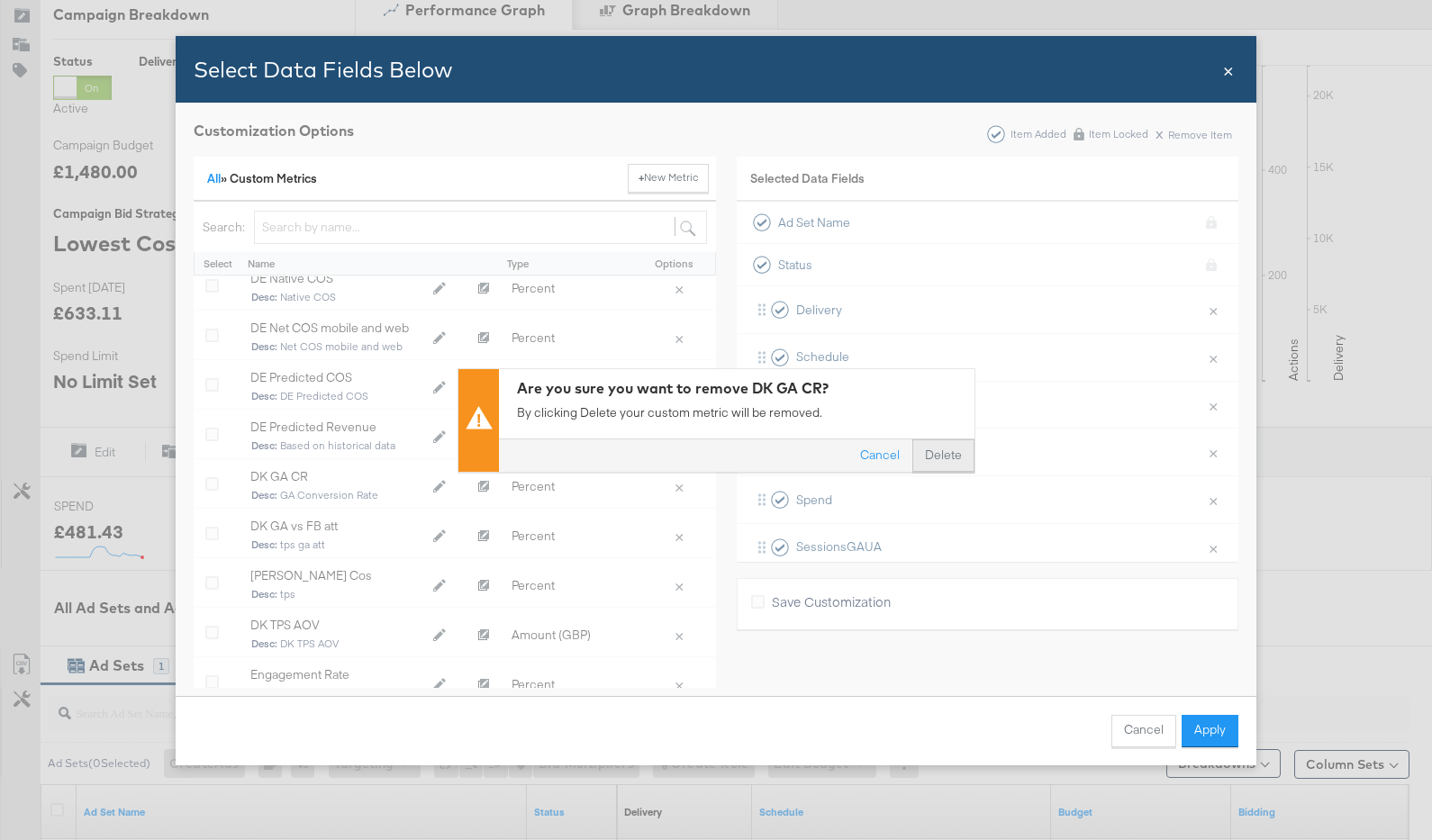
click at [932, 464] on button "Delete" at bounding box center [944, 455] width 62 height 32
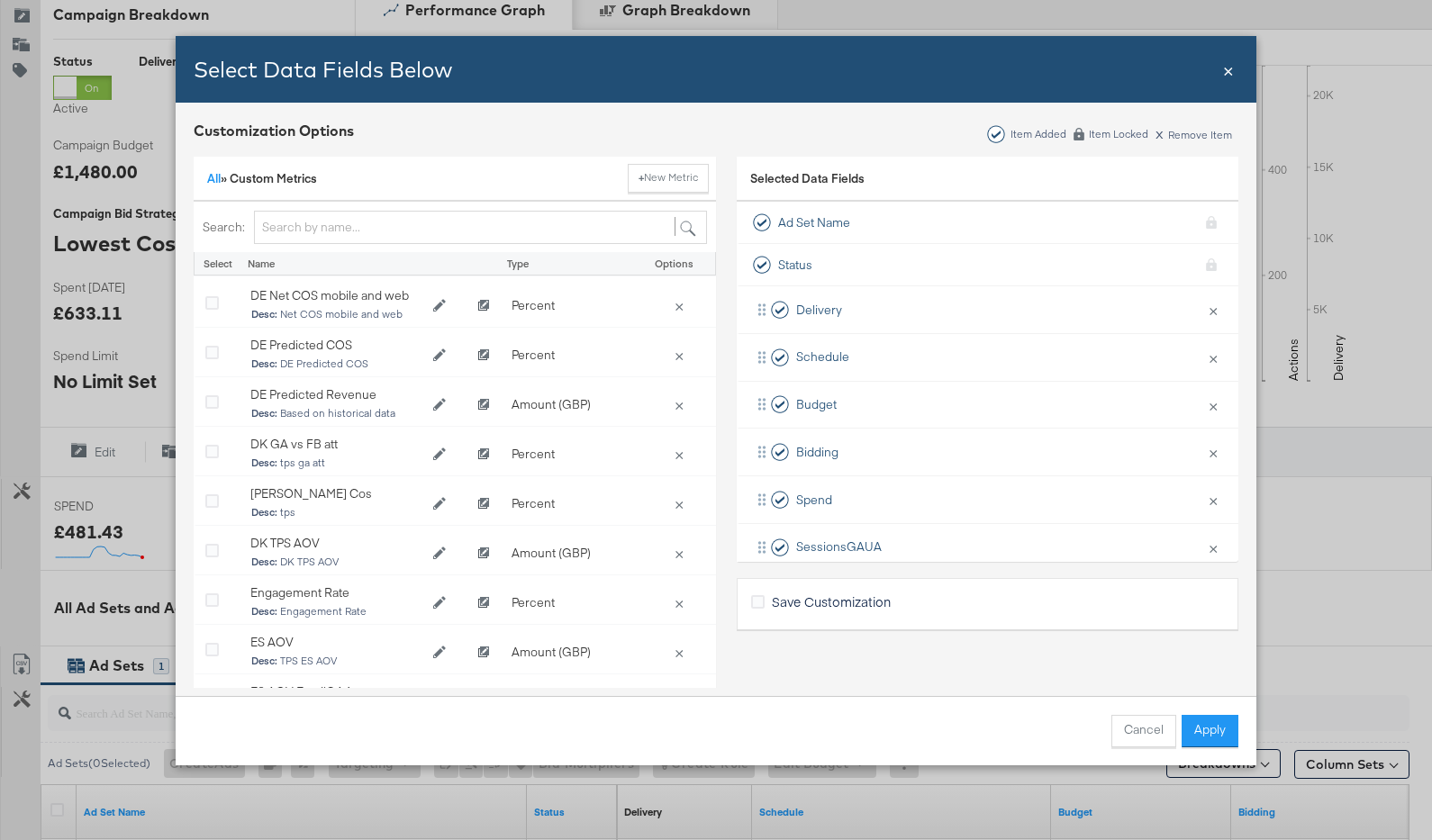
scroll to position [3433, 0]
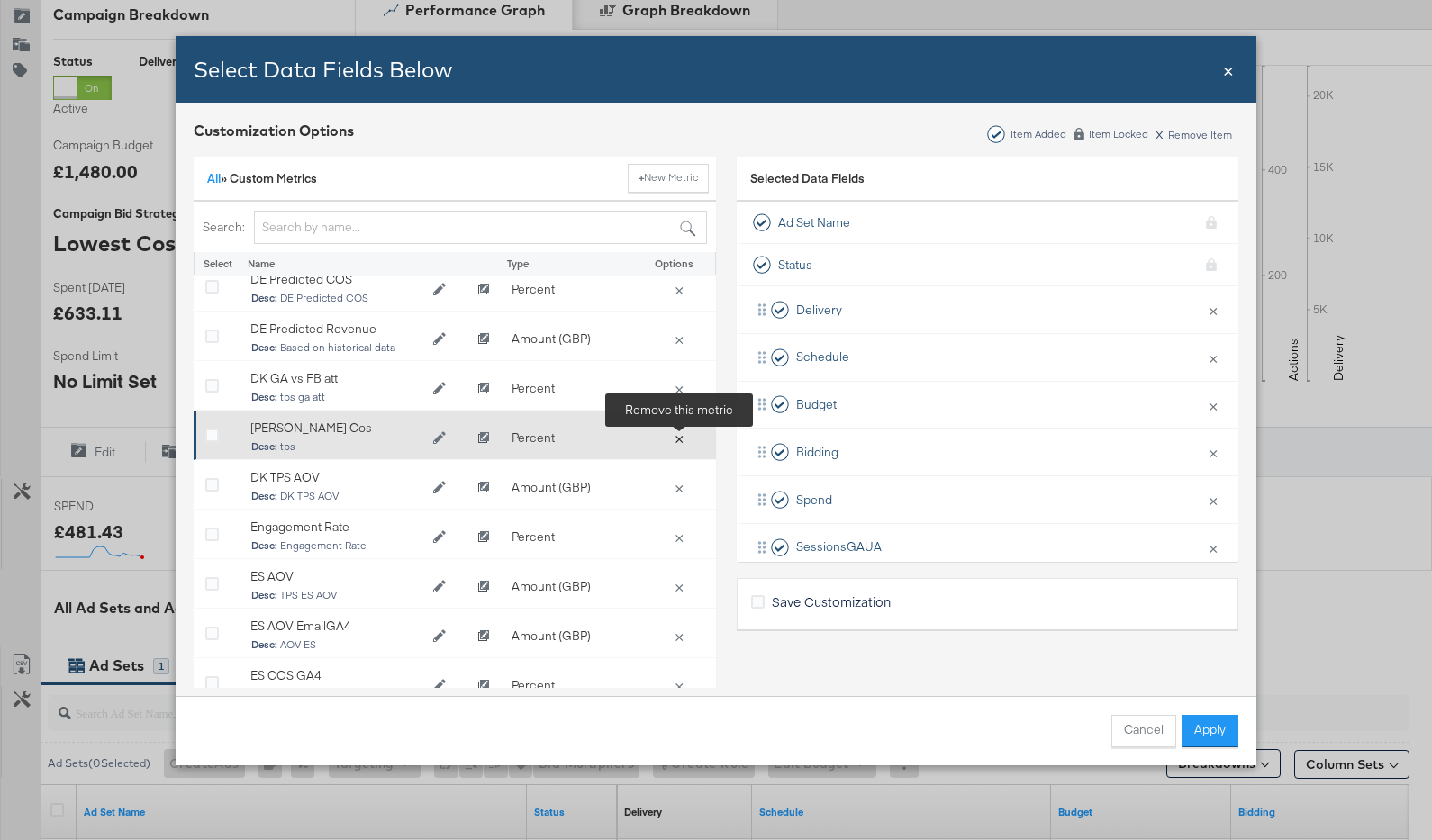
click at [678, 443] on button "×" at bounding box center [680, 438] width 25 height 17
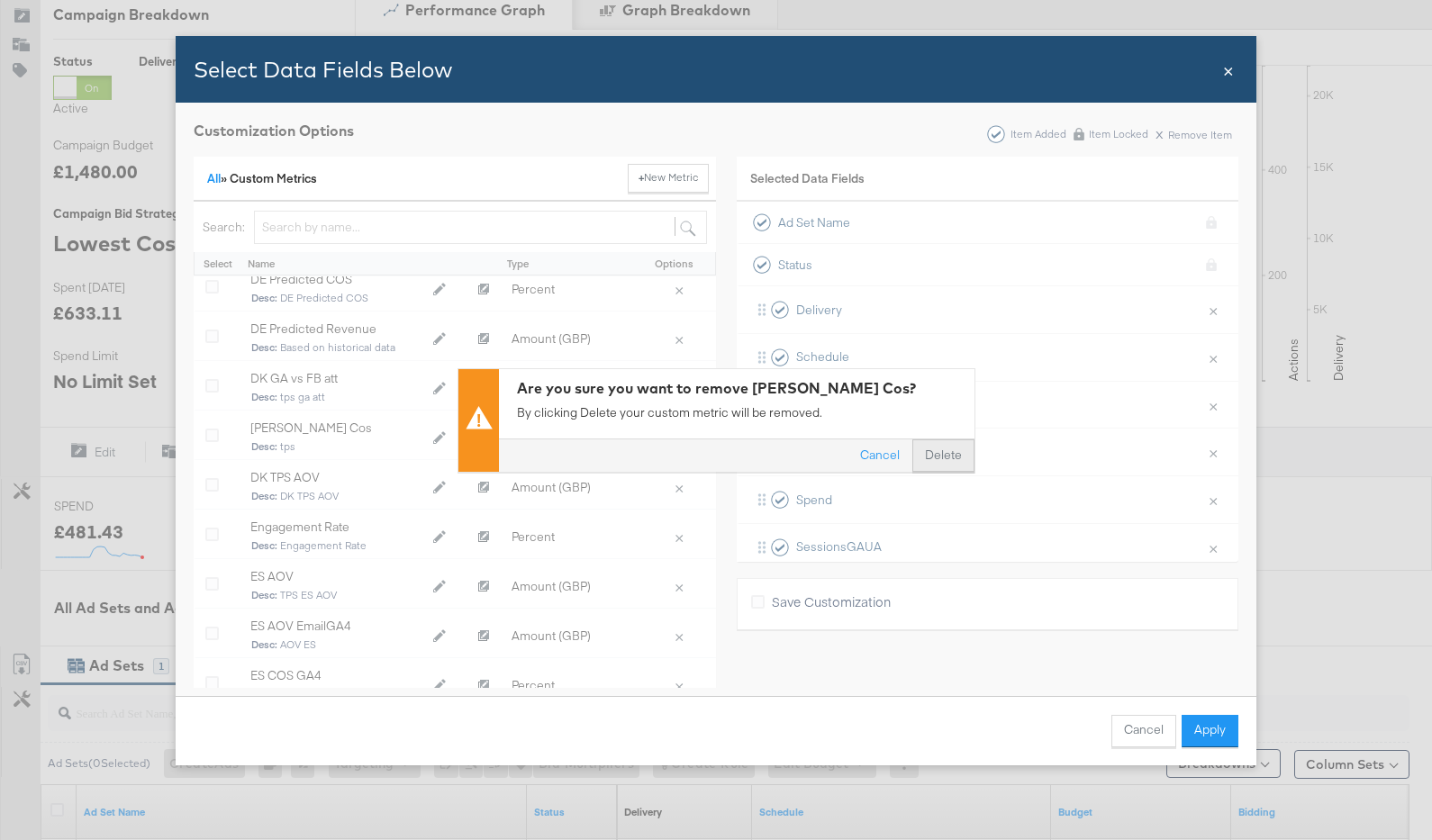
click at [936, 458] on button "Delete" at bounding box center [944, 455] width 62 height 32
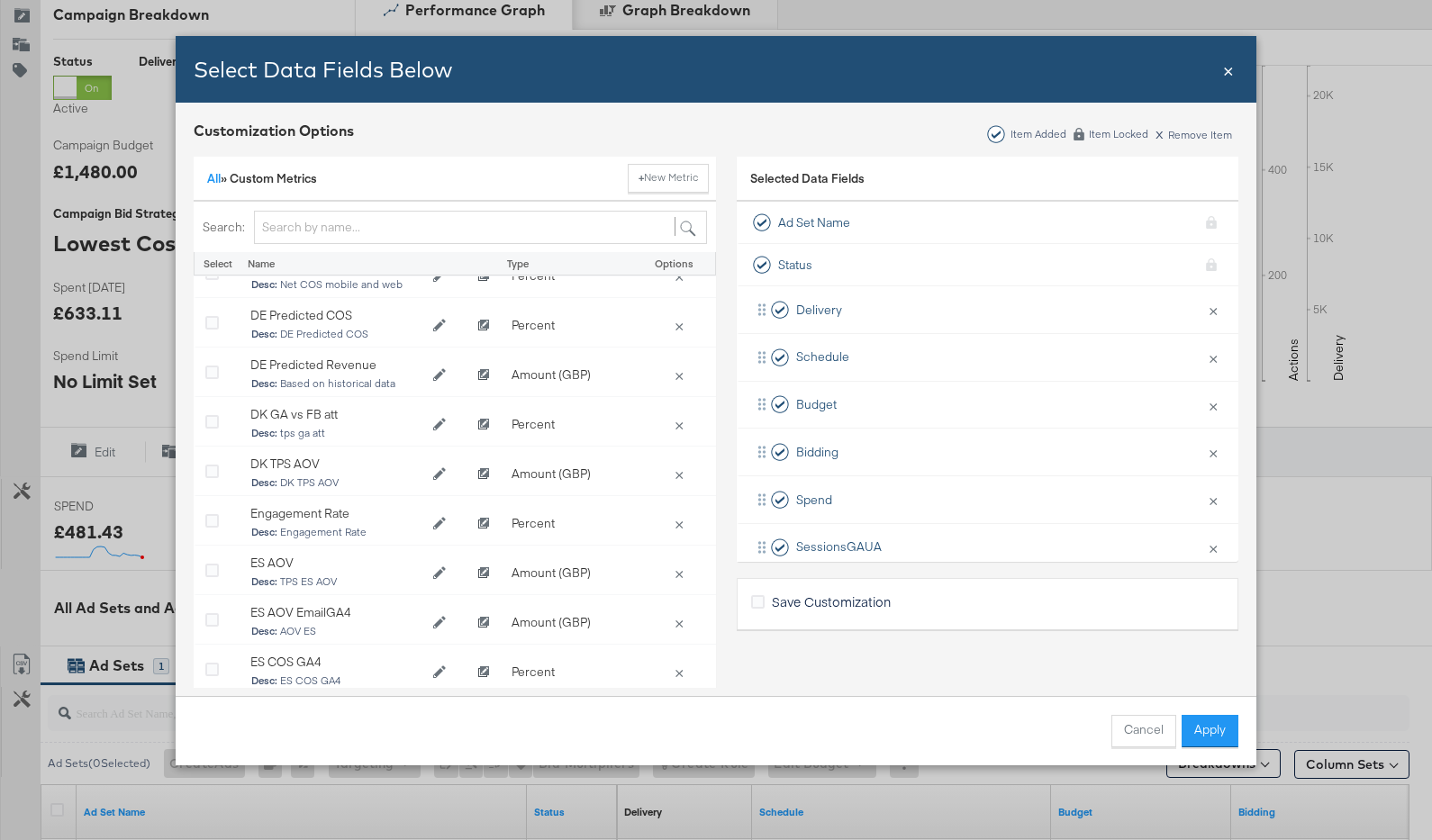
scroll to position [3415, 0]
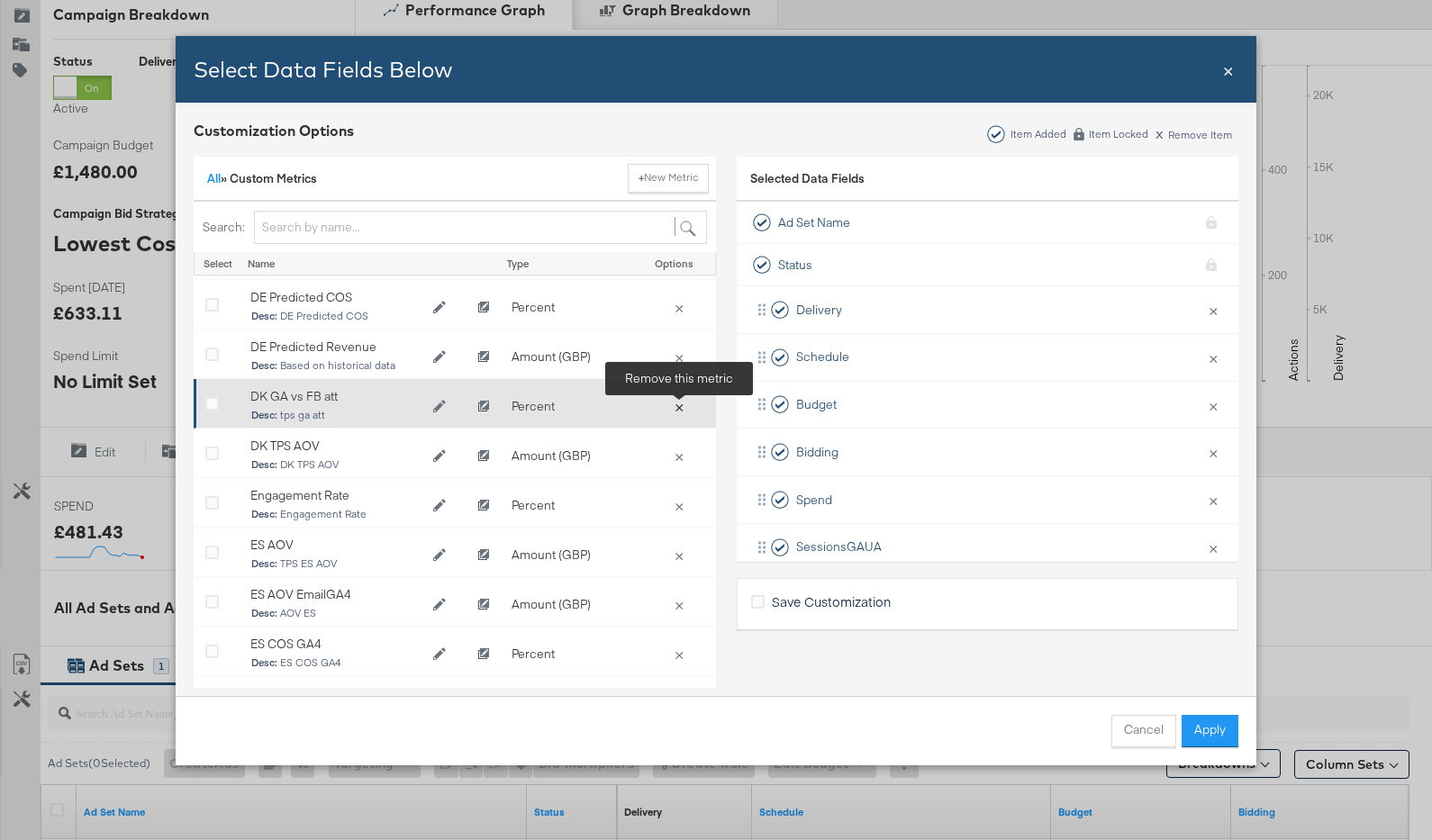
click at [681, 404] on button "×" at bounding box center [680, 406] width 25 height 17
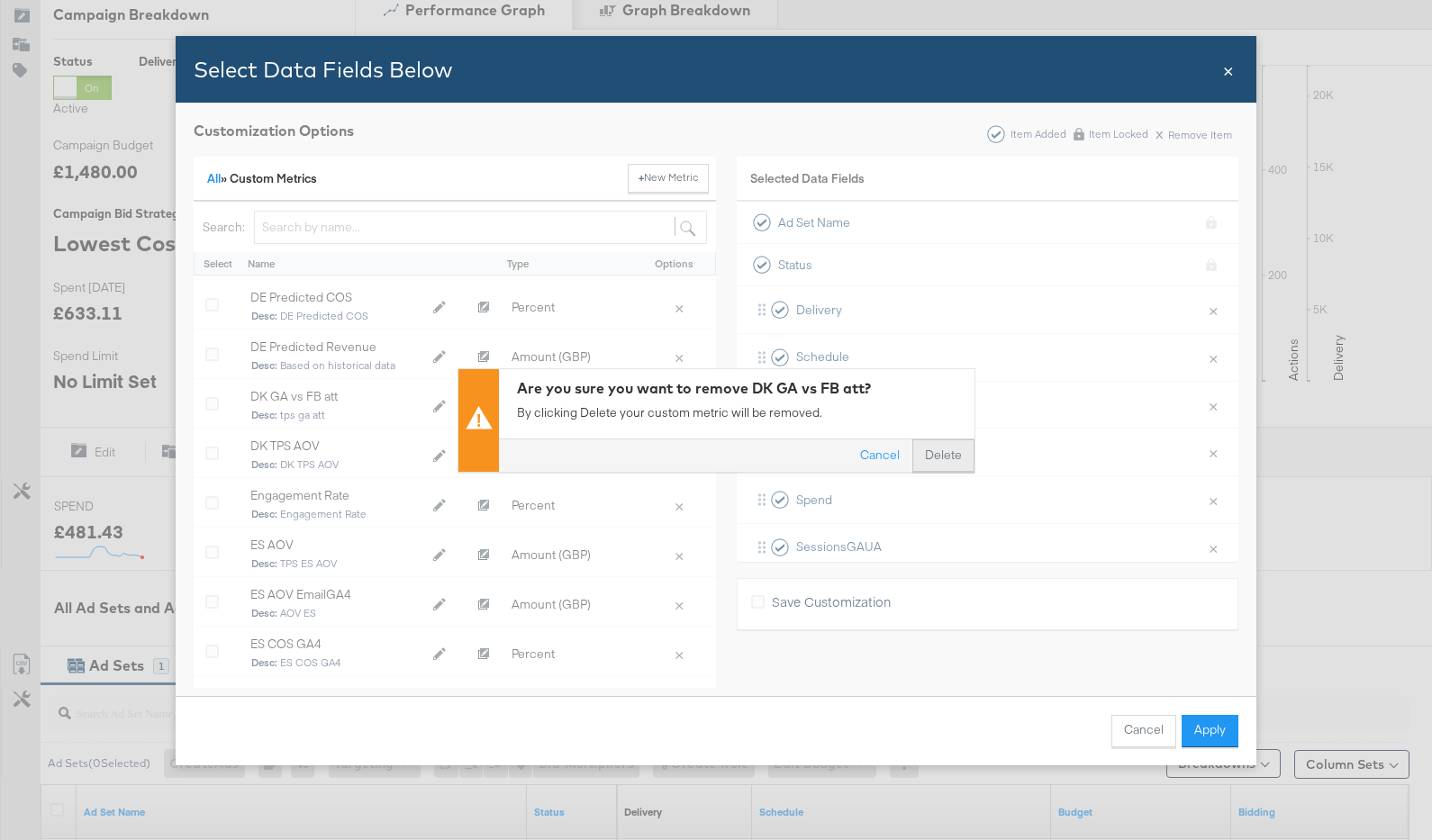
click at [927, 450] on button "Delete" at bounding box center [944, 455] width 62 height 32
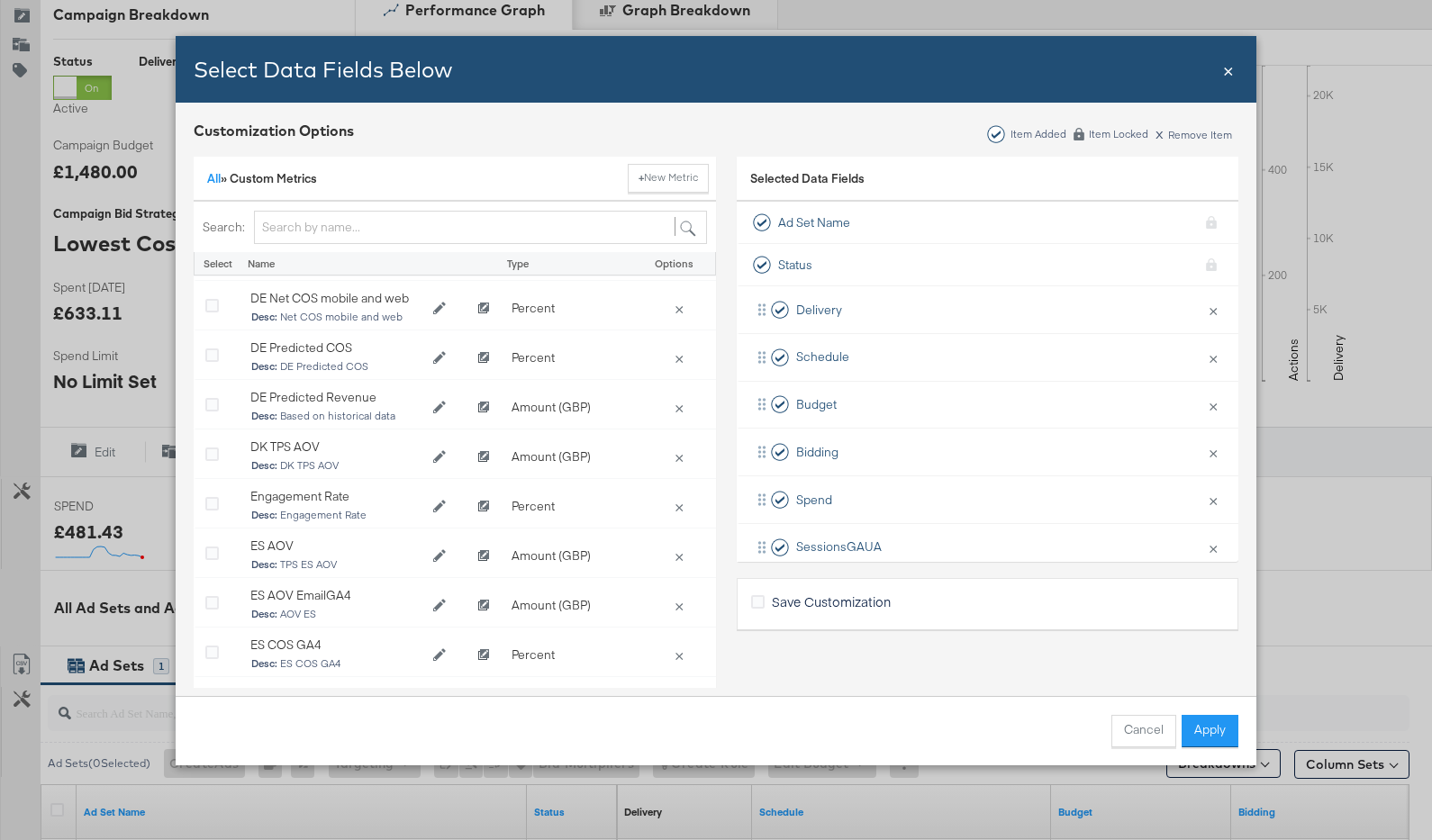
scroll to position [3367, 0]
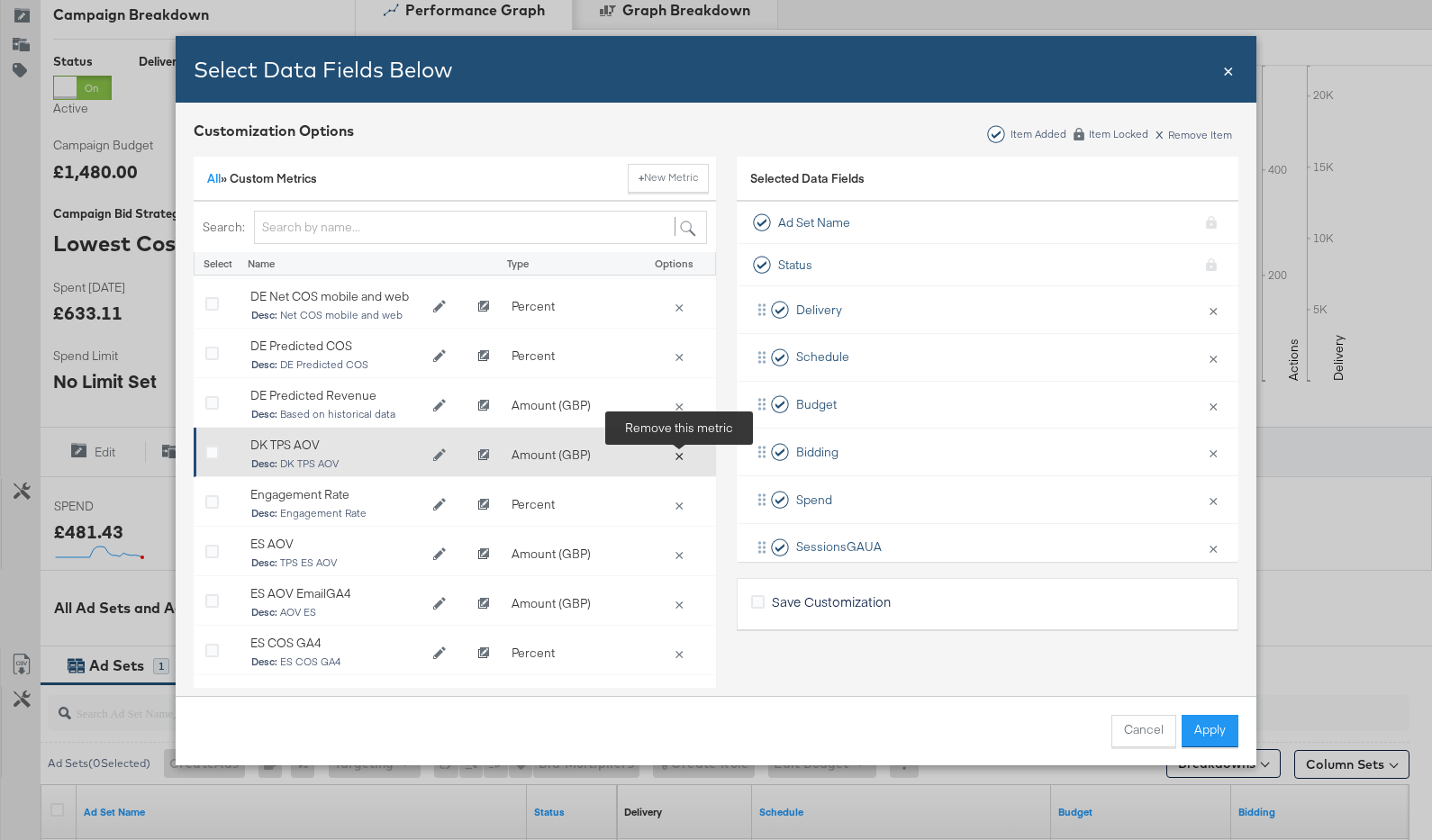
click at [675, 456] on button "×" at bounding box center [680, 455] width 25 height 17
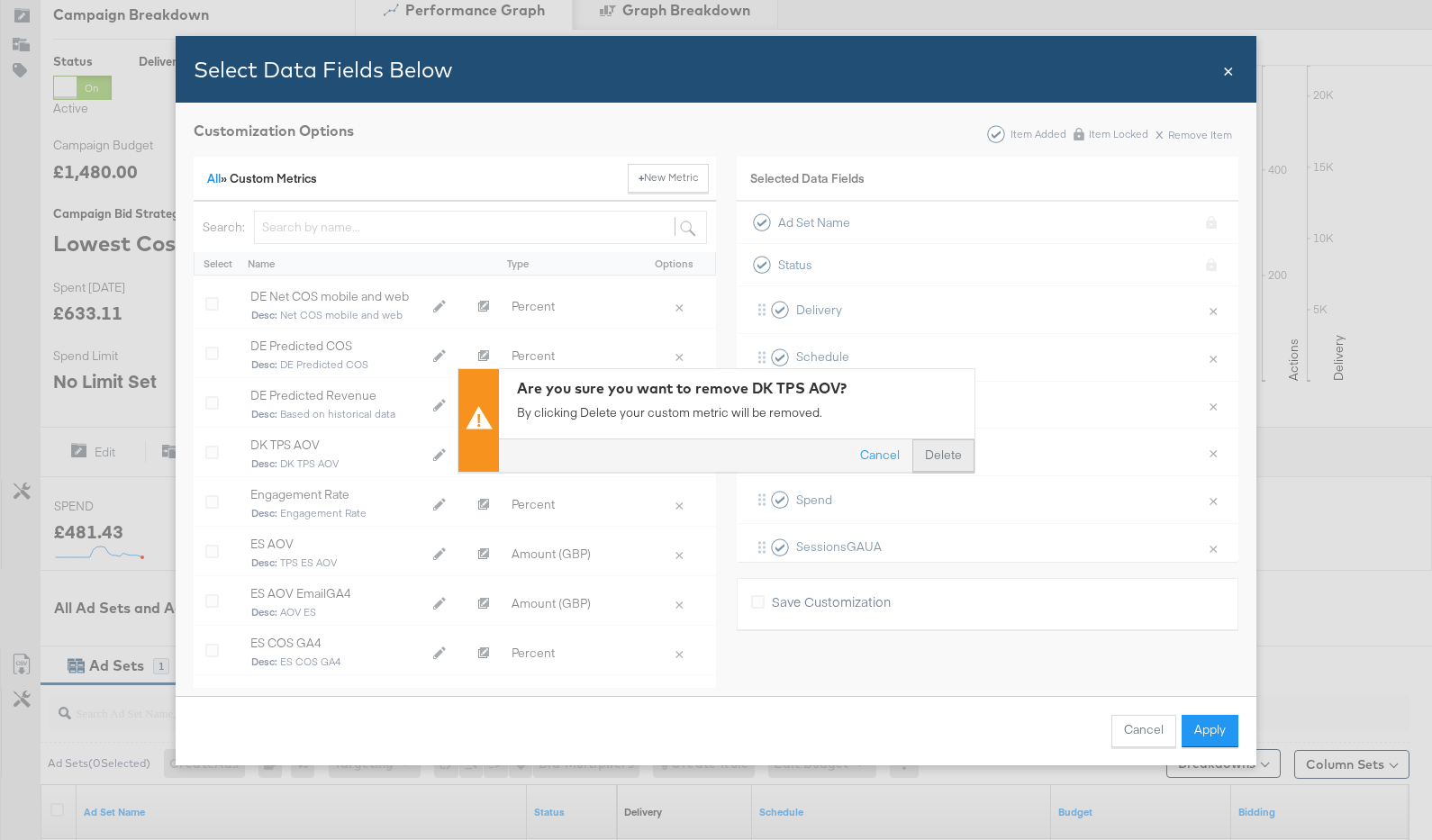
click at [939, 448] on button "Delete" at bounding box center [944, 455] width 62 height 32
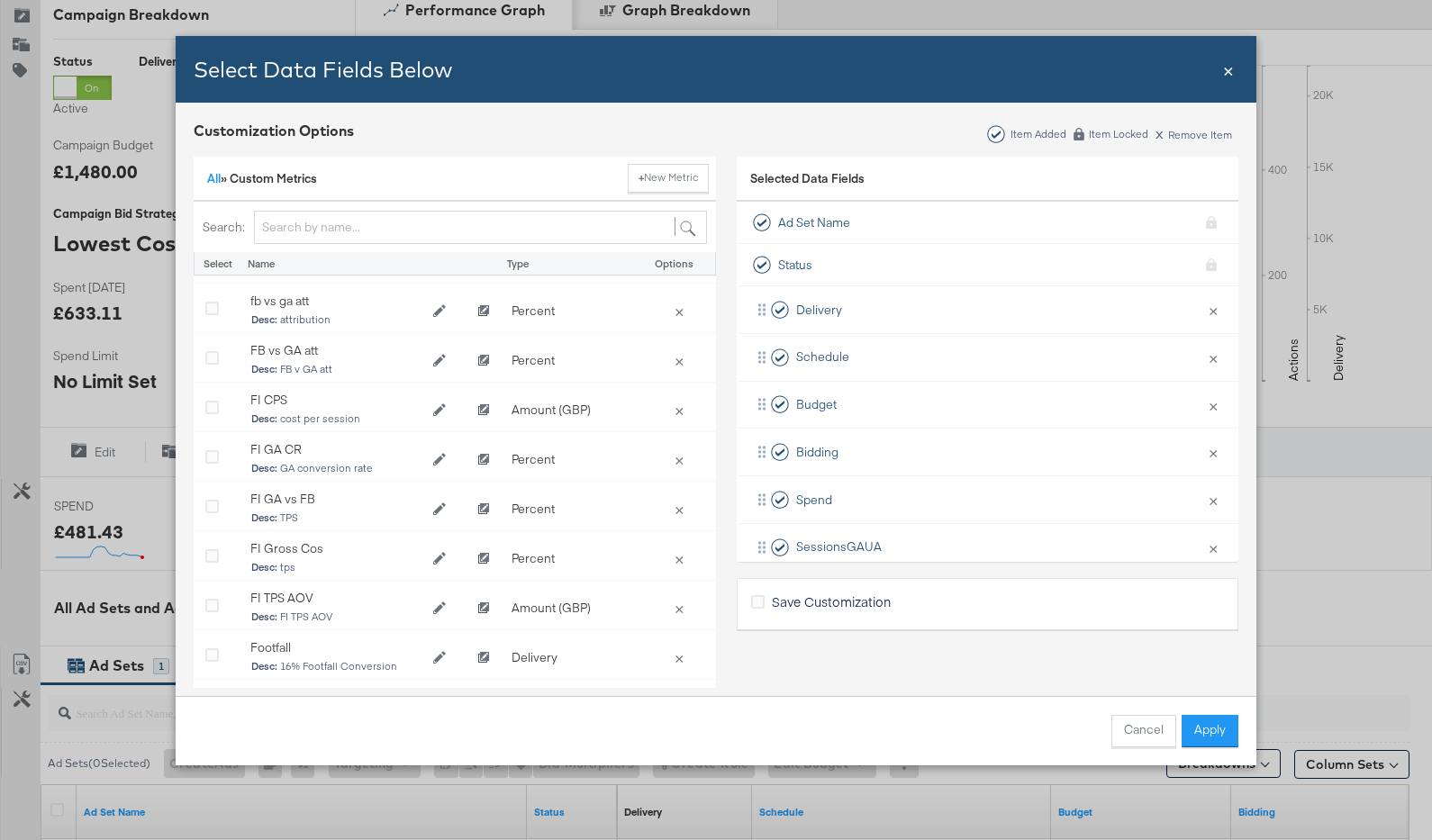
scroll to position [4367, 0]
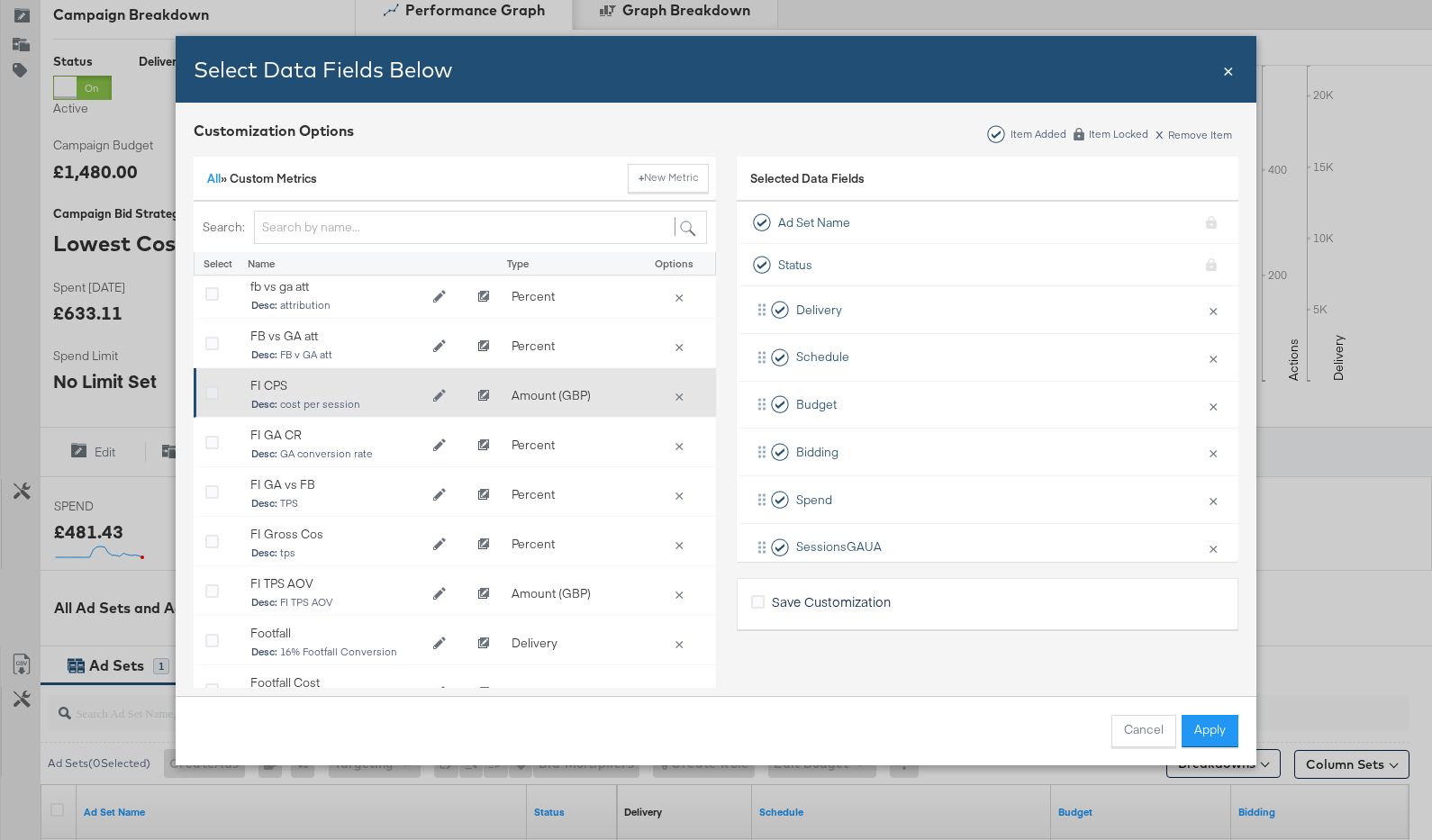
click at [213, 397] on icon "Bulk Add Locations Modal" at bounding box center [212, 394] width 14 height 14
click at [0, 0] on input "Bulk Add Locations Modal" at bounding box center [0, 0] width 0 height 0
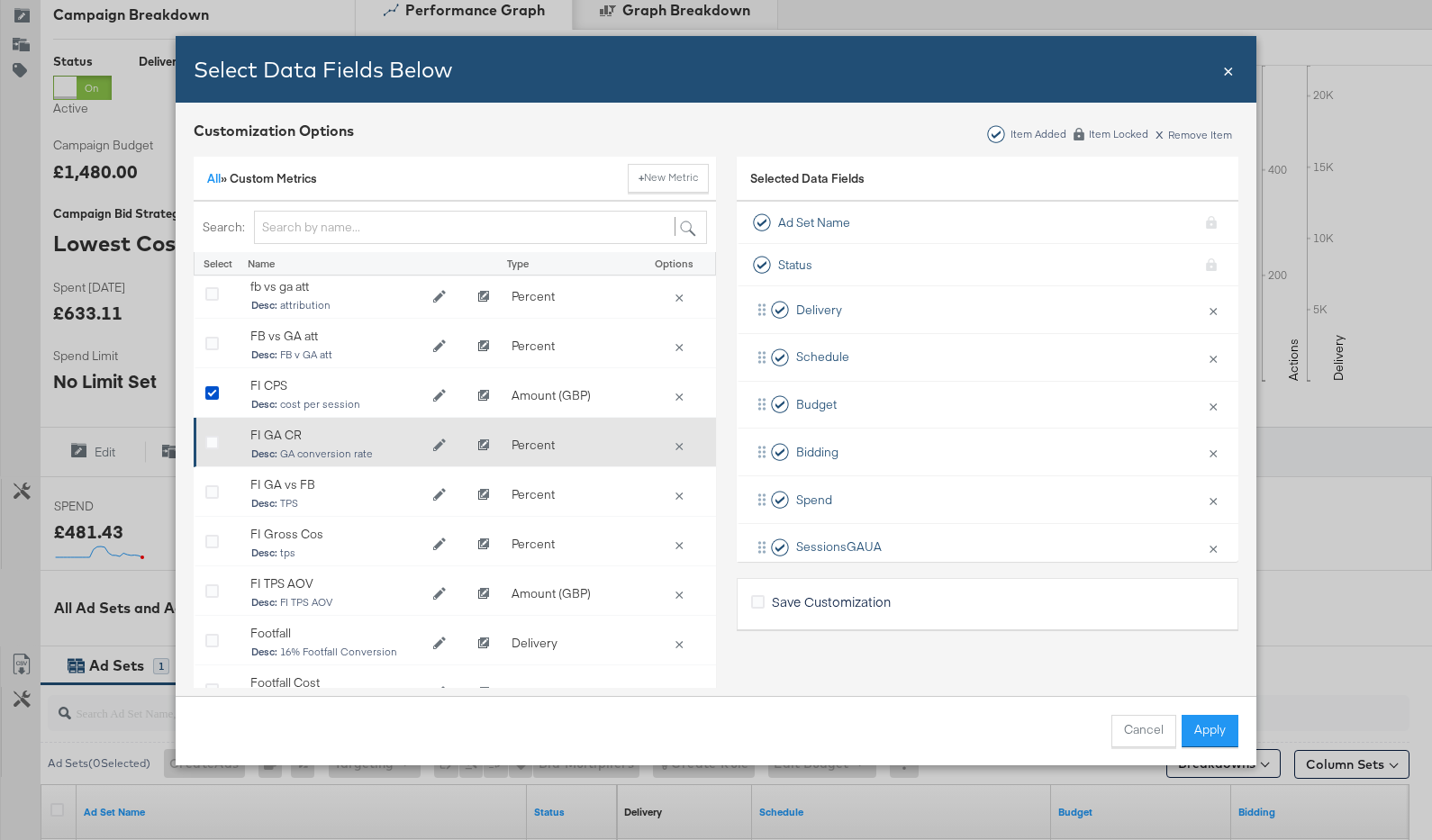
click at [209, 450] on div "Bulk Add Locations Modal" at bounding box center [219, 445] width 27 height 18
click at [211, 443] on icon "Bulk Add Locations Modal" at bounding box center [212, 443] width 14 height 14
click at [0, 0] on input "Bulk Add Locations Modal" at bounding box center [0, 0] width 0 height 0
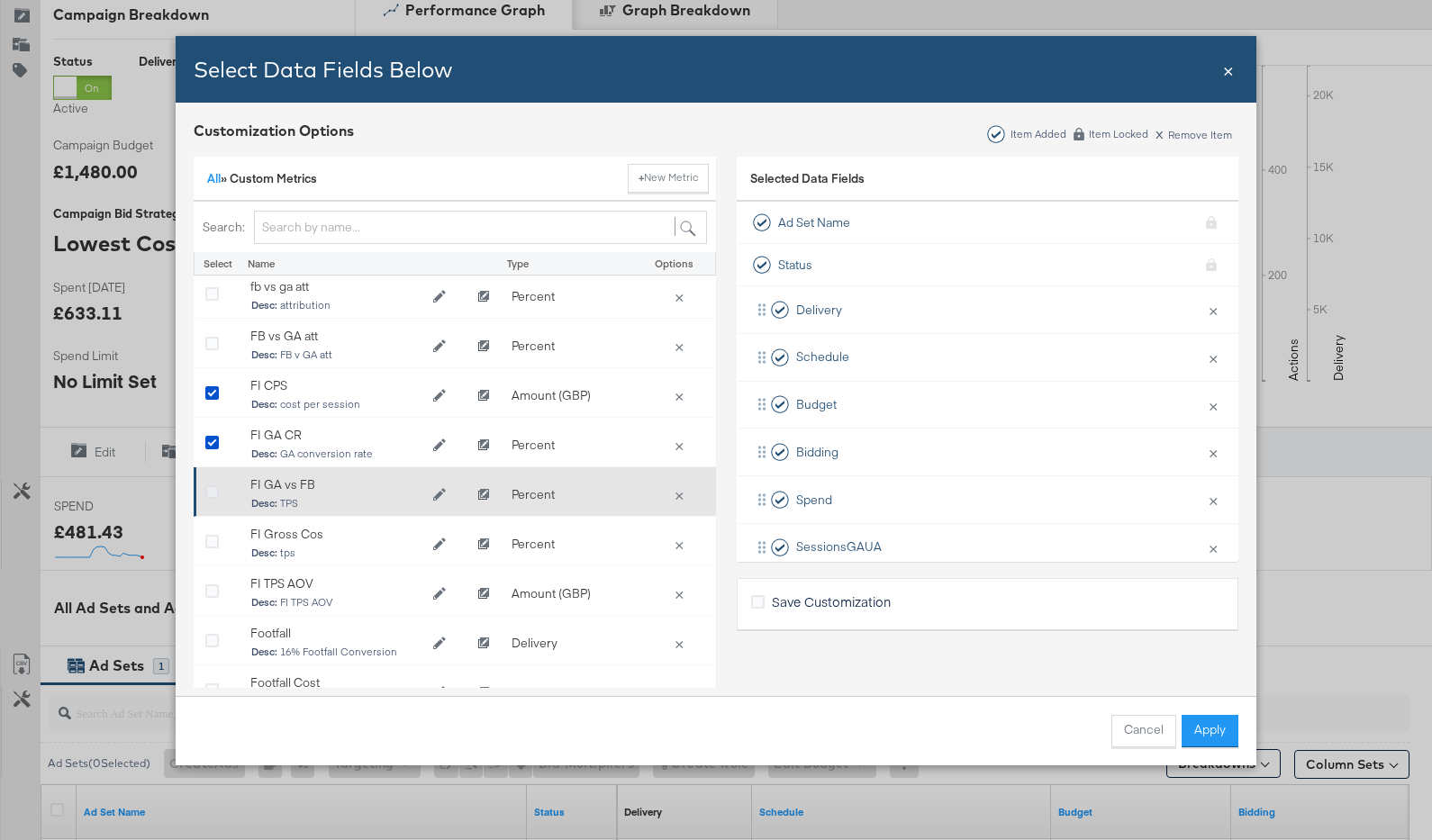
click at [206, 488] on icon "Bulk Add Locations Modal" at bounding box center [212, 493] width 14 height 14
click at [0, 0] on input "Bulk Add Locations Modal" at bounding box center [0, 0] width 0 height 0
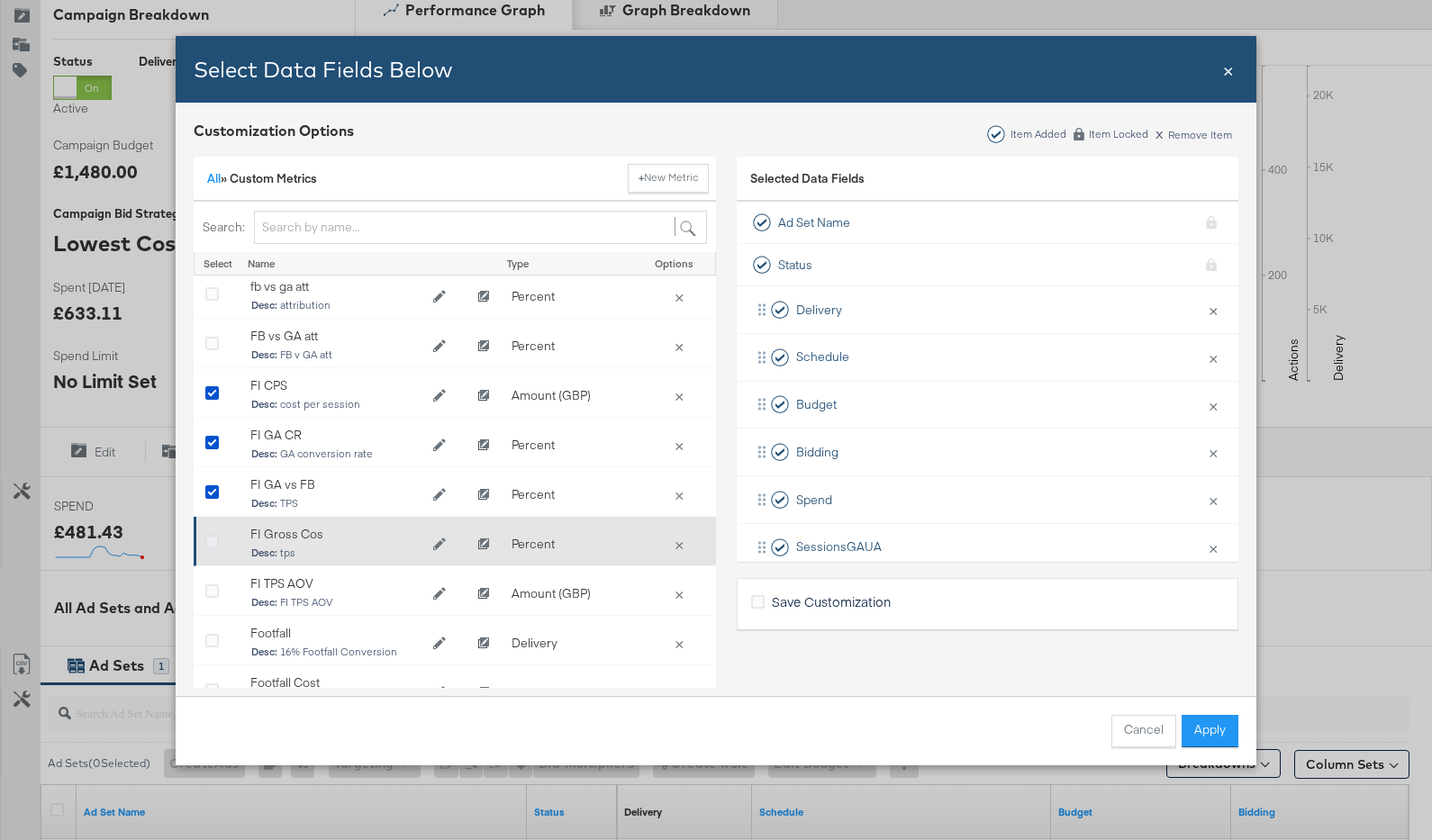
click at [212, 545] on icon "Bulk Add Locations Modal" at bounding box center [212, 542] width 14 height 14
click at [0, 0] on input "Bulk Add Locations Modal" at bounding box center [0, 0] width 0 height 0
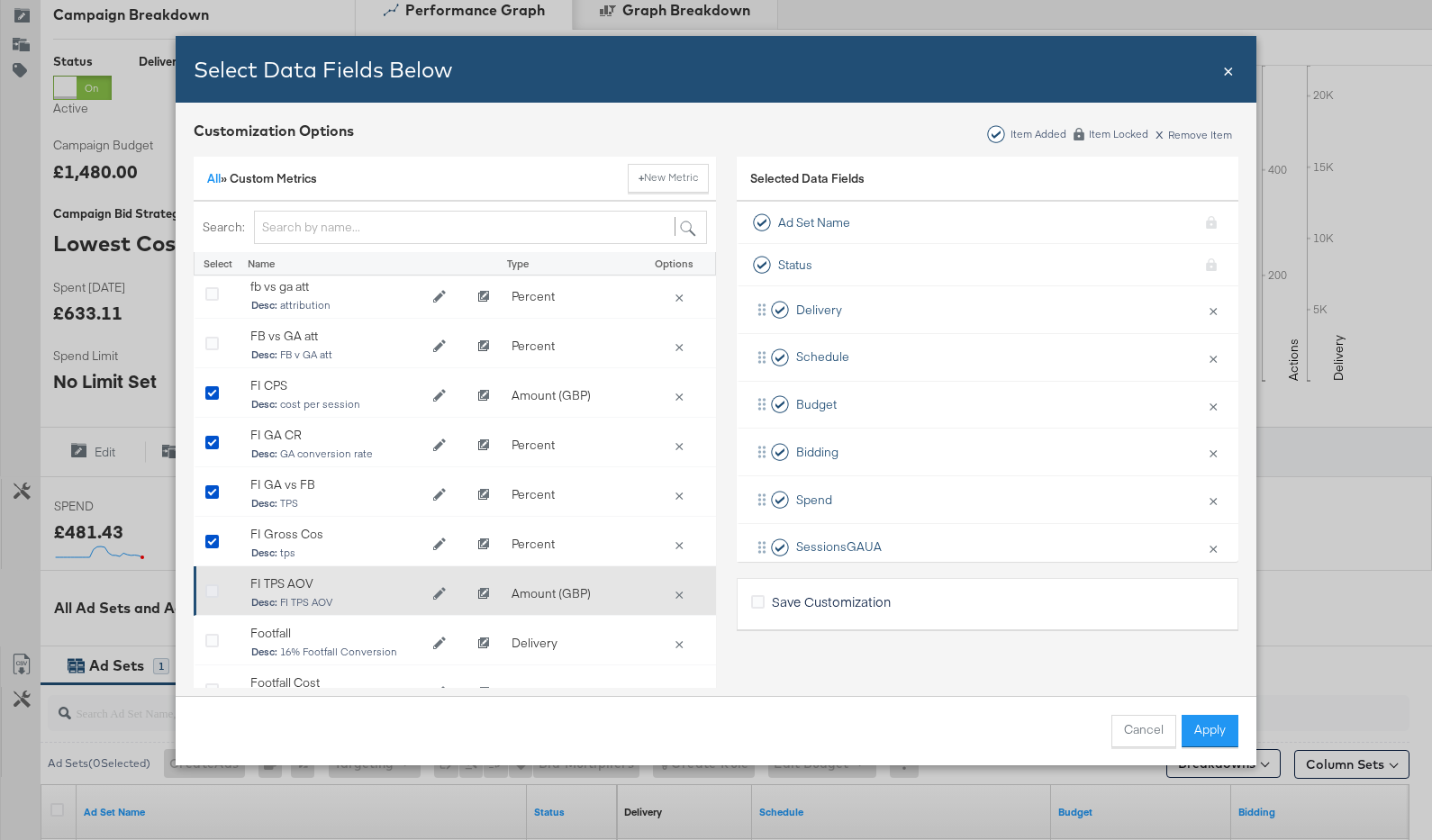
click at [214, 585] on icon "Bulk Add Locations Modal" at bounding box center [212, 592] width 14 height 14
click at [0, 0] on input "Bulk Add Locations Modal" at bounding box center [0, 0] width 0 height 0
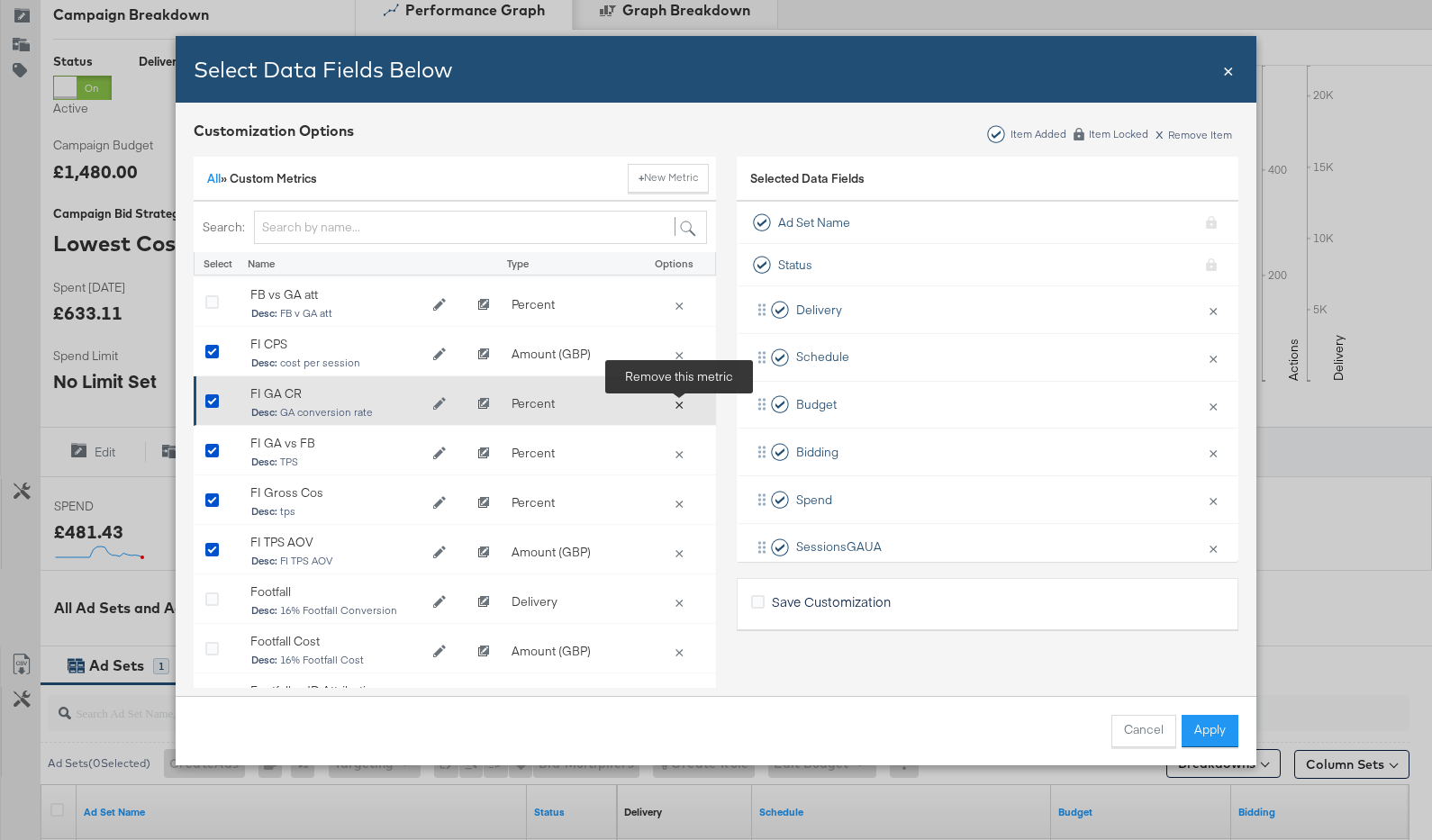
click at [683, 403] on button "×" at bounding box center [680, 403] width 25 height 17
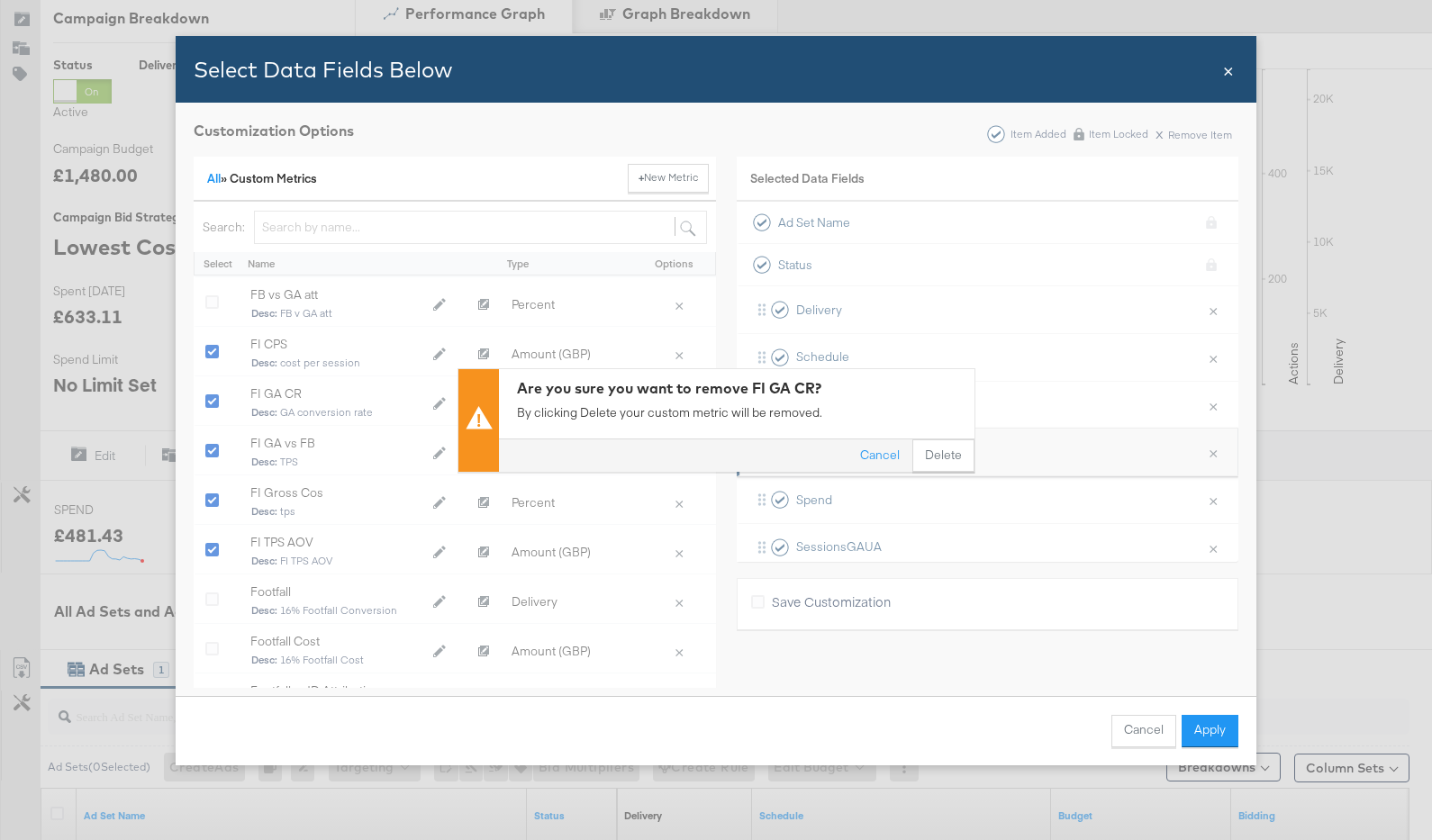
click at [946, 453] on button "Delete" at bounding box center [944, 455] width 62 height 32
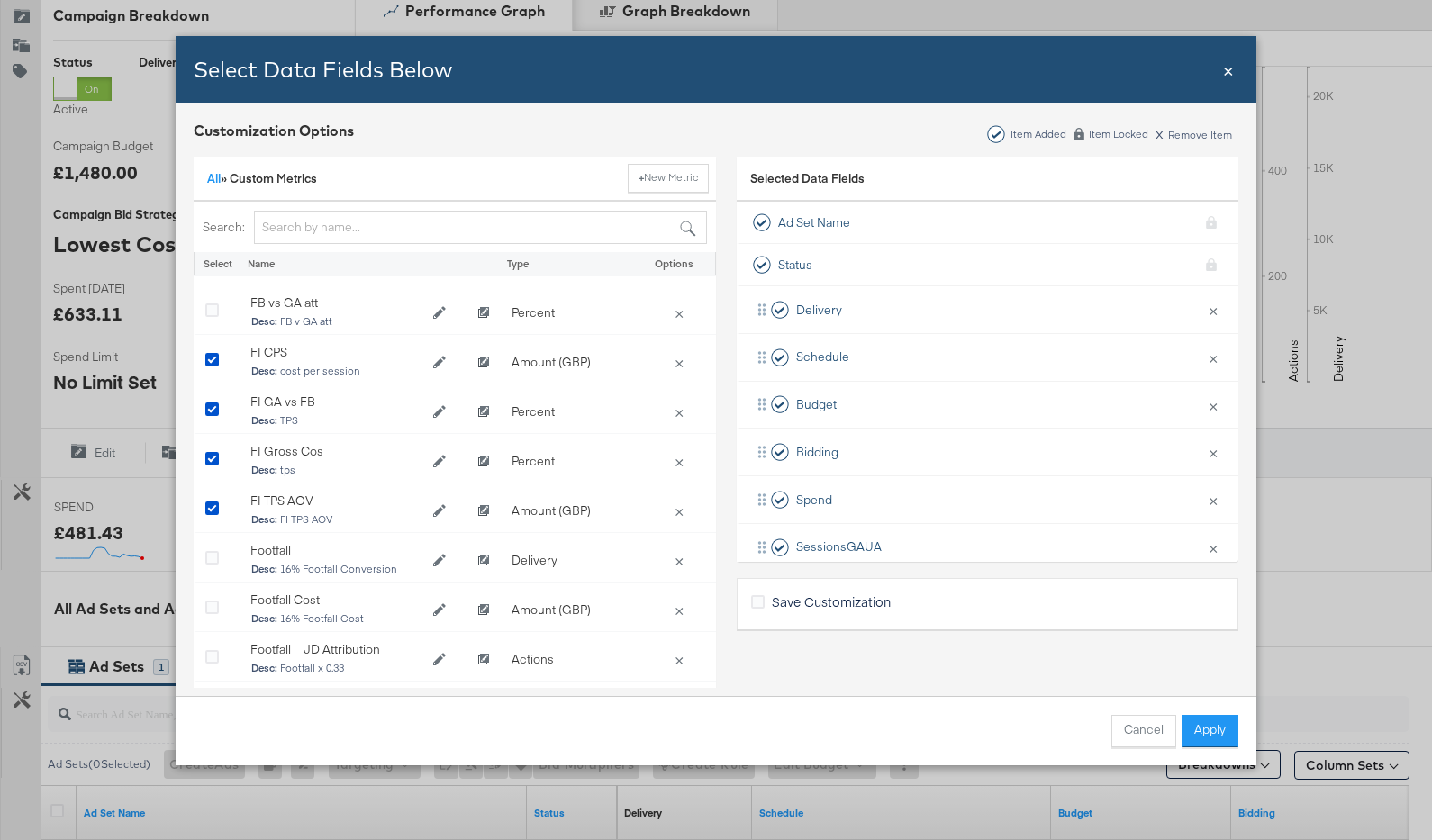
scroll to position [4403, 0]
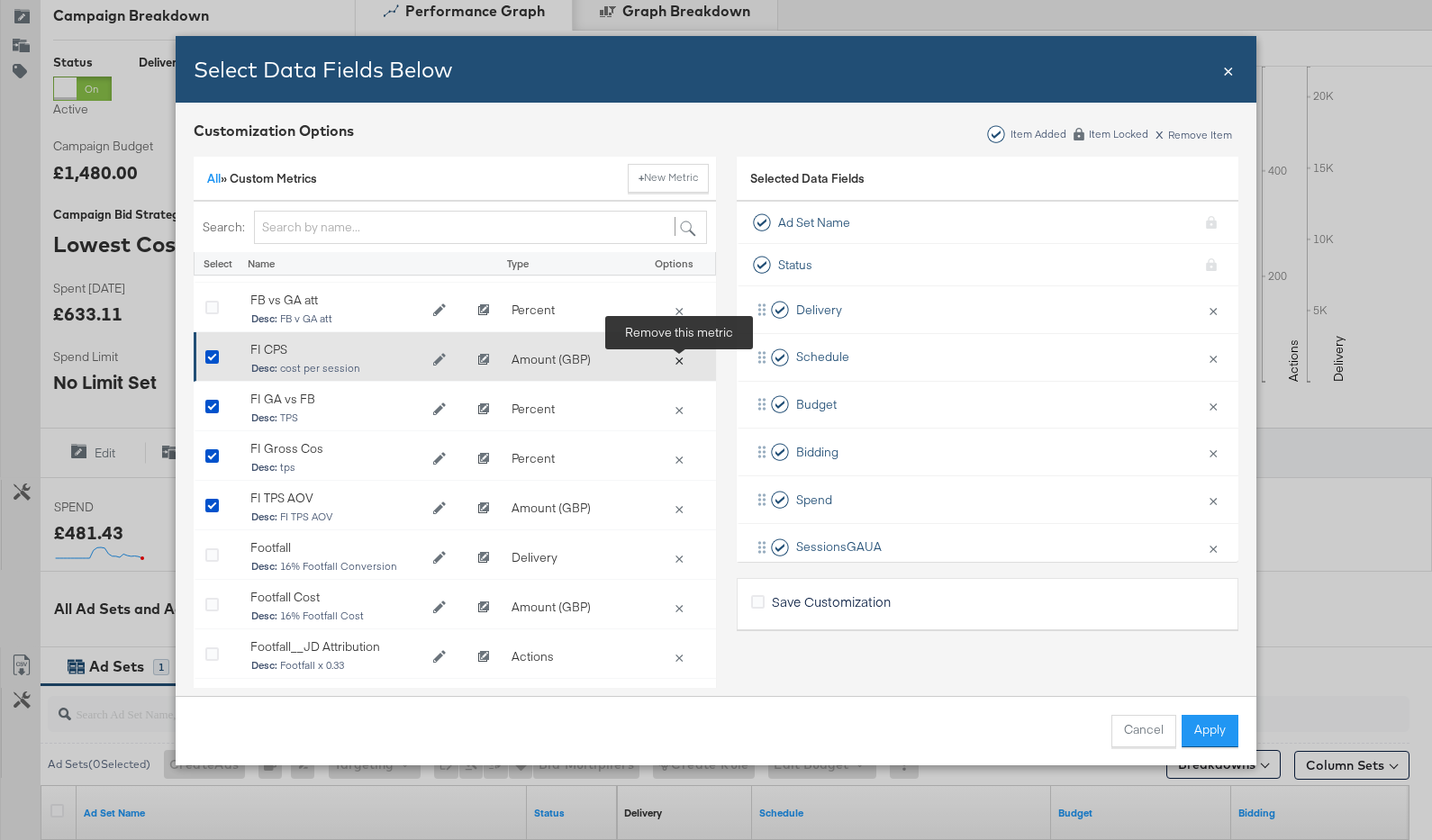
click at [678, 362] on button "×" at bounding box center [680, 359] width 25 height 17
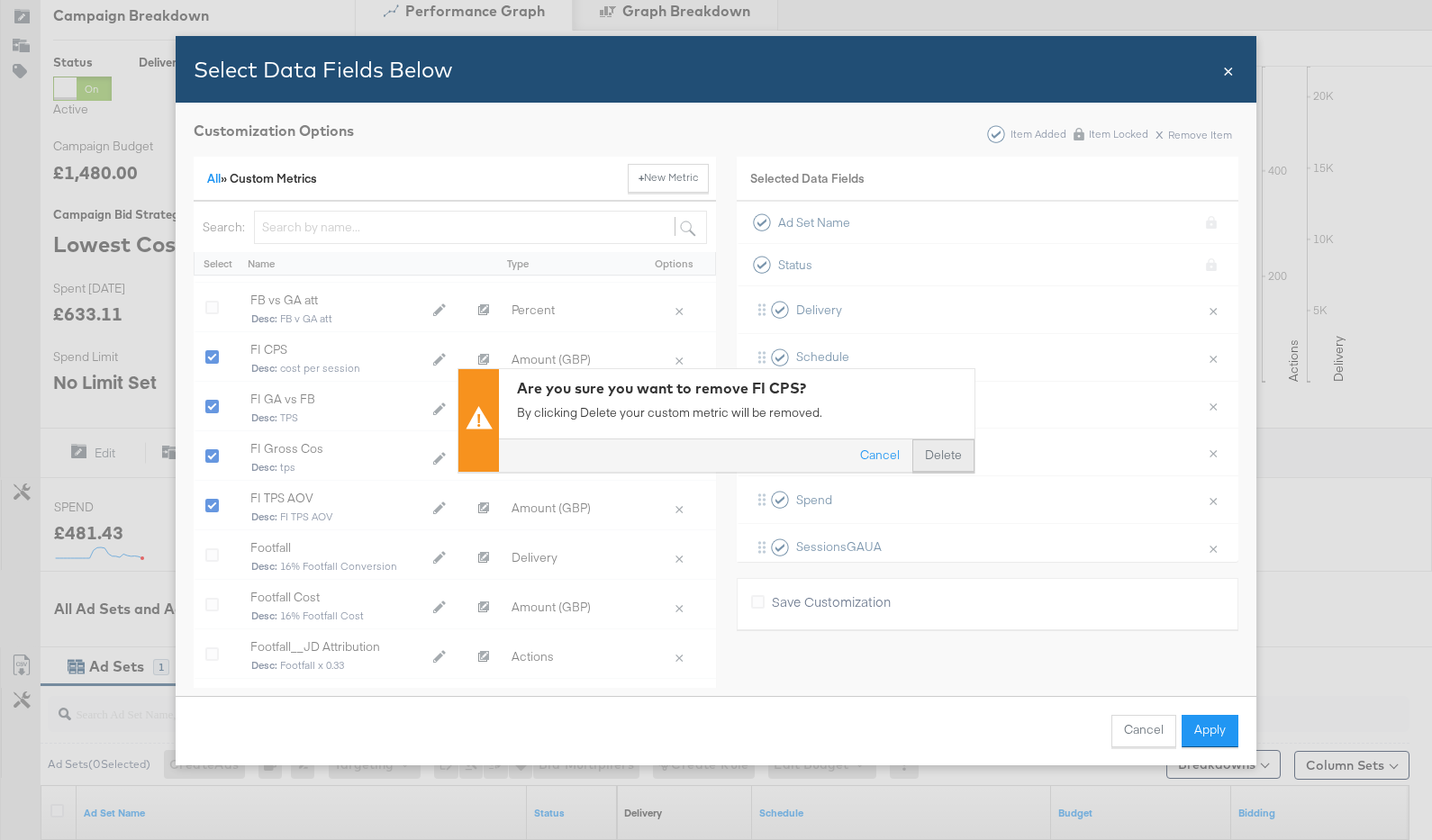
click at [949, 456] on button "Delete" at bounding box center [944, 455] width 62 height 32
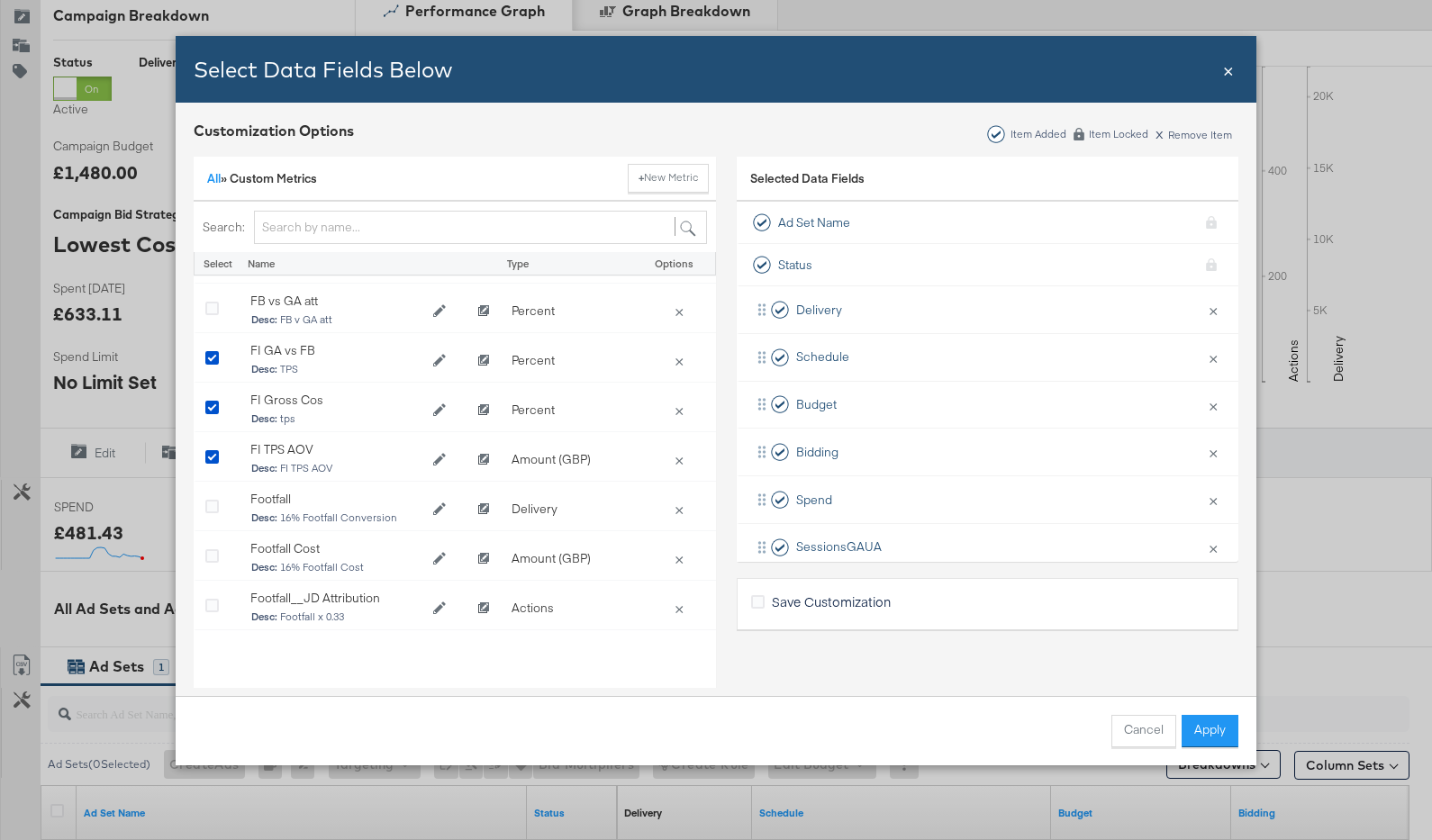
scroll to position [4279, 0]
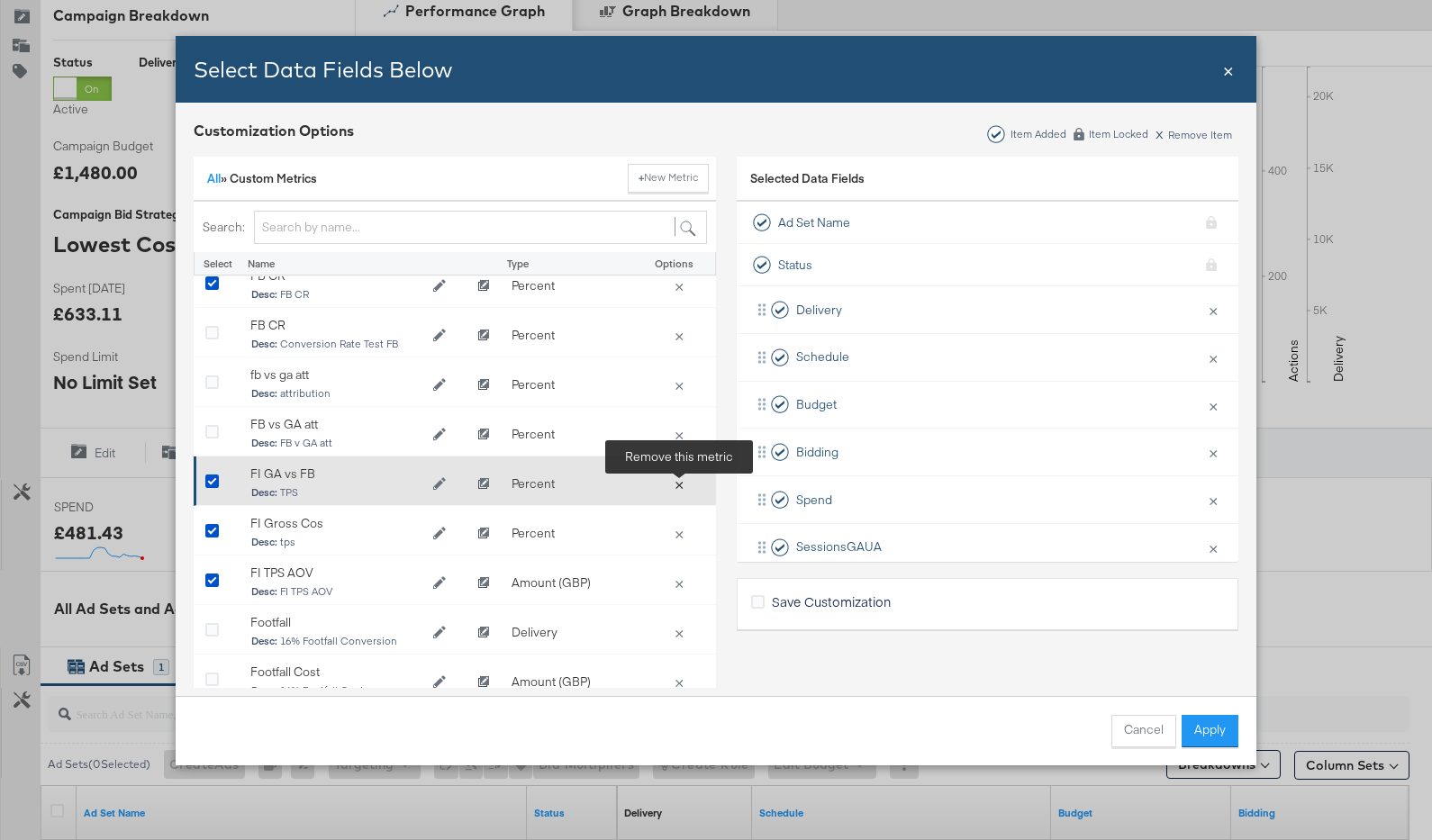
click at [678, 486] on button "×" at bounding box center [680, 483] width 25 height 17
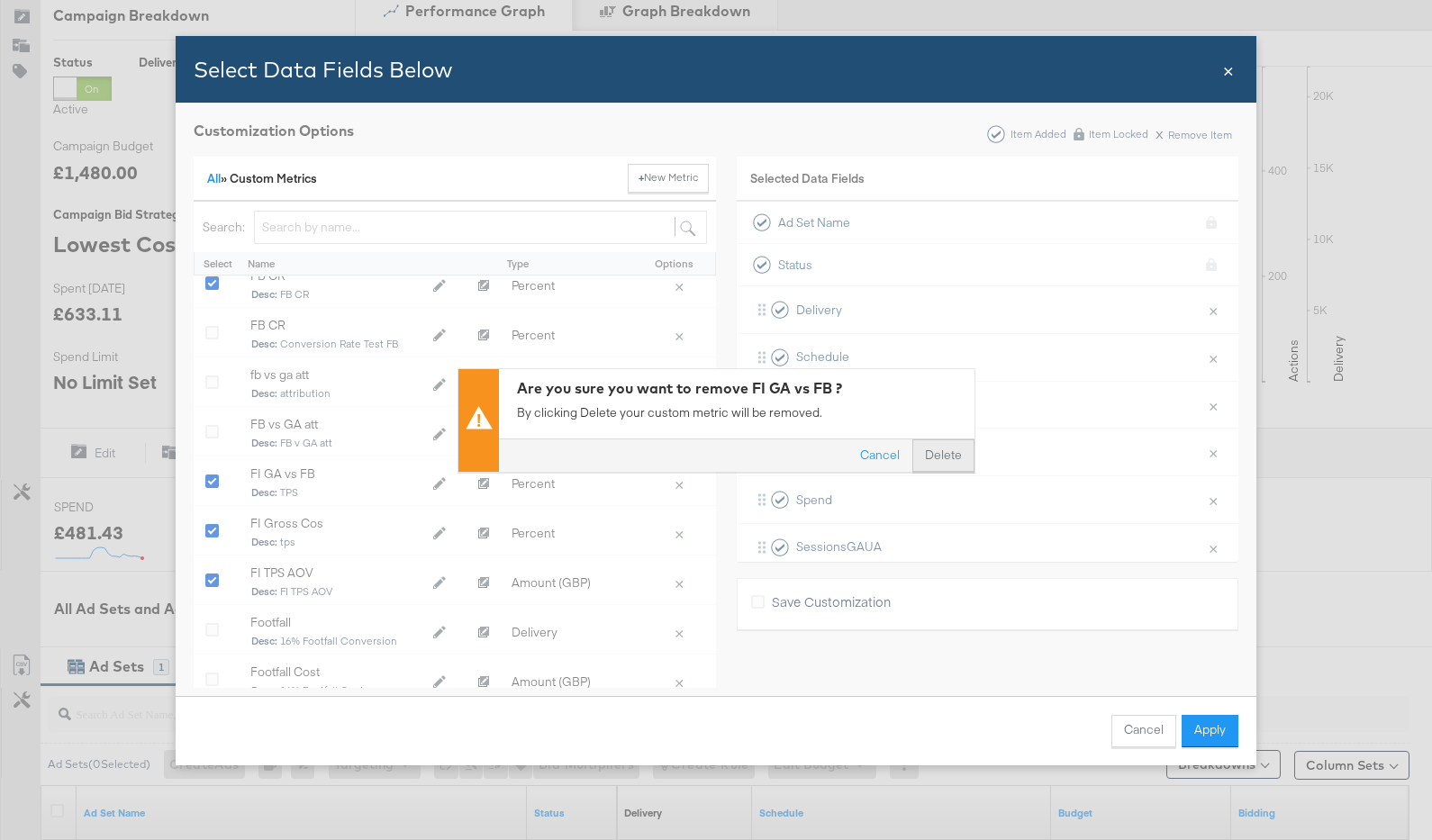
click at [959, 459] on button "Delete" at bounding box center [944, 455] width 62 height 32
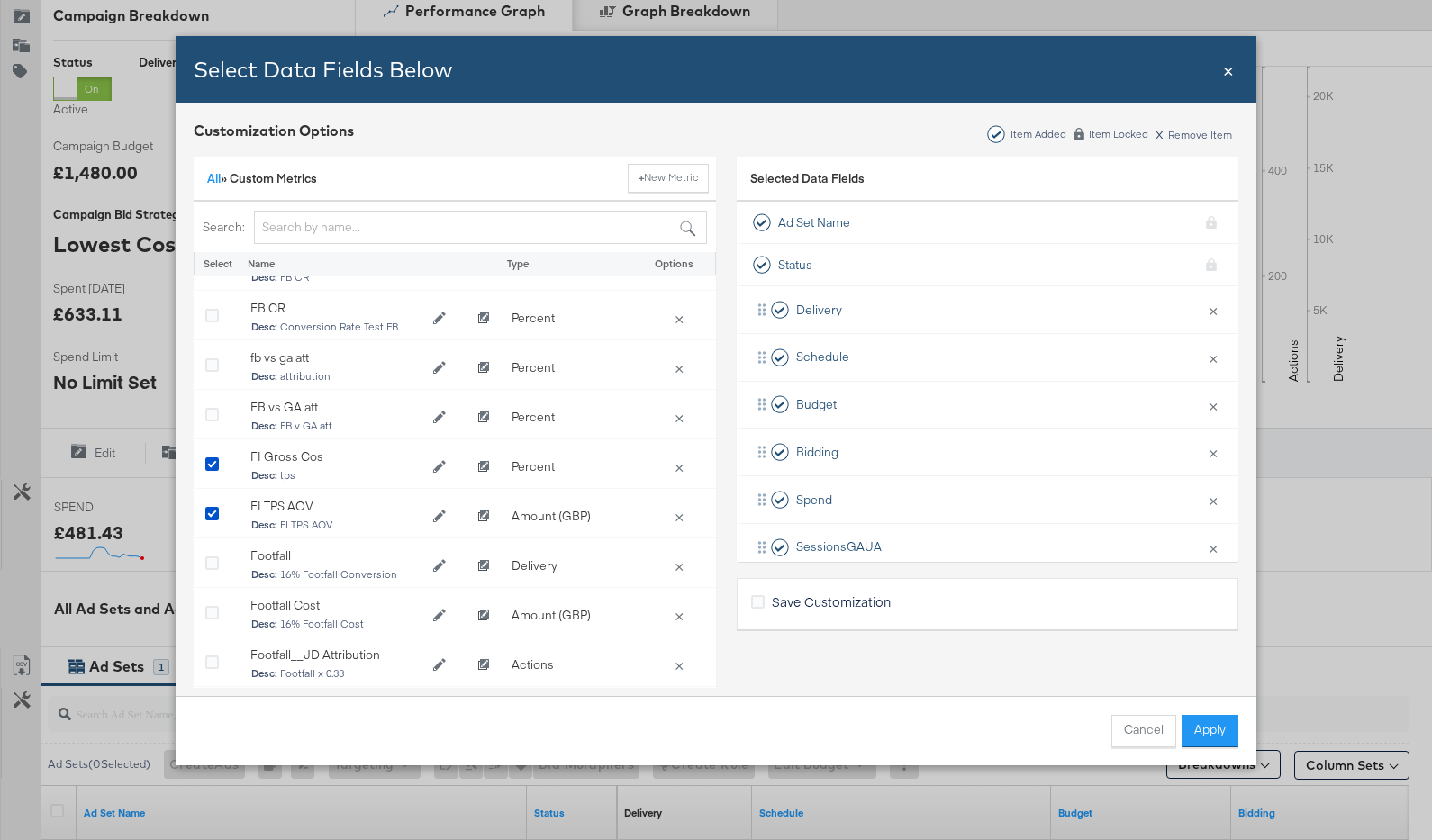
scroll to position [4293, 0]
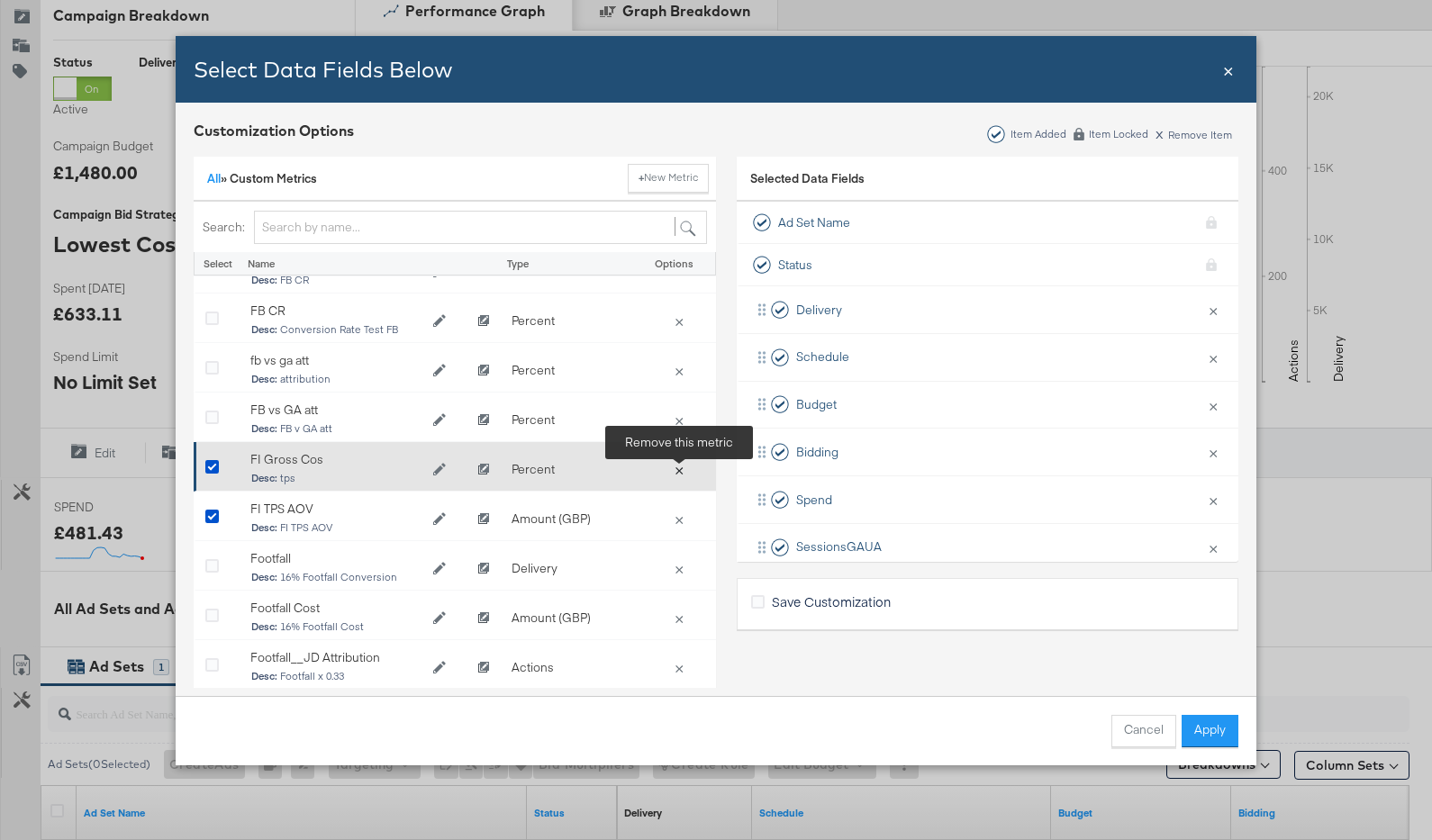
click at [689, 470] on button "×" at bounding box center [680, 469] width 25 height 17
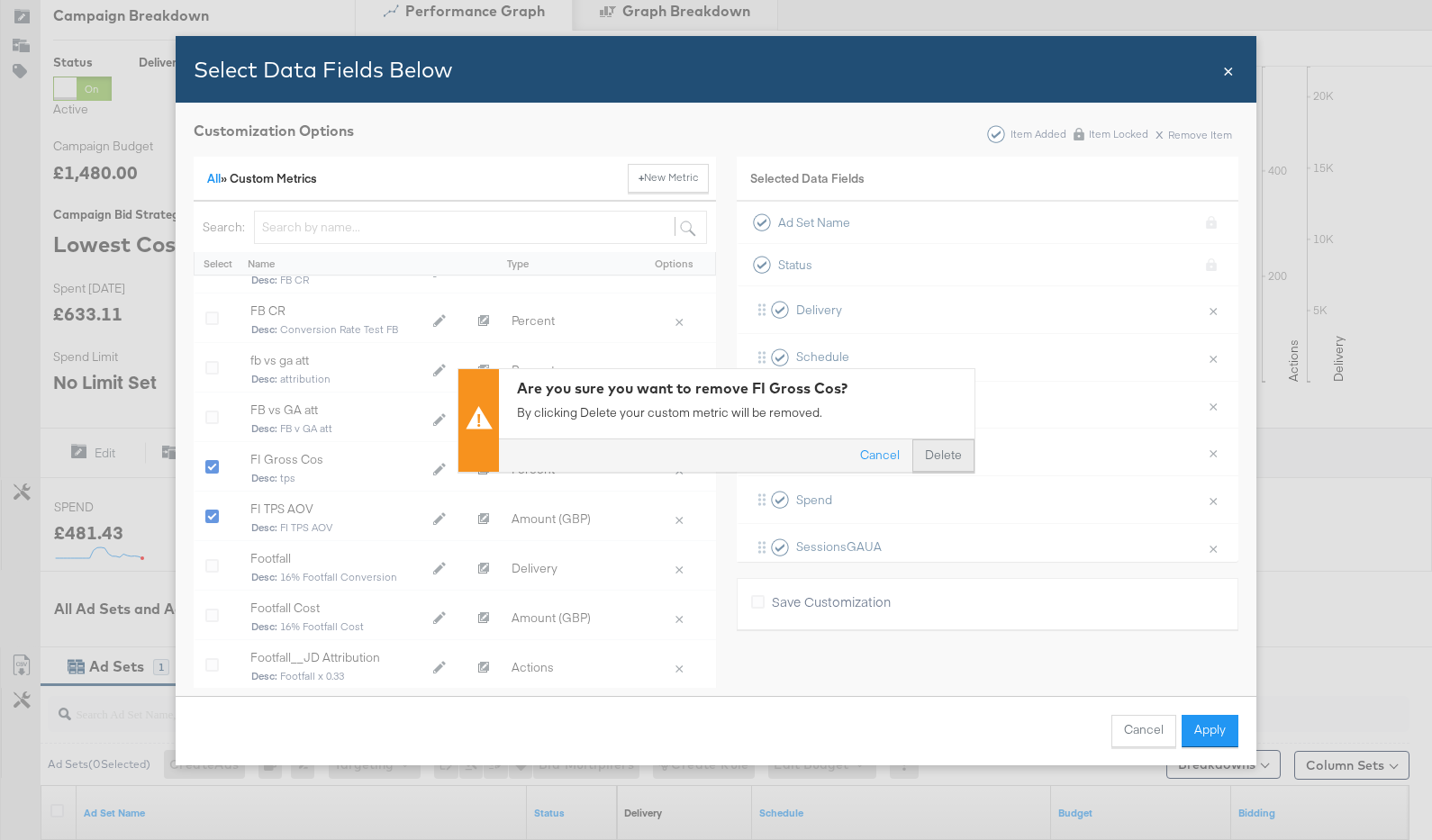
click at [919, 460] on button "Delete" at bounding box center [944, 455] width 62 height 32
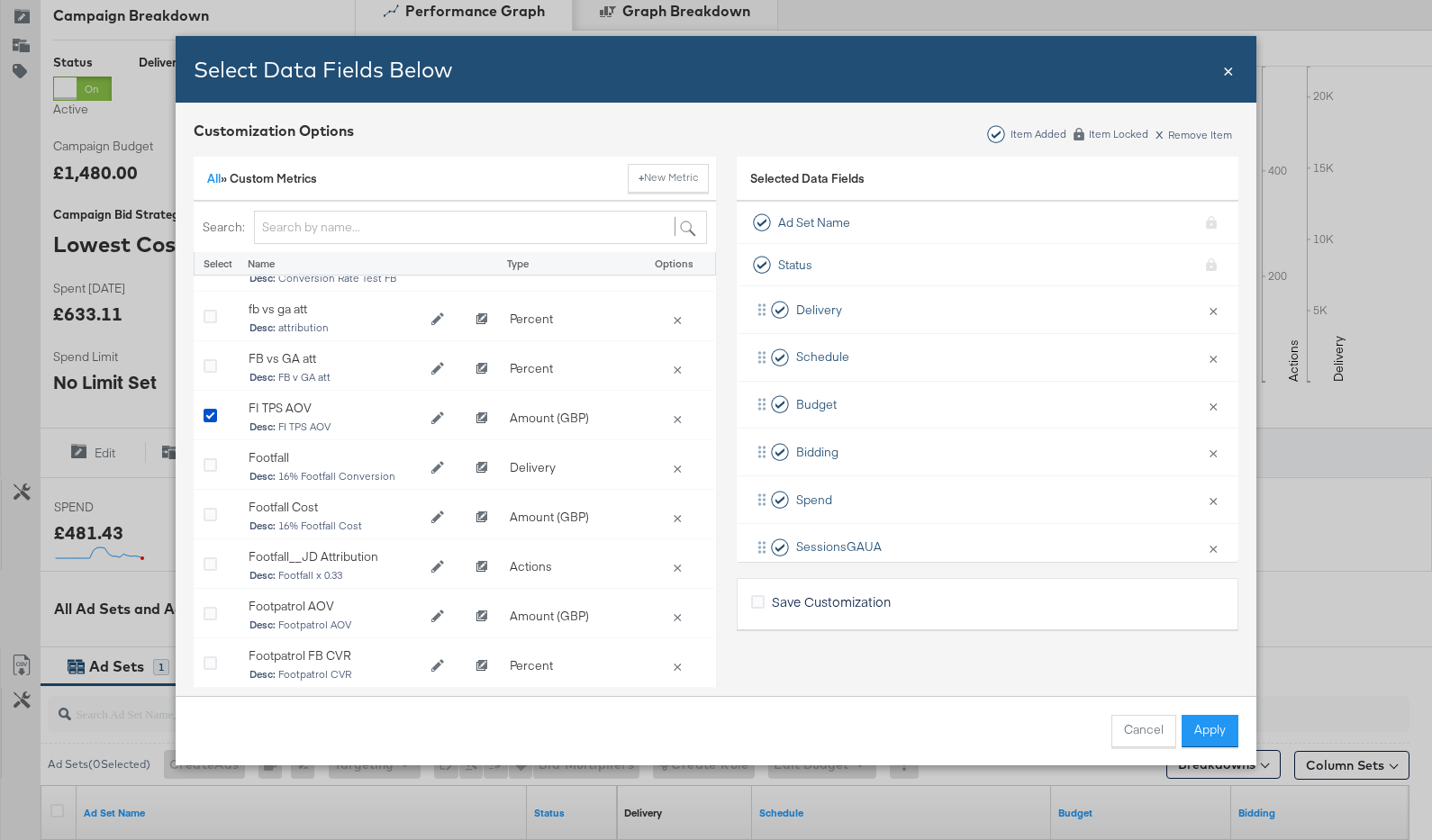
scroll to position [4345, 4]
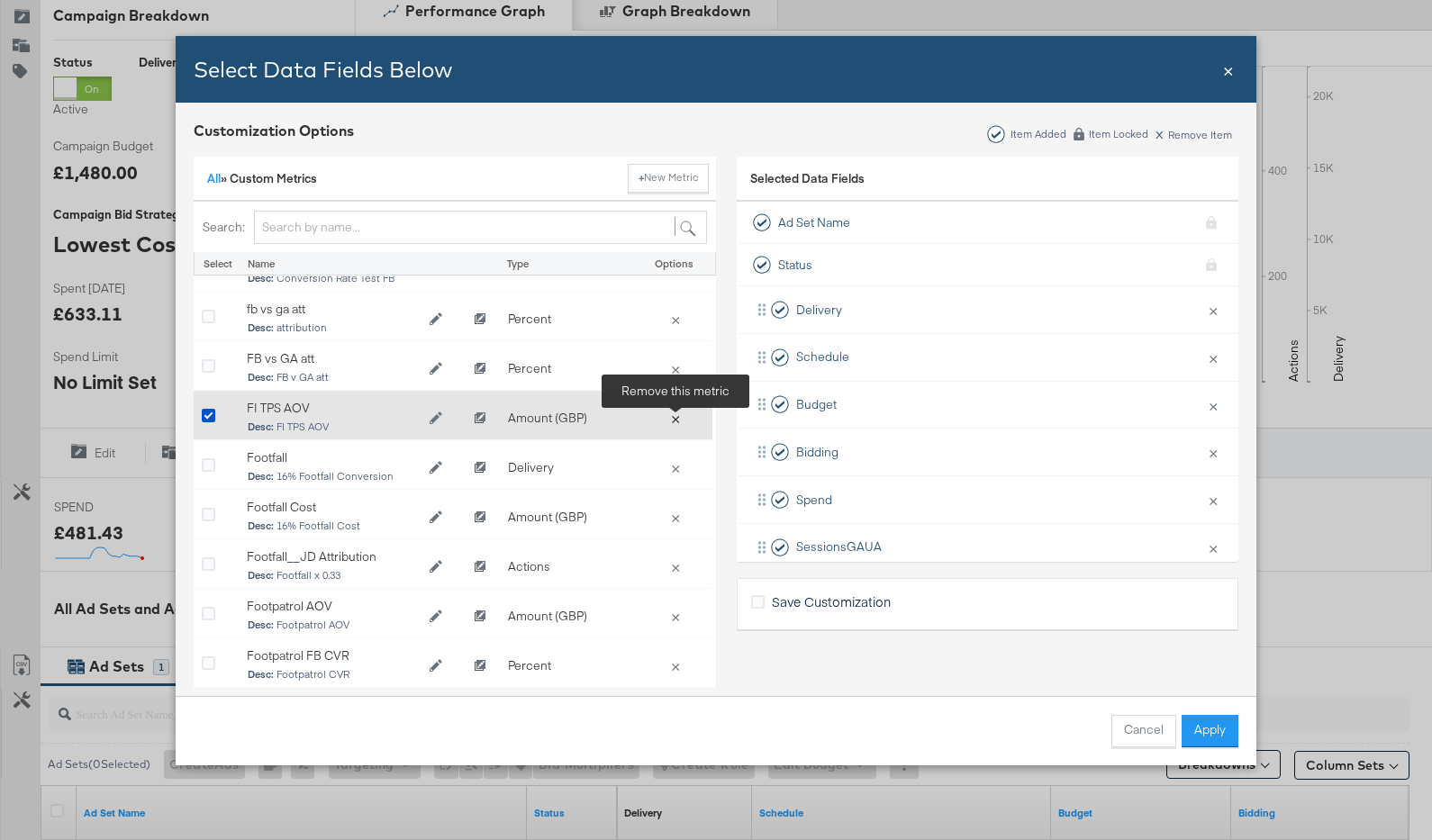
click at [674, 417] on button "×" at bounding box center [676, 418] width 25 height 17
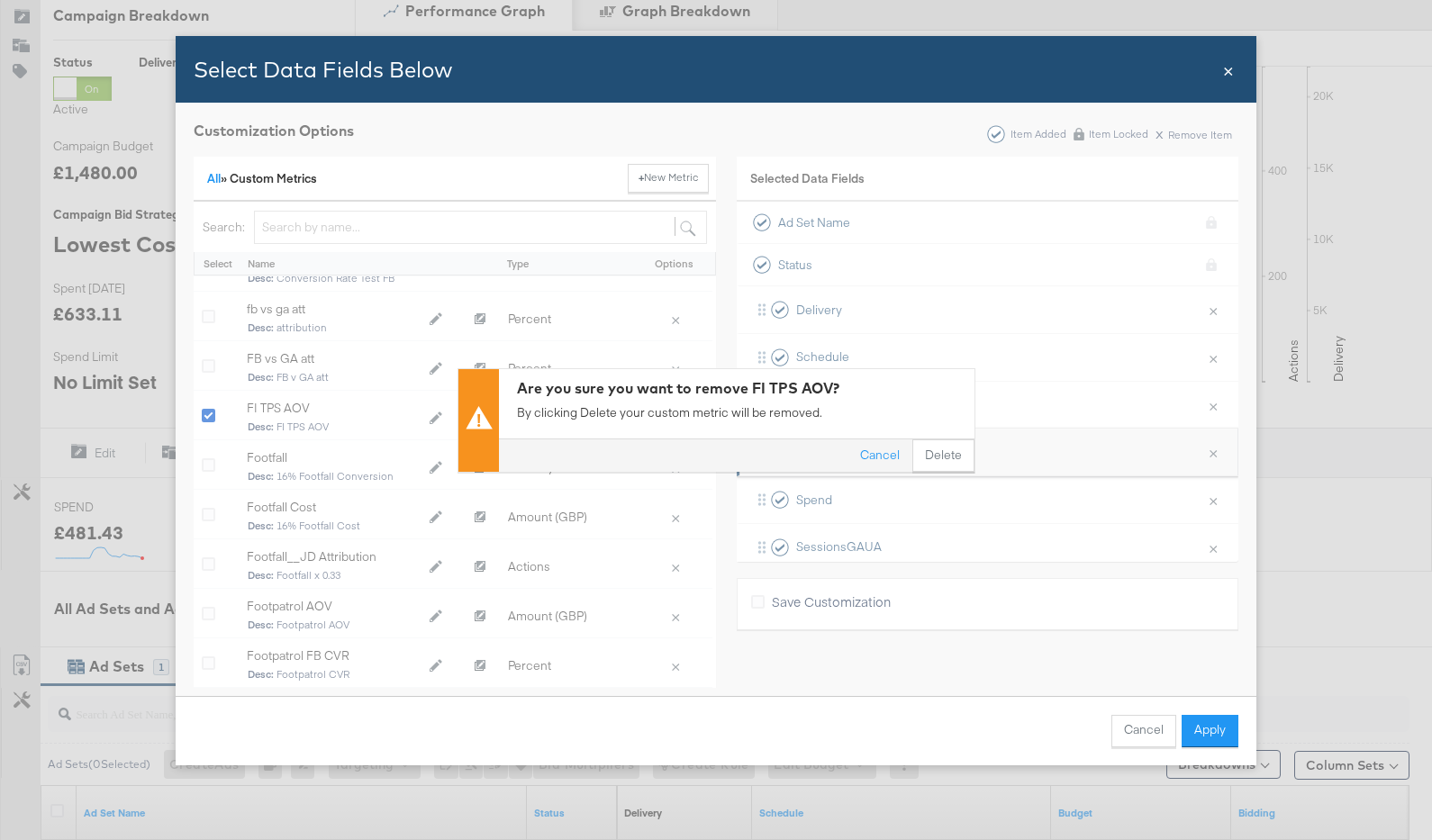
drag, startPoint x: 955, startPoint y: 460, endPoint x: 915, endPoint y: 455, distance: 40.3
click at [954, 459] on button "Delete" at bounding box center [944, 455] width 62 height 32
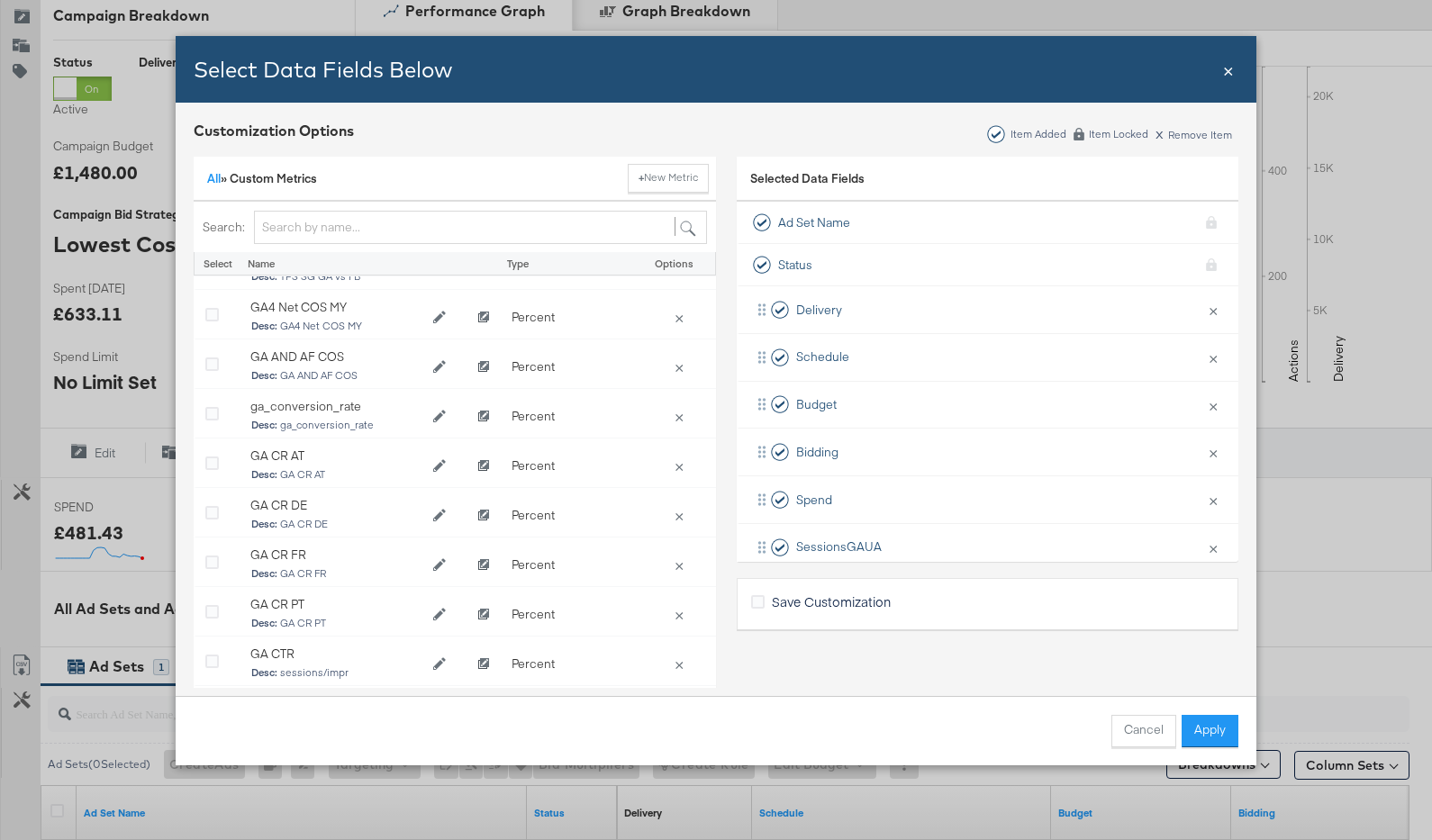
scroll to position [6320, 0]
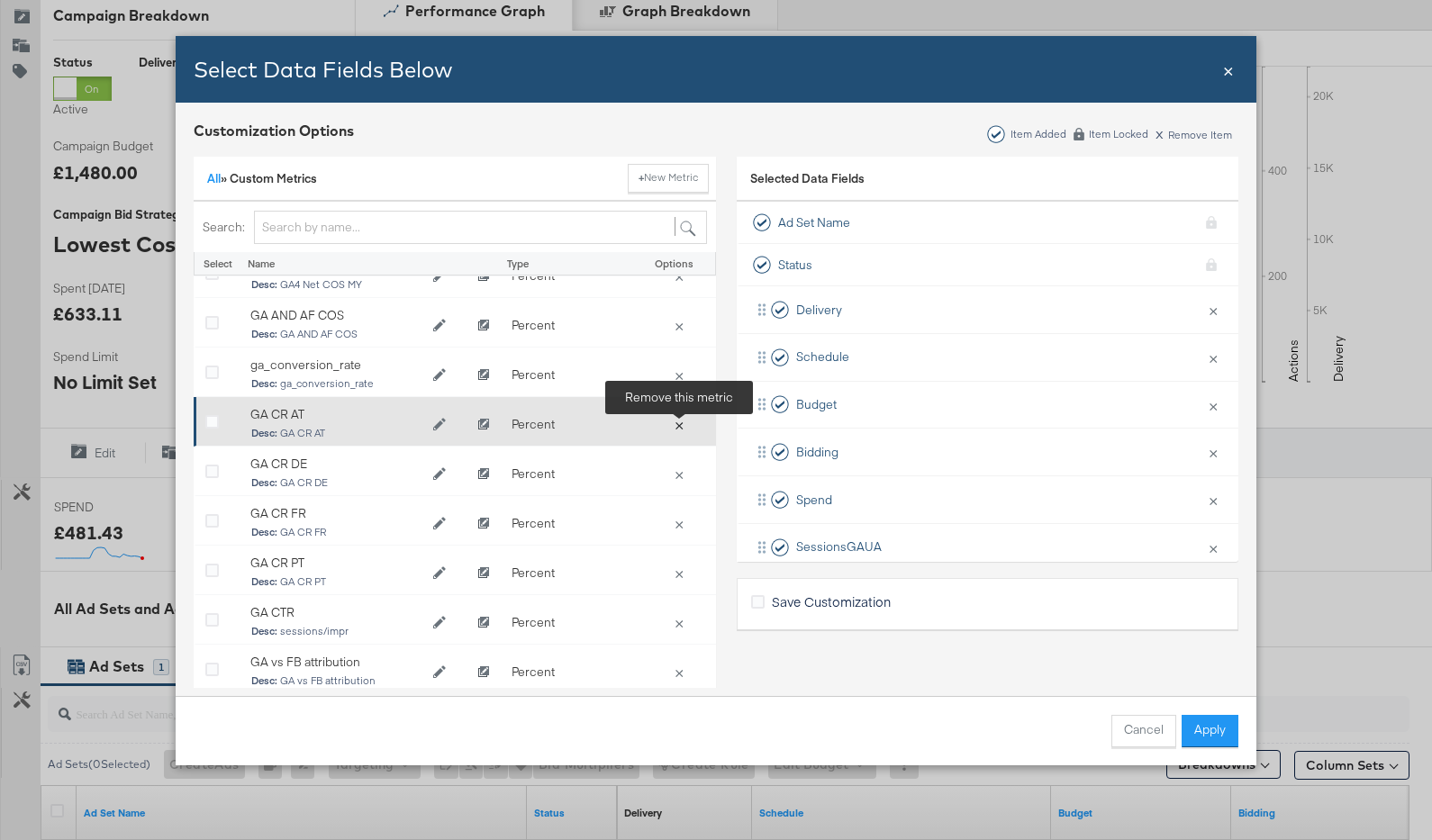
click at [681, 423] on button "×" at bounding box center [680, 424] width 25 height 17
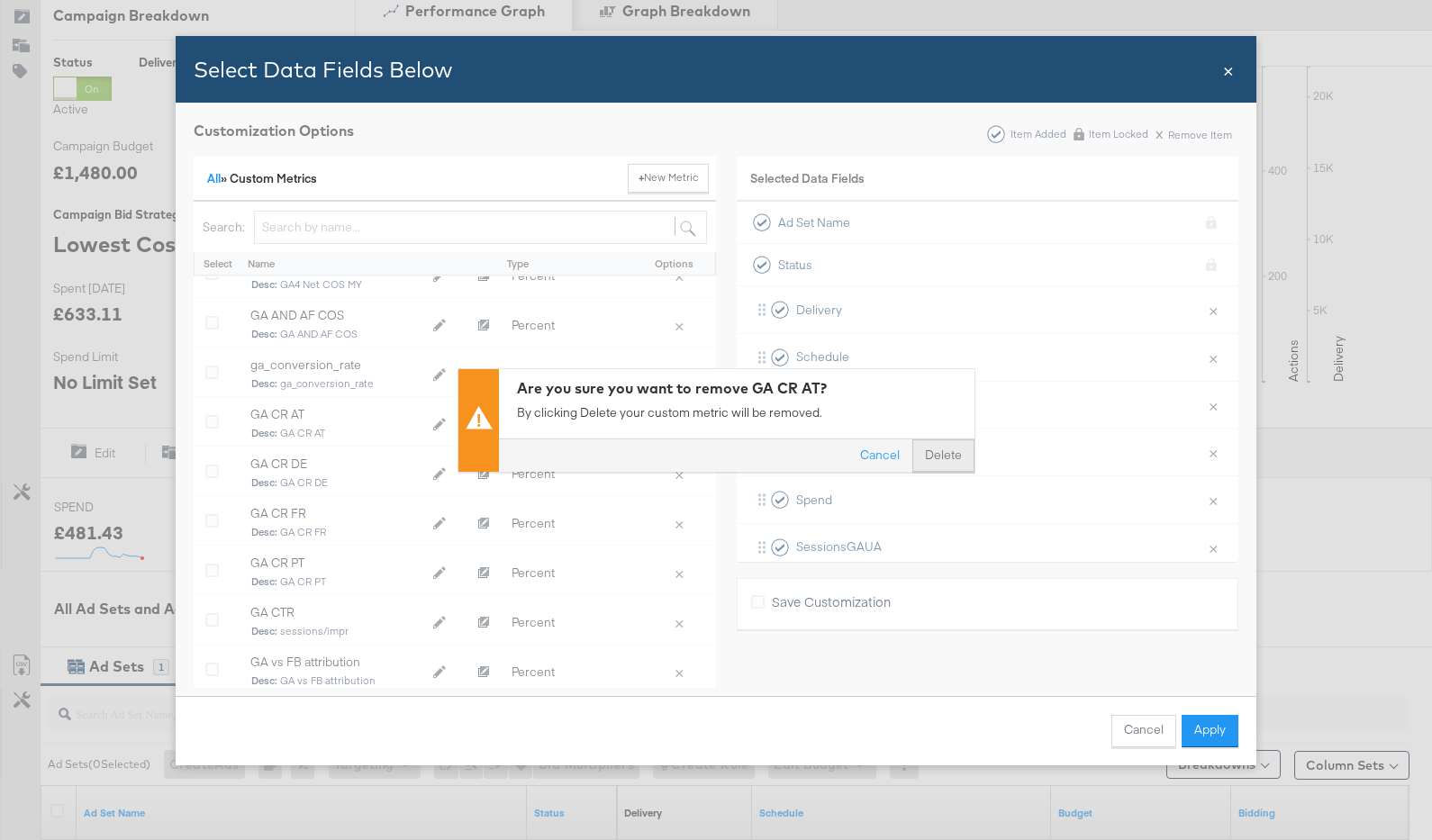
click at [921, 458] on button "Delete" at bounding box center [944, 455] width 62 height 32
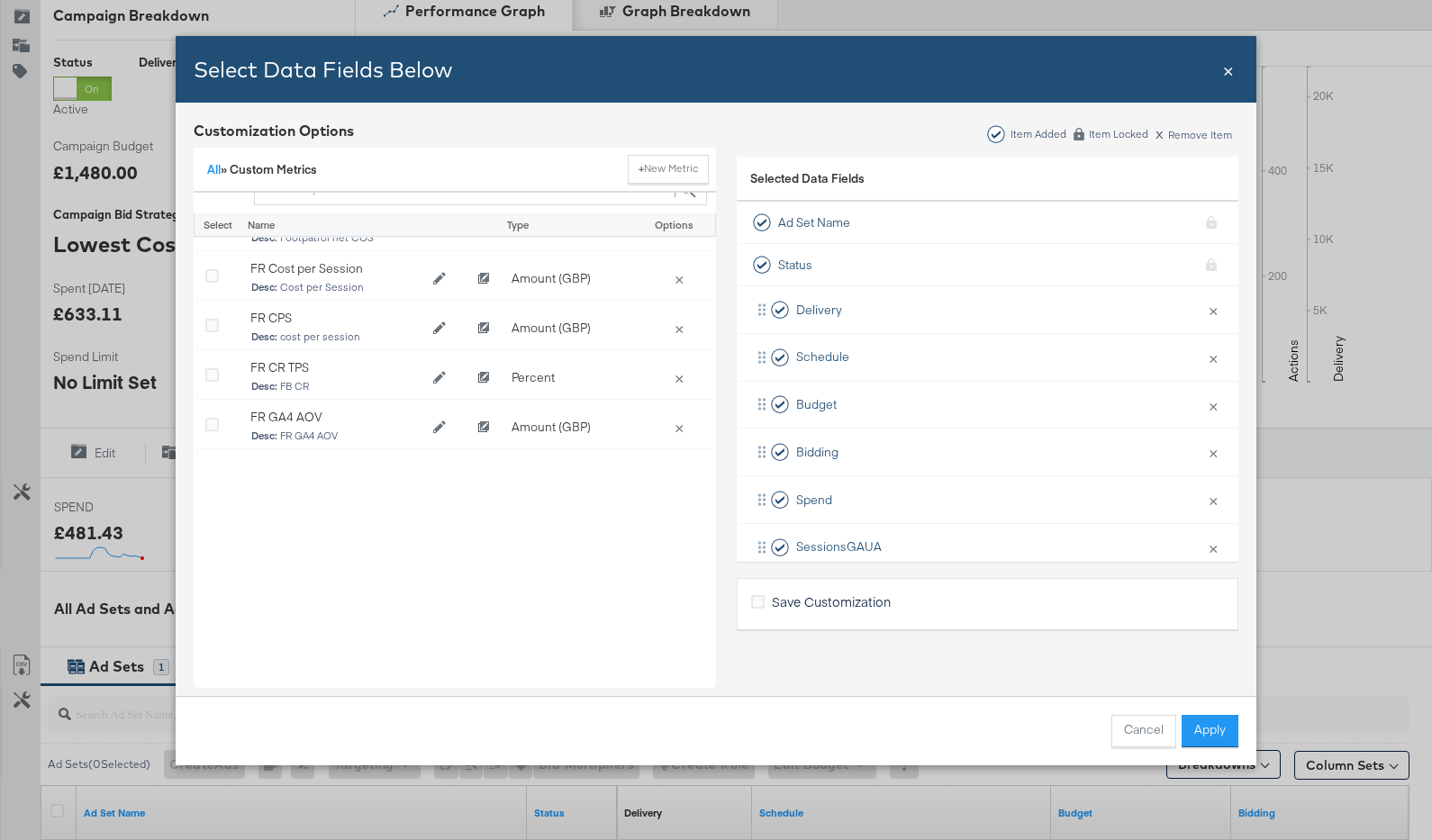
scroll to position [4621, 0]
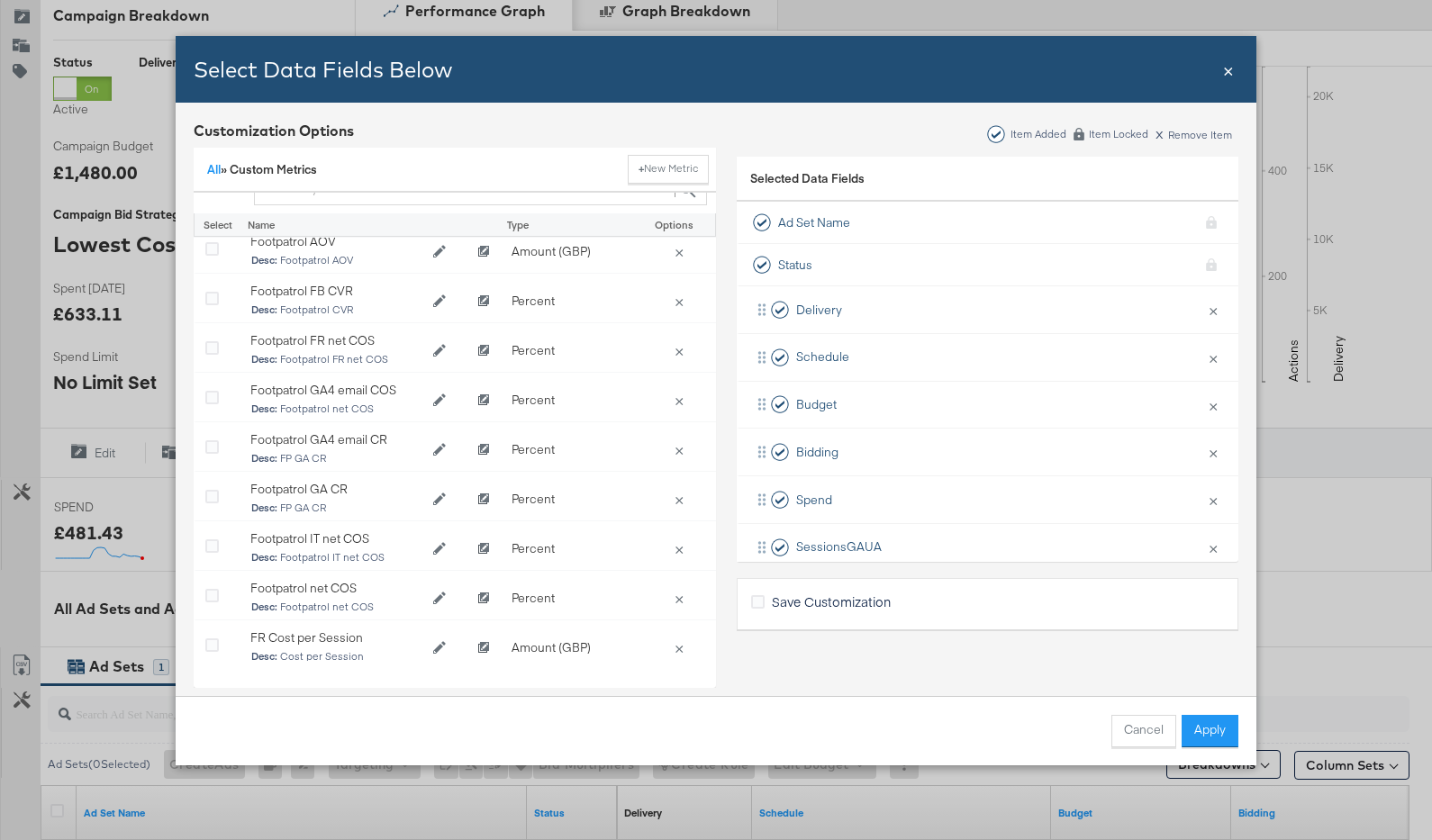
click at [1230, 71] on span "×" at bounding box center [1228, 68] width 11 height 24
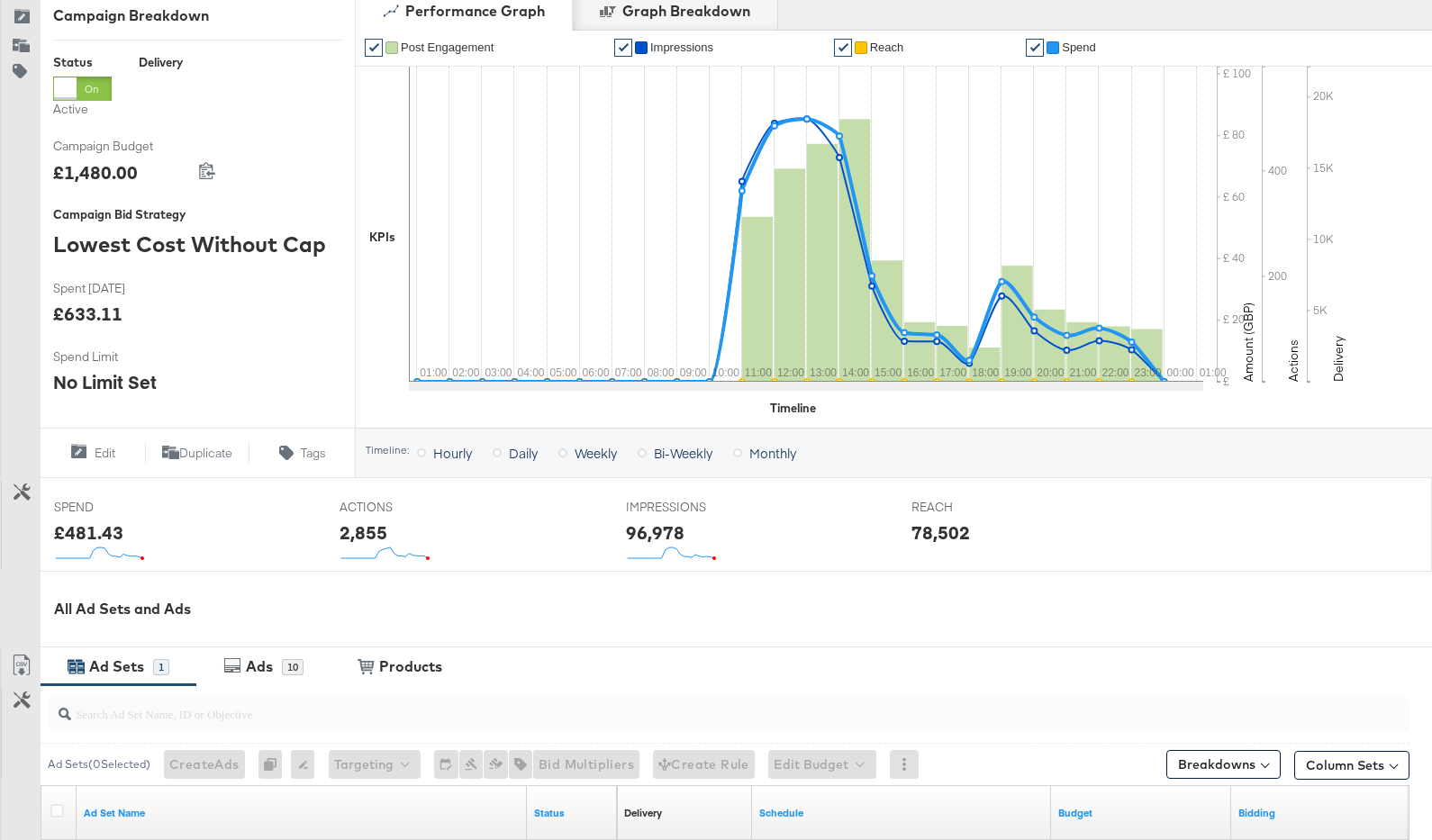
scroll to position [0, 0]
